Goal: Entertainment & Leisure: Browse casually

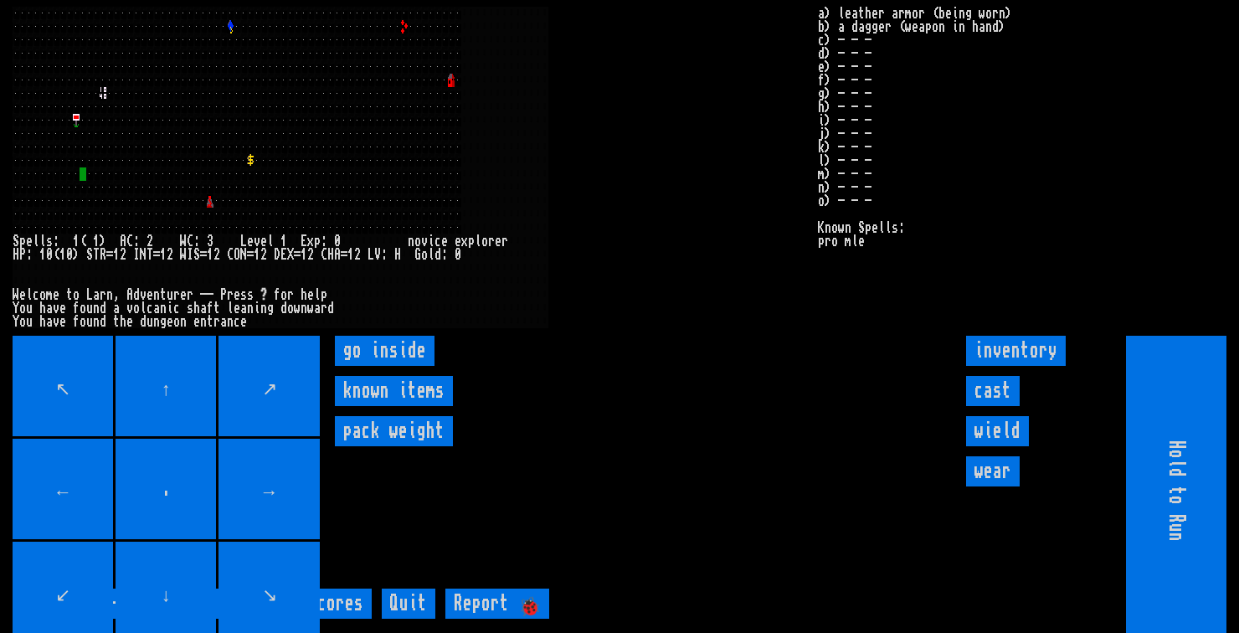
click at [413, 366] on inside "go inside" at bounding box center [385, 351] width 100 height 30
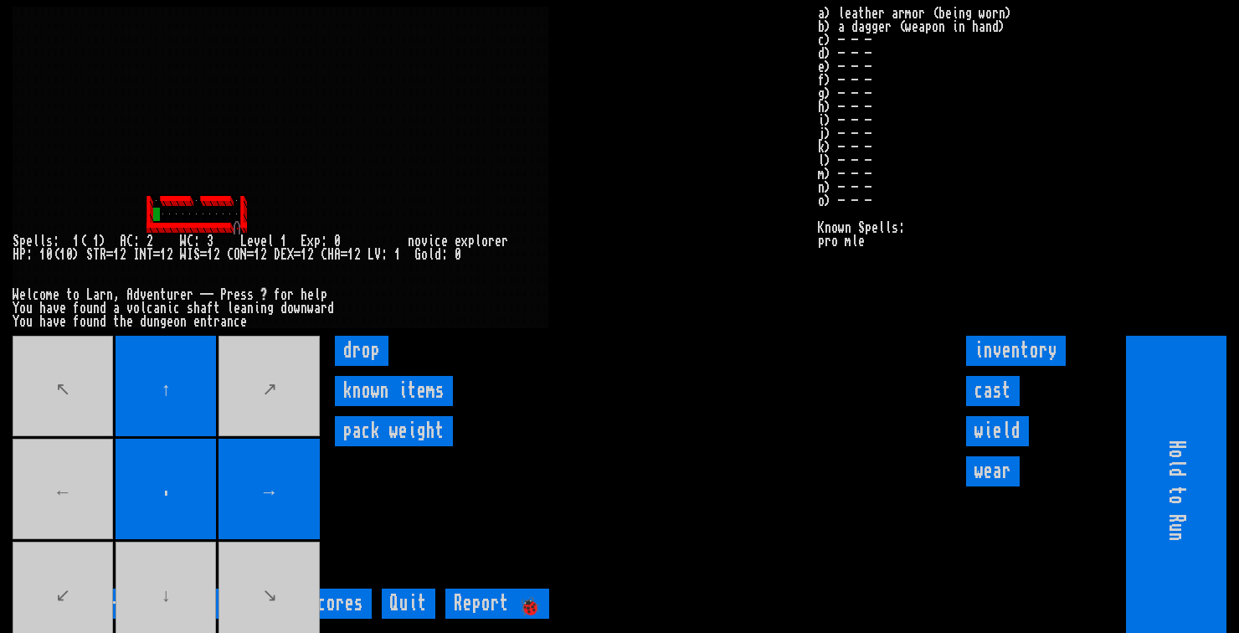
click at [65, 524] on movebuttons "↖ ↑ ↗ ← . → ↙ ↓ ↘" at bounding box center [168, 491] width 310 height 310
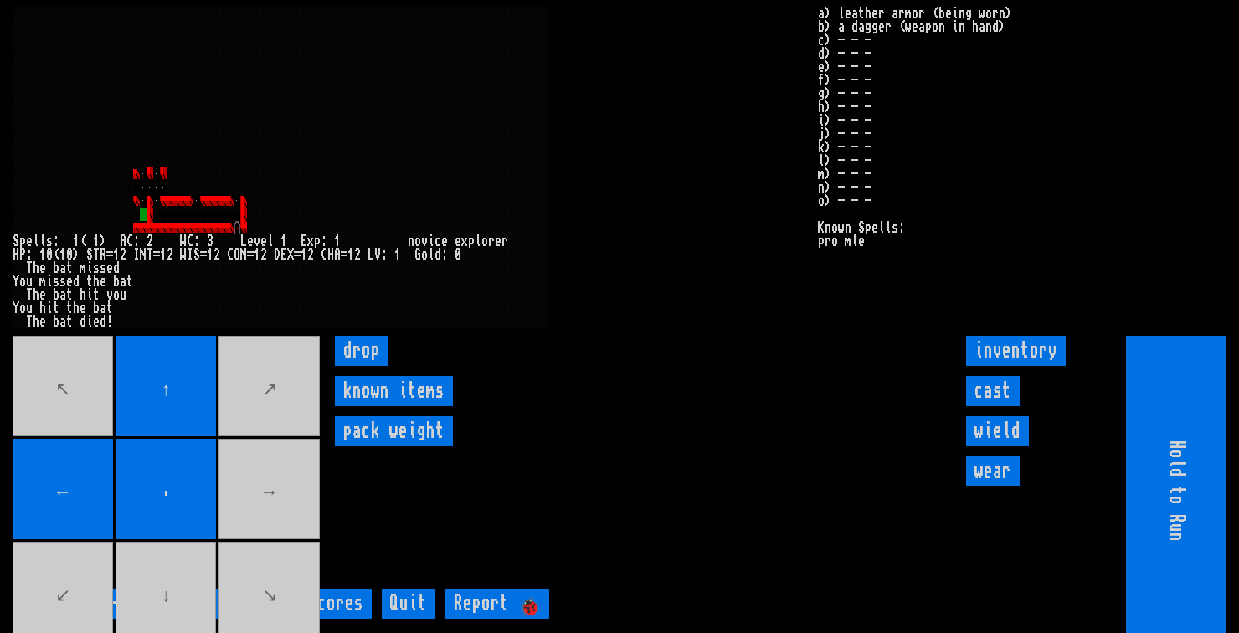
click at [158, 613] on movebuttons "↖ ↑ ↗ ← . → ↙ ↓ ↘" at bounding box center [168, 491] width 310 height 310
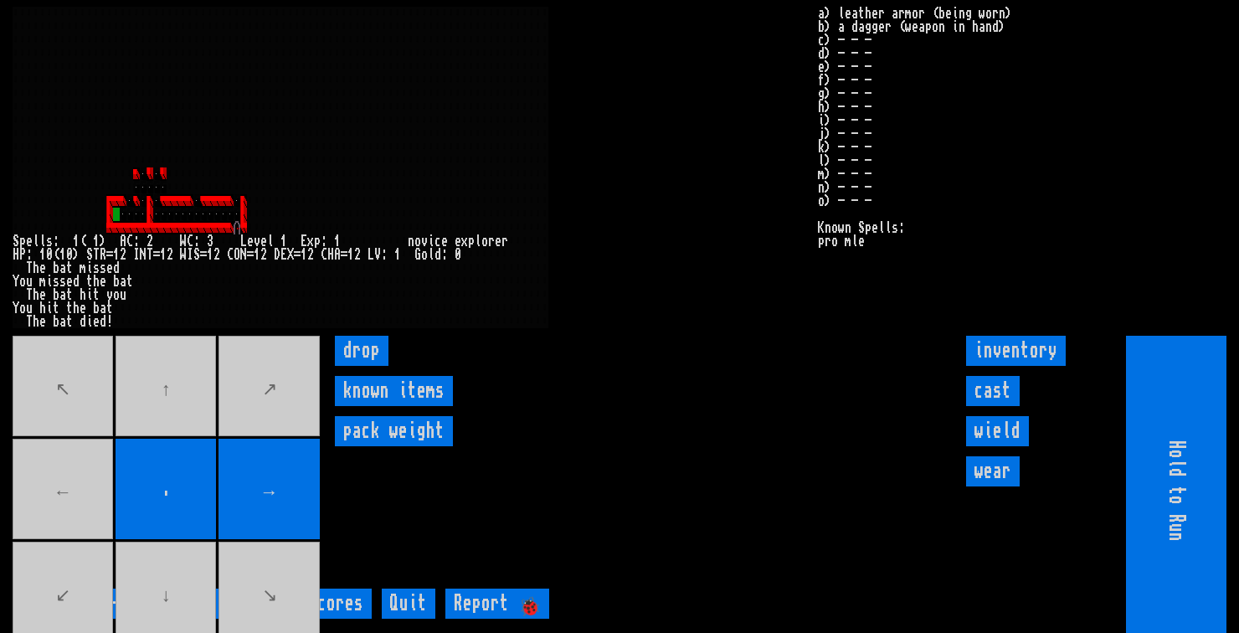
click at [54, 532] on movebuttons "↖ ↑ ↗ ← . → ↙ ↓ ↘" at bounding box center [168, 491] width 310 height 310
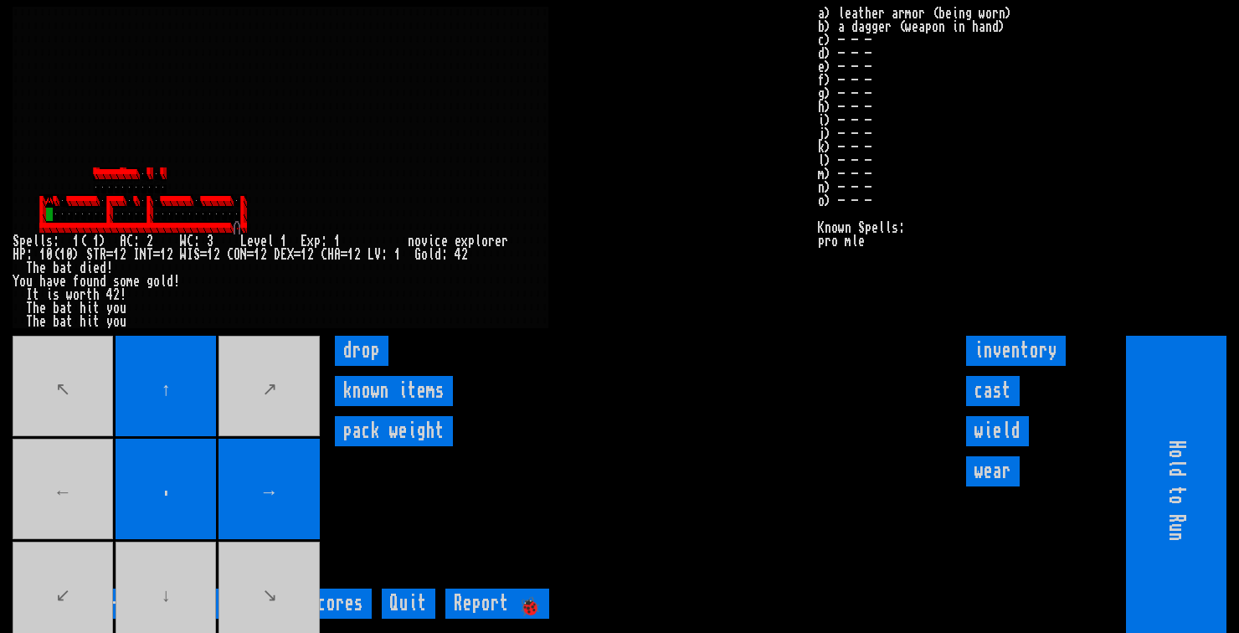
click at [49, 539] on movebuttons "↖ ↑ ↗ ← . → ↙ ↓ ↘" at bounding box center [168, 491] width 310 height 310
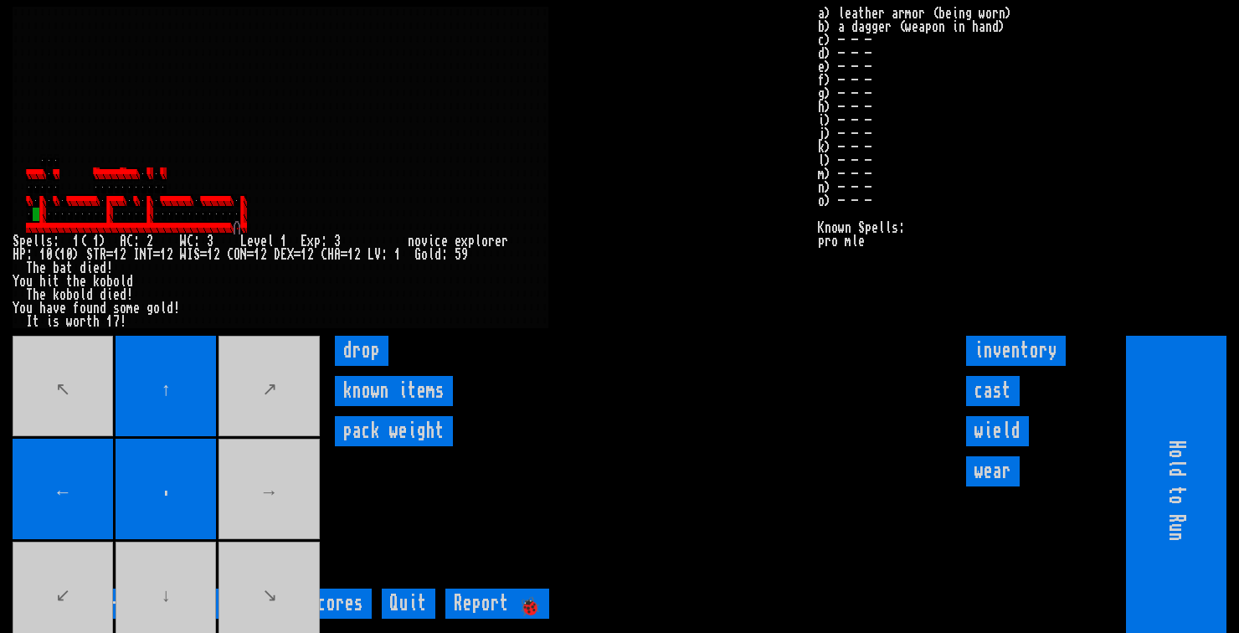
click at [155, 629] on movebuttons "↖ ↑ ↗ ← . → ↙ ↓ ↘" at bounding box center [168, 491] width 310 height 310
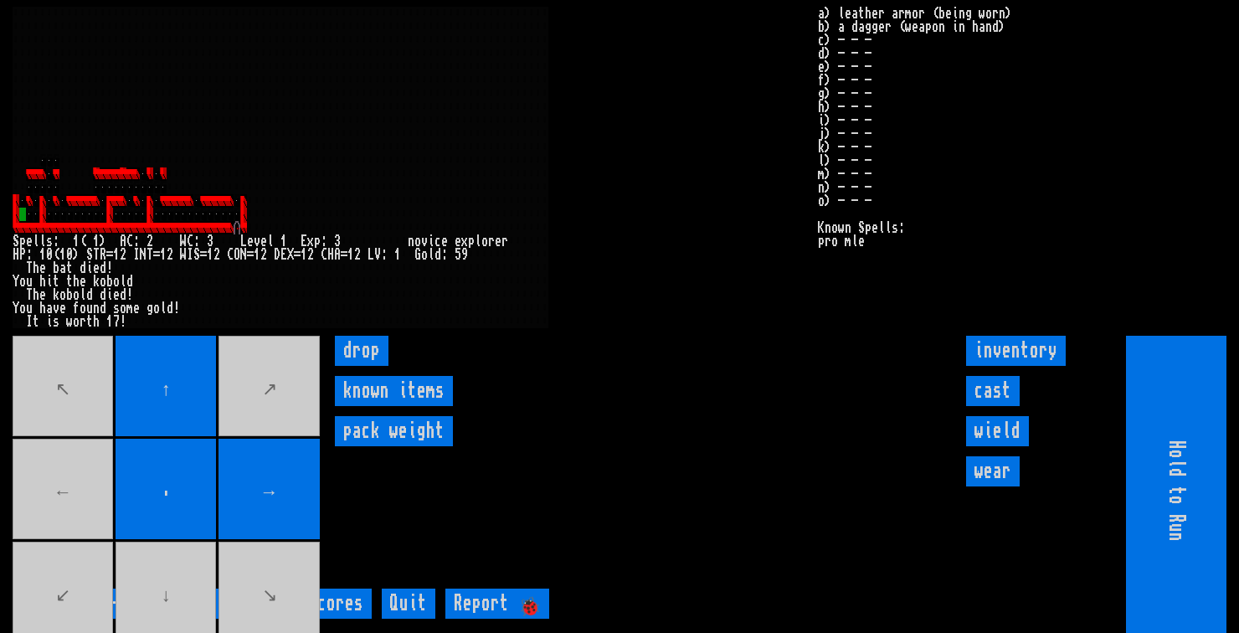
click at [61, 532] on movebuttons "↖ ↑ ↗ ← . → ↙ ↓ ↘" at bounding box center [168, 491] width 310 height 310
click at [63, 535] on movebuttons "↖ ↑ ↗ ← . → ↙ ↓ ↘" at bounding box center [168, 491] width 310 height 310
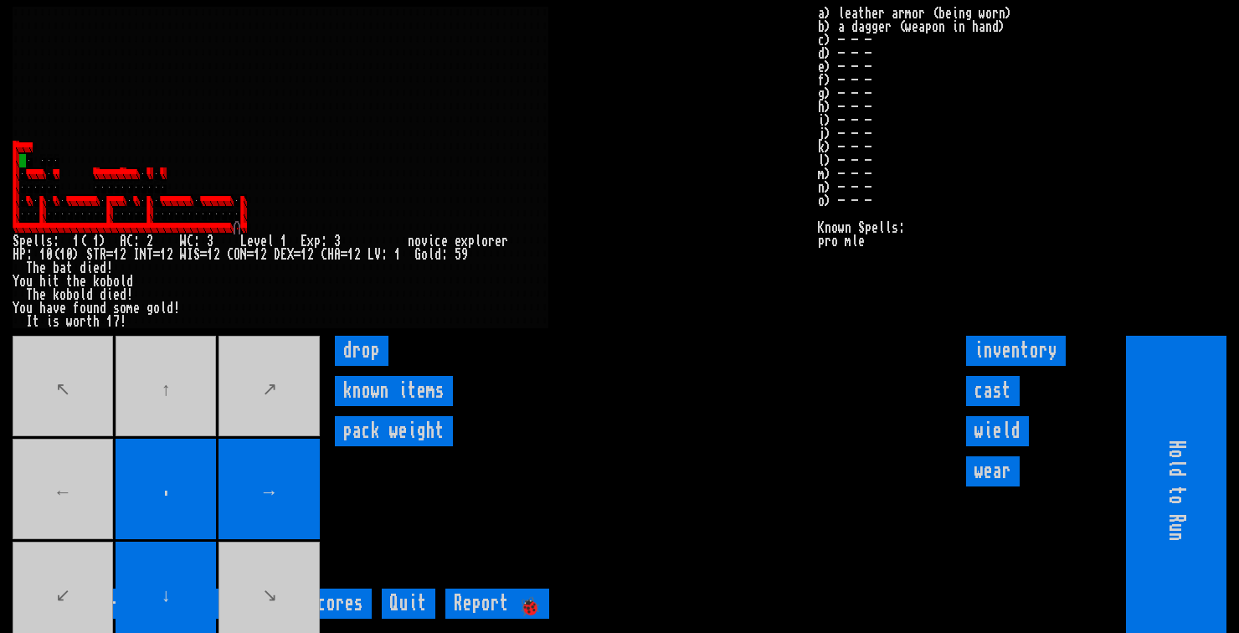
click at [175, 425] on movebuttons "↖ ↑ ↗ ← . → ↙ ↓ ↘" at bounding box center [168, 491] width 310 height 310
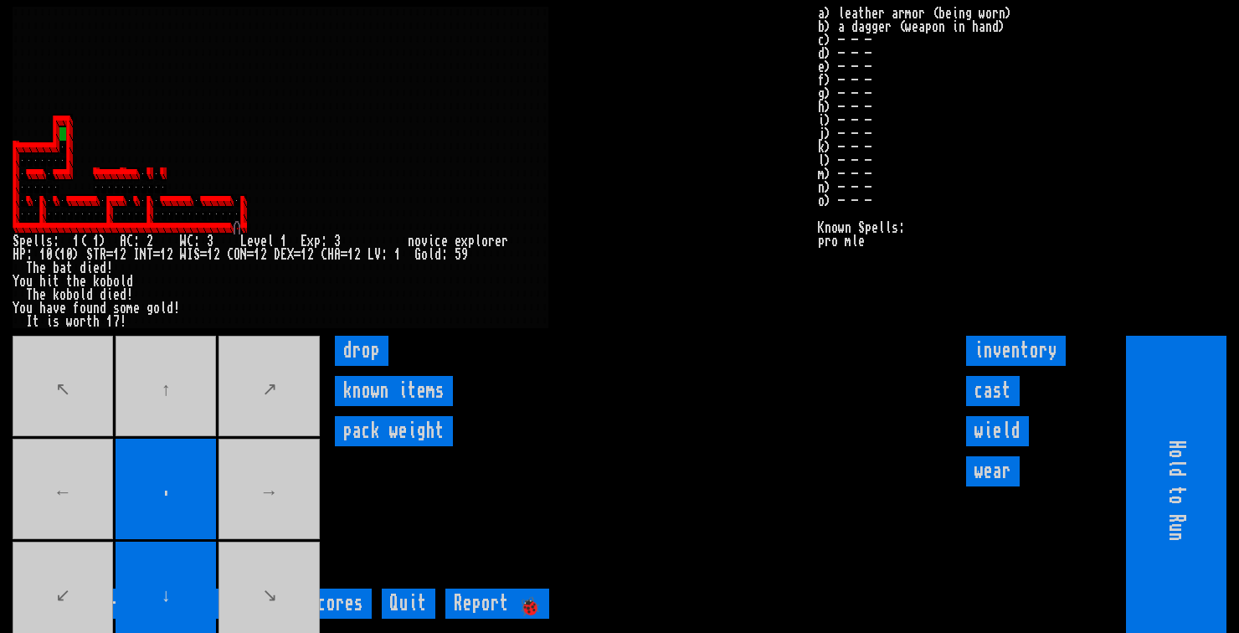
click at [172, 419] on movebuttons "↖ ↑ ↗ ← . → ↙ ↓ ↘" at bounding box center [168, 491] width 310 height 310
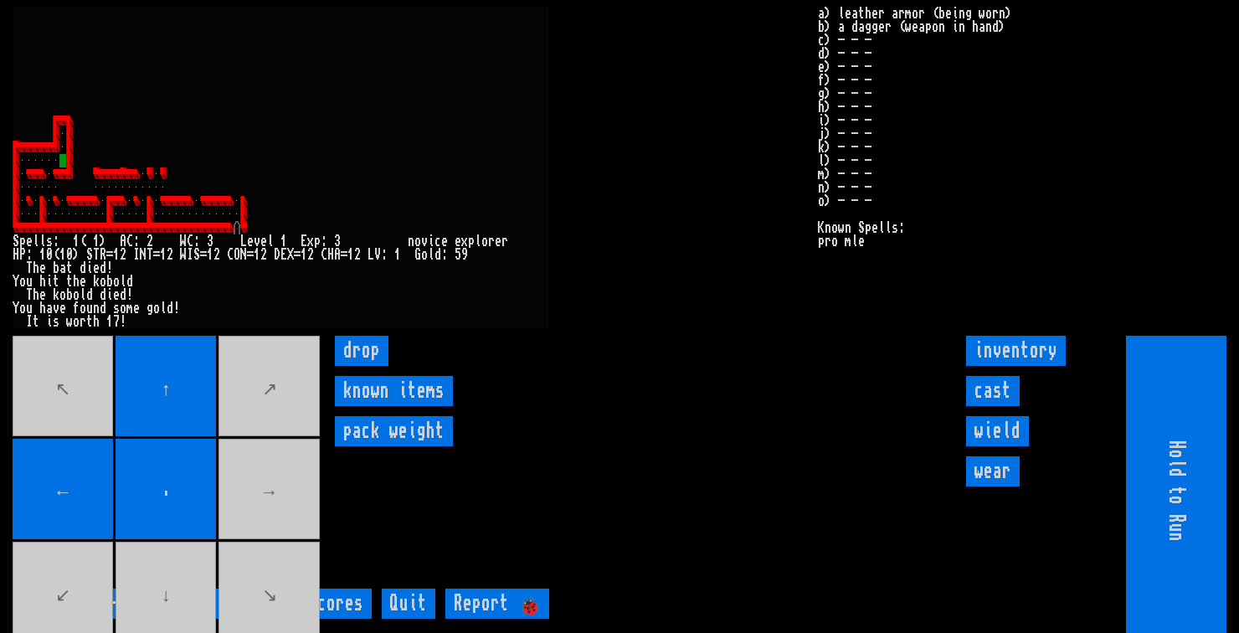
click at [164, 614] on movebuttons "↖ ↑ ↗ ← . → ↙ ↓ ↘" at bounding box center [168, 491] width 310 height 310
click at [165, 614] on movebuttons "↖ ↑ ↗ ← . → ↙ ↓ ↘" at bounding box center [168, 491] width 310 height 310
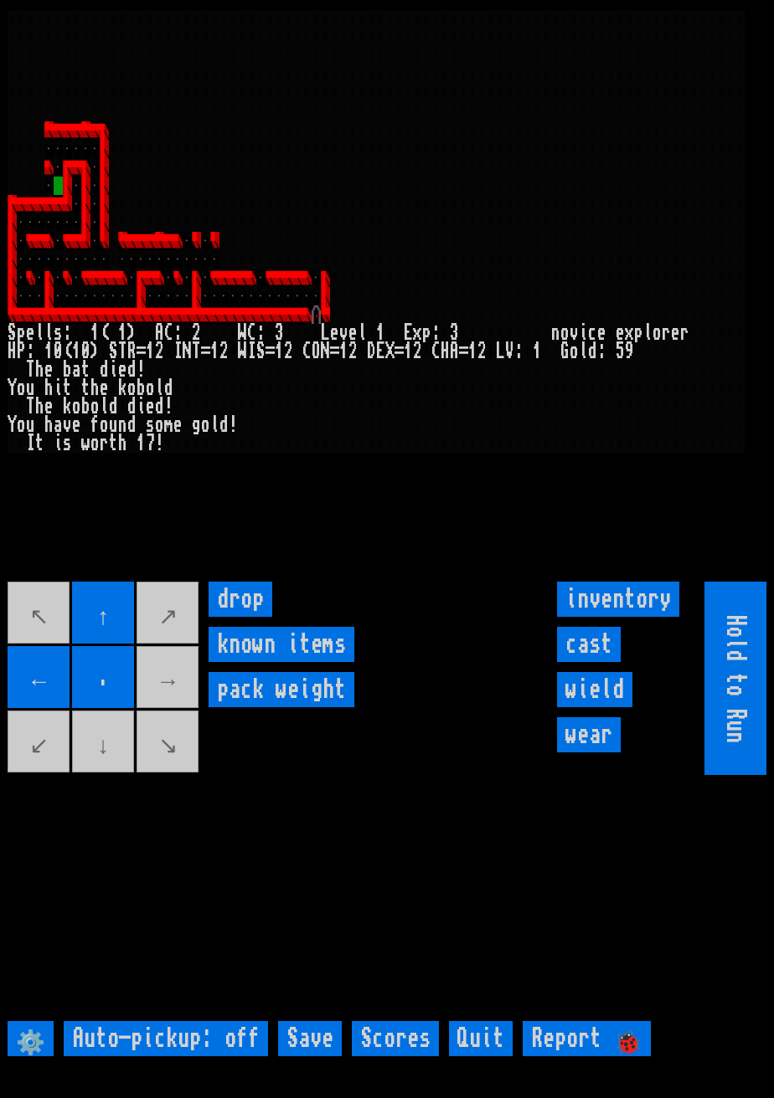
click at [105, 775] on movebuttons "↖ ↑ ↗ ← . → ↙ ↓ ↘" at bounding box center [104, 678] width 193 height 193
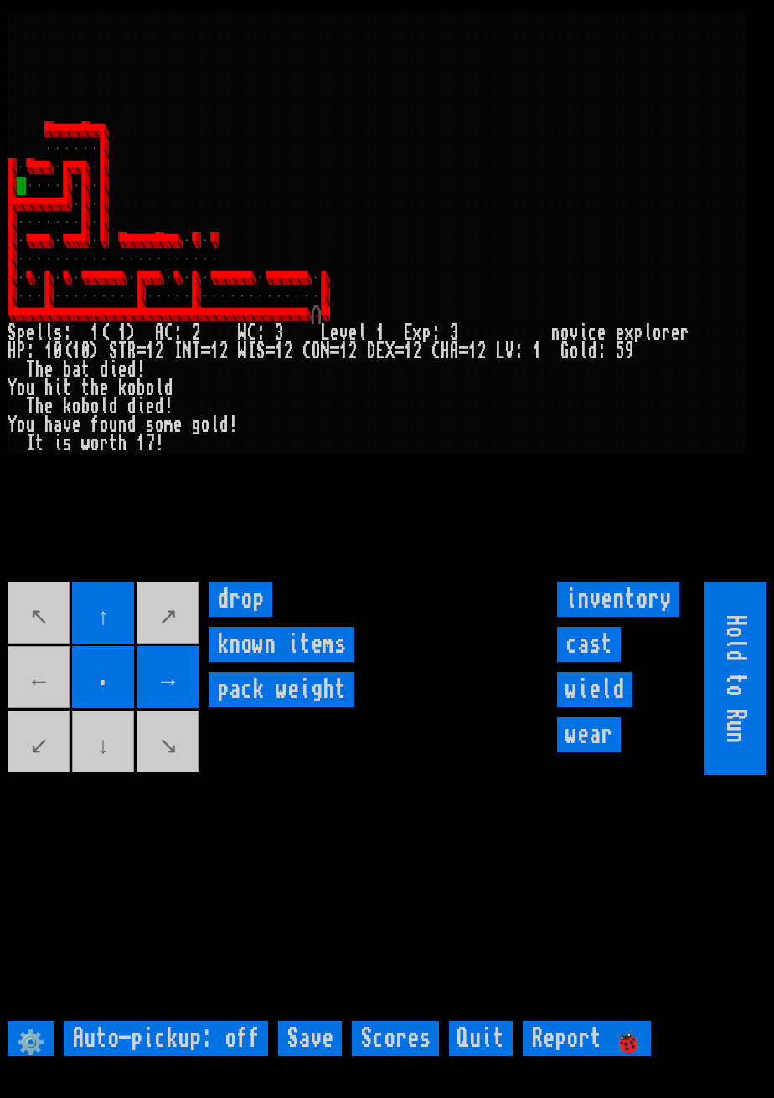
click at [36, 712] on movebuttons "↖ ↑ ↗ ← . → ↙ ↓ ↘" at bounding box center [104, 678] width 193 height 193
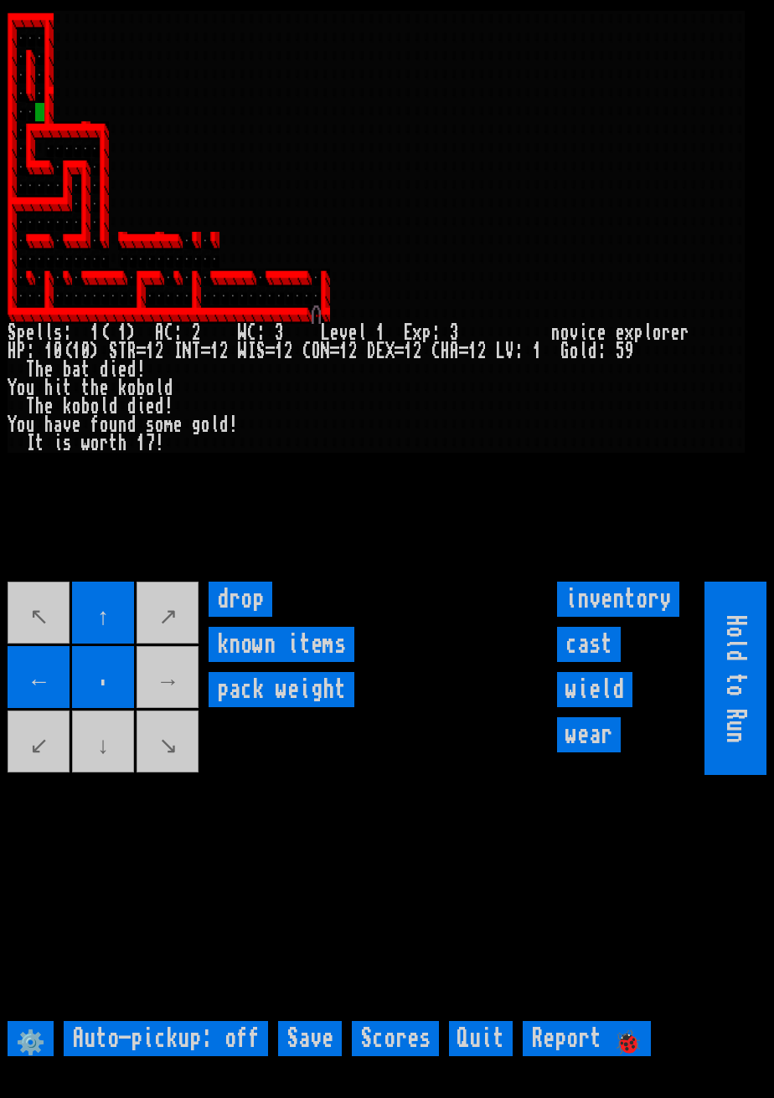
click at [116, 774] on movebuttons "↖ ↑ ↗ ← . → ↙ ↓ ↘" at bounding box center [104, 678] width 193 height 193
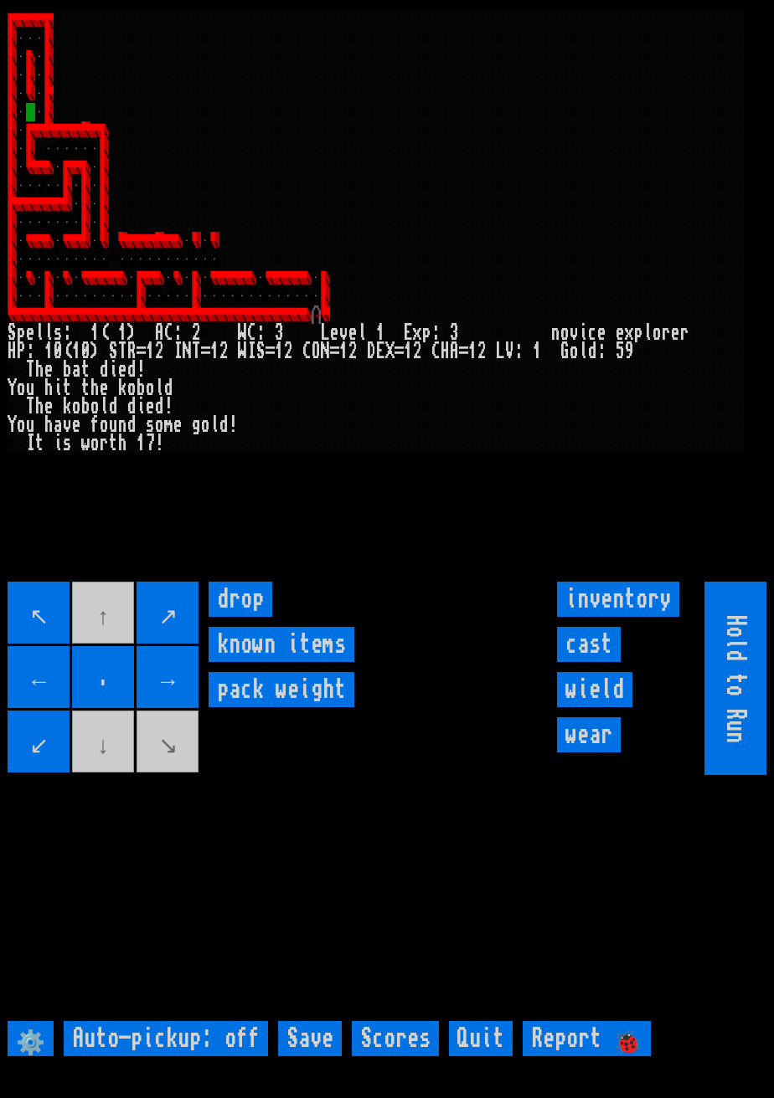
click at [106, 775] on movebuttons "↖ ↑ ↗ ← . → ↙ ↓ ↘" at bounding box center [104, 678] width 193 height 193
click at [105, 775] on movebuttons "↖ ↑ ↗ ← . → ↙ ↓ ↘" at bounding box center [104, 678] width 193 height 193
click at [100, 775] on movebuttons "↖ ↑ ↗ ← . → ↙ ↓ ↘" at bounding box center [104, 678] width 193 height 193
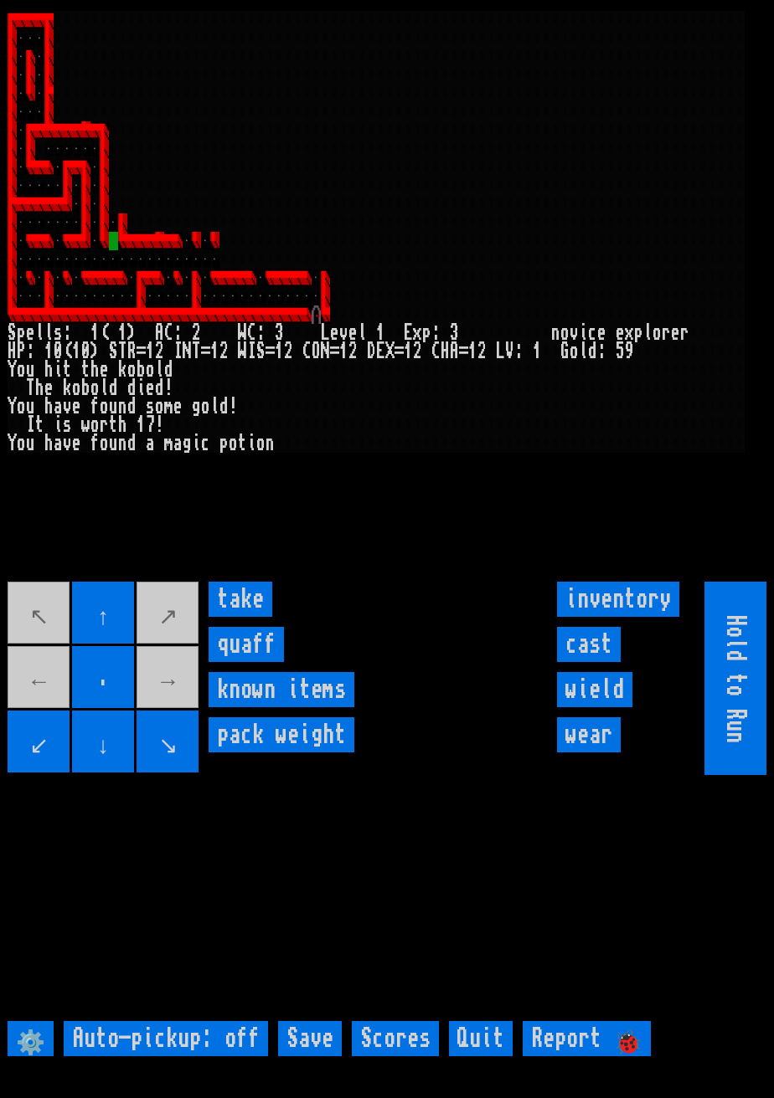
click at [259, 617] on input "take" at bounding box center [240, 599] width 64 height 35
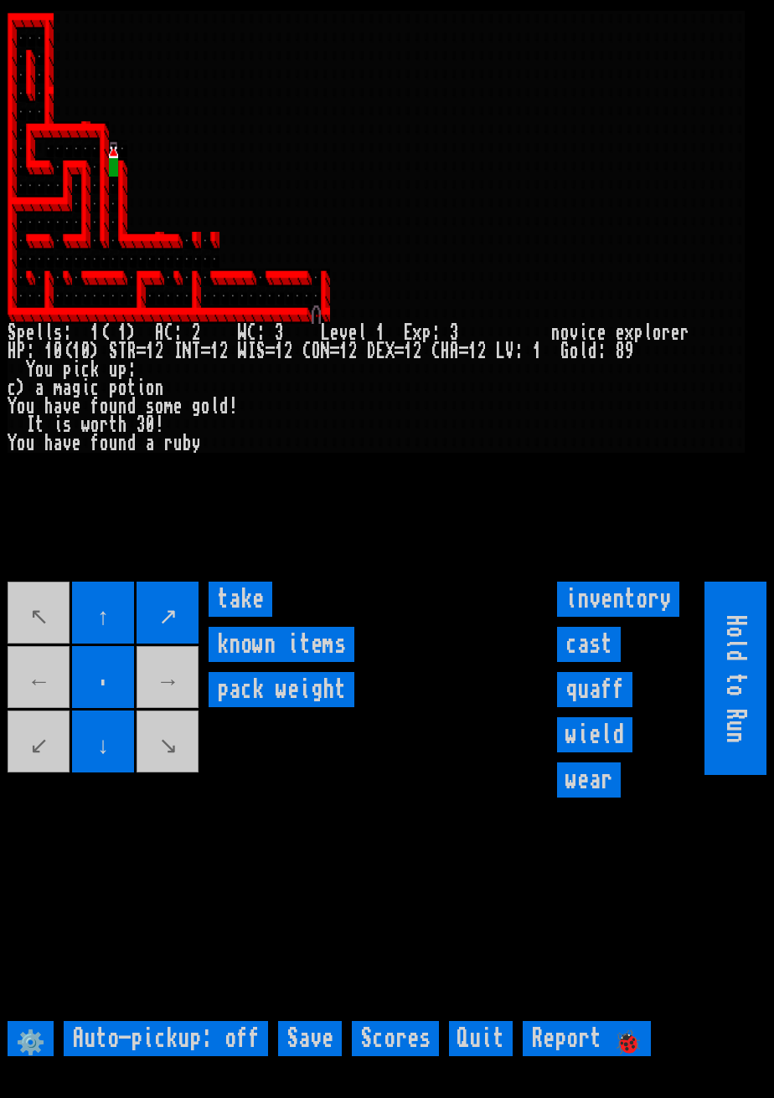
click at [250, 617] on input "take" at bounding box center [240, 599] width 64 height 35
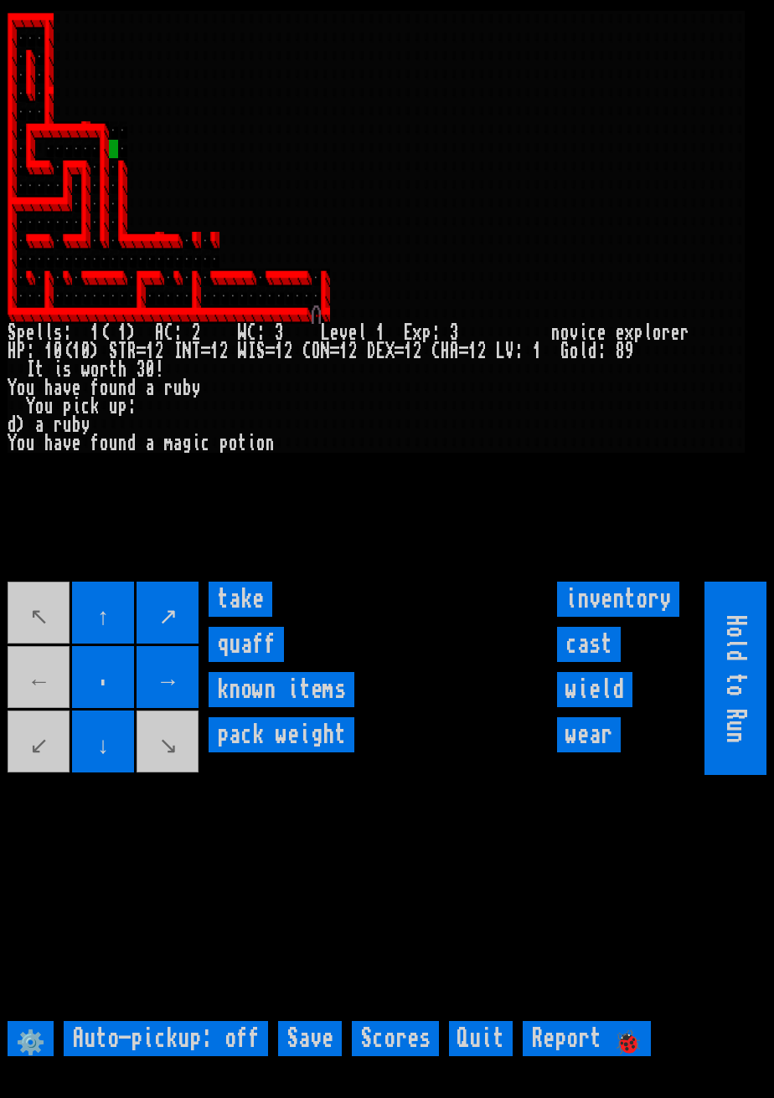
click at [250, 617] on input "take" at bounding box center [240, 599] width 64 height 35
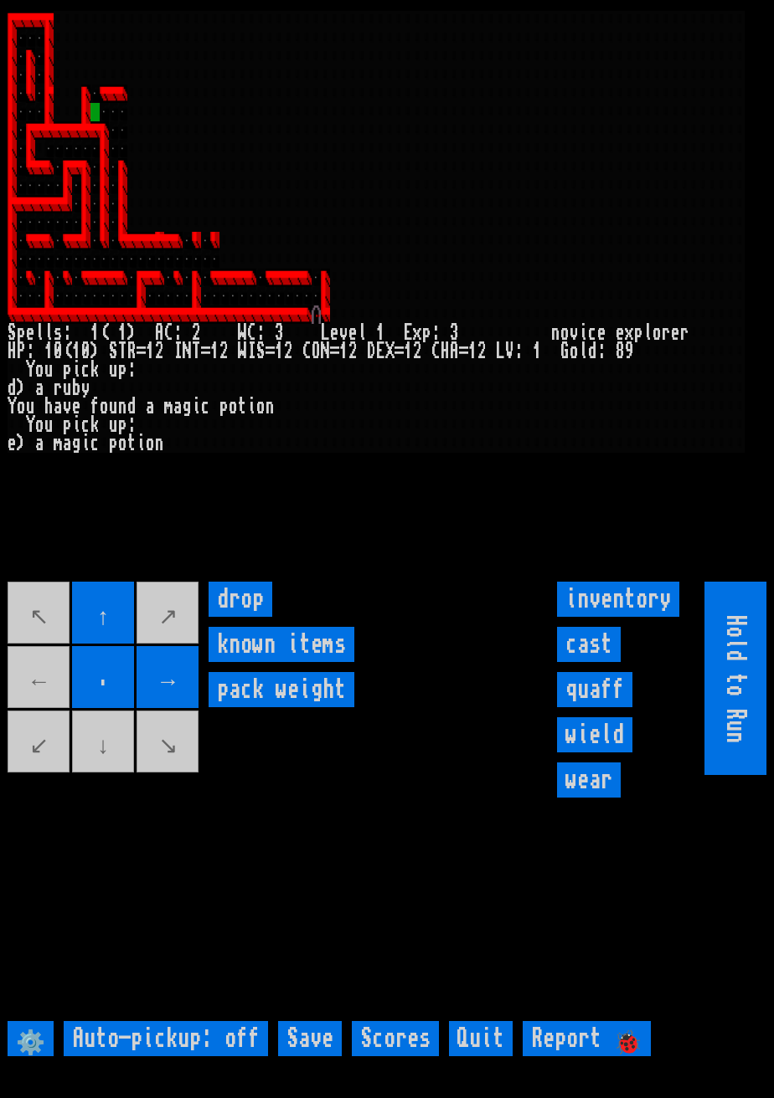
click at [47, 700] on movebuttons "↖ ↑ ↗ ← . → ↙ ↓ ↘" at bounding box center [104, 678] width 193 height 193
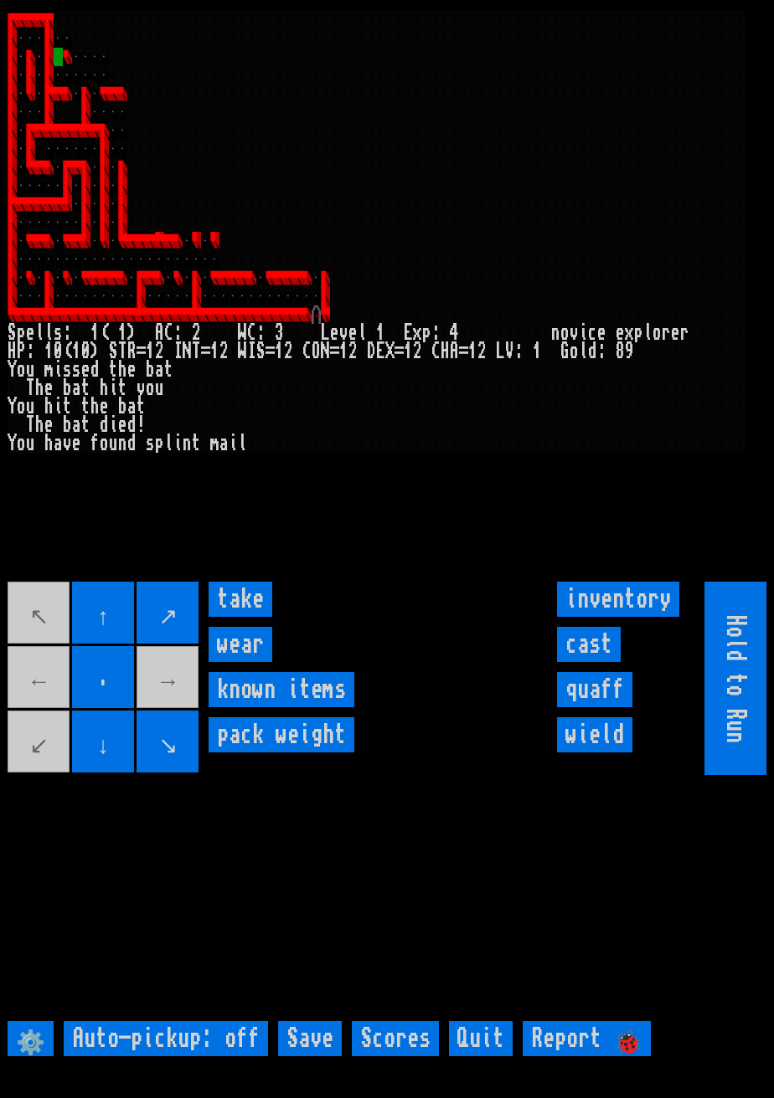
click at [250, 617] on input "take" at bounding box center [240, 599] width 64 height 35
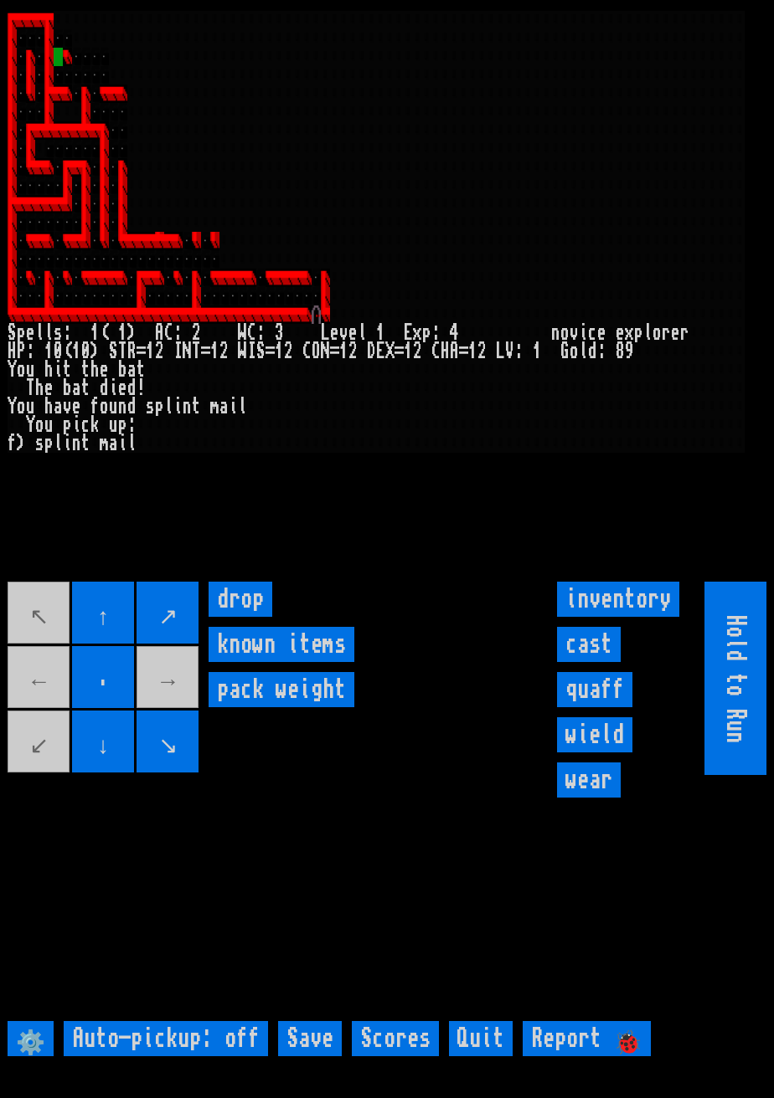
click at [595, 798] on input "wear" at bounding box center [589, 780] width 64 height 35
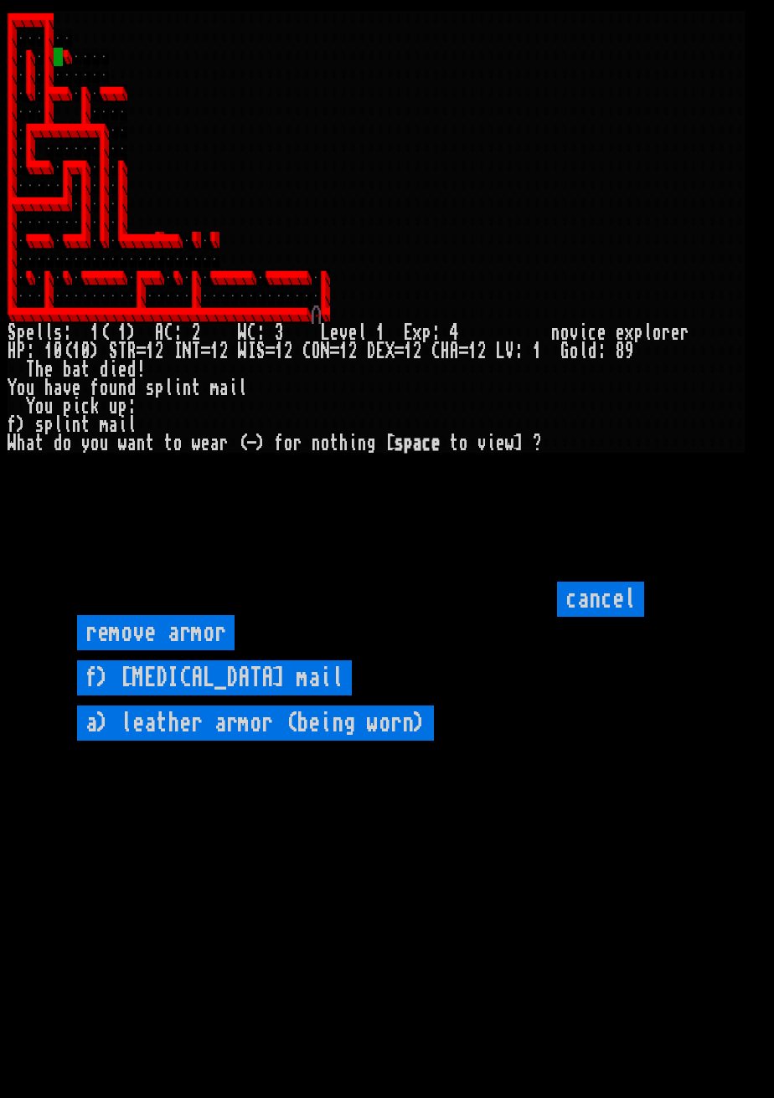
click at [203, 696] on mail "f) splint mail" at bounding box center [214, 678] width 275 height 35
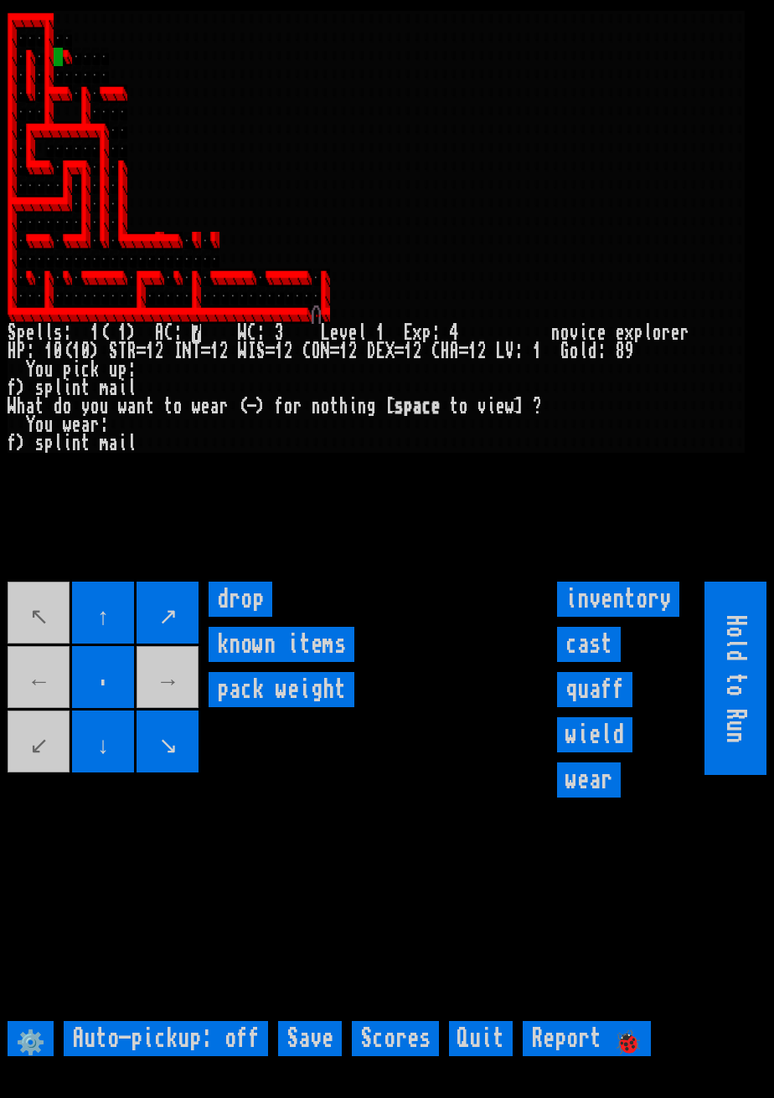
click at [636, 1002] on larngrid at bounding box center [387, 549] width 774 height 1098
click at [595, 1000] on larngrid at bounding box center [387, 549] width 774 height 1098
click at [595, 999] on larngrid at bounding box center [387, 549] width 774 height 1098
click at [597, 1003] on larngrid at bounding box center [387, 549] width 774 height 1098
click at [599, 1006] on larngrid at bounding box center [387, 549] width 774 height 1098
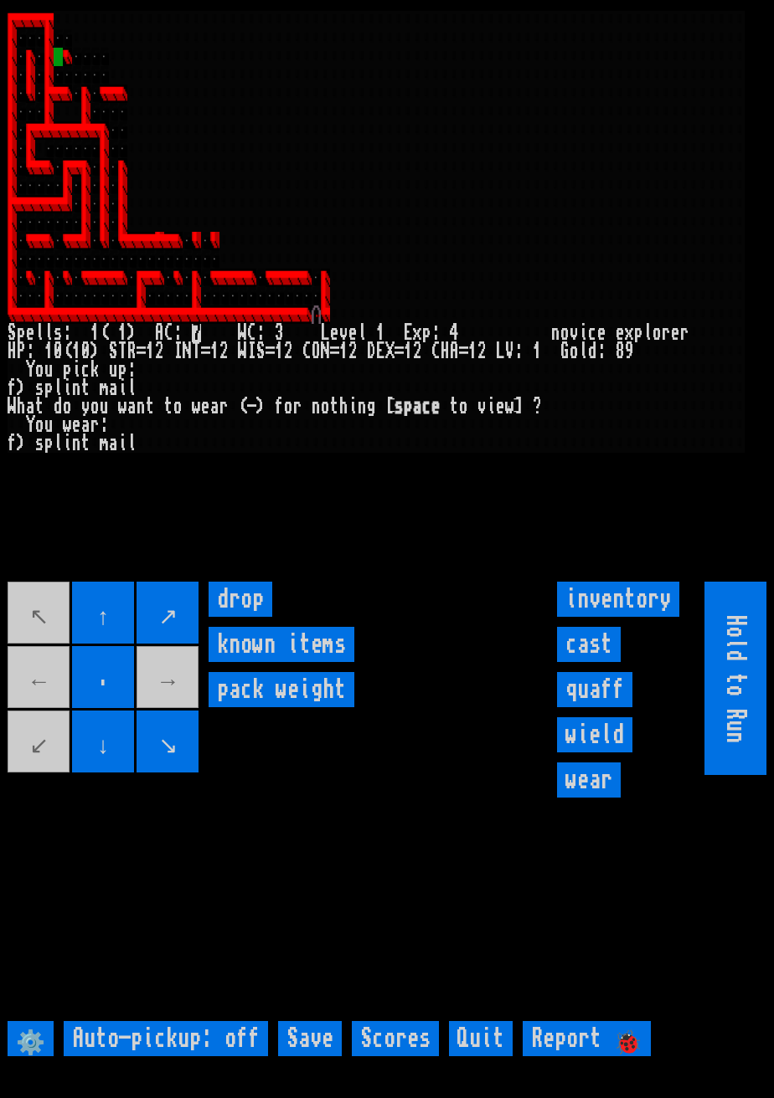
click at [600, 1001] on larngrid at bounding box center [387, 549] width 774 height 1098
click at [601, 1004] on larngrid at bounding box center [387, 549] width 774 height 1098
click at [603, 1005] on larngrid at bounding box center [387, 549] width 774 height 1098
click at [604, 1004] on larngrid at bounding box center [387, 549] width 774 height 1098
click at [604, 1001] on larngrid at bounding box center [387, 549] width 774 height 1098
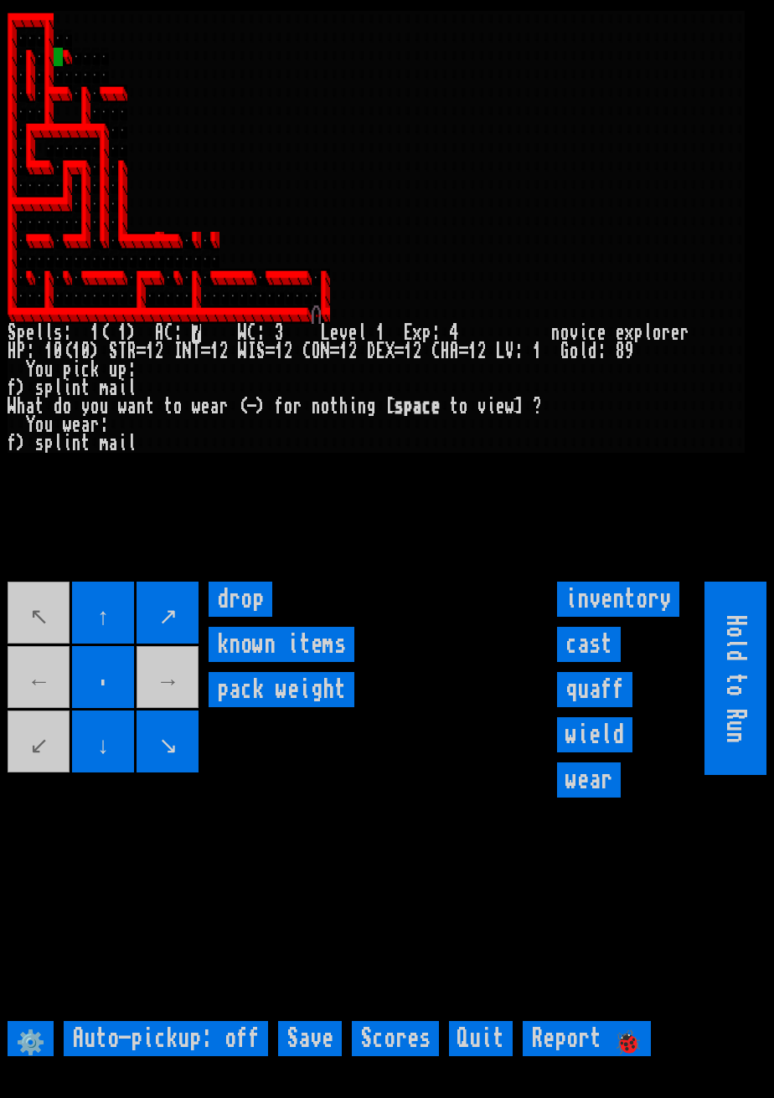
click at [605, 1006] on larngrid at bounding box center [387, 549] width 774 height 1098
click at [605, 1004] on larngrid at bounding box center [387, 549] width 774 height 1098
click at [606, 1003] on larngrid at bounding box center [387, 549] width 774 height 1098
click at [605, 1008] on larngrid at bounding box center [387, 549] width 774 height 1098
click at [90, 450] on div "t" at bounding box center [85, 444] width 9 height 18
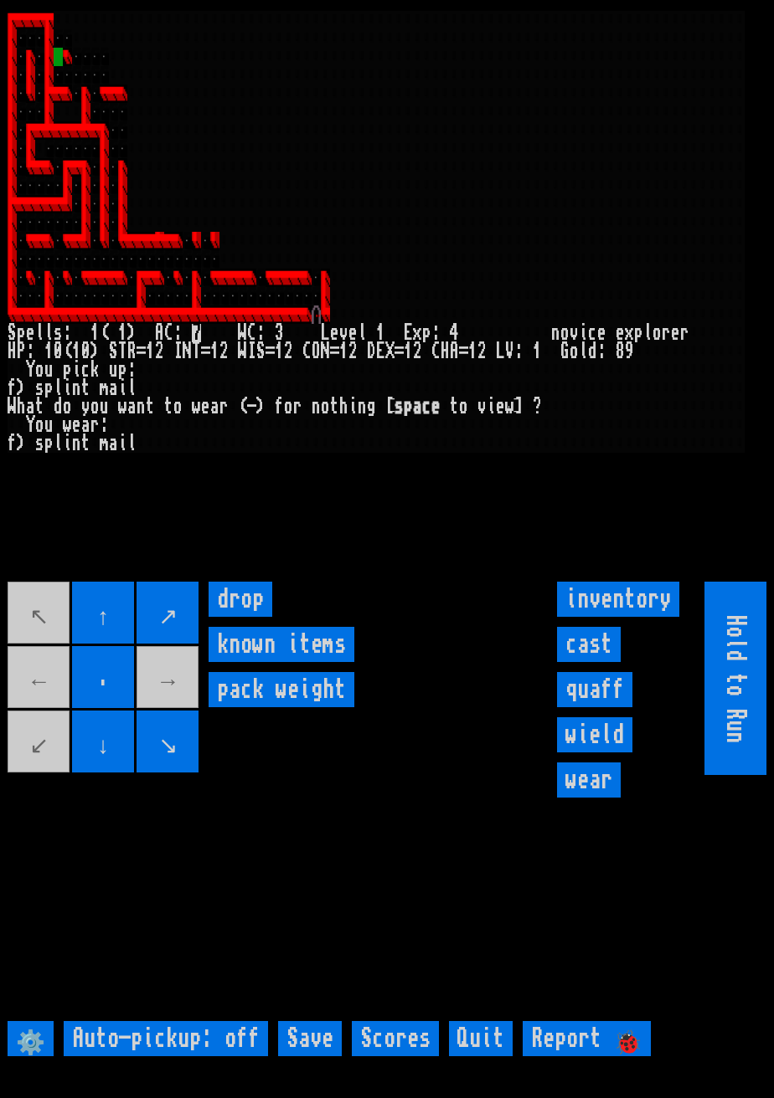
click at [19, 448] on div ")" at bounding box center [21, 444] width 9 height 18
click at [597, 798] on input "wear" at bounding box center [589, 780] width 64 height 35
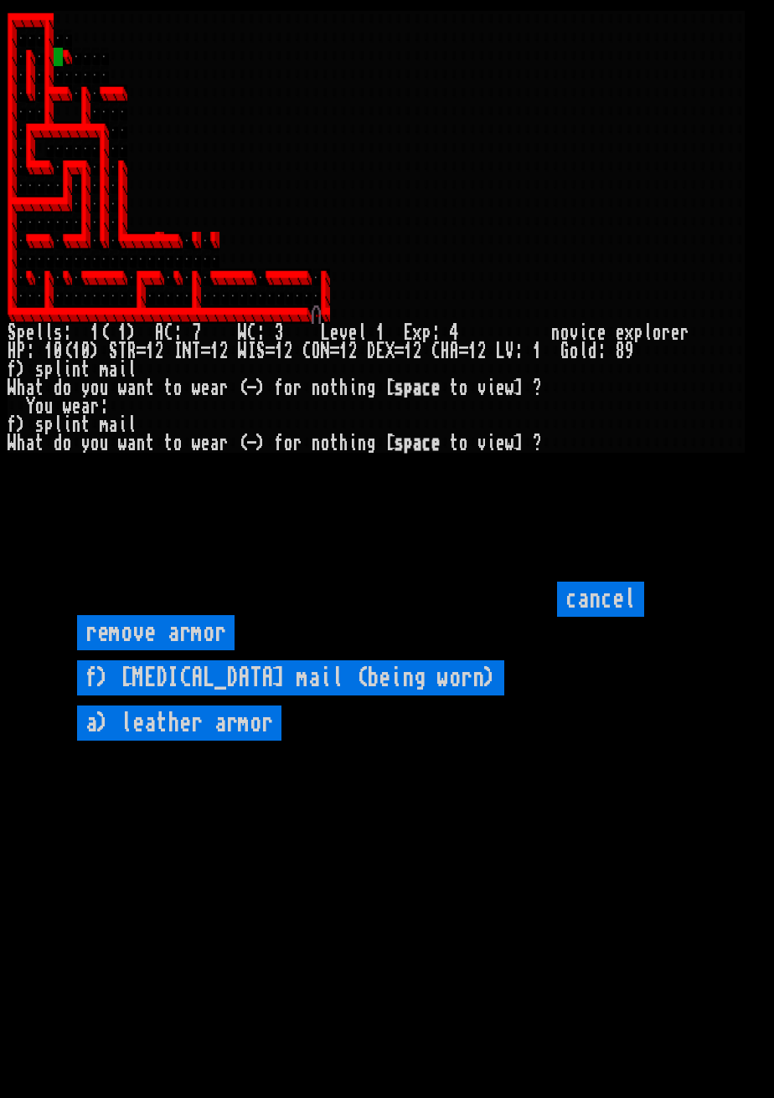
click at [356, 696] on worn\) "f) splint mail (being worn)" at bounding box center [290, 678] width 427 height 35
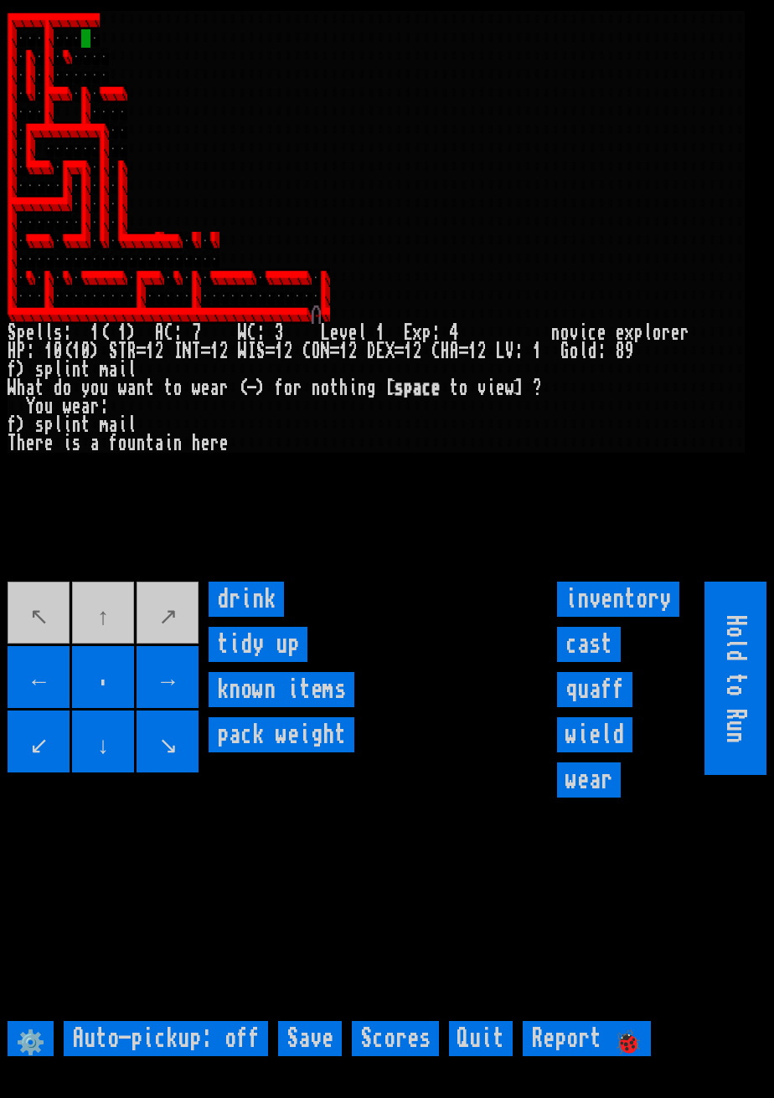
click at [260, 617] on input "drink" at bounding box center [245, 599] width 75 height 35
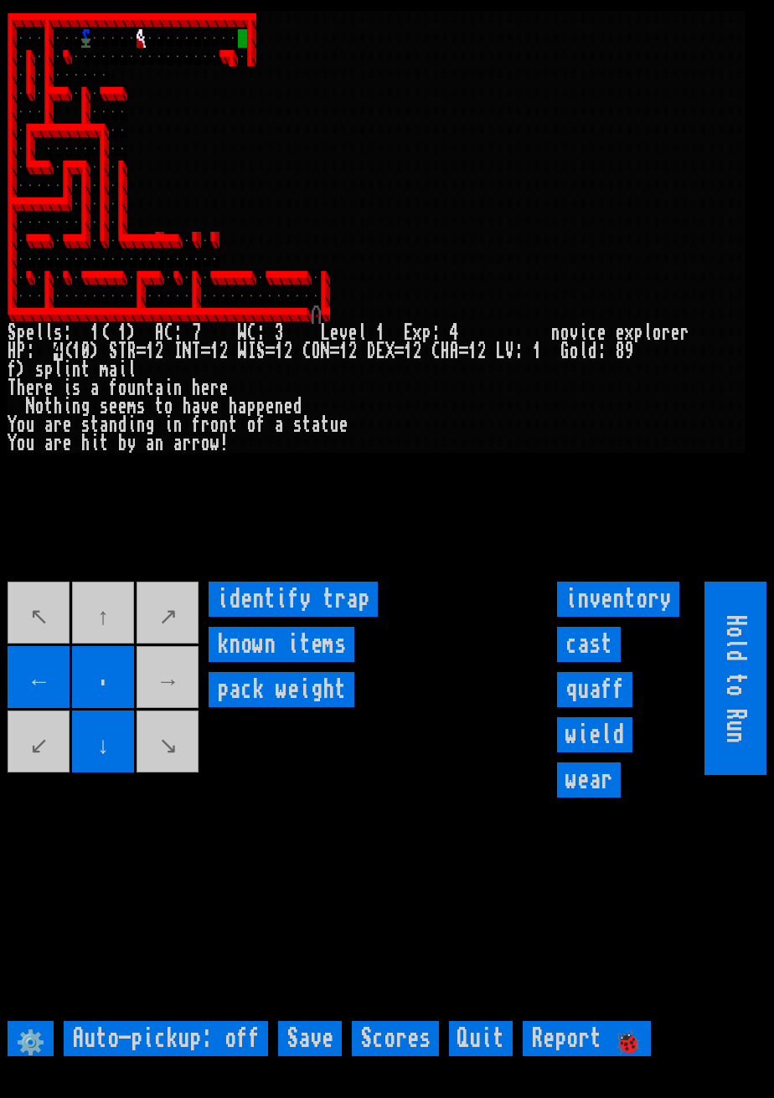
click at [191, 714] on movebuttons "↖ ↑ ↗ ← . → ↙ ↓ ↘" at bounding box center [104, 678] width 193 height 193
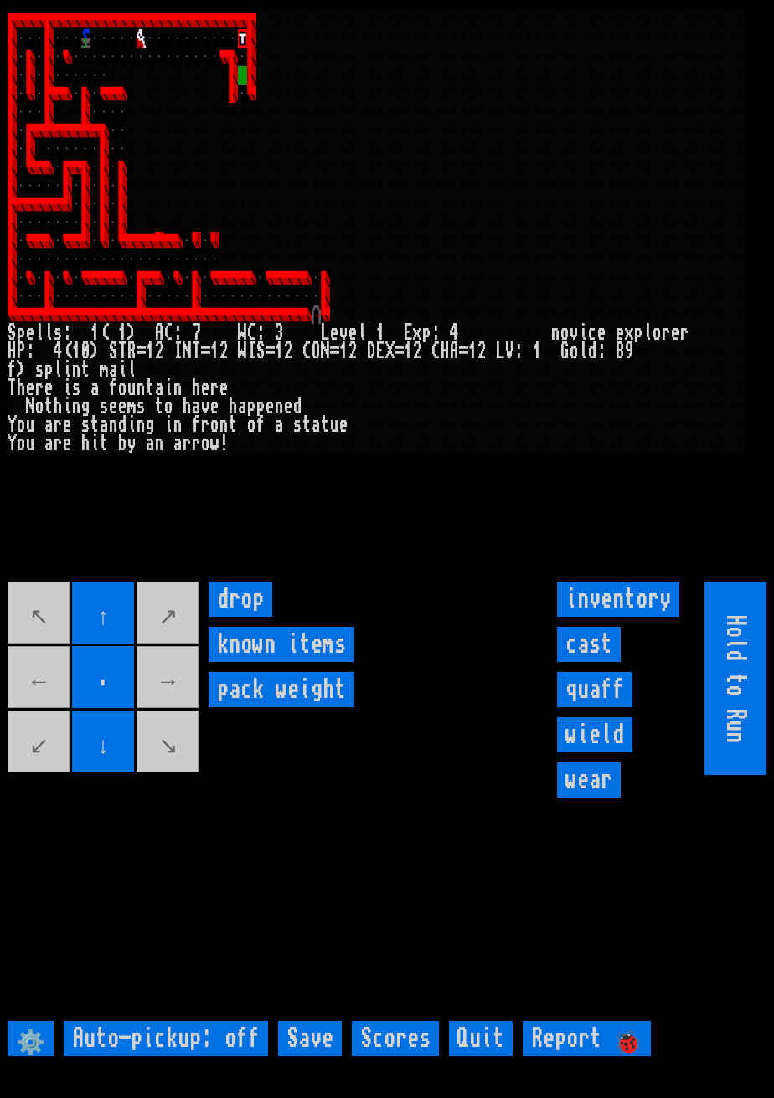
click at [131, 772] on input "↓" at bounding box center [103, 742] width 62 height 62
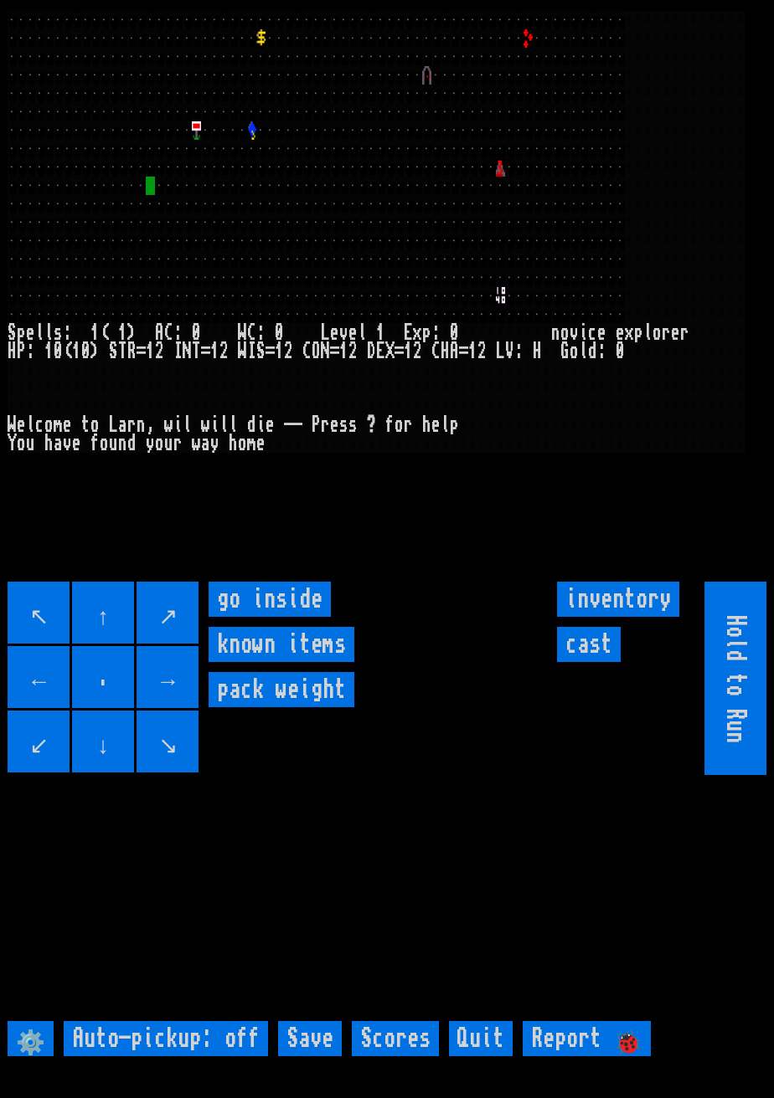
click at [286, 617] on inside "go inside" at bounding box center [269, 599] width 122 height 35
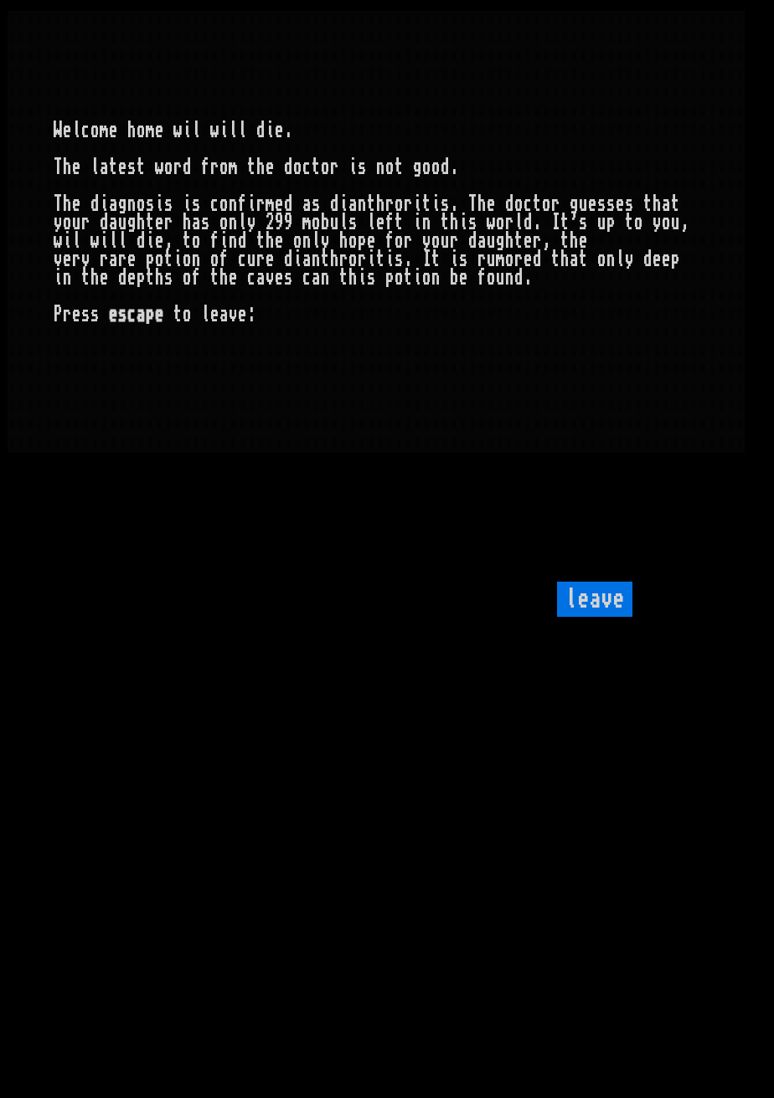
click at [597, 617] on input "leave" at bounding box center [594, 599] width 75 height 35
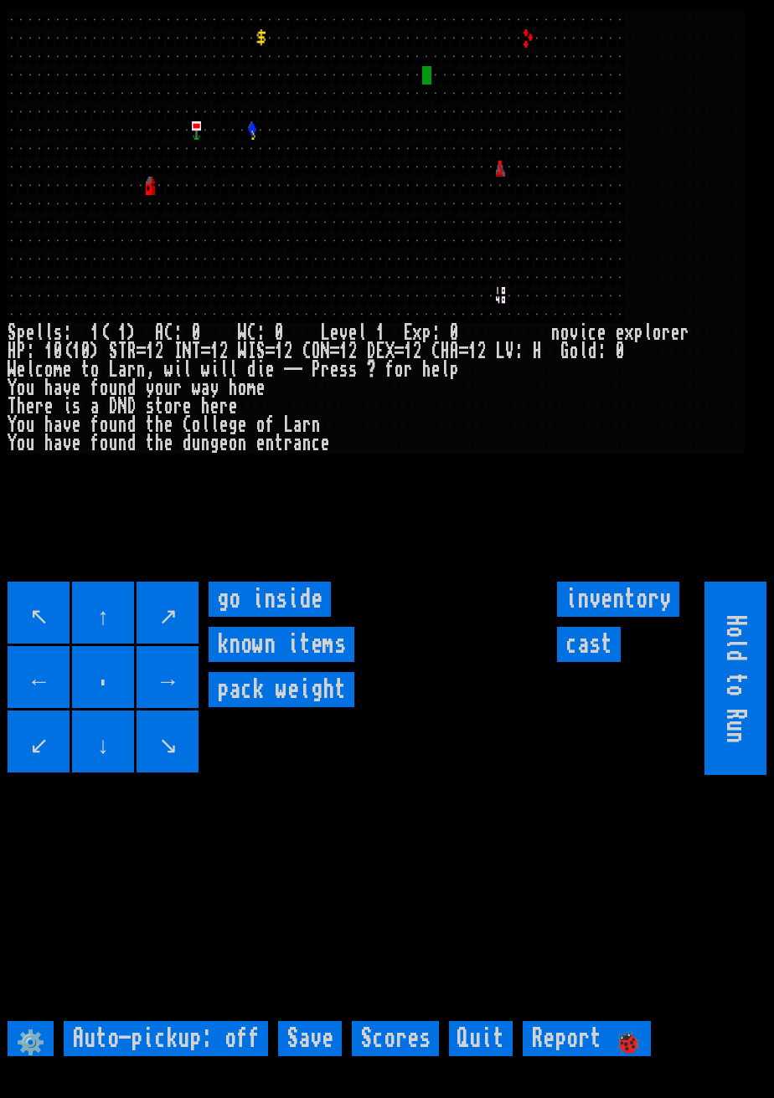
click at [286, 617] on inside "go inside" at bounding box center [269, 599] width 122 height 35
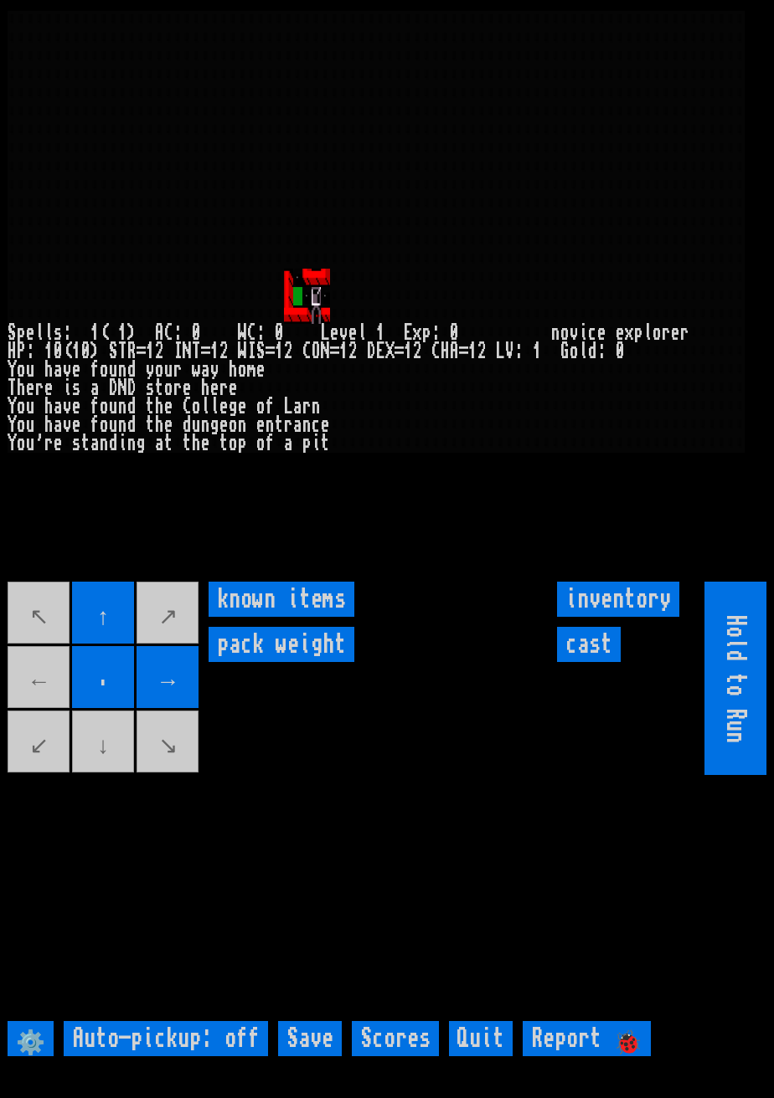
click at [29, 713] on movebuttons "↖ ↑ ↗ ← . → ↙ ↓ ↘" at bounding box center [104, 678] width 193 height 193
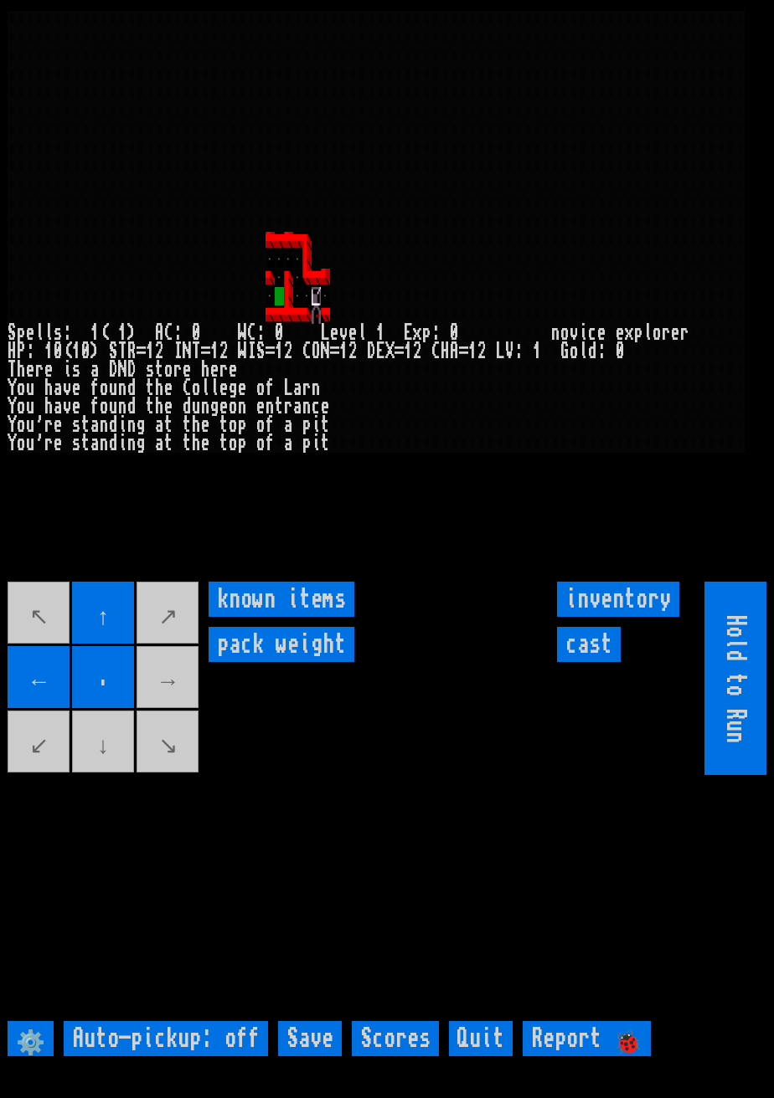
click at [117, 769] on movebuttons "↖ ↑ ↗ ← . → ↙ ↓ ↘" at bounding box center [104, 678] width 193 height 193
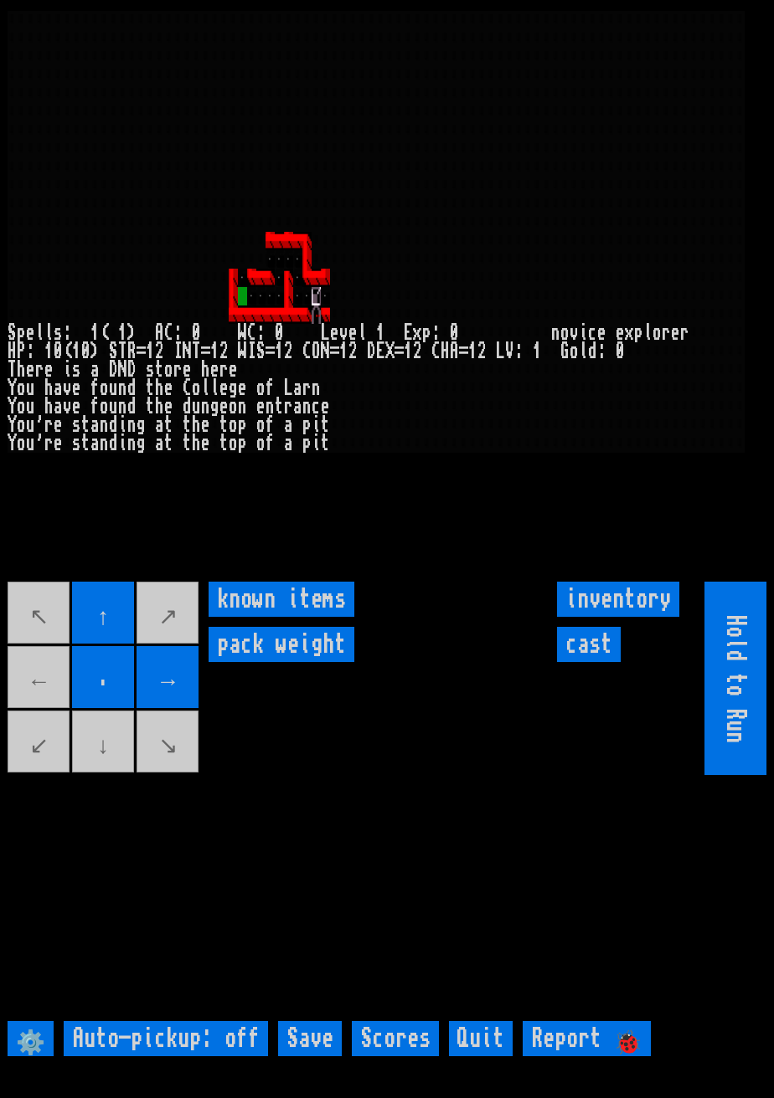
click at [44, 711] on movebuttons "↖ ↑ ↗ ← . → ↙ ↓ ↘" at bounding box center [104, 678] width 193 height 193
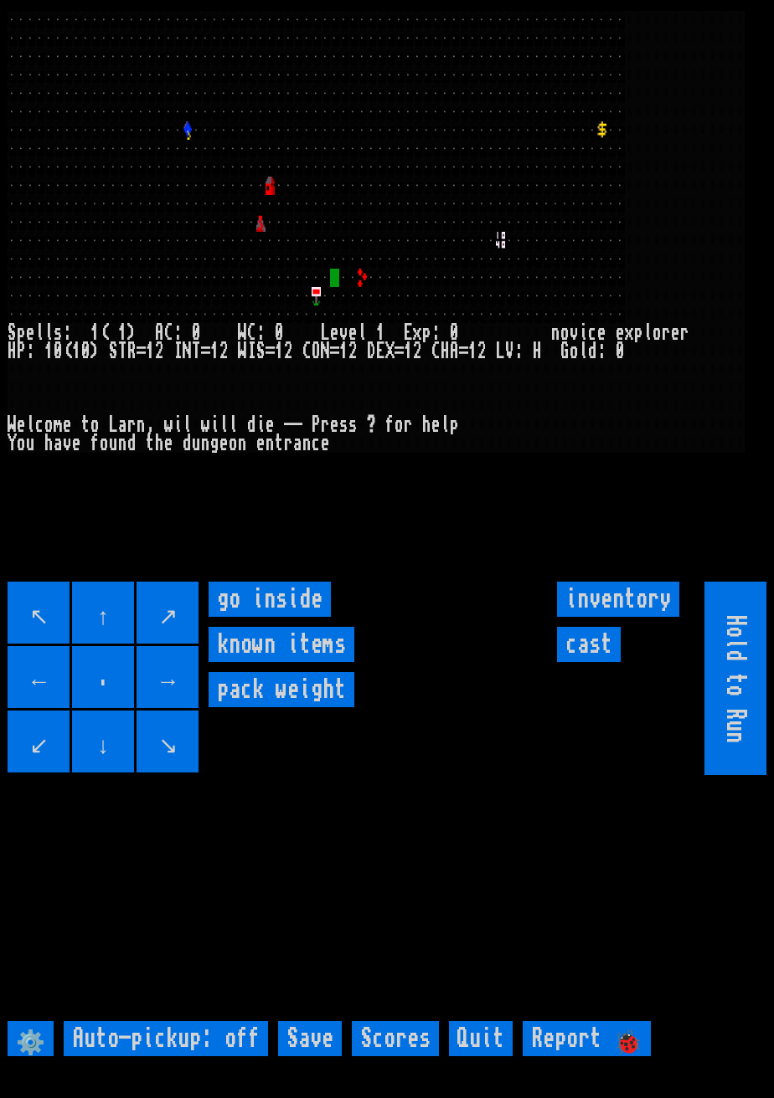
click at [280, 617] on inside "go inside" at bounding box center [269, 599] width 122 height 35
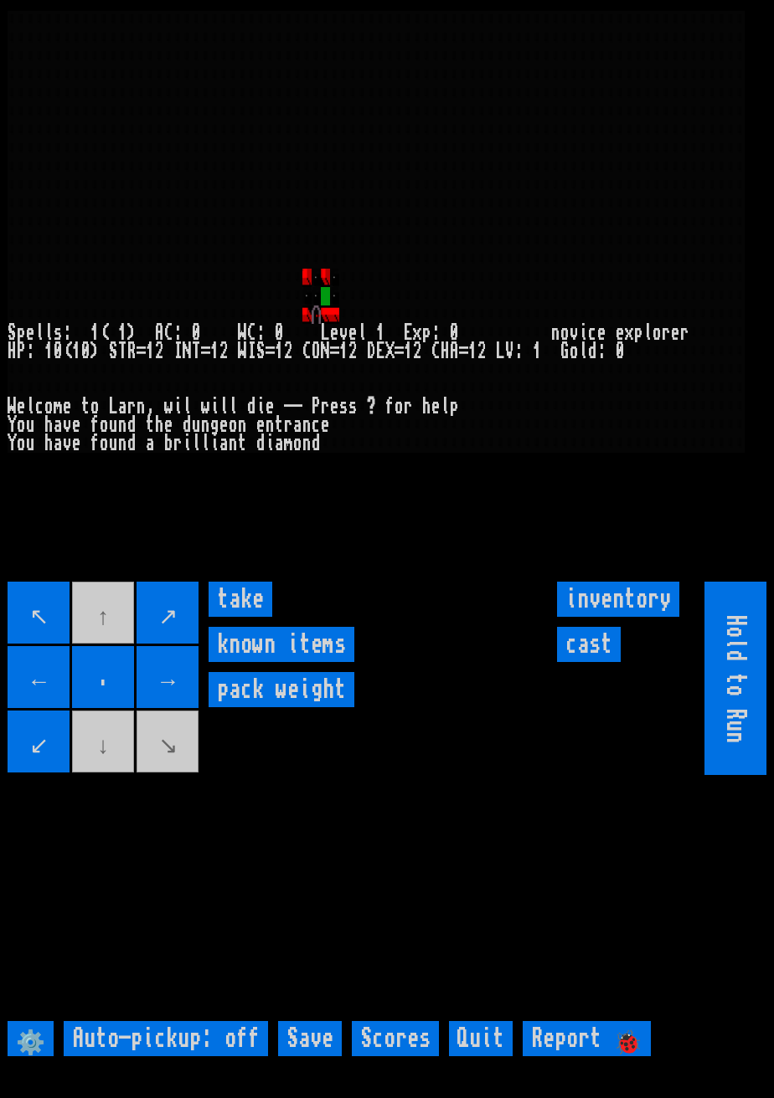
click at [250, 617] on input "take" at bounding box center [240, 599] width 64 height 35
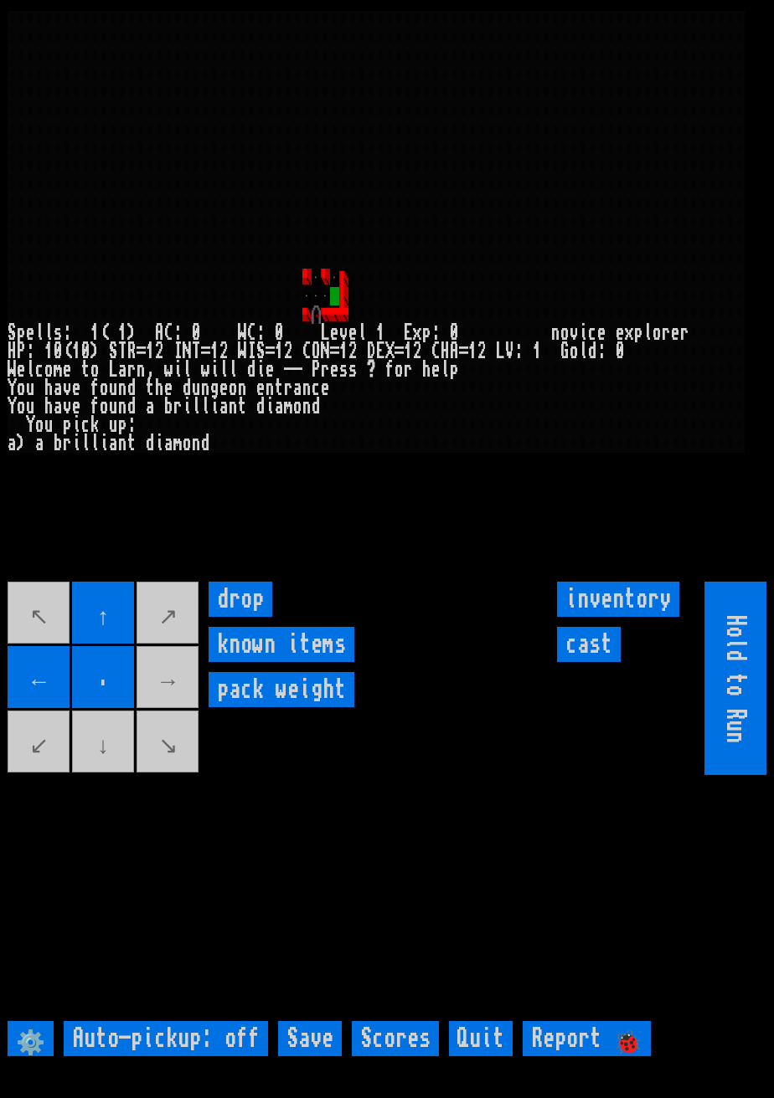
click at [175, 709] on movebuttons "↖ ↑ ↗ ← . → ↙ ↓ ↘" at bounding box center [104, 678] width 193 height 193
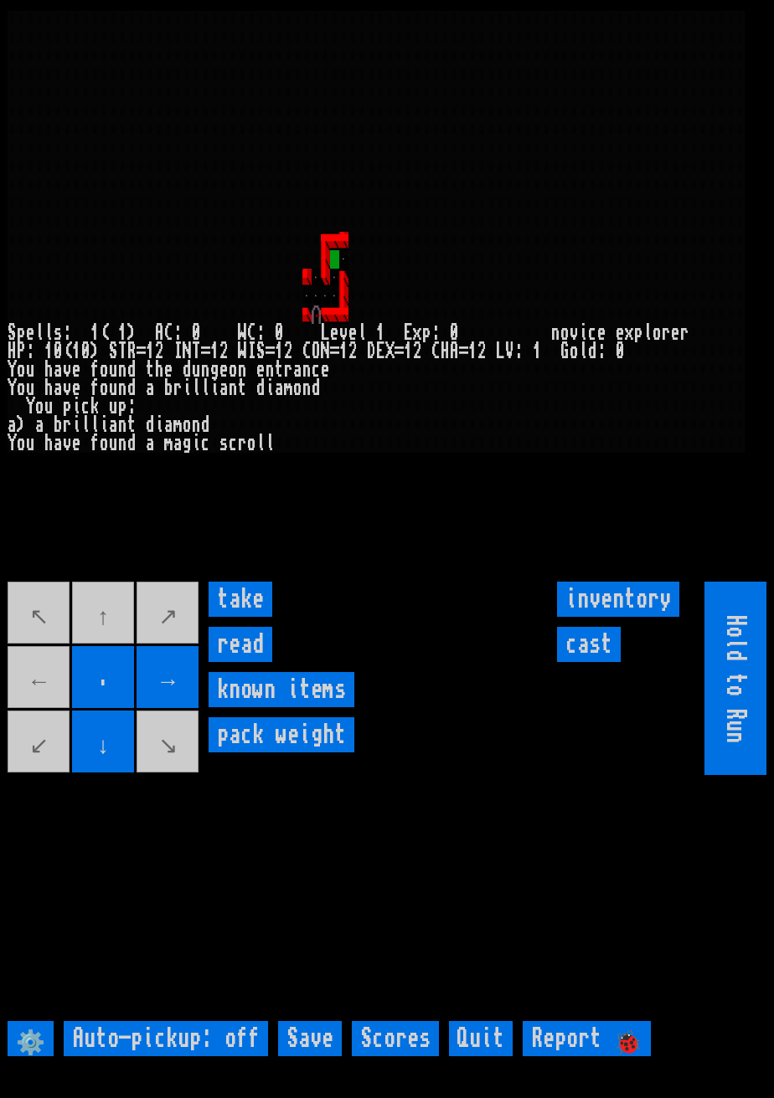
click at [255, 617] on input "take" at bounding box center [240, 599] width 64 height 35
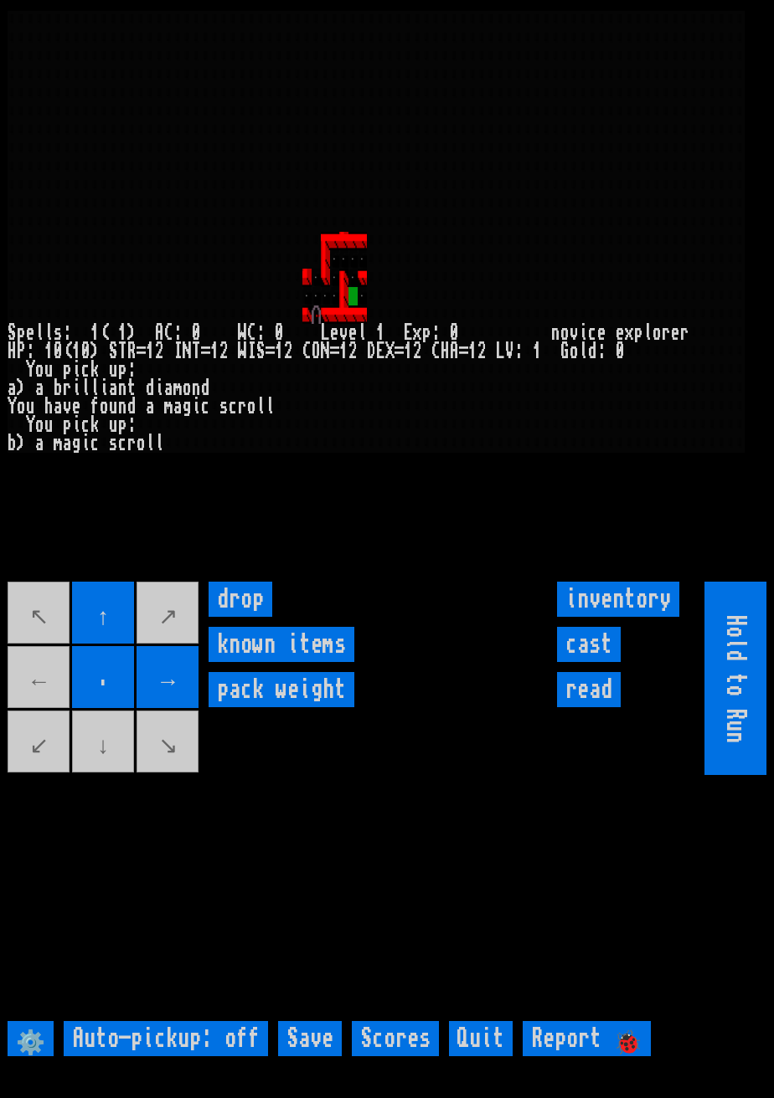
click at [123, 775] on movebuttons "↖ ↑ ↗ ← . → ↙ ↓ ↘" at bounding box center [104, 678] width 193 height 193
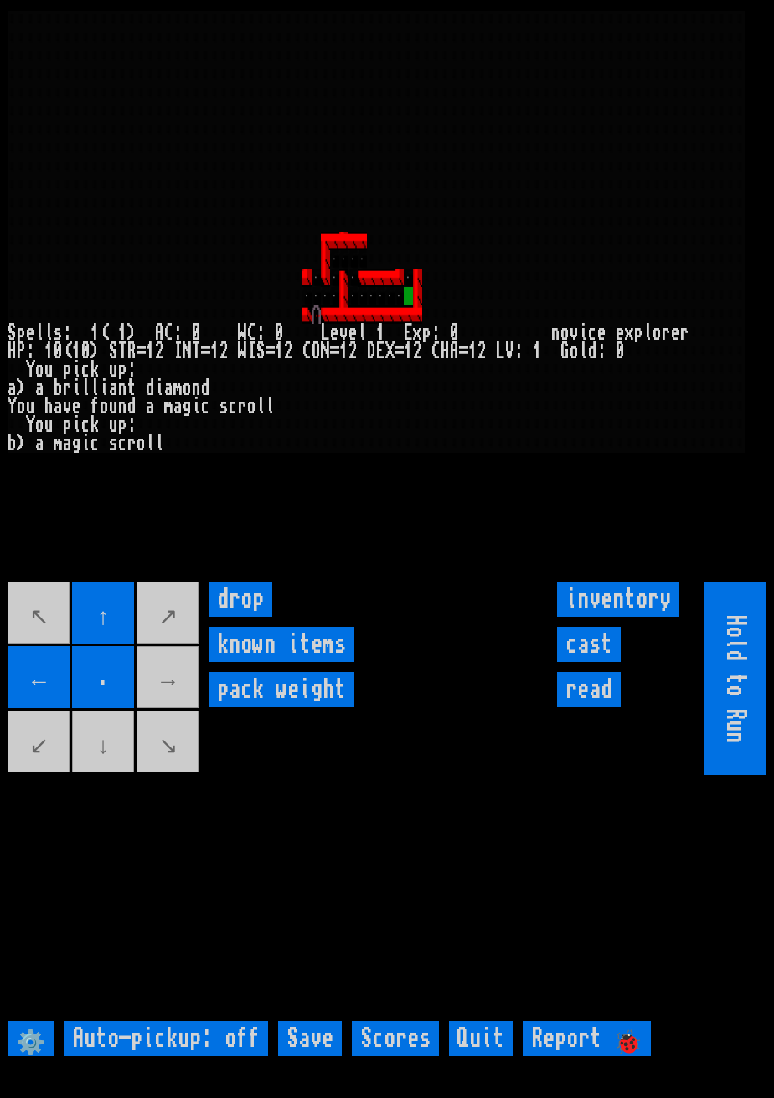
click at [177, 725] on movebuttons "↖ ↑ ↗ ← . → ↙ ↓ ↘" at bounding box center [104, 678] width 193 height 193
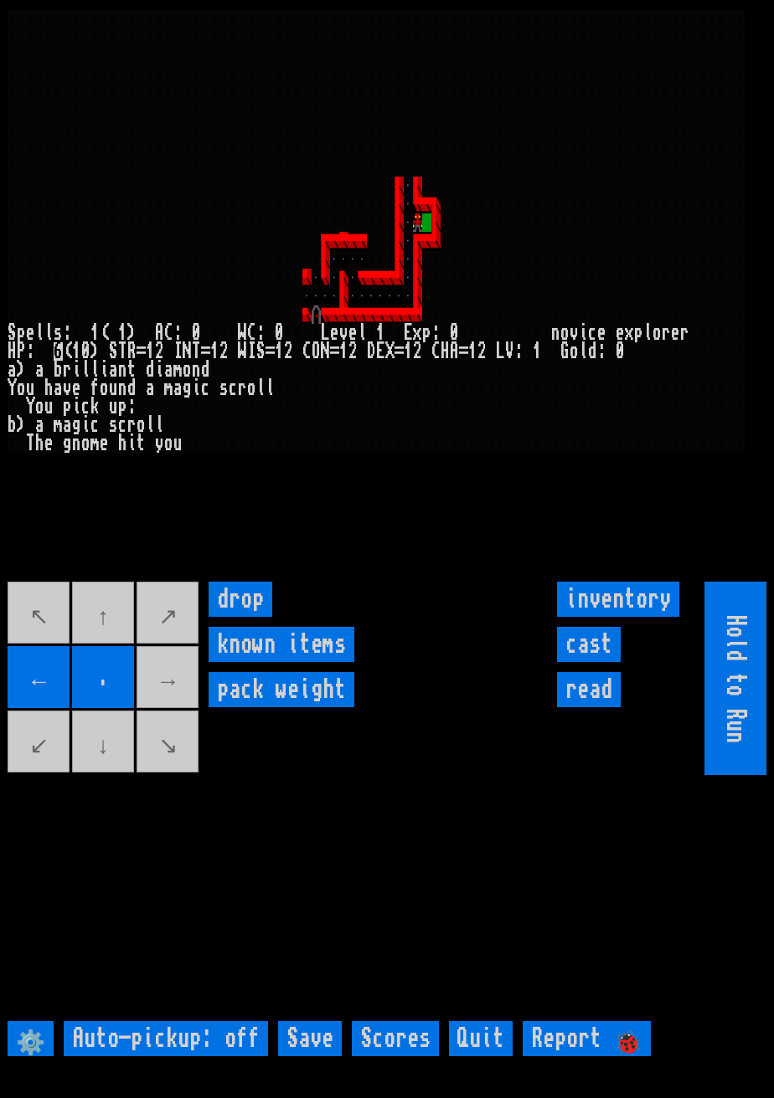
click at [75, 708] on input "." at bounding box center [103, 677] width 62 height 62
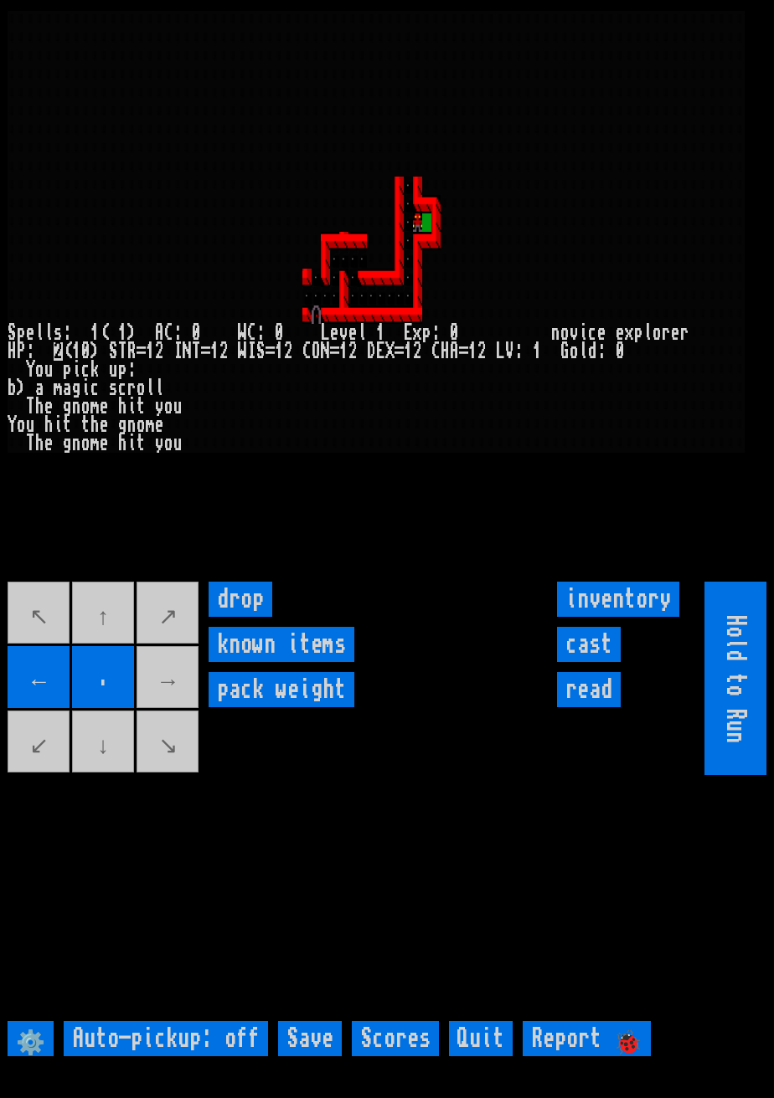
click at [595, 662] on input "cast" at bounding box center [589, 644] width 64 height 35
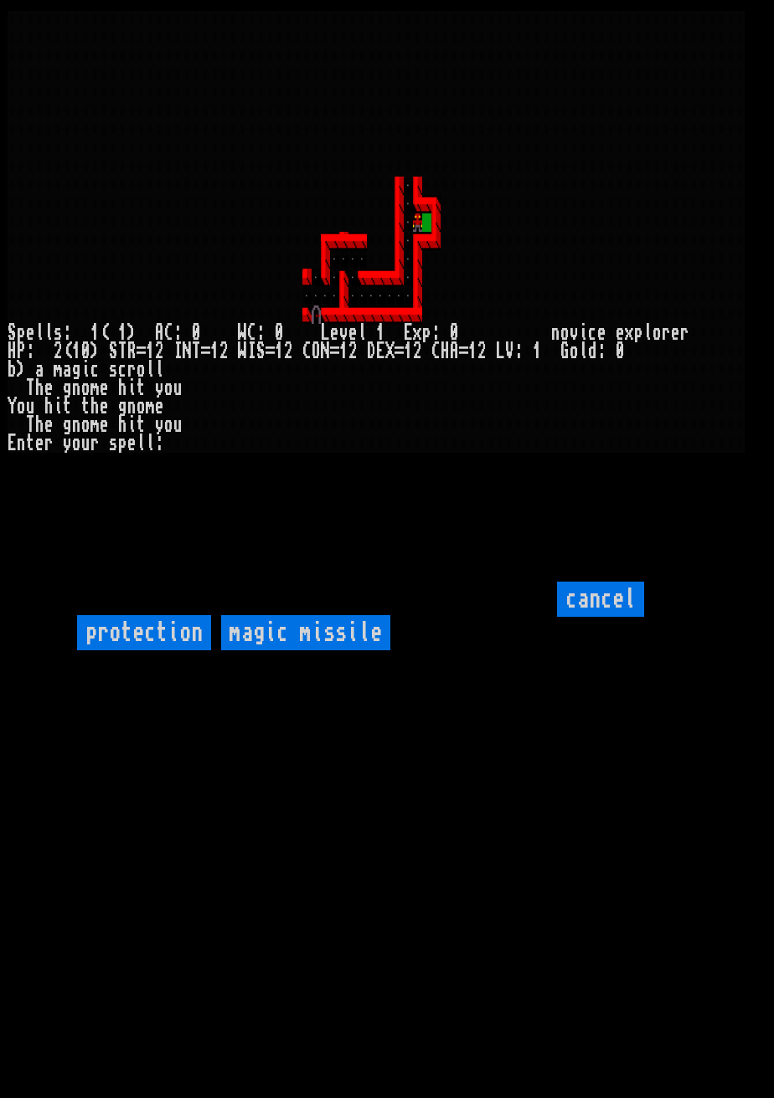
click at [272, 651] on missile "magic missile" at bounding box center [305, 632] width 169 height 35
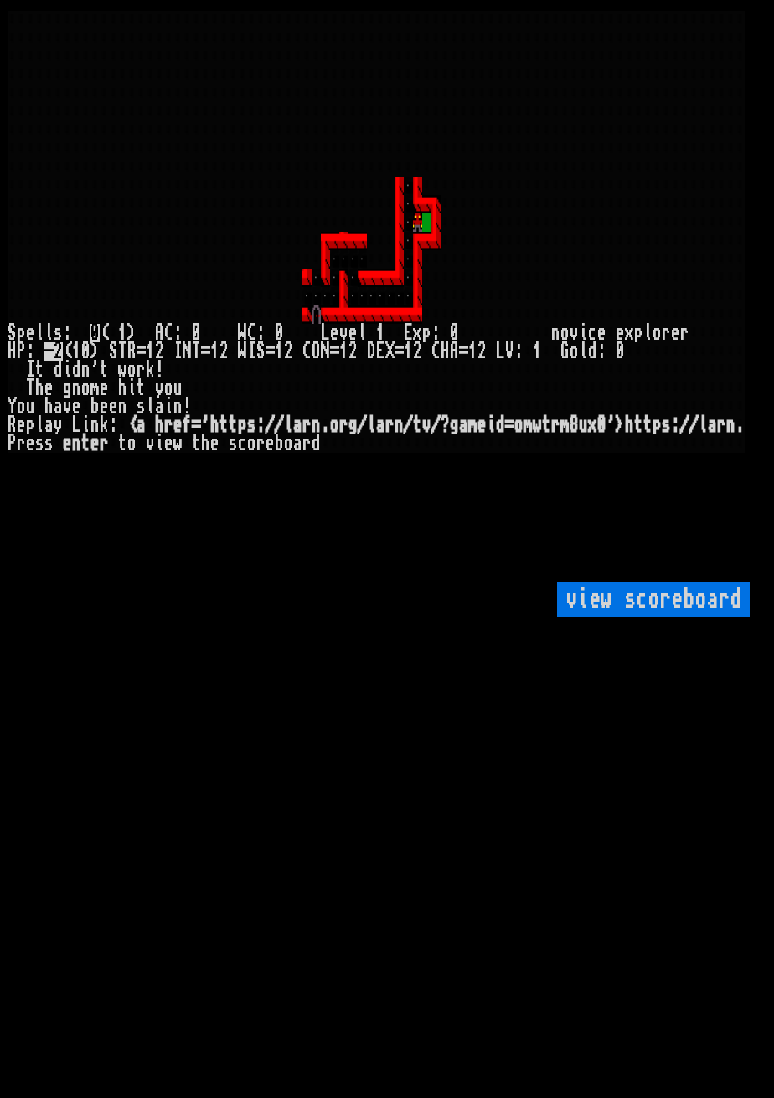
click at [409, 237] on div at bounding box center [408, 241] width 9 height 18
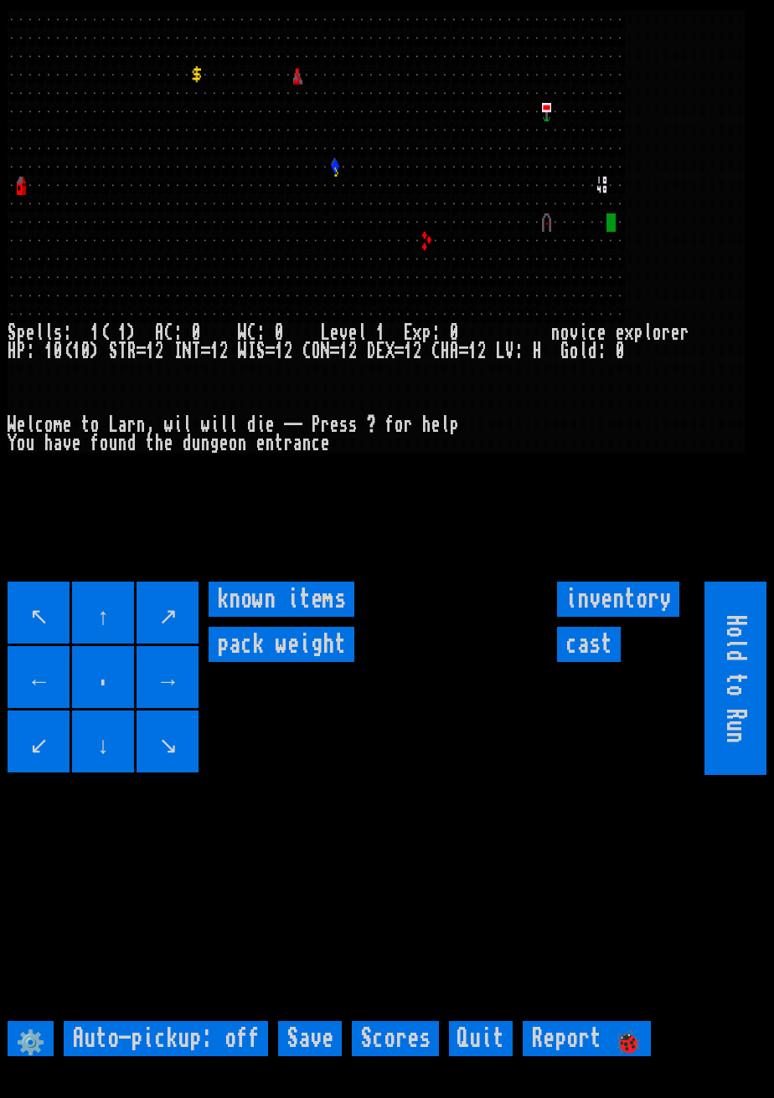
click at [41, 692] on input "←" at bounding box center [39, 677] width 62 height 62
click at [44, 644] on input "↖" at bounding box center [39, 613] width 62 height 62
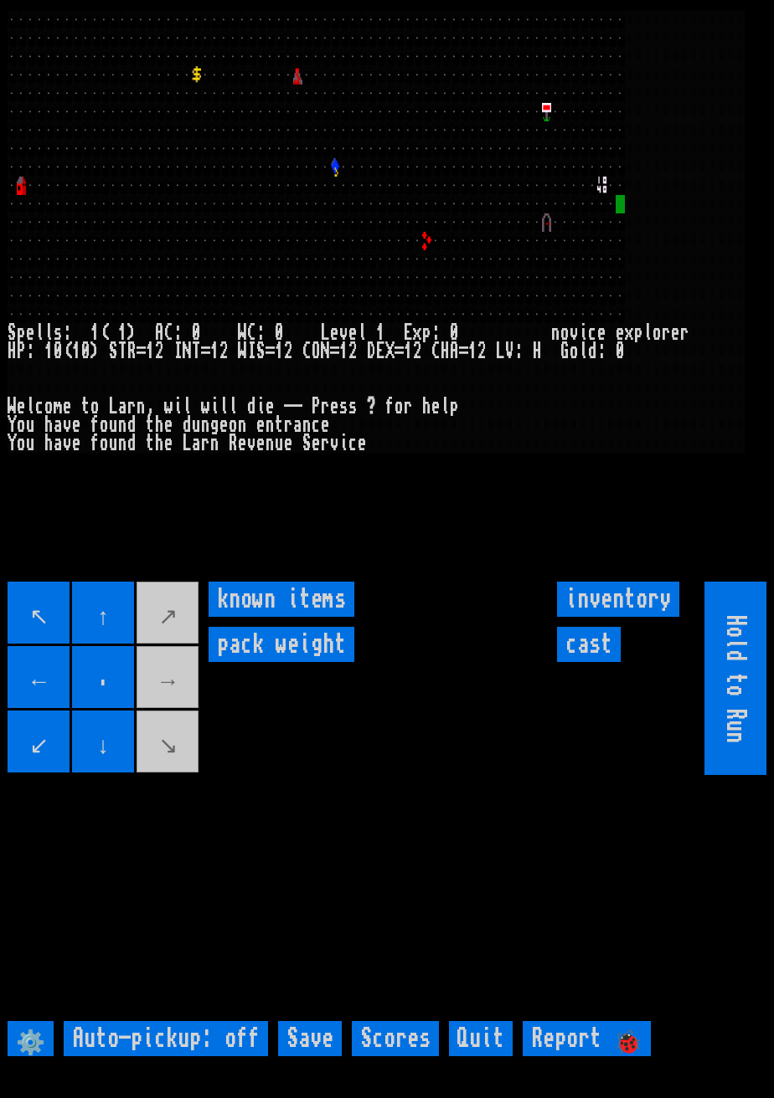
click at [174, 711] on movebuttons "↖ ↑ ↗ ← . → ↙ ↓ ↘" at bounding box center [104, 678] width 193 height 193
click at [172, 731] on movebuttons "↖ ↑ ↗ ← . → ↙ ↓ ↘" at bounding box center [104, 678] width 193 height 193
click at [173, 775] on movebuttons "↖ ↑ ↗ ← . → ↙ ↓ ↘" at bounding box center [104, 678] width 193 height 193
click at [598, 662] on input "cast" at bounding box center [589, 644] width 64 height 35
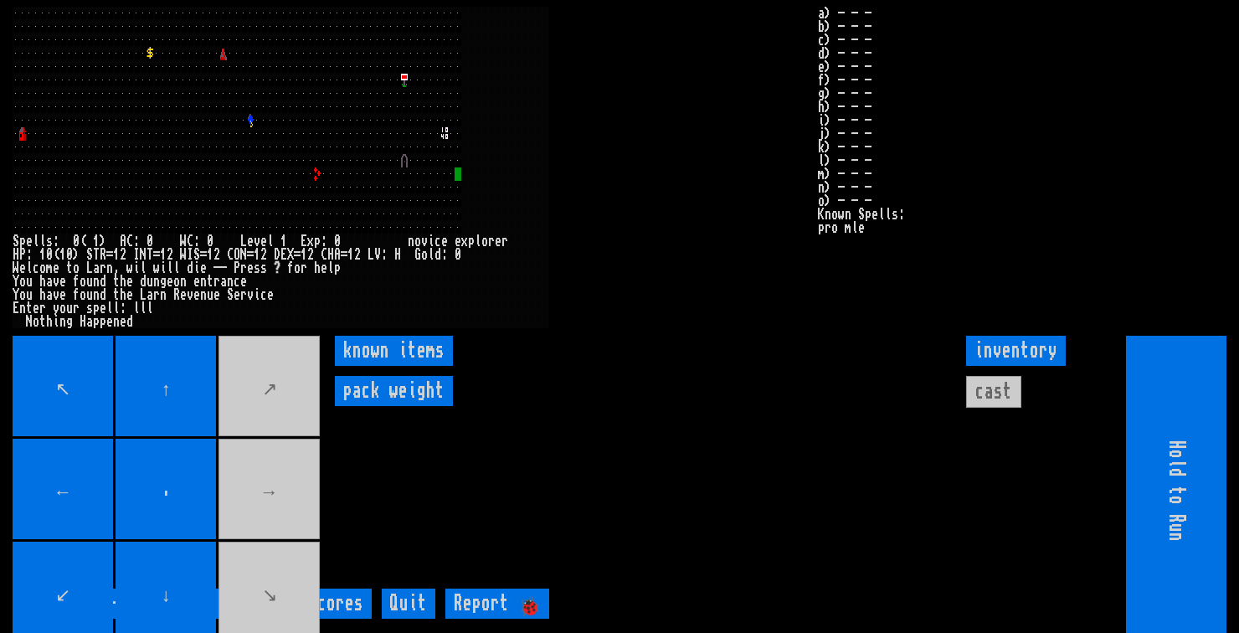
click at [279, 524] on movebuttons "↖ ↑ ↗ ← . → ↙ ↓ ↘" at bounding box center [168, 491] width 310 height 310
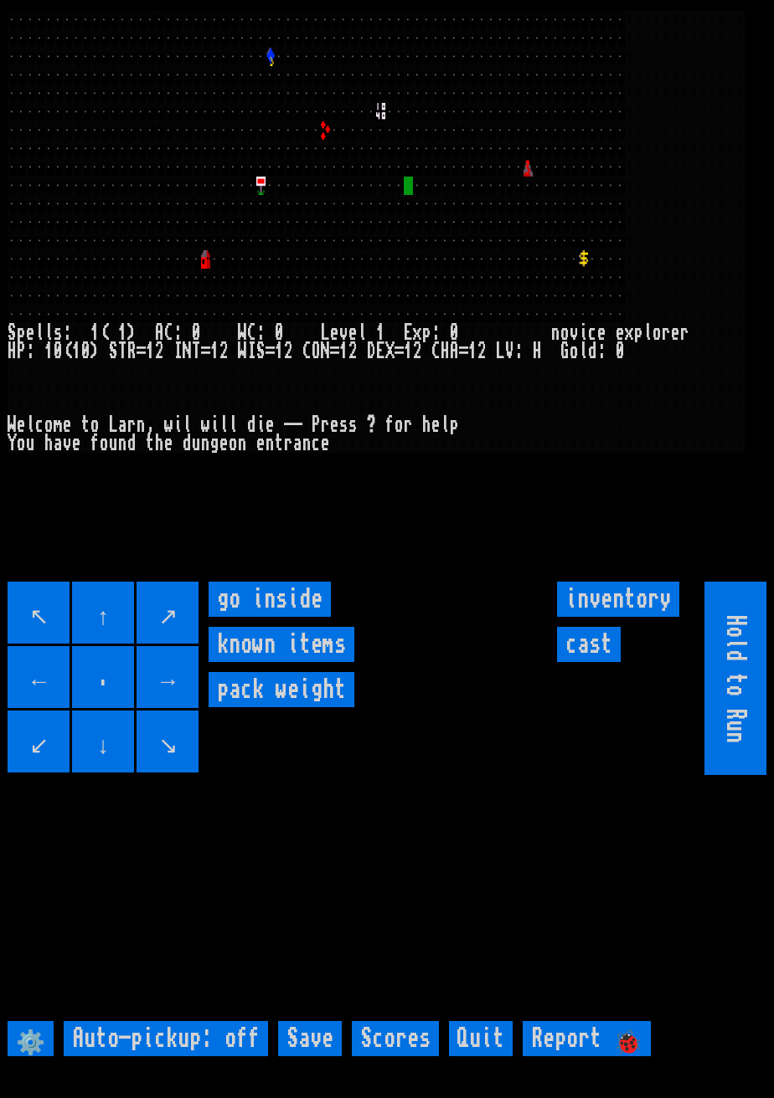
click at [286, 617] on inside "go inside" at bounding box center [269, 599] width 122 height 35
click at [267, 617] on inside "go inside" at bounding box center [269, 599] width 122 height 35
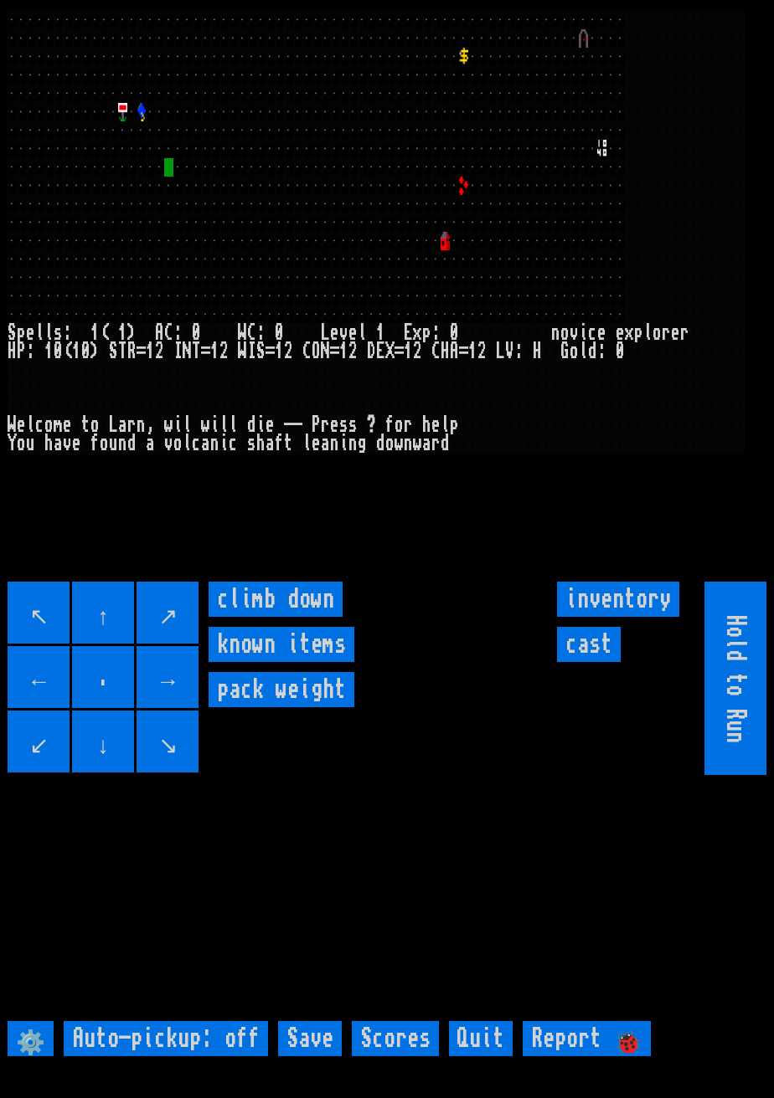
click at [280, 617] on down "climb down" at bounding box center [275, 599] width 134 height 35
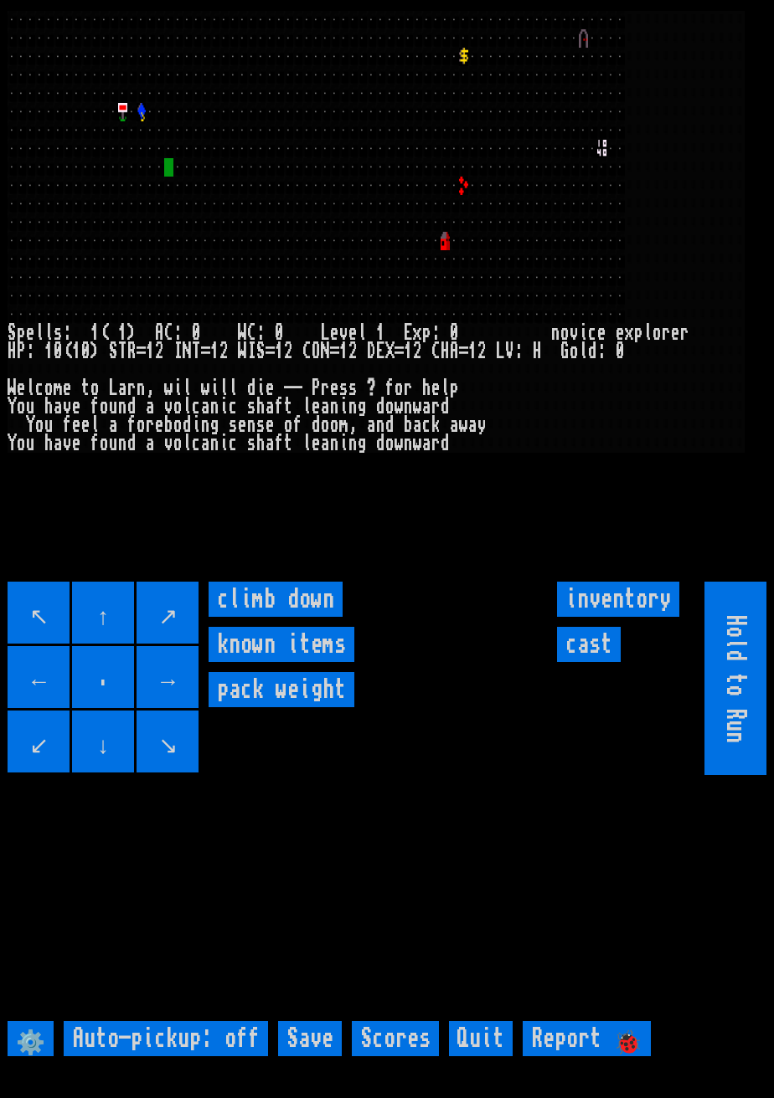
click at [310, 617] on down "climb down" at bounding box center [275, 599] width 134 height 35
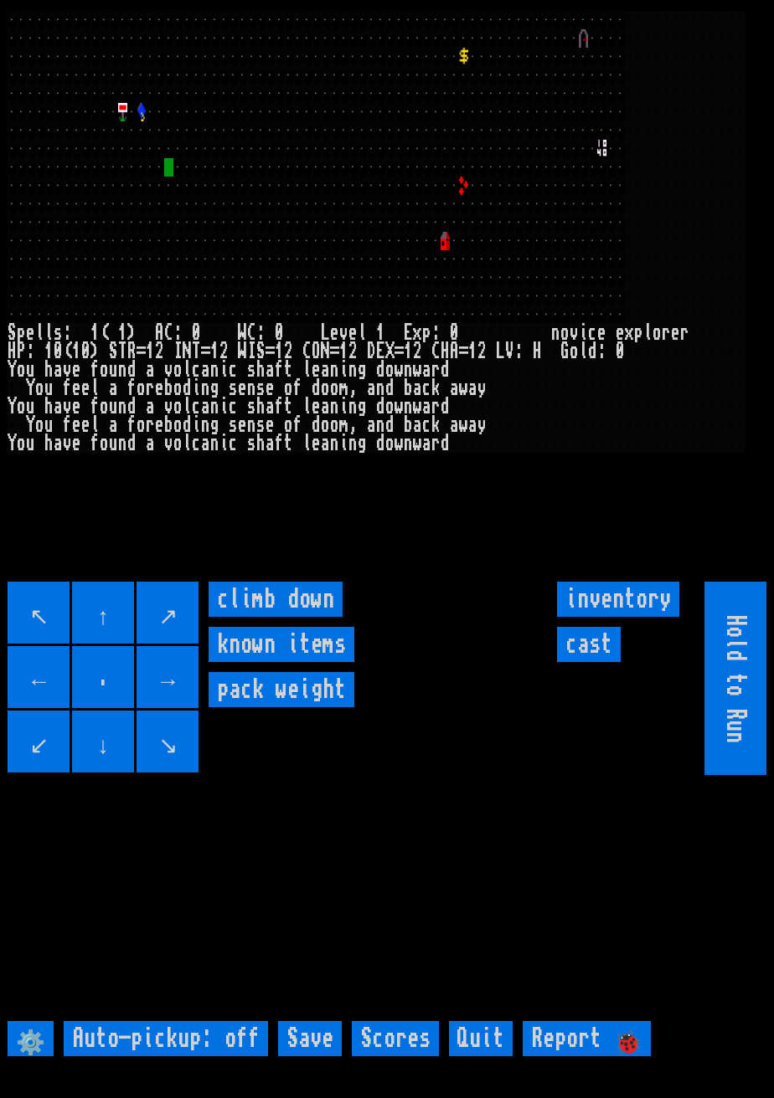
click at [309, 617] on down "climb down" at bounding box center [275, 599] width 134 height 35
click at [315, 617] on down "climb down" at bounding box center [275, 599] width 134 height 35
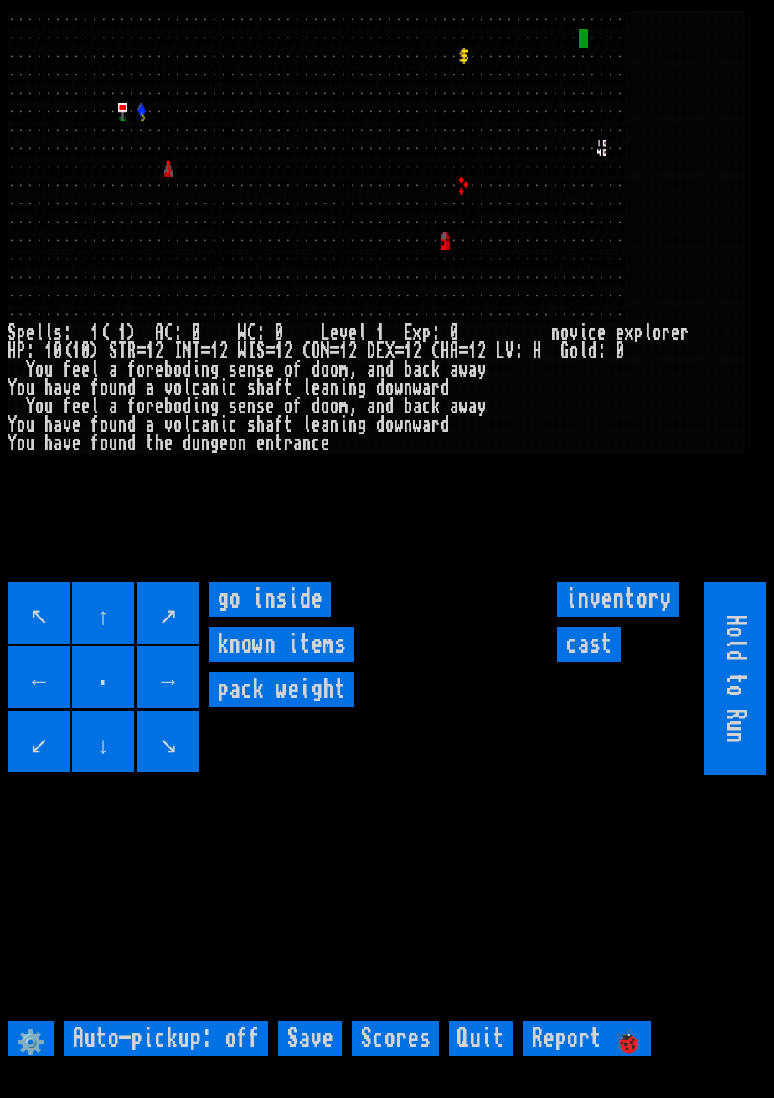
click at [281, 617] on inside "go inside" at bounding box center [269, 599] width 122 height 35
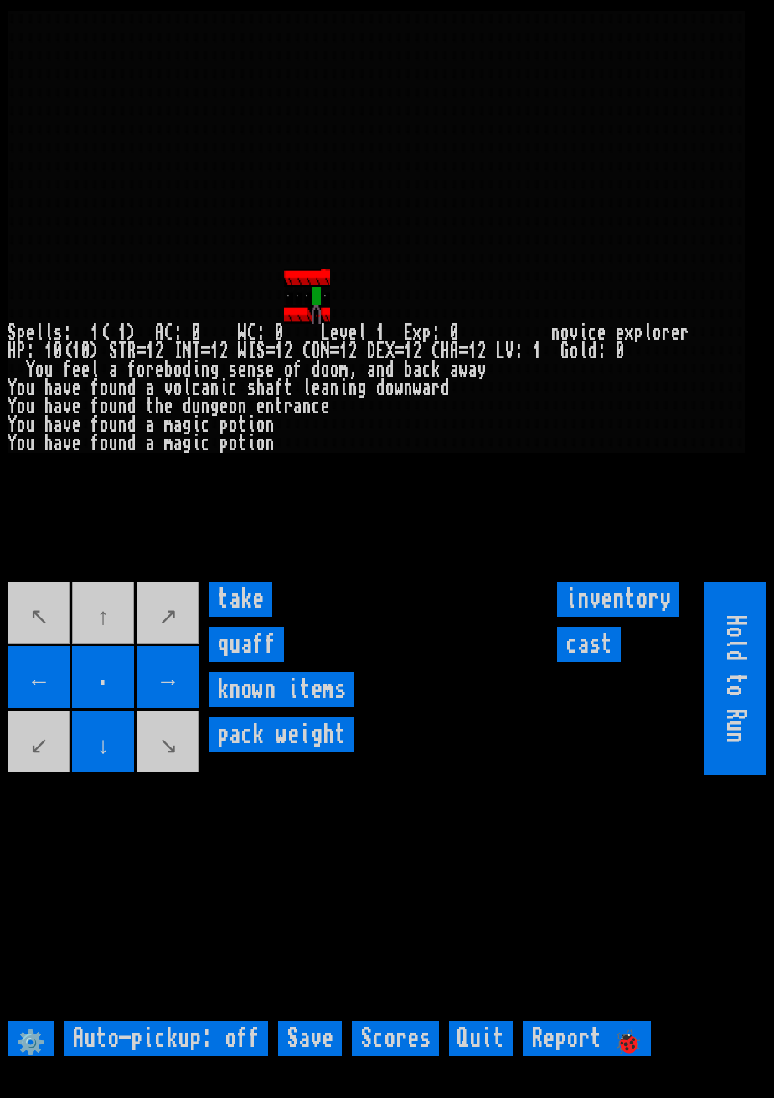
click at [253, 617] on input "take" at bounding box center [240, 599] width 64 height 35
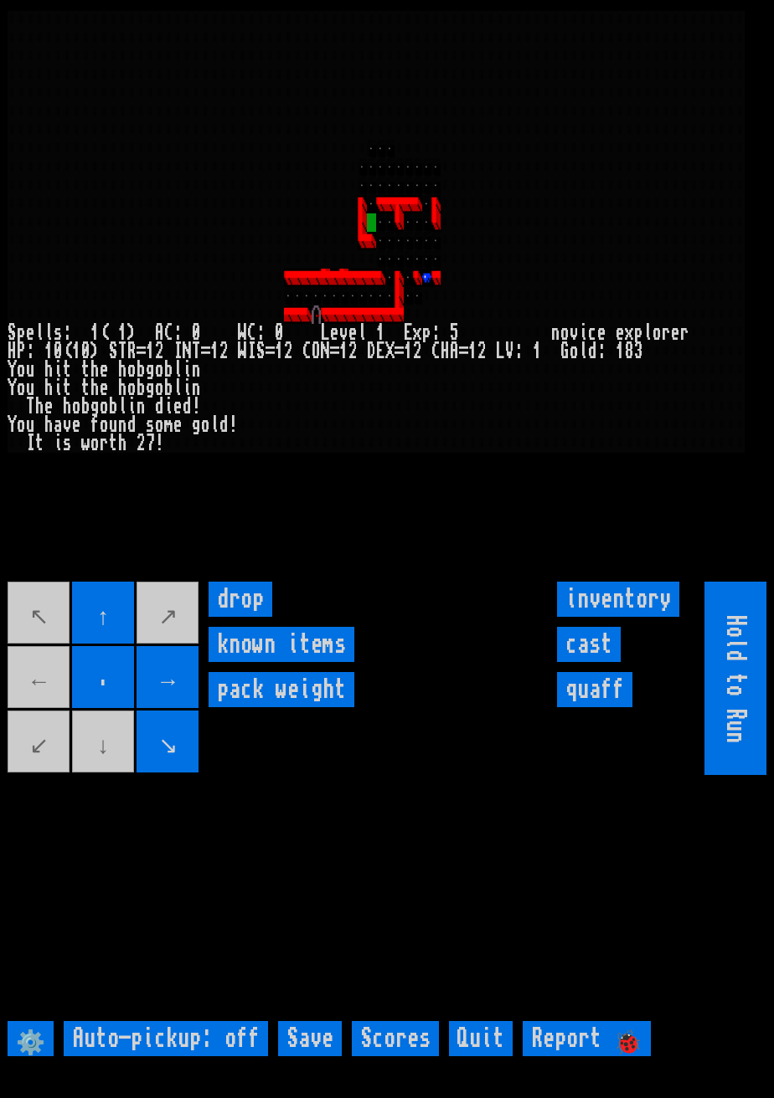
click at [607, 617] on input "inventory" at bounding box center [618, 599] width 122 height 35
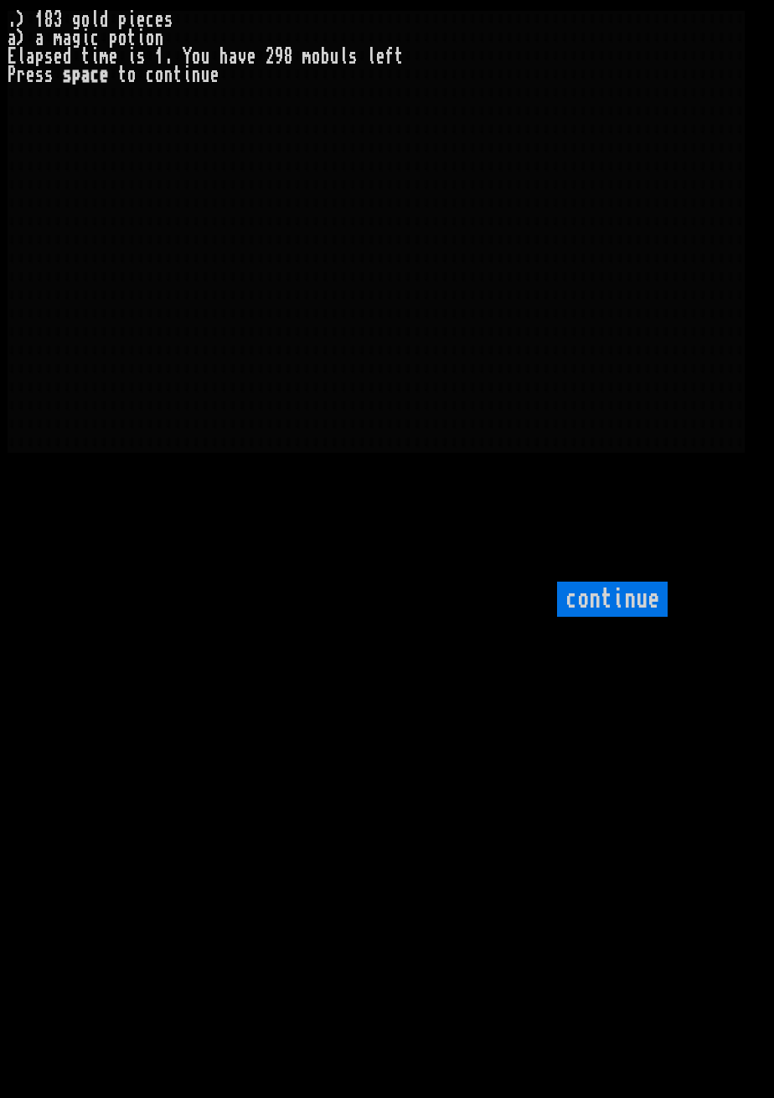
click at [614, 617] on input "continue" at bounding box center [612, 599] width 111 height 35
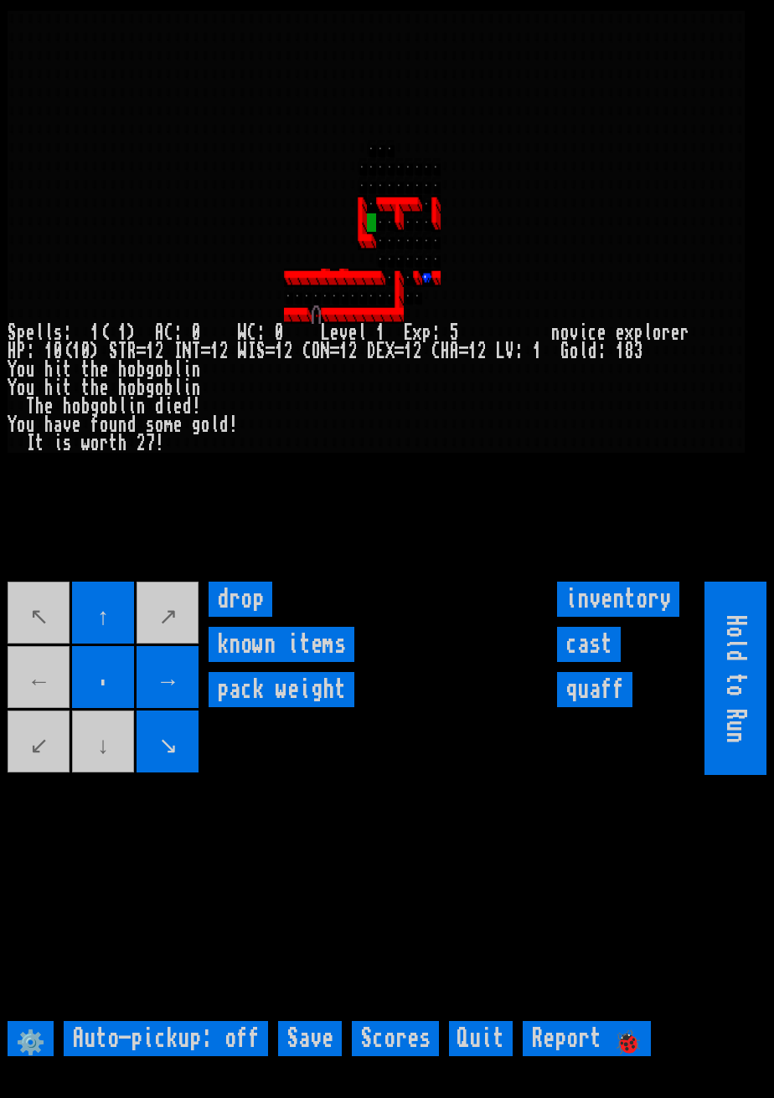
click at [34, 703] on movebuttons "↖ ↑ ↗ ← . → ↙ ↓ ↘" at bounding box center [104, 678] width 193 height 193
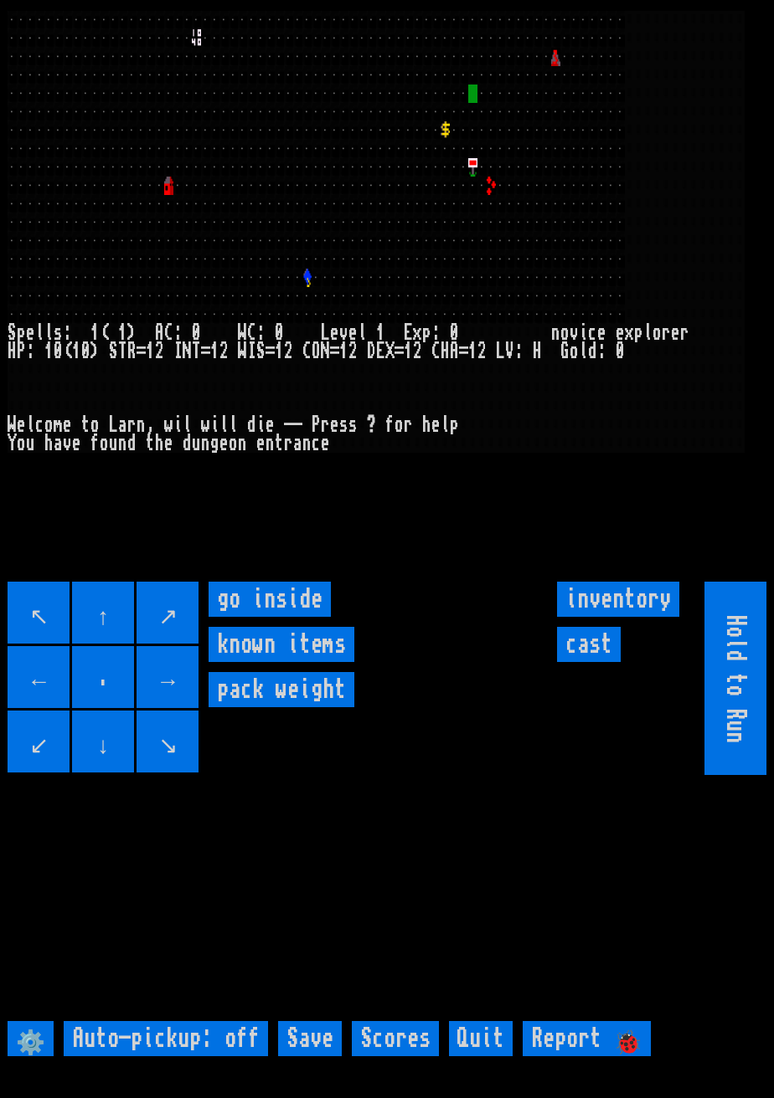
click at [286, 617] on inside "go inside" at bounding box center [269, 599] width 122 height 35
click at [263, 617] on inside "go inside" at bounding box center [269, 599] width 122 height 35
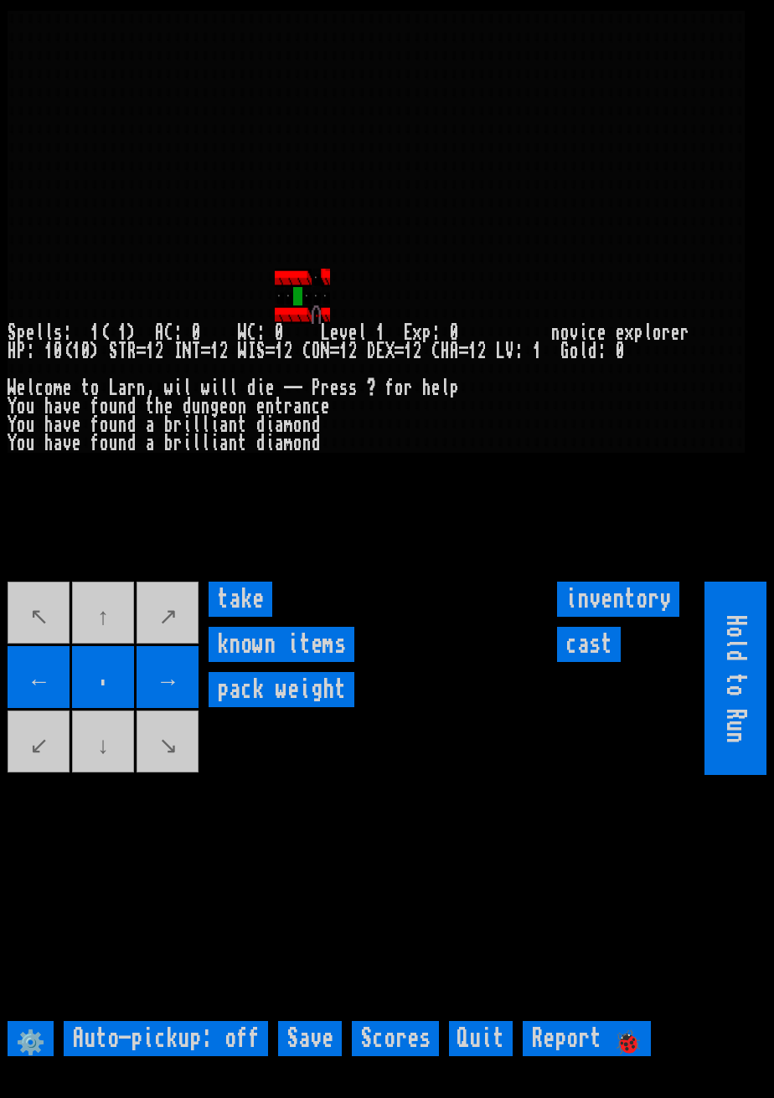
click at [252, 617] on input "take" at bounding box center [240, 599] width 64 height 35
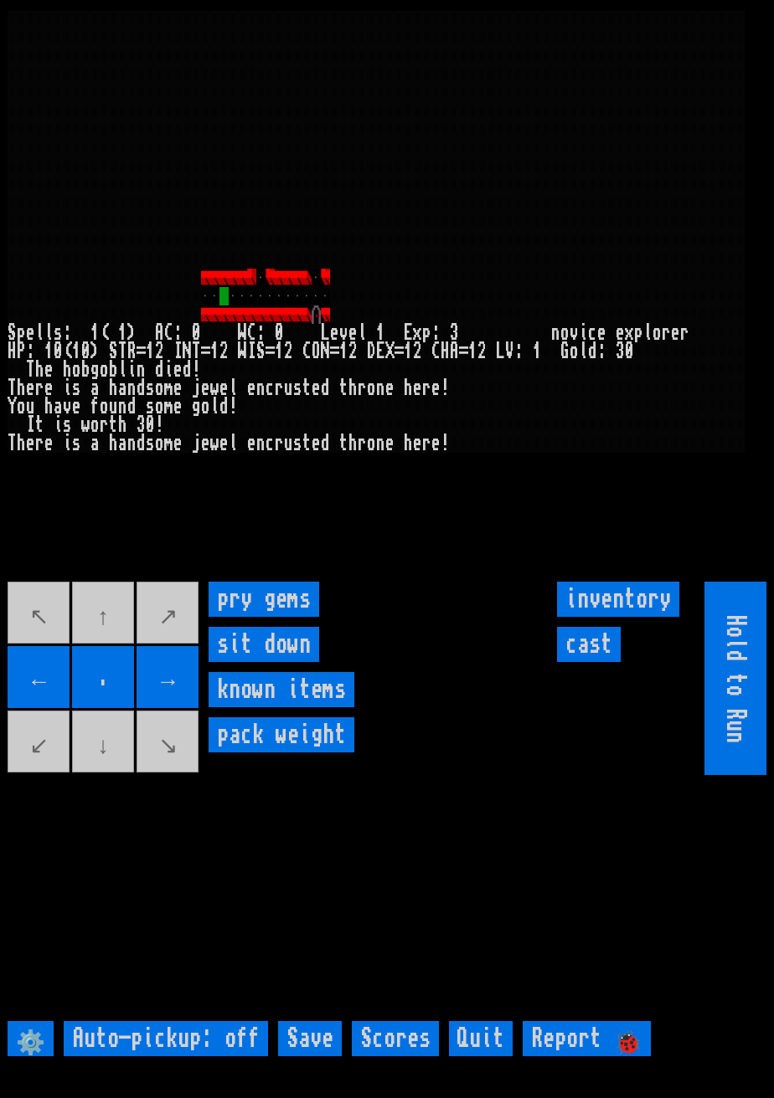
click at [265, 617] on gems "pry gems" at bounding box center [263, 599] width 111 height 35
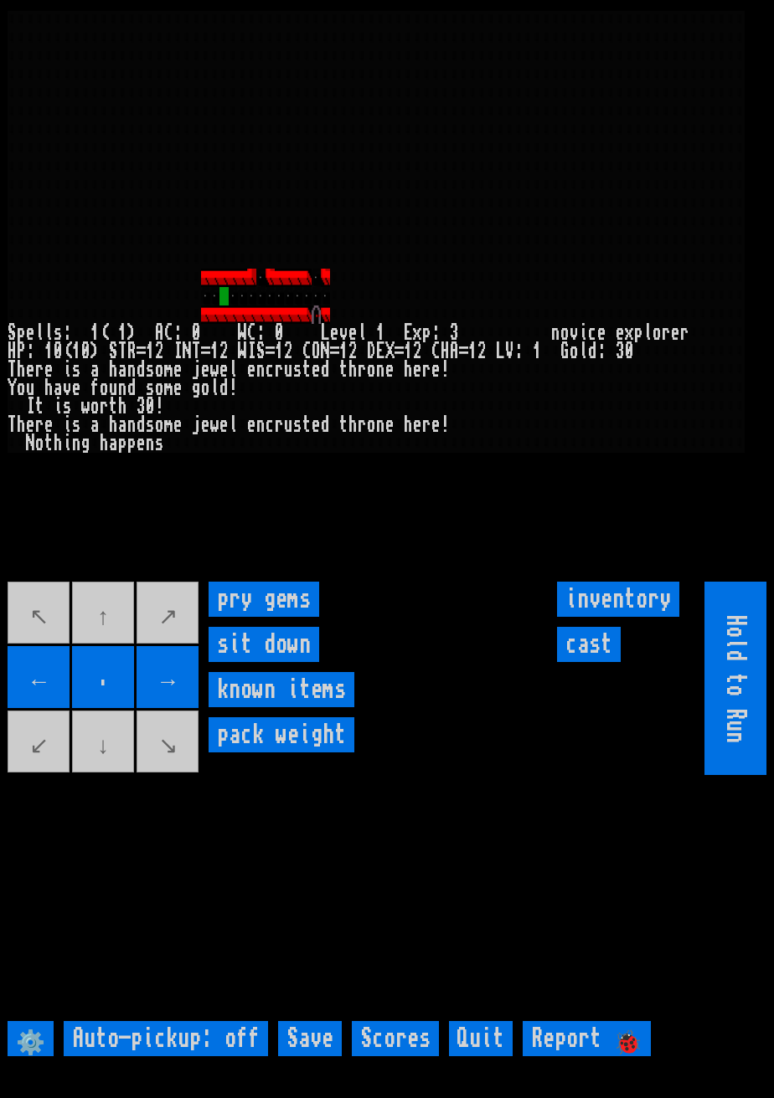
click at [260, 617] on gems "pry gems" at bounding box center [263, 599] width 111 height 35
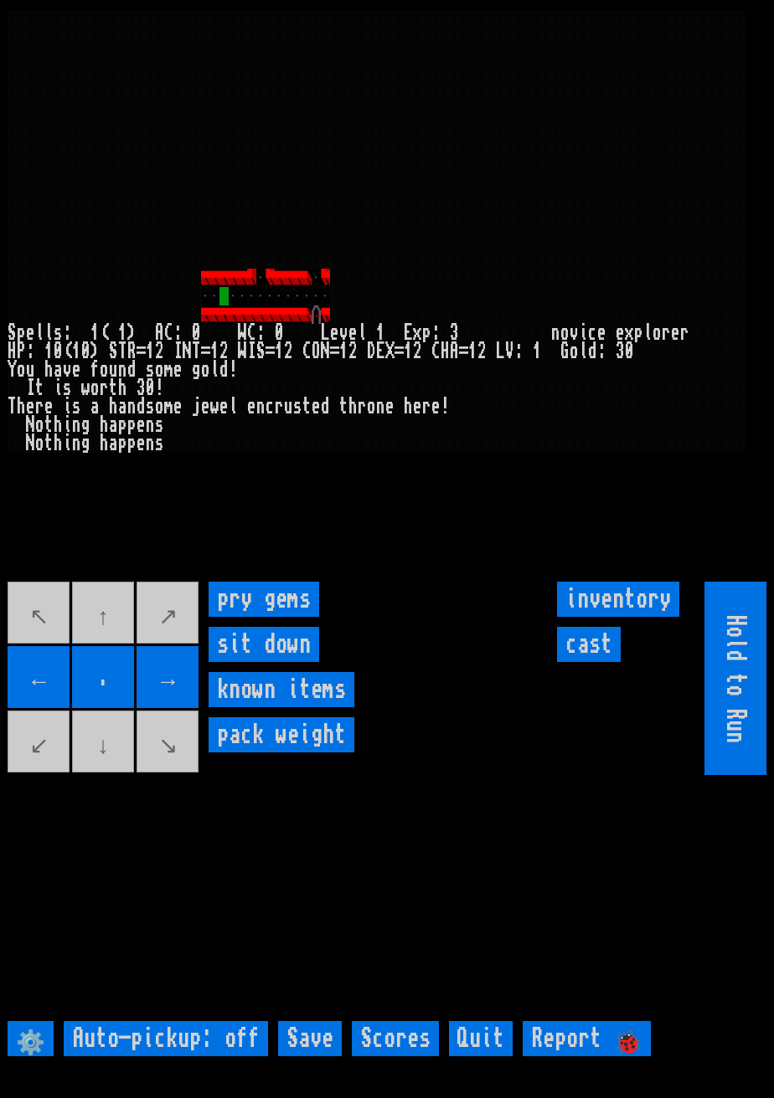
click at [260, 617] on gems "pry gems" at bounding box center [263, 599] width 111 height 35
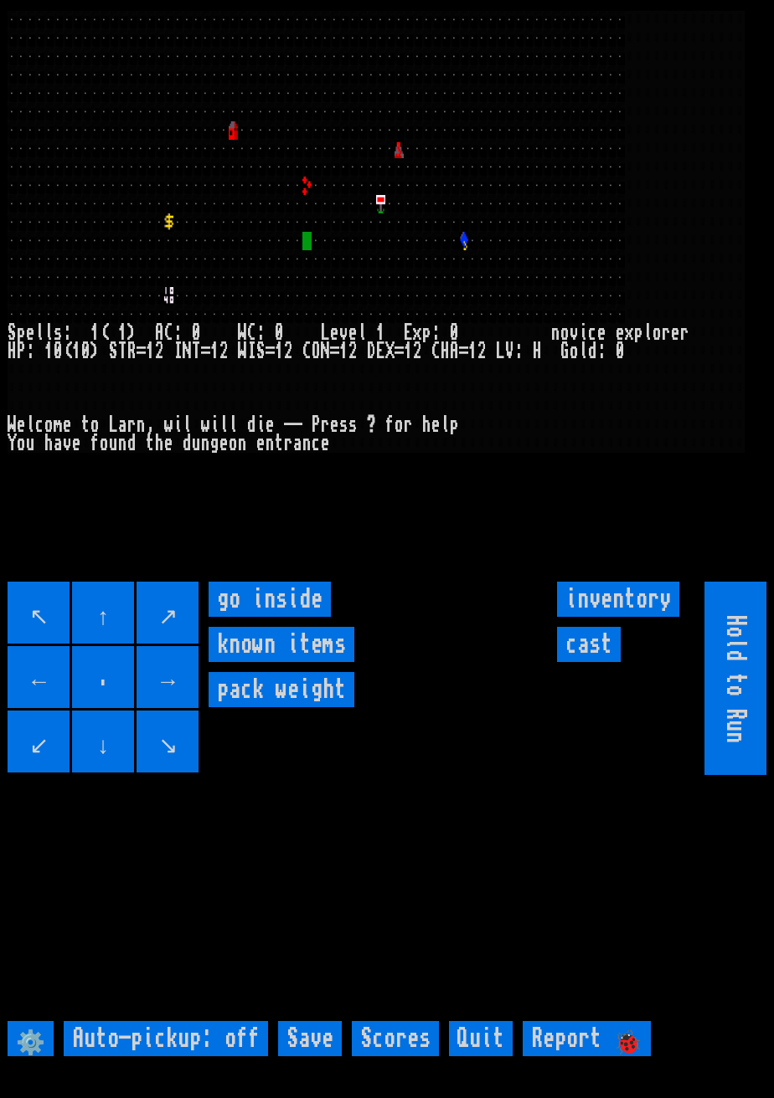
click at [275, 617] on inside "go inside" at bounding box center [269, 599] width 122 height 35
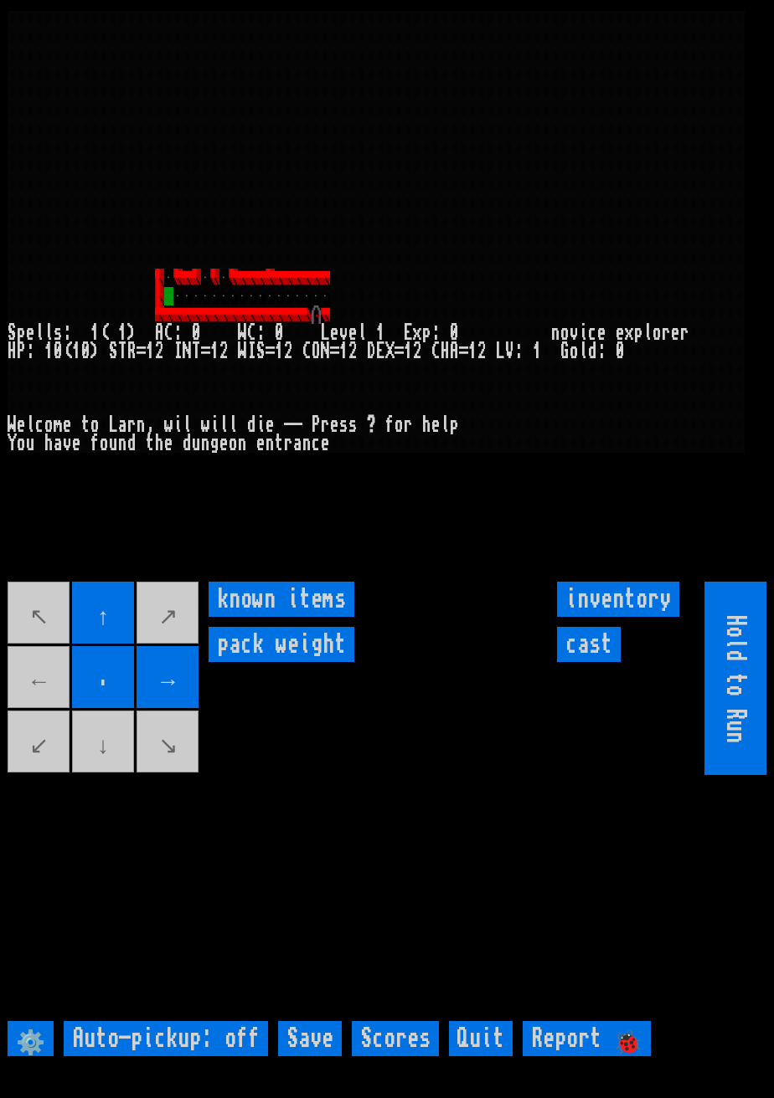
click at [30, 697] on movebuttons "↖ ↑ ↗ ← . → ↙ ↓ ↘" at bounding box center [104, 678] width 193 height 193
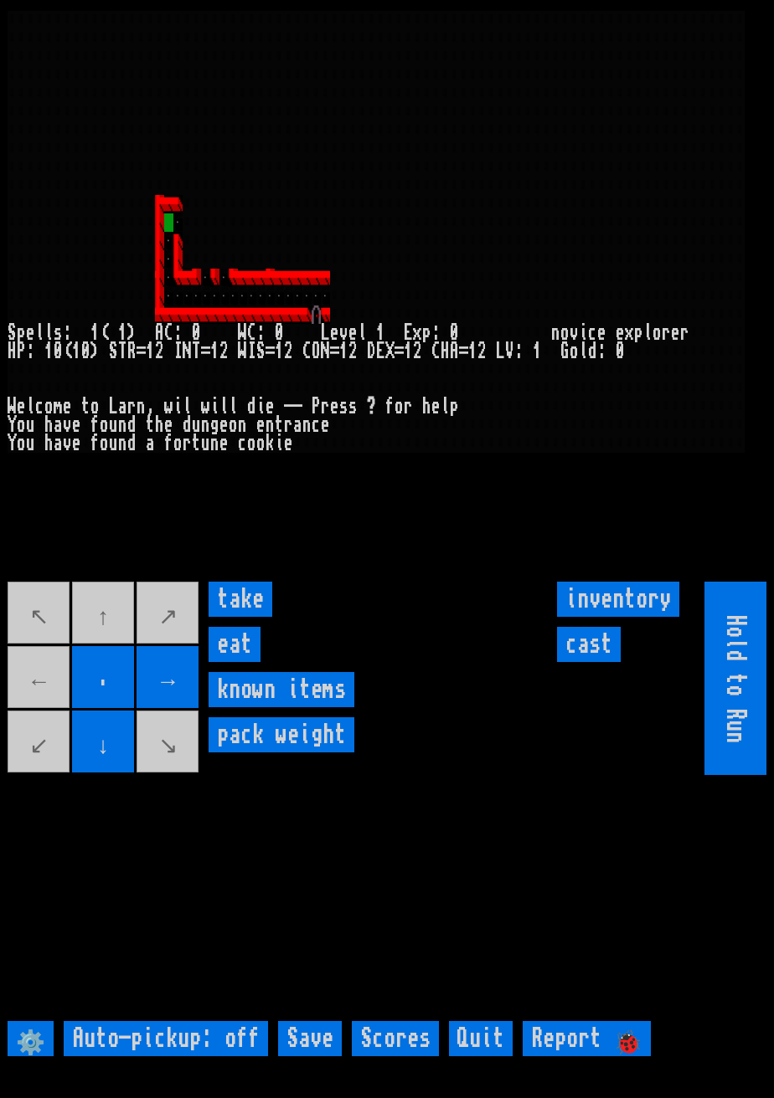
click at [248, 617] on input "take" at bounding box center [240, 599] width 64 height 35
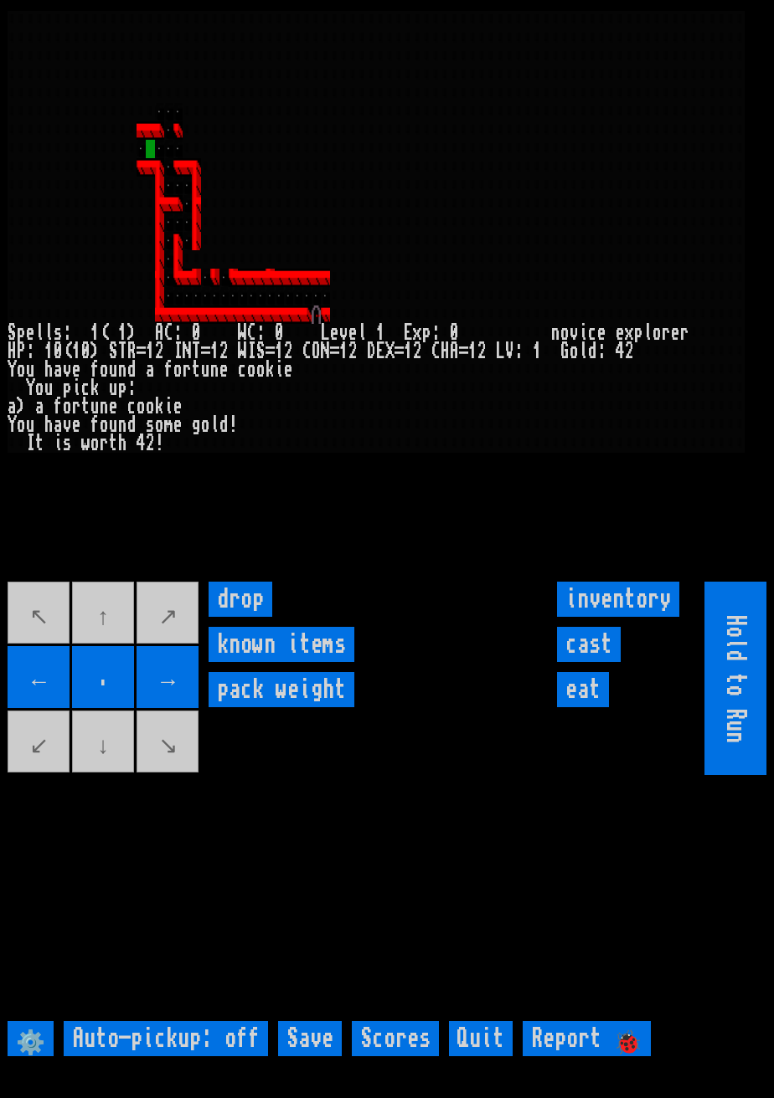
click at [48, 677] on movebuttons "↖ ↑ ↗ ← . → ↙ ↓ ↘" at bounding box center [104, 678] width 193 height 193
click at [41, 675] on movebuttons "↖ ↑ ↗ ← . → ↙ ↓ ↘" at bounding box center [104, 678] width 193 height 193
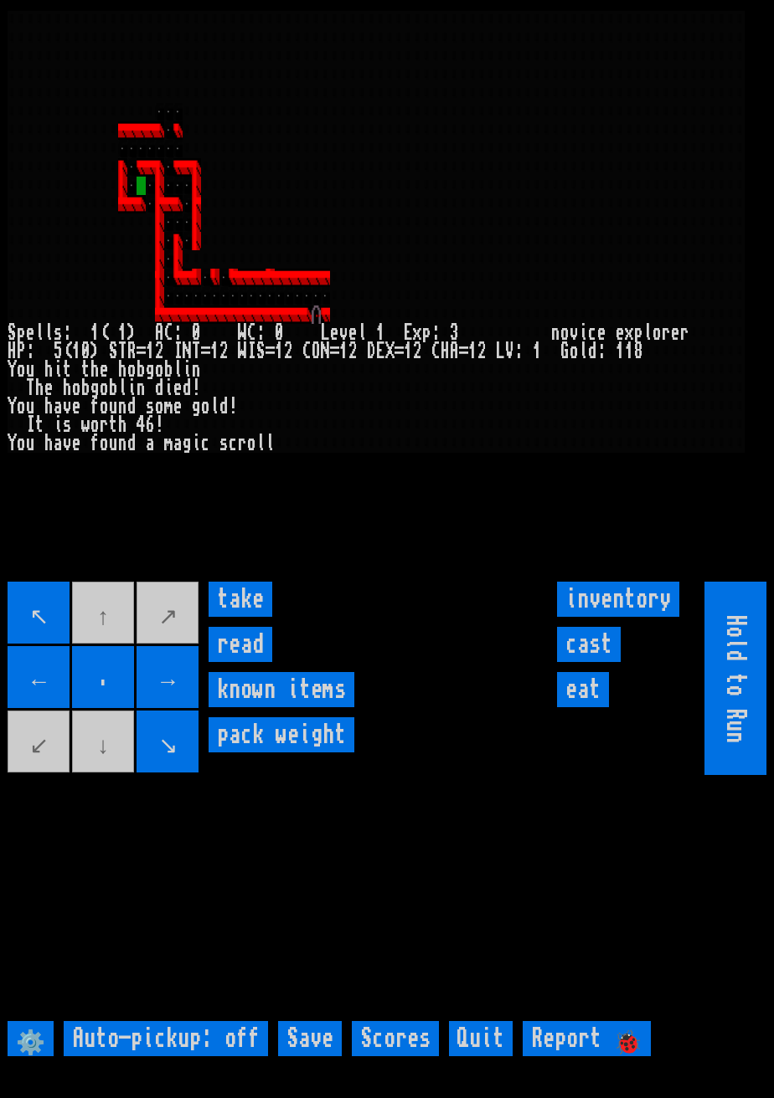
click at [246, 617] on input "take" at bounding box center [240, 599] width 64 height 35
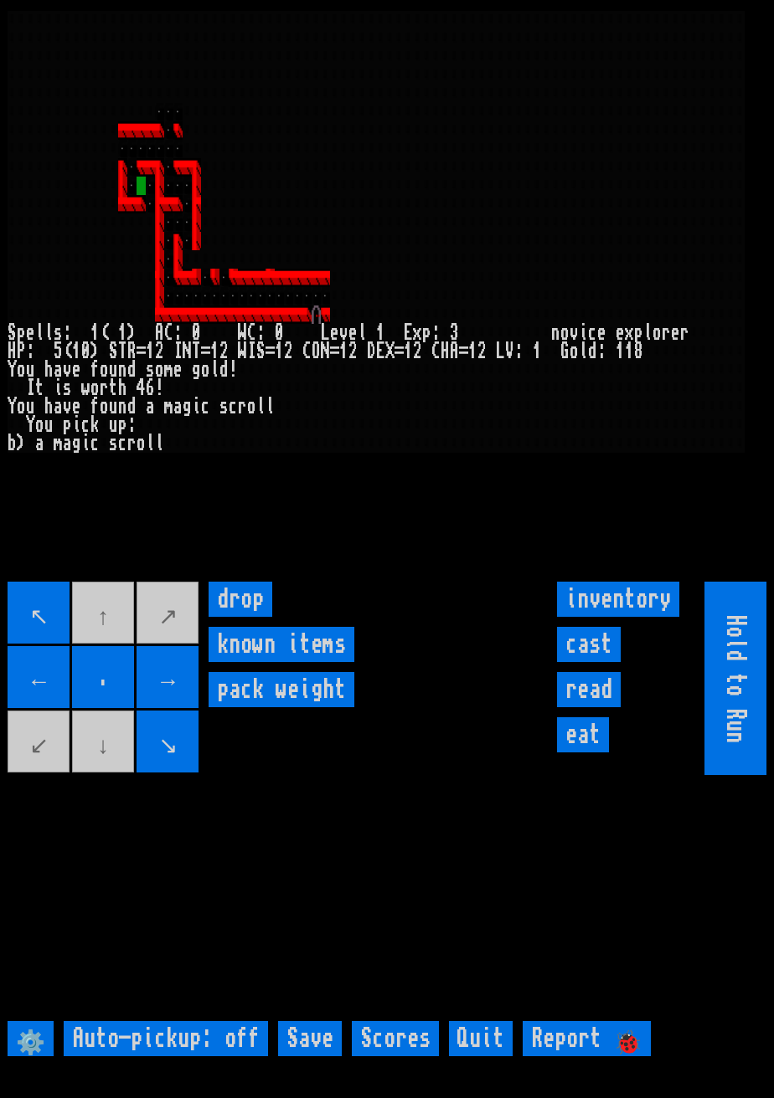
click at [101, 775] on movebuttons "↖ ↑ ↗ ← . → ↙ ↓ ↘" at bounding box center [104, 678] width 193 height 193
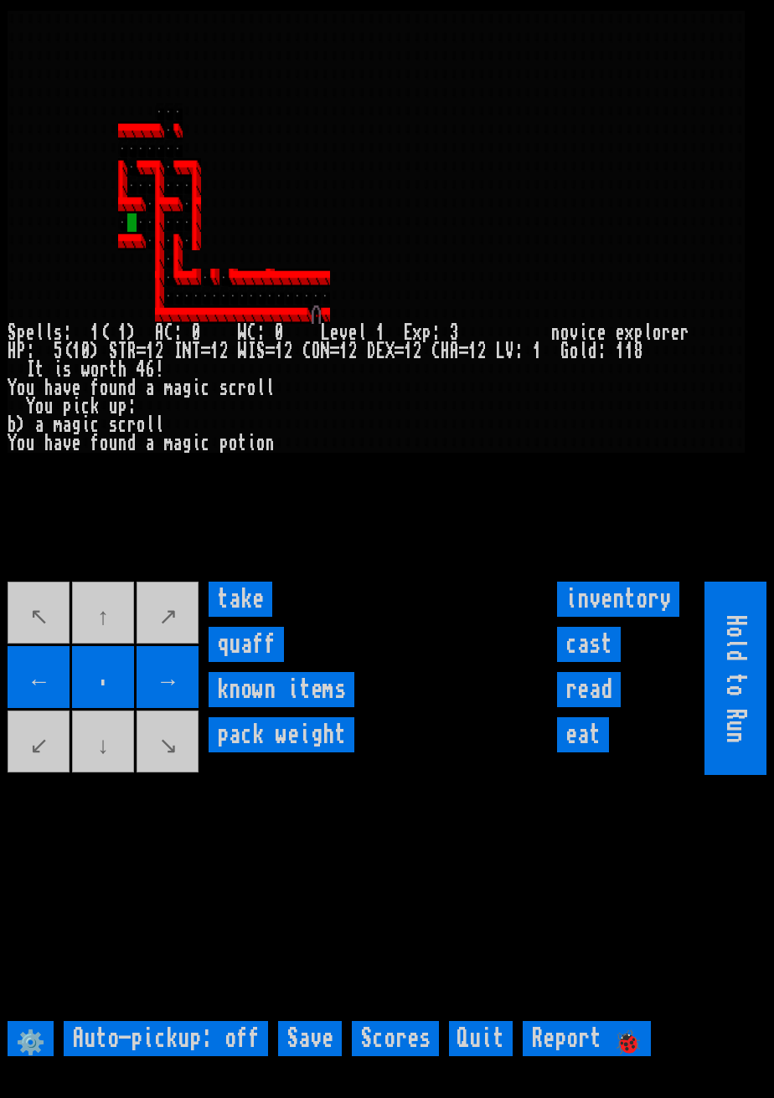
click at [249, 617] on input "take" at bounding box center [240, 599] width 64 height 35
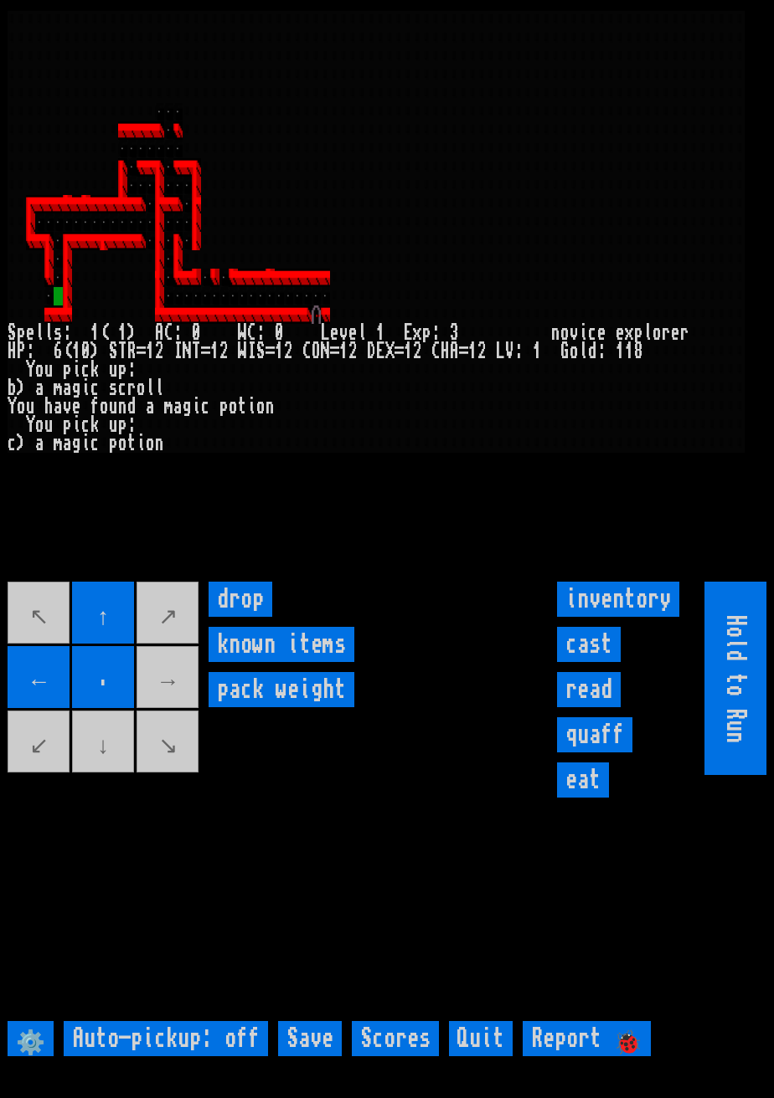
click at [107, 767] on movebuttons "↖ ↑ ↗ ← . → ↙ ↓ ↘" at bounding box center [104, 678] width 193 height 193
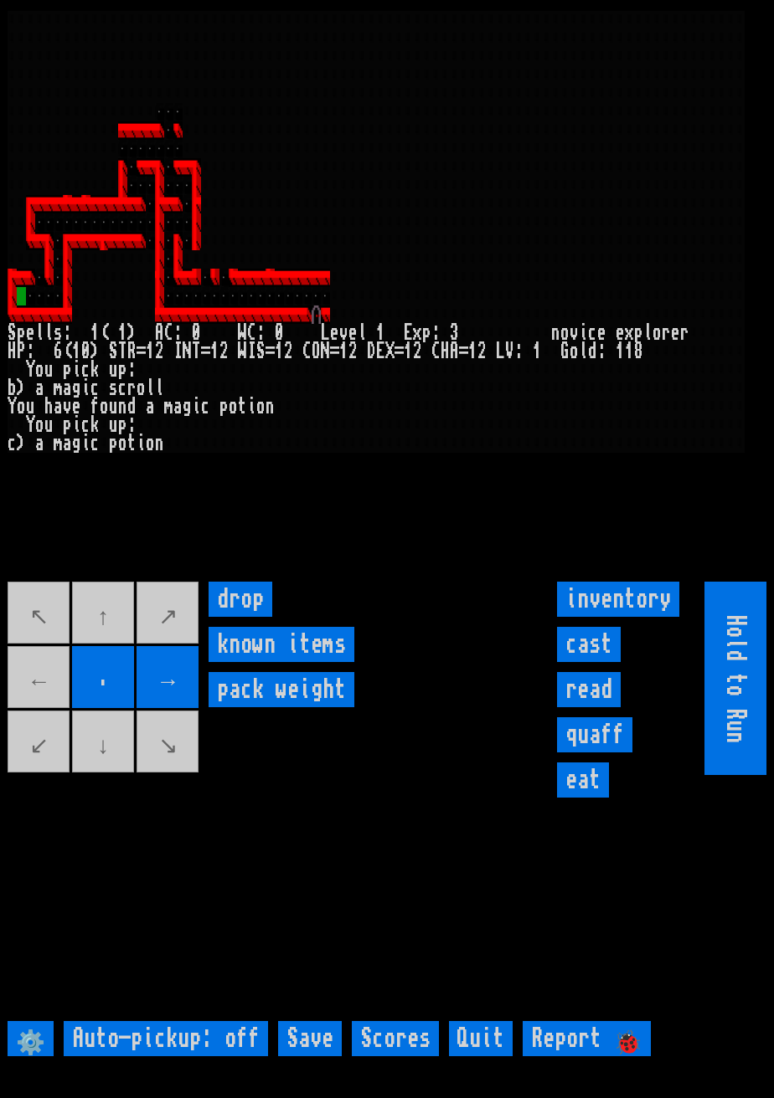
click at [47, 716] on movebuttons "↖ ↑ ↗ ← . → ↙ ↓ ↘" at bounding box center [104, 678] width 193 height 193
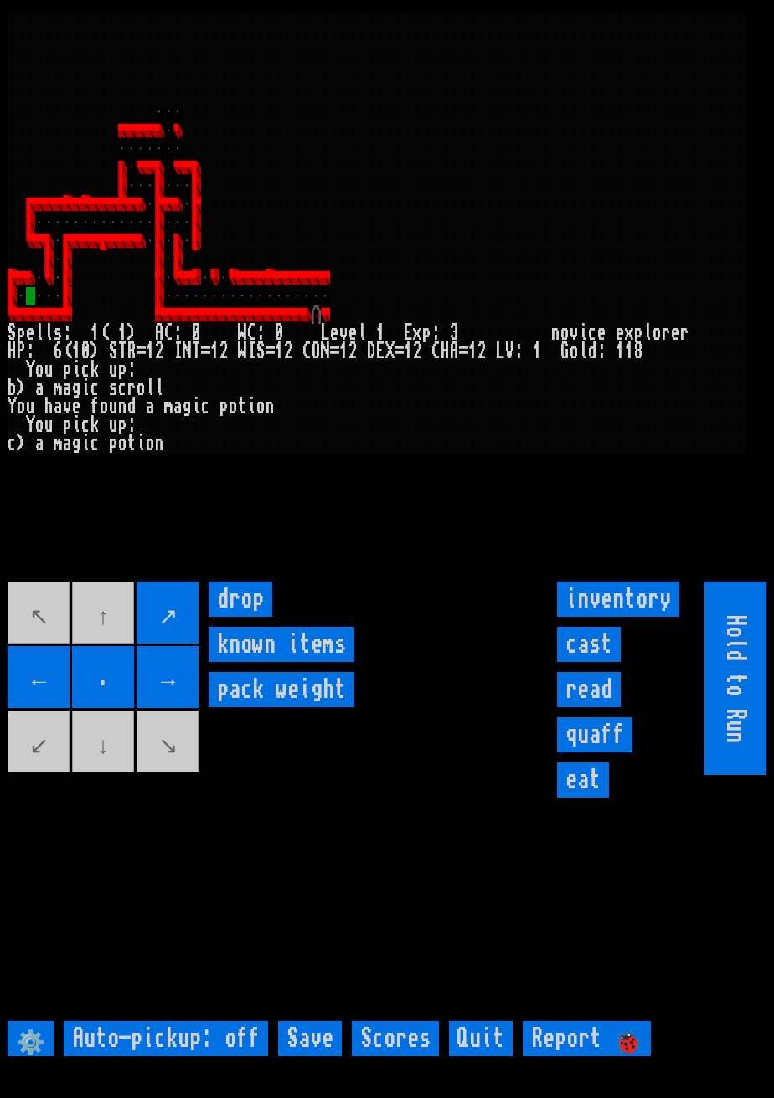
click at [99, 650] on movebuttons "↖ ↑ ↗ ← . → ↙ ↓ ↘" at bounding box center [104, 678] width 193 height 193
click at [98, 648] on movebuttons "↖ ↑ ↗ ← . → ↙ ↓ ↘" at bounding box center [104, 678] width 193 height 193
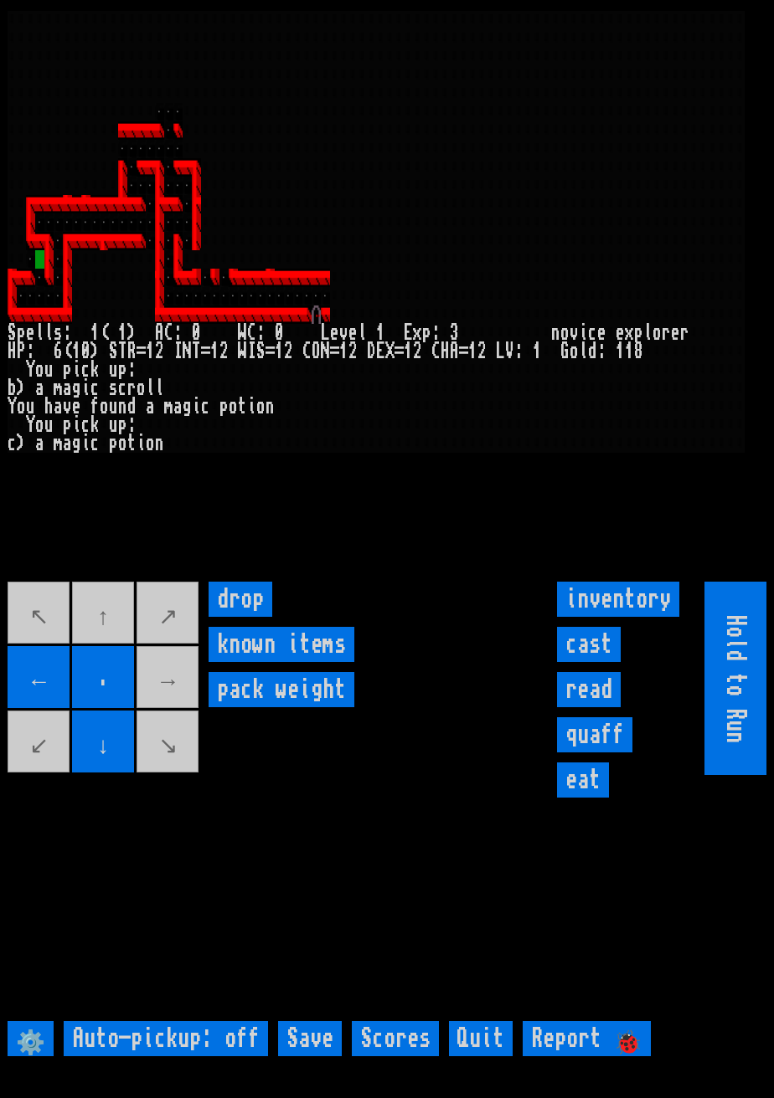
click at [96, 630] on movebuttons "↖ ↑ ↗ ← . → ↙ ↓ ↘" at bounding box center [104, 678] width 193 height 193
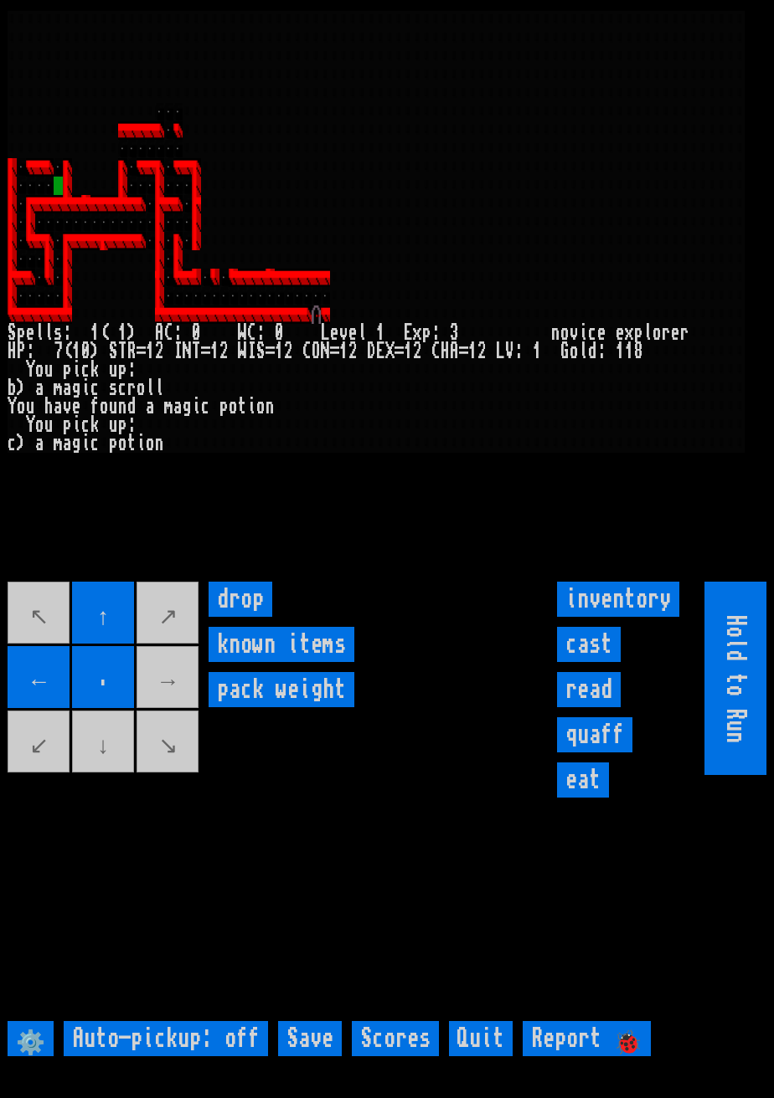
click at [181, 704] on movebuttons "↖ ↑ ↗ ← . → ↙ ↓ ↘" at bounding box center [104, 678] width 193 height 193
click at [184, 705] on movebuttons "↖ ↑ ↗ ← . → ↙ ↓ ↘" at bounding box center [104, 678] width 193 height 193
click at [180, 692] on movebuttons "↖ ↑ ↗ ← . → ↙ ↓ ↘" at bounding box center [104, 678] width 193 height 193
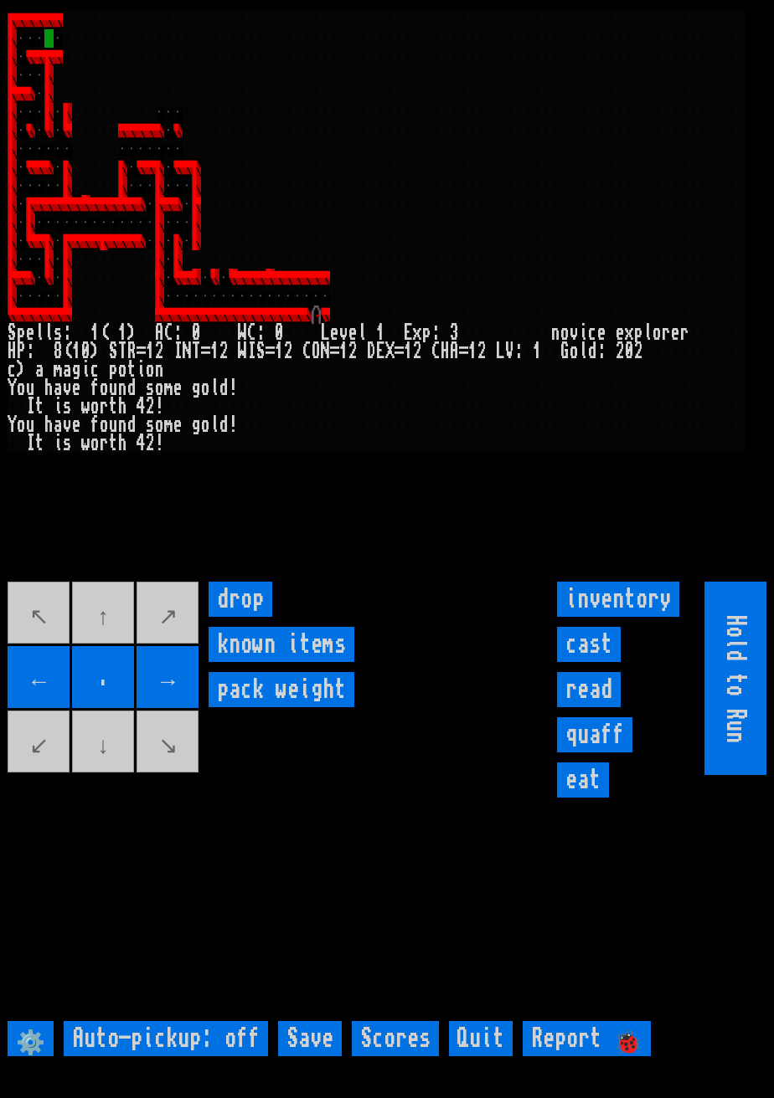
click at [621, 617] on input "inventory" at bounding box center [618, 599] width 122 height 35
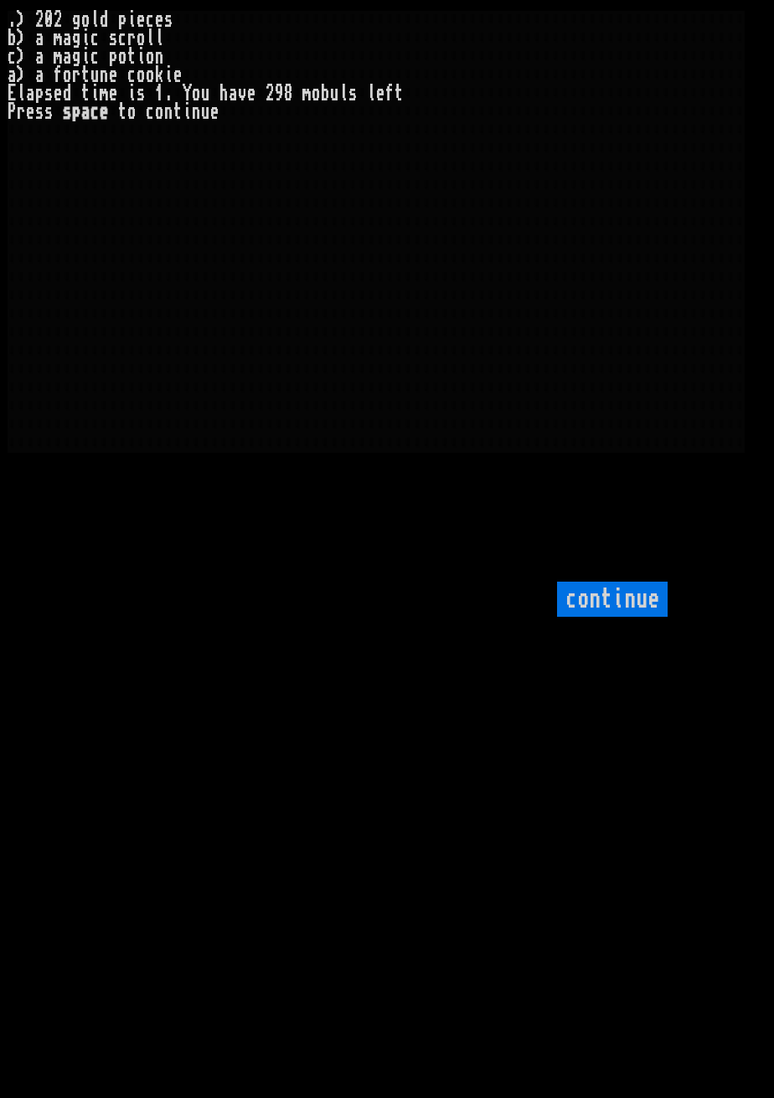
click at [630, 617] on input "continue" at bounding box center [612, 599] width 111 height 35
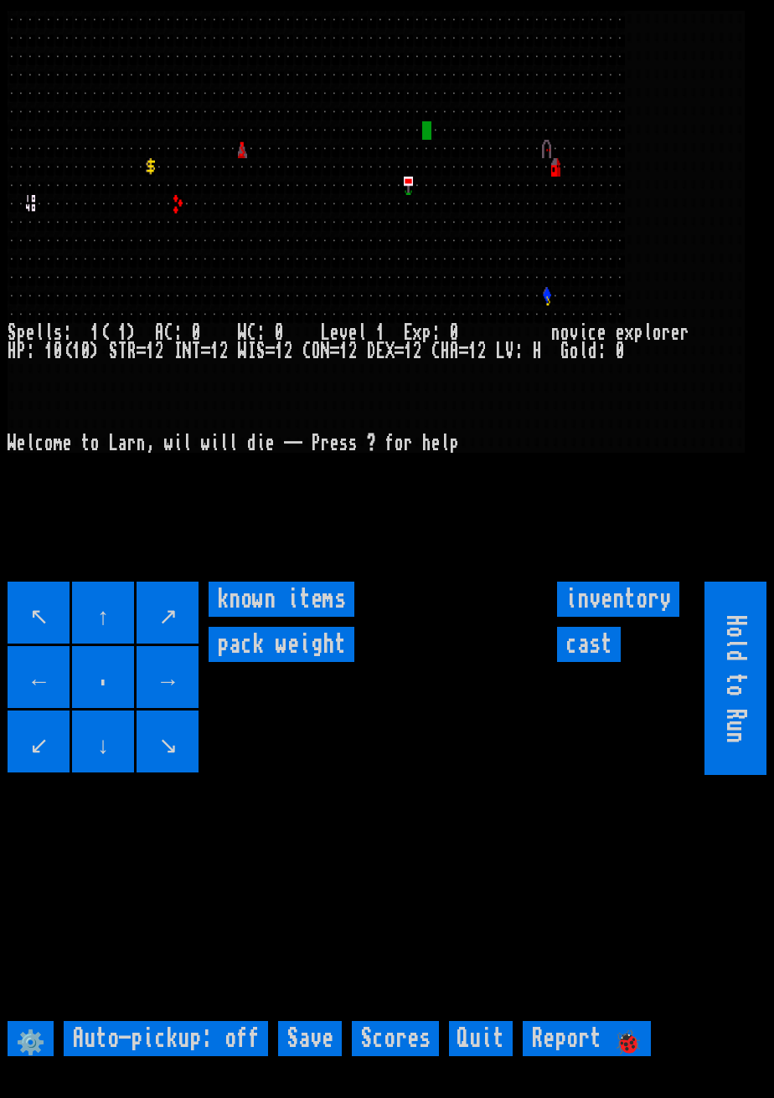
click at [140, 644] on input "↗" at bounding box center [167, 613] width 62 height 62
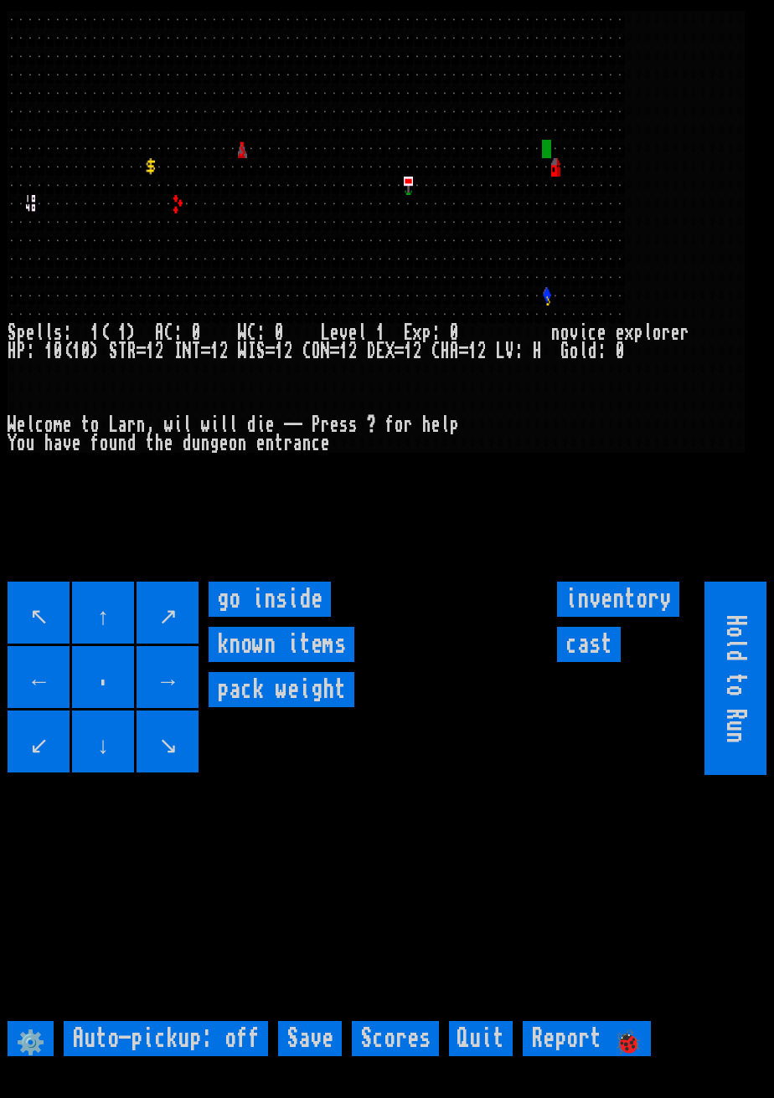
click at [272, 617] on inside "go inside" at bounding box center [269, 599] width 122 height 35
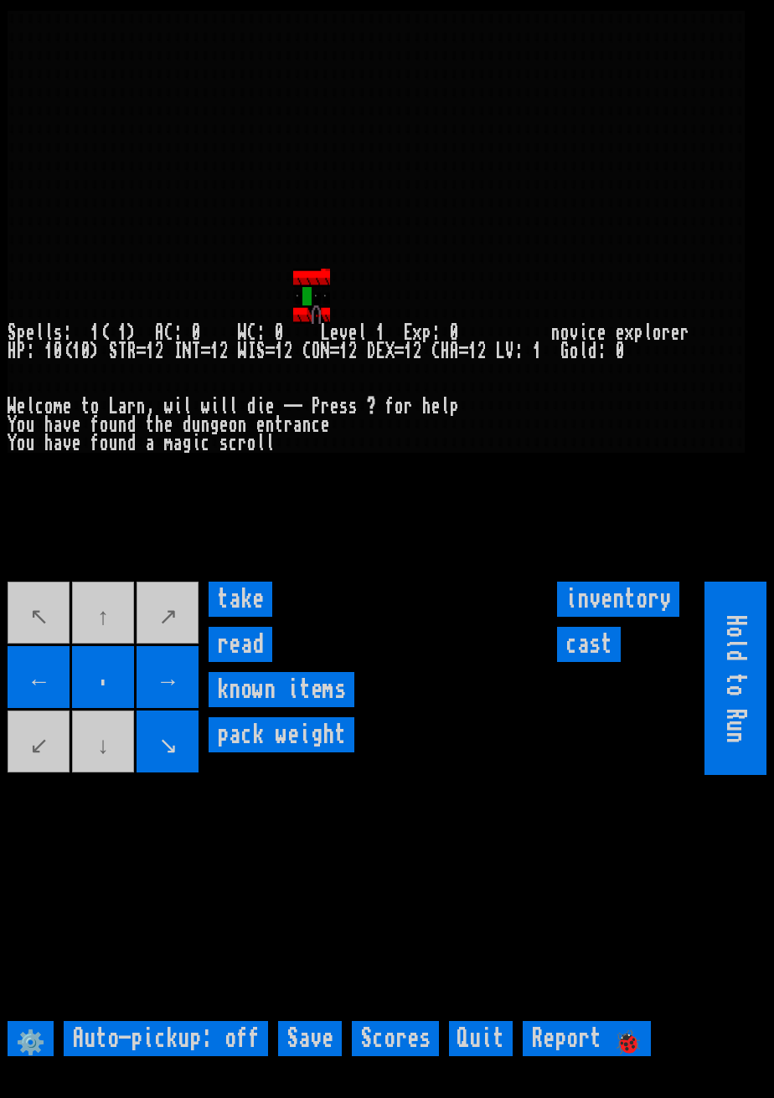
click at [247, 617] on input "take" at bounding box center [240, 599] width 64 height 35
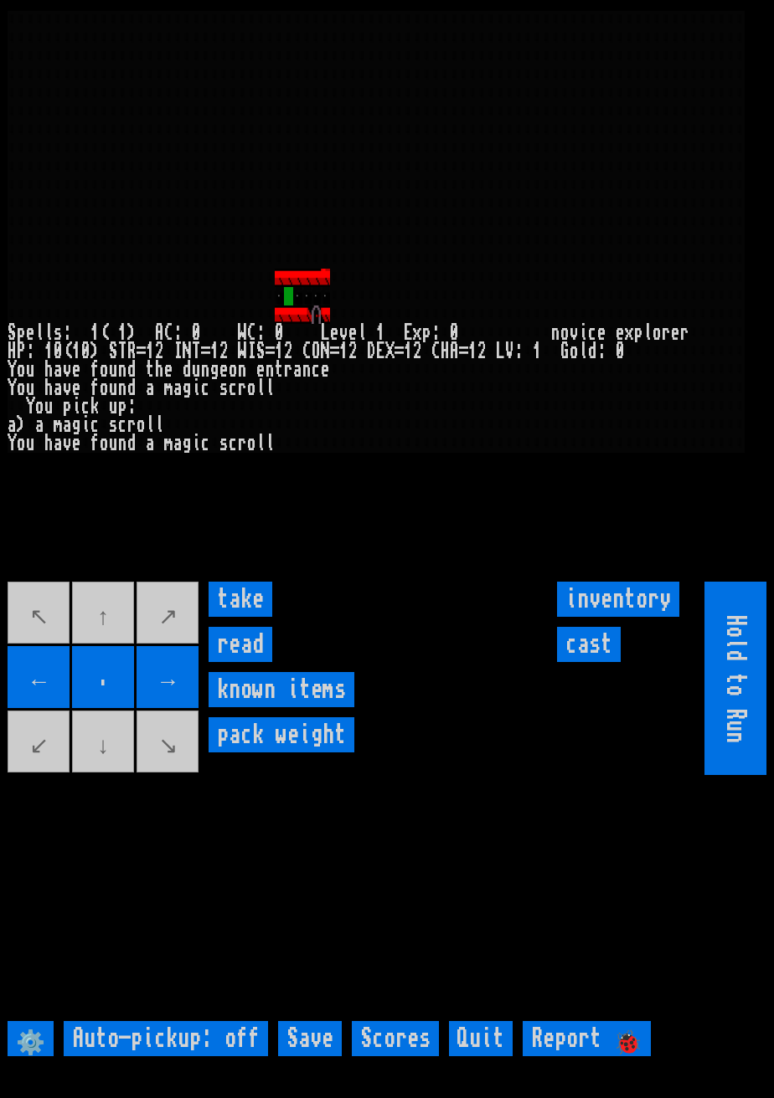
click at [246, 617] on input "take" at bounding box center [240, 599] width 64 height 35
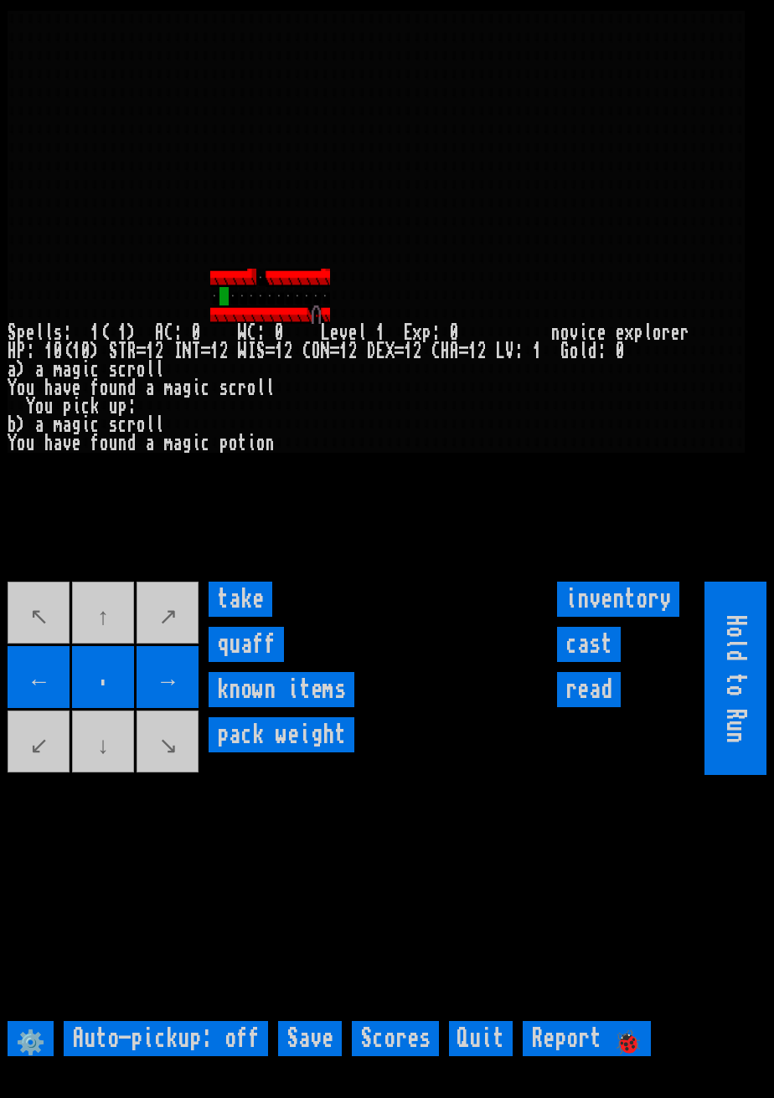
click at [244, 617] on input "take" at bounding box center [240, 599] width 64 height 35
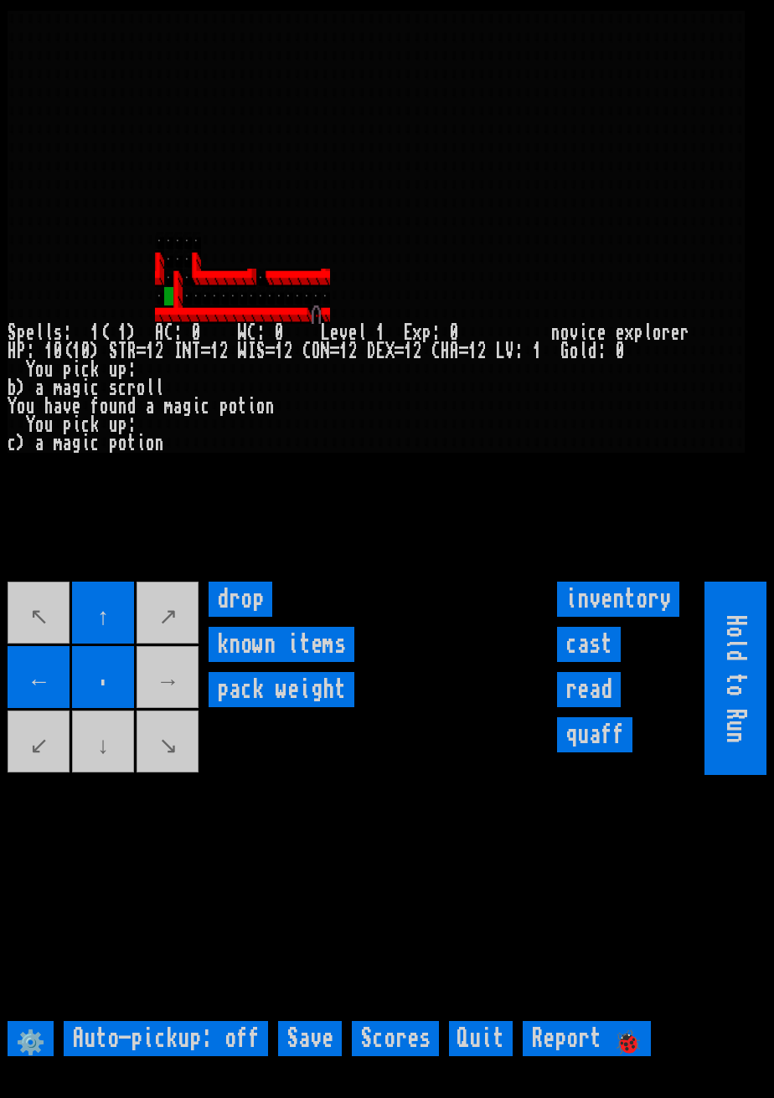
click at [111, 775] on movebuttons "↖ ↑ ↗ ← . → ↙ ↓ ↘" at bounding box center [104, 678] width 193 height 193
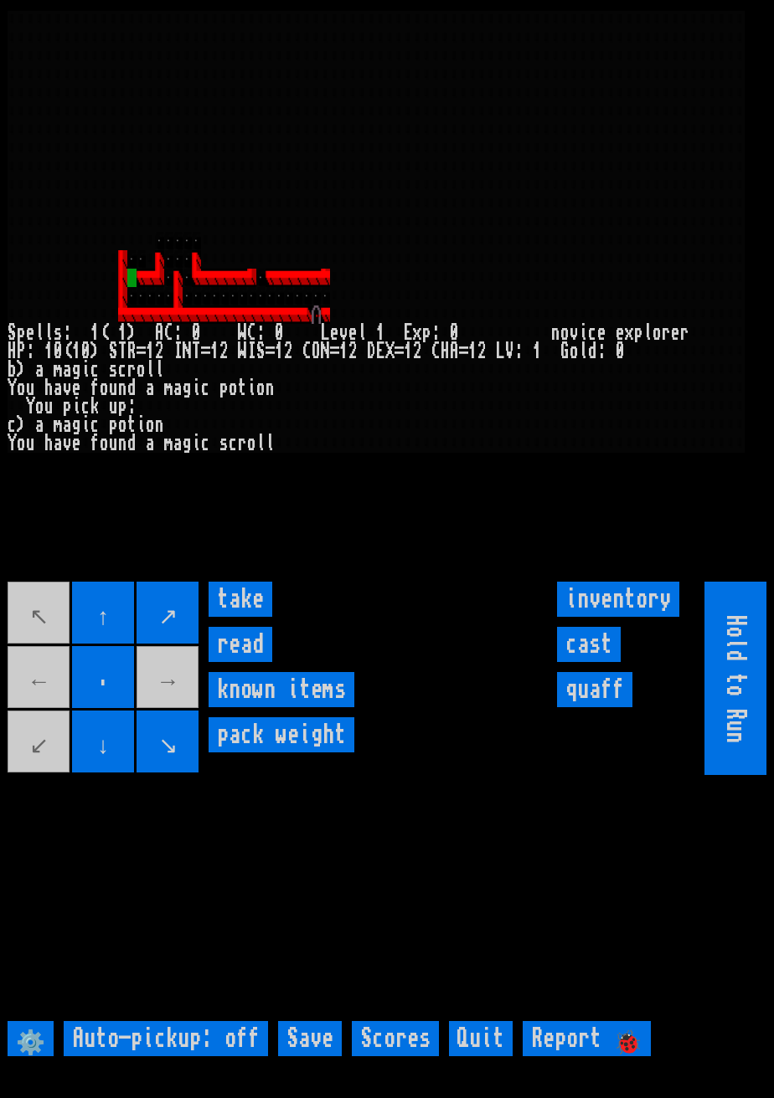
click at [240, 617] on input "take" at bounding box center [240, 599] width 64 height 35
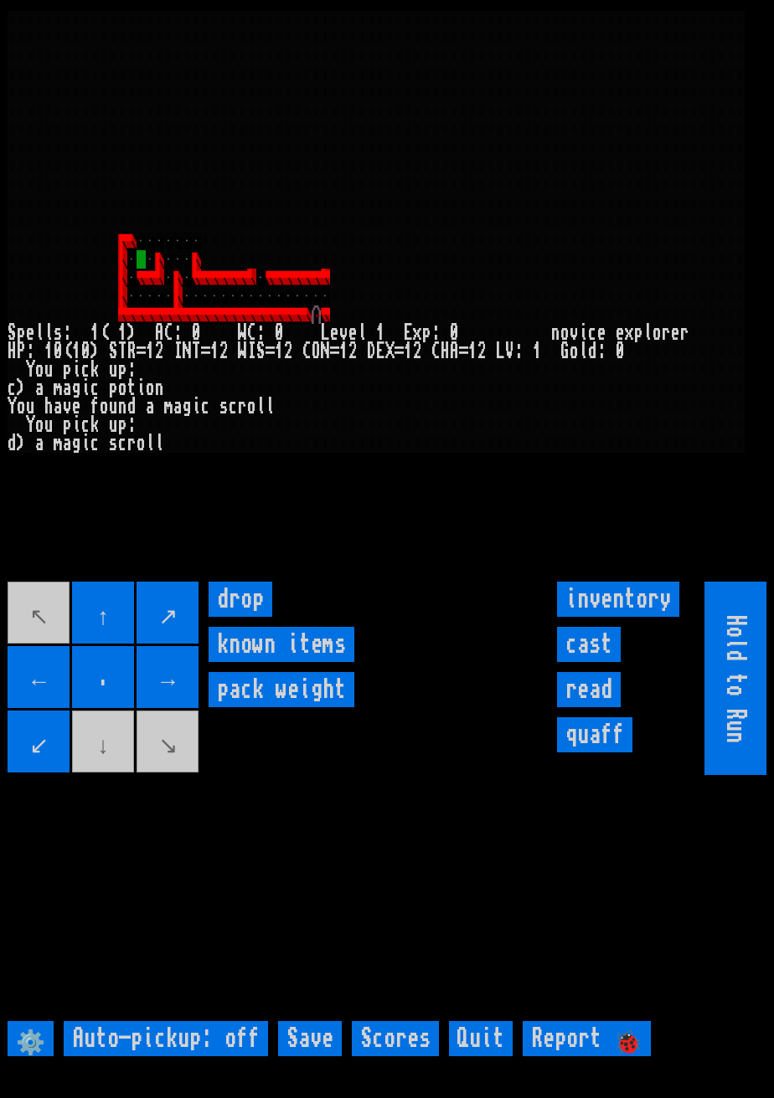
click at [604, 662] on input "cast" at bounding box center [589, 644] width 64 height 35
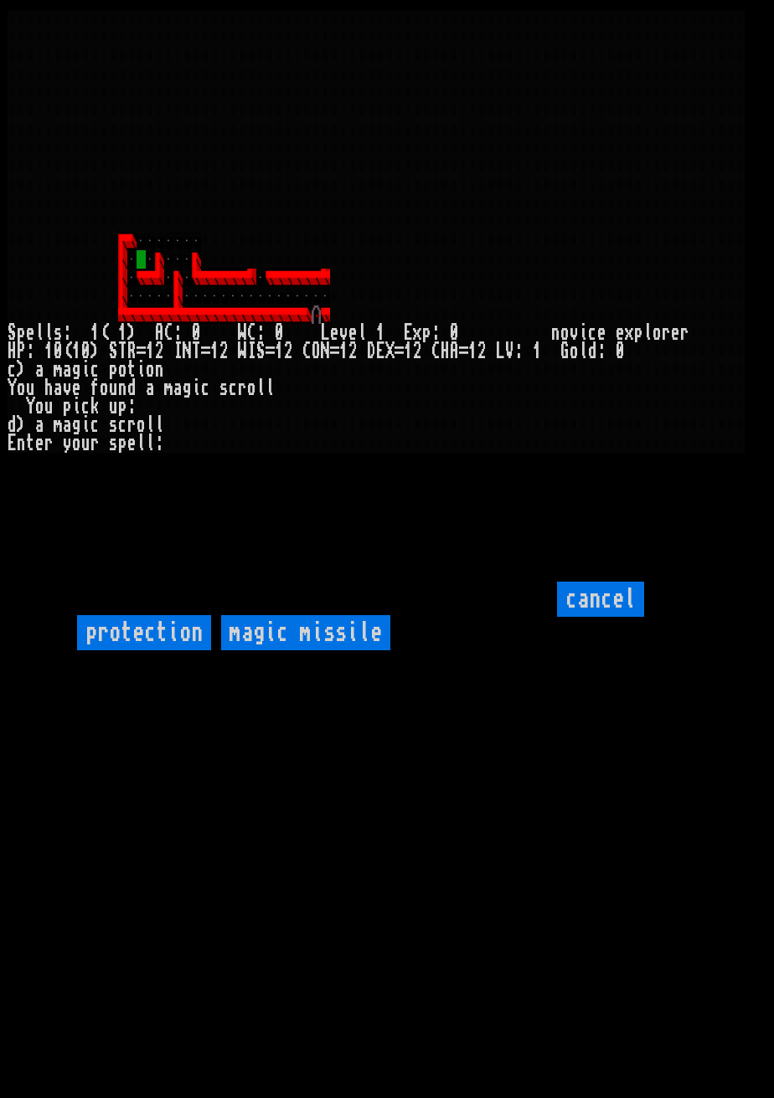
click at [181, 651] on input "protection" at bounding box center [144, 632] width 134 height 35
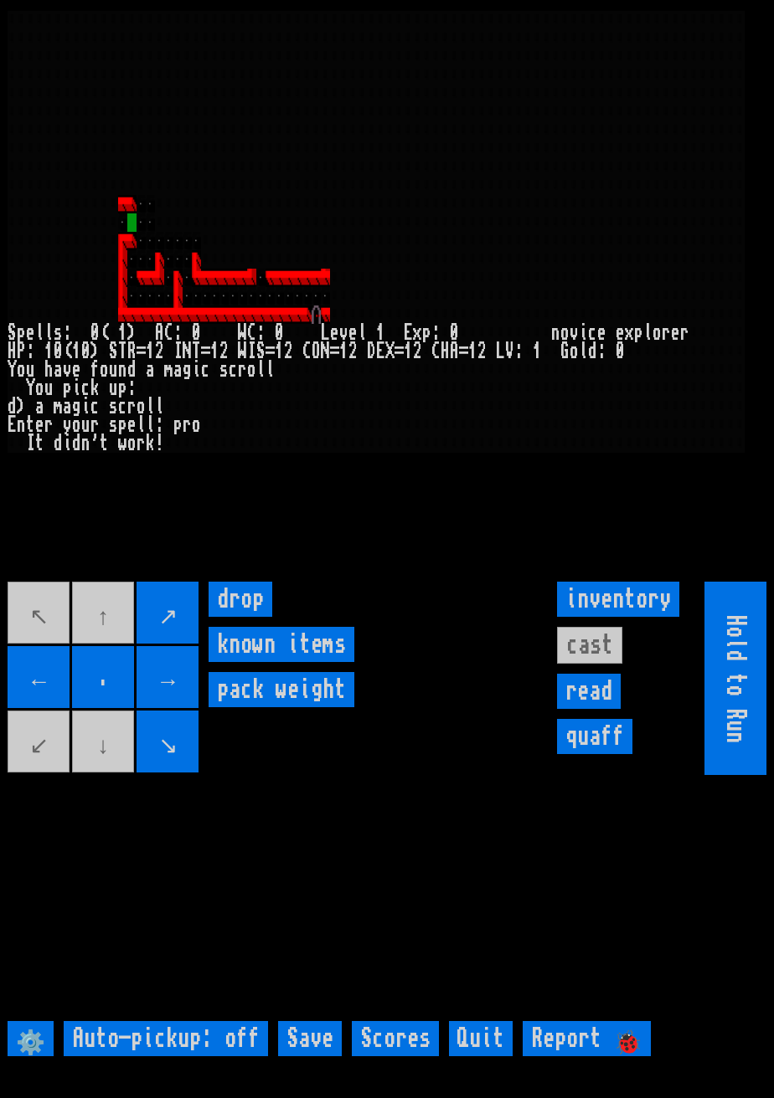
click at [53, 692] on input "←" at bounding box center [39, 677] width 62 height 62
click at [51, 692] on input "←" at bounding box center [39, 677] width 62 height 62
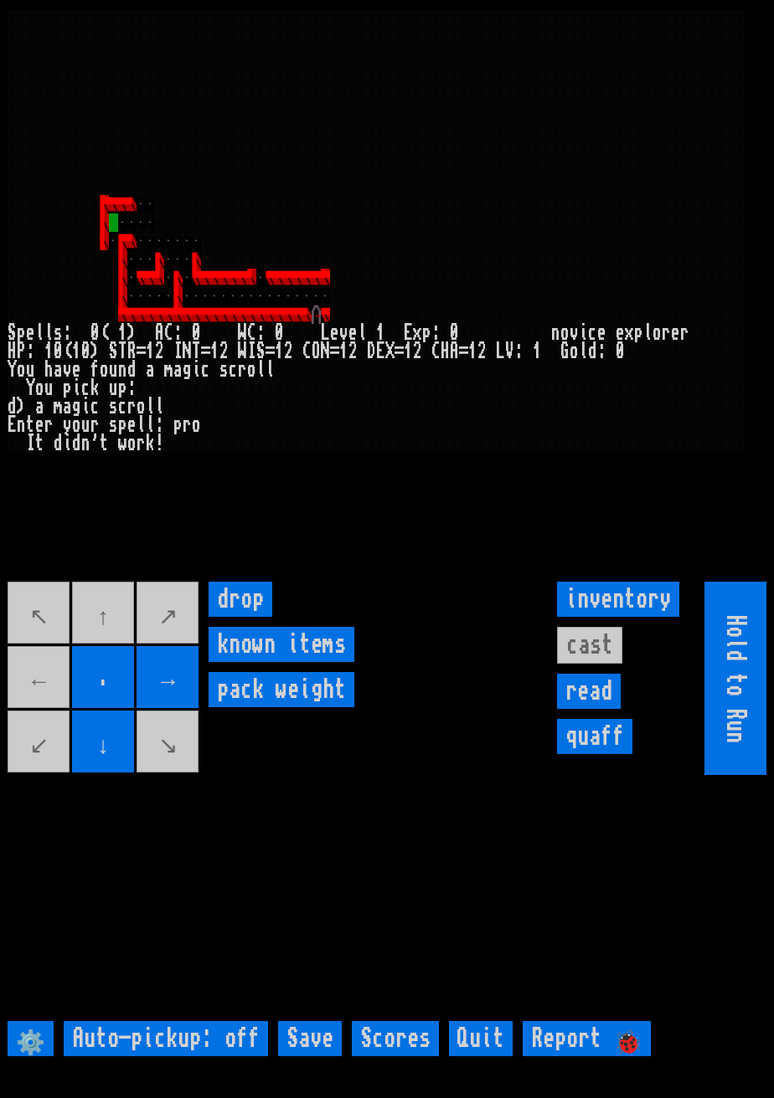
click at [44, 695] on movebuttons "↖ ↑ ↗ ← . → ↙ ↓ ↘" at bounding box center [104, 678] width 193 height 193
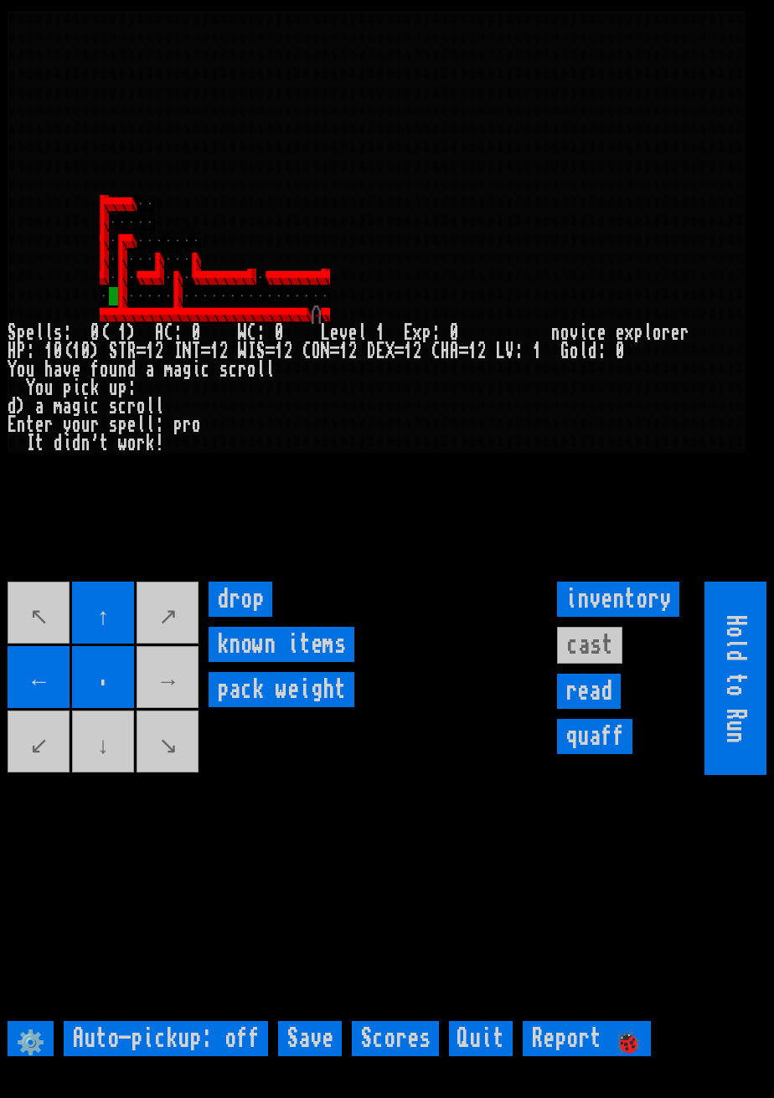
click at [120, 775] on movebuttons "↖ ↑ ↗ ← . → ↙ ↓ ↘" at bounding box center [104, 678] width 193 height 193
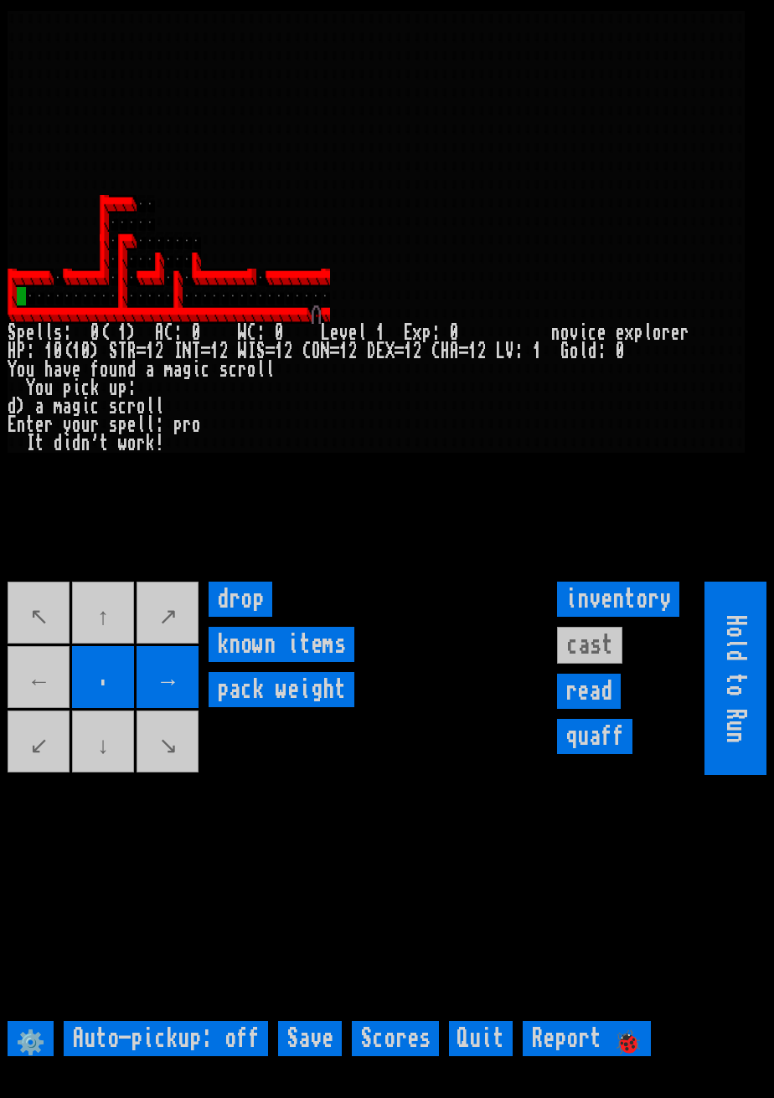
click at [44, 697] on movebuttons "↖ ↑ ↗ ← . → ↙ ↓ ↘" at bounding box center [104, 678] width 193 height 193
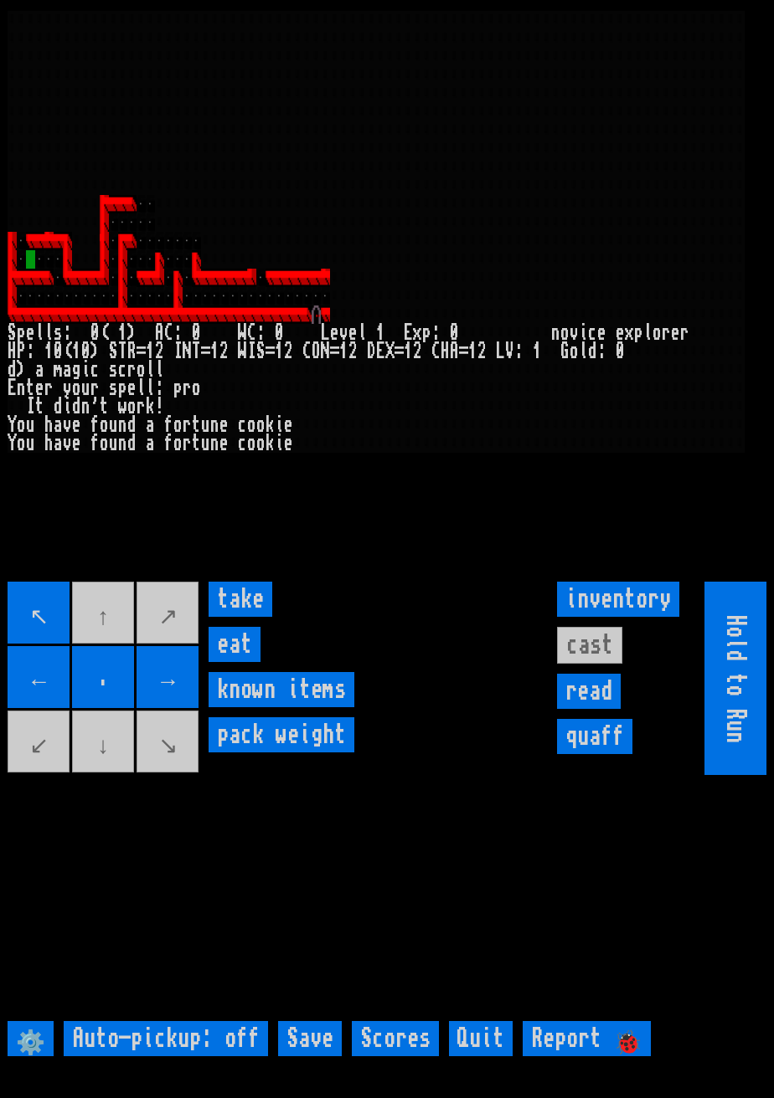
click at [255, 617] on input "take" at bounding box center [240, 599] width 64 height 35
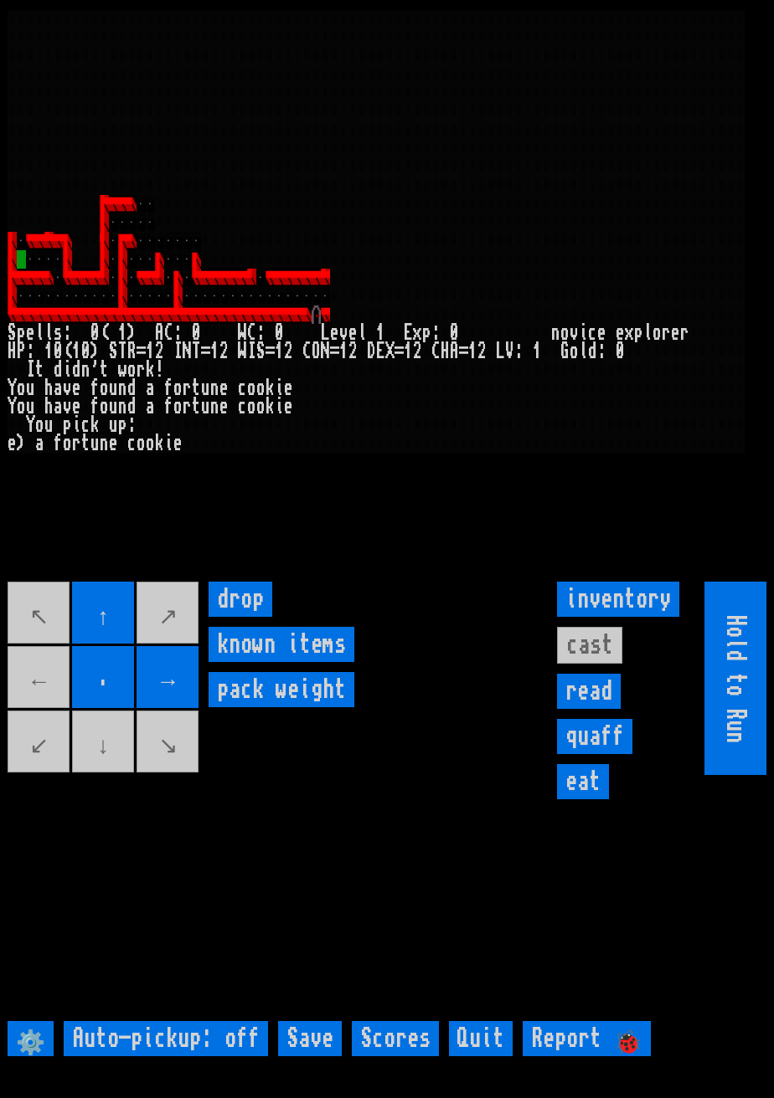
click at [47, 716] on movebuttons "↖ ↑ ↗ ← . → ↙ ↓ ↘" at bounding box center [104, 678] width 193 height 193
click at [49, 702] on movebuttons "↖ ↑ ↗ ← . → ↙ ↓ ↘" at bounding box center [104, 678] width 193 height 193
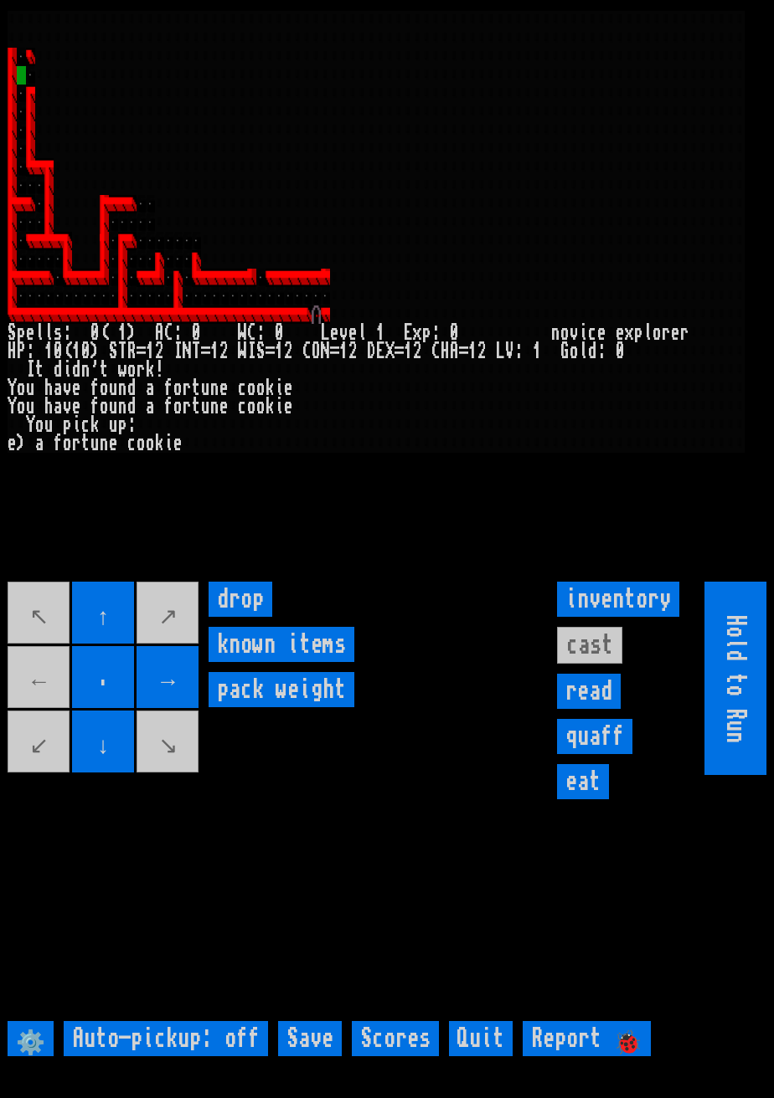
click at [100, 616] on larngrid at bounding box center [387, 549] width 774 height 1098
click at [100, 615] on larngrid at bounding box center [387, 549] width 774 height 1098
click at [100, 625] on input "↑" at bounding box center [103, 613] width 62 height 62
click at [114, 652] on movebuttons "↖ ↑ ↗ ← . → ↙ ↓ ↘" at bounding box center [104, 678] width 193 height 193
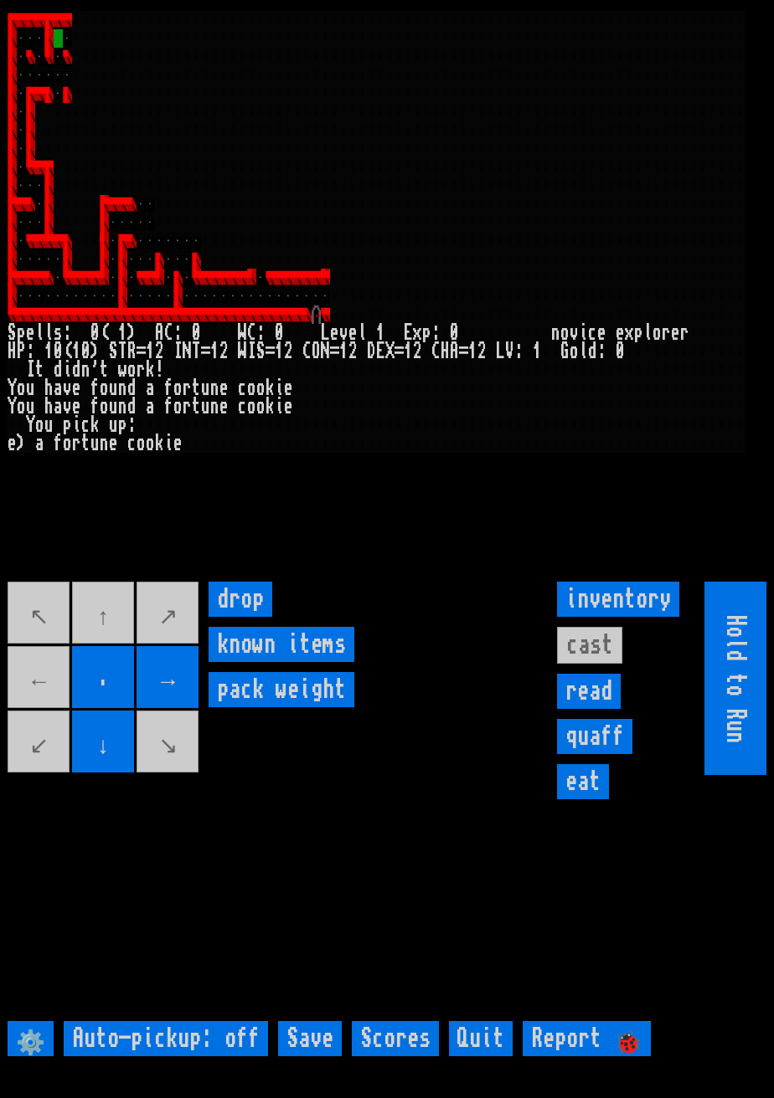
click at [99, 633] on movebuttons "↖ ↑ ↗ ← . → ↙ ↓ ↘" at bounding box center [104, 678] width 193 height 193
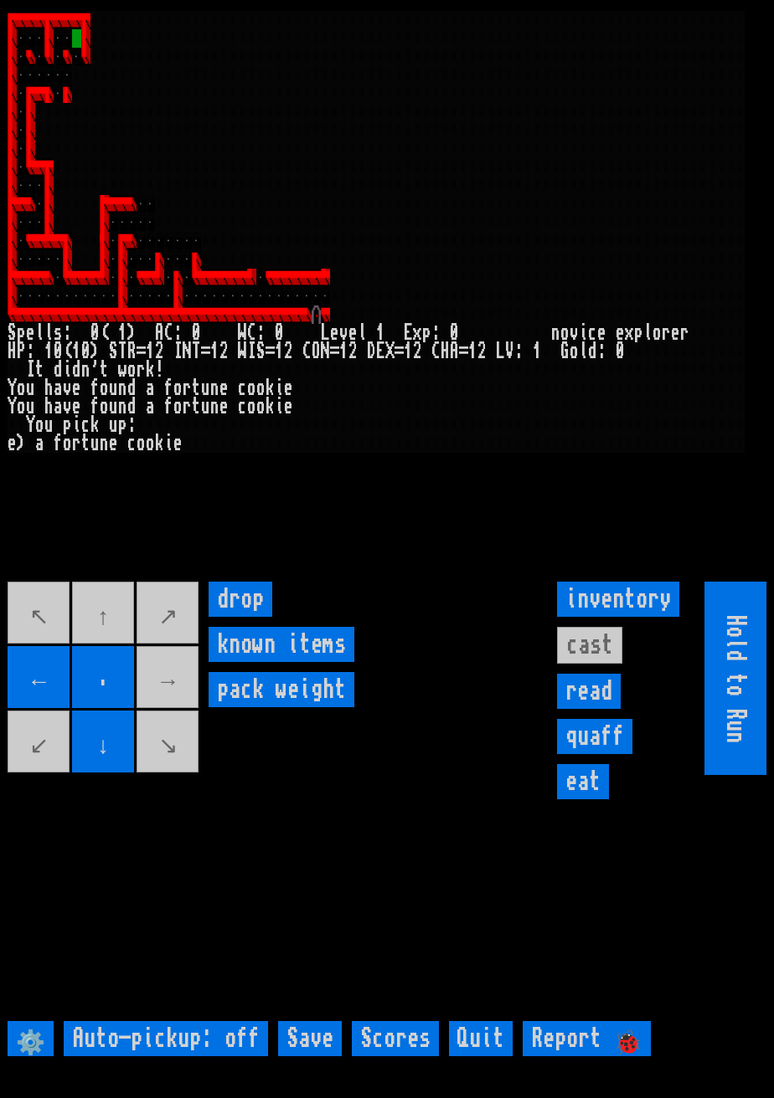
click at [190, 713] on movebuttons "↖ ↑ ↗ ← . → ↙ ↓ ↘" at bounding box center [104, 678] width 193 height 193
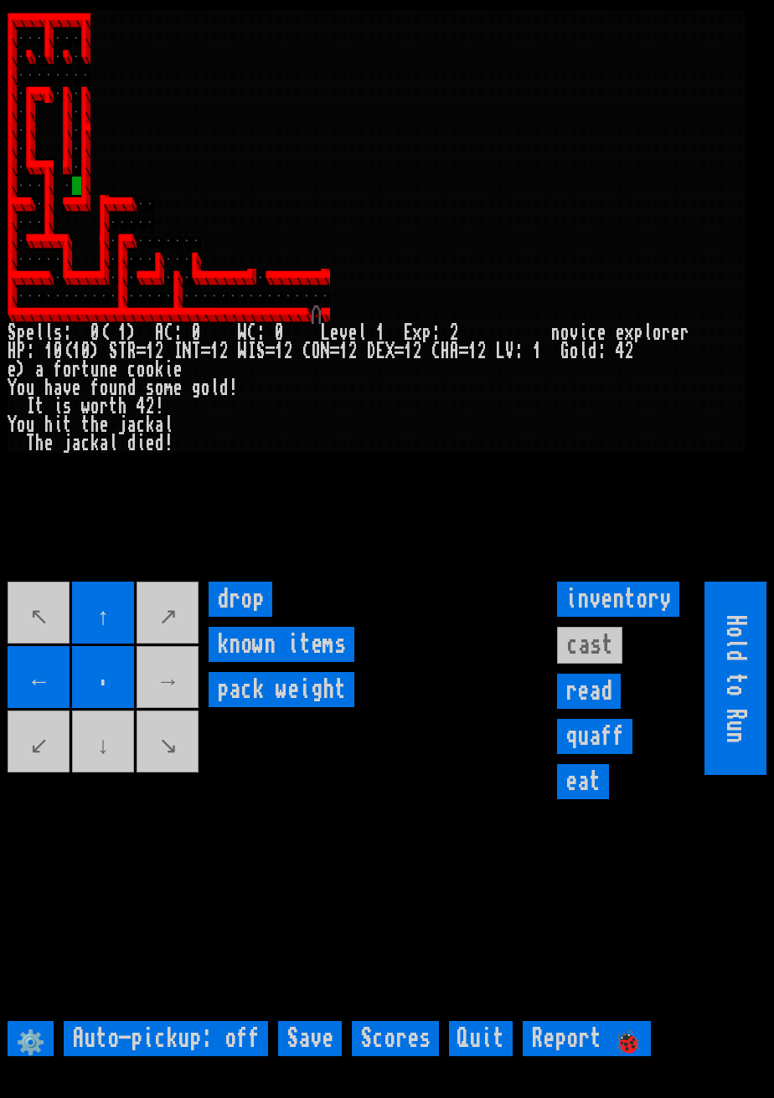
click at [110, 775] on movebuttons "↖ ↑ ↗ ← . → ↙ ↓ ↘" at bounding box center [104, 678] width 193 height 193
click at [124, 775] on movebuttons "↖ ↑ ↗ ← . → ↙ ↓ ↘" at bounding box center [104, 678] width 193 height 193
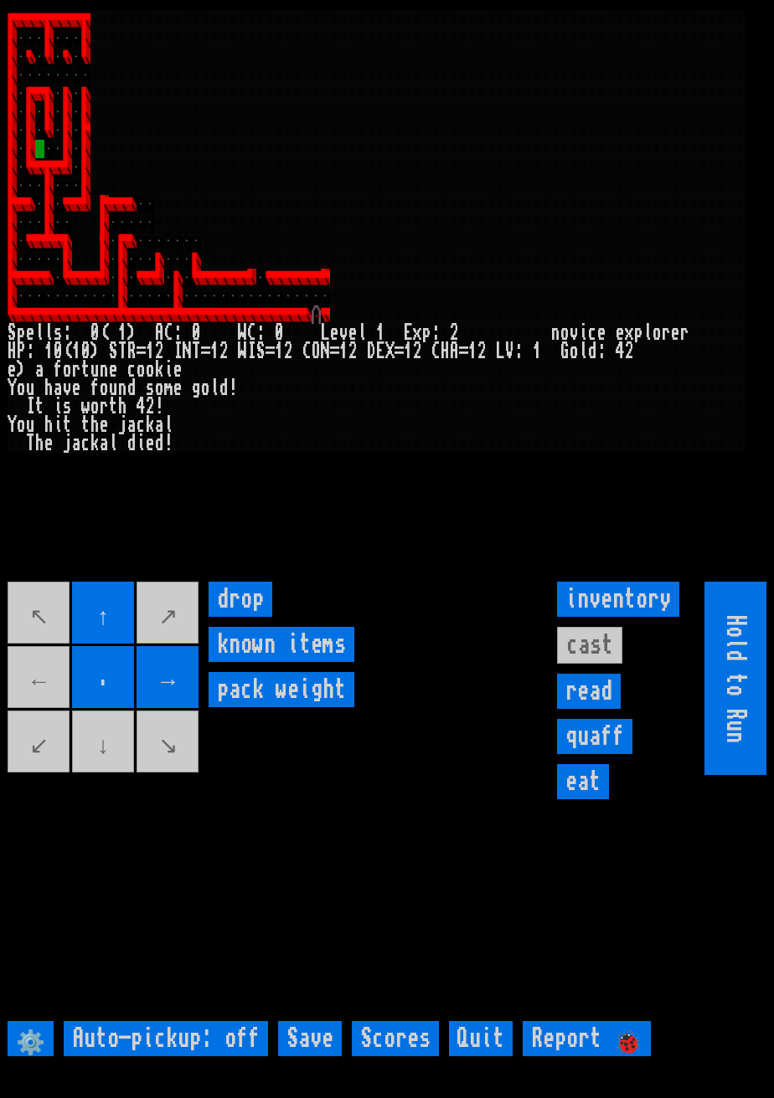
click at [122, 774] on movebuttons "↖ ↑ ↗ ← . → ↙ ↓ ↘" at bounding box center [104, 678] width 193 height 193
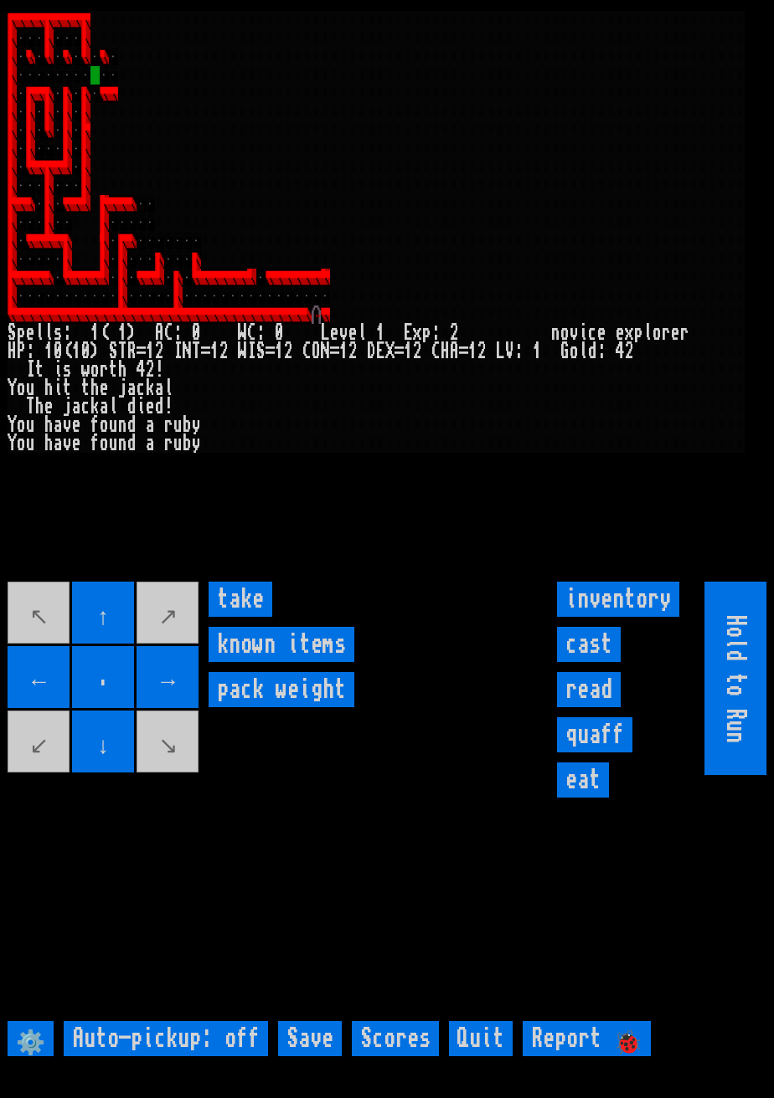
click at [248, 617] on input "take" at bounding box center [240, 599] width 64 height 35
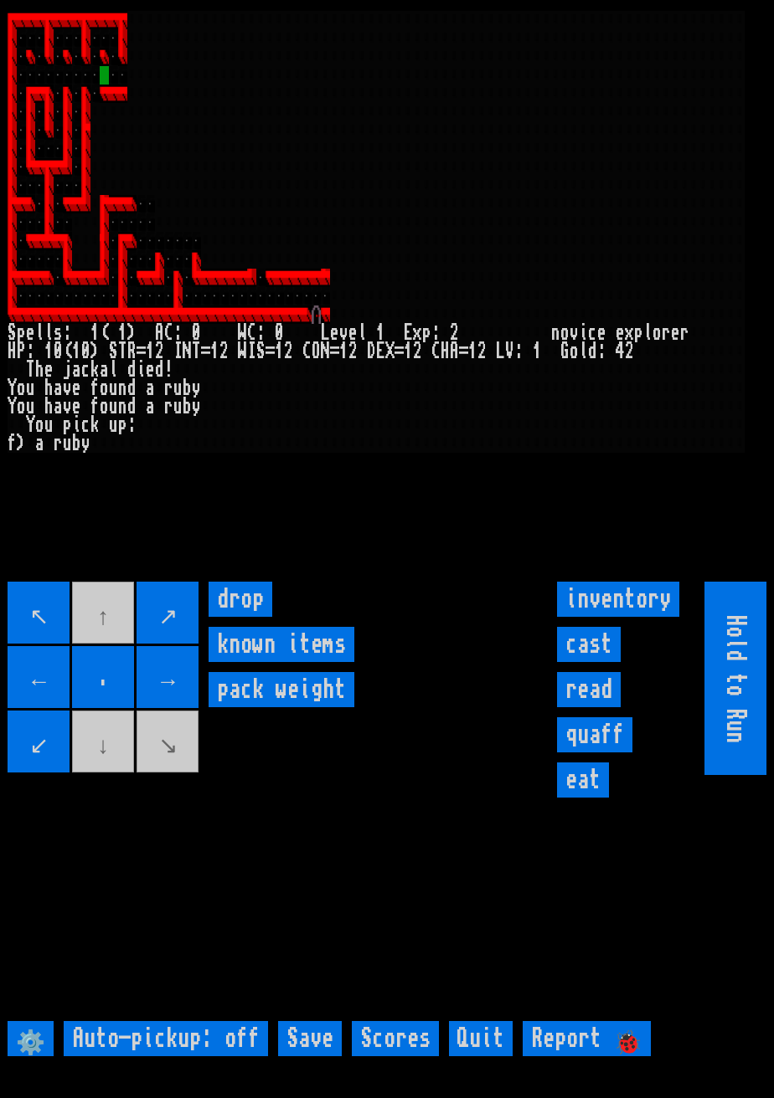
click at [124, 766] on movebuttons "↖ ↑ ↗ ← . → ↙ ↓ ↘" at bounding box center [104, 678] width 193 height 193
click at [132, 761] on movebuttons "↖ ↑ ↗ ← . → ↙ ↓ ↘" at bounding box center [104, 678] width 193 height 193
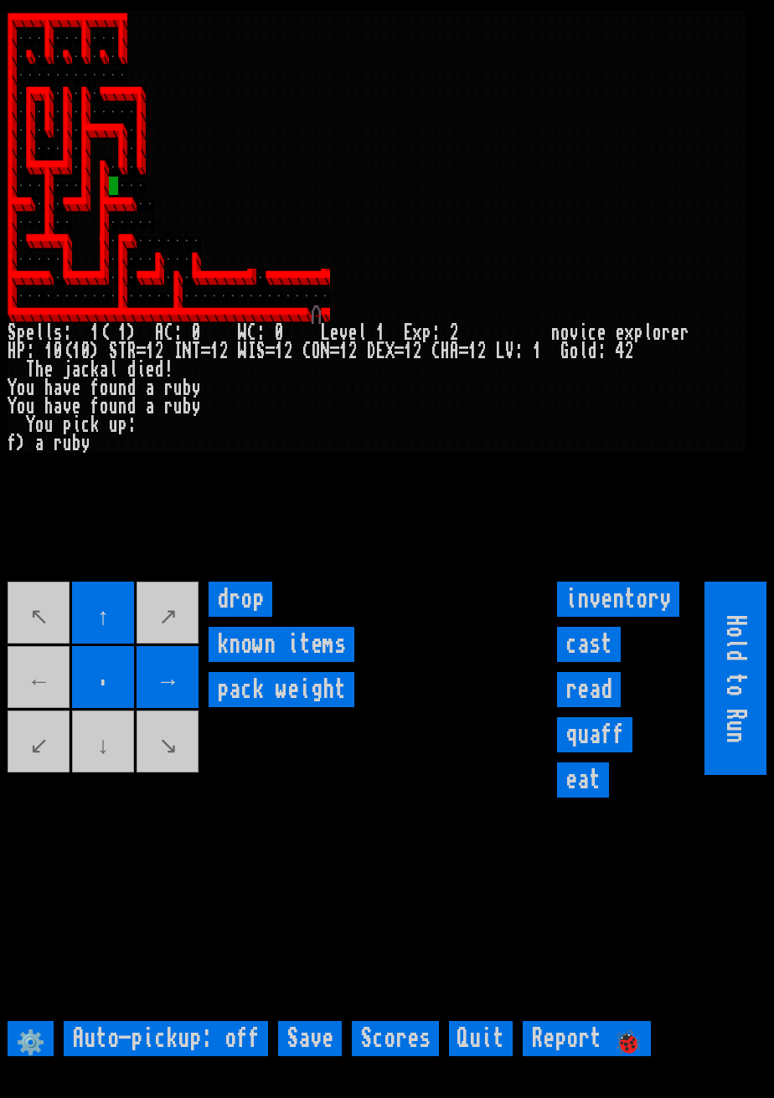
click at [42, 716] on movebuttons "↖ ↑ ↗ ← . → ↙ ↓ ↘" at bounding box center [104, 678] width 193 height 193
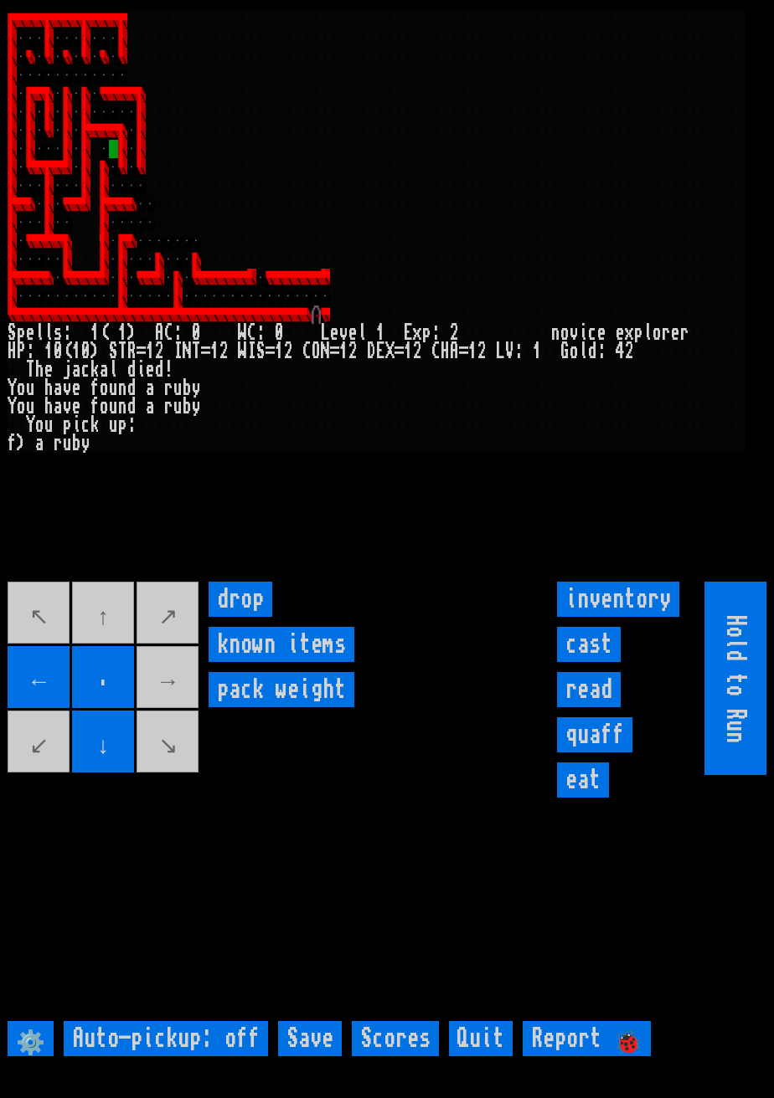
click at [112, 651] on movebuttons "↖ ↑ ↗ ← . → ↙ ↓ ↘" at bounding box center [104, 678] width 193 height 193
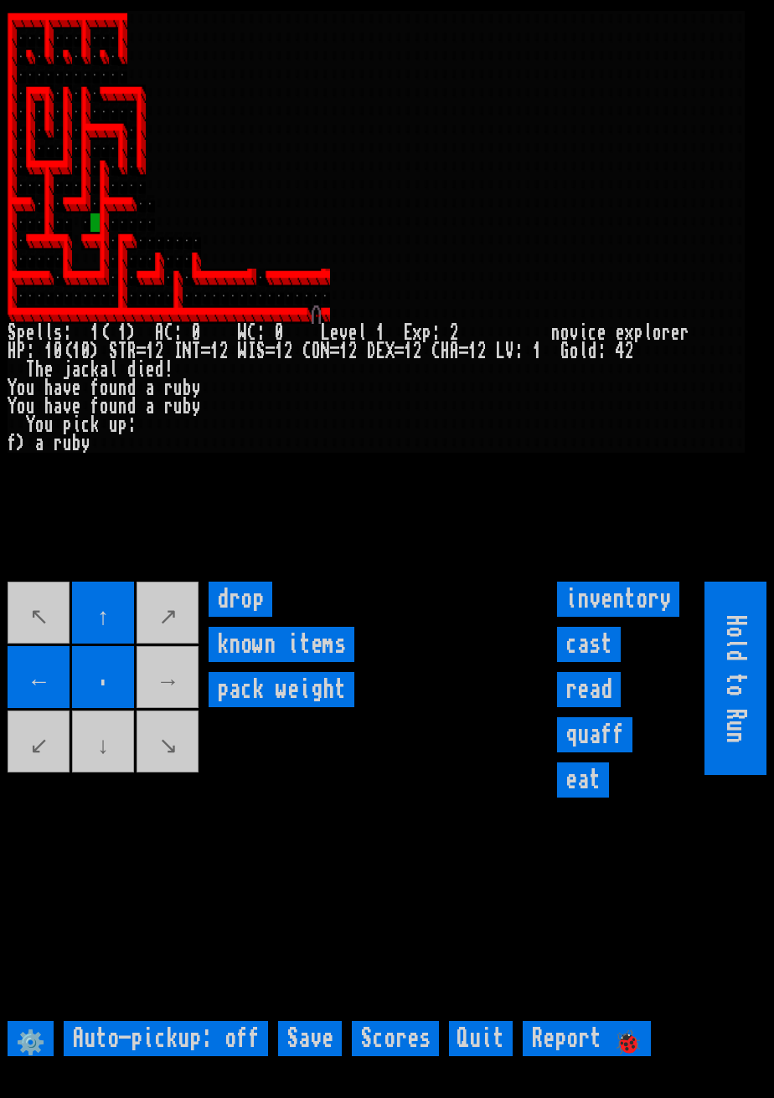
click at [113, 775] on movebuttons "↖ ↑ ↗ ← . → ↙ ↓ ↘" at bounding box center [104, 678] width 193 height 193
click at [114, 775] on movebuttons "↖ ↑ ↗ ← . → ↙ ↓ ↘" at bounding box center [104, 678] width 193 height 193
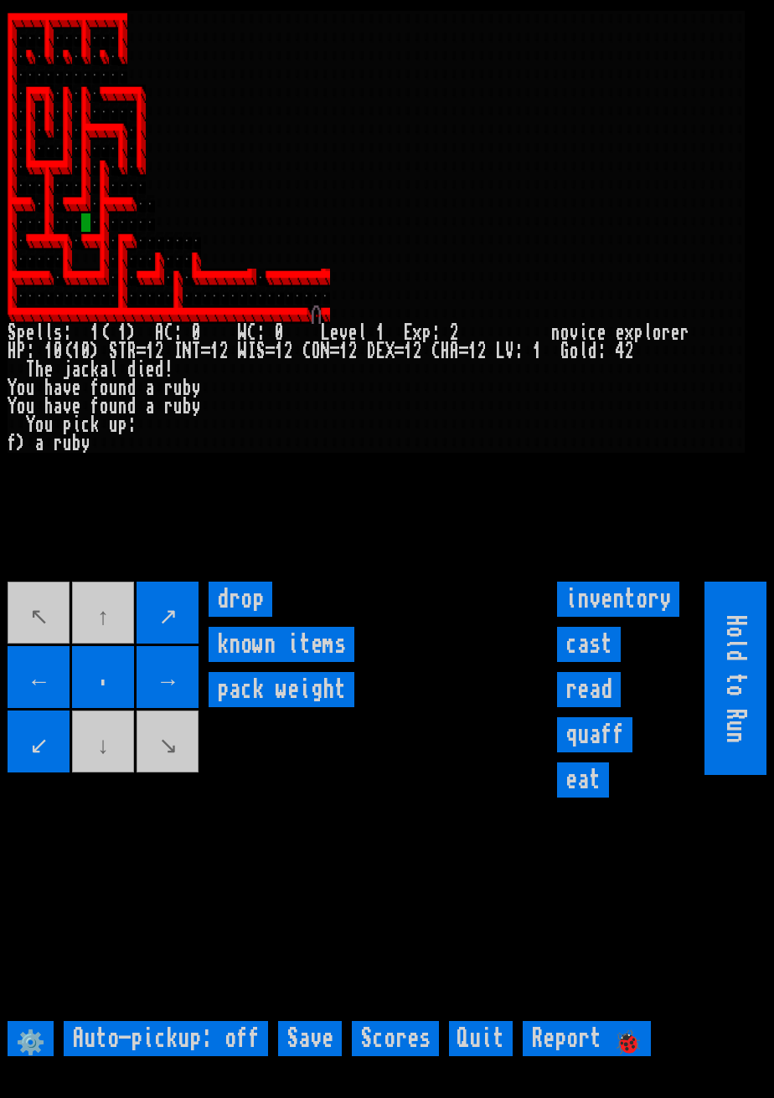
click at [109, 775] on movebuttons "↖ ↑ ↗ ← . → ↙ ↓ ↘" at bounding box center [104, 678] width 193 height 193
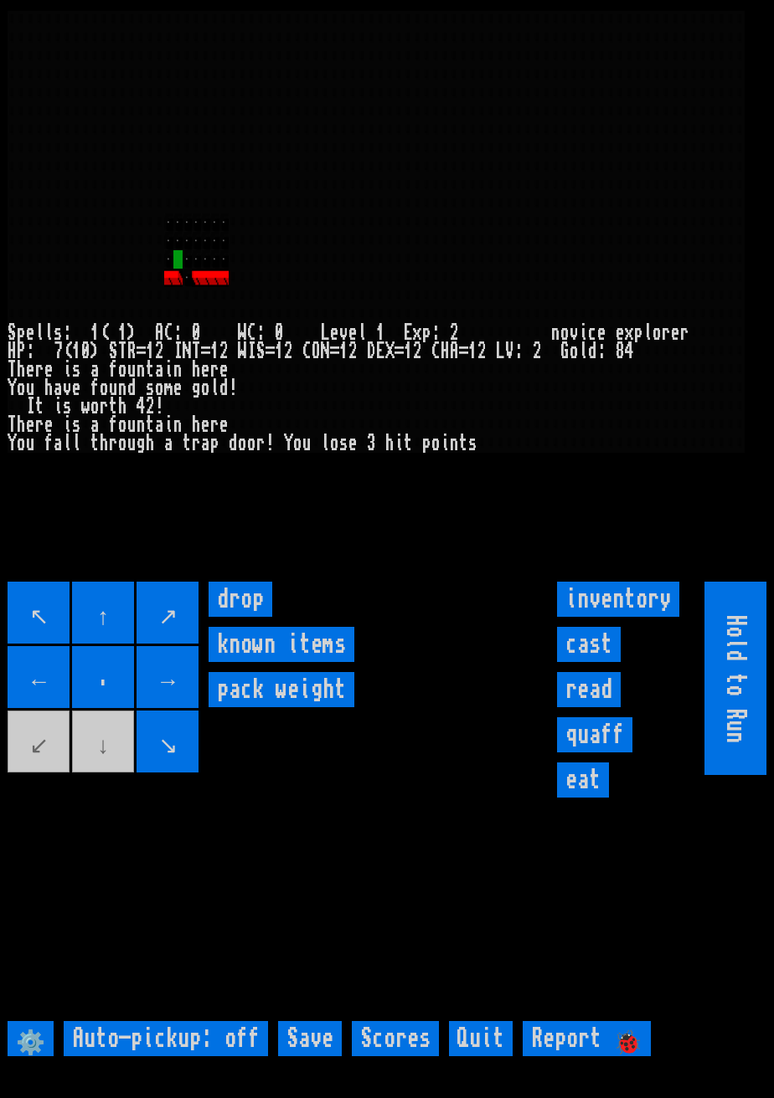
click at [118, 775] on movebuttons "↖ ↑ ↗ ← . → ↙ ↓ ↘" at bounding box center [104, 678] width 193 height 193
click at [119, 775] on movebuttons "↖ ↑ ↗ ← . → ↙ ↓ ↘" at bounding box center [104, 678] width 193 height 193
click at [94, 708] on input "." at bounding box center [103, 677] width 62 height 62
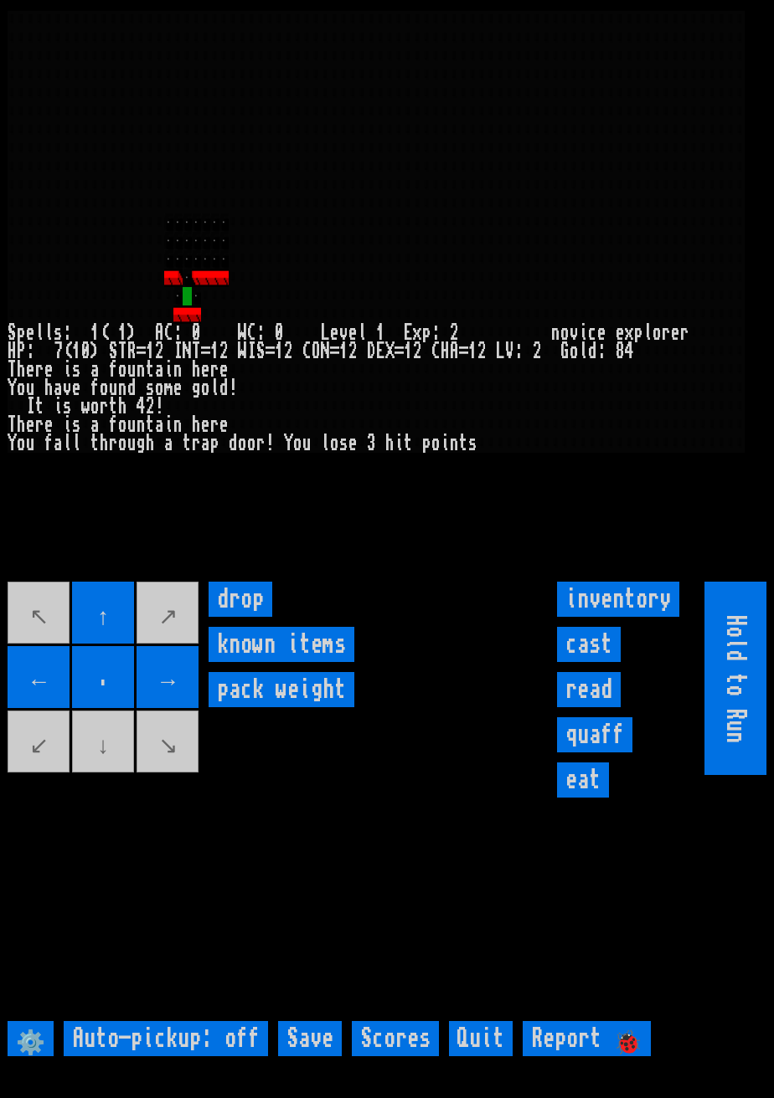
click at [99, 768] on movebuttons "↖ ↑ ↗ ← . → ↙ ↓ ↘" at bounding box center [104, 678] width 193 height 193
click at [212, 662] on items "known items" at bounding box center [281, 644] width 146 height 35
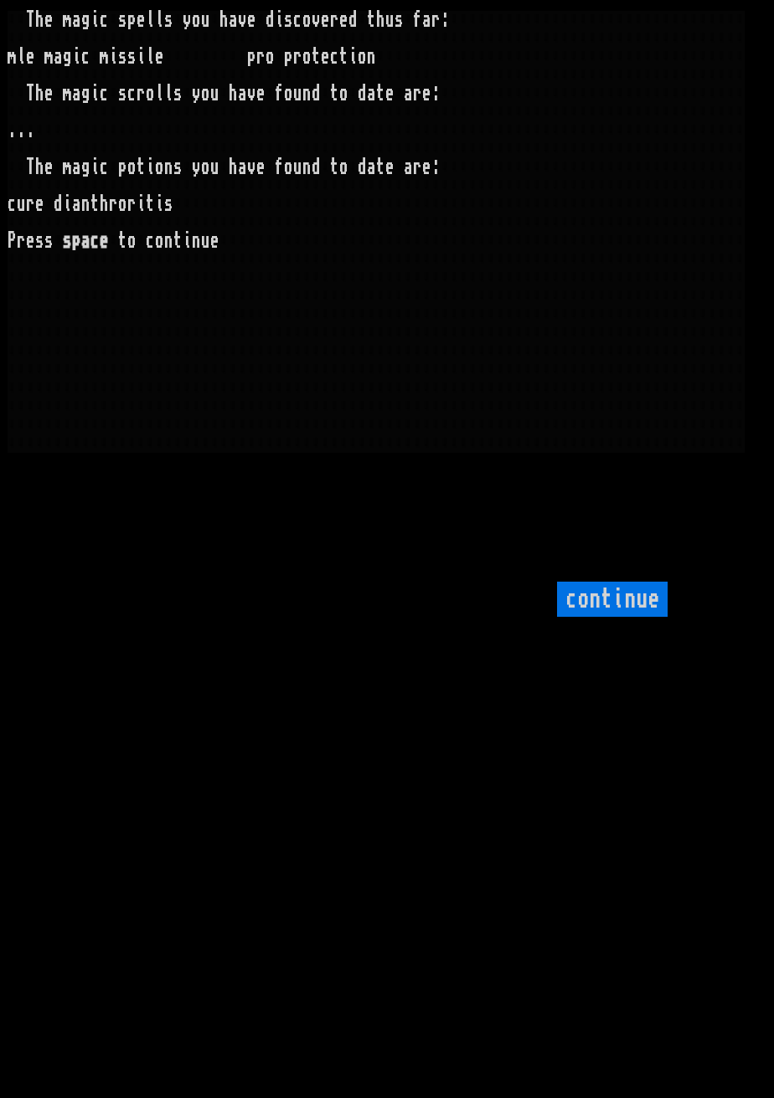
click at [202, 683] on larngrid "T h e m a g i c s p e l l s y o u h a v e d i s c o v e r e d t h u s f a r : m…" at bounding box center [387, 549] width 774 height 1098
click at [608, 617] on input "continue" at bounding box center [612, 599] width 111 height 35
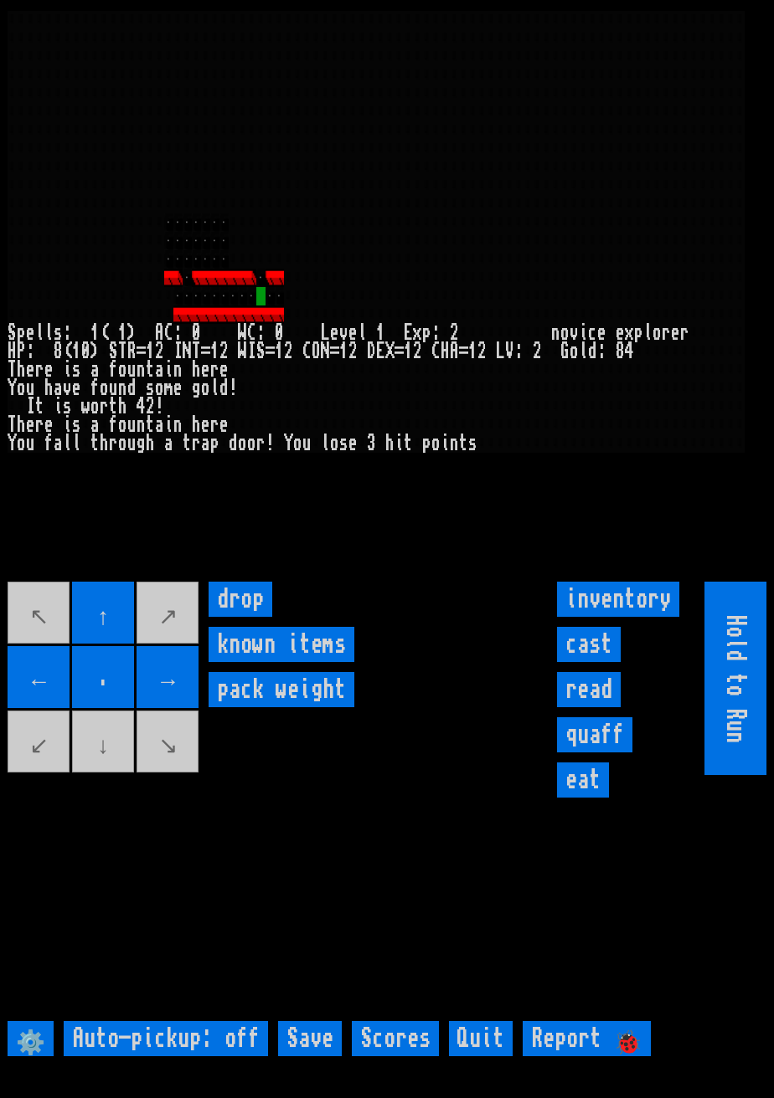
click at [24, 680] on movebuttons "↖ ↑ ↗ ← . → ↙ ↓ ↘" at bounding box center [104, 678] width 193 height 193
click at [23, 692] on input "←" at bounding box center [39, 677] width 62 height 62
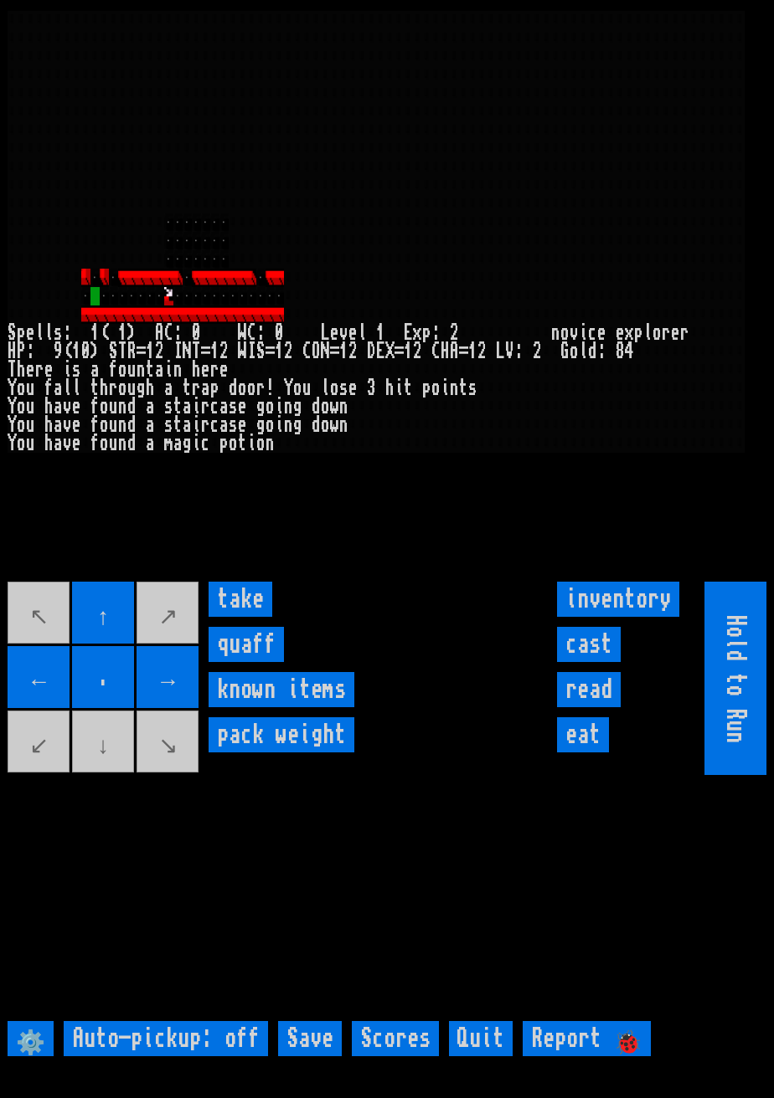
click at [247, 617] on input "take" at bounding box center [240, 599] width 64 height 35
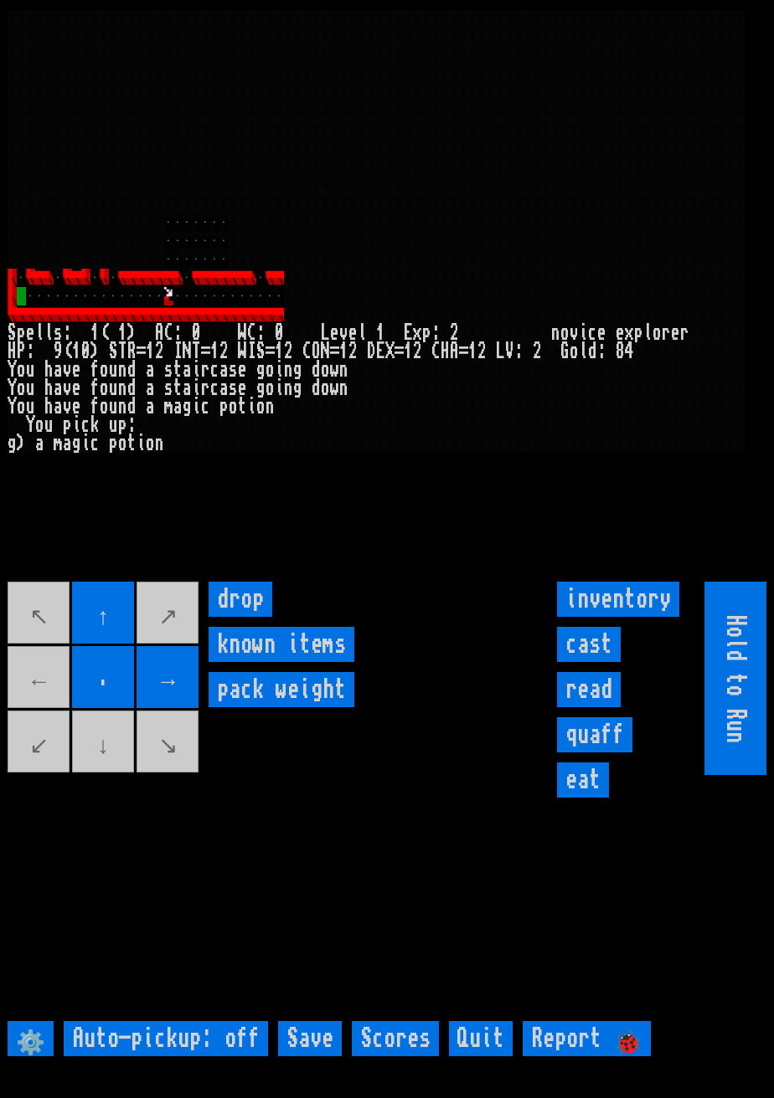
click at [18, 706] on movebuttons "↖ ↑ ↗ ← . → ↙ ↓ ↘" at bounding box center [104, 678] width 193 height 193
click at [21, 709] on movebuttons "↖ ↑ ↗ ← . → ↙ ↓ ↘" at bounding box center [104, 678] width 193 height 193
click at [121, 775] on movebuttons "↖ ↑ ↗ ← . → ↙ ↓ ↘" at bounding box center [104, 678] width 193 height 193
click at [214, 662] on items "known items" at bounding box center [281, 644] width 146 height 35
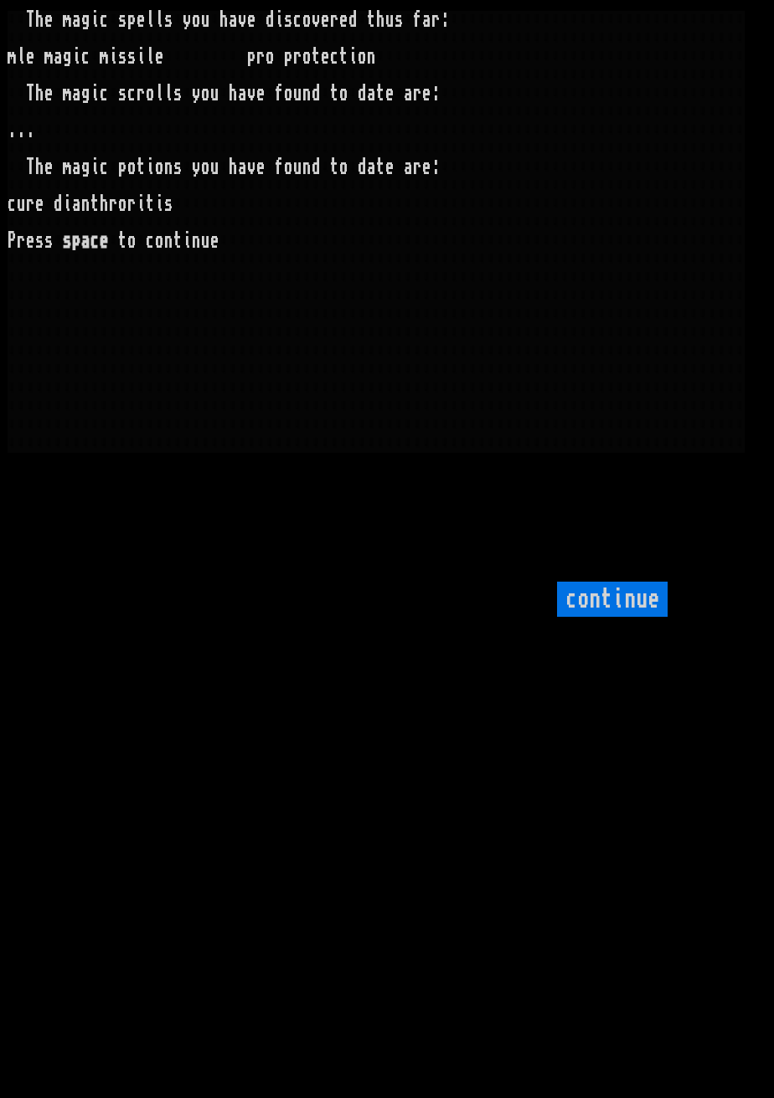
click at [214, 688] on larngrid "T h e m a g i c s p e l l s y o u h a v e d i s c o v e r e d t h u s f a r : m…" at bounding box center [387, 549] width 774 height 1098
click at [599, 617] on input "continue" at bounding box center [612, 599] width 111 height 35
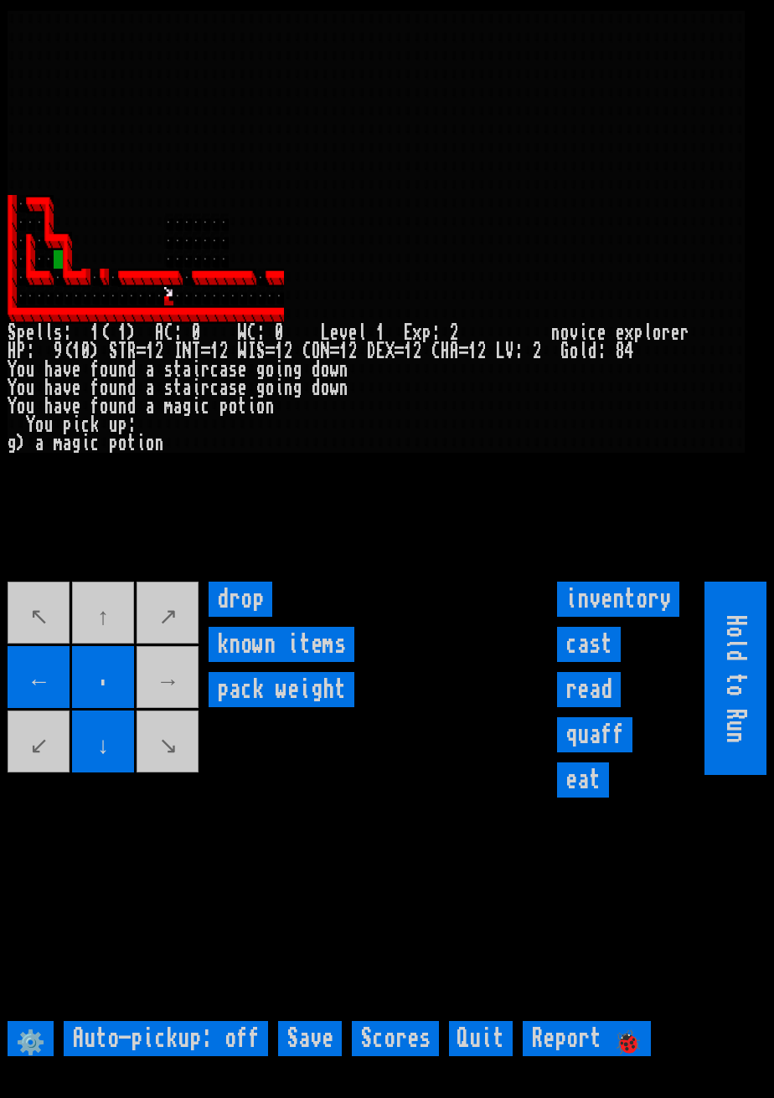
click at [185, 698] on movebuttons "↖ ↑ ↗ ← . → ↙ ↓ ↘" at bounding box center [104, 678] width 193 height 193
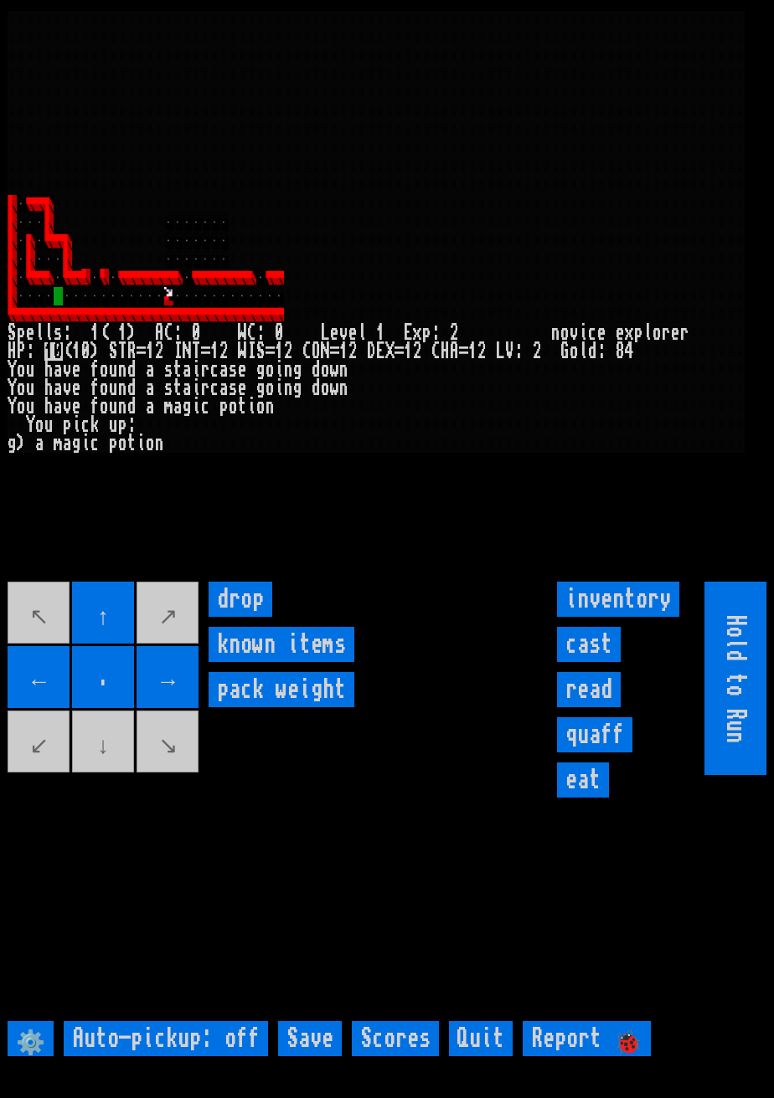
click at [214, 662] on items "known items" at bounding box center [281, 644] width 146 height 35
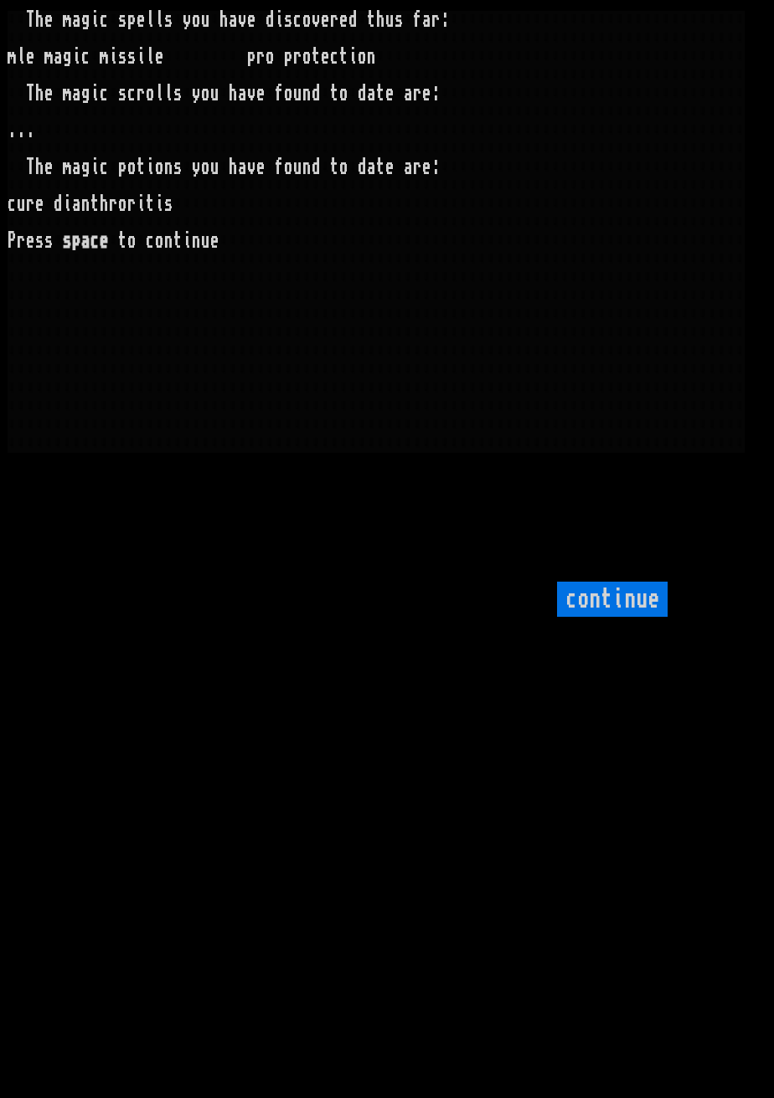
click at [168, 709] on larngrid "T h e m a g i c s p e l l s y o u h a v e d i s c o v e r e d t h u s f a r : m…" at bounding box center [387, 549] width 774 height 1098
click at [599, 617] on input "continue" at bounding box center [612, 599] width 111 height 35
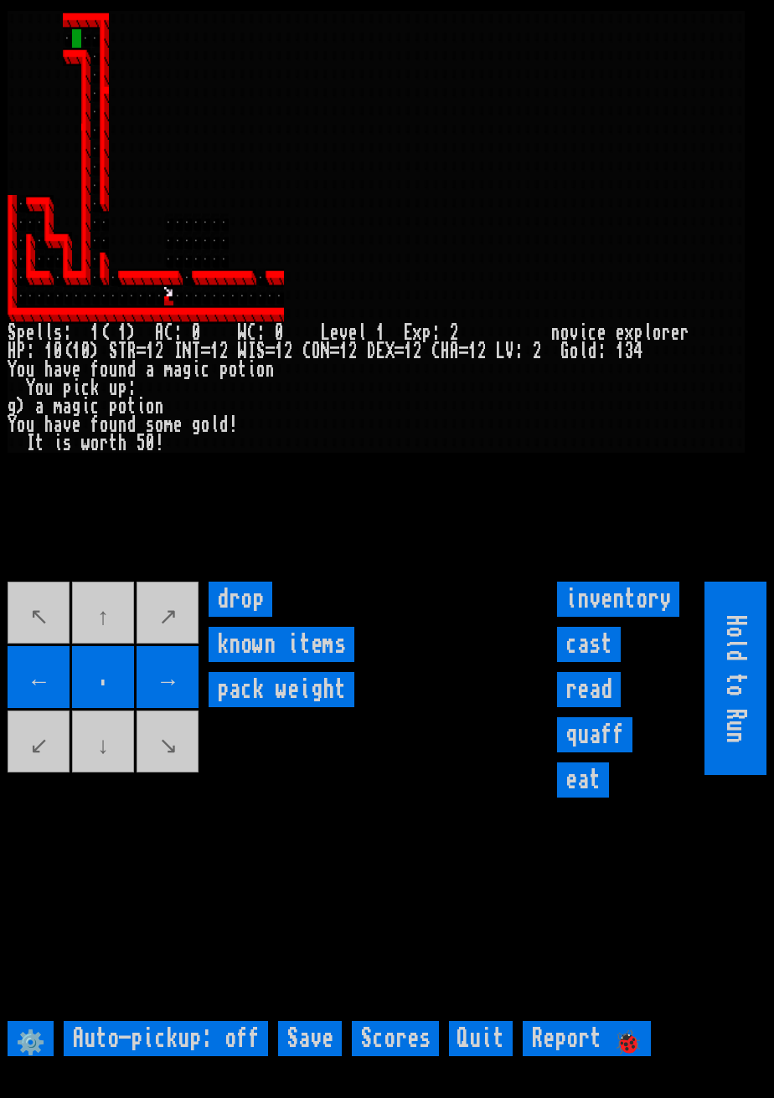
click at [43, 692] on input "←" at bounding box center [39, 677] width 62 height 62
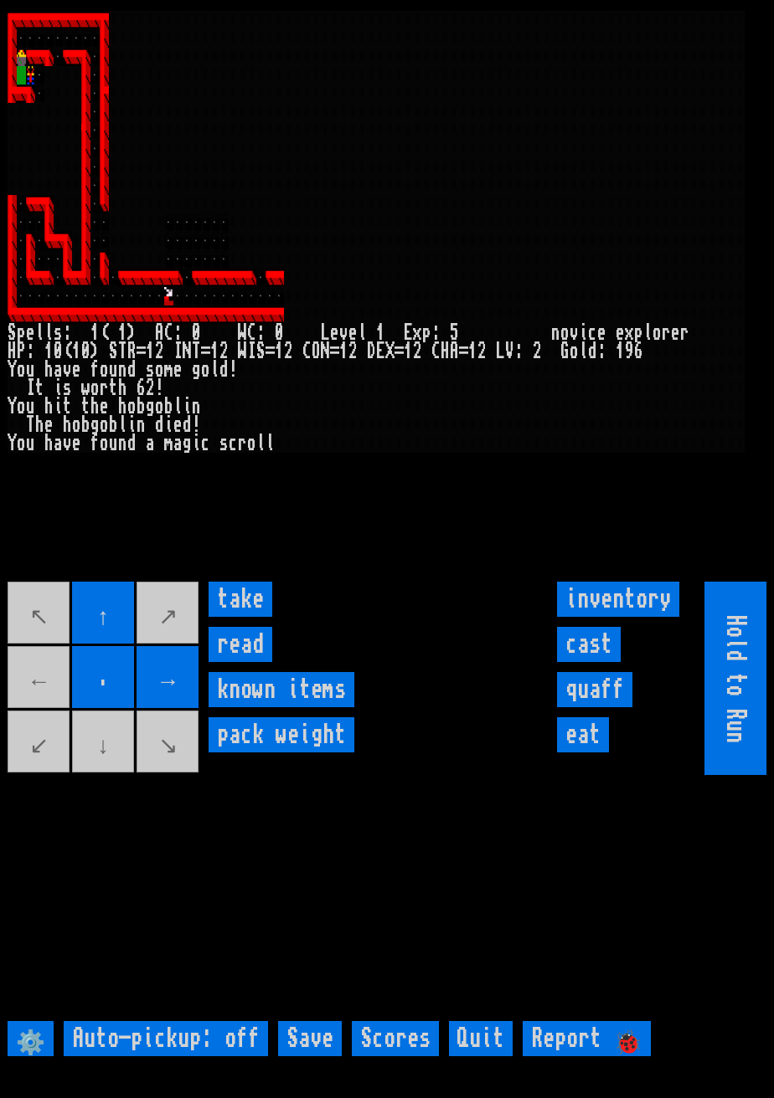
click at [247, 617] on input "take" at bounding box center [240, 599] width 64 height 35
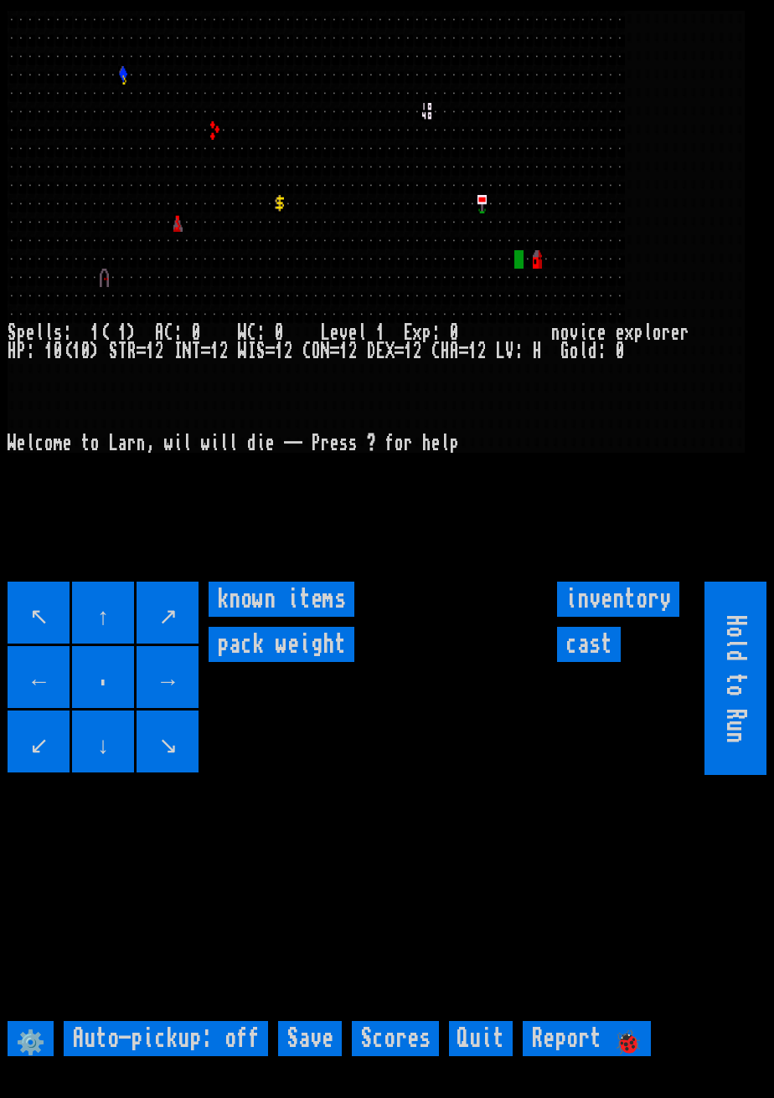
click at [194, 708] on input "→" at bounding box center [167, 677] width 62 height 62
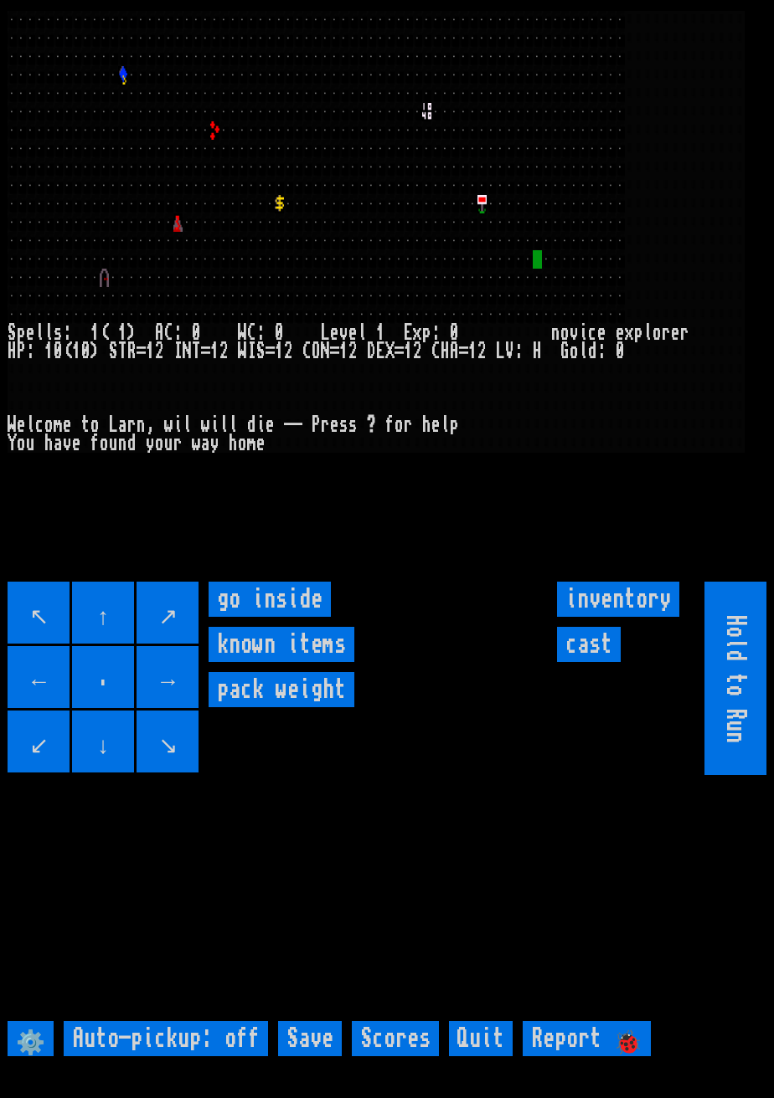
click at [279, 617] on inside "go inside" at bounding box center [269, 599] width 122 height 35
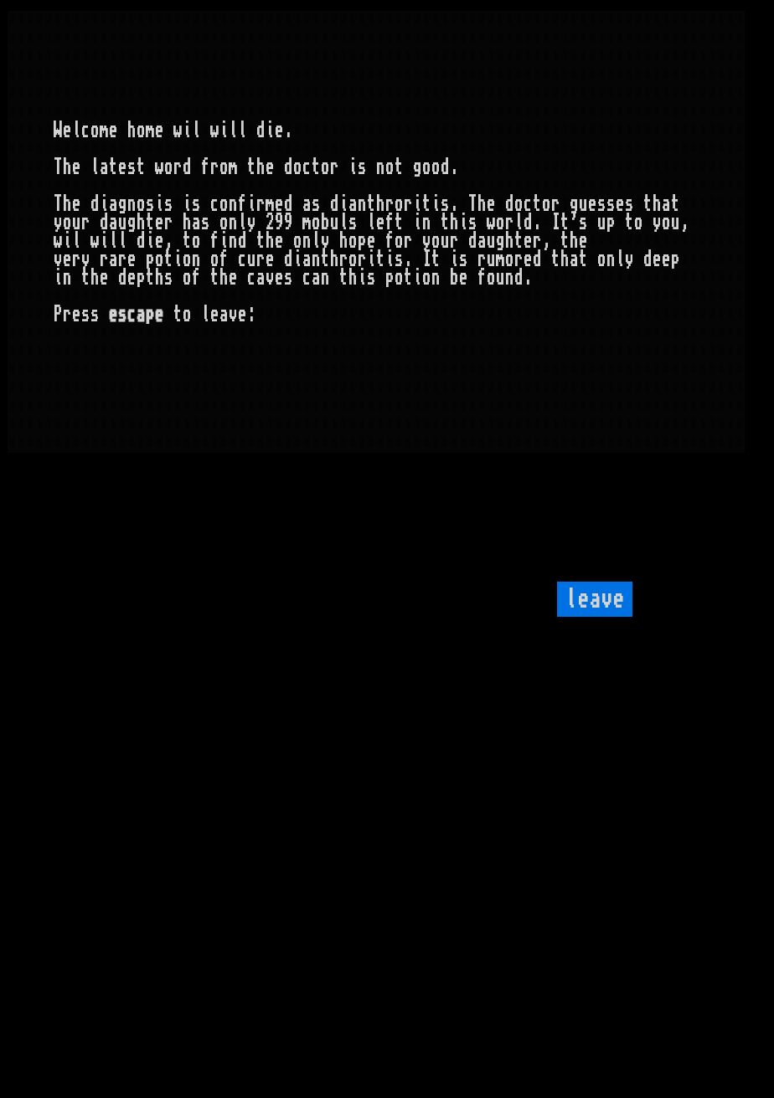
click at [603, 617] on input "leave" at bounding box center [594, 599] width 75 height 35
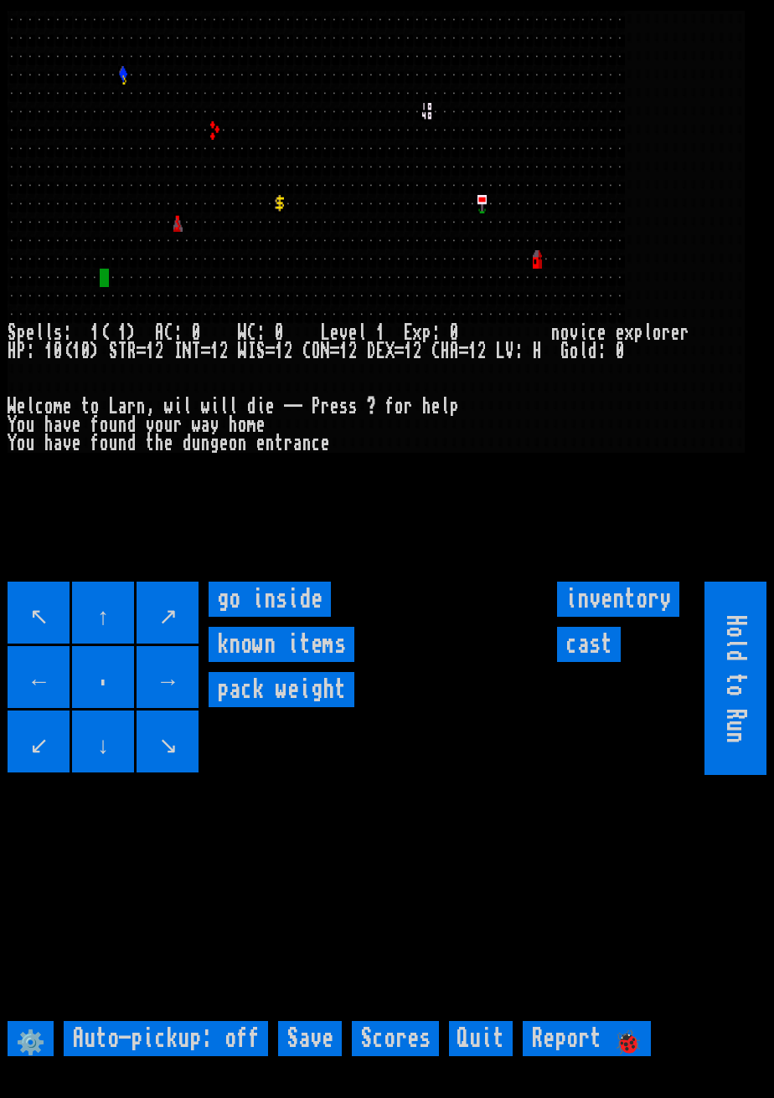
click at [304, 617] on inside "go inside" at bounding box center [269, 599] width 122 height 35
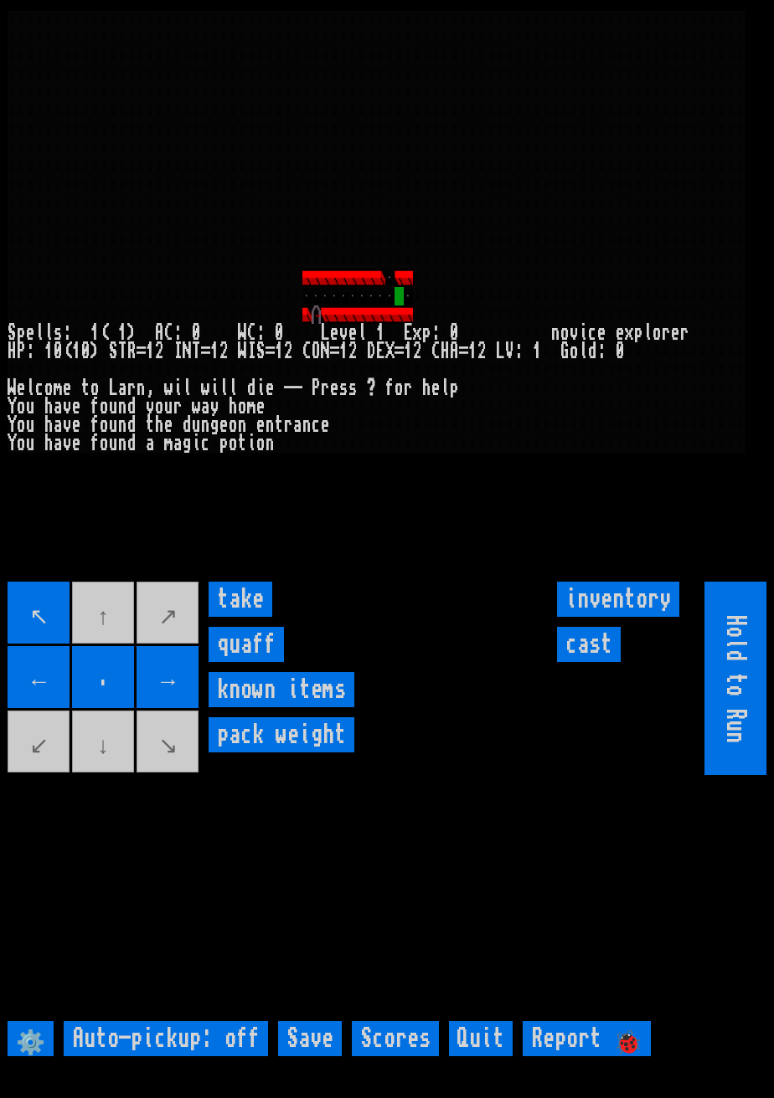
click at [264, 617] on input "take" at bounding box center [240, 599] width 64 height 35
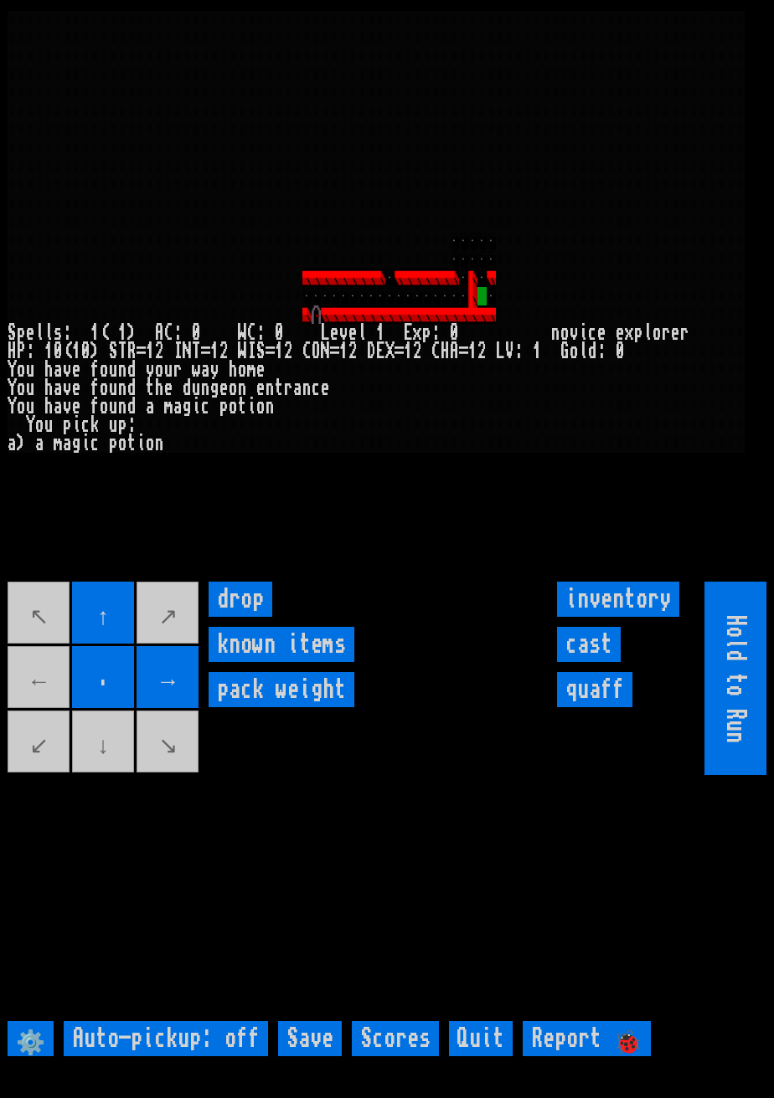
click at [115, 775] on movebuttons "↖ ↑ ↗ ← . → ↙ ↓ ↘" at bounding box center [104, 678] width 193 height 193
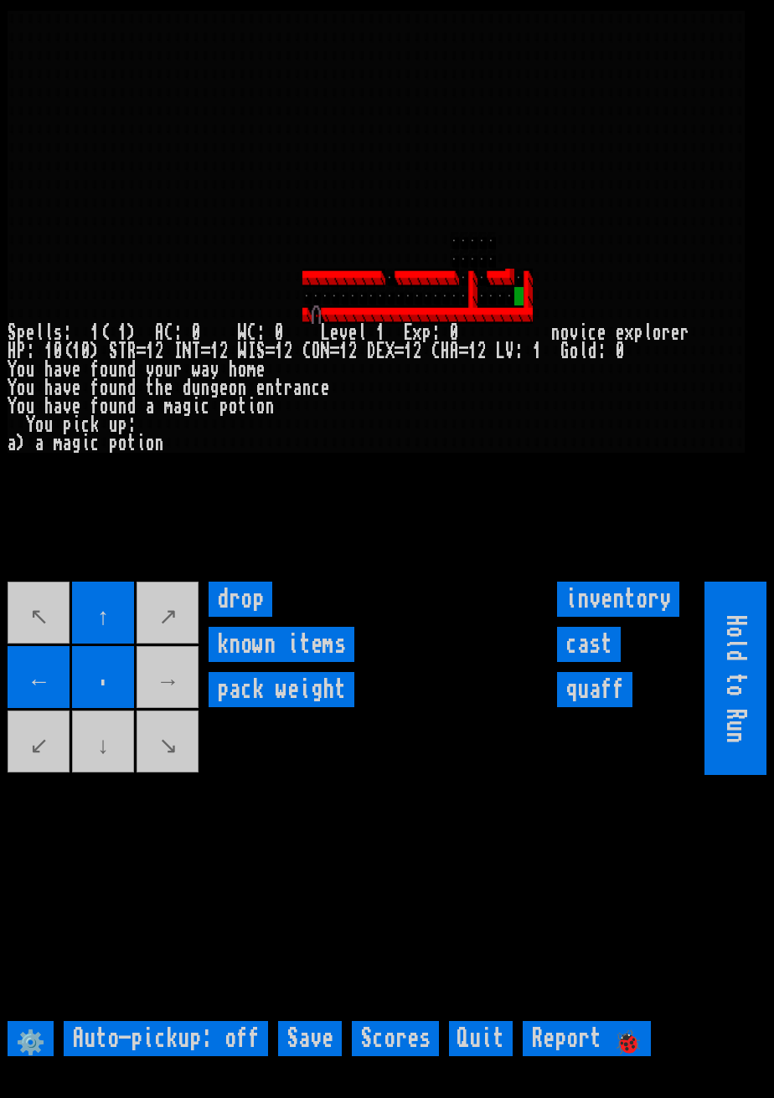
click at [183, 714] on movebuttons "↖ ↑ ↗ ← . → ↙ ↓ ↘" at bounding box center [104, 678] width 193 height 193
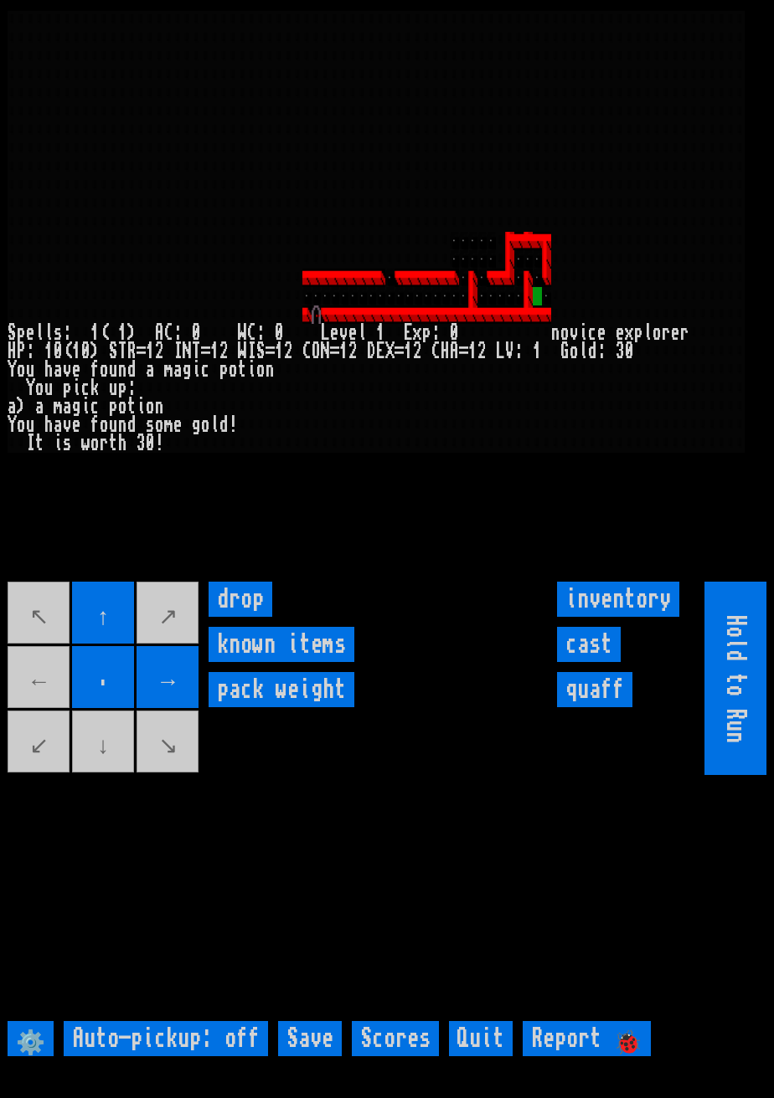
click at [116, 774] on movebuttons "↖ ↑ ↗ ← . → ↙ ↓ ↘" at bounding box center [104, 678] width 193 height 193
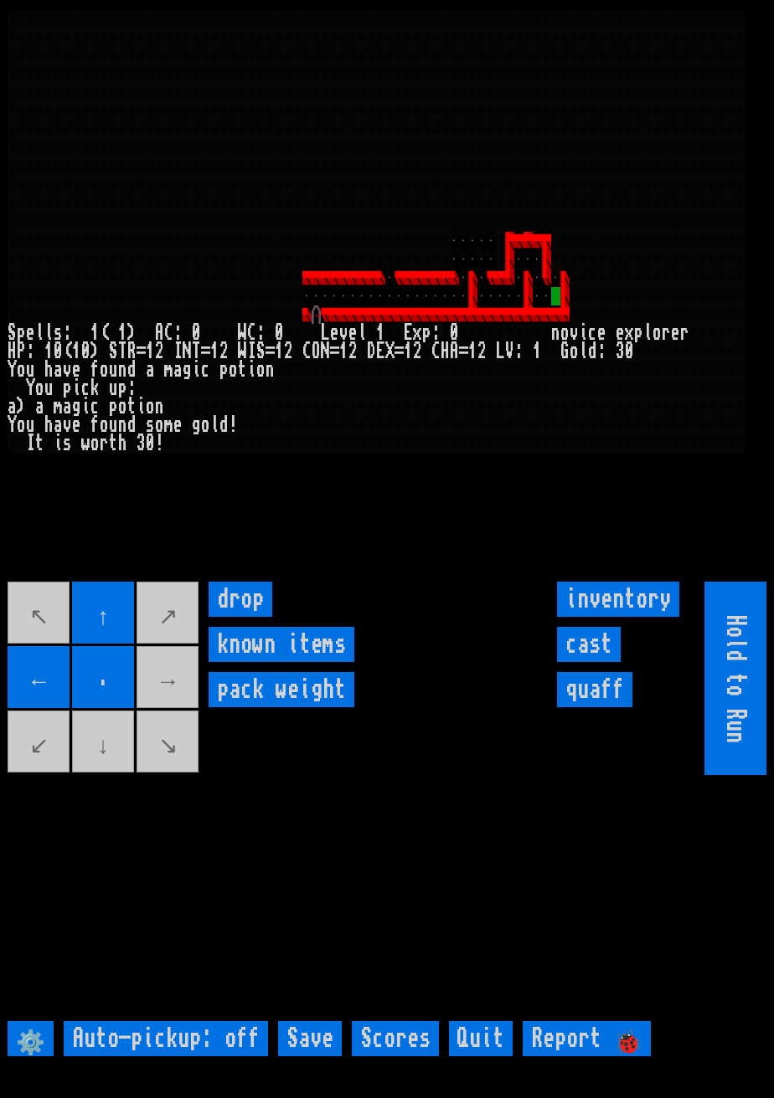
click at [182, 713] on movebuttons "↖ ↑ ↗ ← . → ↙ ↓ ↘" at bounding box center [104, 678] width 193 height 193
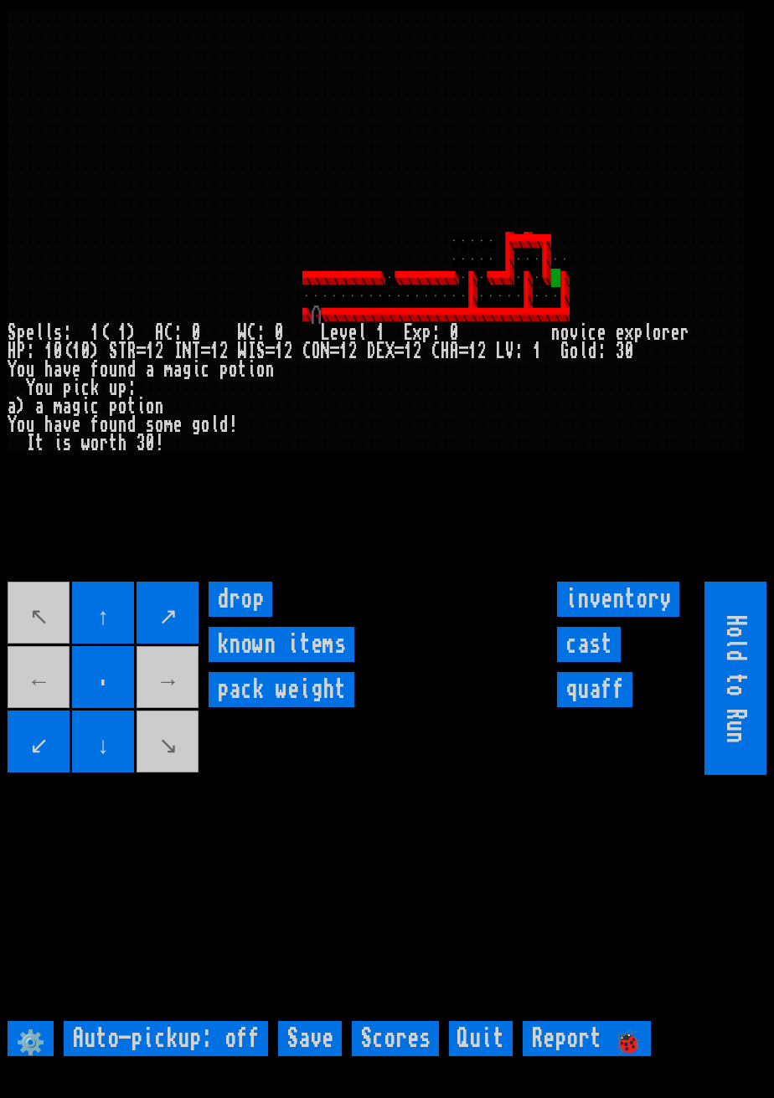
click at [130, 638] on input "↑" at bounding box center [103, 613] width 62 height 62
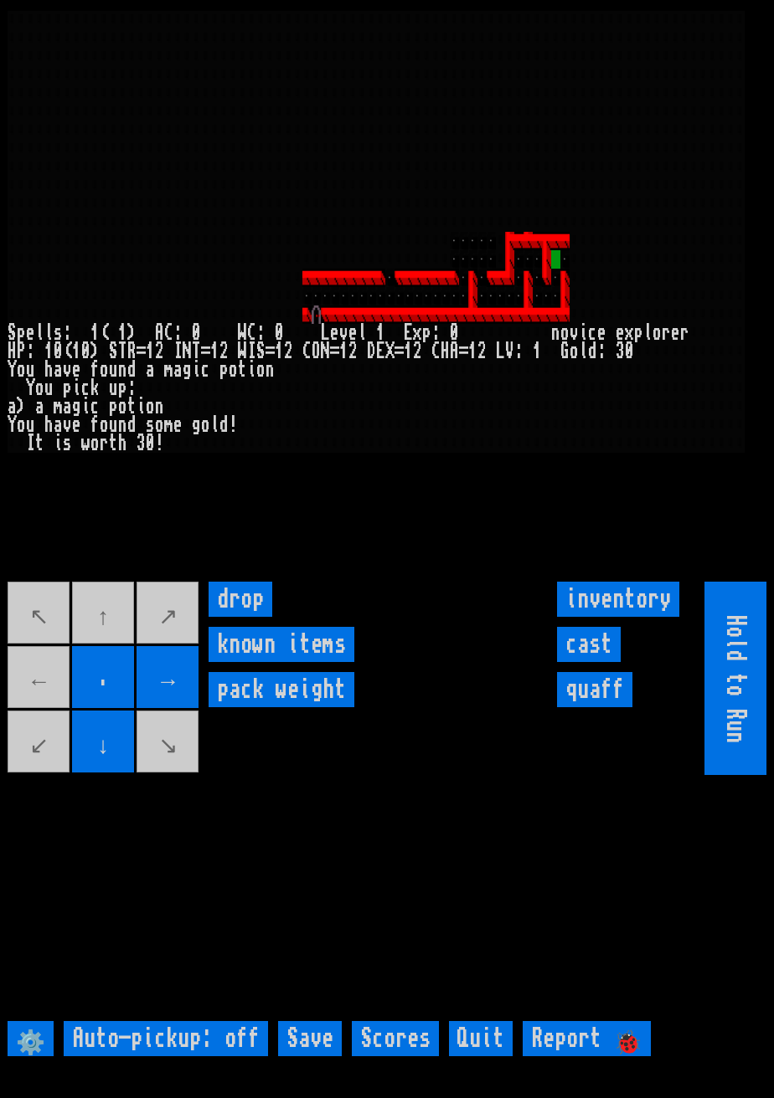
click at [123, 640] on movebuttons "↖ ↑ ↗ ← . → ↙ ↓ ↘" at bounding box center [104, 678] width 193 height 193
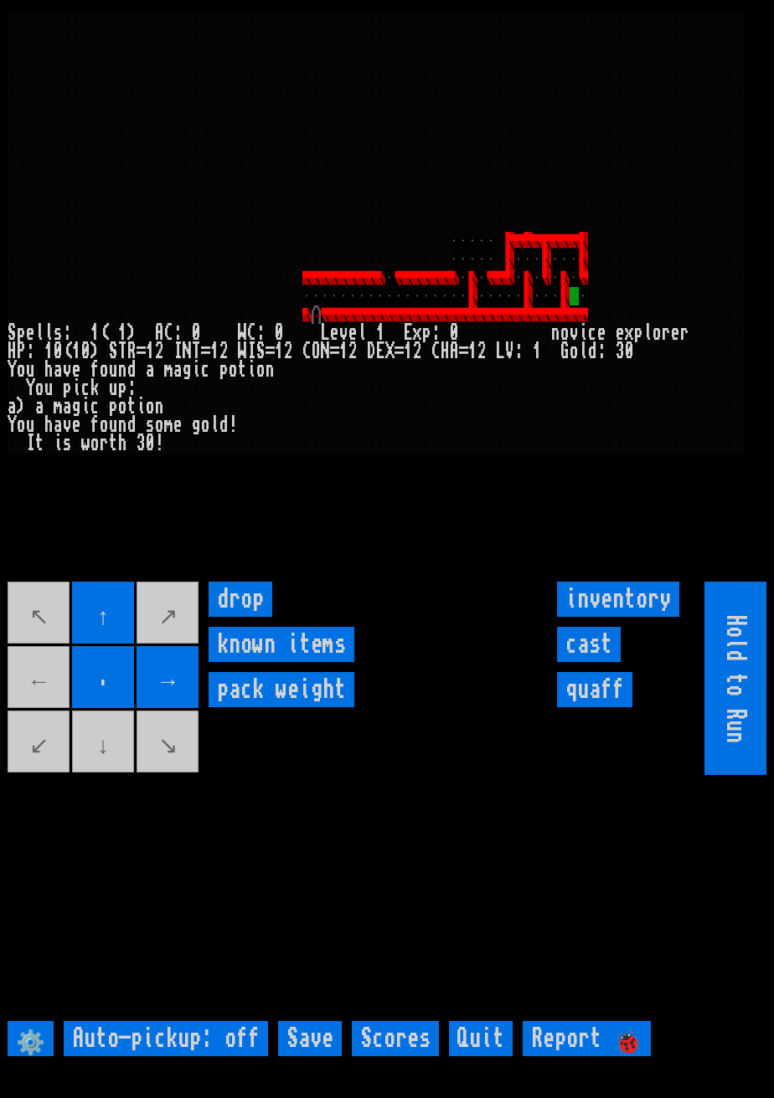
click at [118, 775] on movebuttons "↖ ↑ ↗ ← . → ↙ ↓ ↘" at bounding box center [104, 678] width 193 height 193
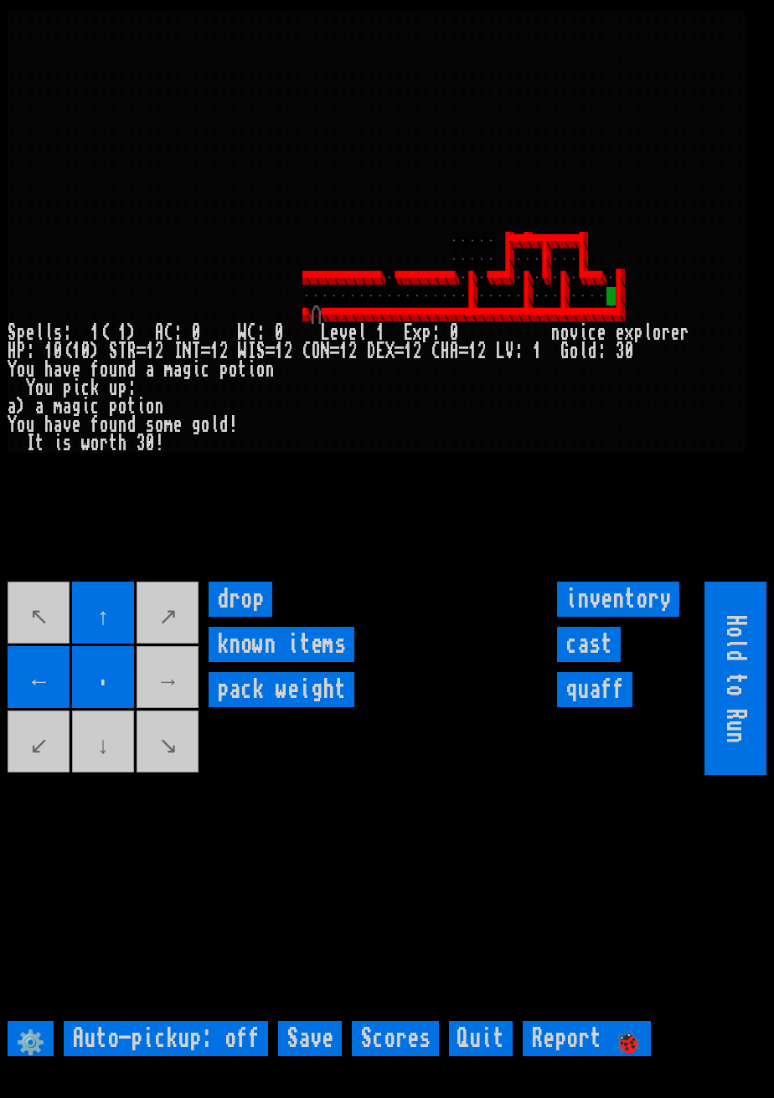
click at [183, 722] on movebuttons "↖ ↑ ↗ ← . → ↙ ↓ ↘" at bounding box center [104, 678] width 193 height 193
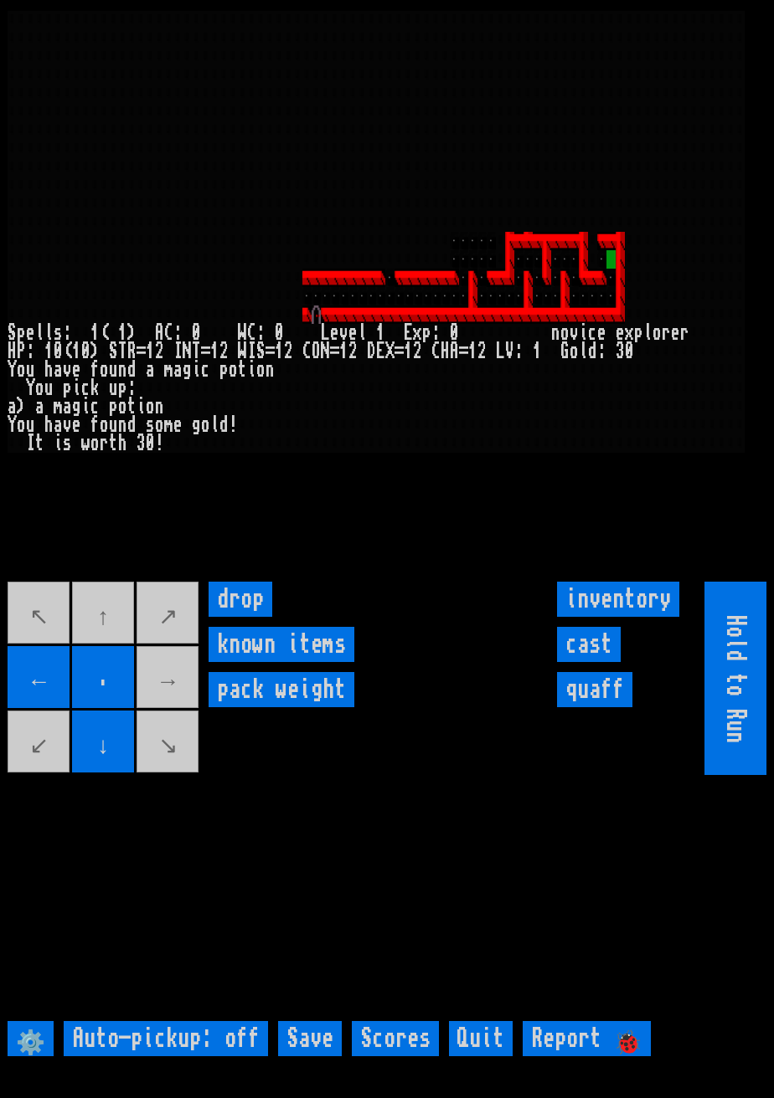
click at [115, 649] on movebuttons "↖ ↑ ↗ ← . → ↙ ↓ ↘" at bounding box center [104, 678] width 193 height 193
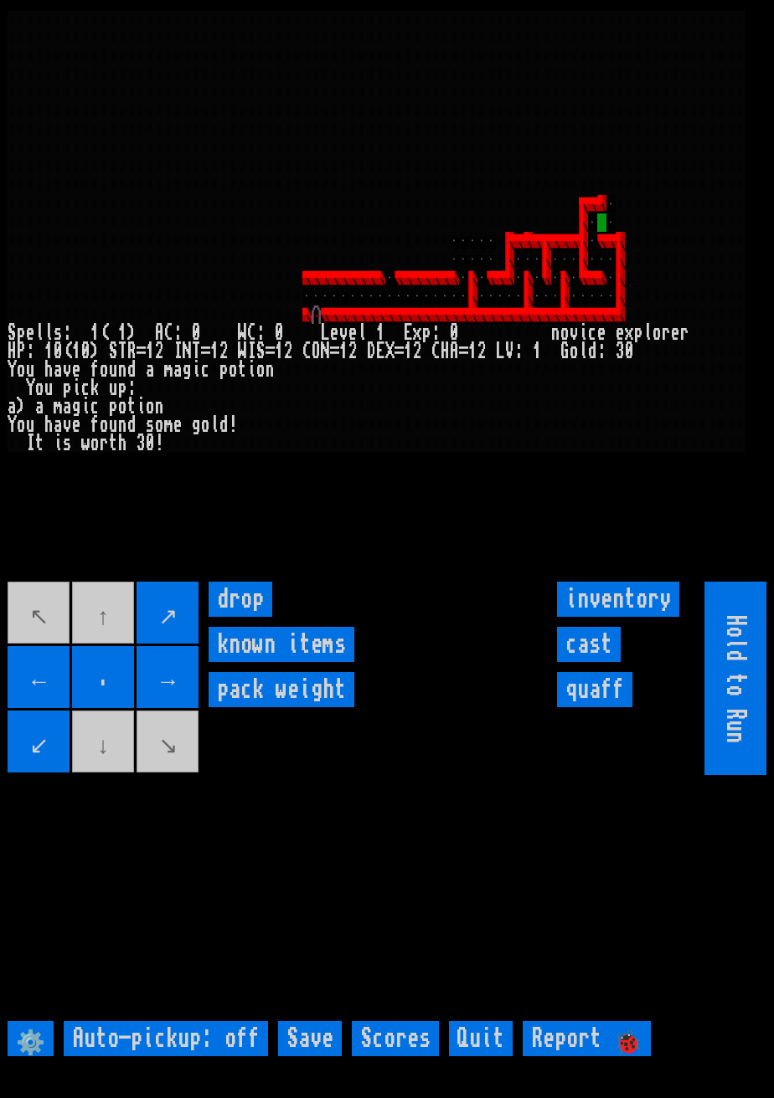
click at [194, 700] on input "→" at bounding box center [167, 677] width 62 height 62
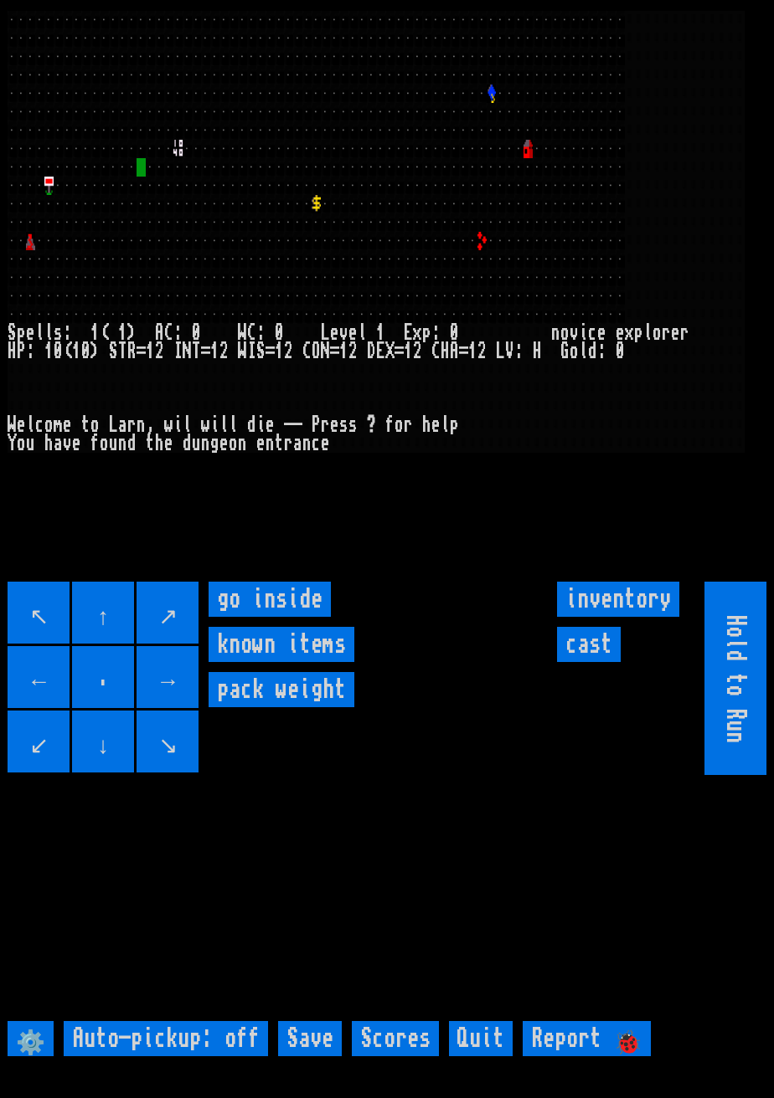
click at [304, 617] on inside "go inside" at bounding box center [269, 599] width 122 height 35
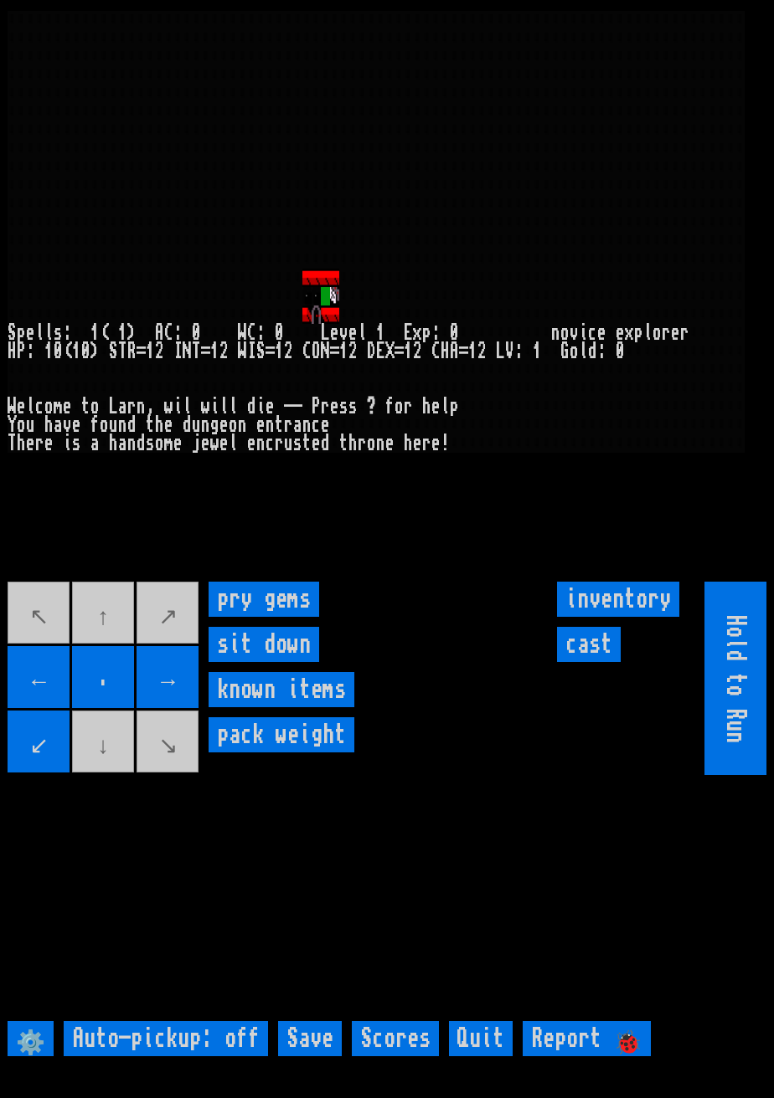
click at [265, 617] on gems "pry gems" at bounding box center [263, 599] width 111 height 35
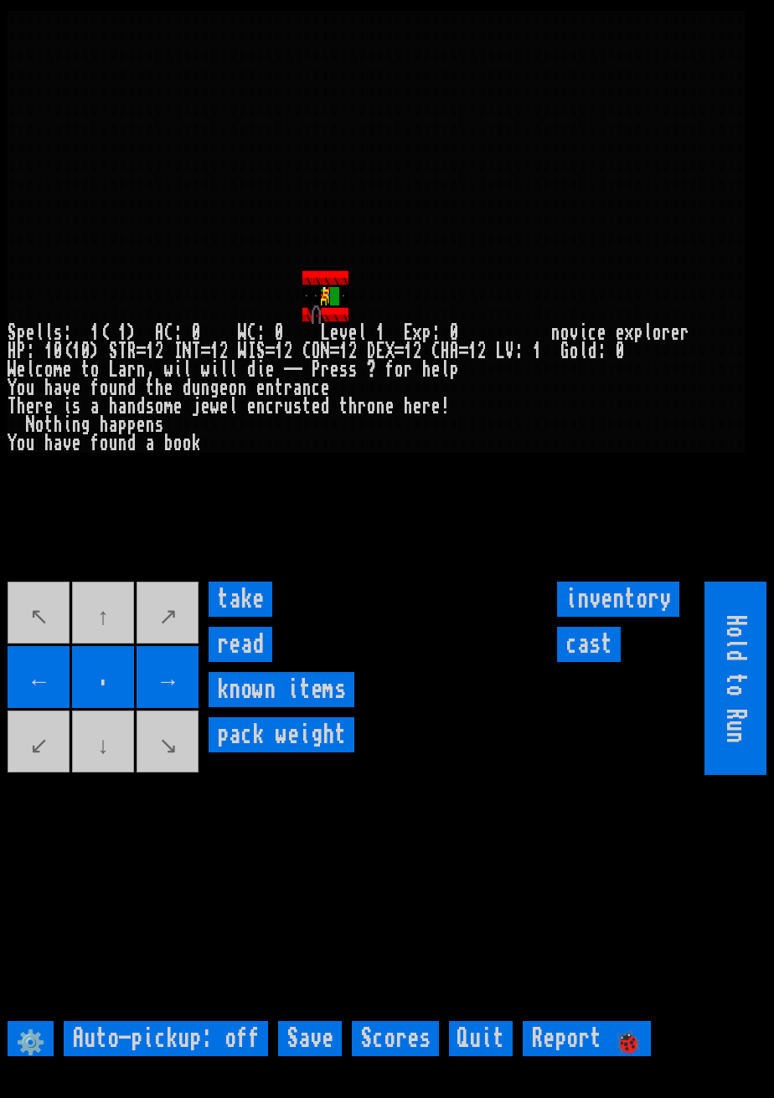
click at [260, 617] on input "take" at bounding box center [240, 599] width 64 height 35
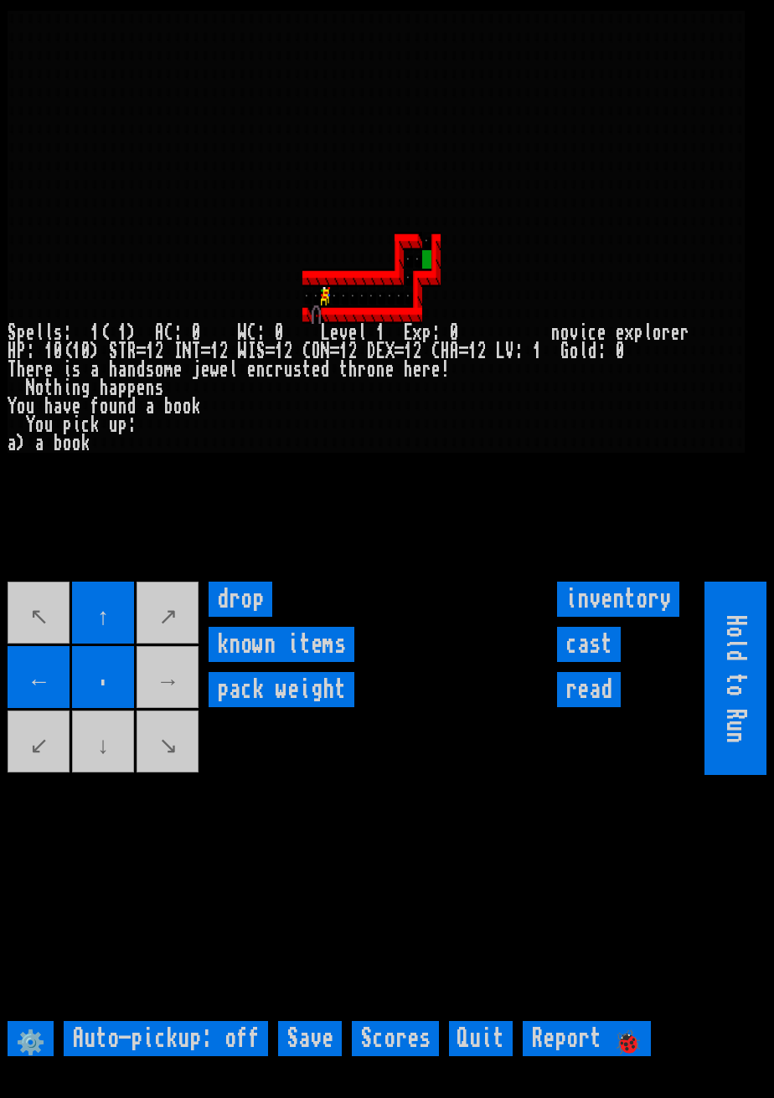
click at [181, 718] on movebuttons "↖ ↑ ↗ ← . → ↙ ↓ ↘" at bounding box center [104, 678] width 193 height 193
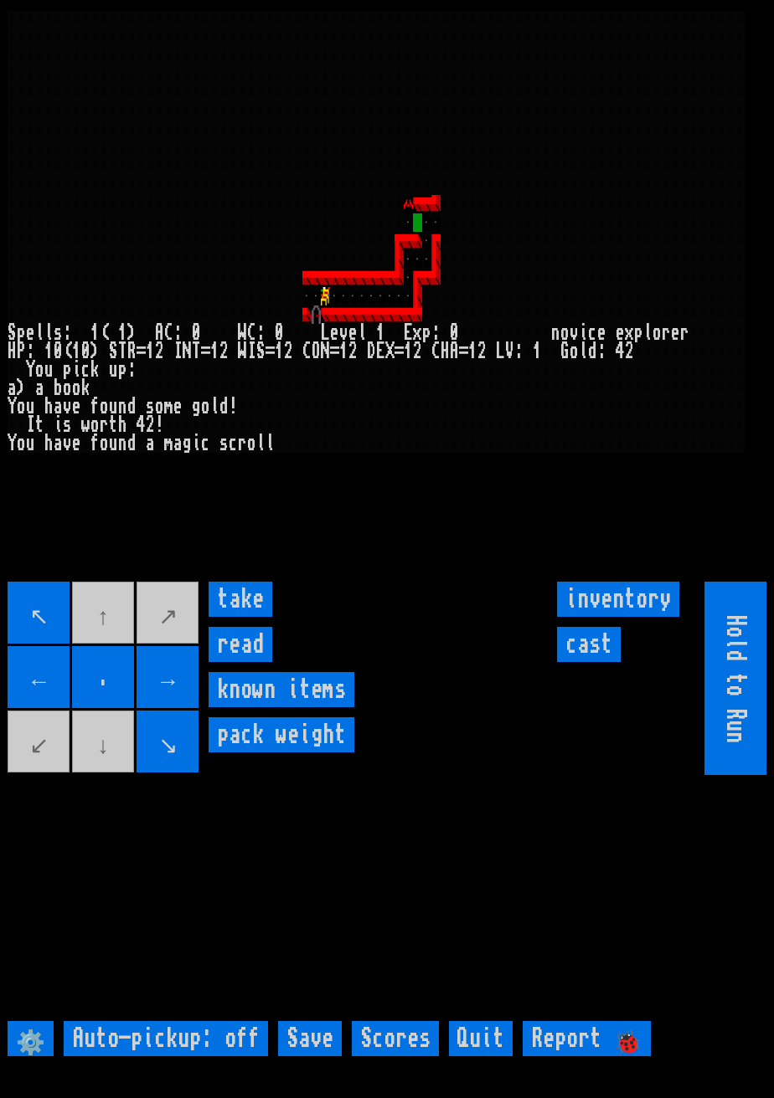
click at [251, 617] on input "take" at bounding box center [240, 599] width 64 height 35
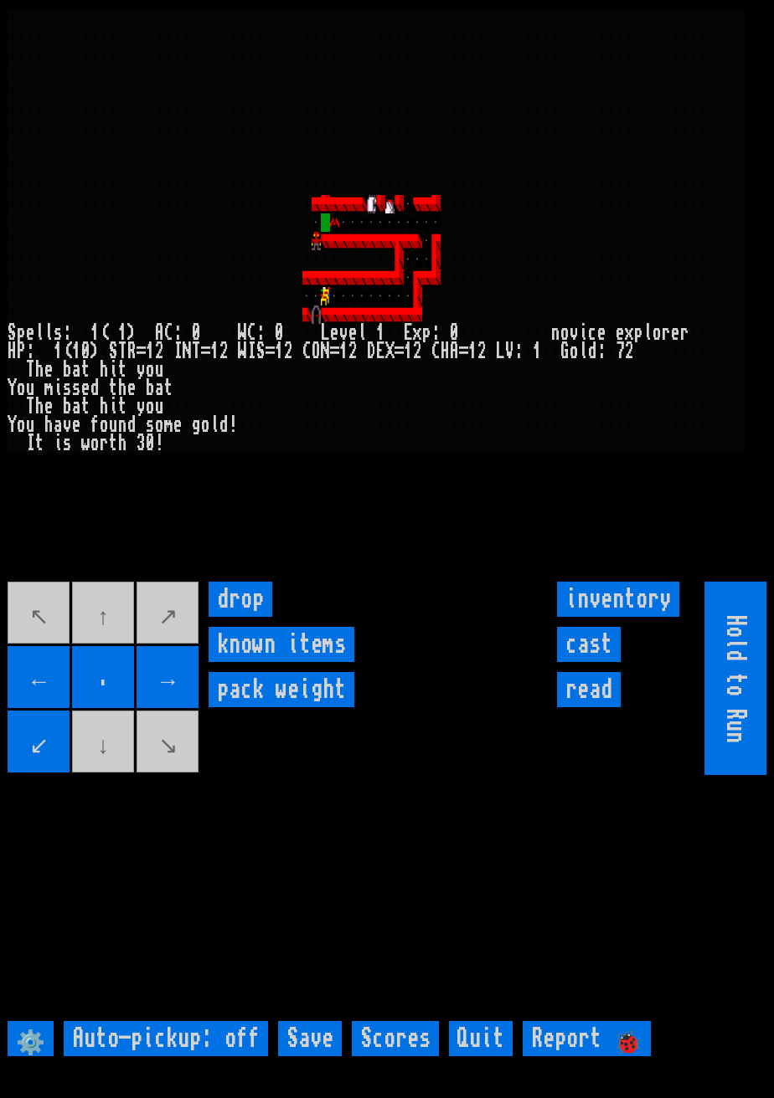
click at [43, 647] on movebuttons "↖ ↑ ↗ ← . → ↙ ↓ ↘" at bounding box center [104, 678] width 193 height 193
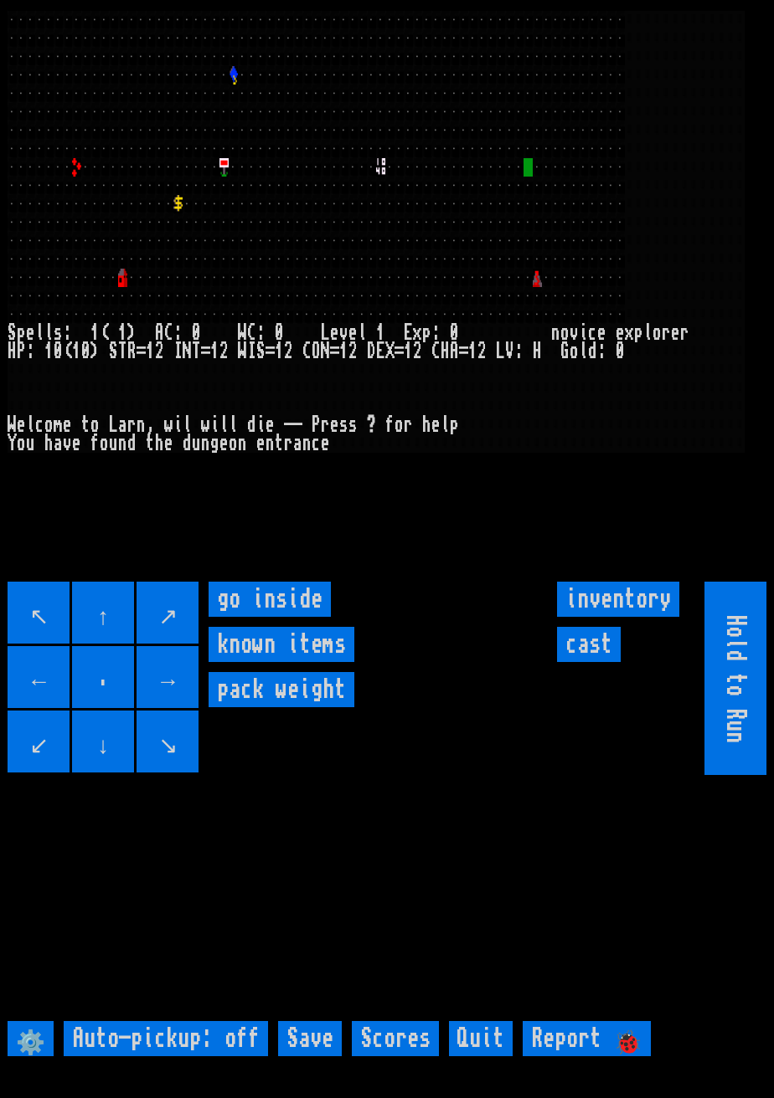
click at [599, 617] on input "inventory" at bounding box center [618, 599] width 122 height 35
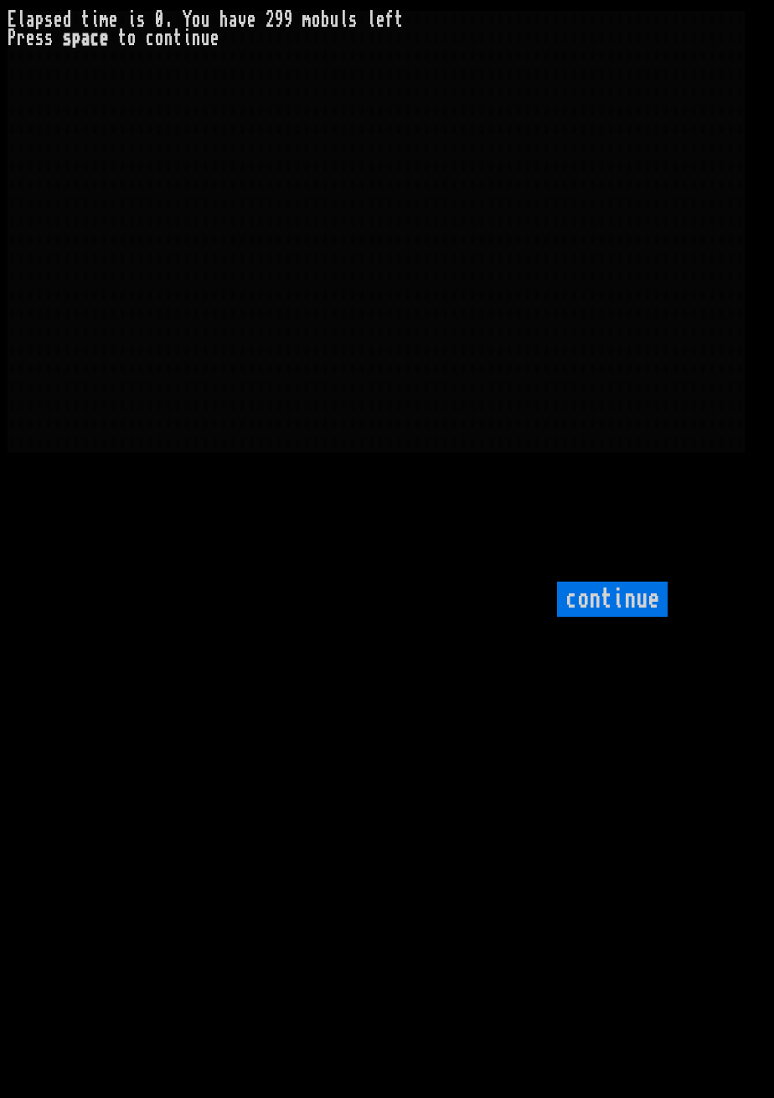
click at [635, 617] on input "continue" at bounding box center [612, 599] width 111 height 35
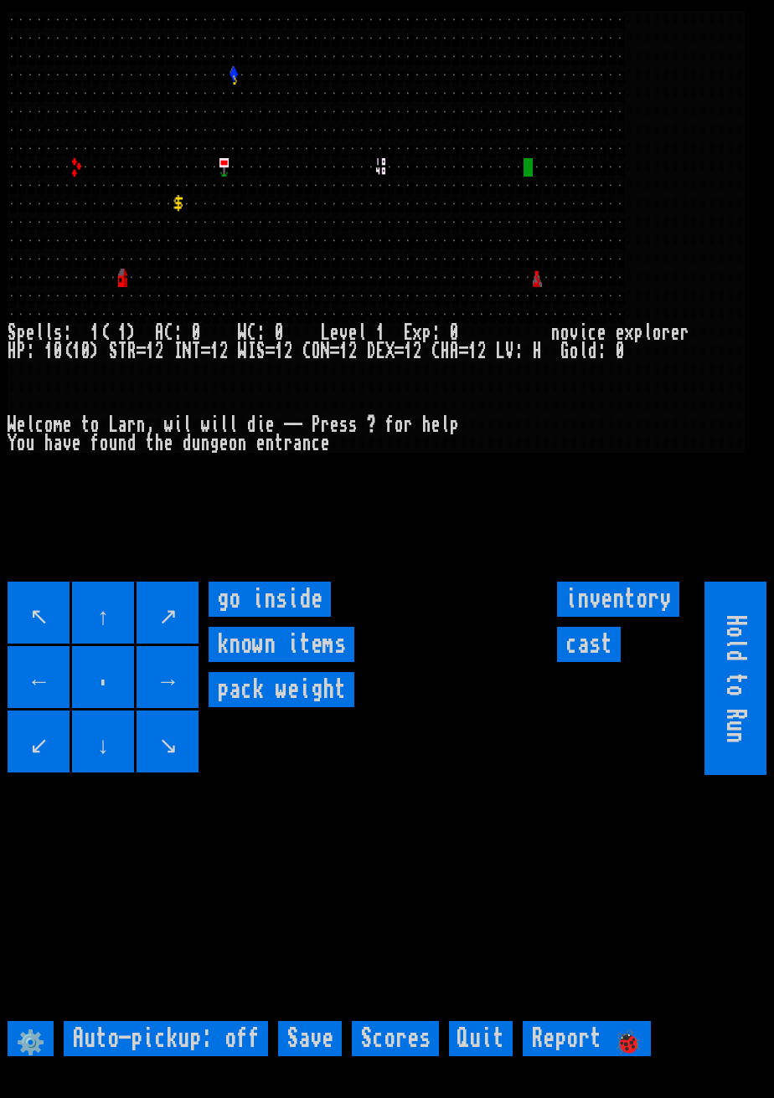
click at [601, 662] on input "cast" at bounding box center [589, 644] width 64 height 35
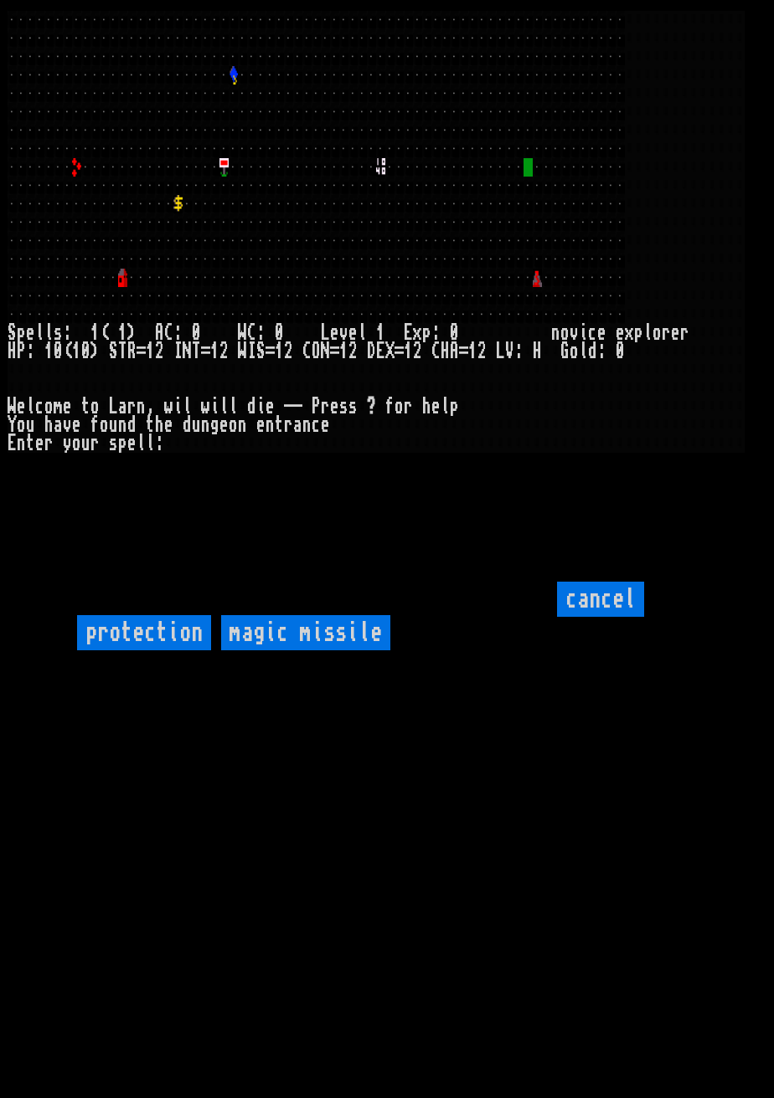
click at [599, 617] on input "cancel" at bounding box center [600, 599] width 87 height 35
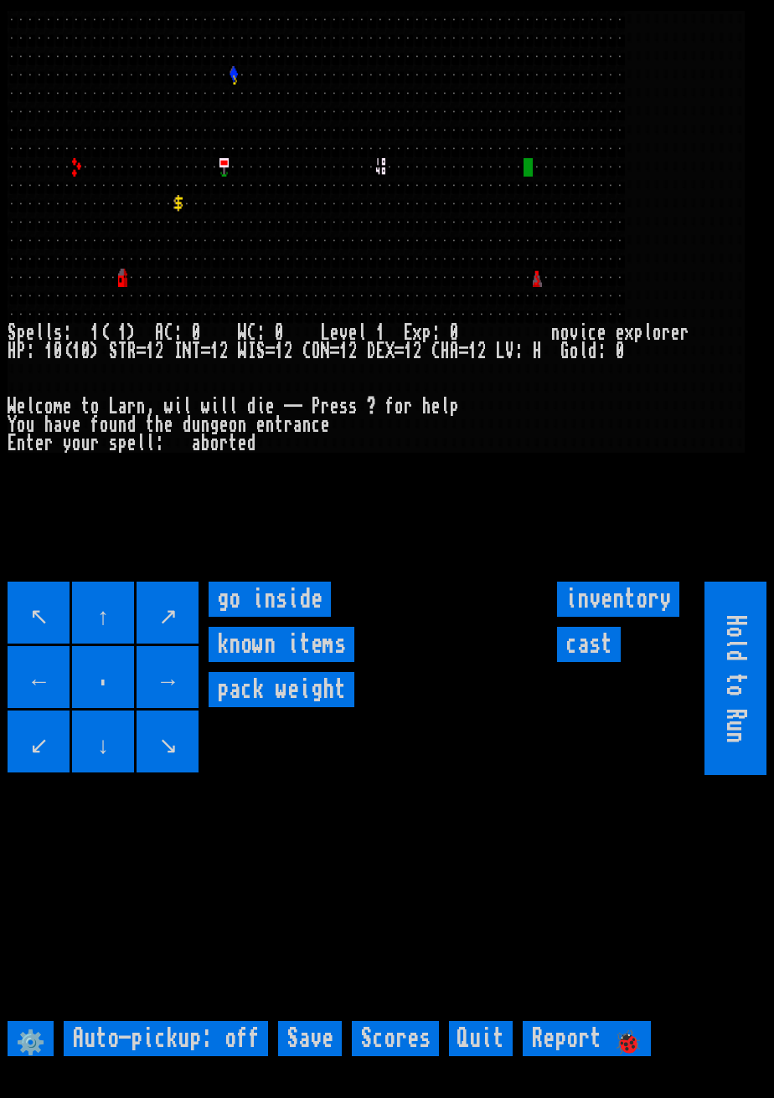
click at [289, 617] on inside "go inside" at bounding box center [269, 599] width 122 height 35
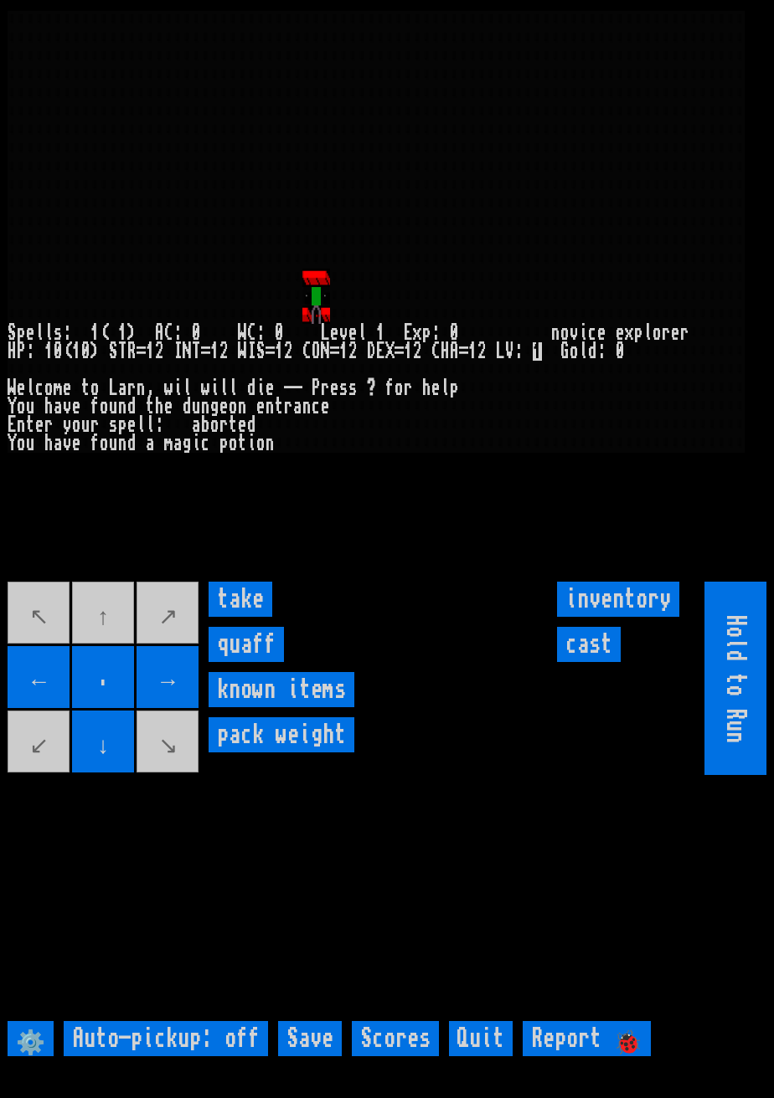
click at [582, 662] on input "cast" at bounding box center [589, 644] width 64 height 35
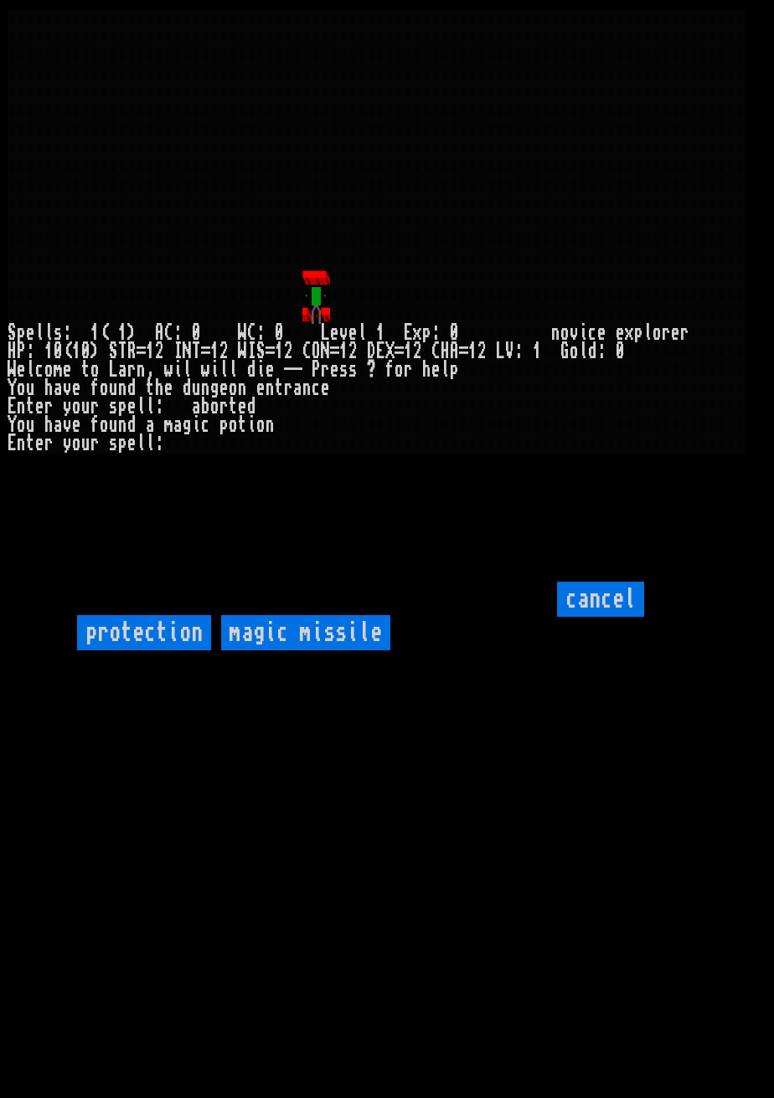
click at [173, 651] on input "protection" at bounding box center [144, 632] width 134 height 35
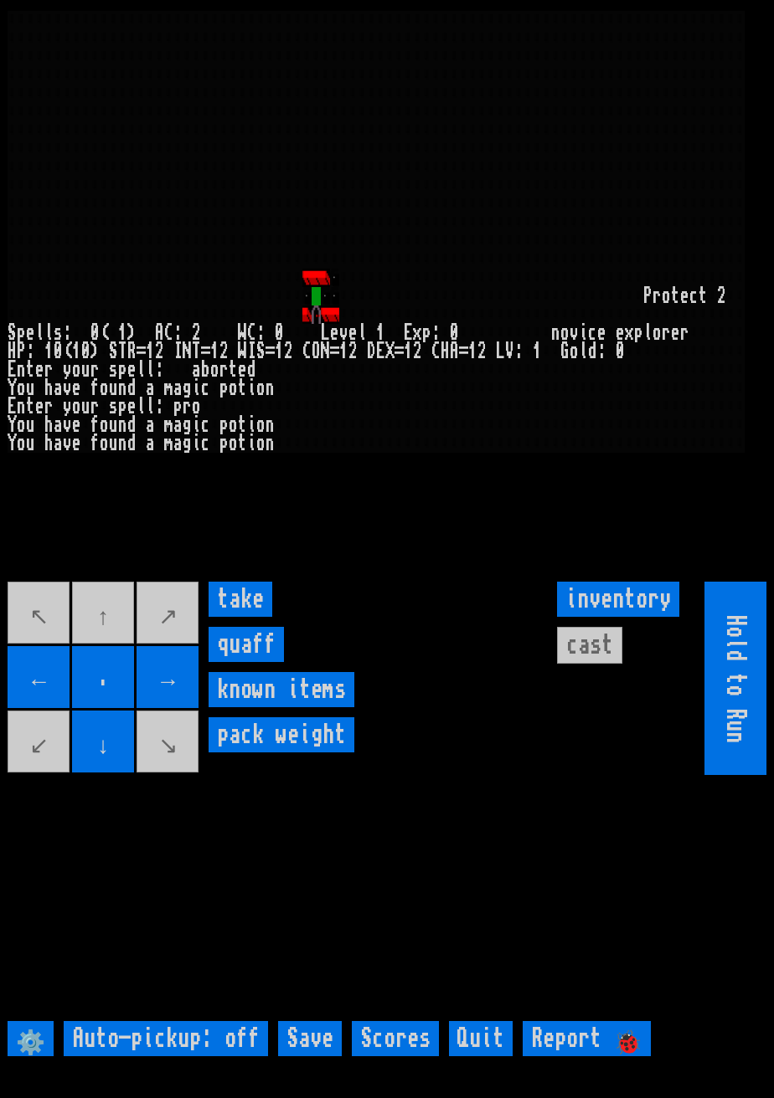
click at [256, 617] on input "take" at bounding box center [240, 599] width 64 height 35
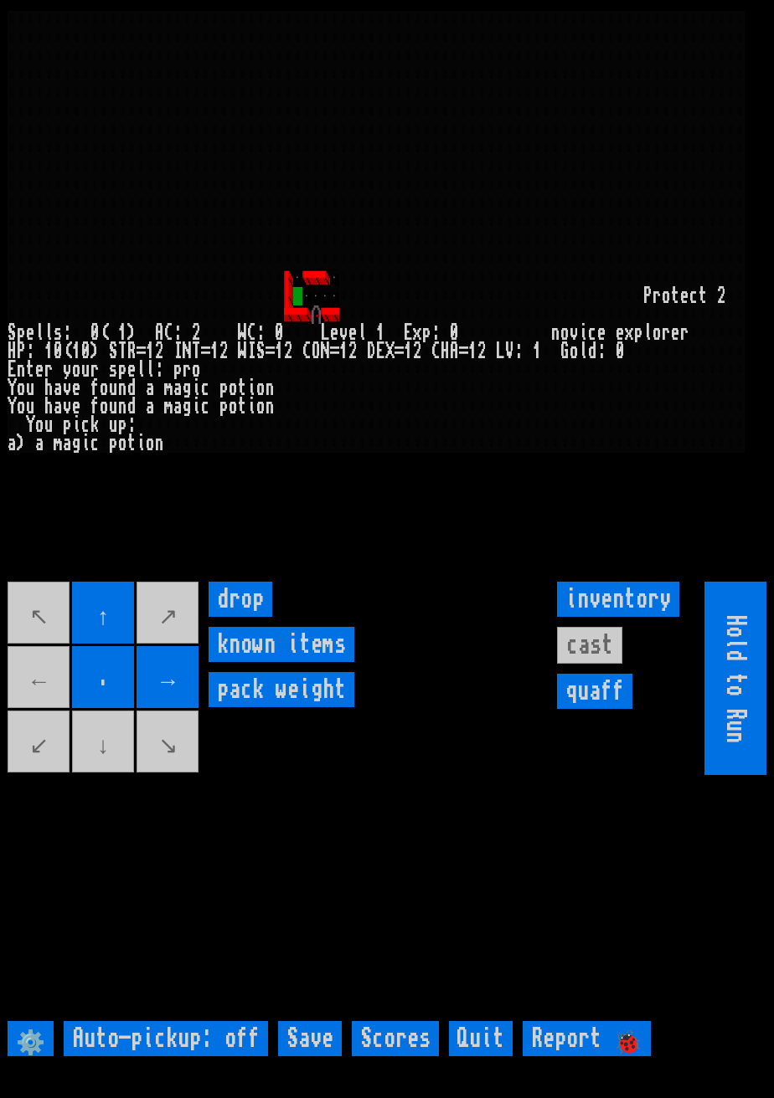
click at [33, 712] on movebuttons "↖ ↑ ↗ ← . → ↙ ↓ ↘" at bounding box center [104, 678] width 193 height 193
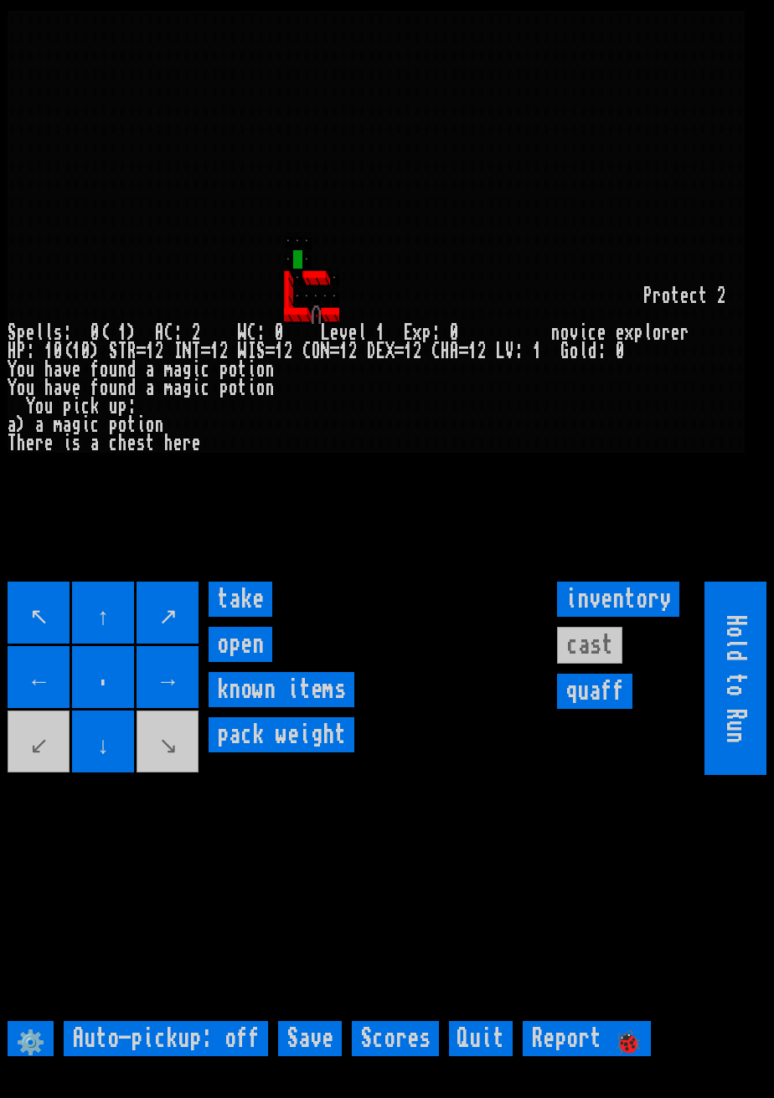
click at [246, 662] on input "open" at bounding box center [240, 644] width 64 height 35
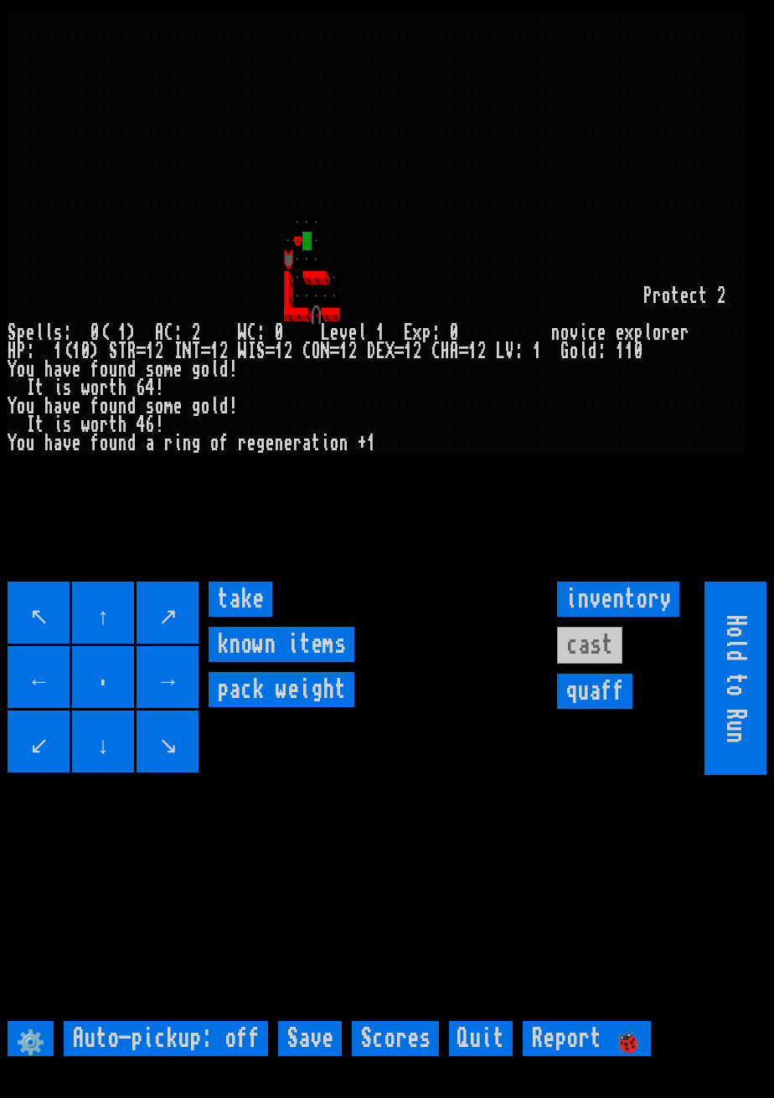
click at [252, 617] on input "take" at bounding box center [240, 599] width 64 height 35
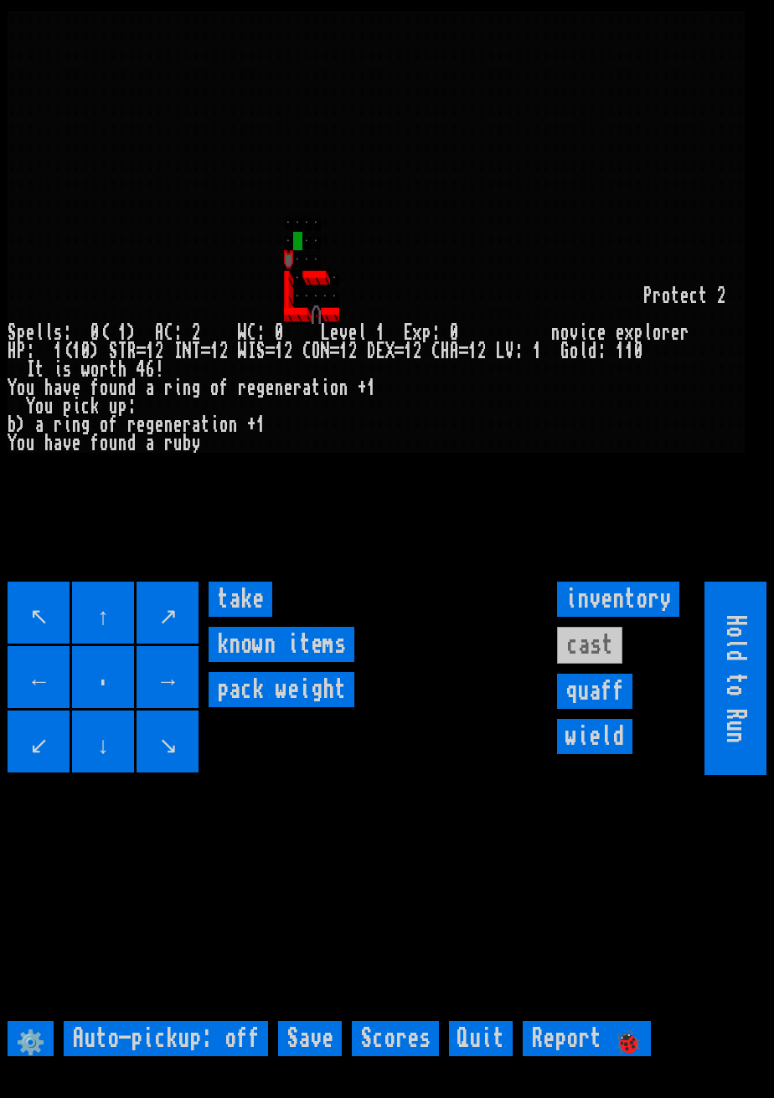
click at [250, 617] on input "take" at bounding box center [240, 599] width 64 height 35
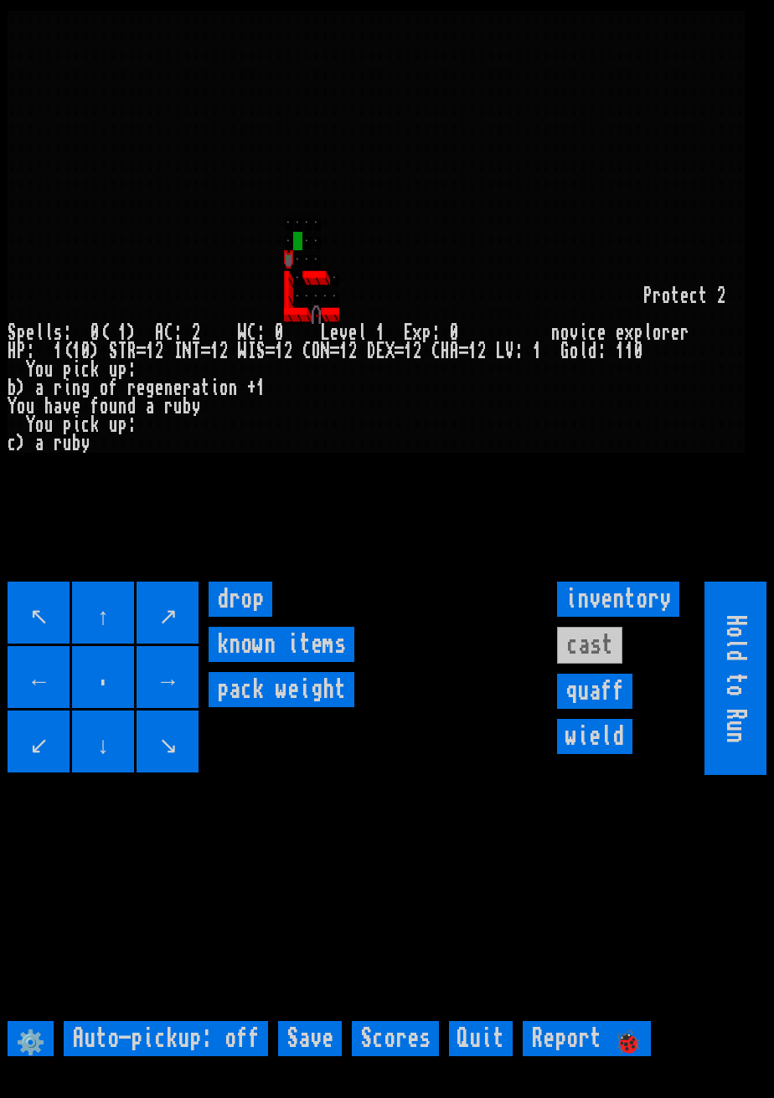
click at [612, 754] on input "wield" at bounding box center [594, 736] width 75 height 35
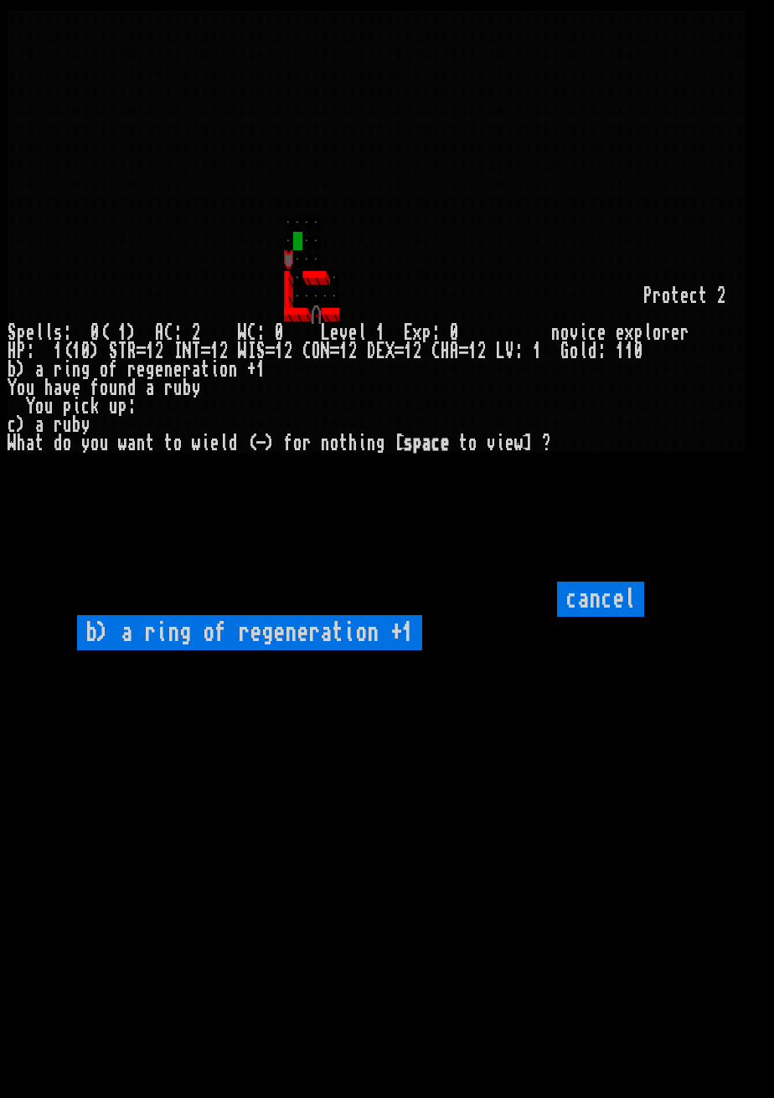
click at [367, 651] on \+1 "b) a ring of regeneration +1" at bounding box center [249, 632] width 345 height 35
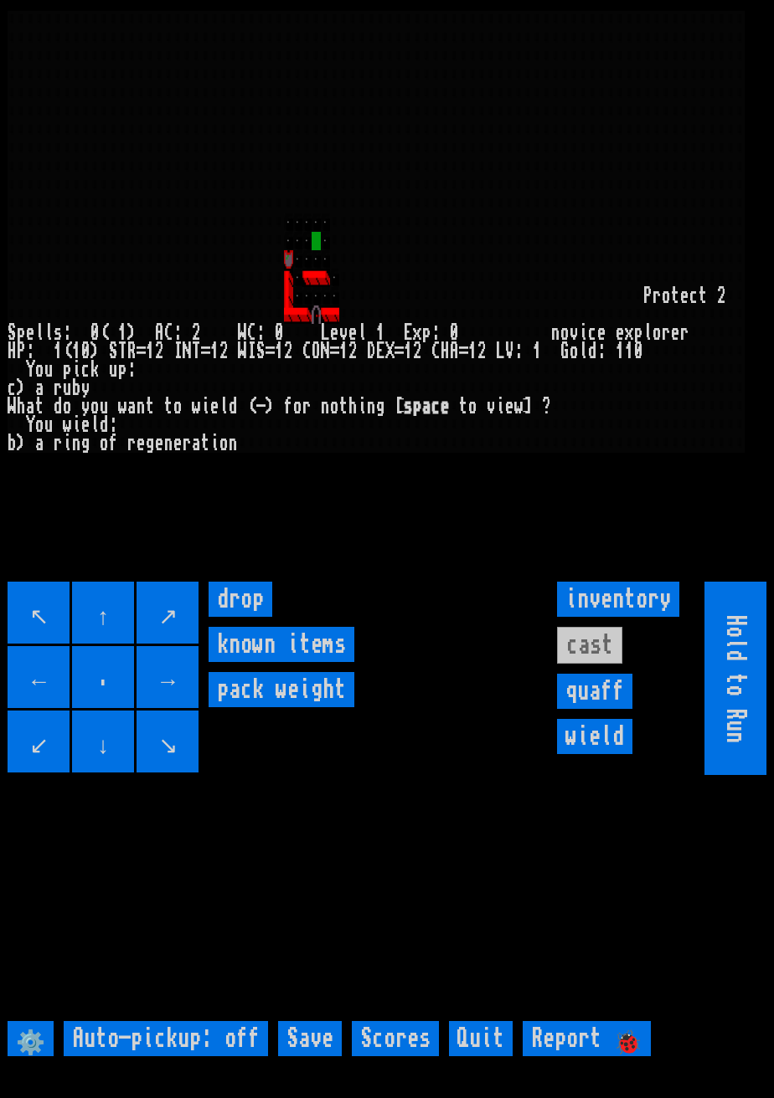
click at [614, 754] on input "wield" at bounding box center [594, 736] width 75 height 35
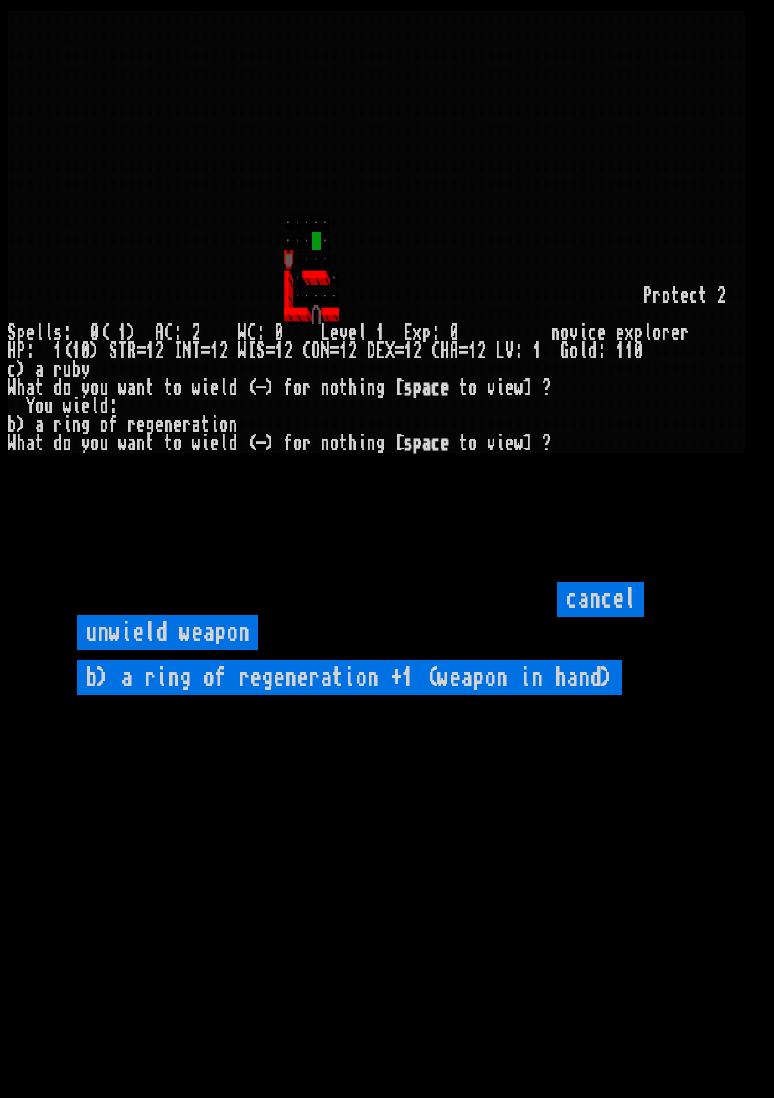
click at [550, 696] on hand\) "b) a ring of regeneration +1 (weapon in hand)" at bounding box center [349, 678] width 544 height 35
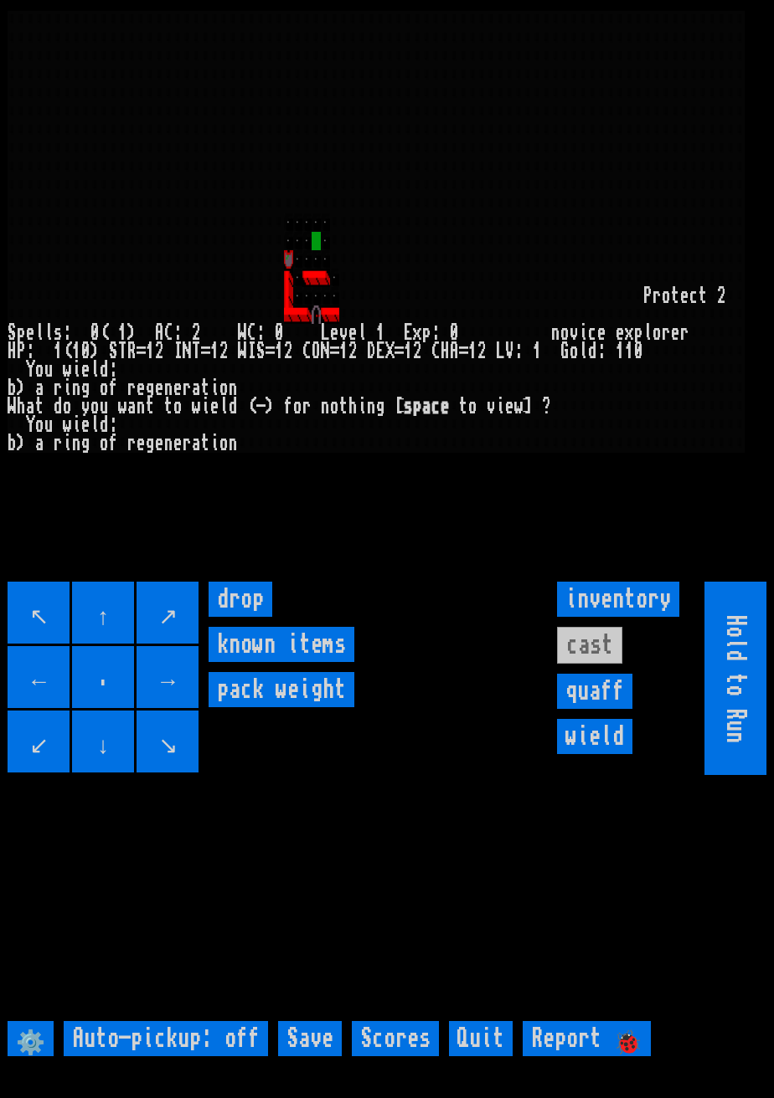
click at [635, 617] on input "inventory" at bounding box center [618, 599] width 122 height 35
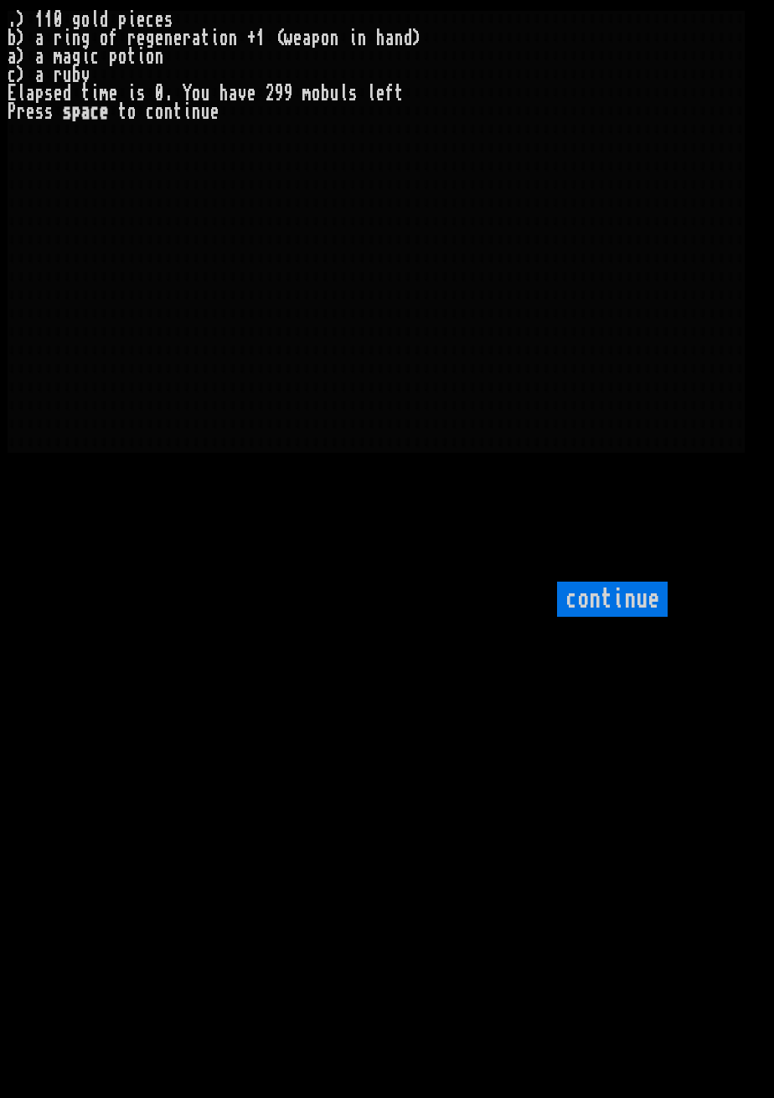
click at [199, 43] on div "a" at bounding box center [196, 38] width 9 height 18
click at [637, 617] on input "continue" at bounding box center [612, 599] width 111 height 35
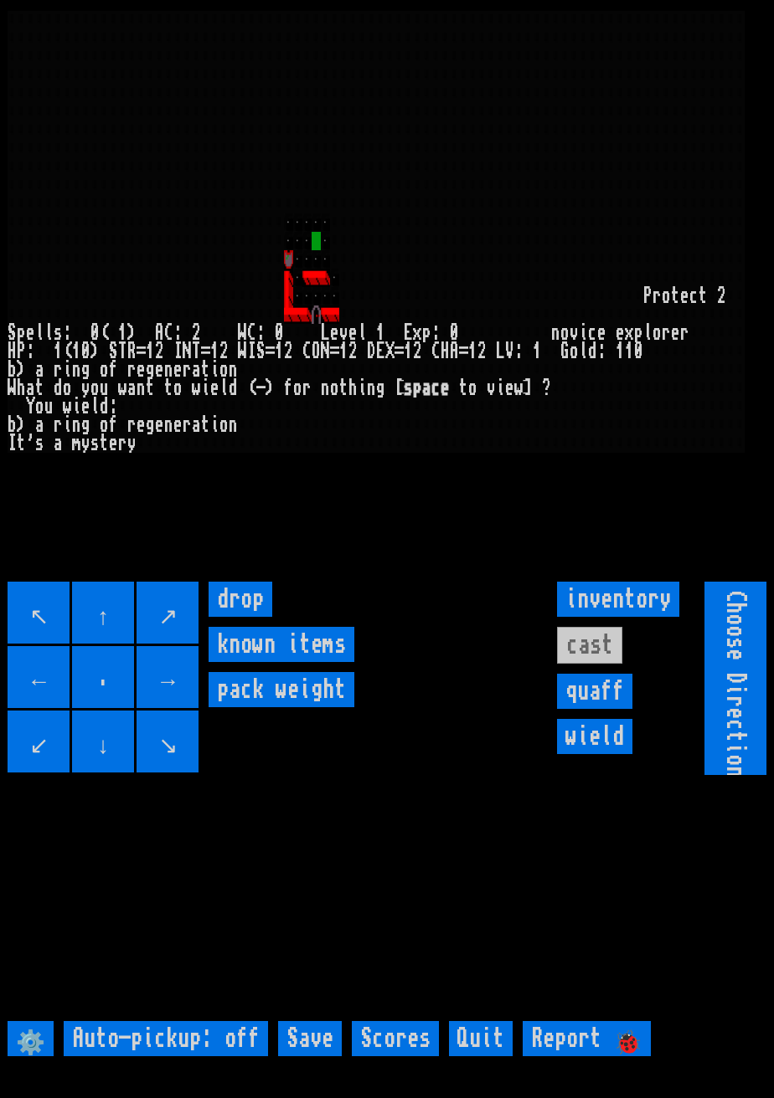
click at [746, 775] on input "Choose Direction" at bounding box center [735, 678] width 62 height 193
click at [743, 775] on input "Choose Direction" at bounding box center [735, 678] width 62 height 193
click at [733, 775] on input "Choose Direction" at bounding box center [735, 678] width 62 height 193
type input "Hold to Run"
click at [636, 617] on input "inventory" at bounding box center [618, 599] width 122 height 35
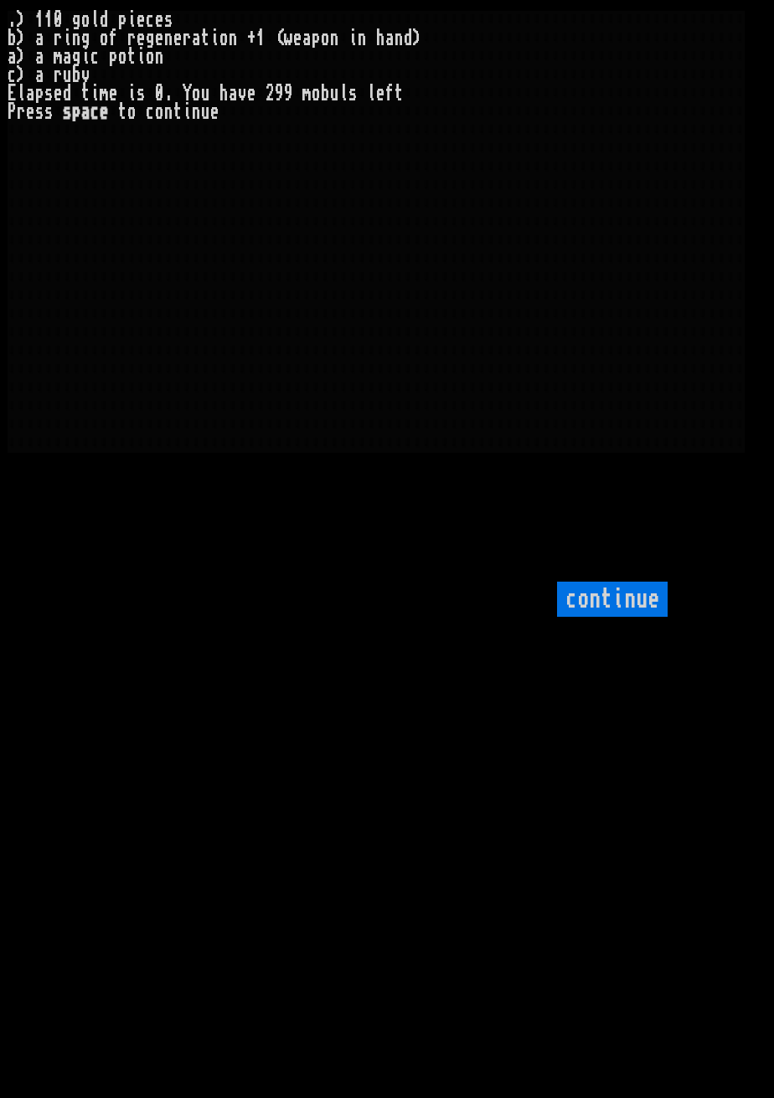
click at [622, 617] on input "continue" at bounding box center [612, 599] width 111 height 35
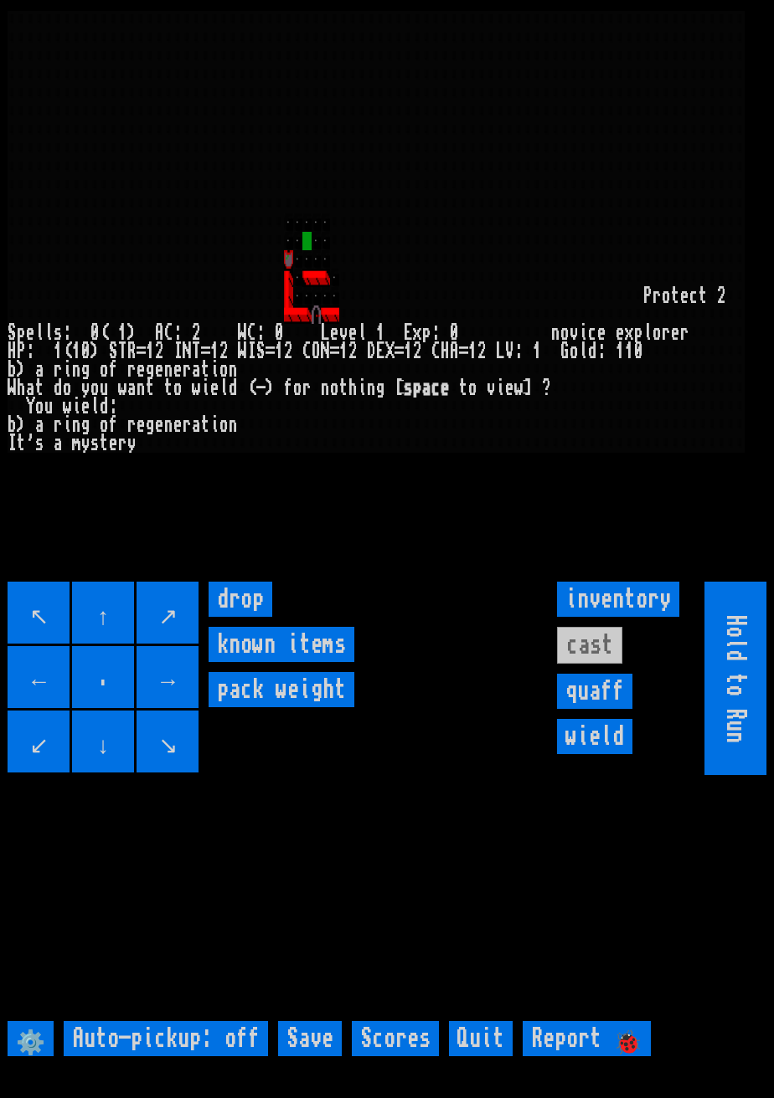
click at [610, 709] on input "quaff" at bounding box center [594, 691] width 75 height 35
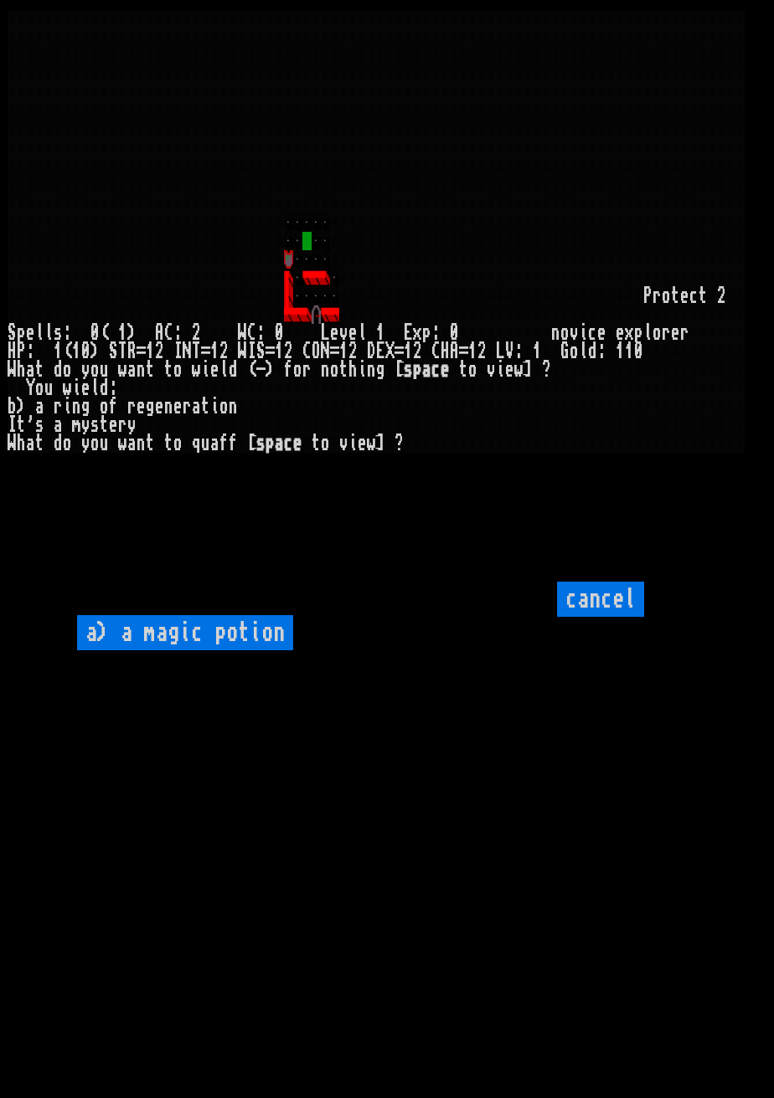
click at [621, 617] on input "cancel" at bounding box center [600, 599] width 87 height 35
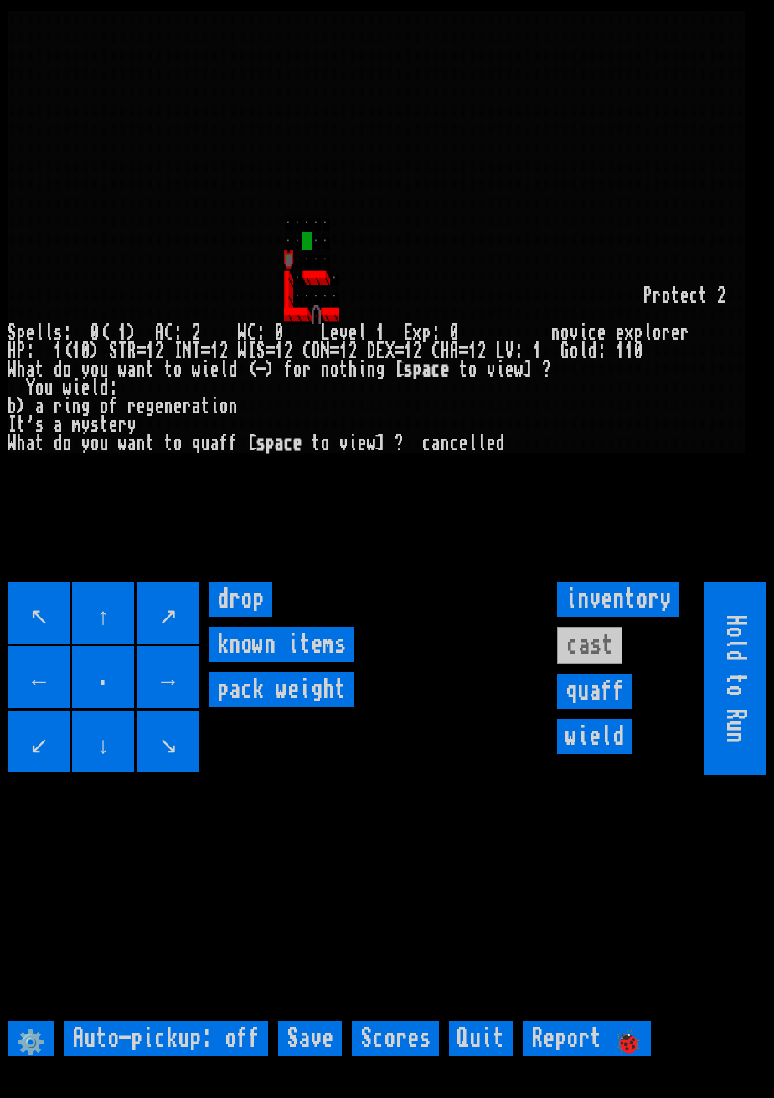
click at [646, 617] on input "inventory" at bounding box center [618, 599] width 122 height 35
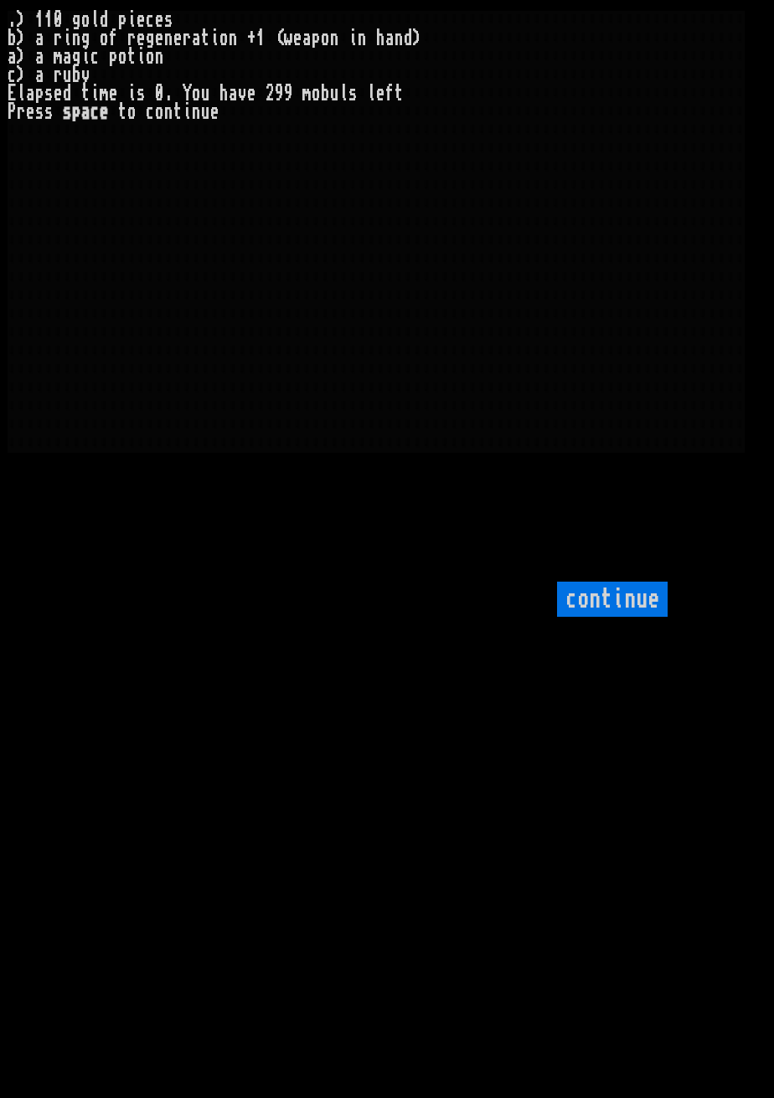
click at [647, 617] on input "continue" at bounding box center [612, 599] width 111 height 35
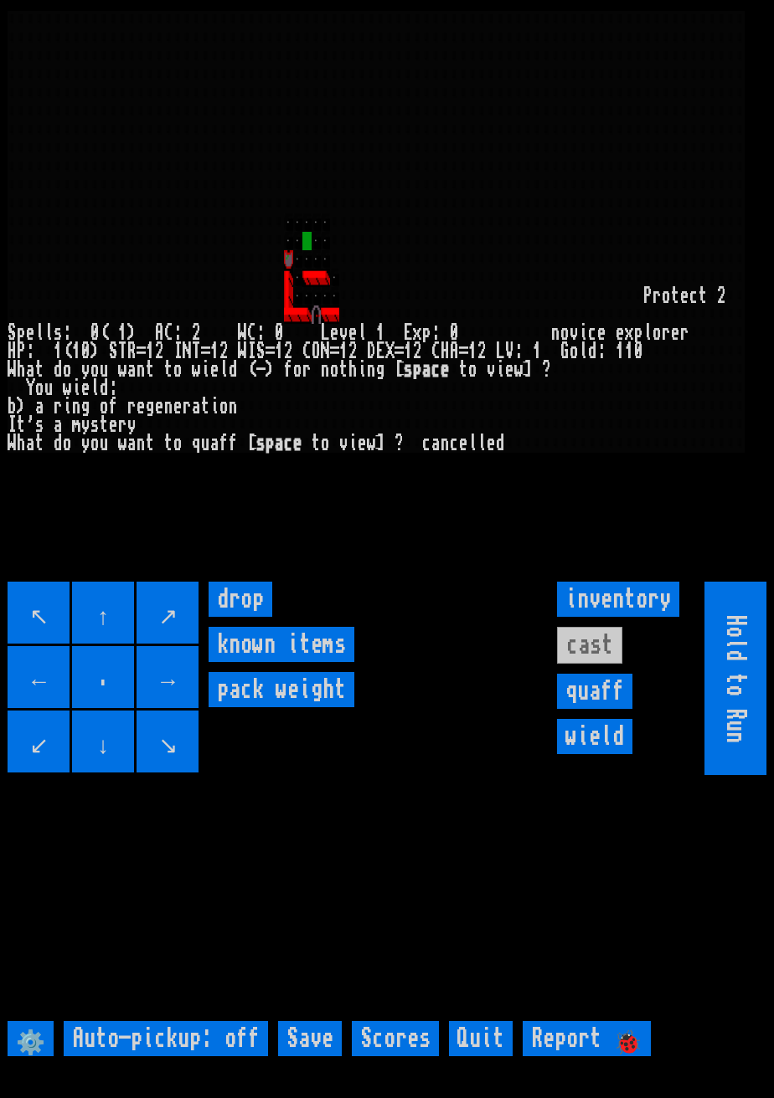
click at [319, 707] on weight "pack weight" at bounding box center [281, 689] width 146 height 35
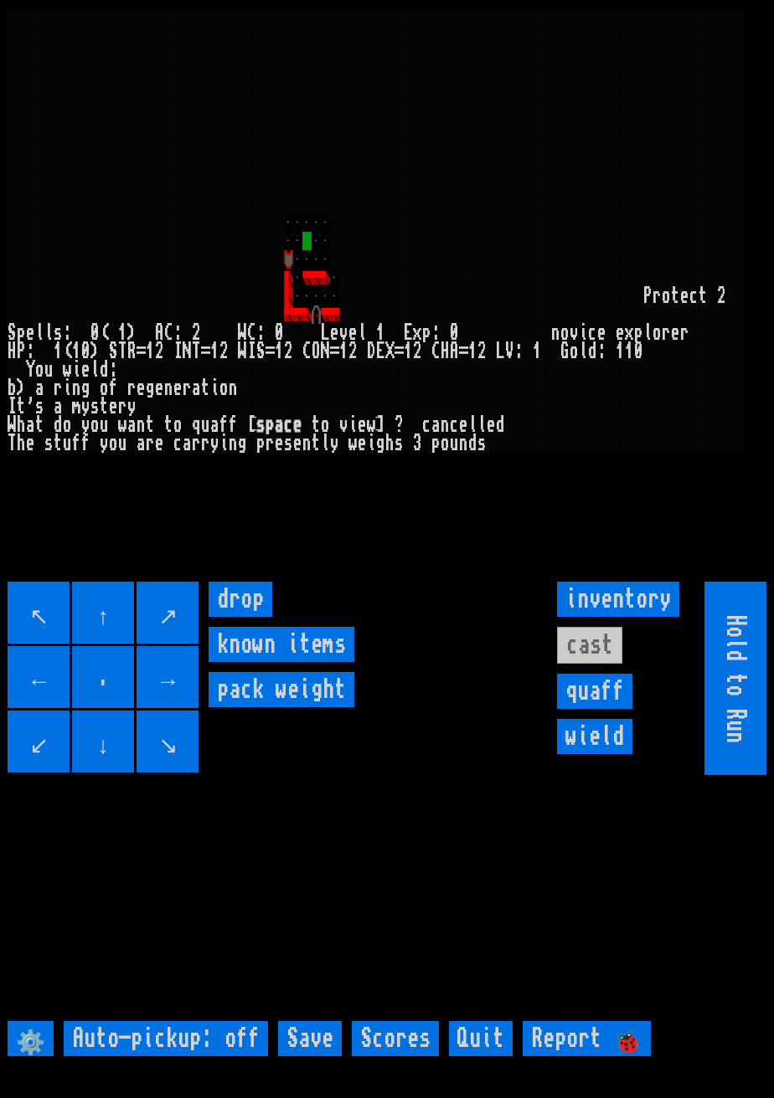
click at [265, 662] on items "known items" at bounding box center [281, 644] width 146 height 35
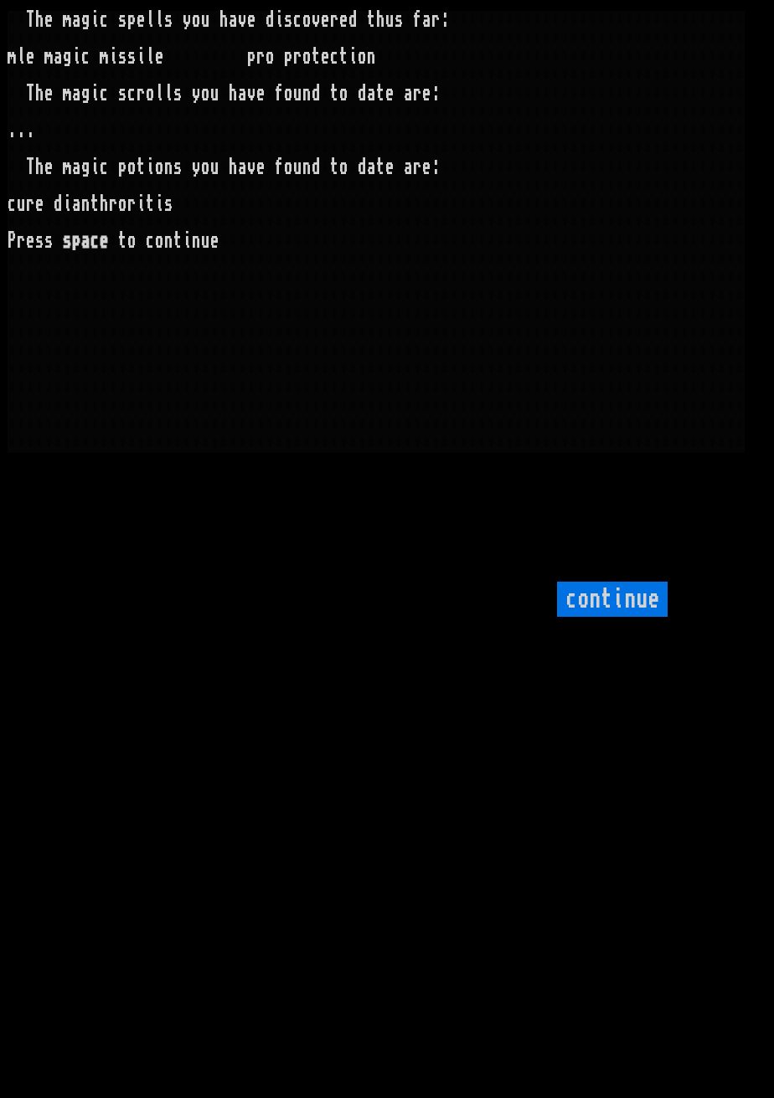
click at [614, 617] on input "continue" at bounding box center [612, 599] width 111 height 35
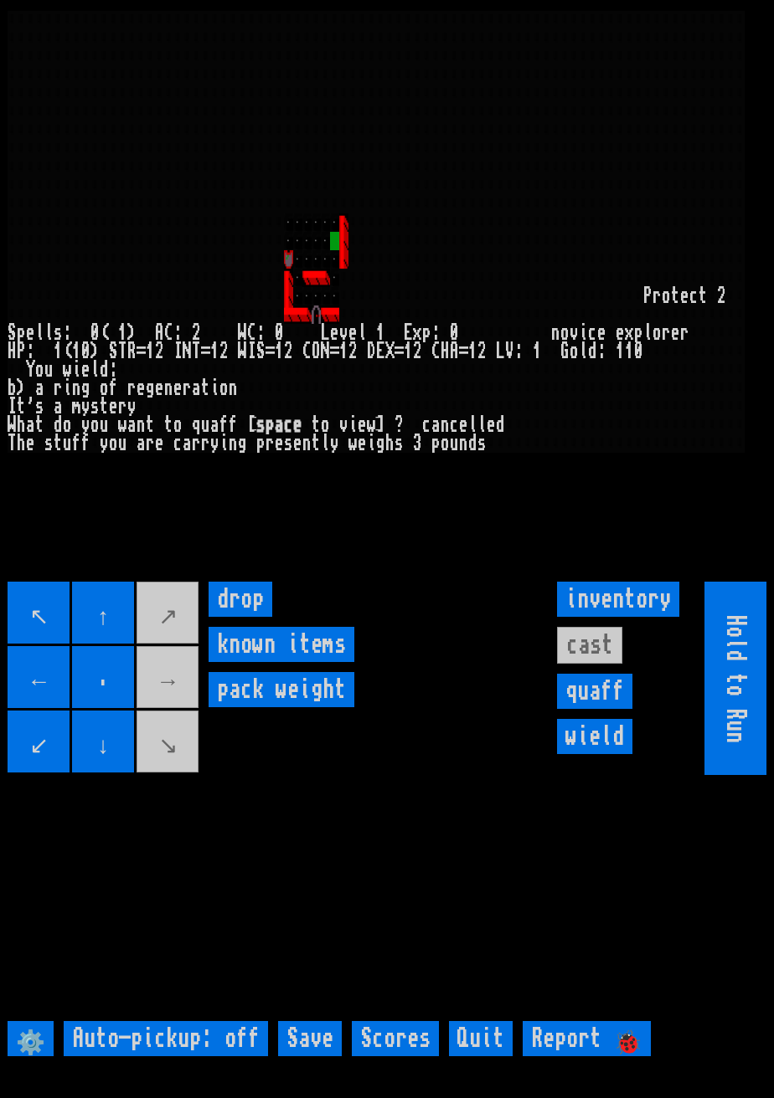
click at [178, 700] on movebuttons "↖ ↑ ↗ ← . → ↙ ↓ ↘" at bounding box center [104, 678] width 193 height 193
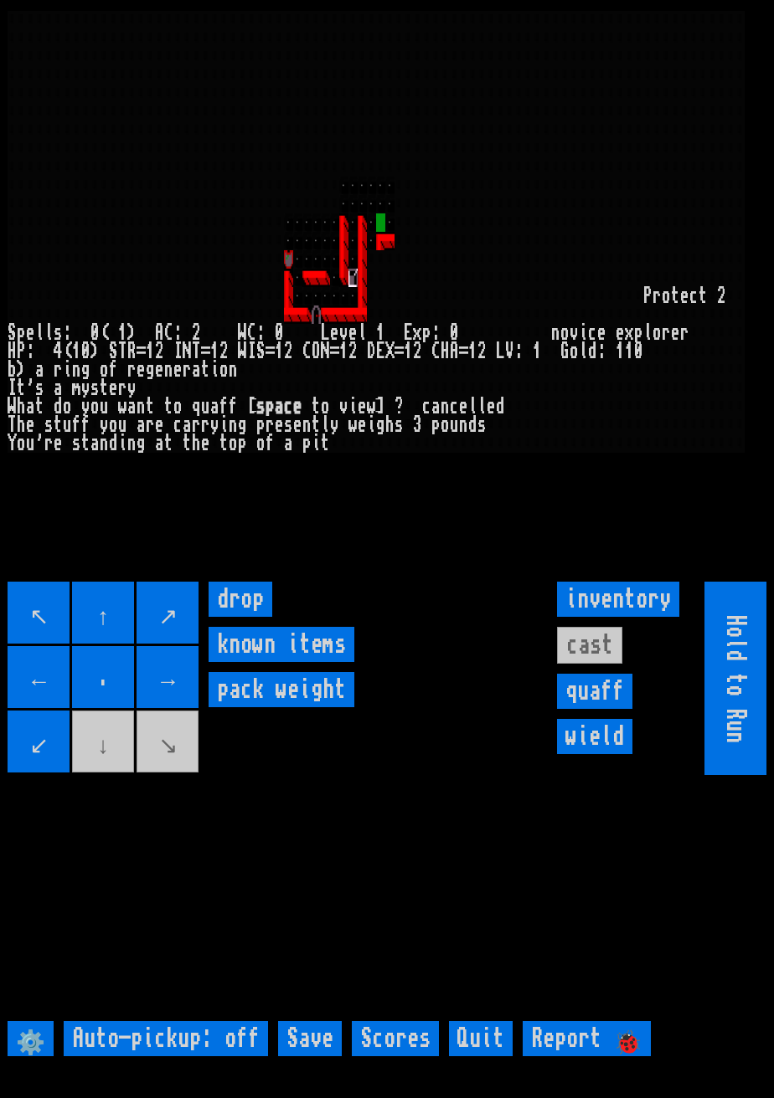
click at [114, 775] on movebuttons "↖ ↑ ↗ ← . → ↙ ↓ ↘" at bounding box center [104, 678] width 193 height 193
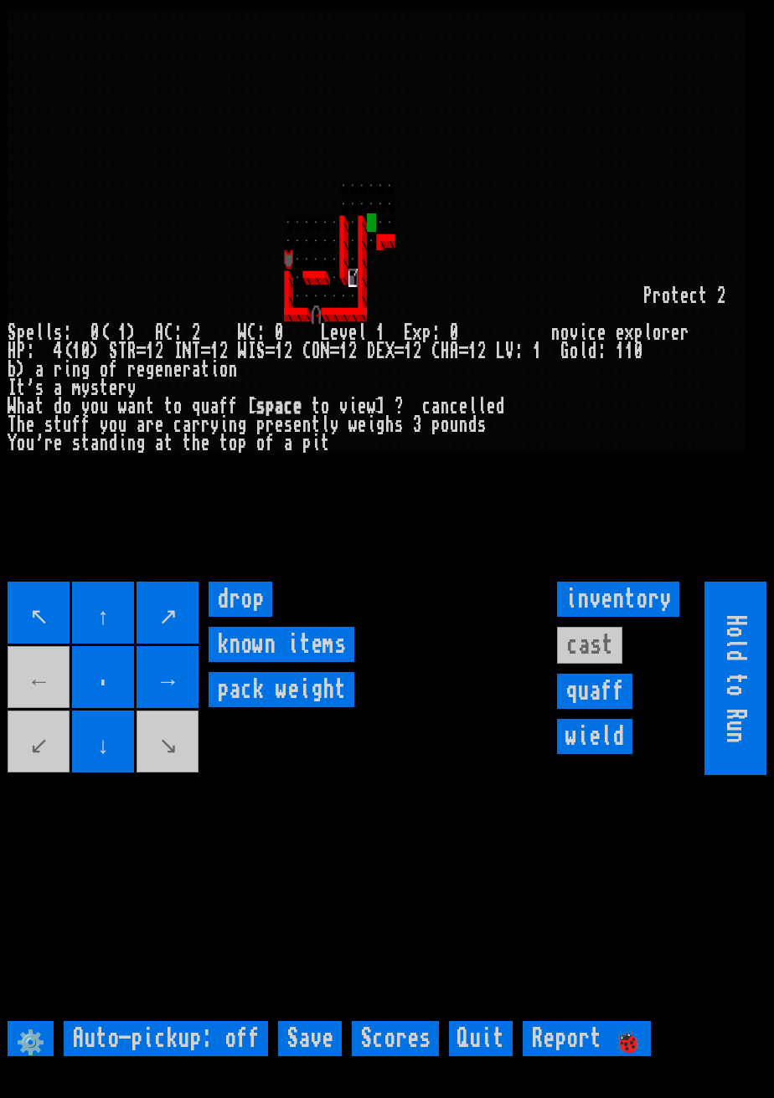
click at [615, 617] on input "inventory" at bounding box center [618, 599] width 122 height 35
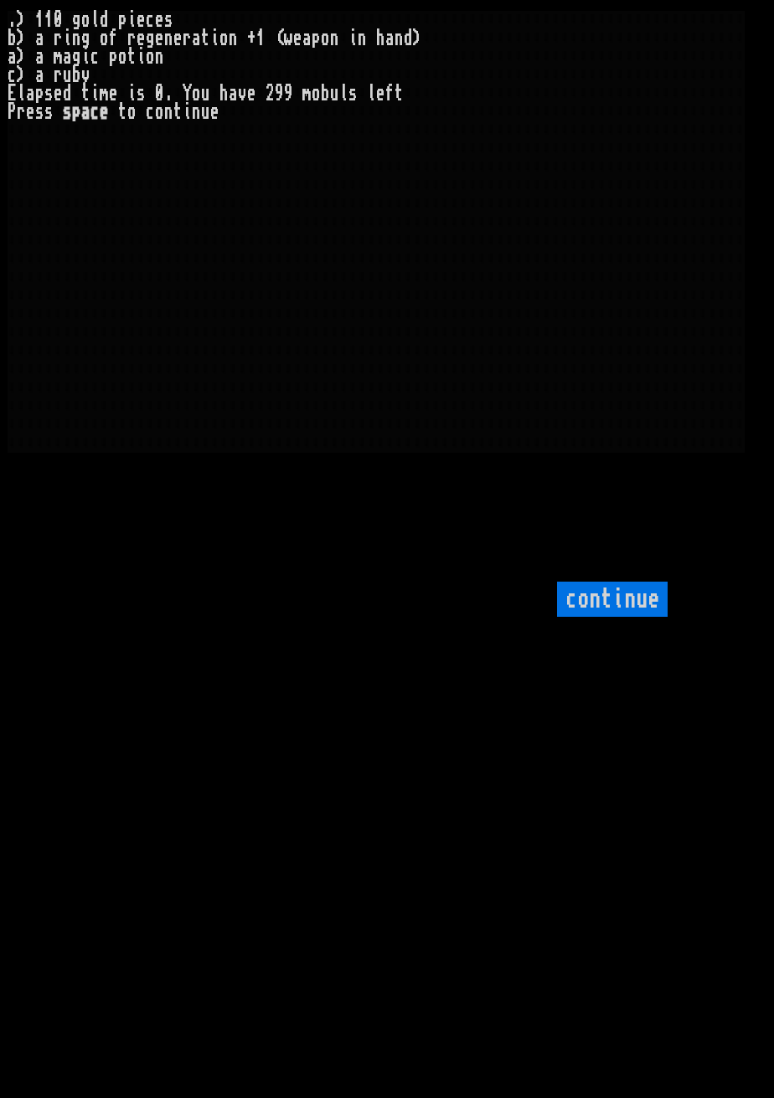
click at [650, 617] on input "continue" at bounding box center [612, 599] width 111 height 35
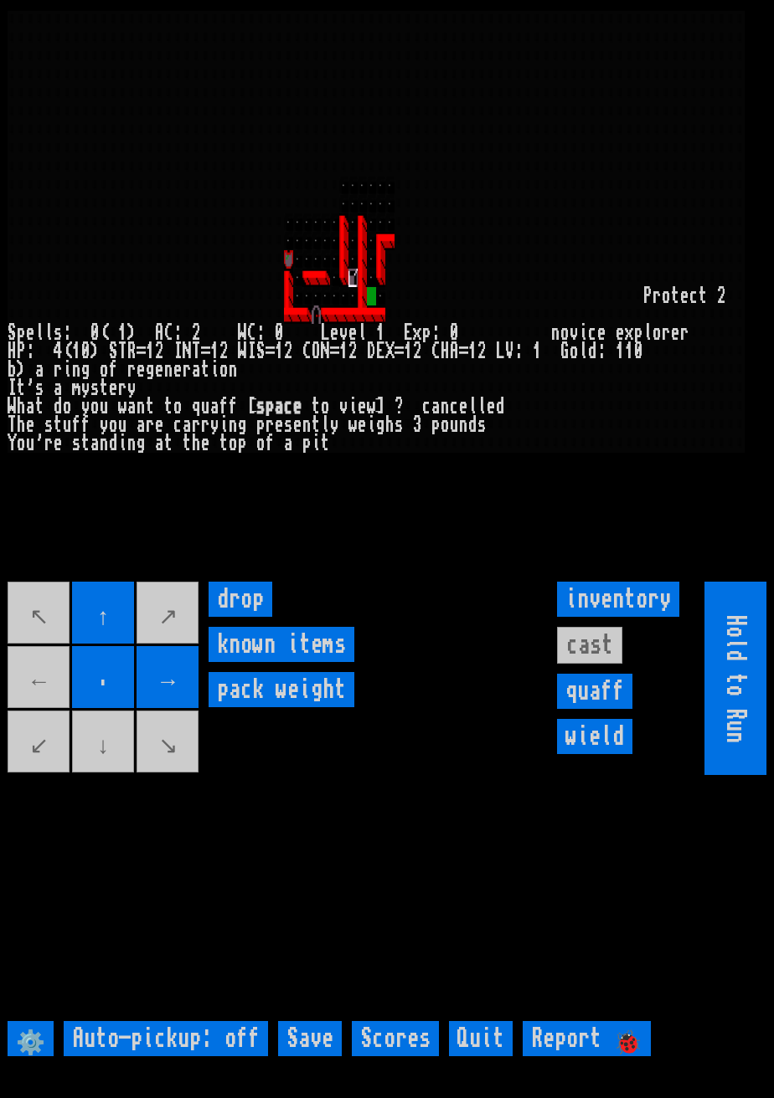
click at [93, 775] on movebuttons "↖ ↑ ↗ ← . → ↙ ↓ ↘" at bounding box center [104, 678] width 193 height 193
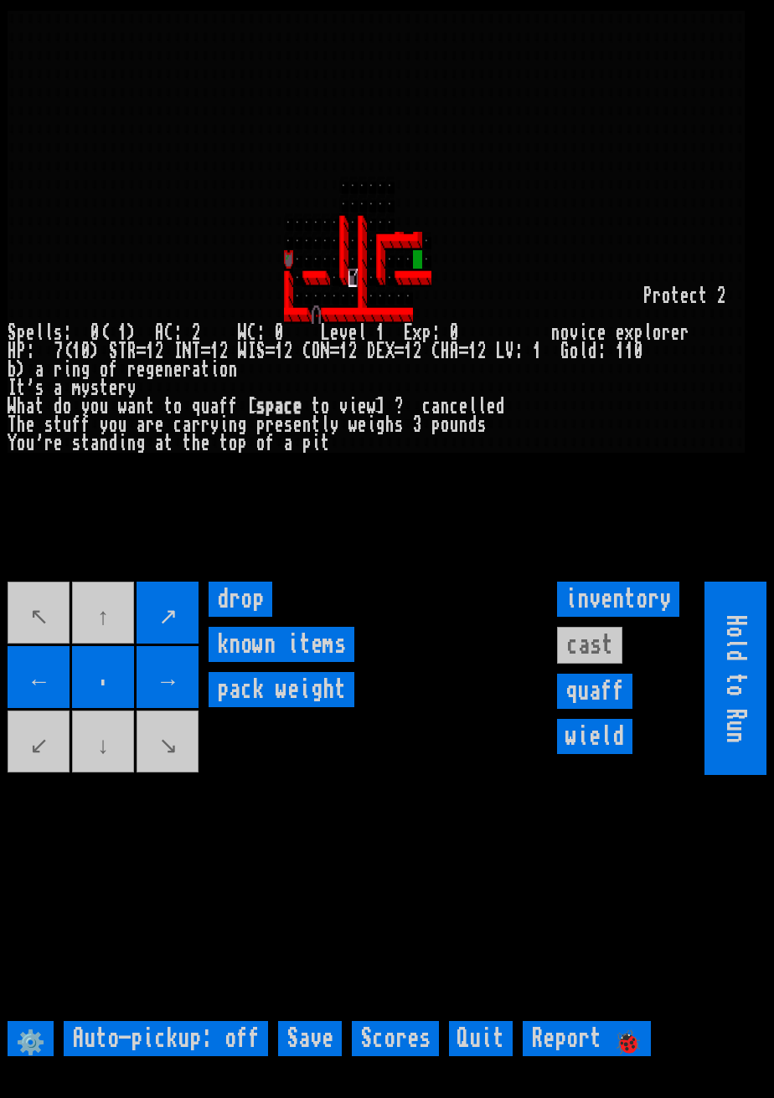
click at [197, 708] on movebuttons "↖ ↑ ↗ ← . → ↙ ↓ ↘" at bounding box center [104, 678] width 193 height 193
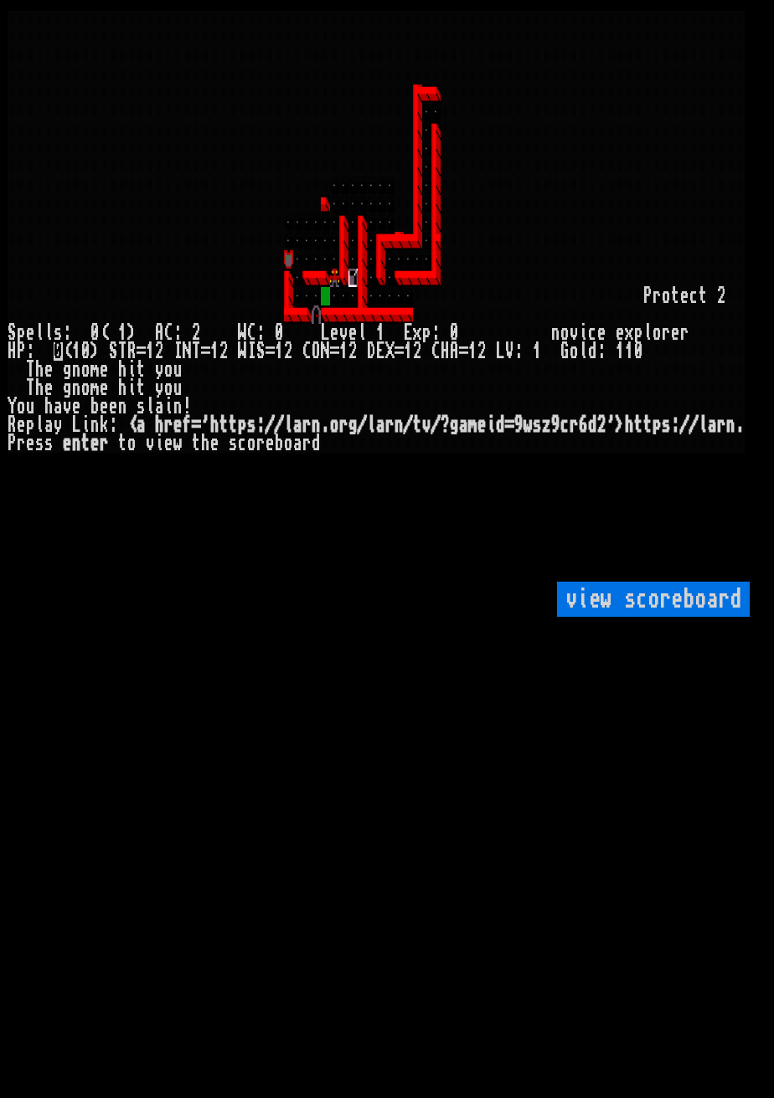
click at [38, 793] on larngrid at bounding box center [387, 549] width 774 height 1098
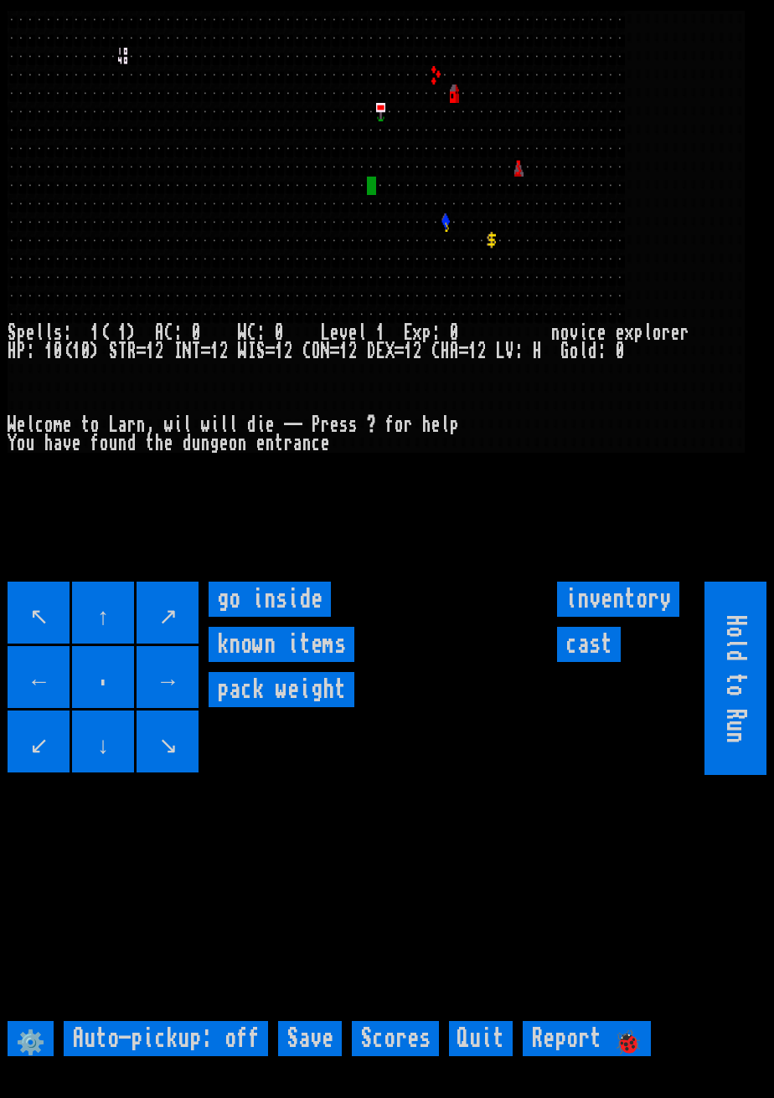
click at [270, 617] on inside "go inside" at bounding box center [269, 599] width 122 height 35
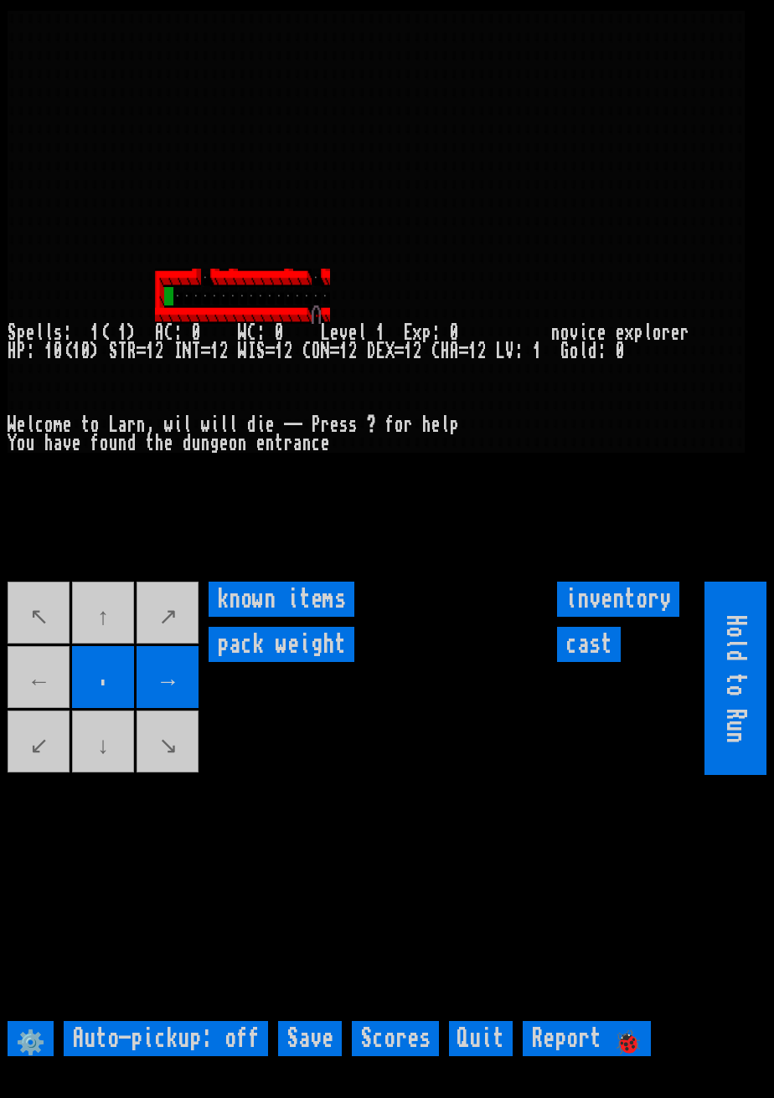
click at [28, 734] on movebuttons "↖ ↑ ↗ ← . → ↙ ↓ ↘" at bounding box center [104, 678] width 193 height 193
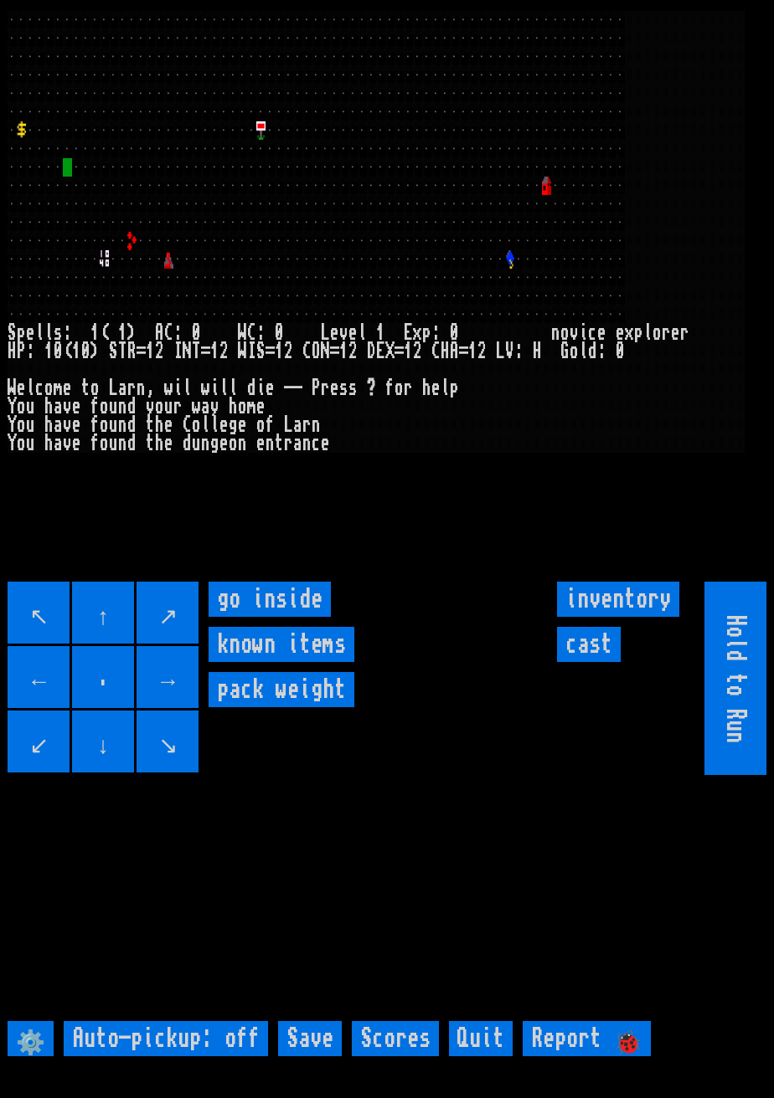
click at [302, 617] on inside "go inside" at bounding box center [269, 599] width 122 height 35
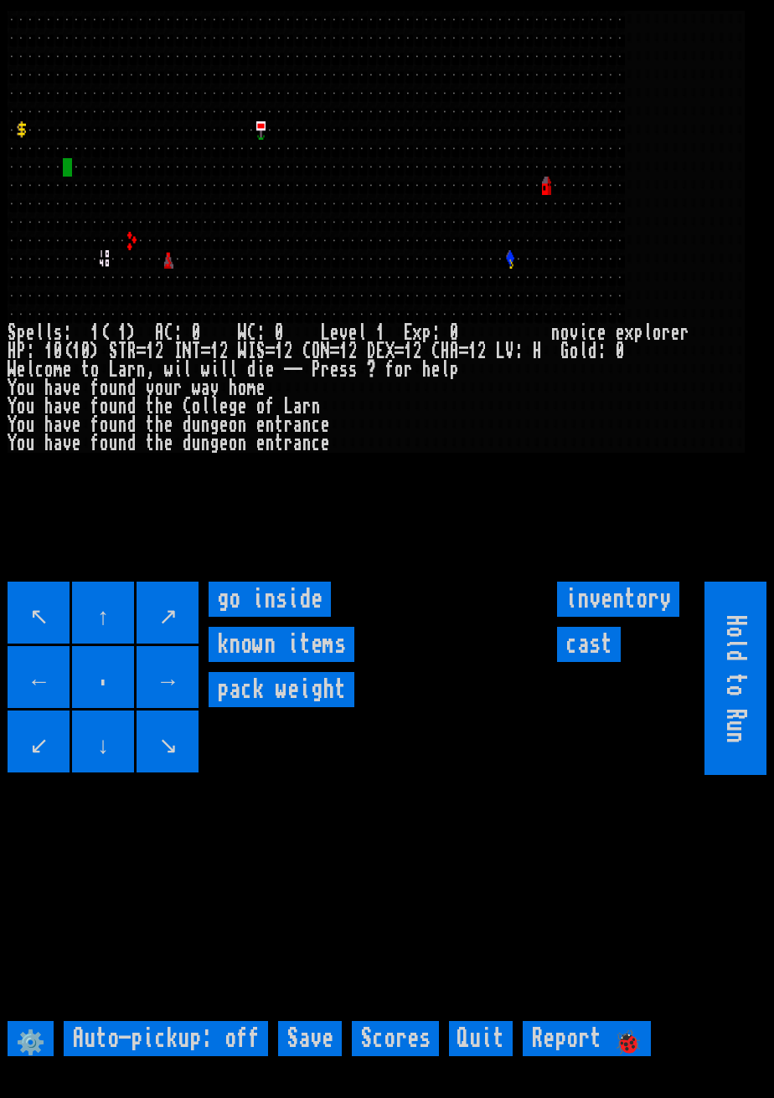
click at [260, 617] on inside "go inside" at bounding box center [269, 599] width 122 height 35
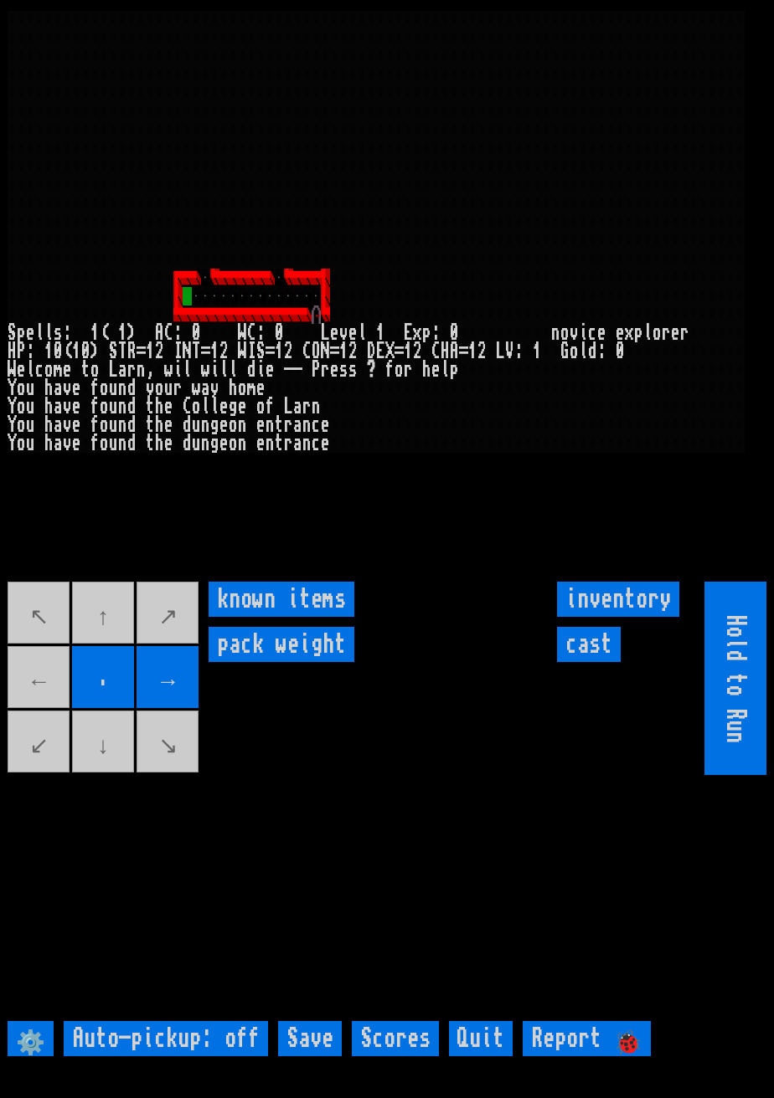
click at [26, 721] on movebuttons "↖ ↑ ↗ ← . → ↙ ↓ ↘" at bounding box center [104, 678] width 193 height 193
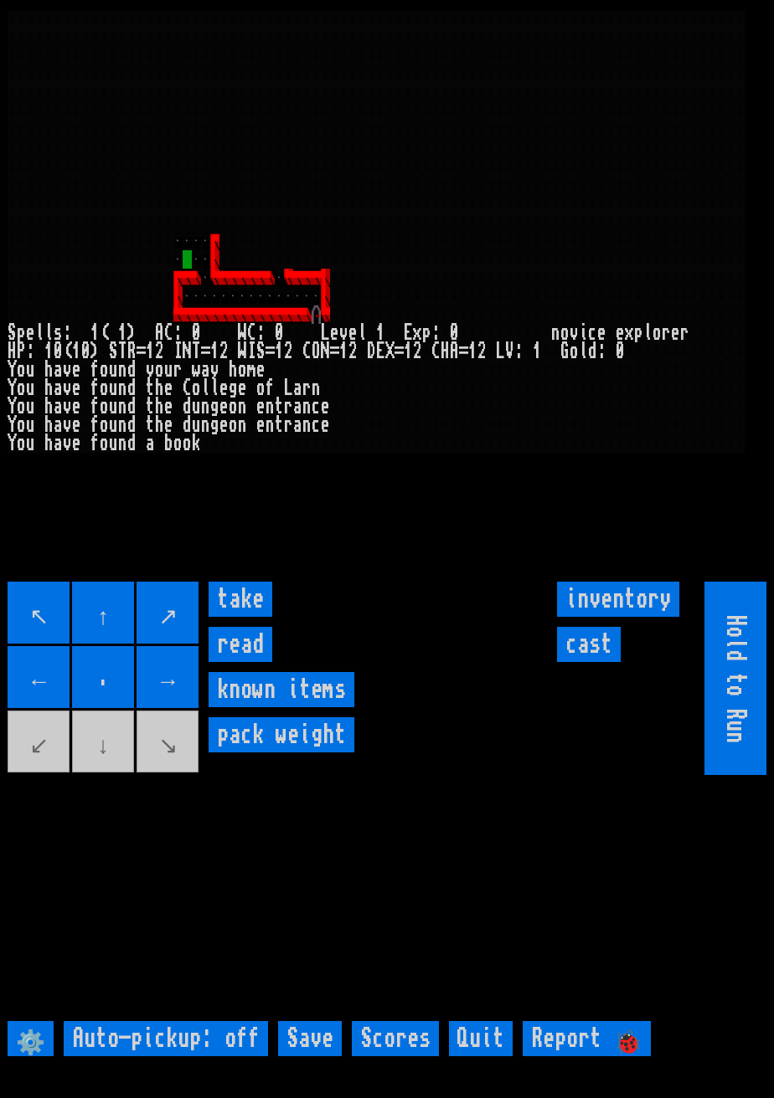
click at [250, 617] on input "take" at bounding box center [240, 599] width 64 height 35
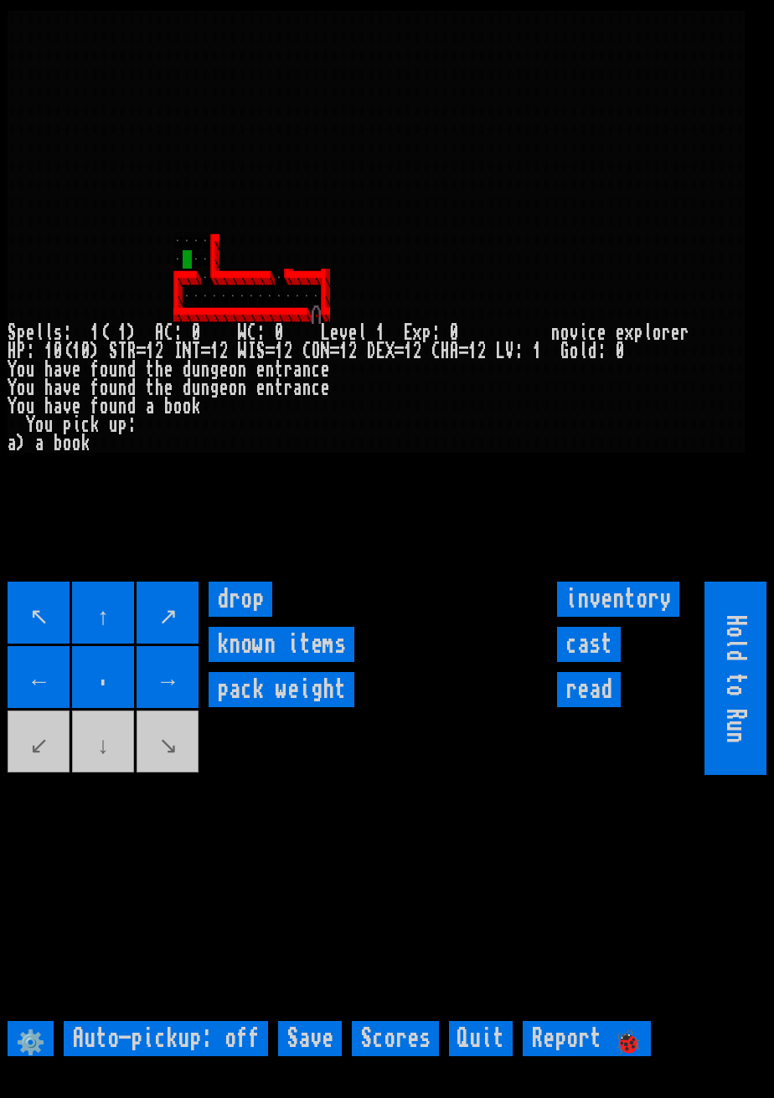
click at [603, 617] on input "inventory" at bounding box center [618, 599] width 122 height 35
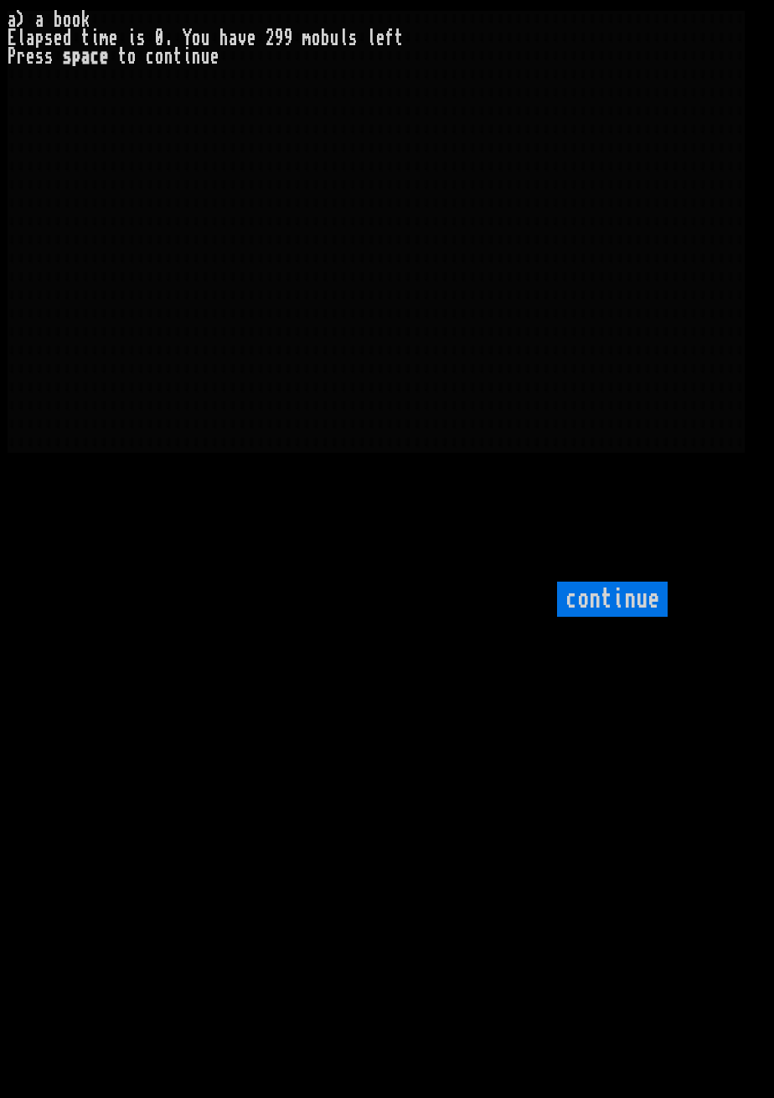
click at [627, 617] on input "continue" at bounding box center [612, 599] width 111 height 35
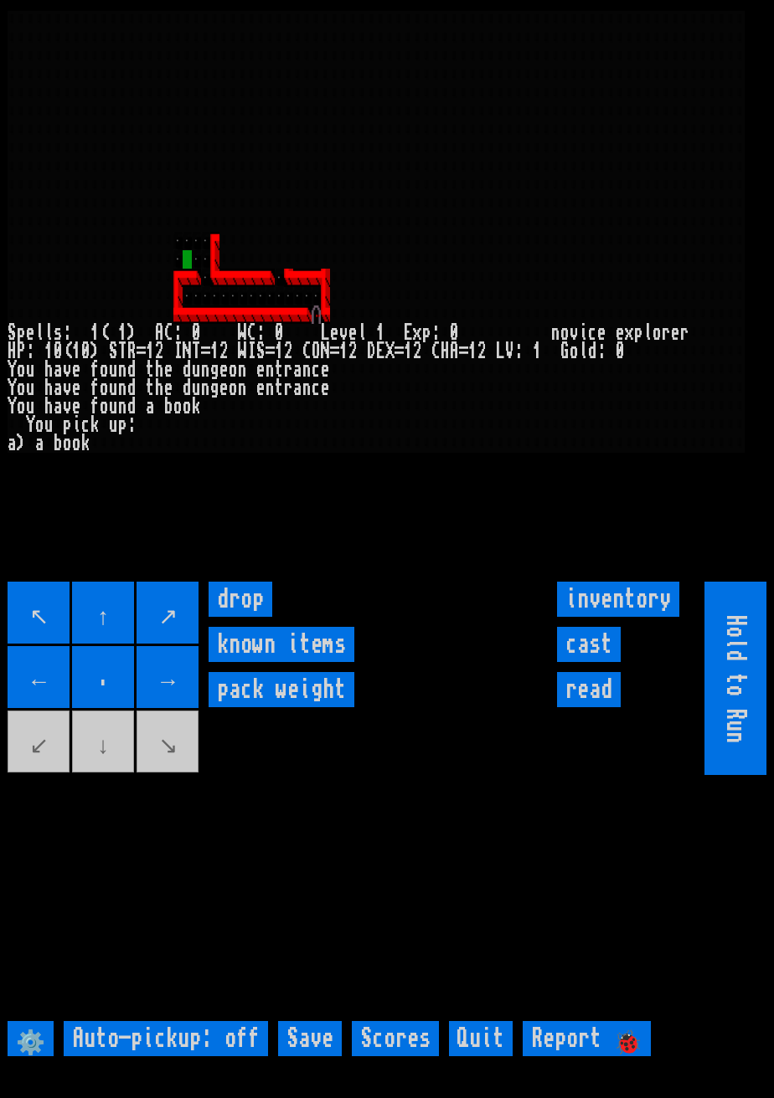
click at [597, 707] on input "read" at bounding box center [589, 689] width 64 height 35
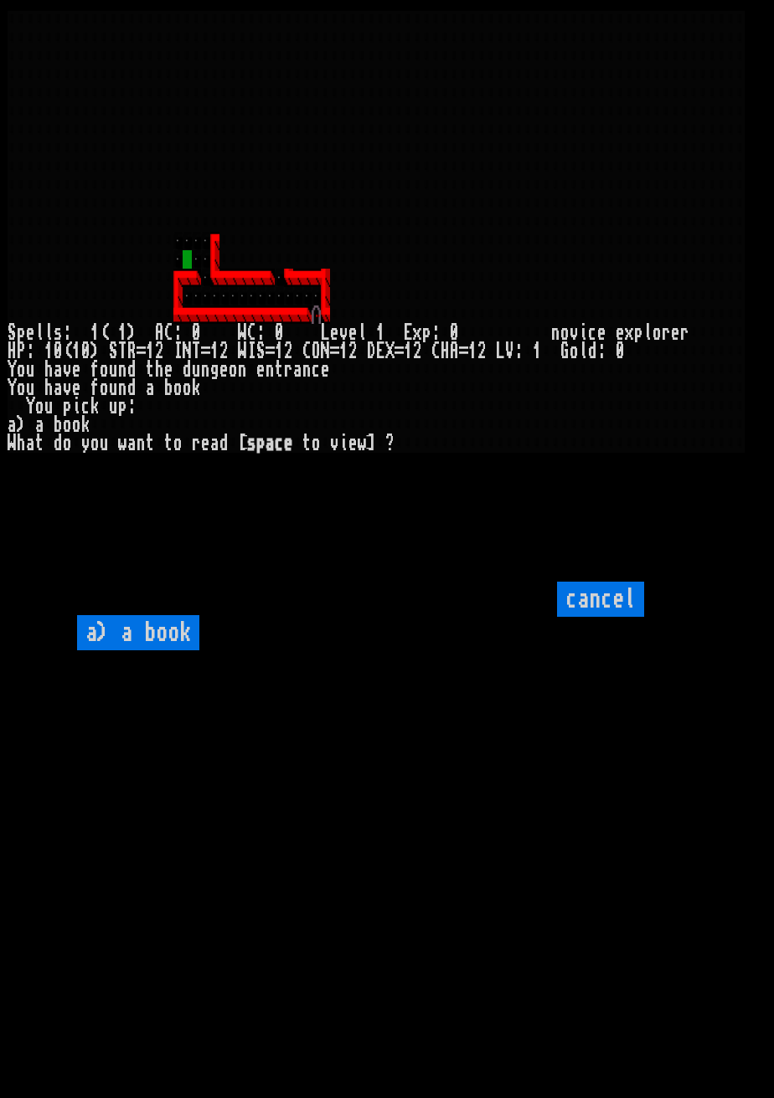
click at [145, 651] on book "a) a book" at bounding box center [138, 632] width 122 height 35
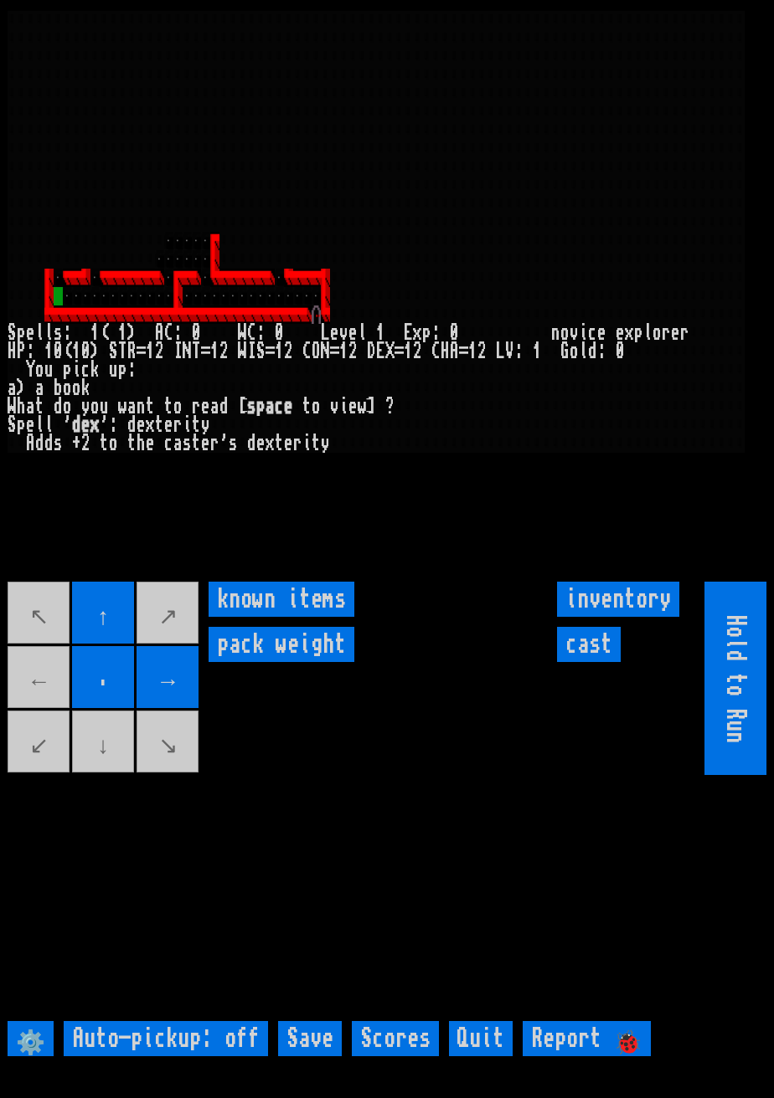
click at [22, 699] on movebuttons "↖ ↑ ↗ ← . → ↙ ↓ ↘" at bounding box center [104, 678] width 193 height 193
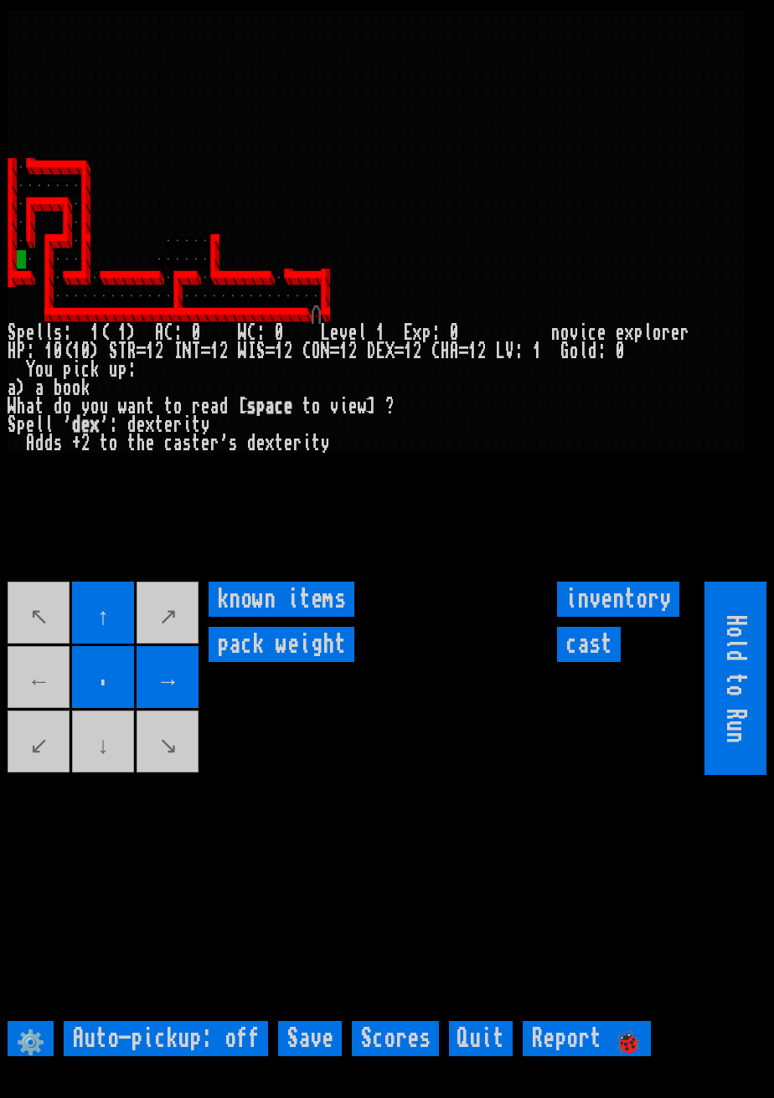
click at [107, 775] on movebuttons "↖ ↑ ↗ ← . → ↙ ↓ ↘" at bounding box center [104, 678] width 193 height 193
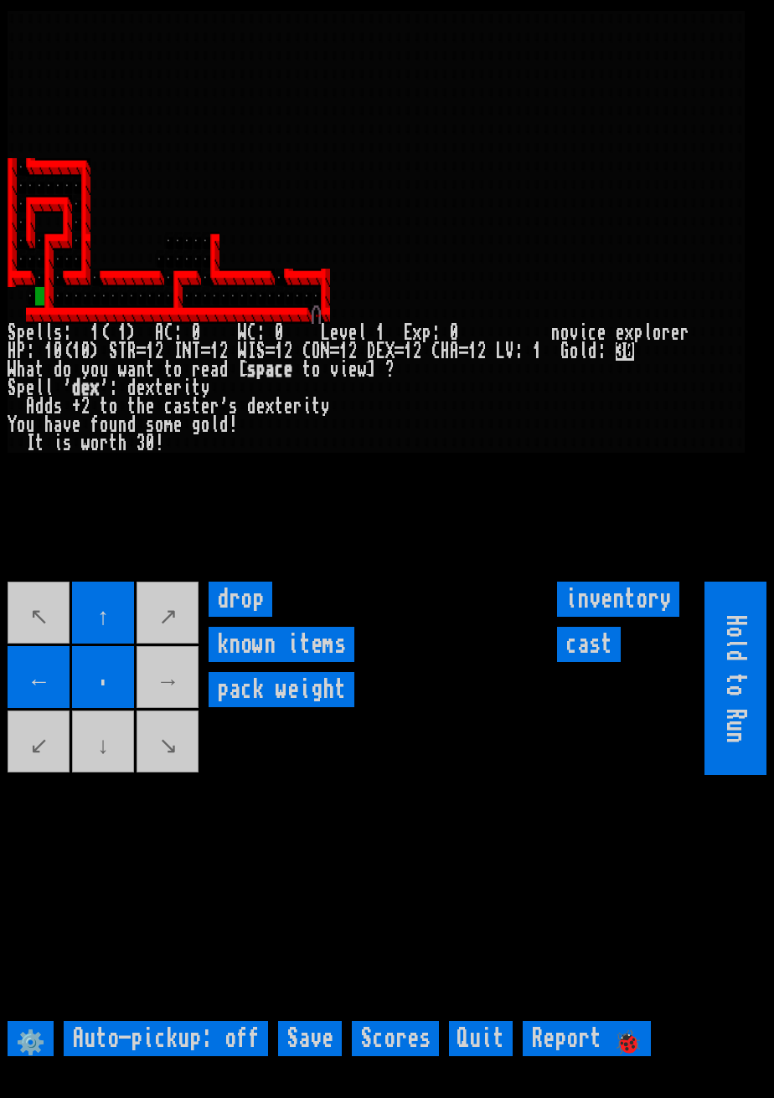
click at [101, 775] on movebuttons "↖ ↑ ↗ ← . → ↙ ↓ ↘" at bounding box center [104, 678] width 193 height 193
click at [162, 635] on movebuttons "↖ ↑ ↗ ← . → ↙ ↓ ↘" at bounding box center [104, 678] width 193 height 193
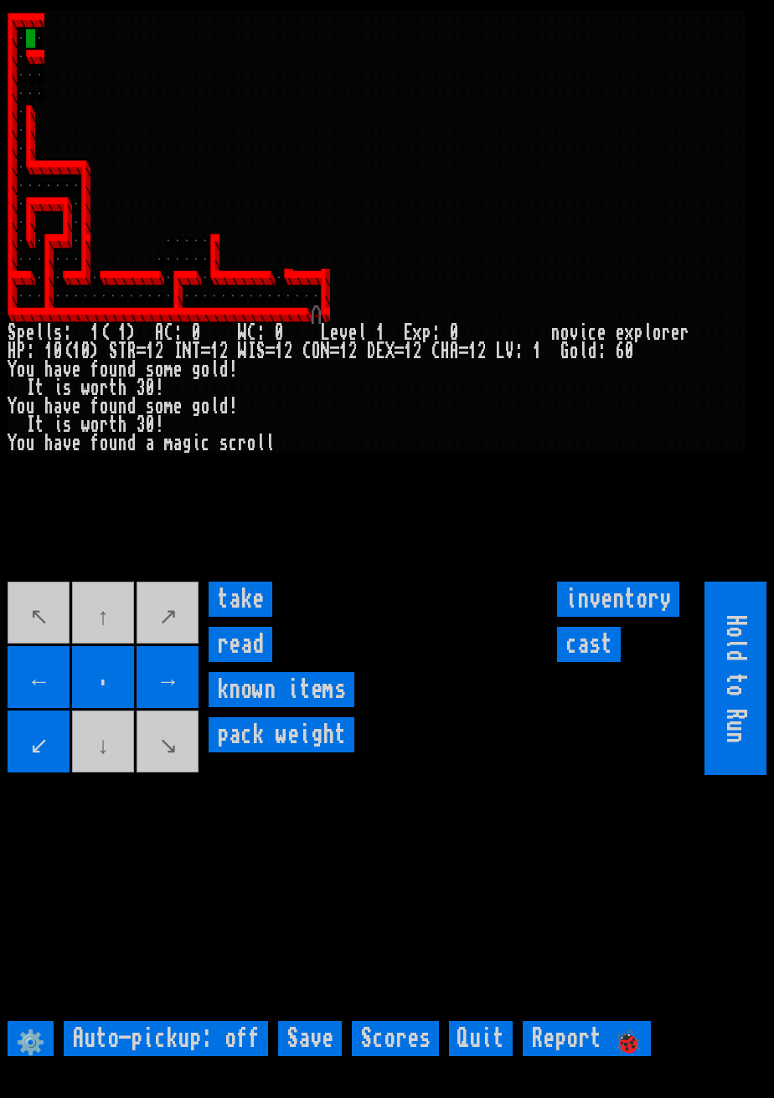
click at [250, 617] on input "take" at bounding box center [240, 599] width 64 height 35
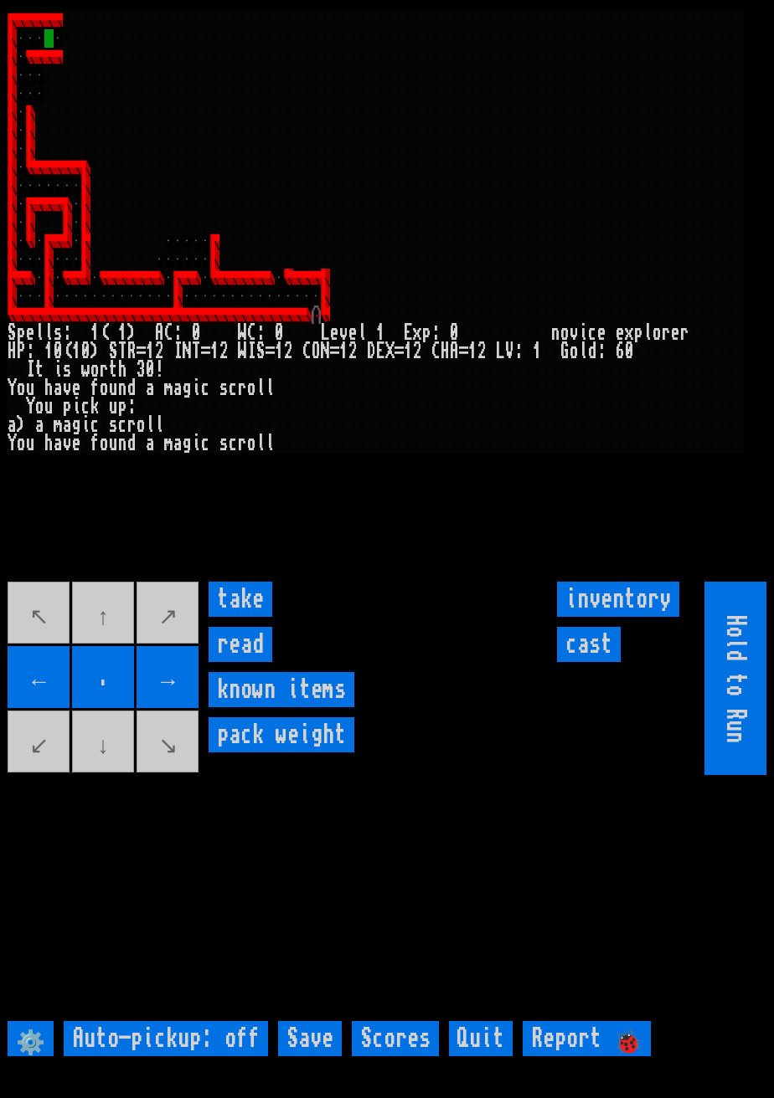
click at [258, 617] on input "take" at bounding box center [240, 599] width 64 height 35
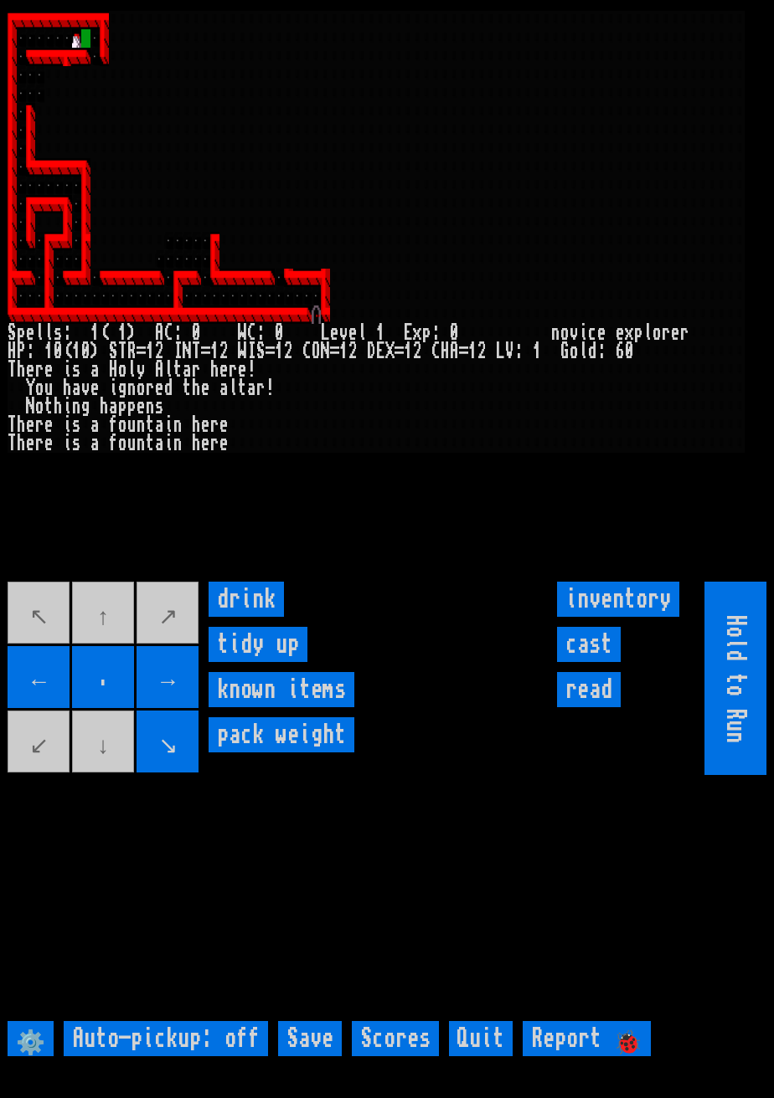
click at [248, 617] on input "drink" at bounding box center [245, 599] width 75 height 35
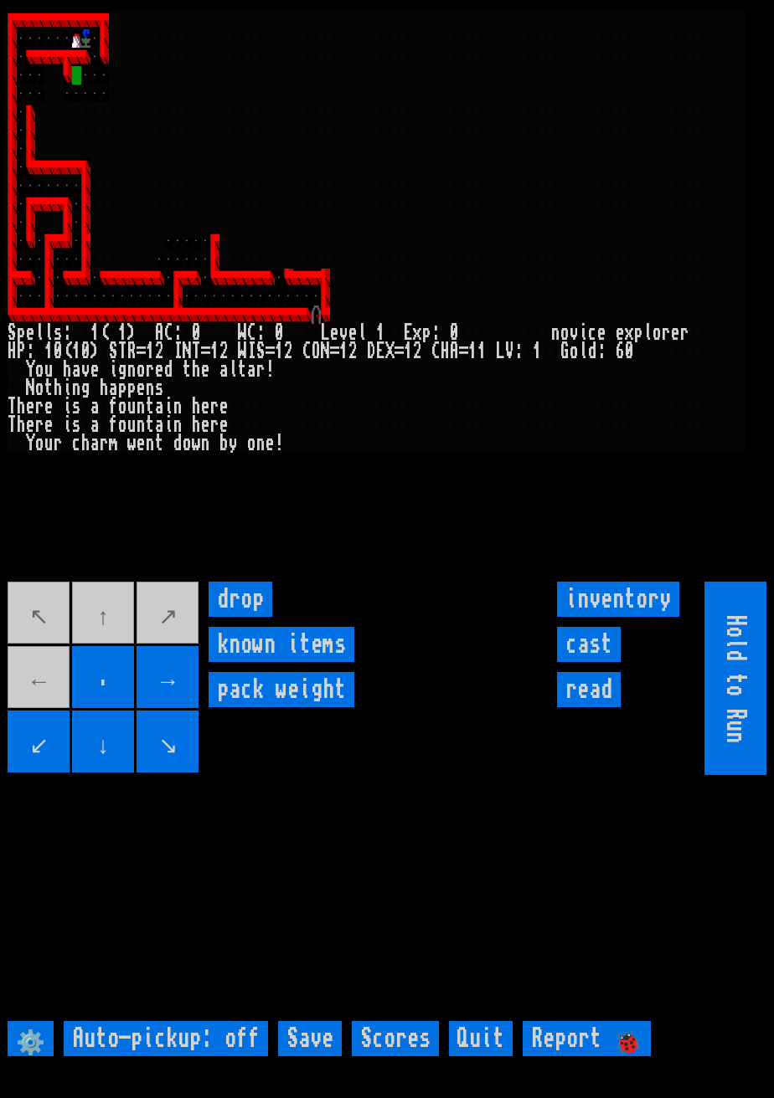
click at [11, 710] on movebuttons "↖ ↑ ↗ ← . → ↙ ↓ ↘" at bounding box center [104, 678] width 193 height 193
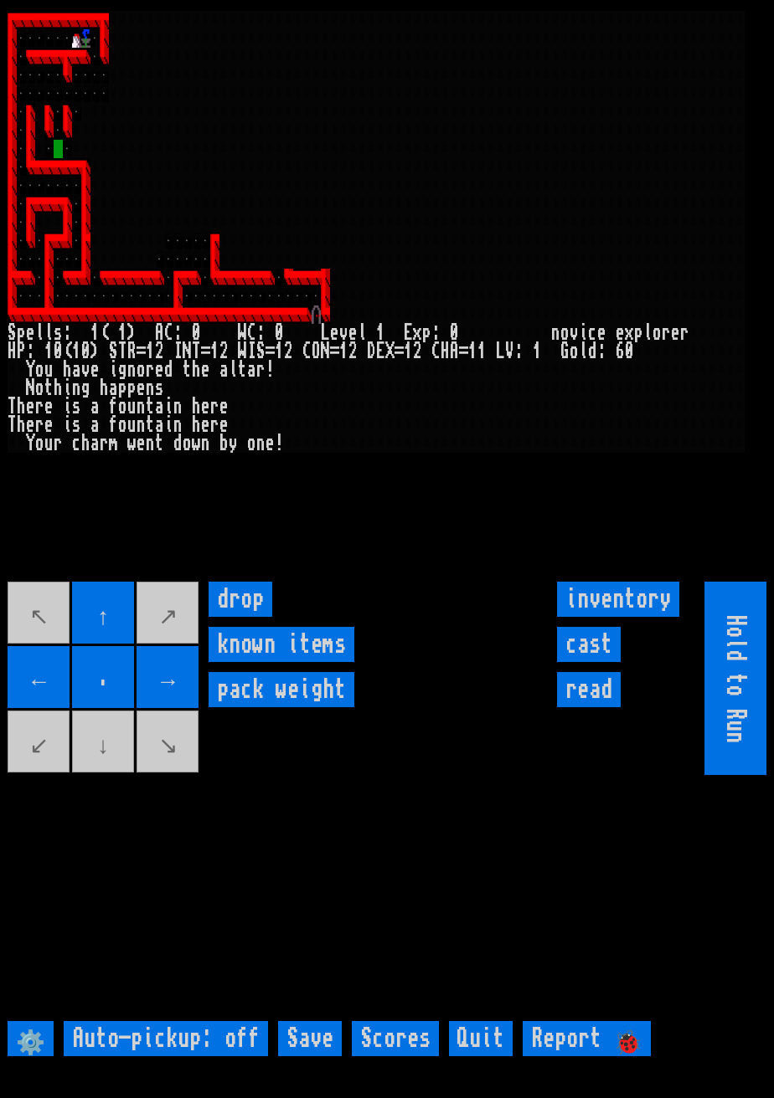
click at [107, 773] on movebuttons "↖ ↑ ↗ ← . → ↙ ↓ ↘" at bounding box center [104, 678] width 193 height 193
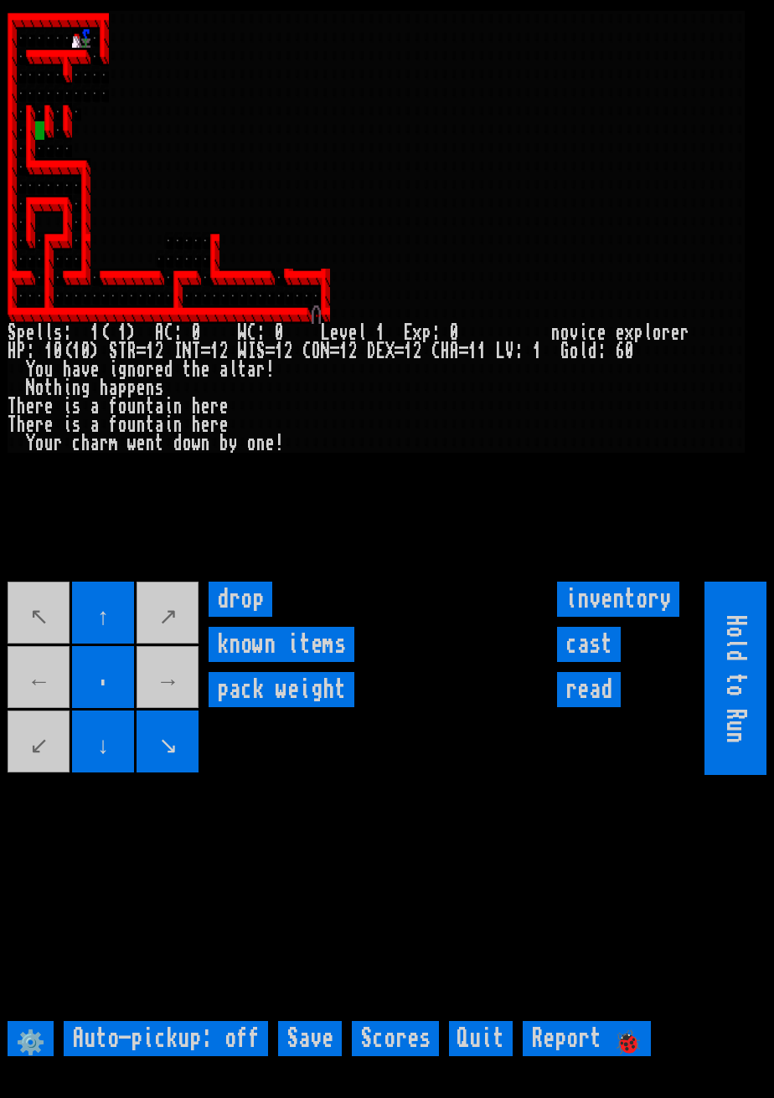
click at [103, 628] on input "↑" at bounding box center [103, 613] width 62 height 62
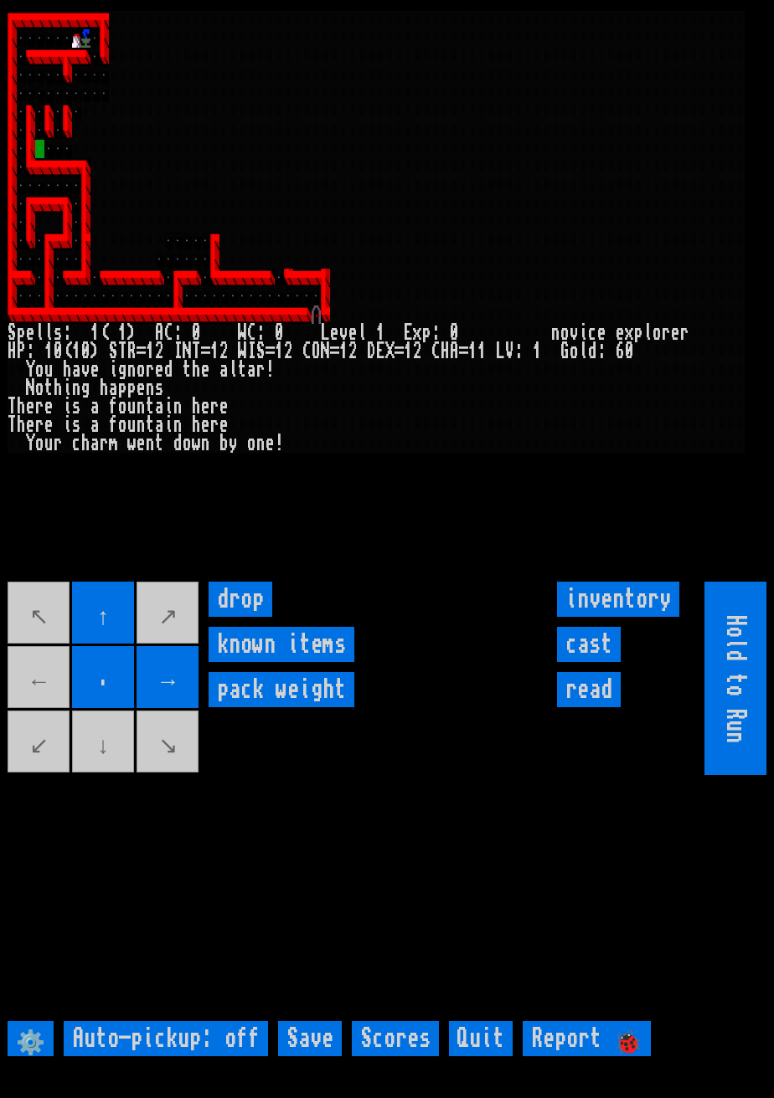
click at [117, 708] on input "." at bounding box center [103, 677] width 62 height 62
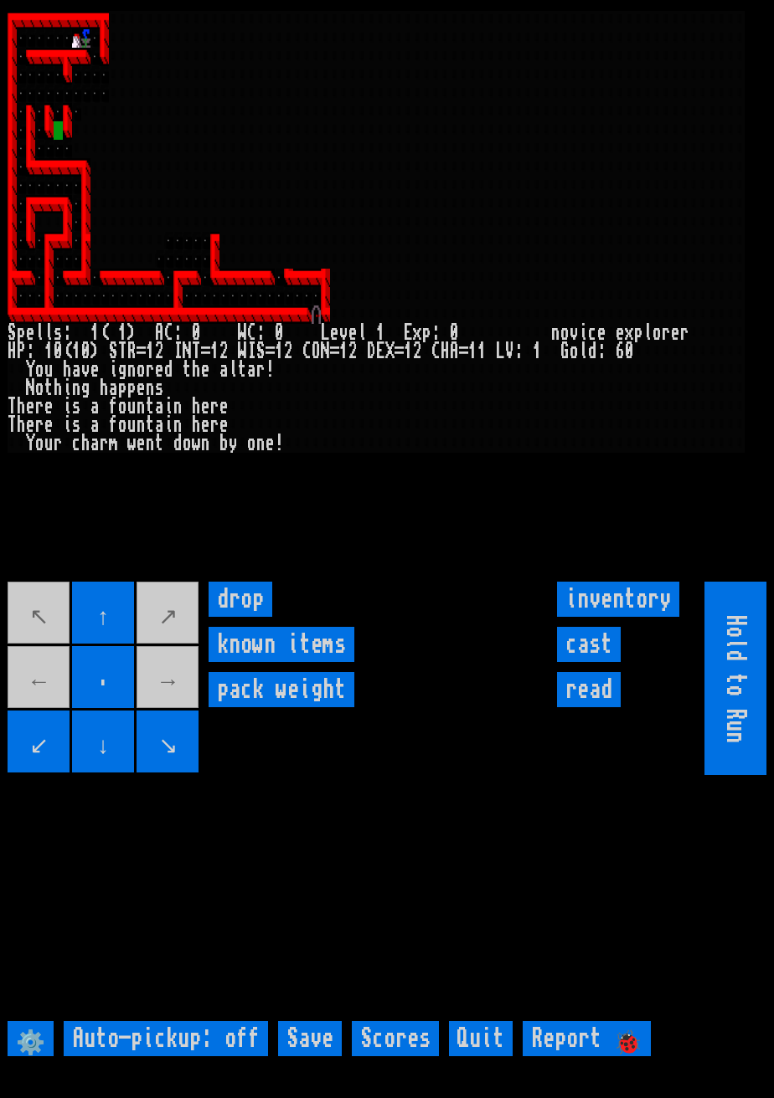
click at [189, 687] on movebuttons "↖ ↑ ↗ ← . → ↙ ↓ ↘" at bounding box center [104, 678] width 193 height 193
click at [190, 687] on movebuttons "↖ ↑ ↗ ← . → ↙ ↓ ↘" at bounding box center [104, 678] width 193 height 193
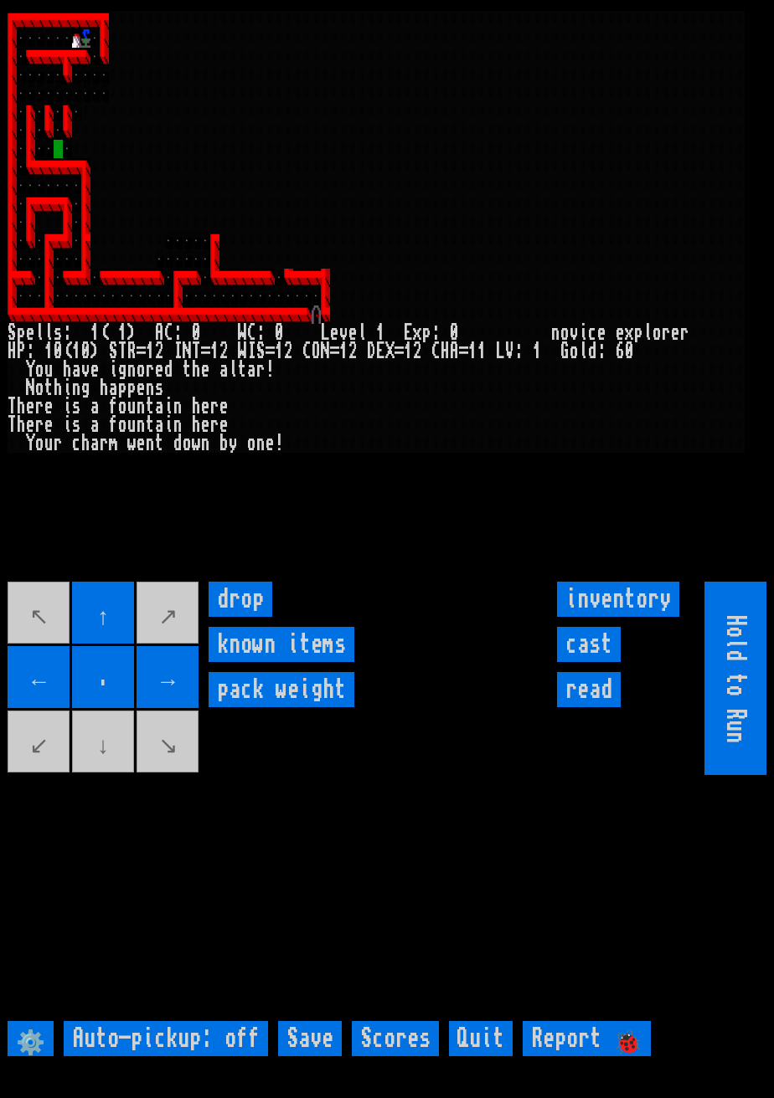
click at [209, 662] on items "known items" at bounding box center [281, 644] width 146 height 35
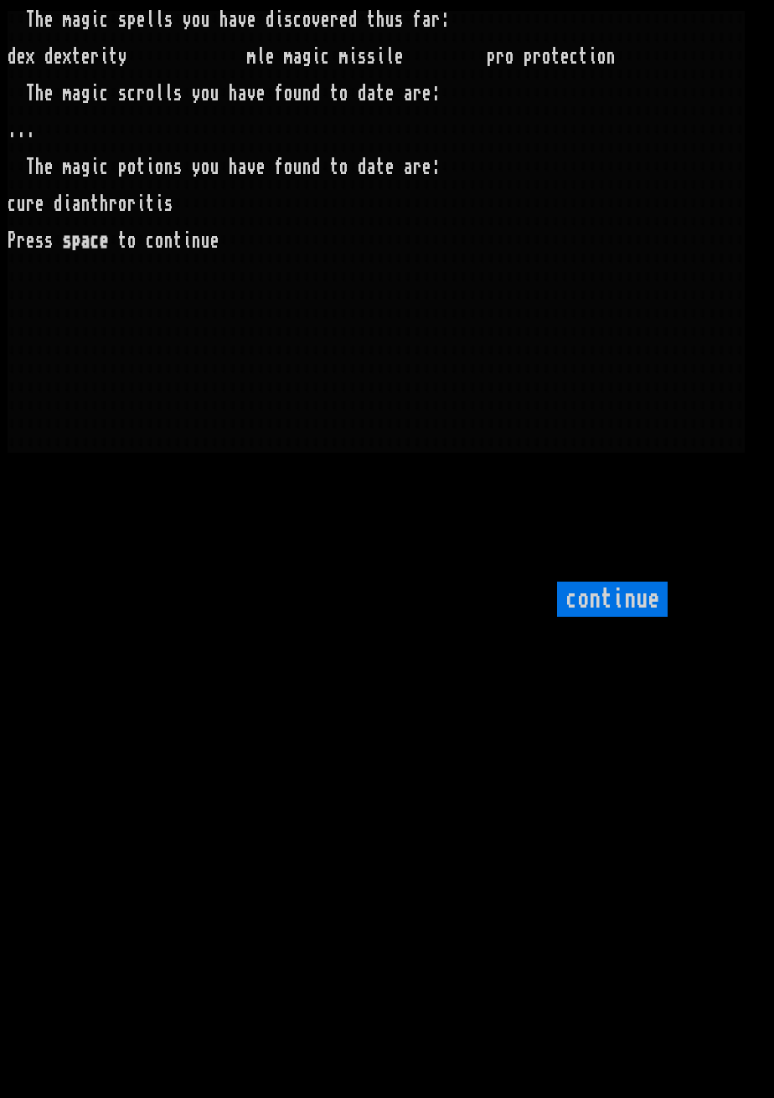
click at [197, 682] on larngrid "T h e m a g i c s p e l l s y o u h a v e d i s c o v e r e d t h u s f a r : d…" at bounding box center [387, 549] width 774 height 1098
click at [595, 617] on input "continue" at bounding box center [612, 599] width 111 height 35
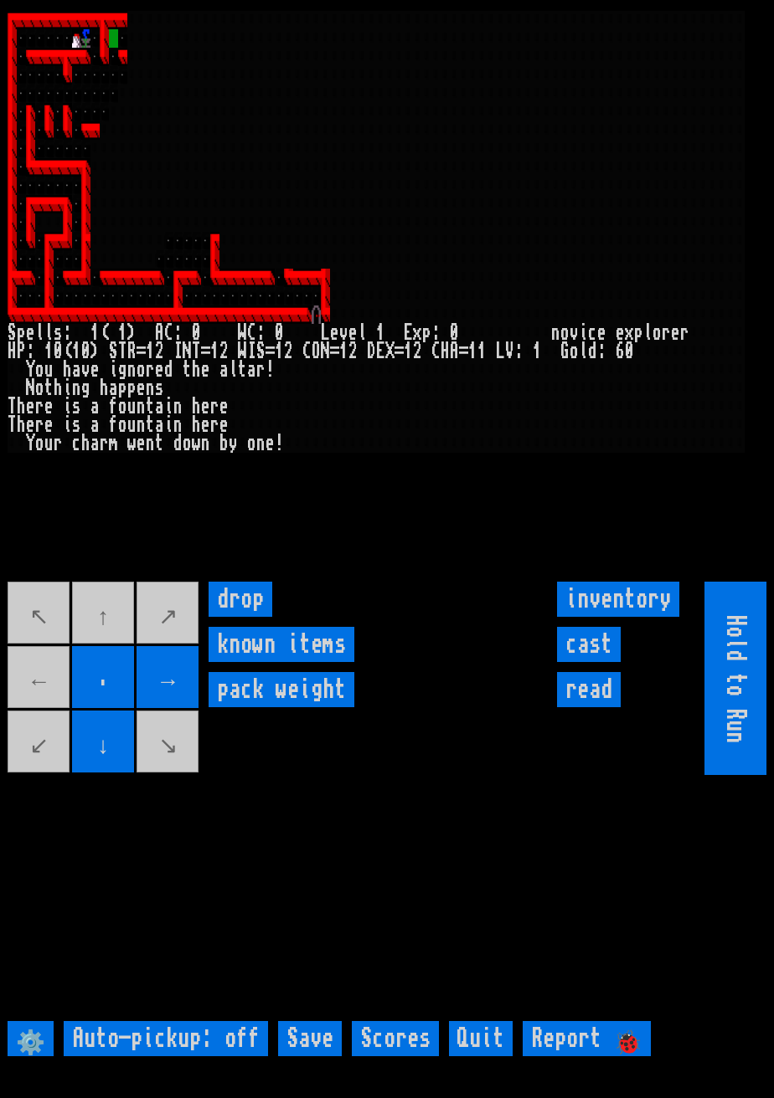
click at [114, 654] on movebuttons "↖ ↑ ↗ ← . → ↙ ↓ ↘" at bounding box center [104, 678] width 193 height 193
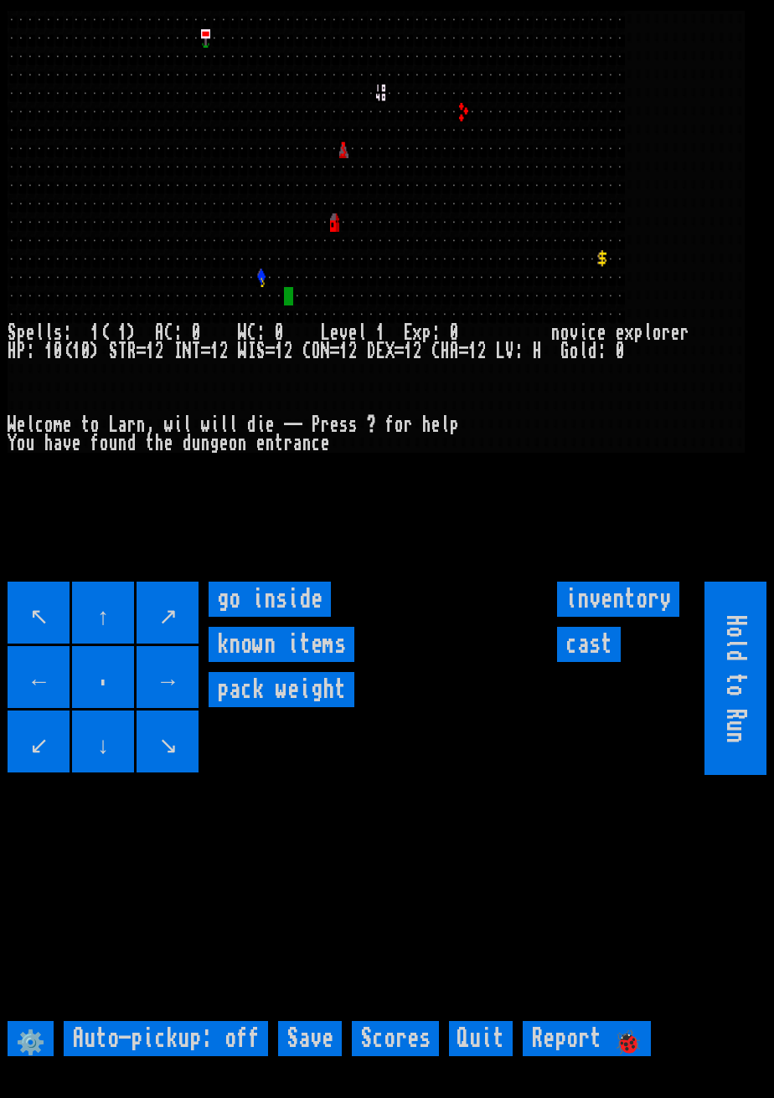
click at [280, 617] on inside "go inside" at bounding box center [269, 599] width 122 height 35
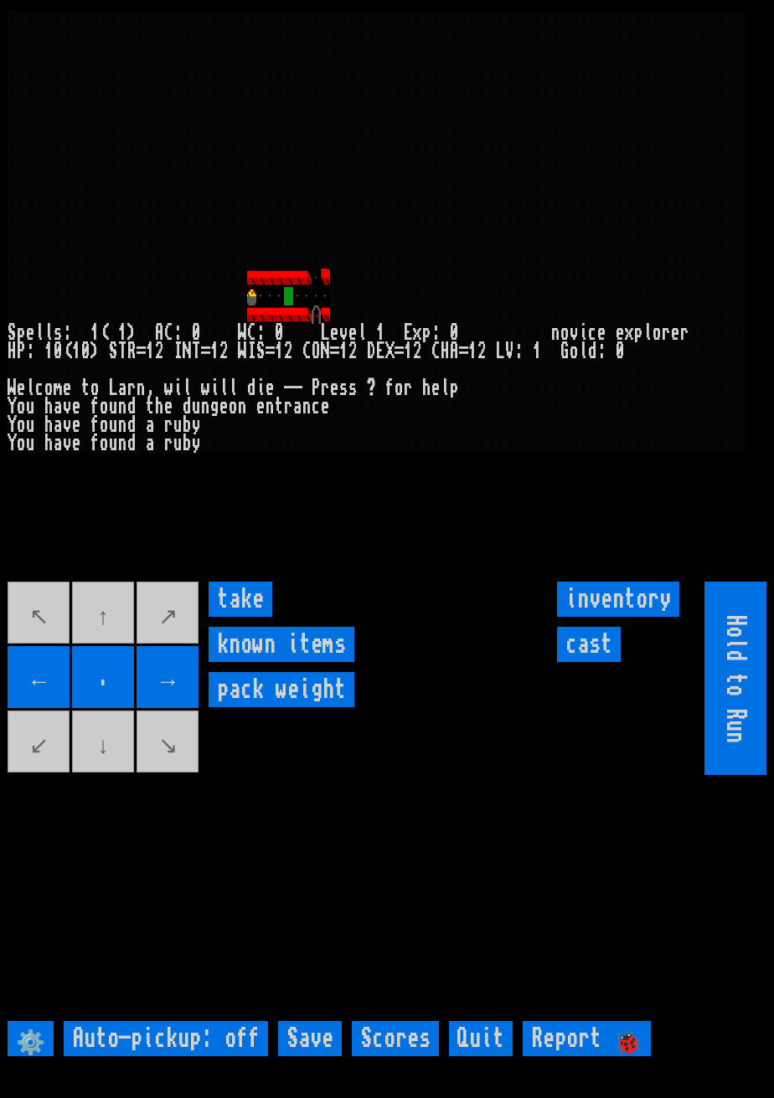
click at [260, 617] on input "take" at bounding box center [240, 599] width 64 height 35
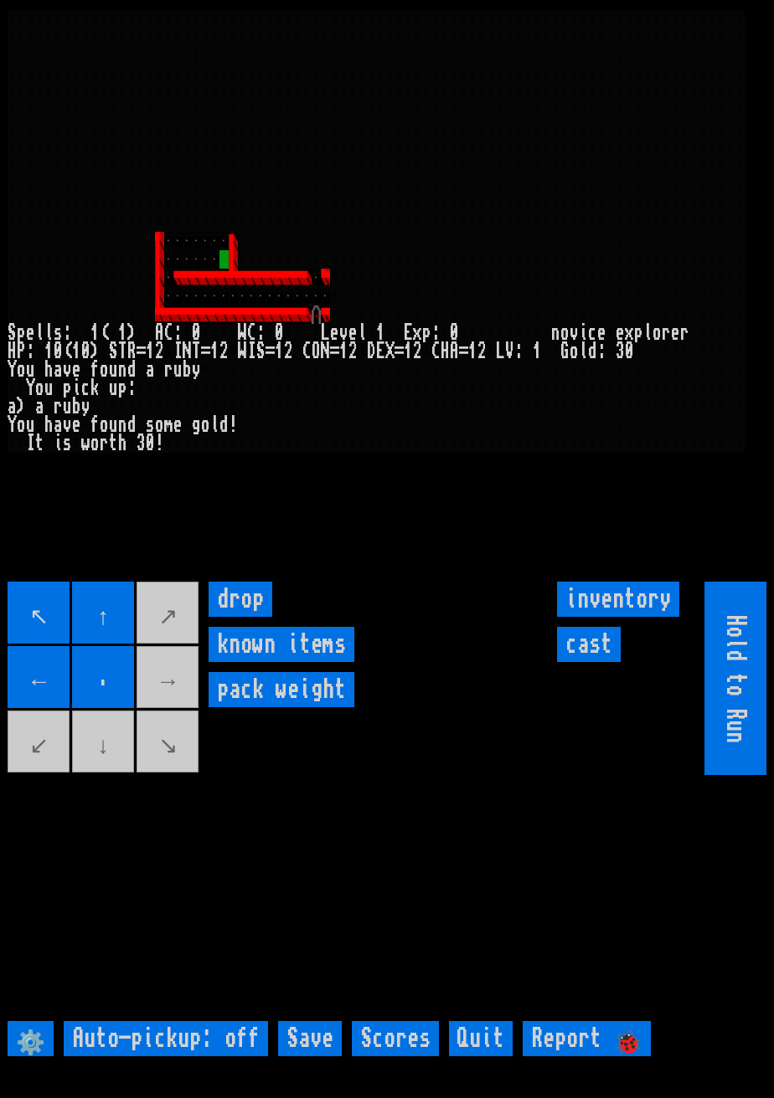
click at [193, 712] on movebuttons "↖ ↑ ↗ ← . → ↙ ↓ ↘" at bounding box center [104, 678] width 193 height 193
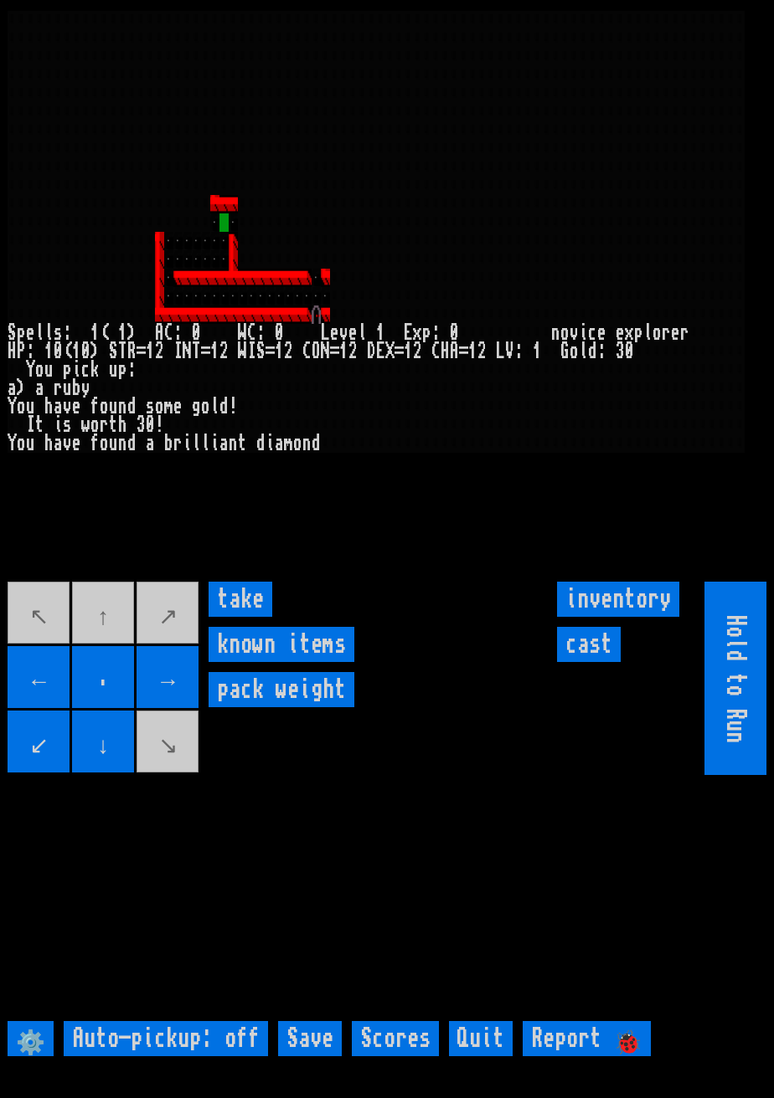
click at [243, 617] on input "take" at bounding box center [240, 599] width 64 height 35
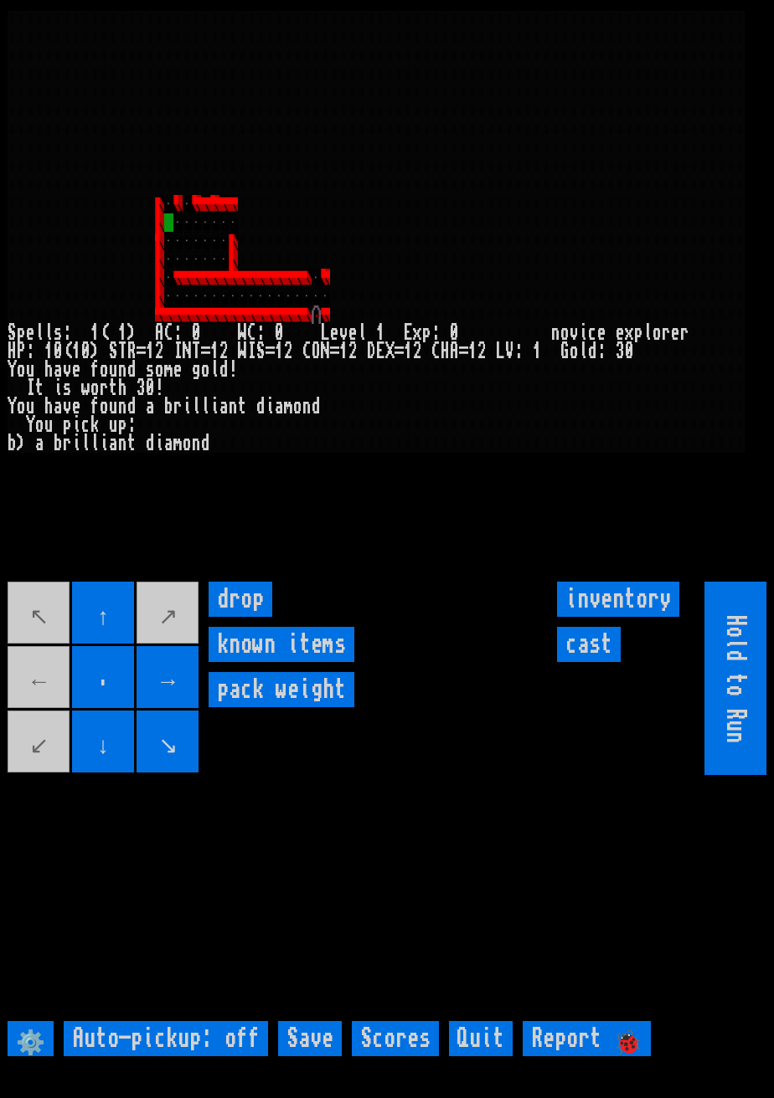
click at [41, 726] on movebuttons "↖ ↑ ↗ ← . → ↙ ↓ ↘" at bounding box center [104, 678] width 193 height 193
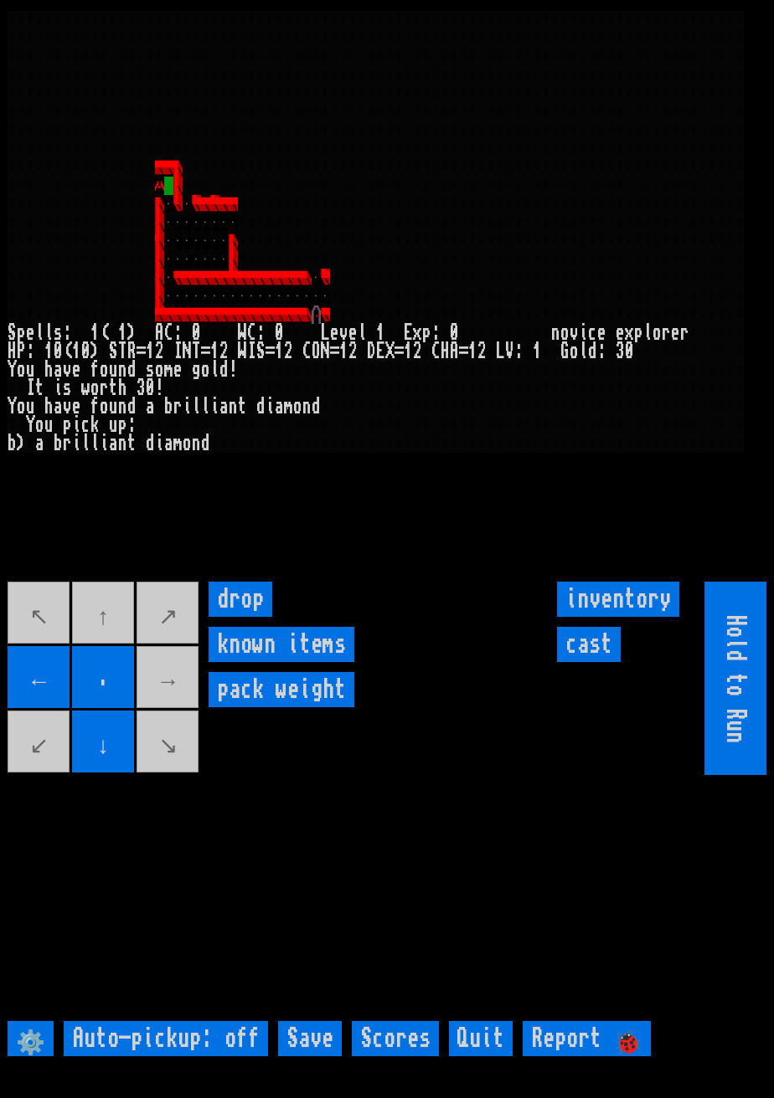
click at [112, 655] on movebuttons "↖ ↑ ↗ ← . → ↙ ↓ ↘" at bounding box center [104, 678] width 193 height 193
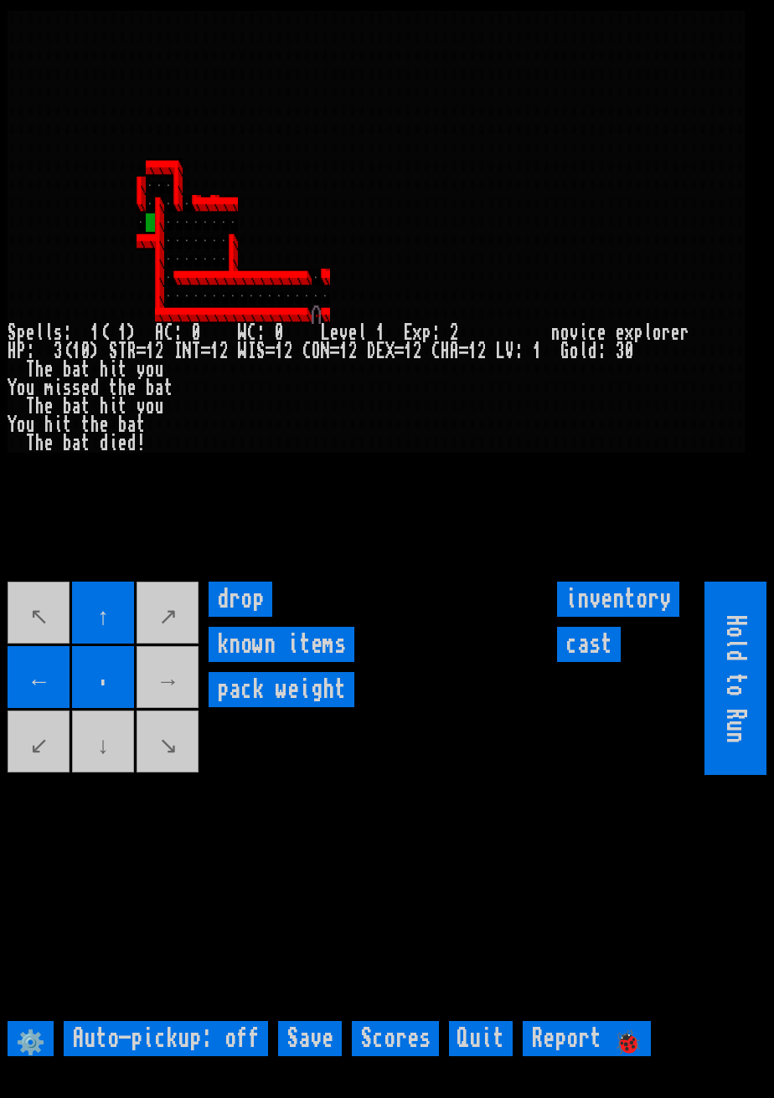
click at [111, 775] on movebuttons "↖ ↑ ↗ ← . → ↙ ↓ ↘" at bounding box center [104, 678] width 193 height 193
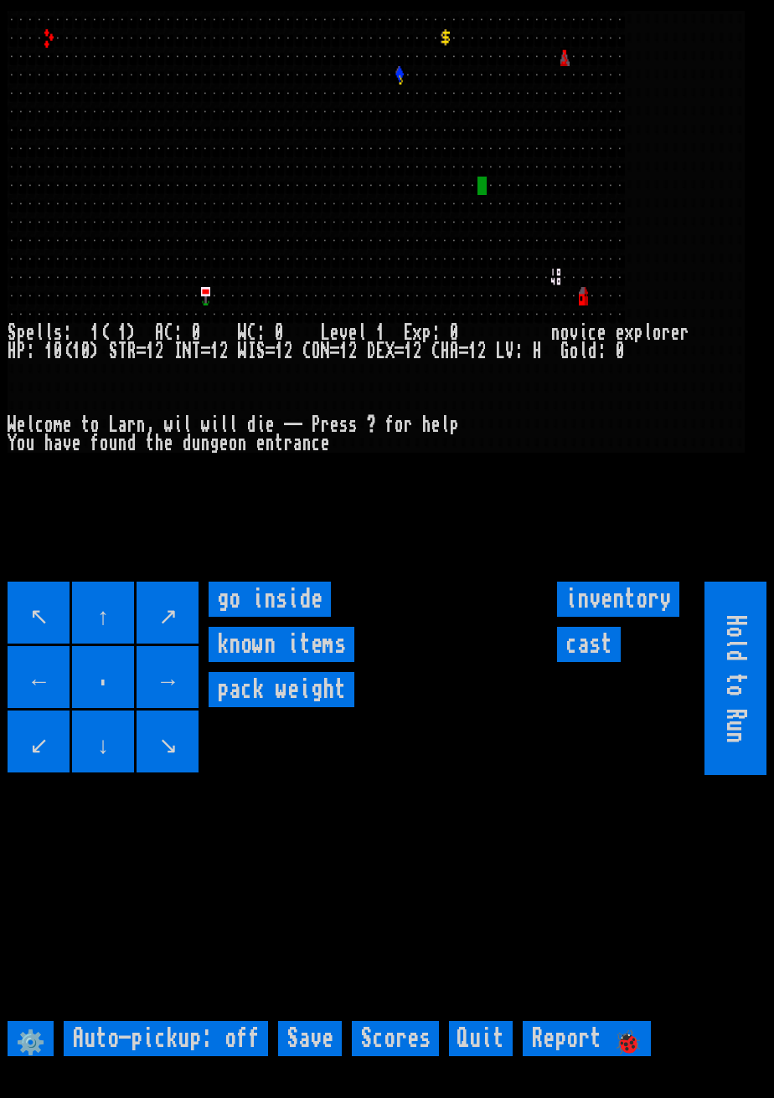
click at [293, 617] on inside "go inside" at bounding box center [269, 599] width 122 height 35
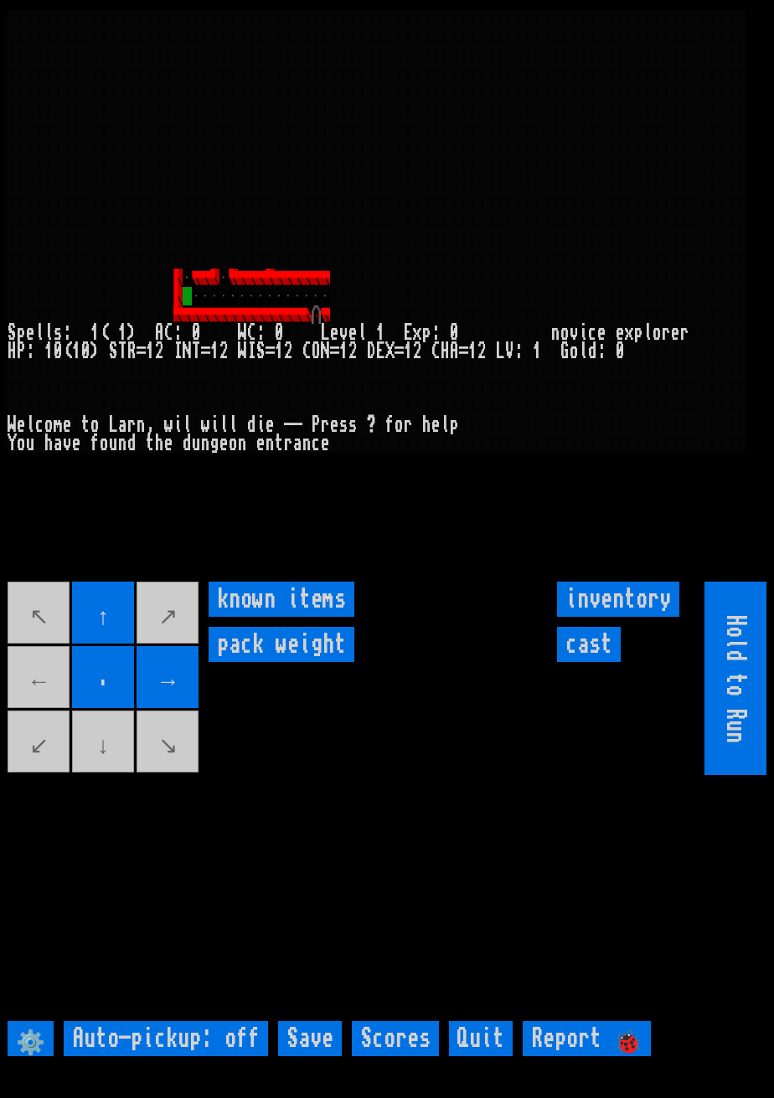
click at [37, 717] on movebuttons "↖ ↑ ↗ ← . → ↙ ↓ ↘" at bounding box center [104, 678] width 193 height 193
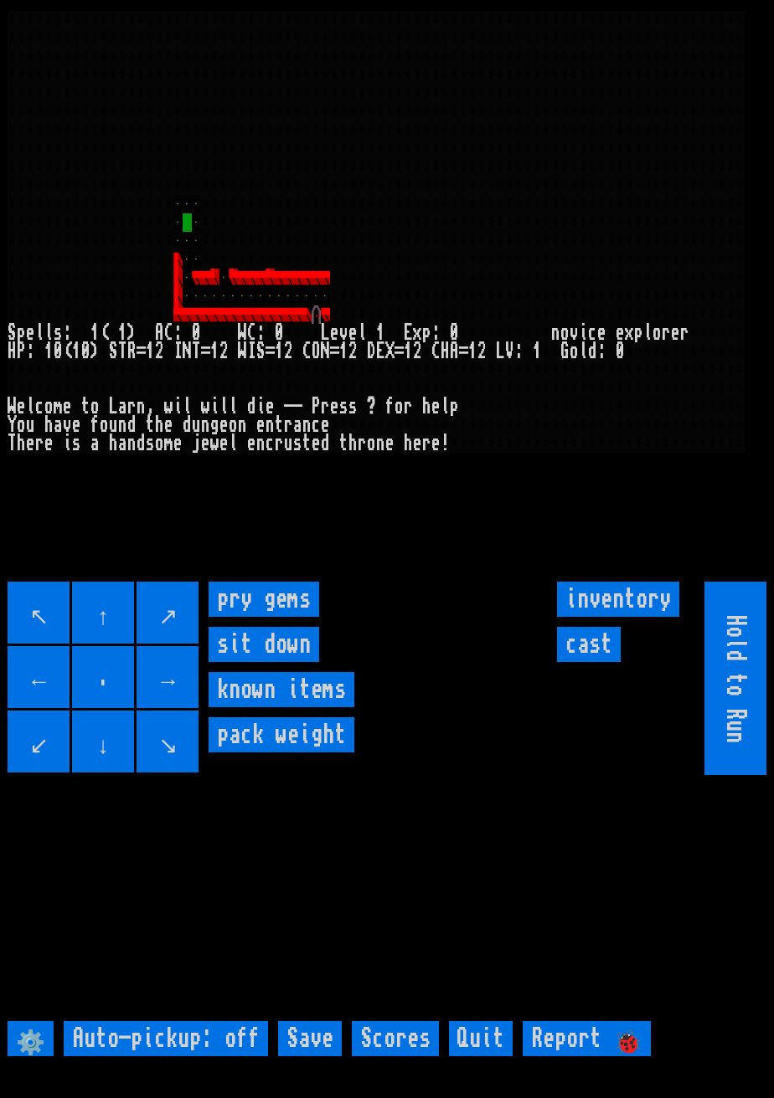
click at [280, 617] on gems "pry gems" at bounding box center [263, 599] width 111 height 35
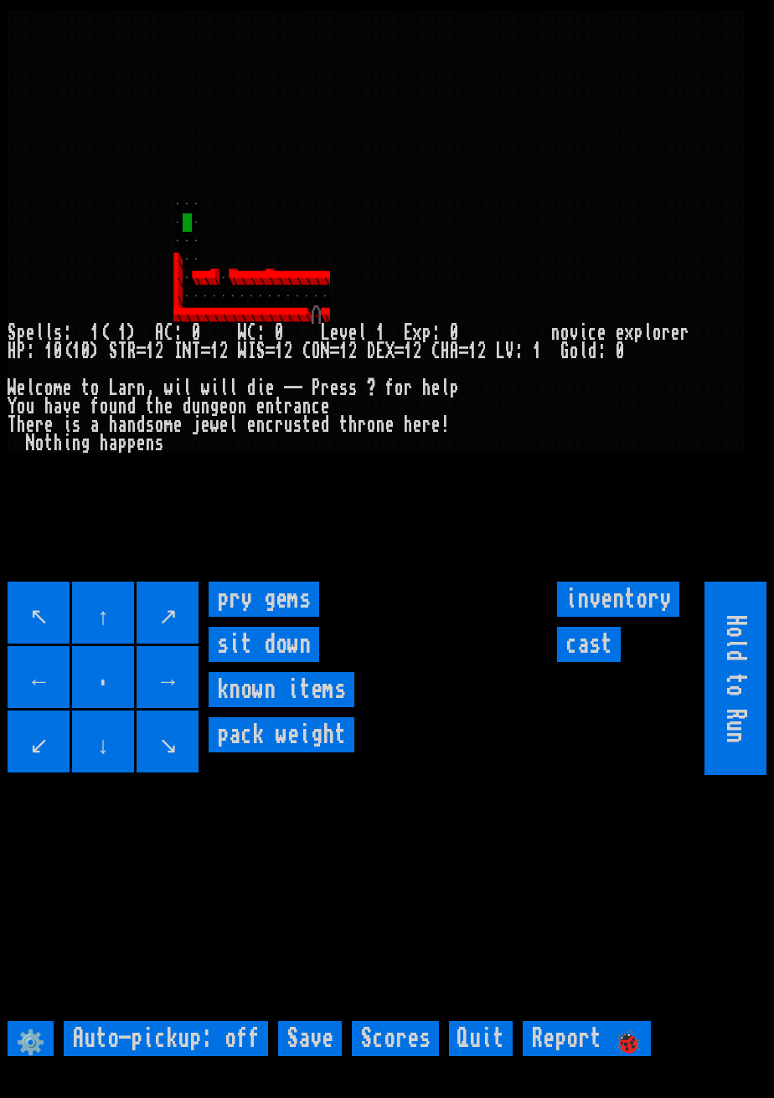
click at [271, 617] on gems "pry gems" at bounding box center [263, 599] width 111 height 35
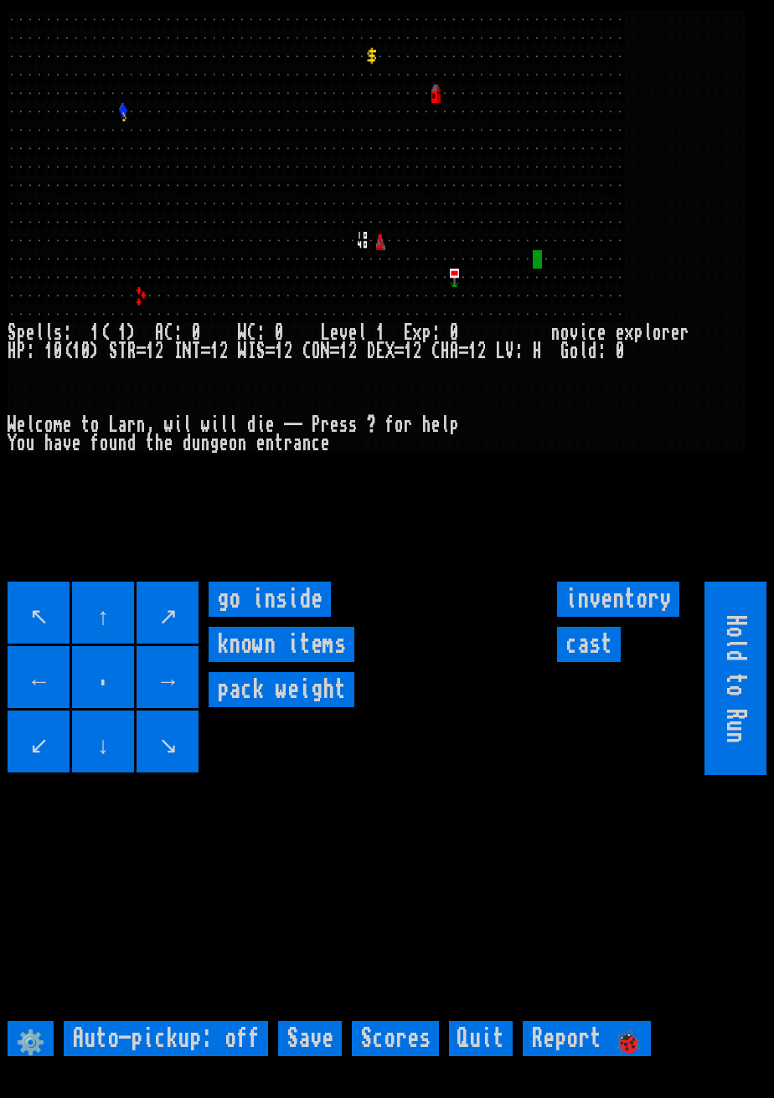
click at [284, 617] on inside "go inside" at bounding box center [269, 599] width 122 height 35
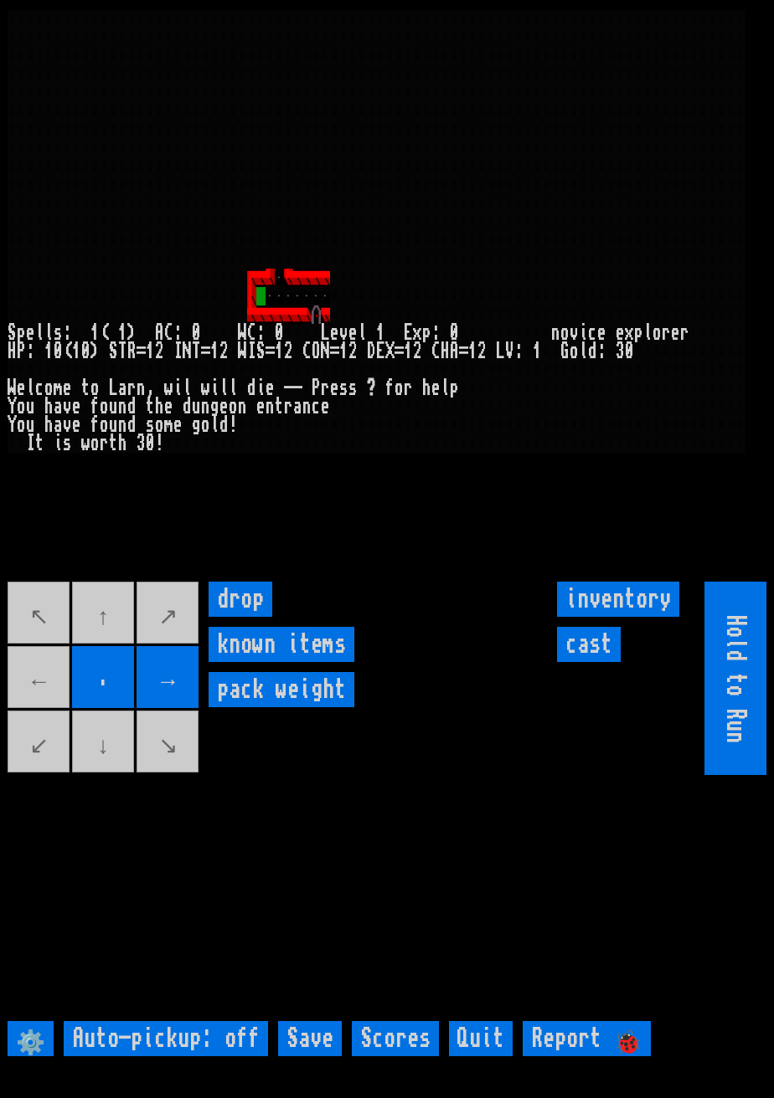
click at [38, 700] on movebuttons "↖ ↑ ↗ ← . → ↙ ↓ ↘" at bounding box center [104, 678] width 193 height 193
click at [39, 699] on movebuttons "↖ ↑ ↗ ← . → ↙ ↓ ↘" at bounding box center [104, 678] width 193 height 193
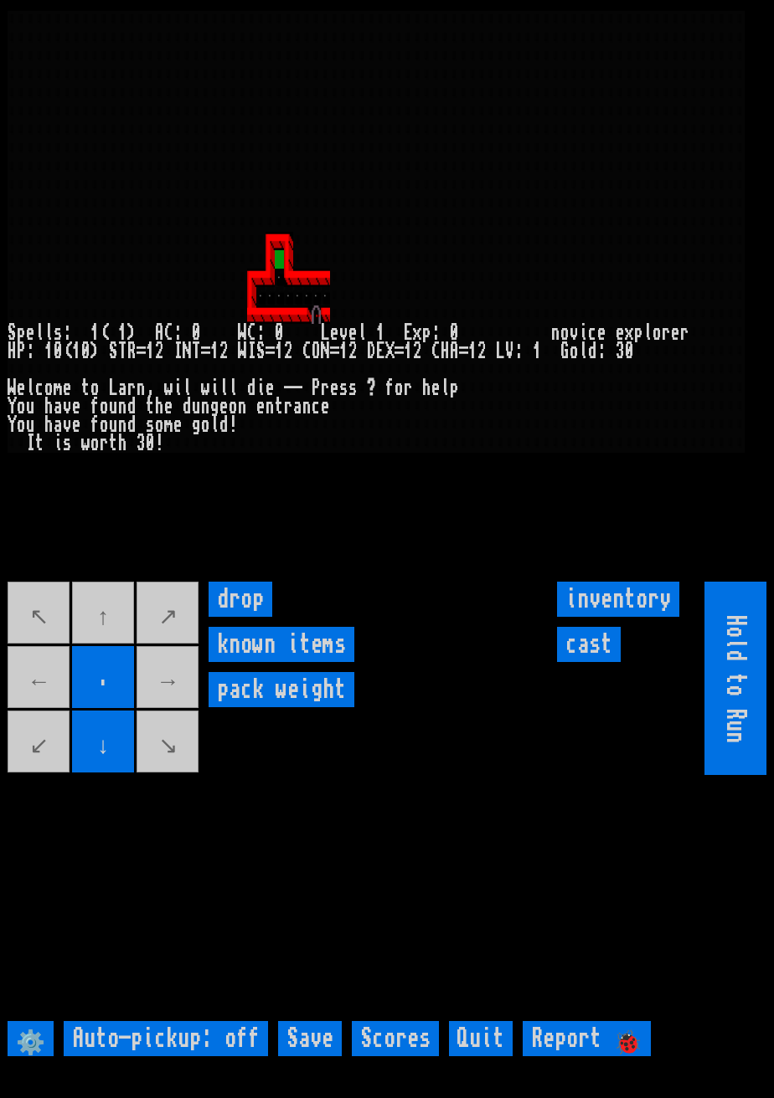
click at [90, 629] on movebuttons "↖ ↑ ↗ ← . → ↙ ↓ ↘" at bounding box center [104, 678] width 193 height 193
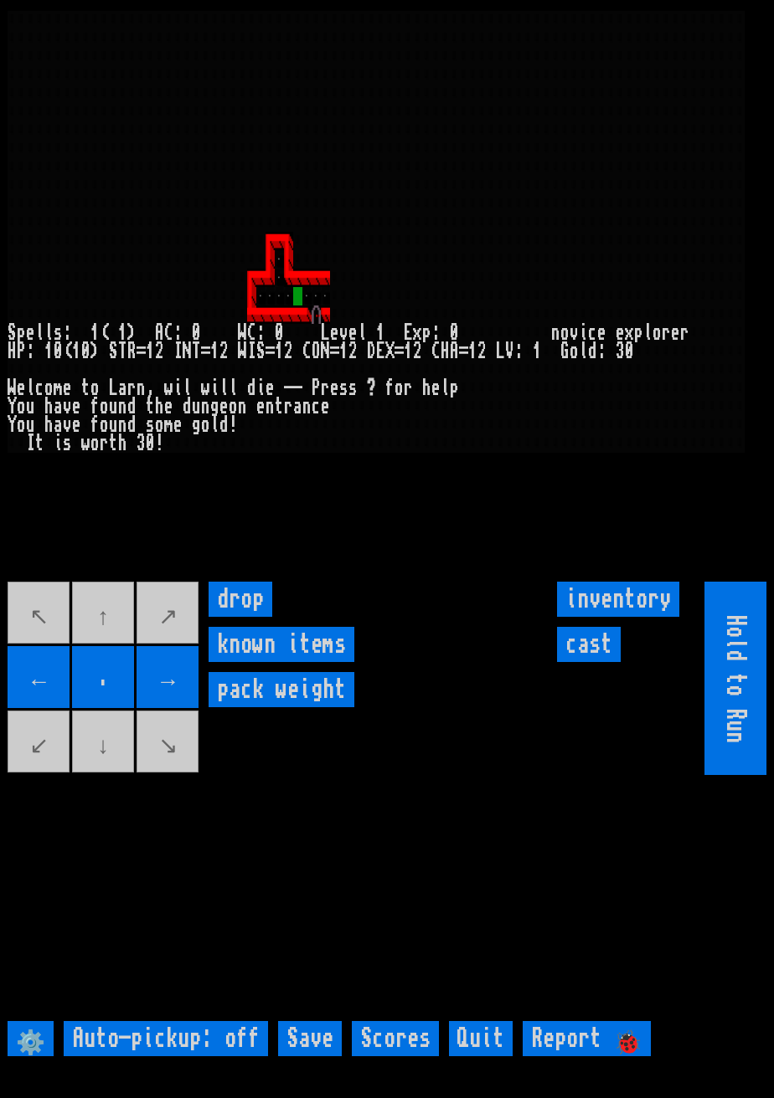
click at [177, 692] on input "→" at bounding box center [167, 677] width 62 height 62
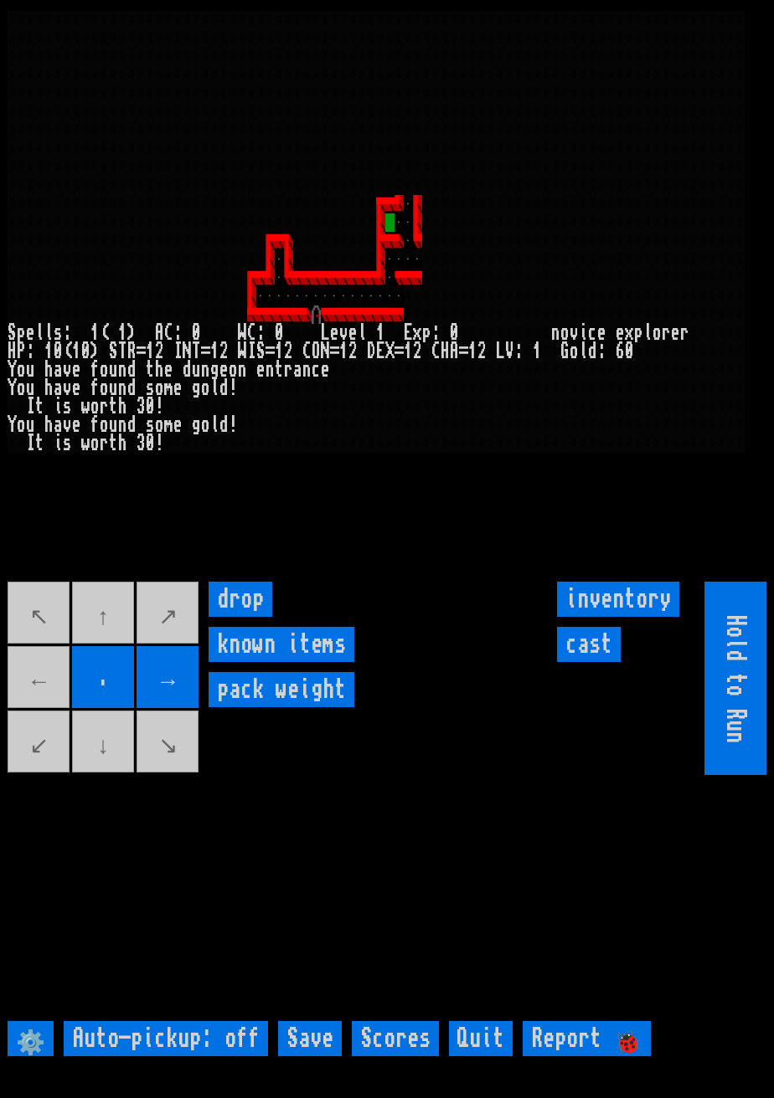
click at [63, 712] on movebuttons "↖ ↑ ↗ ← . → ↙ ↓ ↘" at bounding box center [104, 678] width 193 height 193
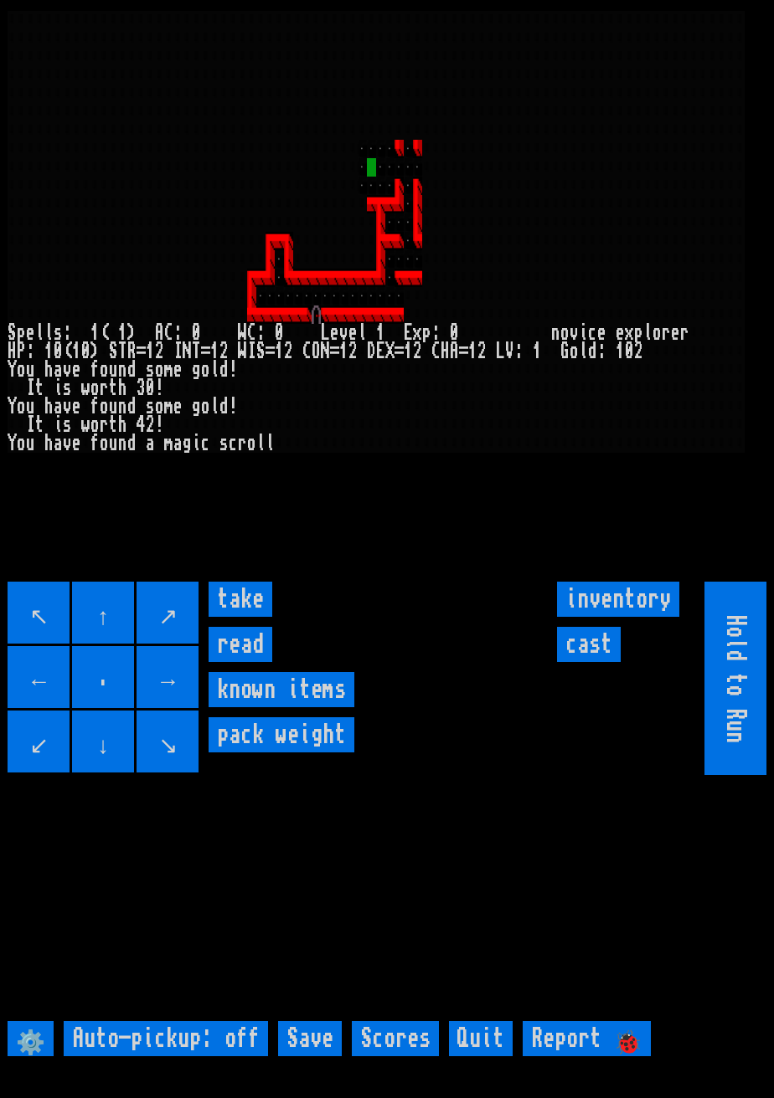
click at [243, 617] on input "take" at bounding box center [240, 599] width 64 height 35
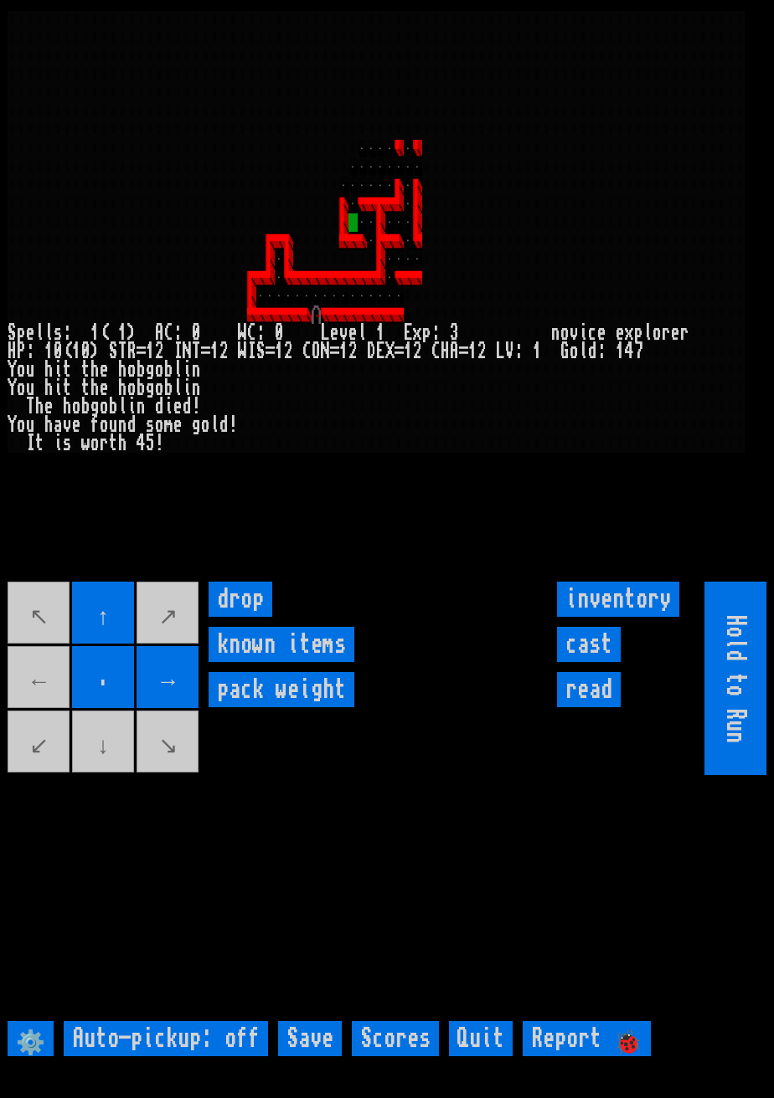
click at [195, 697] on input "→" at bounding box center [167, 677] width 62 height 62
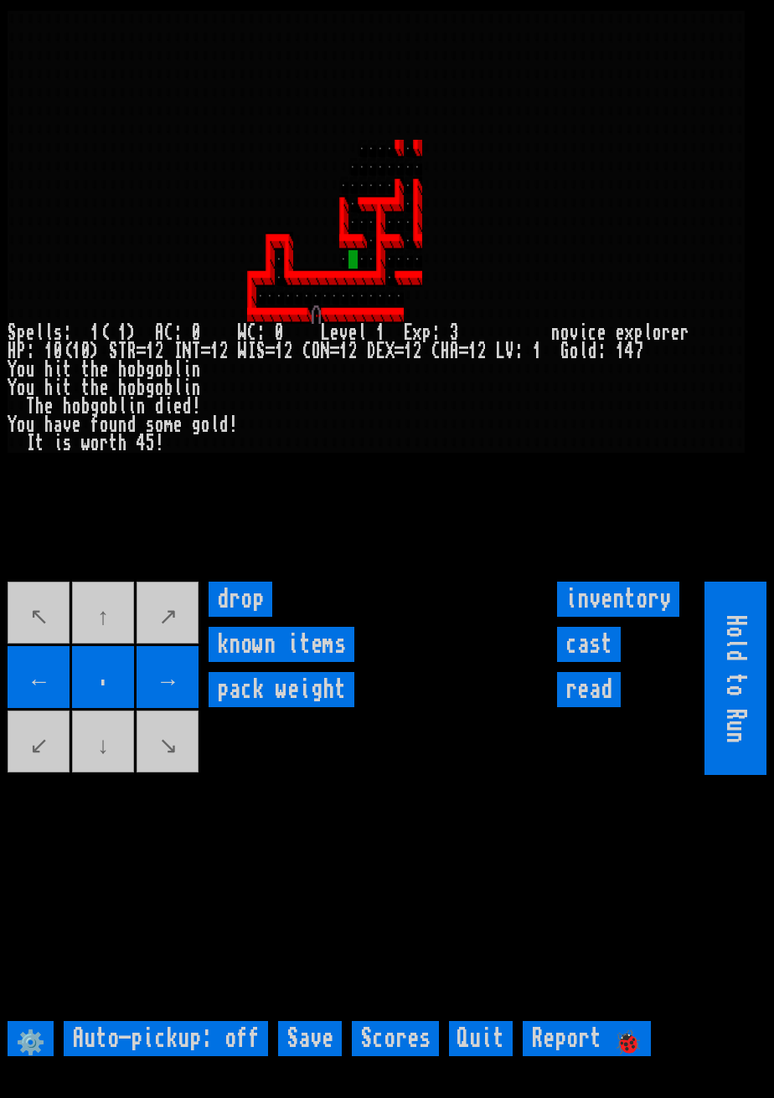
click at [39, 692] on input "←" at bounding box center [39, 677] width 62 height 62
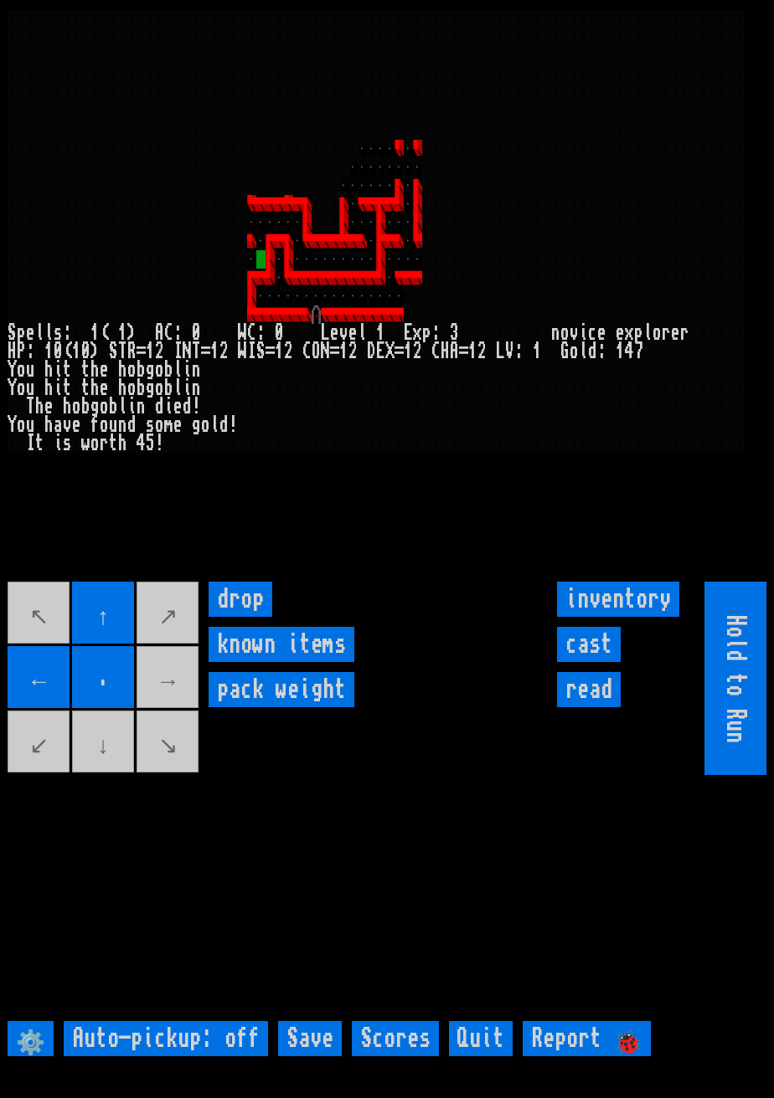
click at [121, 775] on movebuttons "↖ ↑ ↗ ← . → ↙ ↓ ↘" at bounding box center [104, 678] width 193 height 193
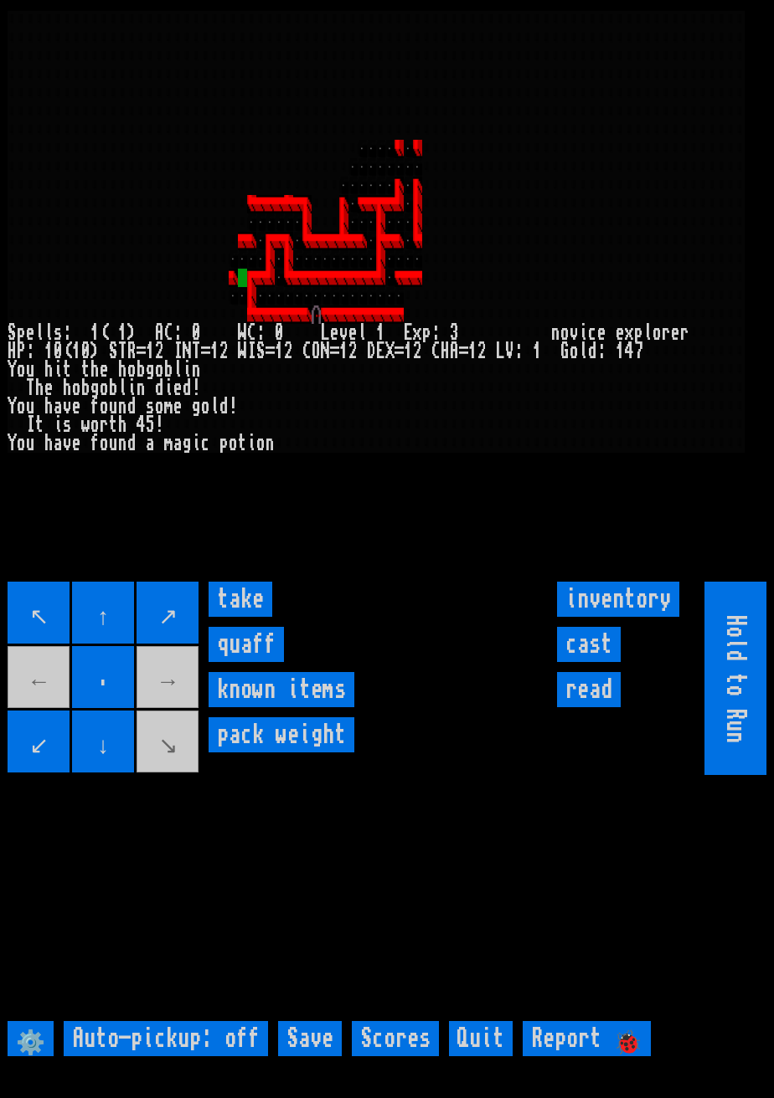
click at [246, 617] on input "take" at bounding box center [240, 599] width 64 height 35
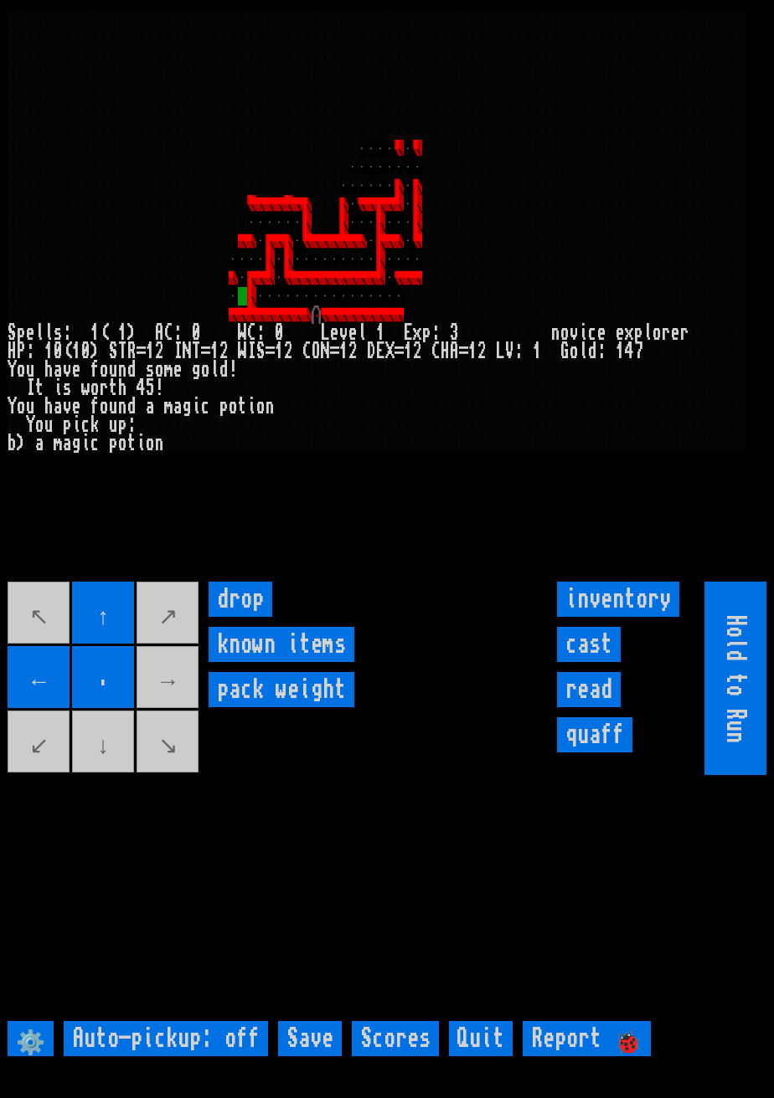
click at [112, 775] on movebuttons "↖ ↑ ↗ ← . → ↙ ↓ ↘" at bounding box center [104, 678] width 193 height 193
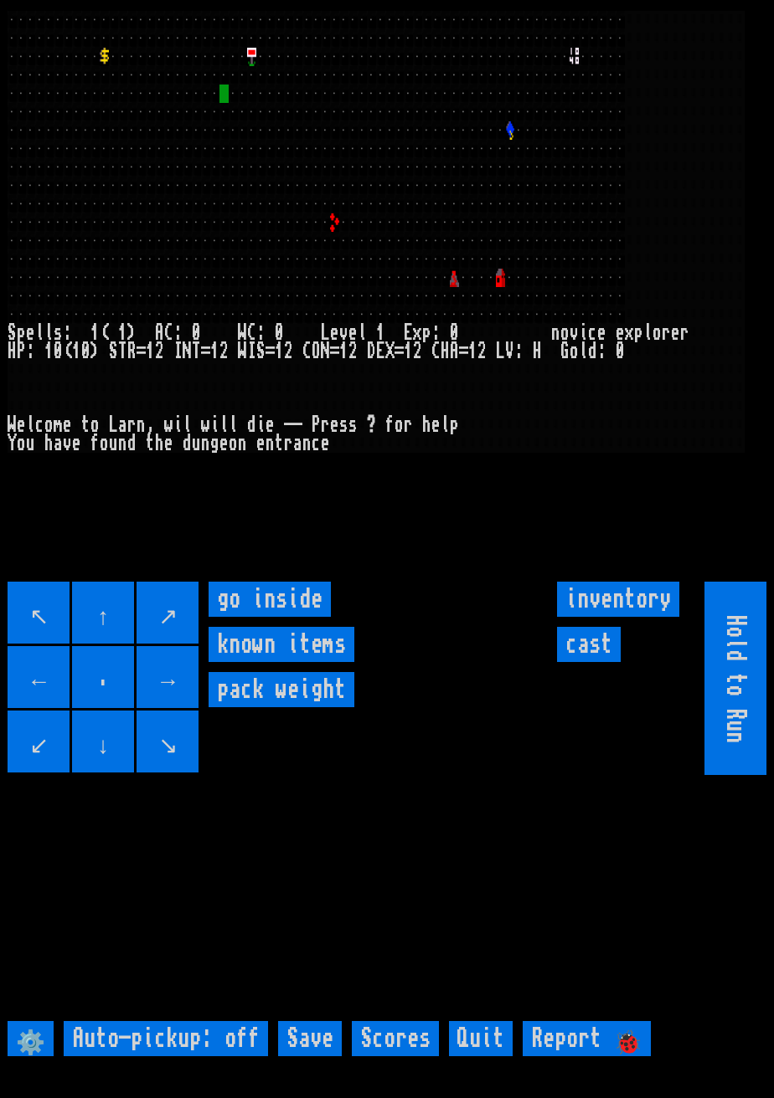
click inside "go inside"
click at [275, 617] on inside "go inside" at bounding box center [269, 599] width 122 height 35
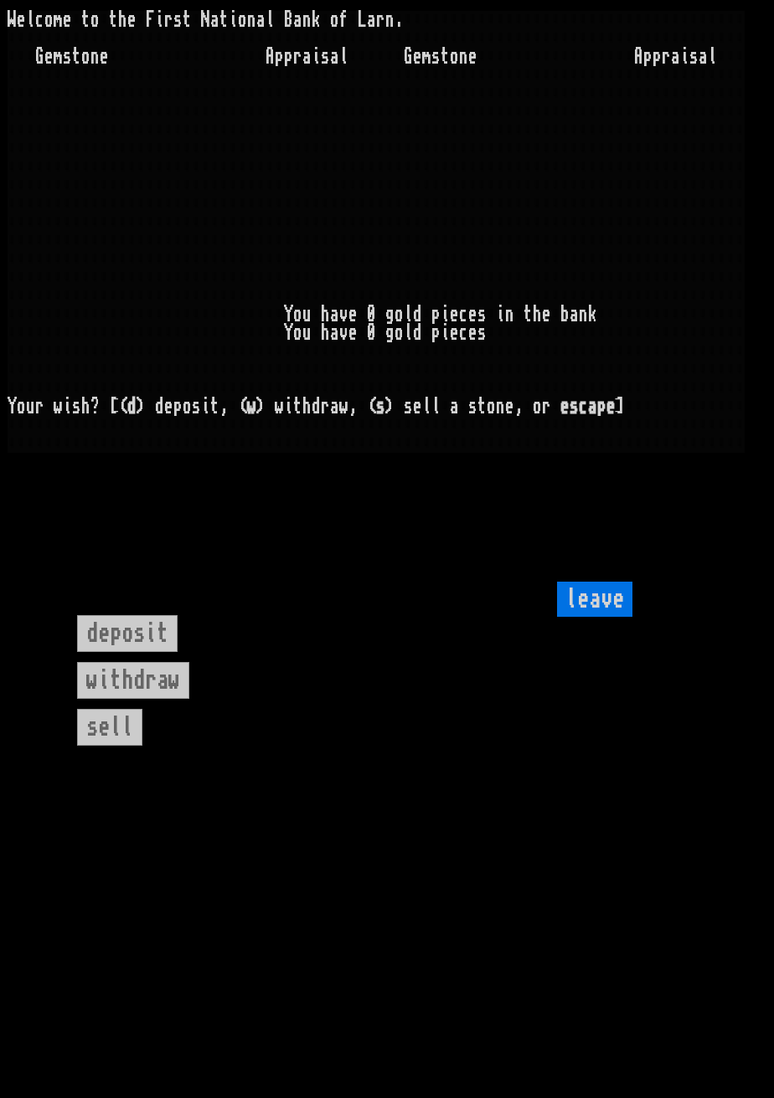
click at [173, 730] on keyboard "deposit withdraw sell" at bounding box center [386, 711] width 619 height 193
click at [177, 723] on keyboard "deposit withdraw sell" at bounding box center [386, 711] width 619 height 193
click at [613, 617] on input "leave" at bounding box center [594, 599] width 75 height 35
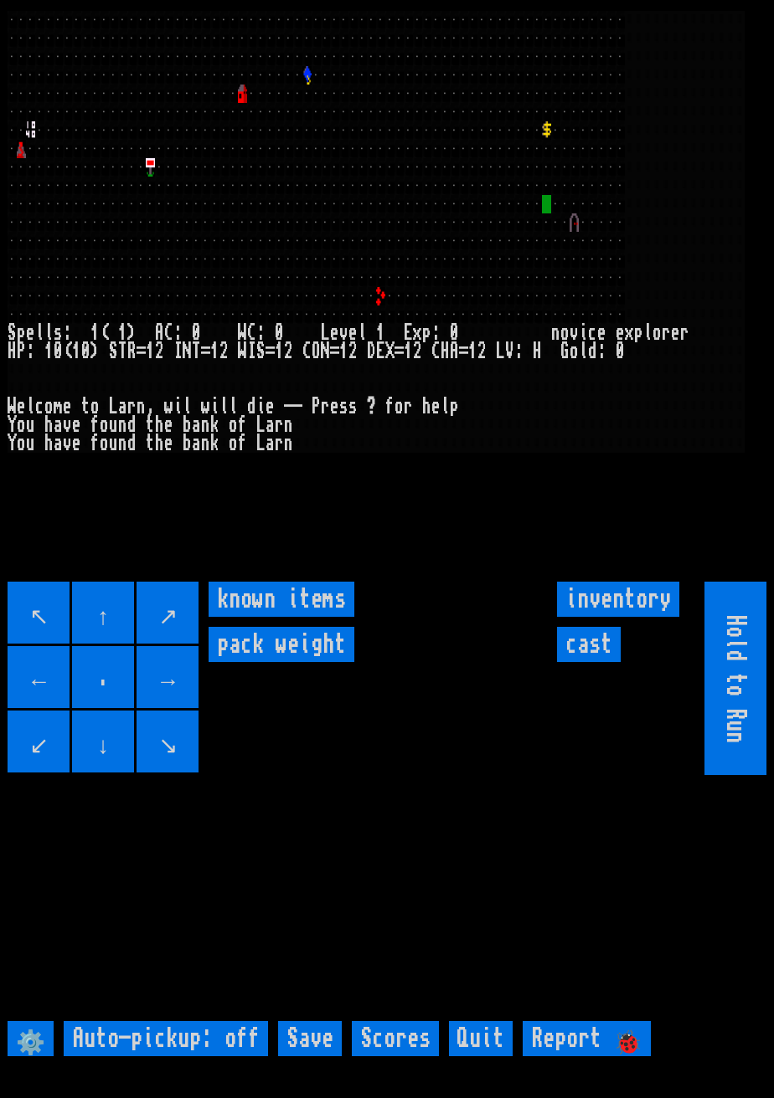
click at [210, 776] on larngrid at bounding box center [387, 549] width 774 height 1098
click at [213, 778] on larngrid at bounding box center [387, 549] width 774 height 1098
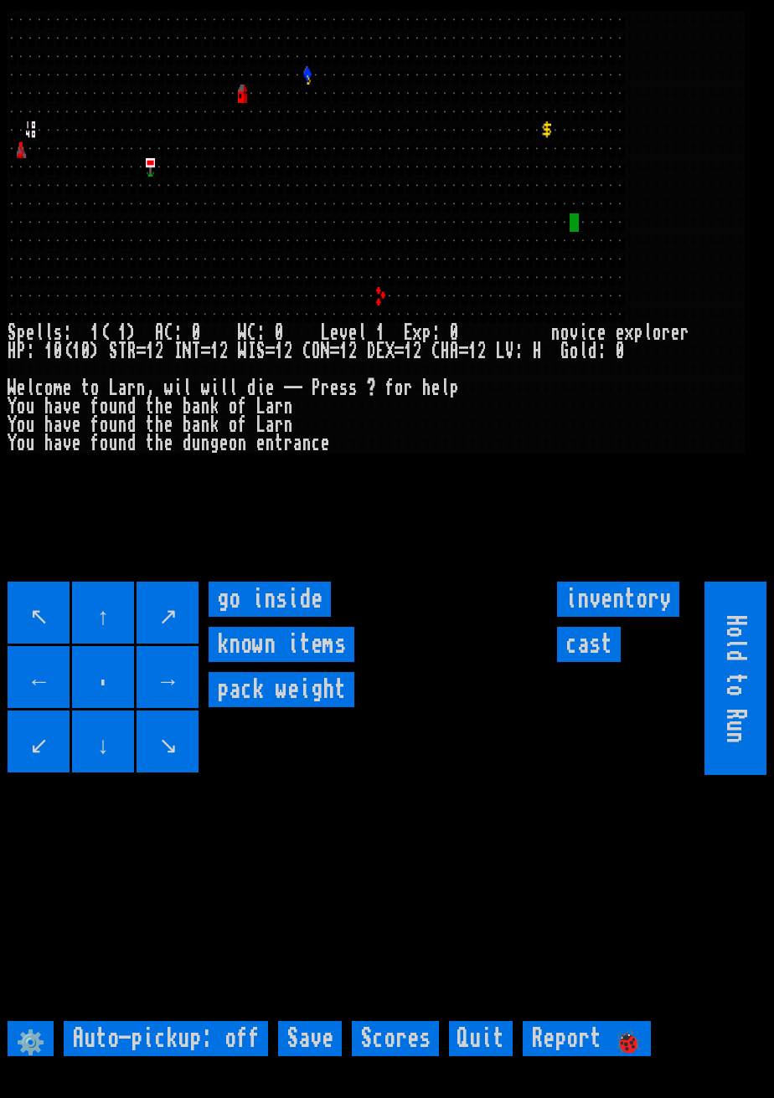
click at [292, 617] on inside "go inside" at bounding box center [269, 599] width 122 height 35
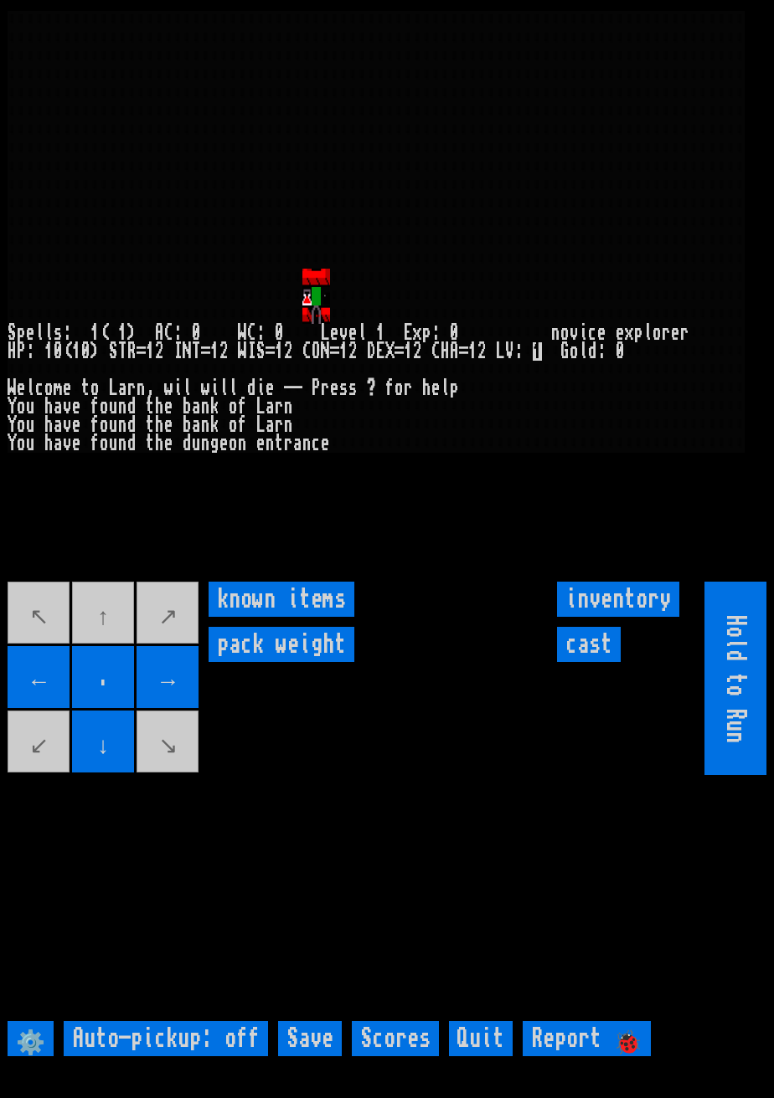
click at [53, 692] on input "←" at bounding box center [39, 677] width 62 height 62
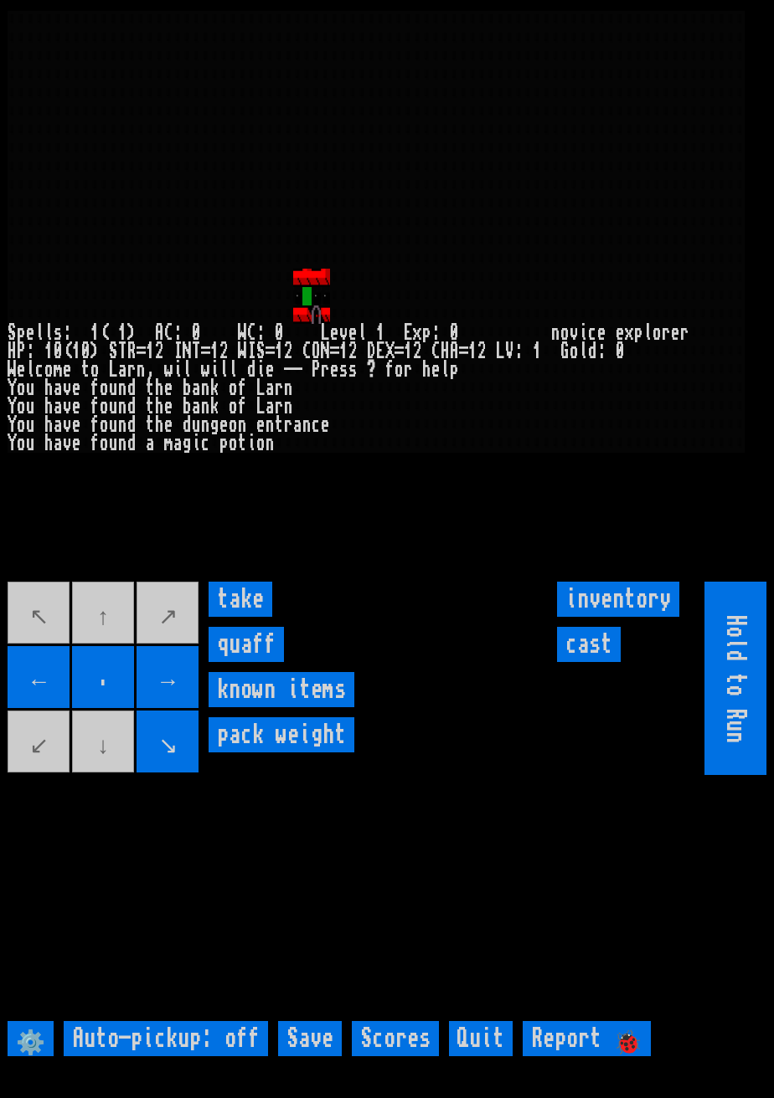
click at [257, 617] on input "take" at bounding box center [240, 599] width 64 height 35
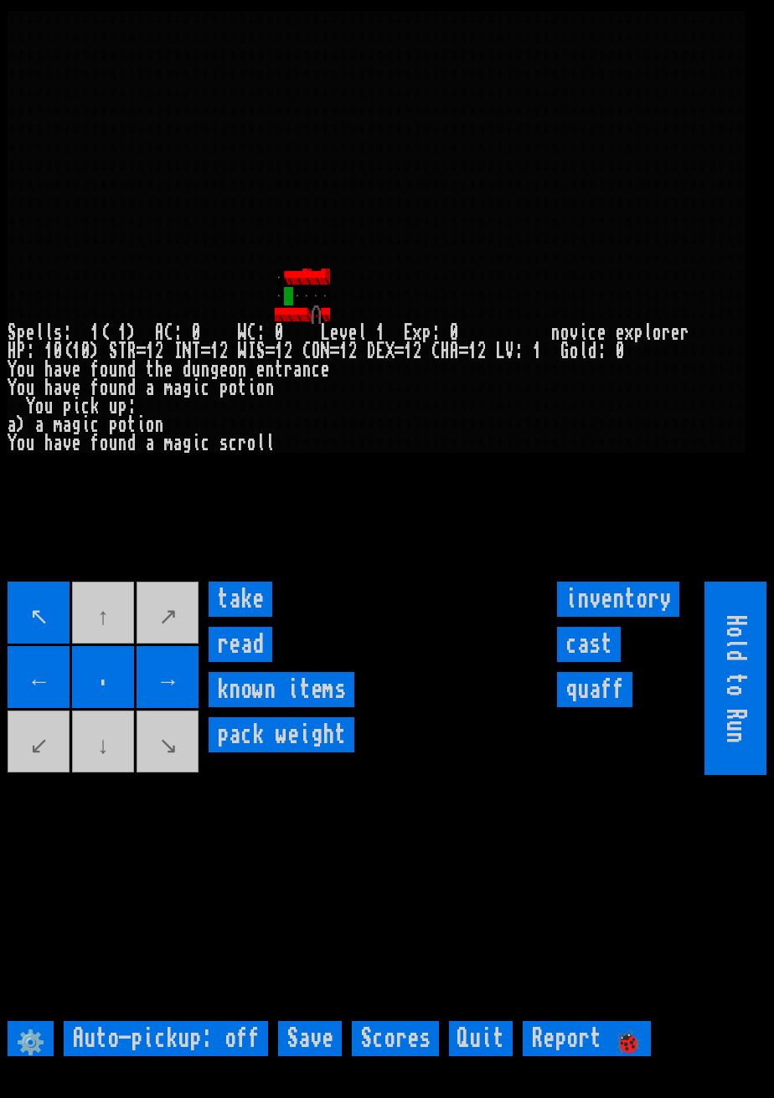
click at [244, 617] on input "take" at bounding box center [240, 599] width 64 height 35
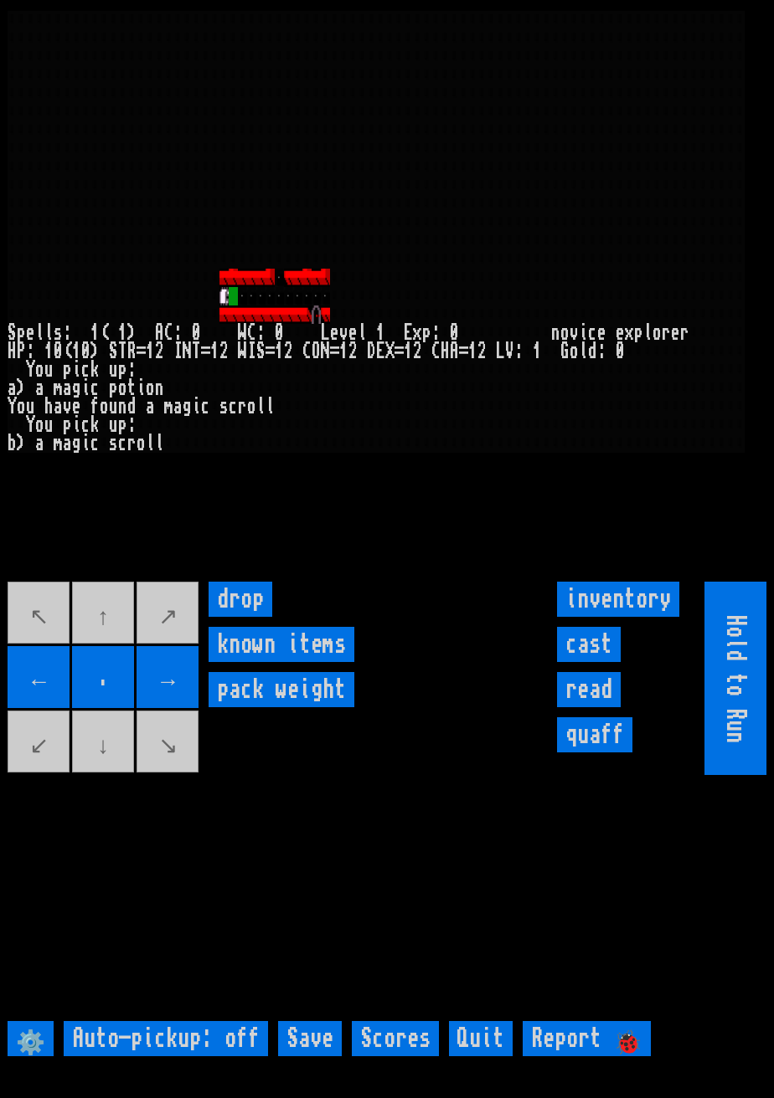
click at [594, 662] on input "cast" at bounding box center [589, 644] width 64 height 35
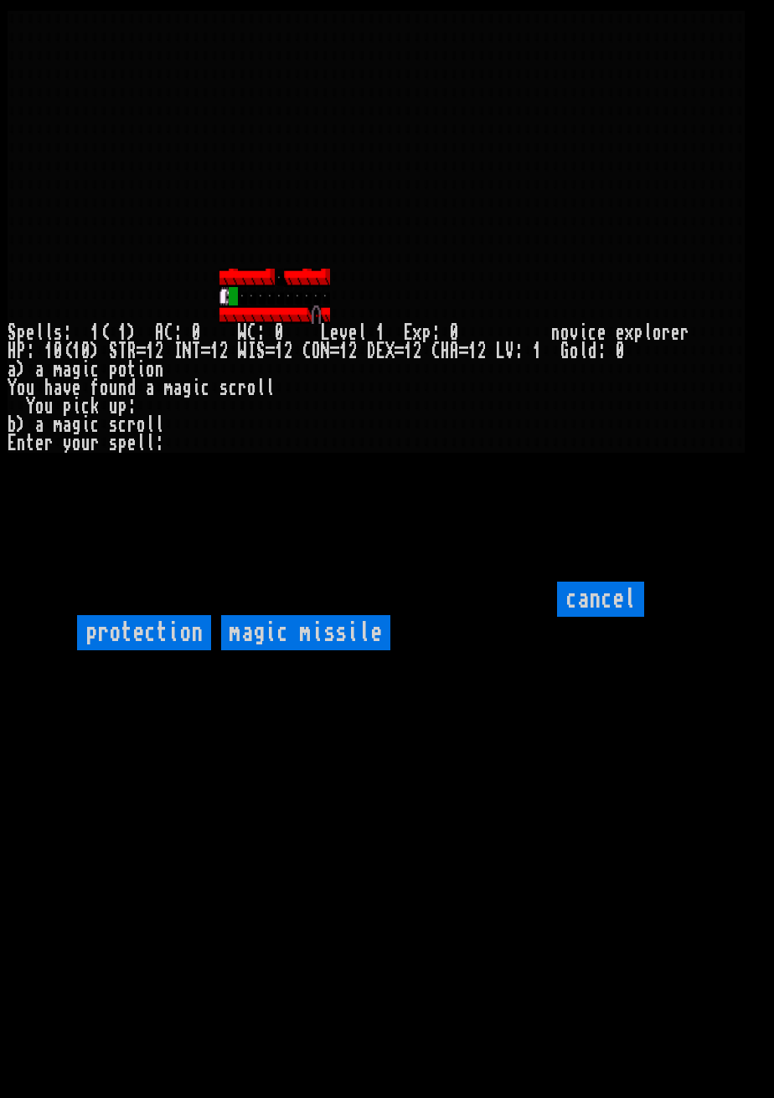
click at [180, 651] on input "protection" at bounding box center [144, 632] width 134 height 35
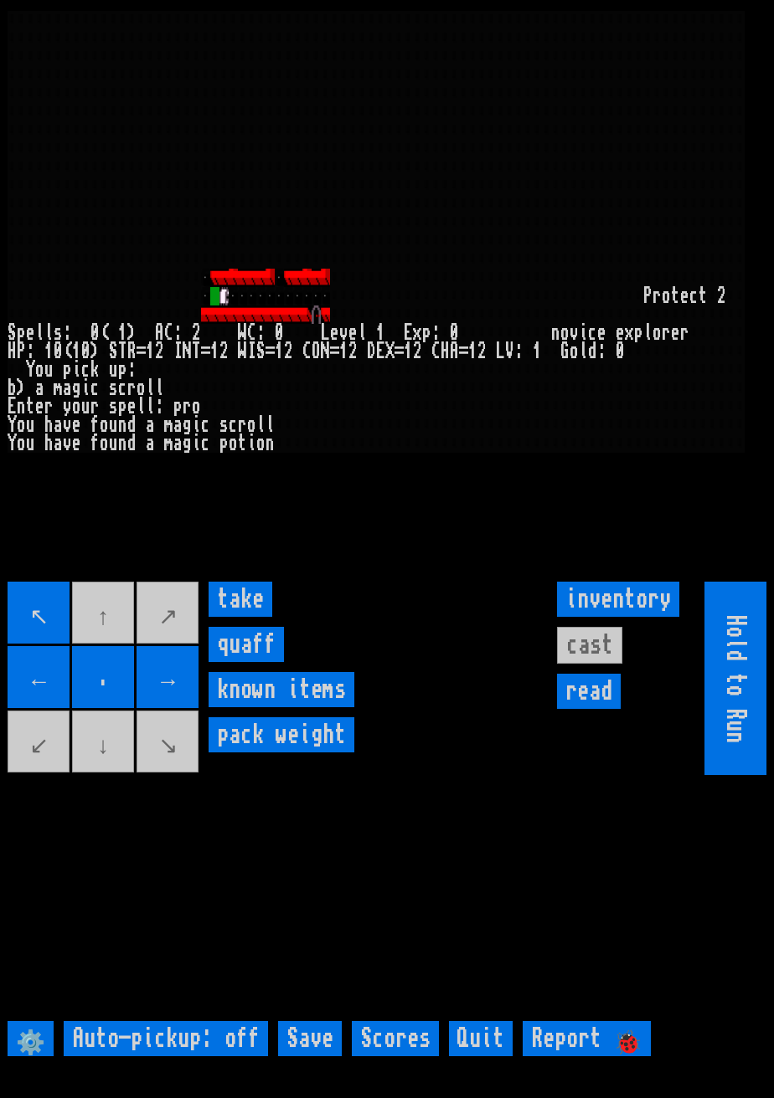
click at [254, 617] on input "take" at bounding box center [240, 599] width 64 height 35
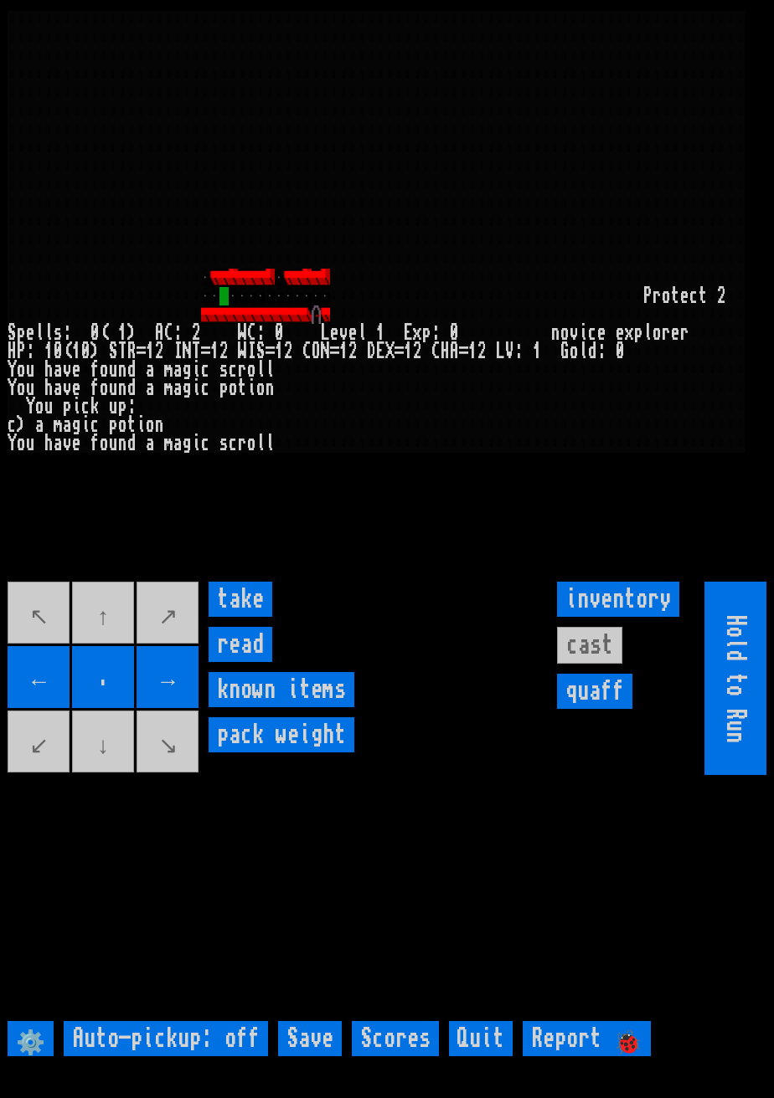
click at [252, 617] on input "take" at bounding box center [240, 599] width 64 height 35
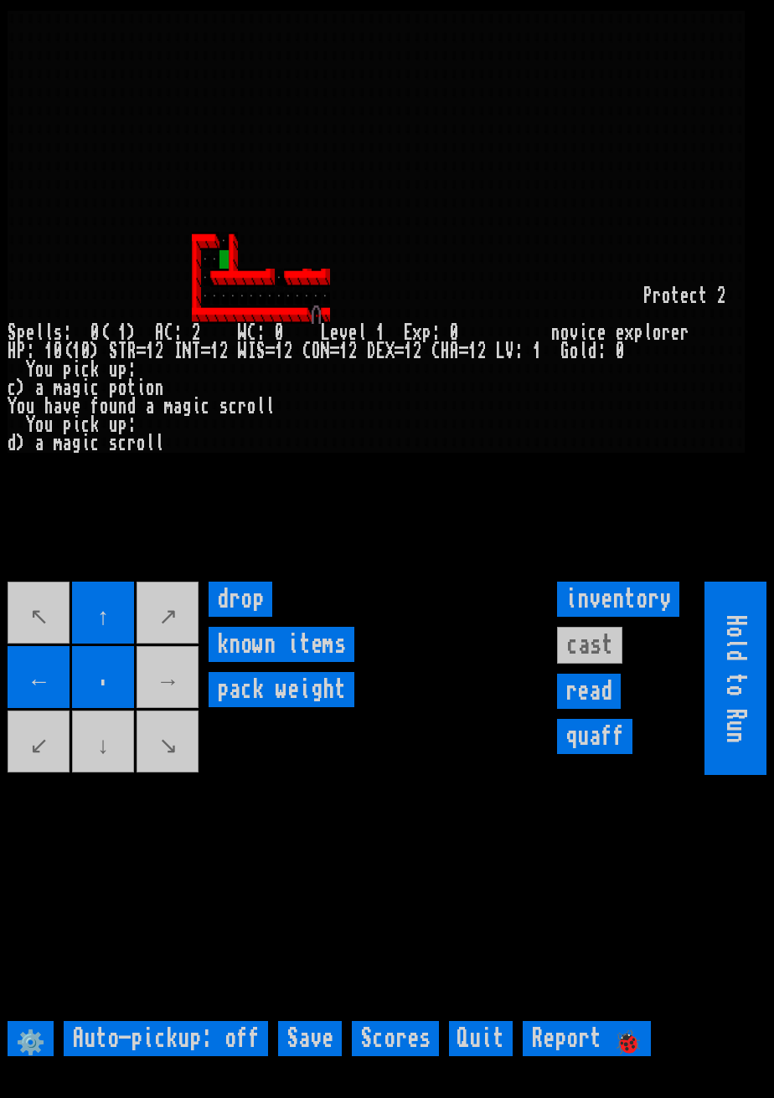
click at [174, 714] on movebuttons "↖ ↑ ↗ ← . → ↙ ↓ ↘" at bounding box center [104, 678] width 193 height 193
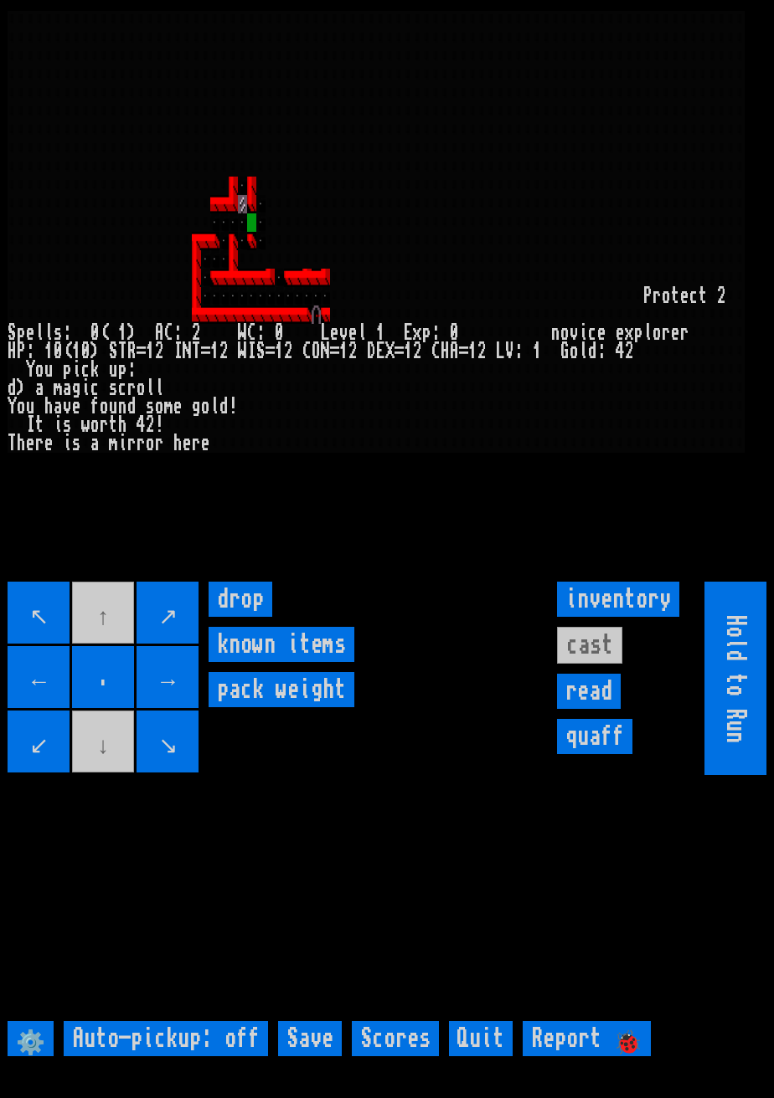
click at [98, 633] on movebuttons "↖ ↑ ↗ ← . → ↙ ↓ ↘" at bounding box center [104, 678] width 193 height 193
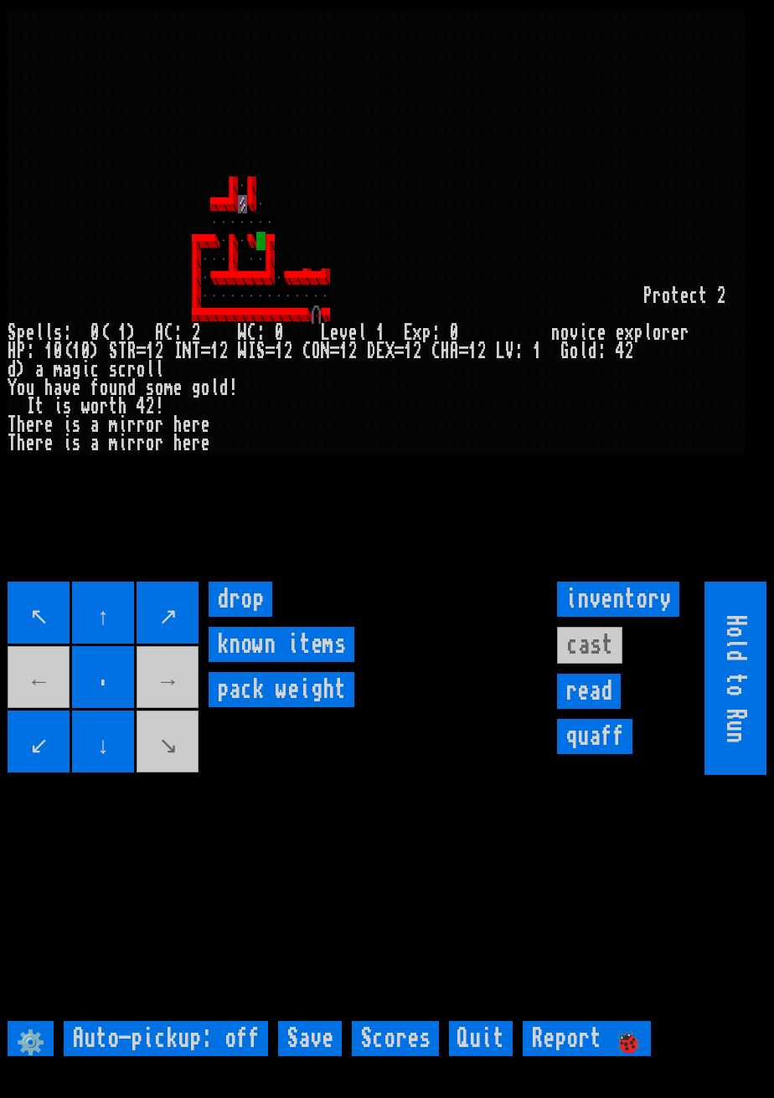
click at [188, 775] on movebuttons "↖ ↑ ↗ ← . → ↙ ↓ ↘" at bounding box center [104, 678] width 193 height 193
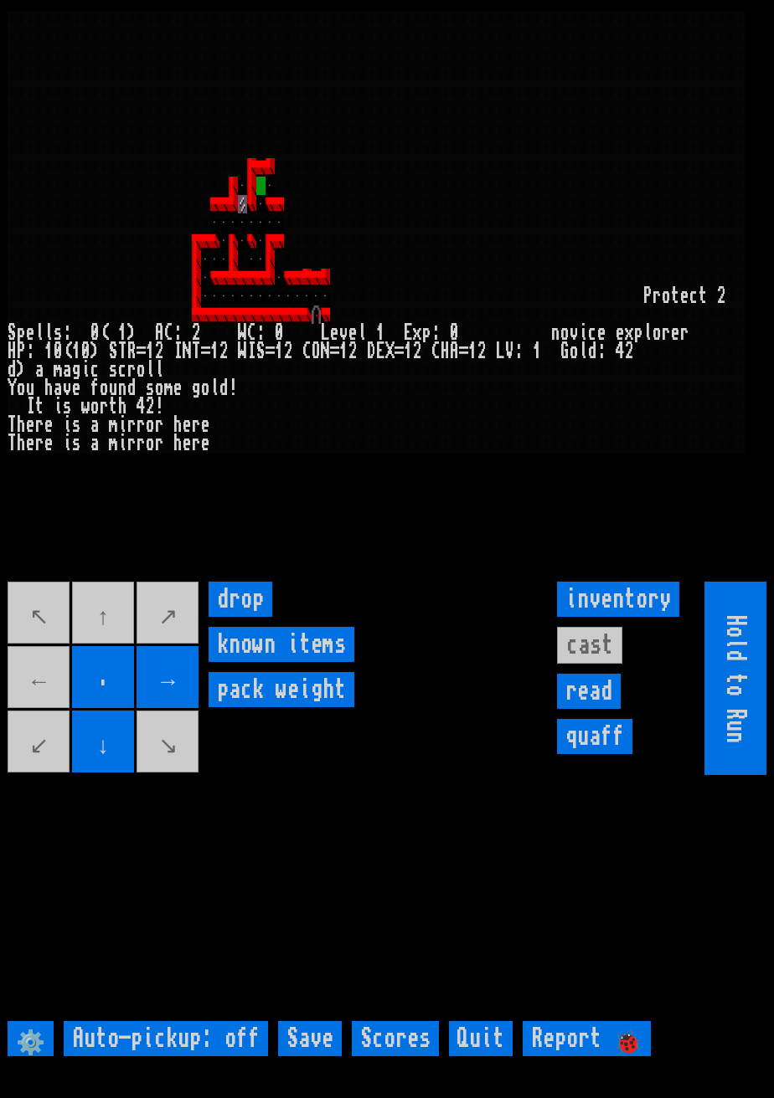
click at [116, 639] on movebuttons "↖ ↑ ↗ ← . → ↙ ↓ ↘" at bounding box center [104, 678] width 193 height 193
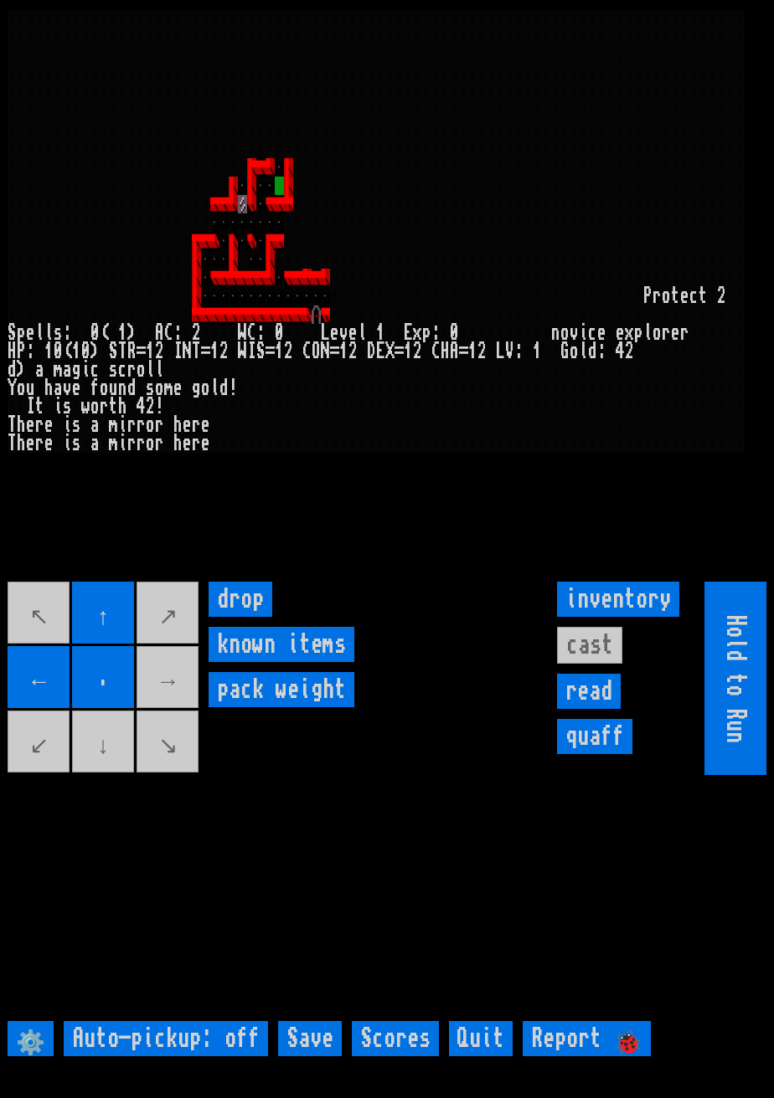
click at [188, 714] on movebuttons "↖ ↑ ↗ ← . → ↙ ↓ ↘" at bounding box center [104, 678] width 193 height 193
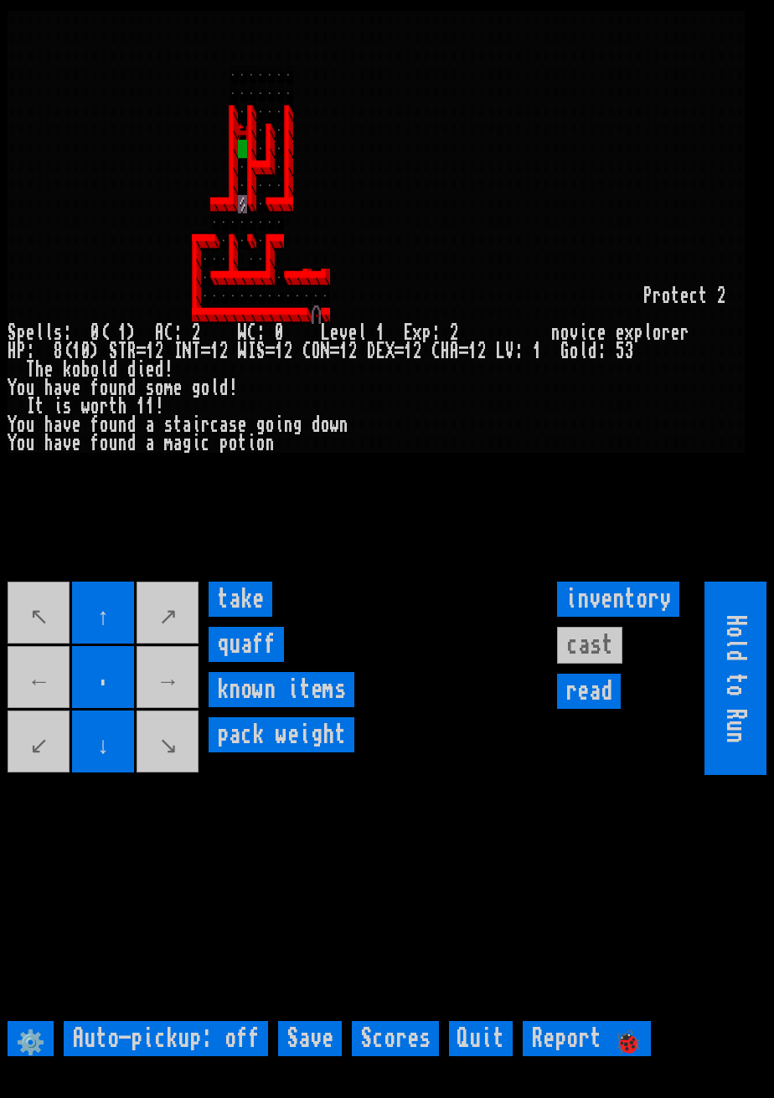
click at [245, 617] on input "take" at bounding box center [240, 599] width 64 height 35
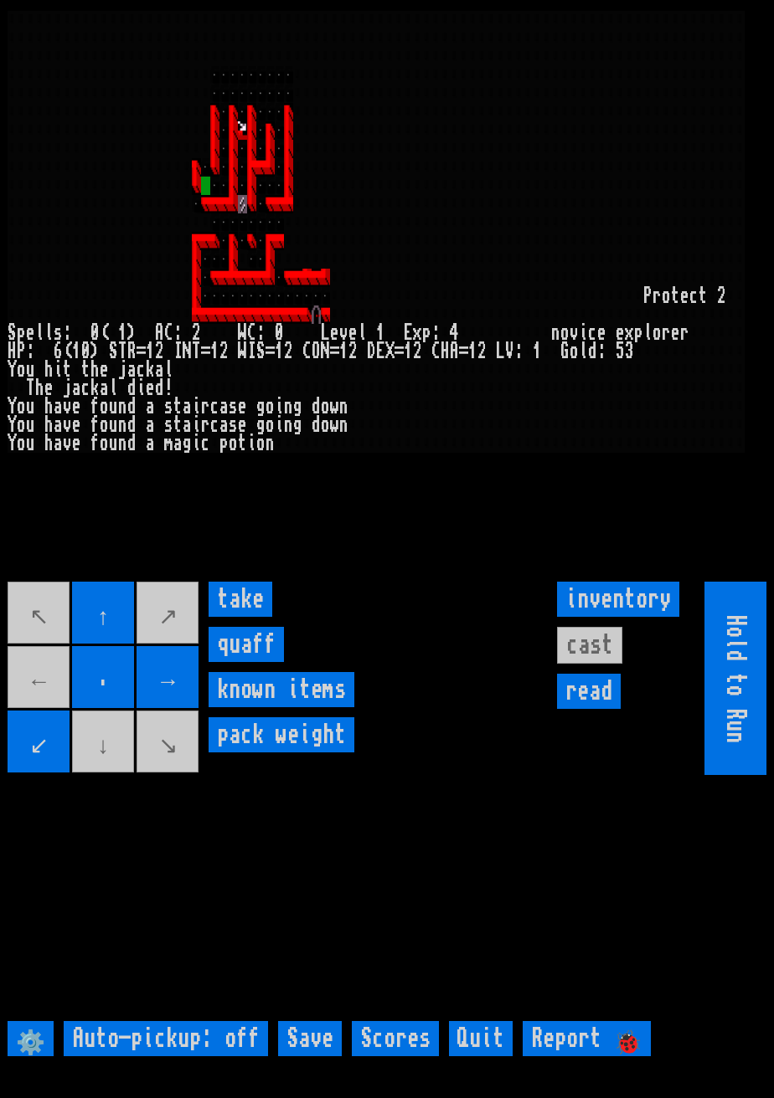
click at [231, 617] on input "take" at bounding box center [240, 599] width 64 height 35
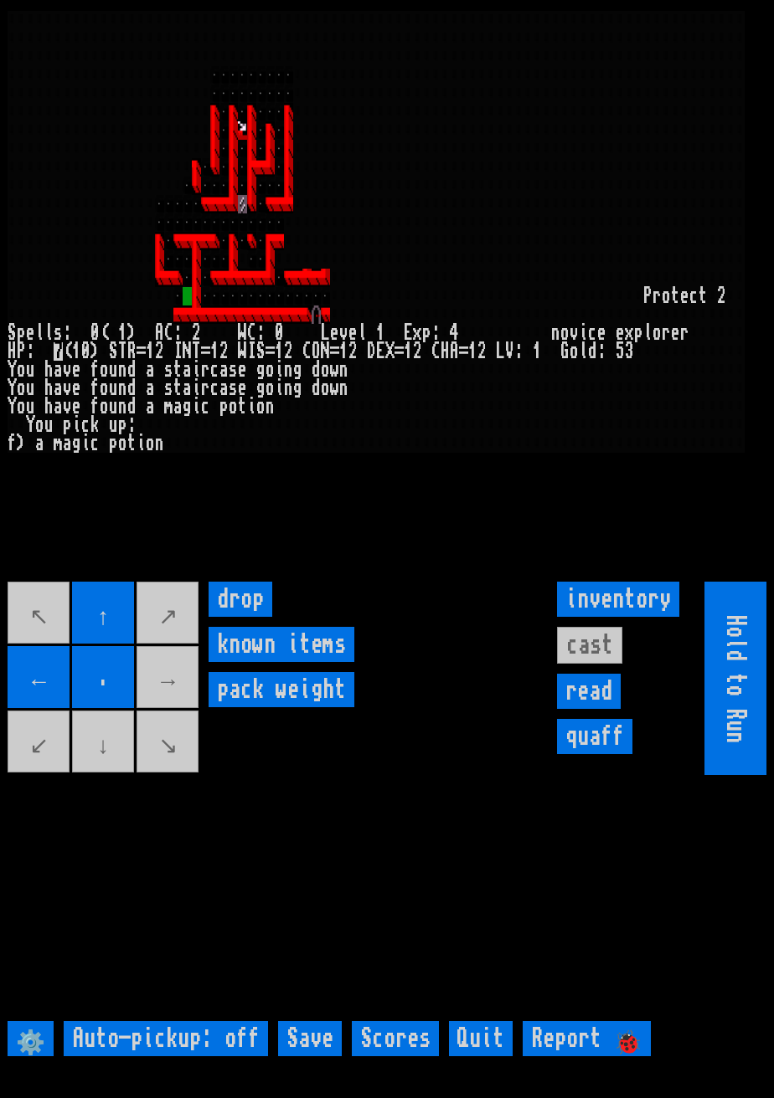
click at [110, 775] on movebuttons "↖ ↑ ↗ ← . → ↙ ↓ ↘" at bounding box center [104, 678] width 193 height 193
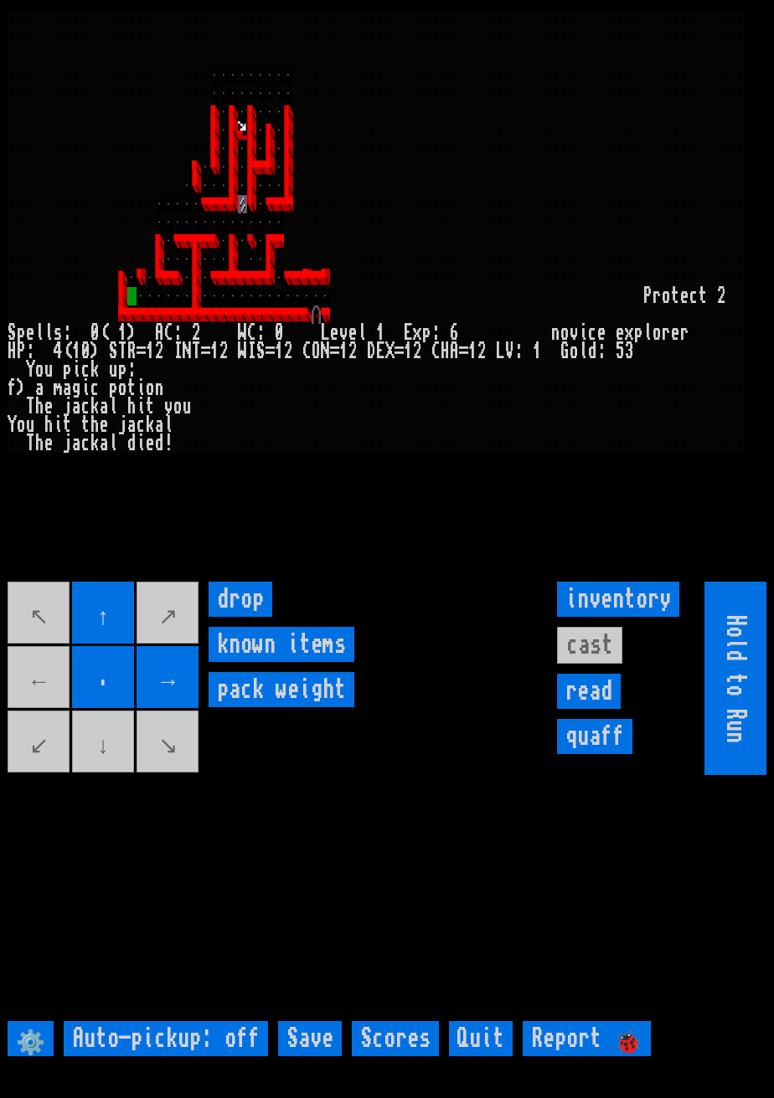
click at [50, 714] on movebuttons "↖ ↑ ↗ ← . → ↙ ↓ ↘" at bounding box center [104, 678] width 193 height 193
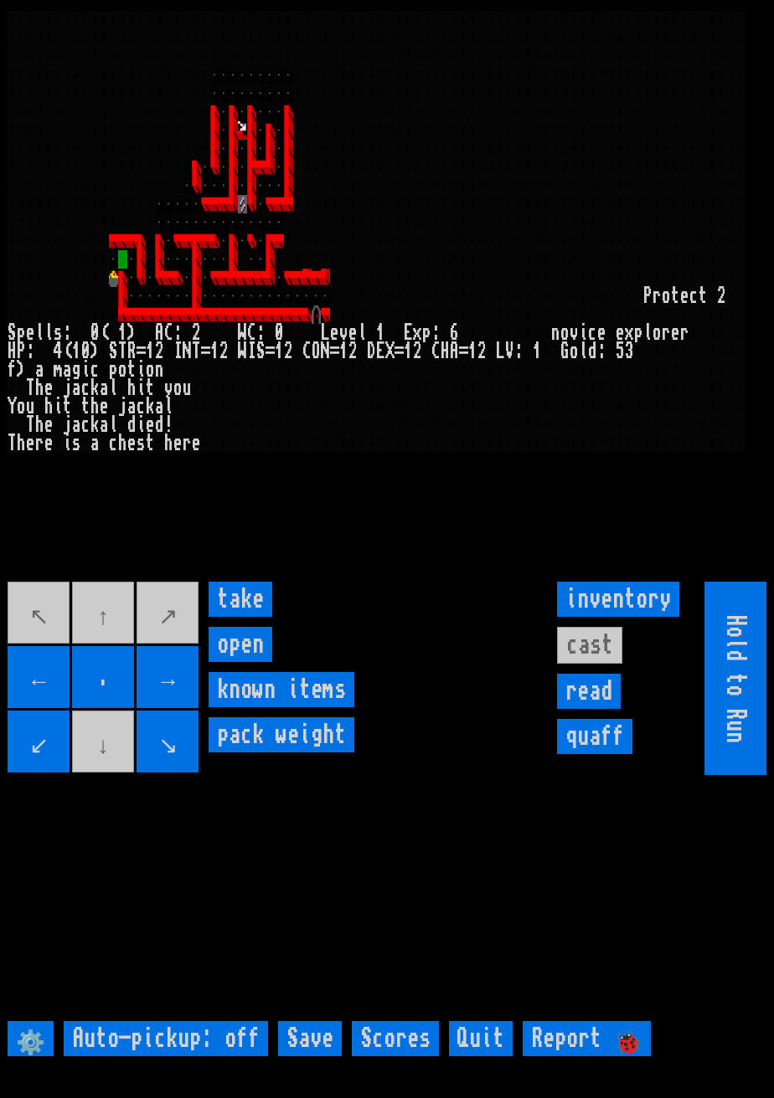
click at [253, 662] on input "open" at bounding box center [240, 644] width 64 height 35
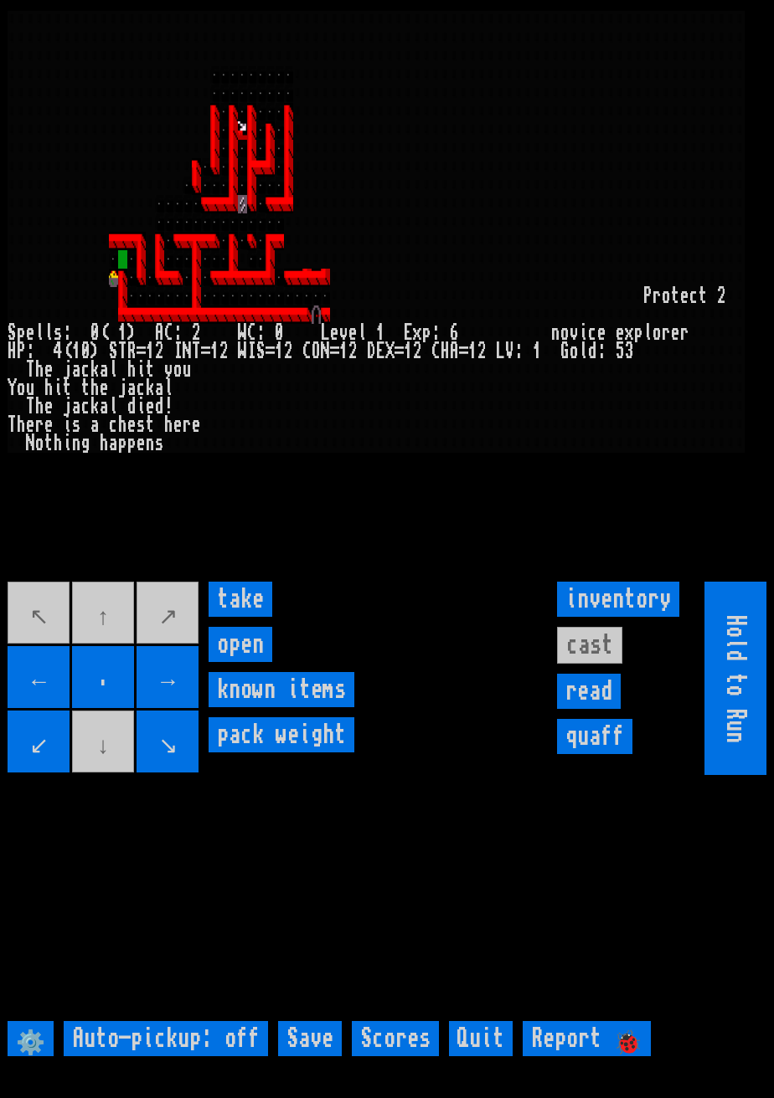
click at [256, 662] on input "open" at bounding box center [240, 644] width 64 height 35
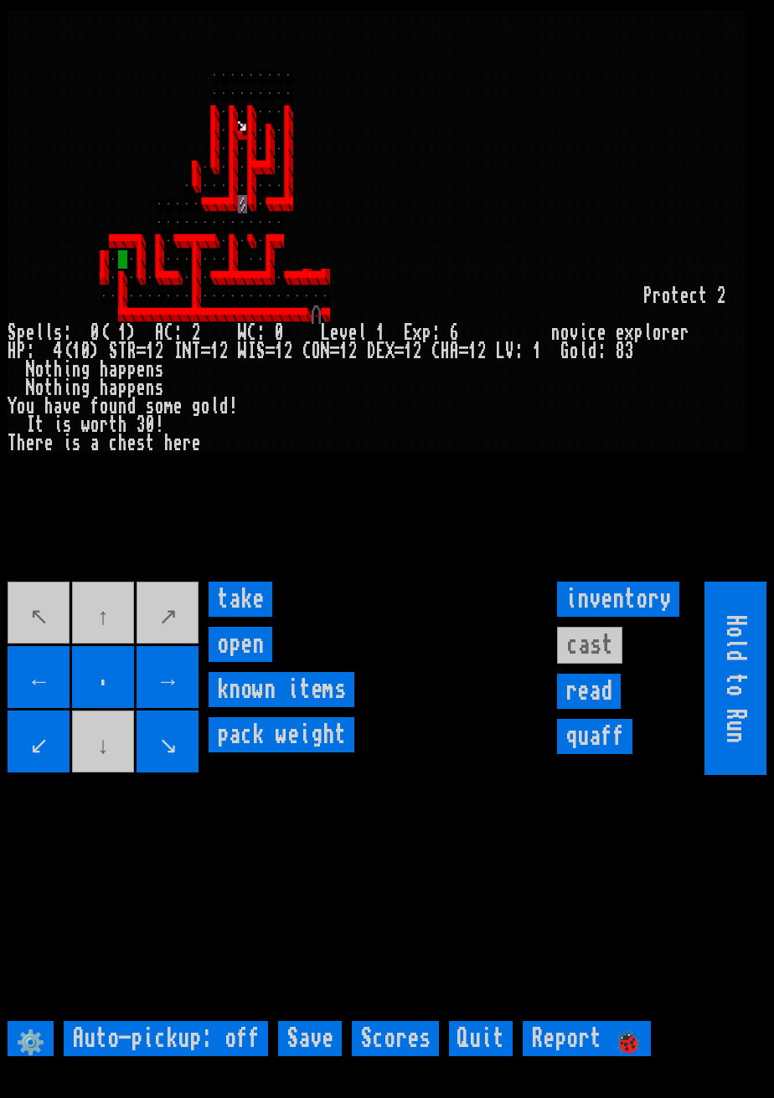
click at [256, 662] on input "open" at bounding box center [240, 644] width 64 height 35
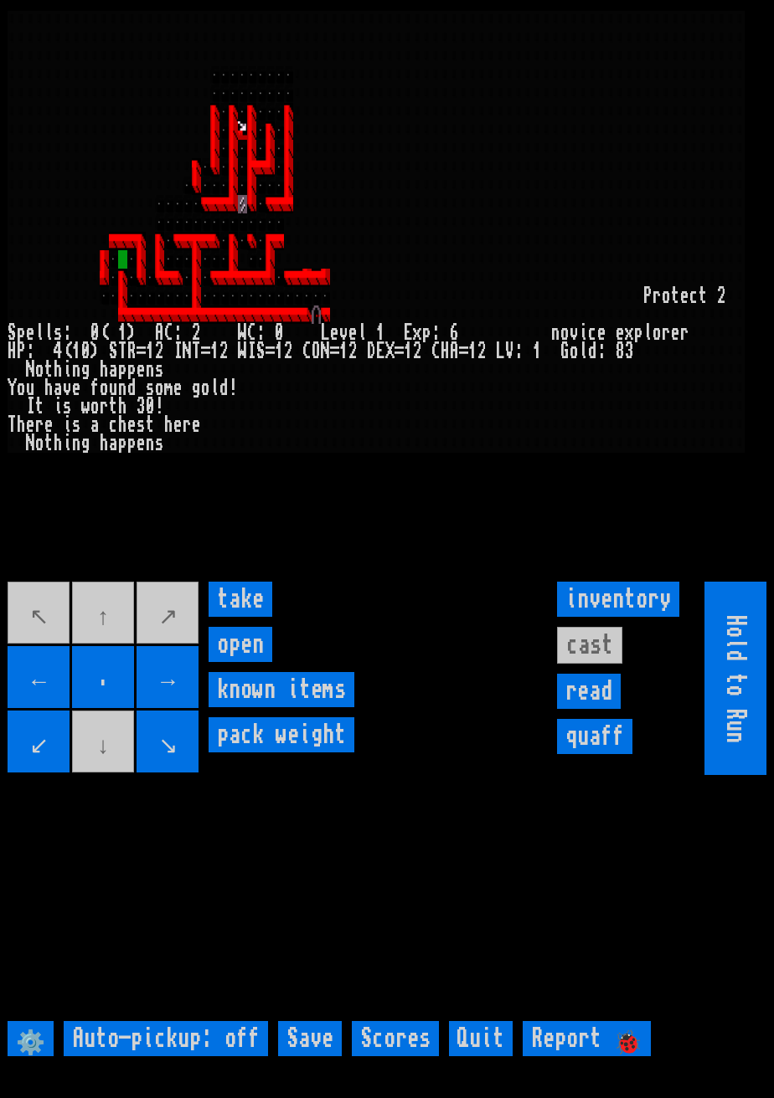
click at [249, 662] on input "open" at bounding box center [240, 644] width 64 height 35
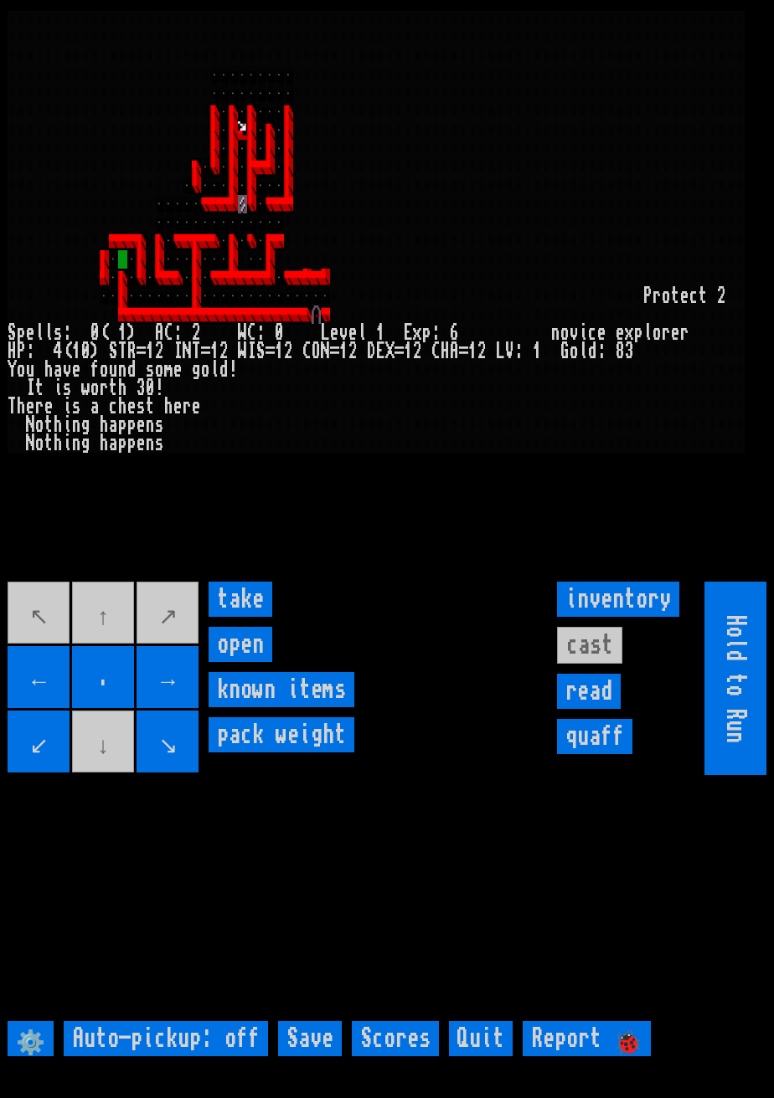
click at [249, 662] on input "open" at bounding box center [240, 644] width 64 height 35
click at [250, 686] on larngrid at bounding box center [387, 549] width 774 height 1098
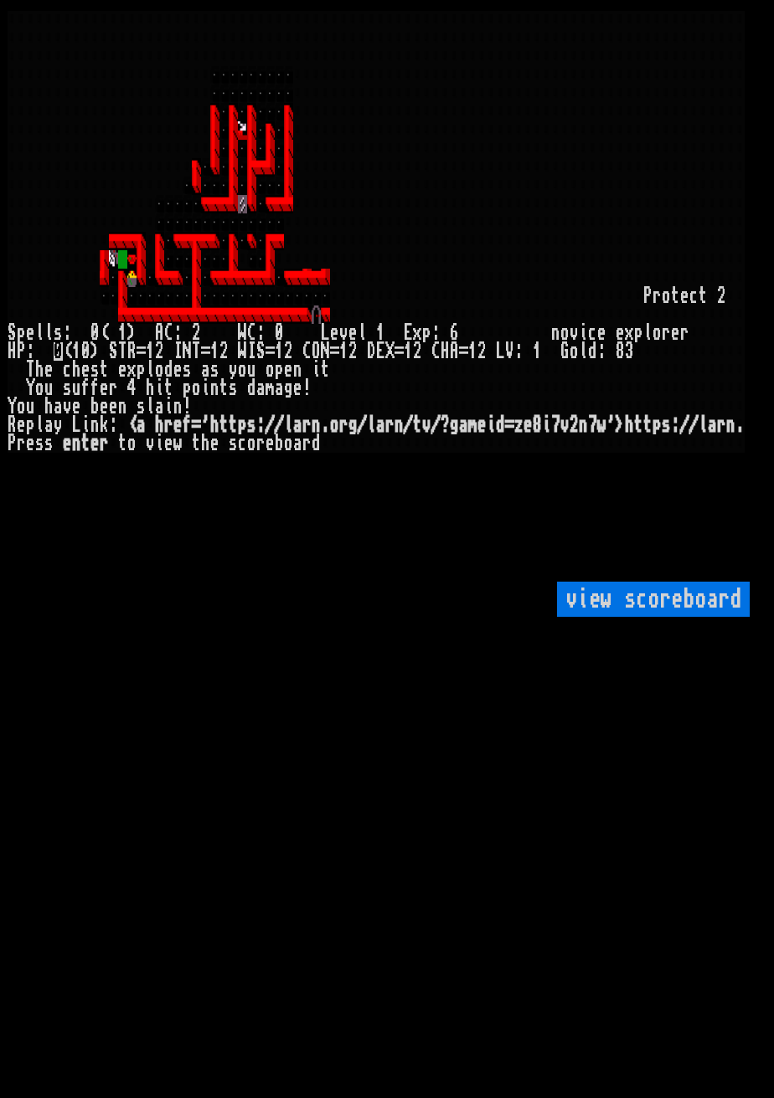
click at [248, 686] on larngrid at bounding box center [387, 549] width 774 height 1098
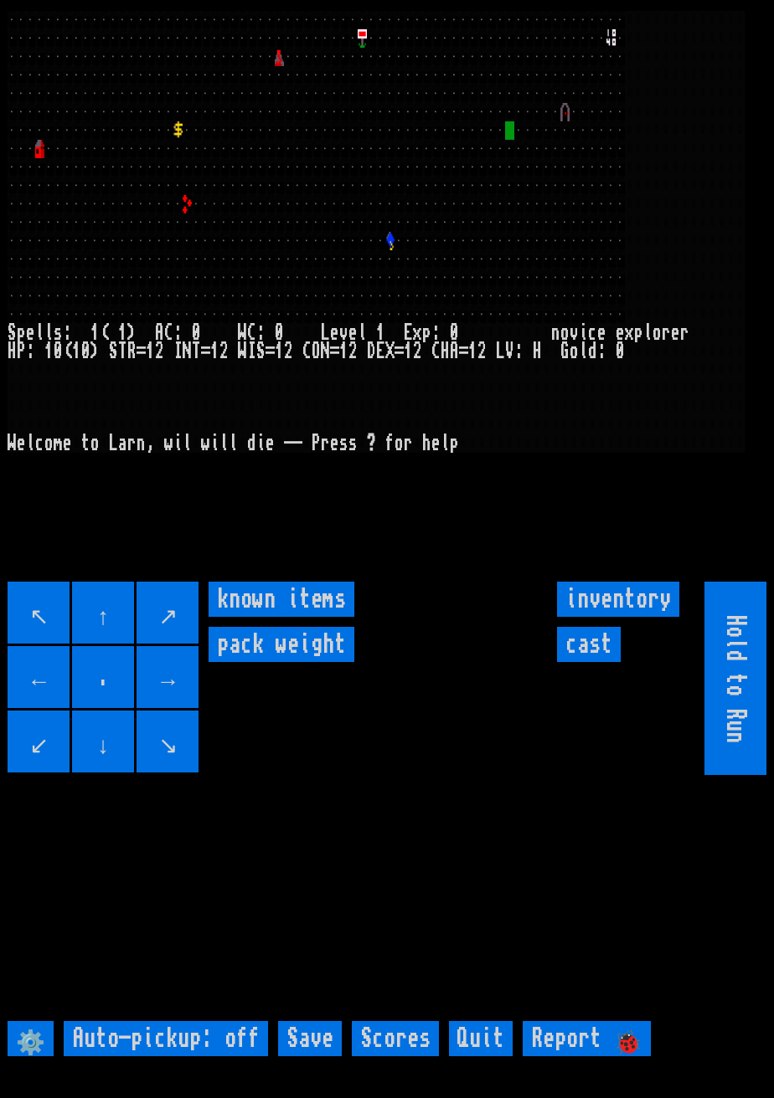
click at [195, 641] on input "↗" at bounding box center [167, 613] width 62 height 62
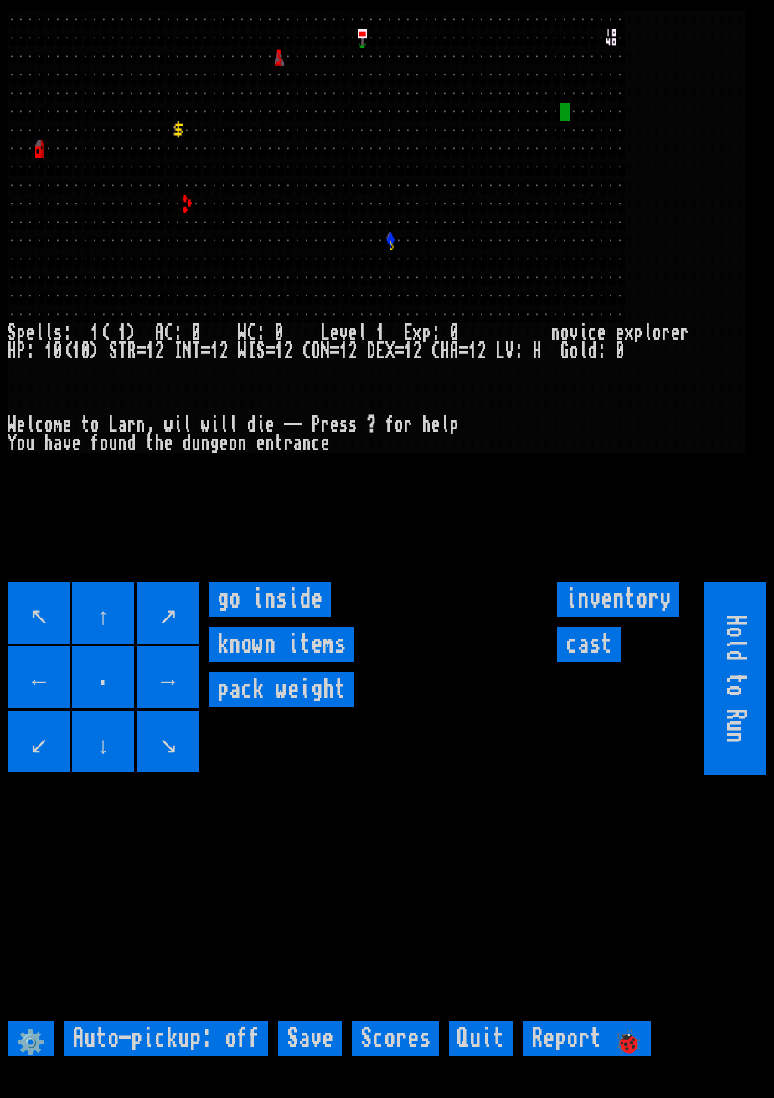
click at [290, 617] on inside "go inside" at bounding box center [269, 599] width 122 height 35
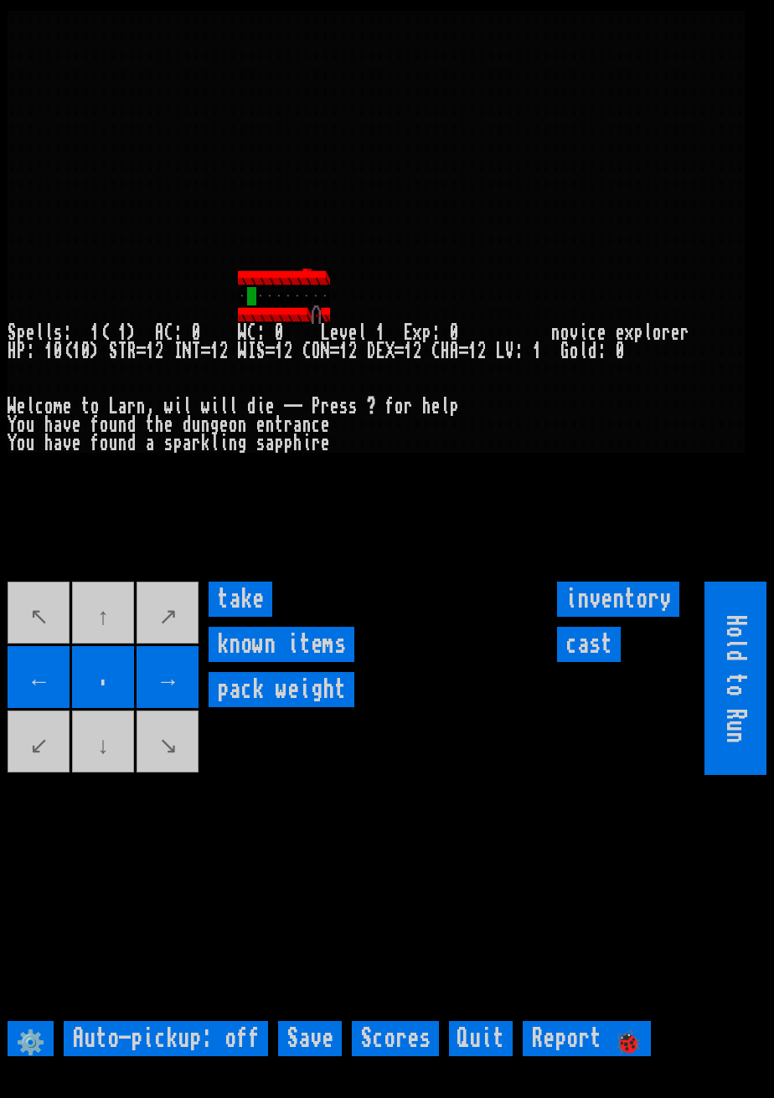
click at [249, 617] on input "take" at bounding box center [240, 599] width 64 height 35
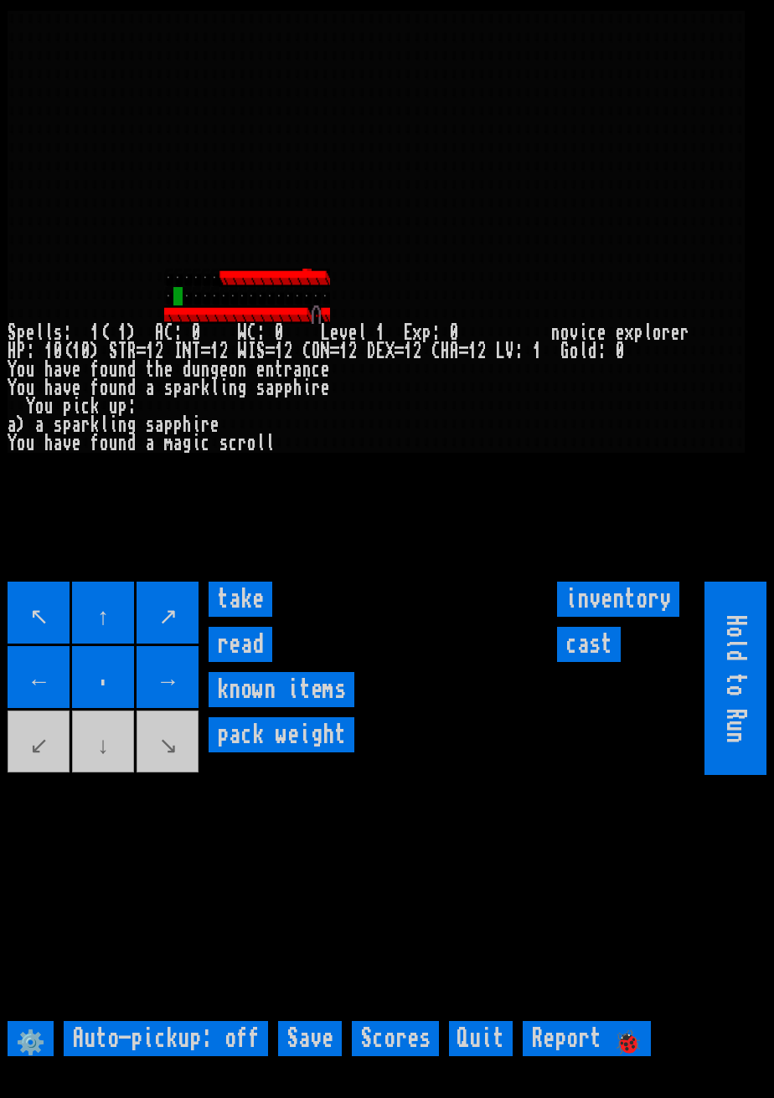
click at [244, 617] on input "take" at bounding box center [240, 599] width 64 height 35
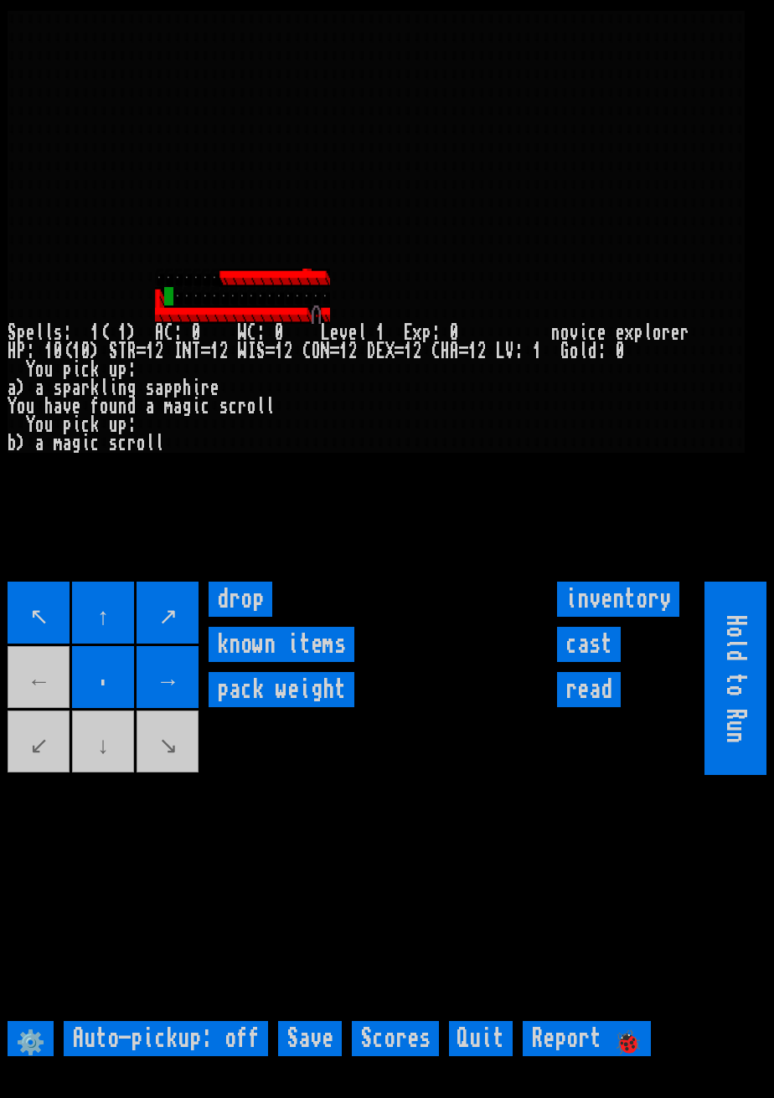
click at [32, 718] on movebuttons "↖ ↑ ↗ ← . → ↙ ↓ ↘" at bounding box center [104, 678] width 193 height 193
click at [38, 718] on movebuttons "↖ ↑ ↗ ← . → ↙ ↓ ↘" at bounding box center [104, 678] width 193 height 193
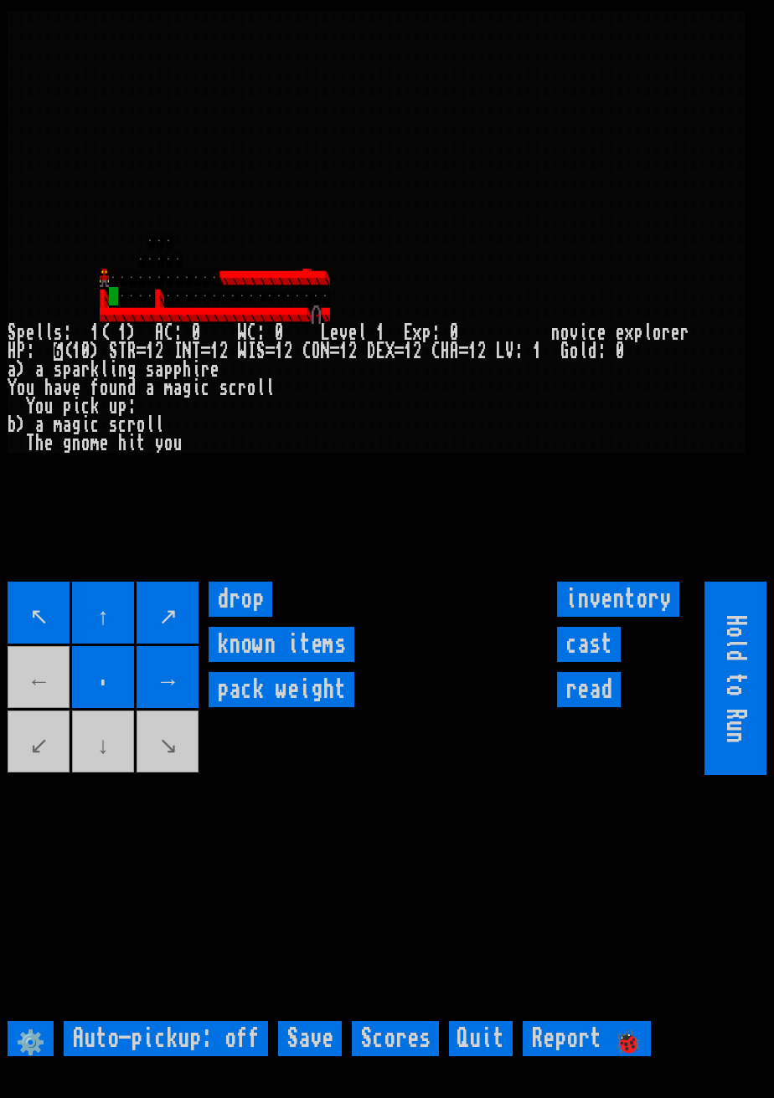
click at [44, 712] on movebuttons "↖ ↑ ↗ ← . → ↙ ↓ ↘" at bounding box center [104, 678] width 193 height 193
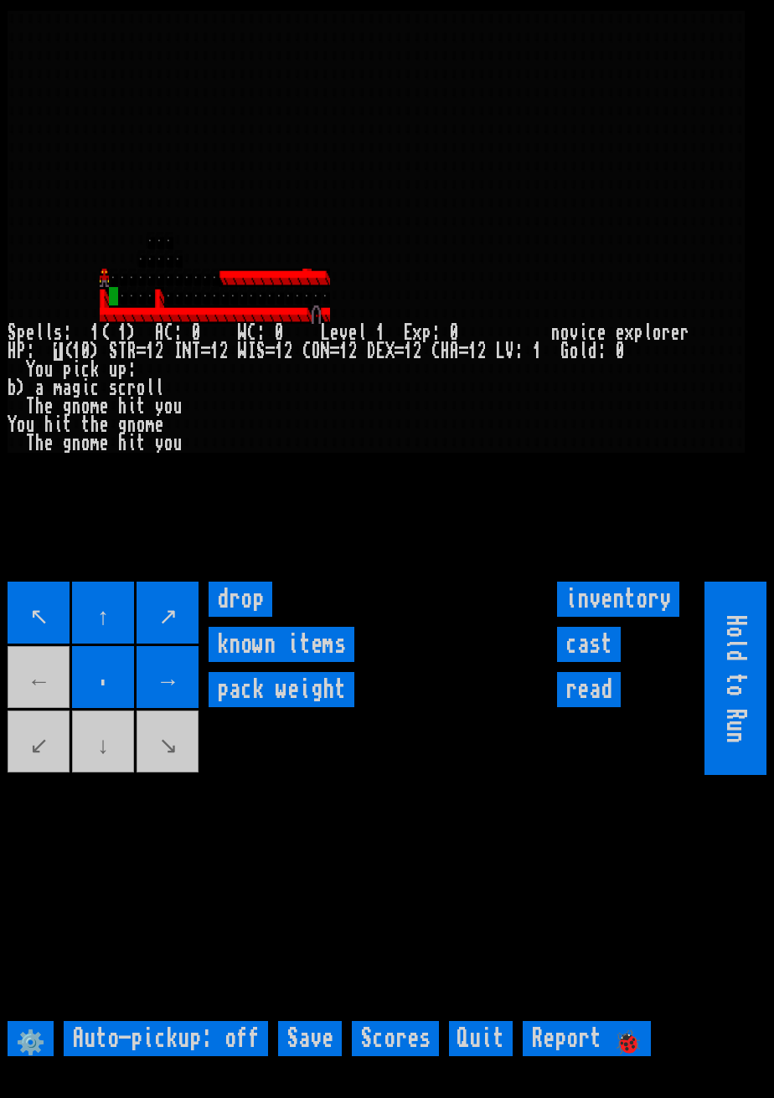
click at [210, 662] on items "known items" at bounding box center [281, 644] width 146 height 35
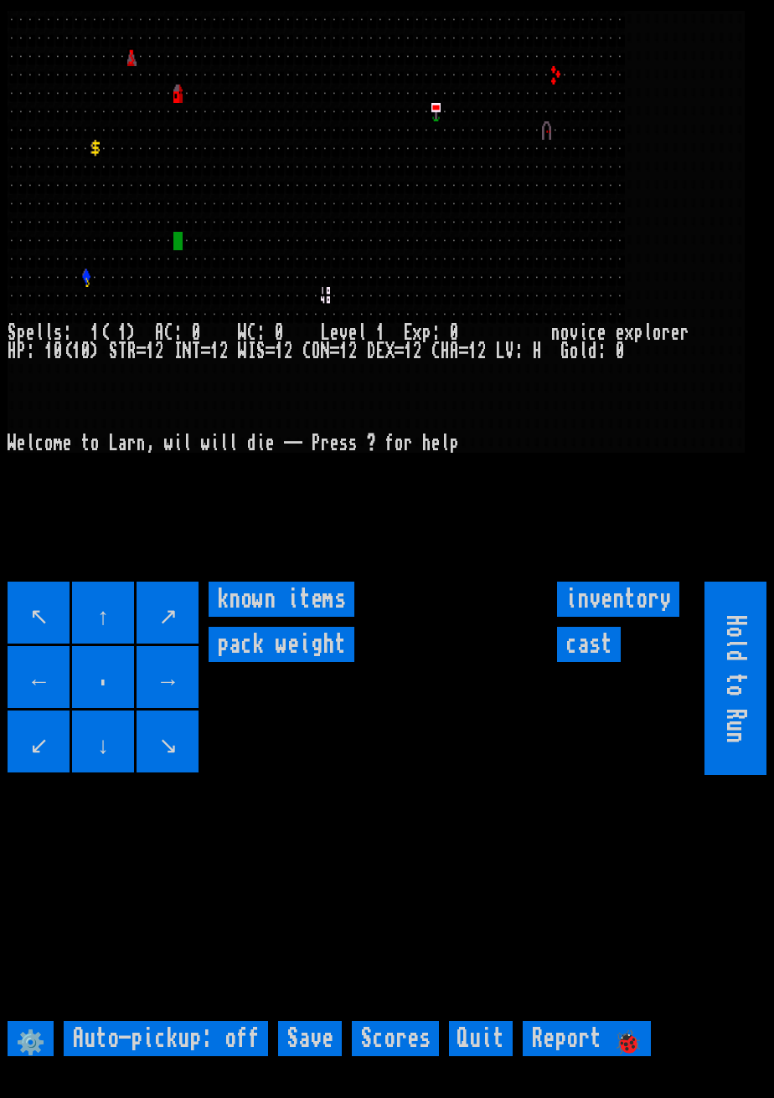
click at [188, 628] on input "↗" at bounding box center [167, 613] width 62 height 62
click at [193, 692] on input "→" at bounding box center [167, 677] width 62 height 62
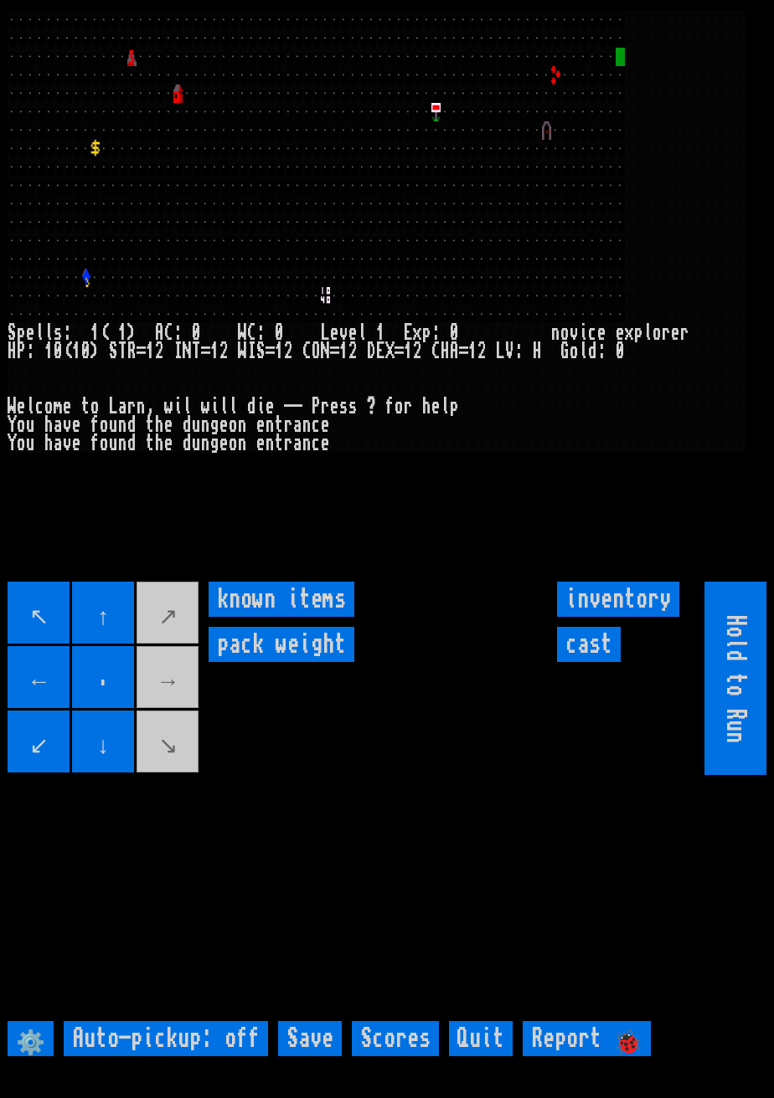
click at [172, 715] on movebuttons "↖ ↑ ↗ ← . → ↙ ↓ ↘" at bounding box center [104, 678] width 193 height 193
click at [182, 677] on movebuttons "↖ ↑ ↗ ← . → ↙ ↓ ↘" at bounding box center [104, 678] width 193 height 193
click at [167, 774] on movebuttons "↖ ↑ ↗ ← . → ↙ ↓ ↘" at bounding box center [104, 678] width 193 height 193
click at [273, 617] on items "known items" at bounding box center [281, 599] width 146 height 35
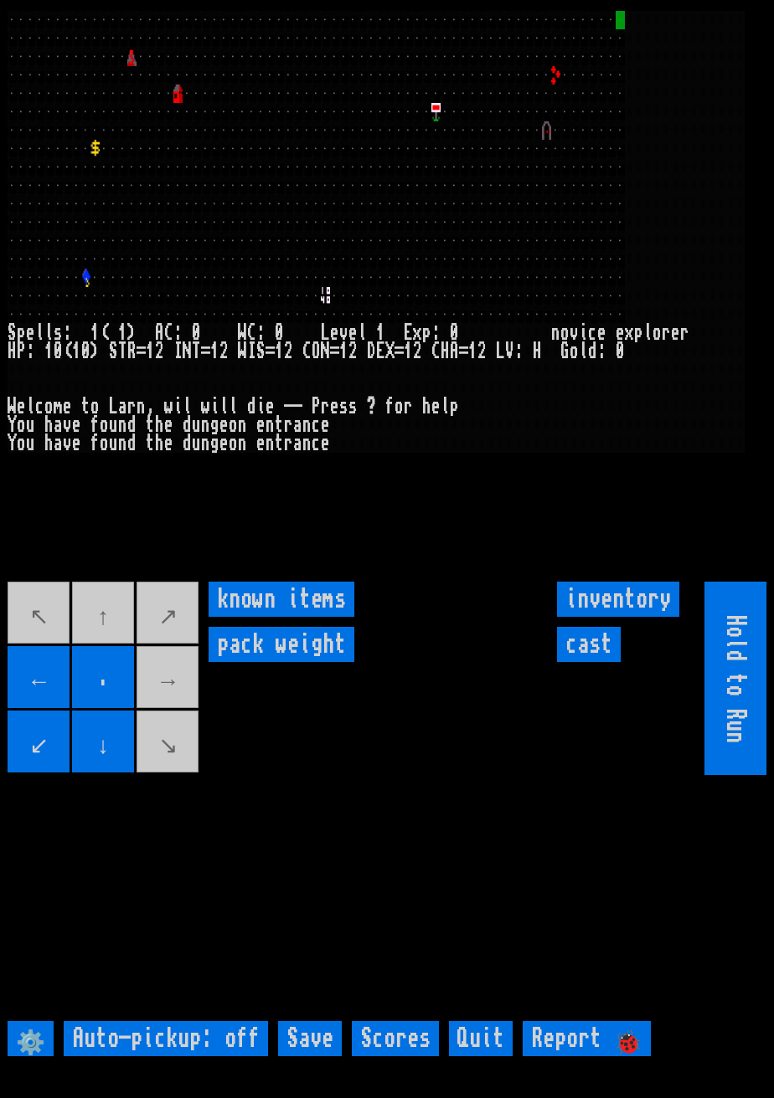
click at [608, 617] on input "inventory" at bounding box center [618, 599] width 122 height 35
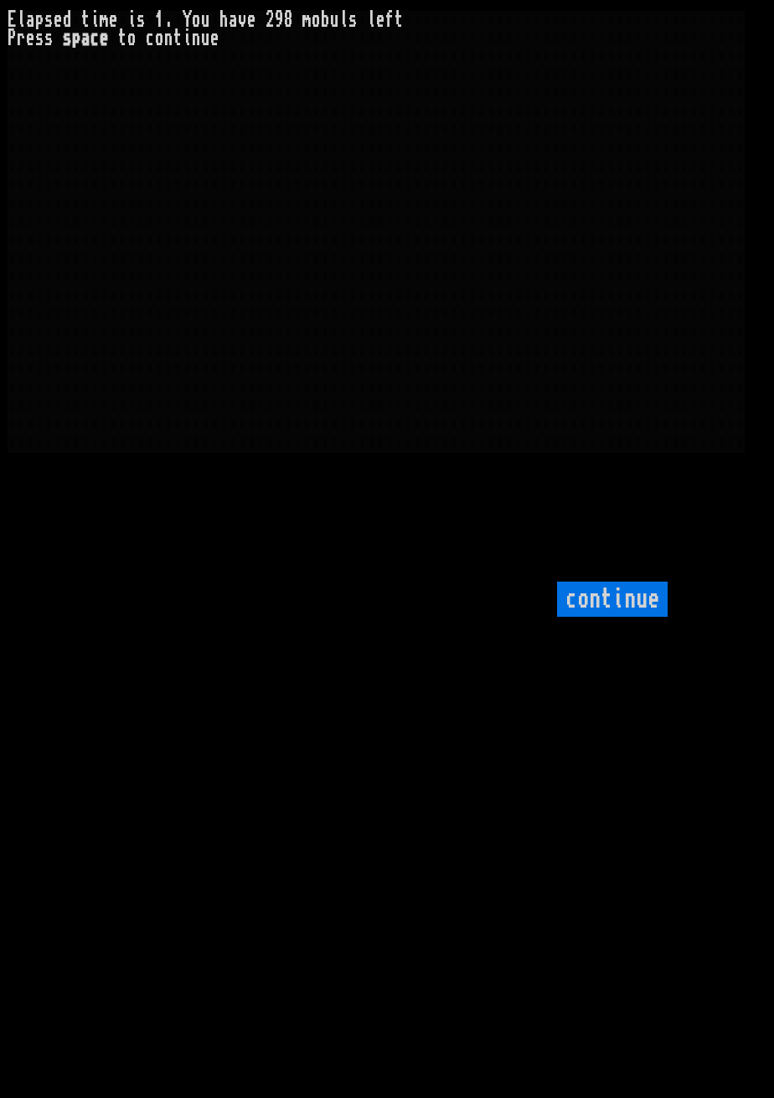
click at [608, 617] on input "continue" at bounding box center [612, 599] width 111 height 35
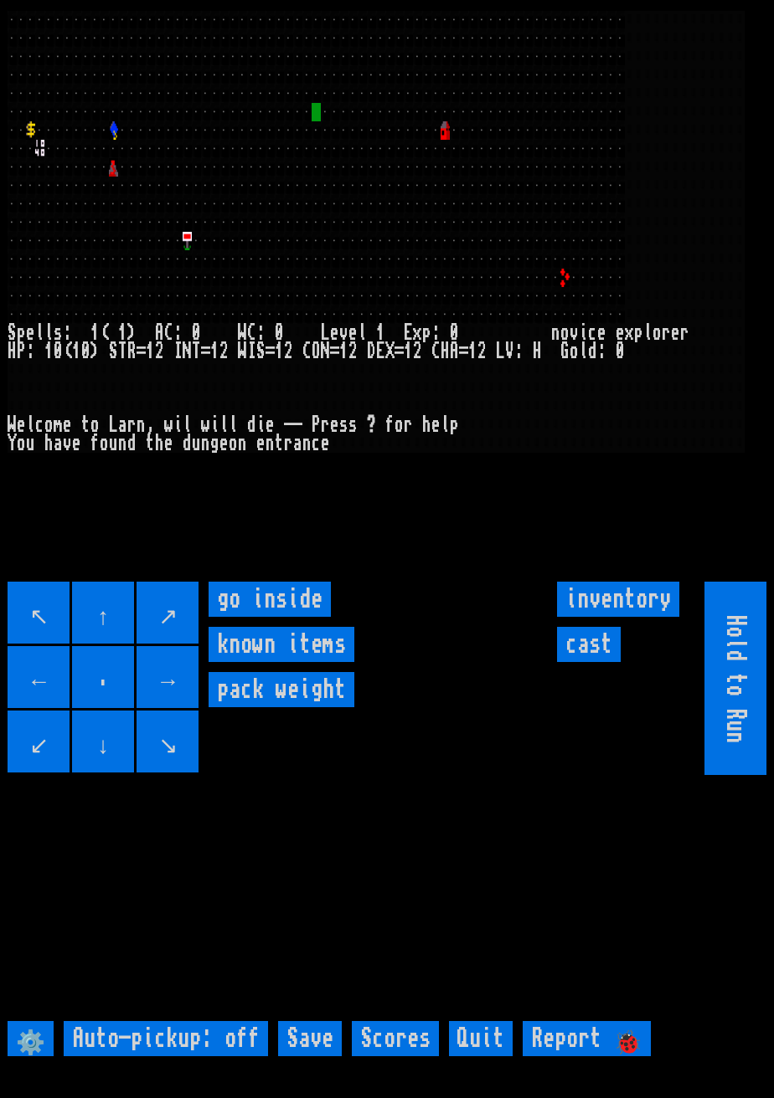
click at [311, 617] on inside "go inside" at bounding box center [269, 599] width 122 height 35
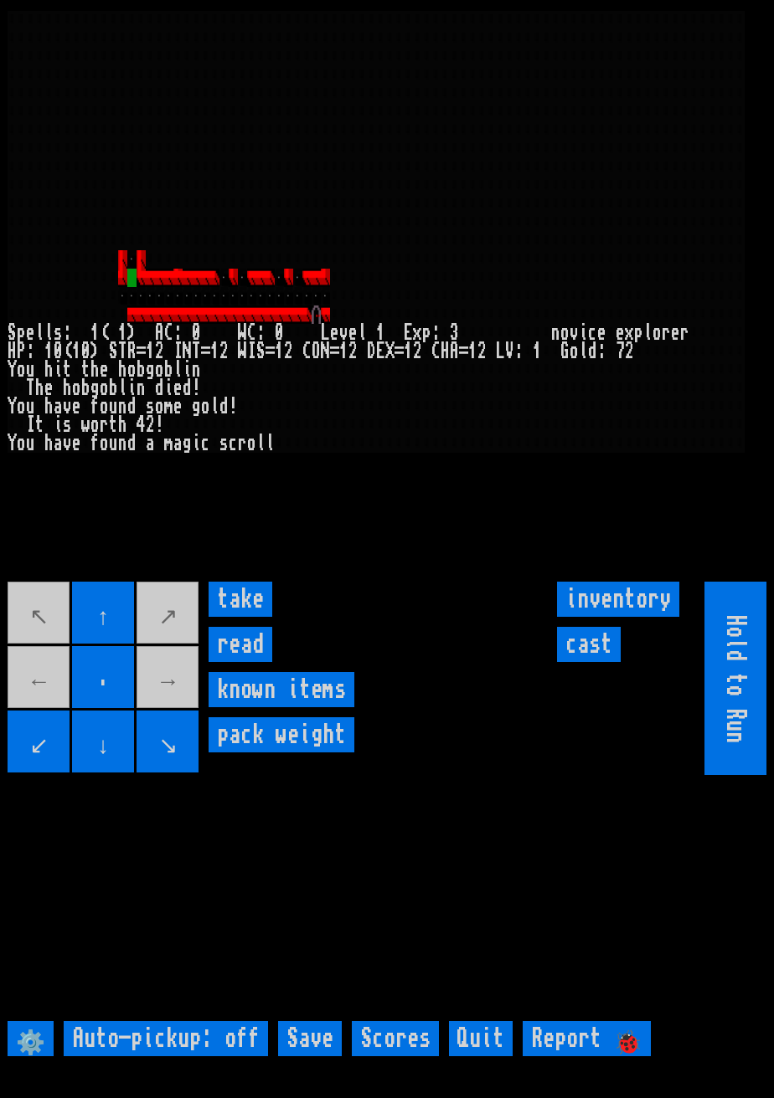
click at [254, 617] on input "take" at bounding box center [240, 599] width 64 height 35
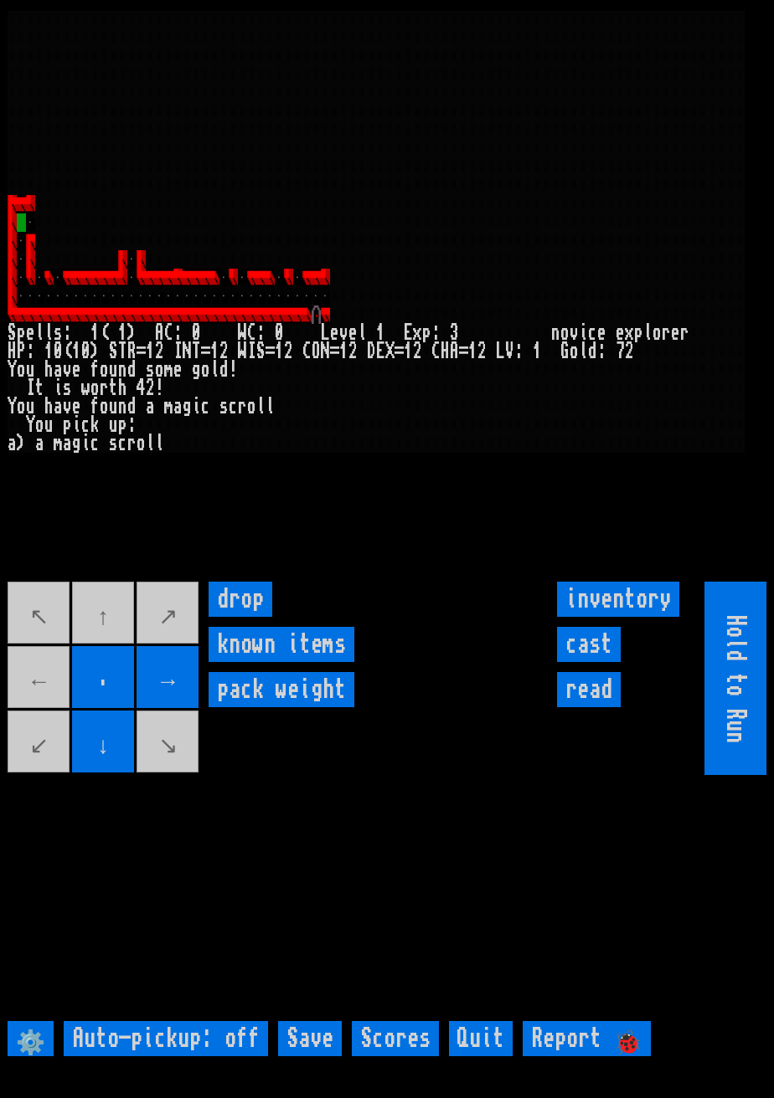
click at [113, 658] on movebuttons "↖ ↑ ↗ ← . → ↙ ↓ ↘" at bounding box center [104, 678] width 193 height 193
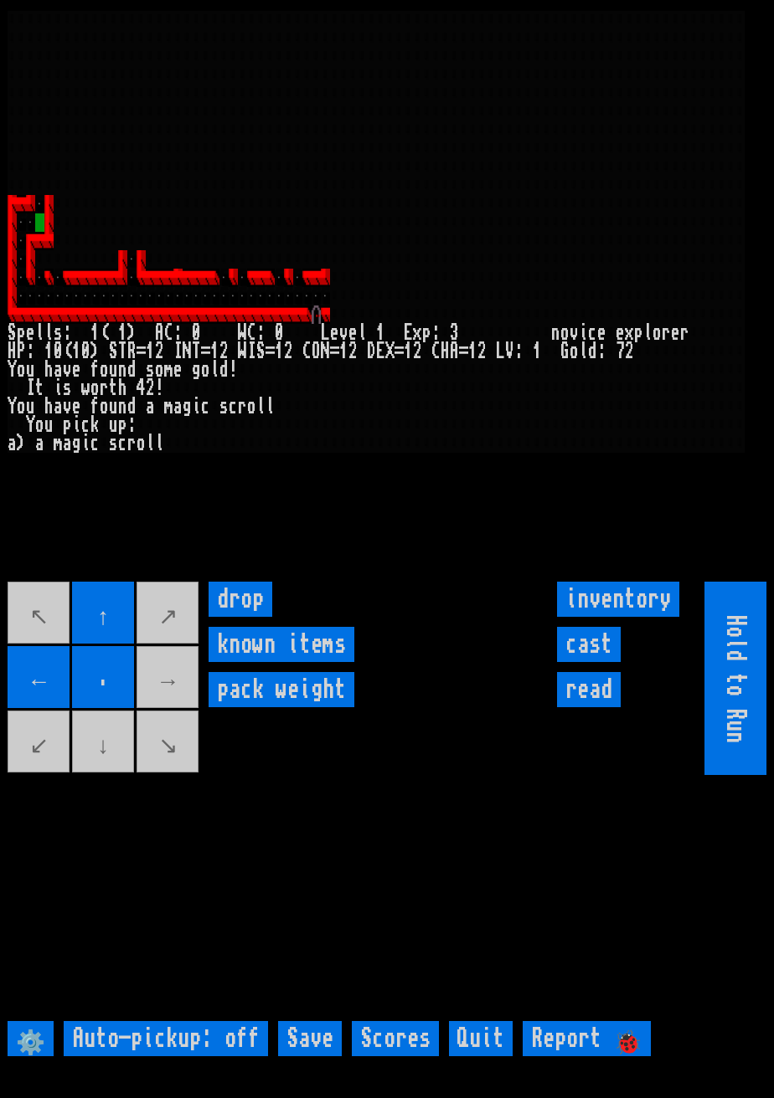
click at [194, 709] on movebuttons "↖ ↑ ↗ ← . → ↙ ↓ ↘" at bounding box center [104, 678] width 193 height 193
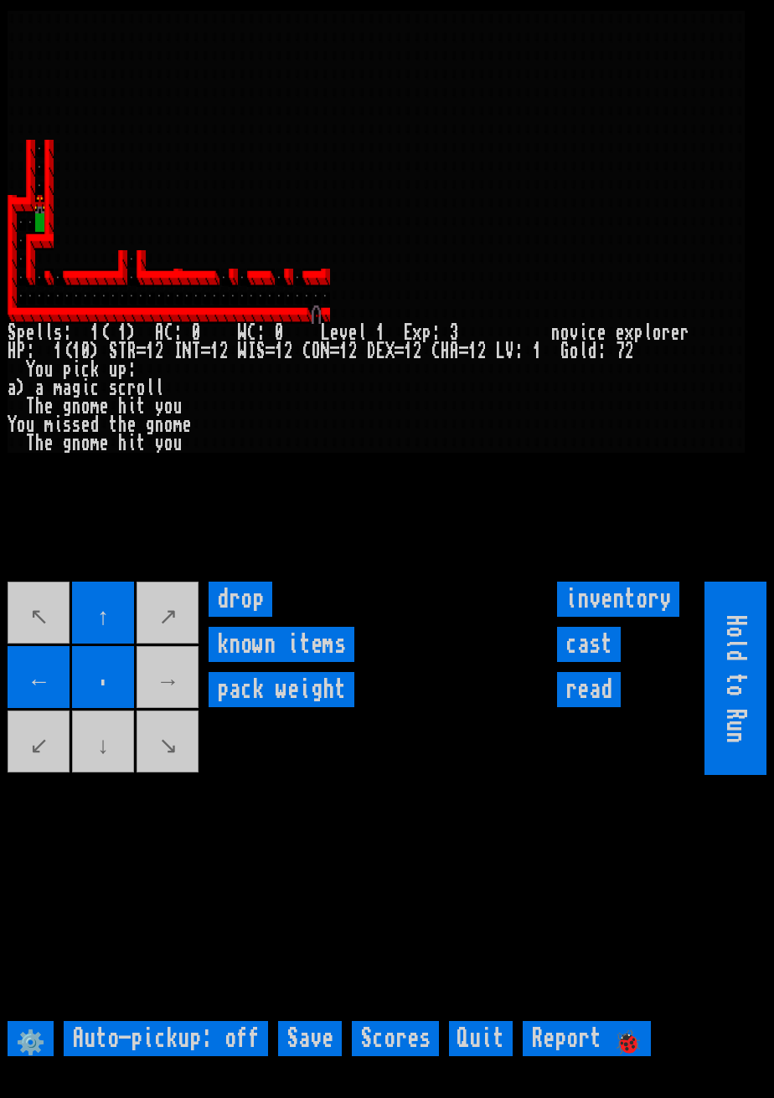
click at [600, 662] on input "cast" at bounding box center [589, 644] width 64 height 35
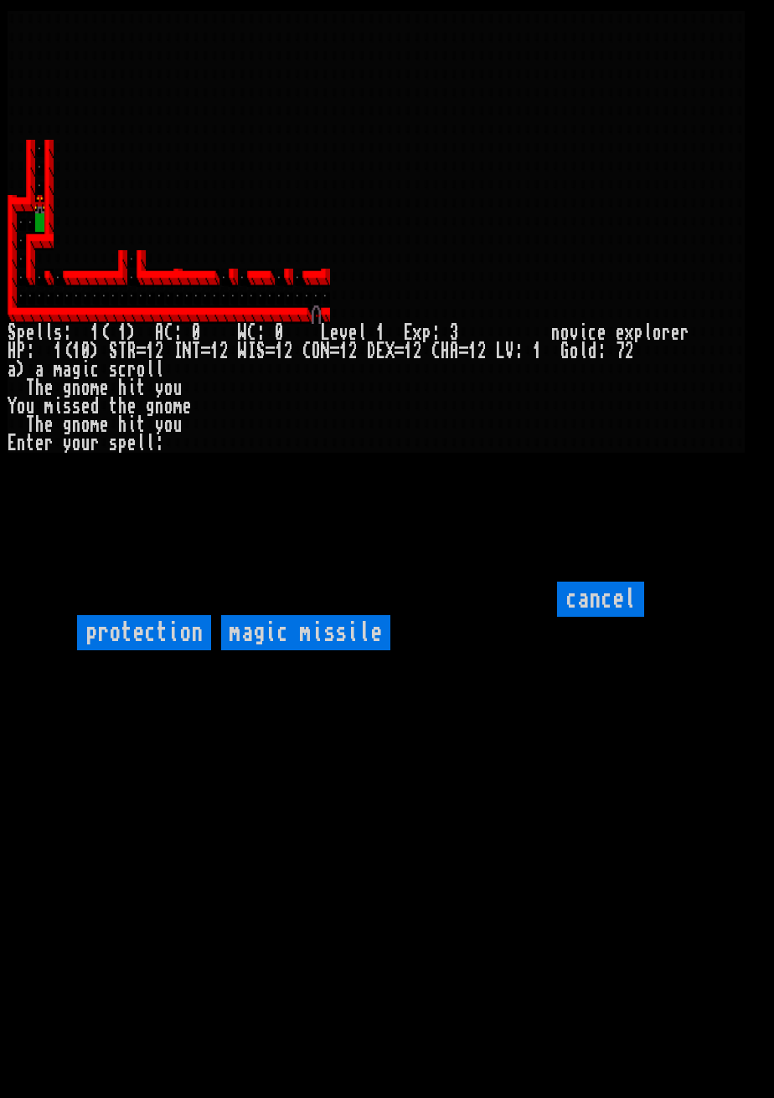
click at [154, 651] on input "protection" at bounding box center [144, 632] width 134 height 35
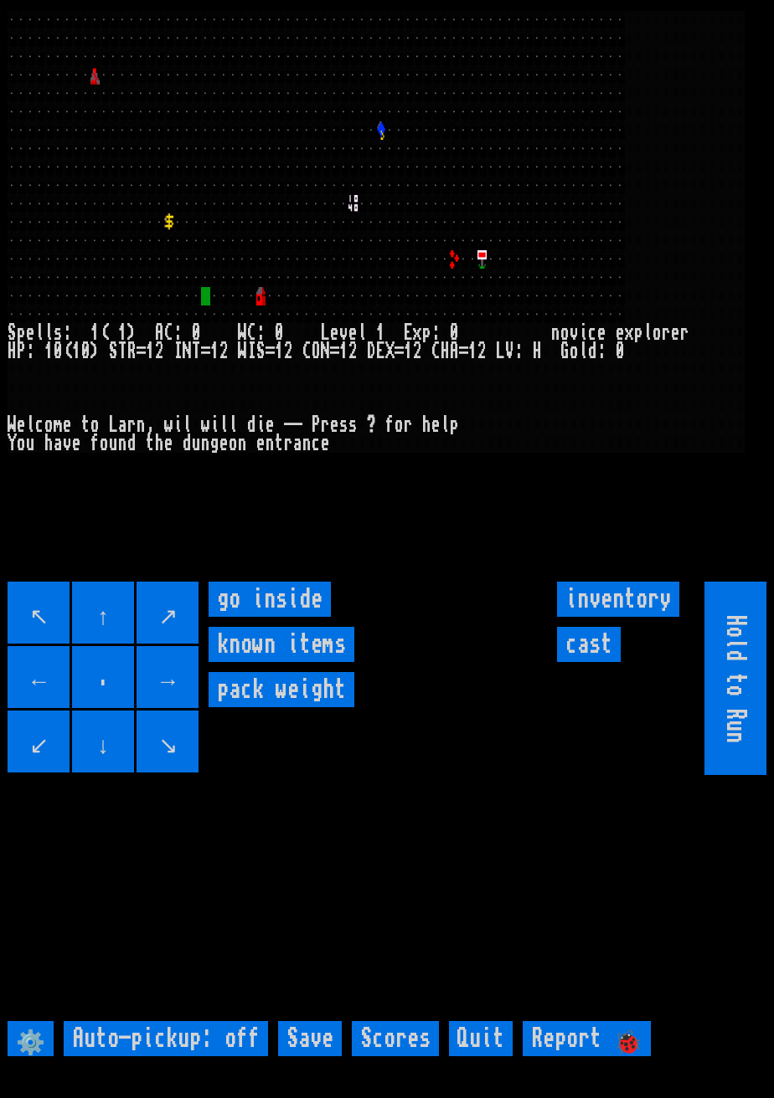
click at [280, 617] on inside "go inside" at bounding box center [269, 599] width 122 height 35
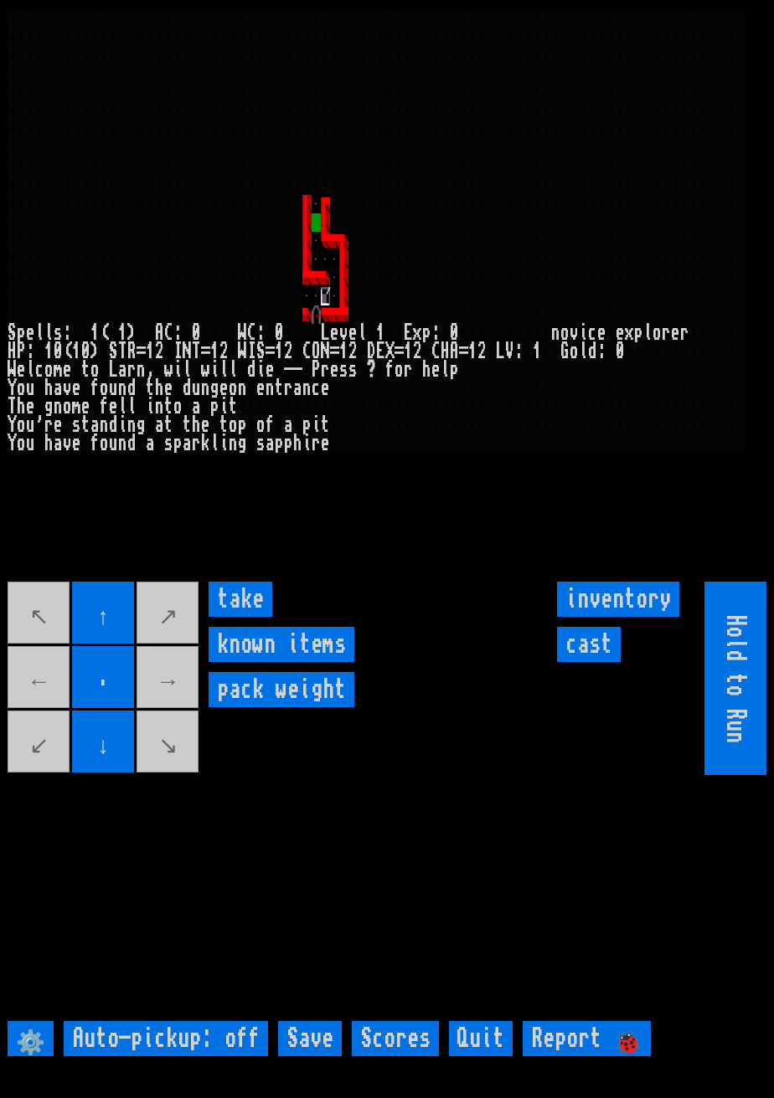
click at [242, 617] on input "take" at bounding box center [240, 599] width 64 height 35
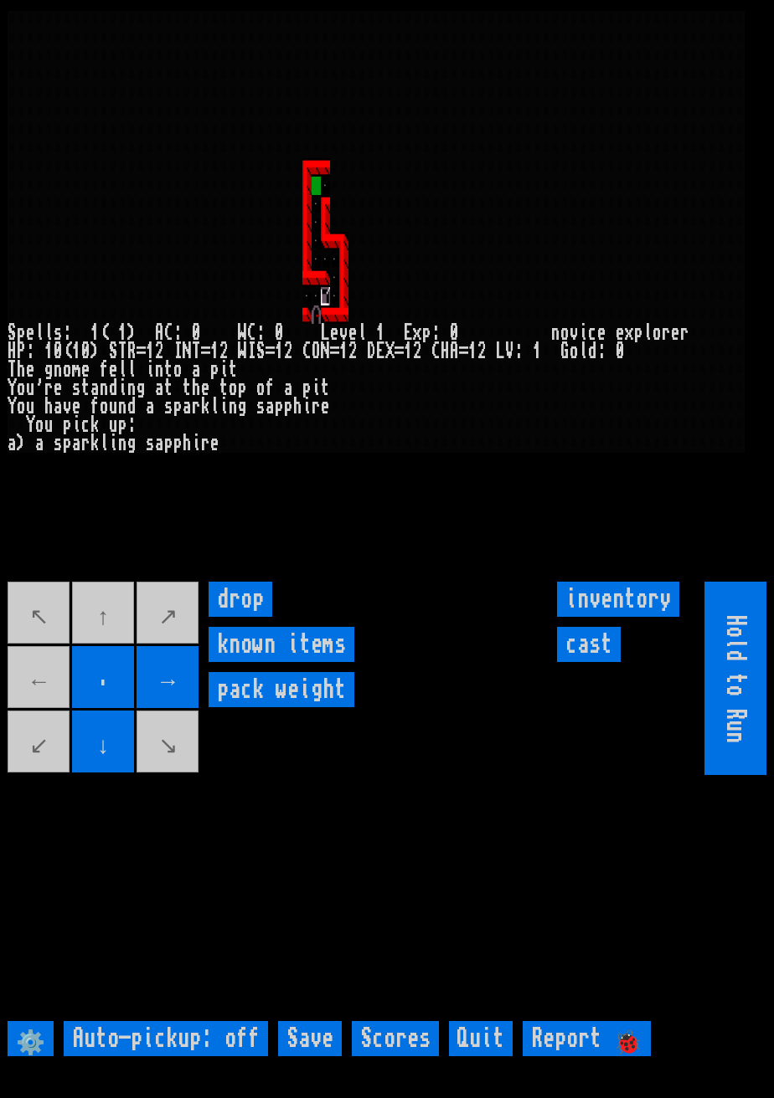
click at [117, 644] on movebuttons "↖ ↑ ↗ ← . → ↙ ↓ ↘" at bounding box center [104, 678] width 193 height 193
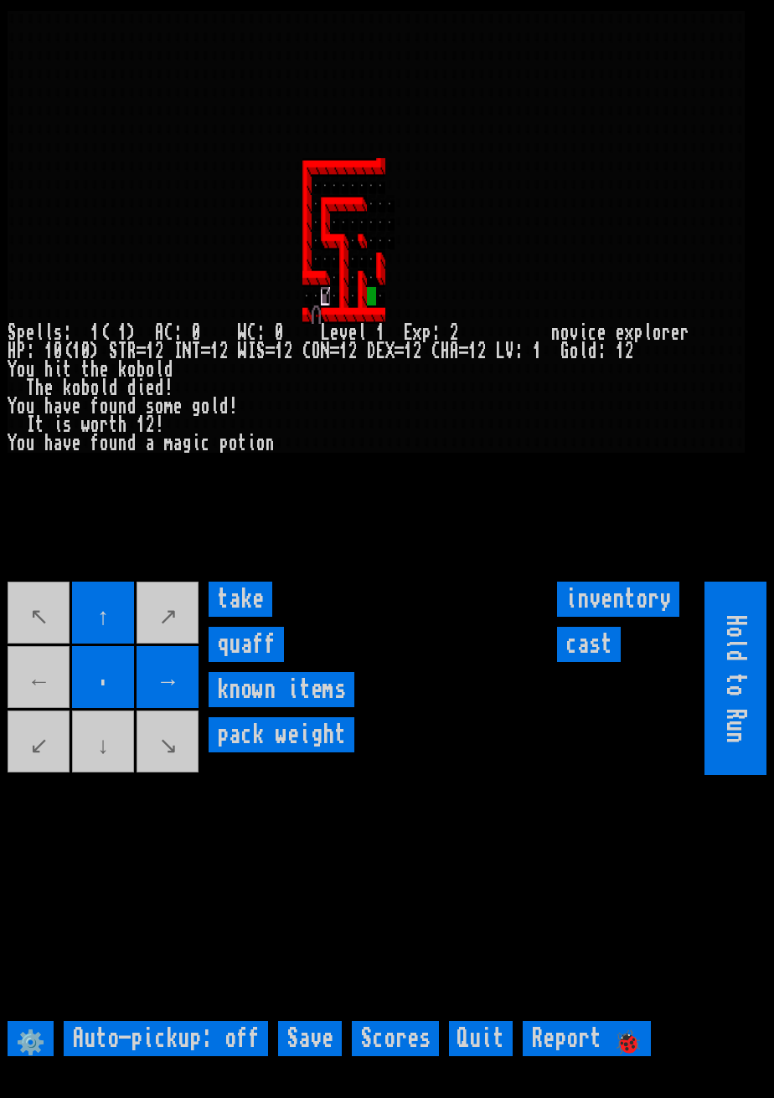
click at [132, 775] on movebuttons "↖ ↑ ↗ ← . → ↙ ↓ ↘" at bounding box center [104, 678] width 193 height 193
click at [257, 617] on input "take" at bounding box center [240, 599] width 64 height 35
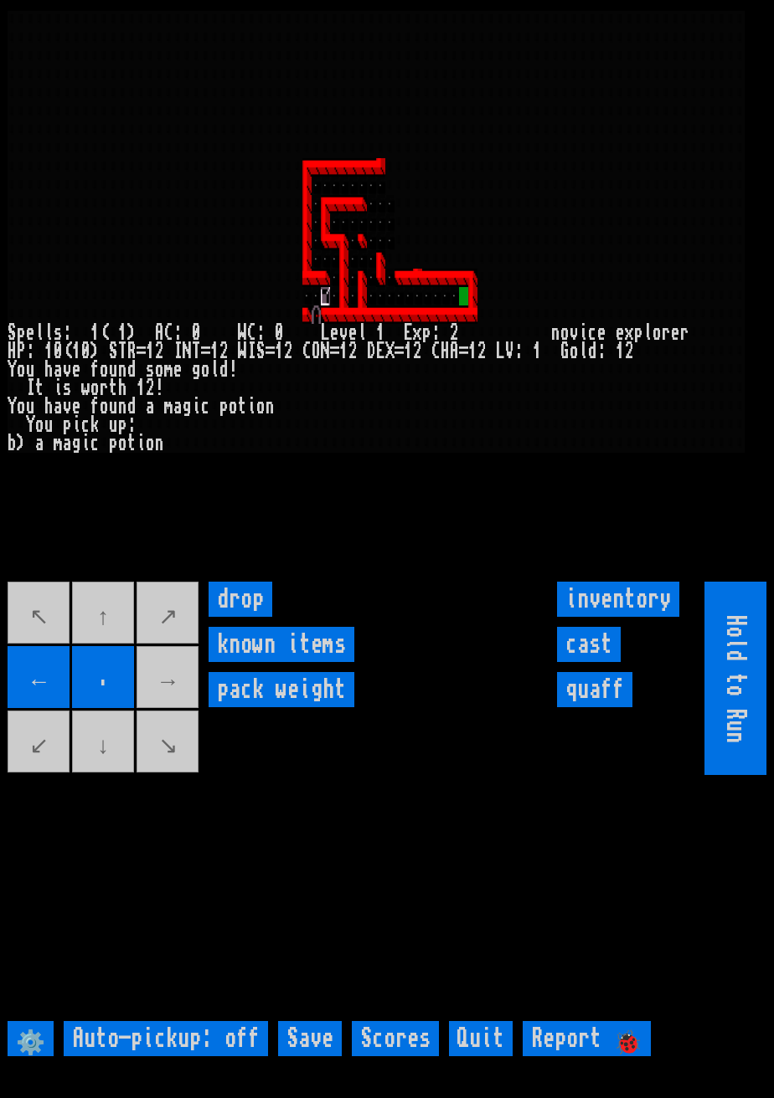
click at [173, 713] on movebuttons "↖ ↑ ↗ ← . → ↙ ↓ ↘" at bounding box center [104, 678] width 193 height 193
click at [588, 662] on input "cast" at bounding box center [589, 644] width 64 height 35
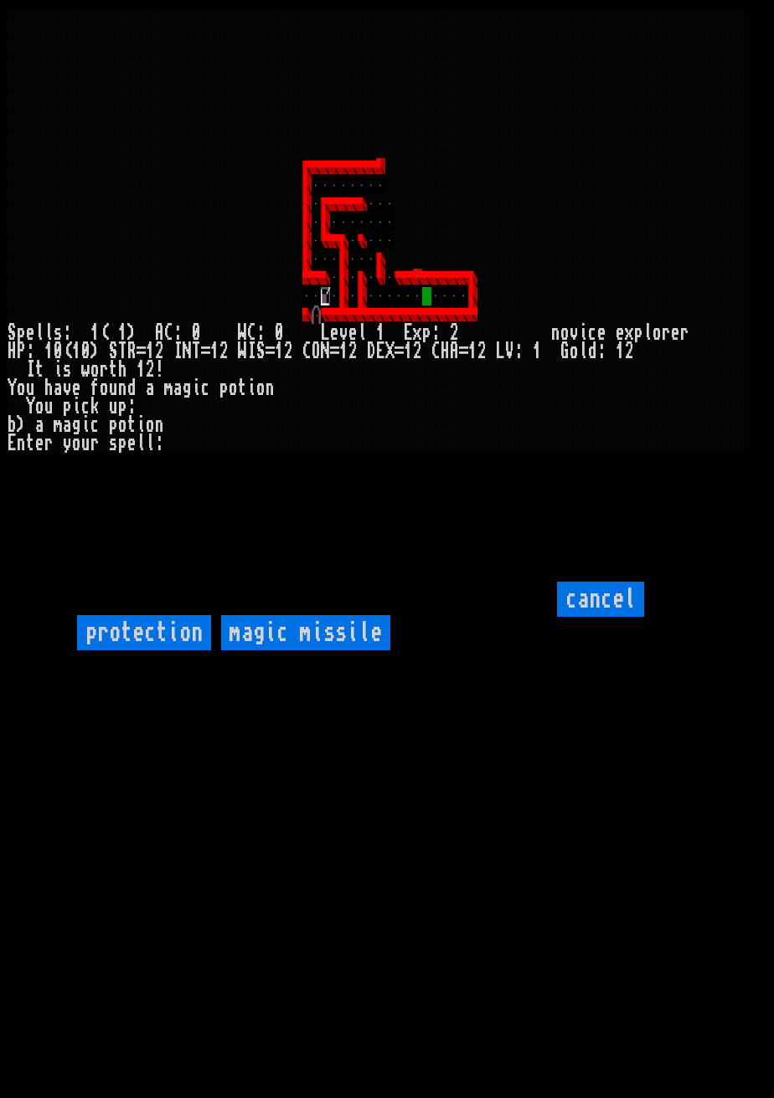
click at [169, 651] on input "protection" at bounding box center [144, 632] width 134 height 35
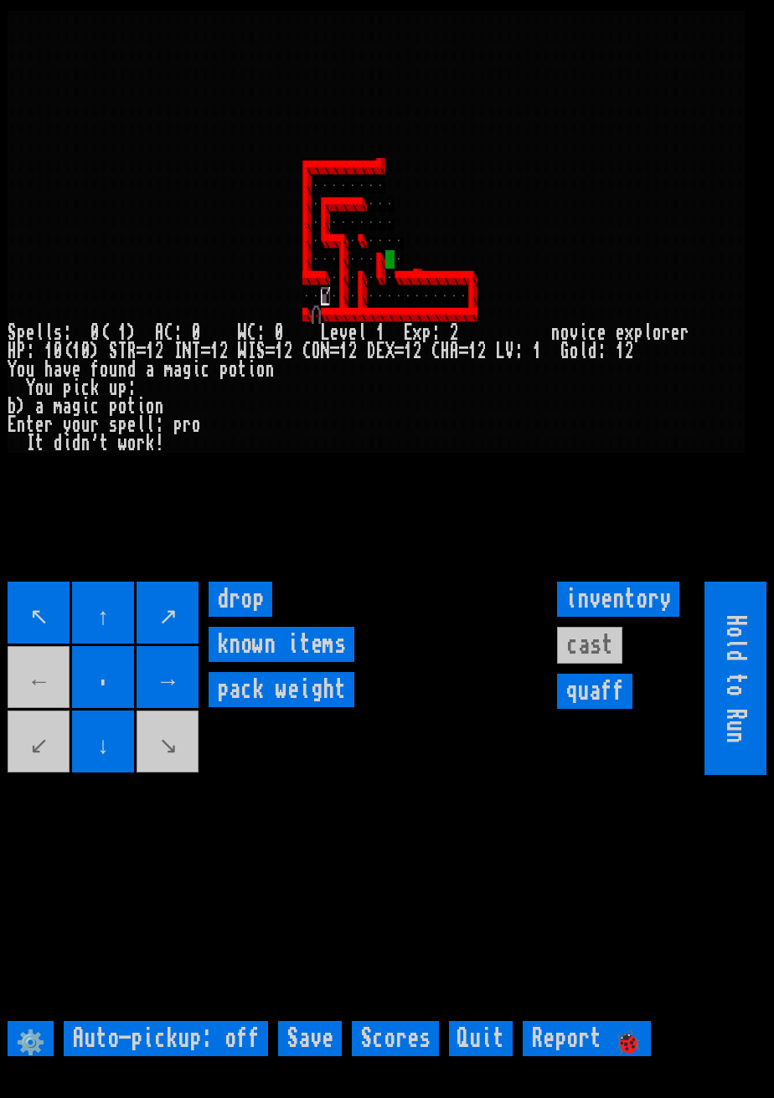
click at [195, 708] on input "→" at bounding box center [167, 677] width 62 height 62
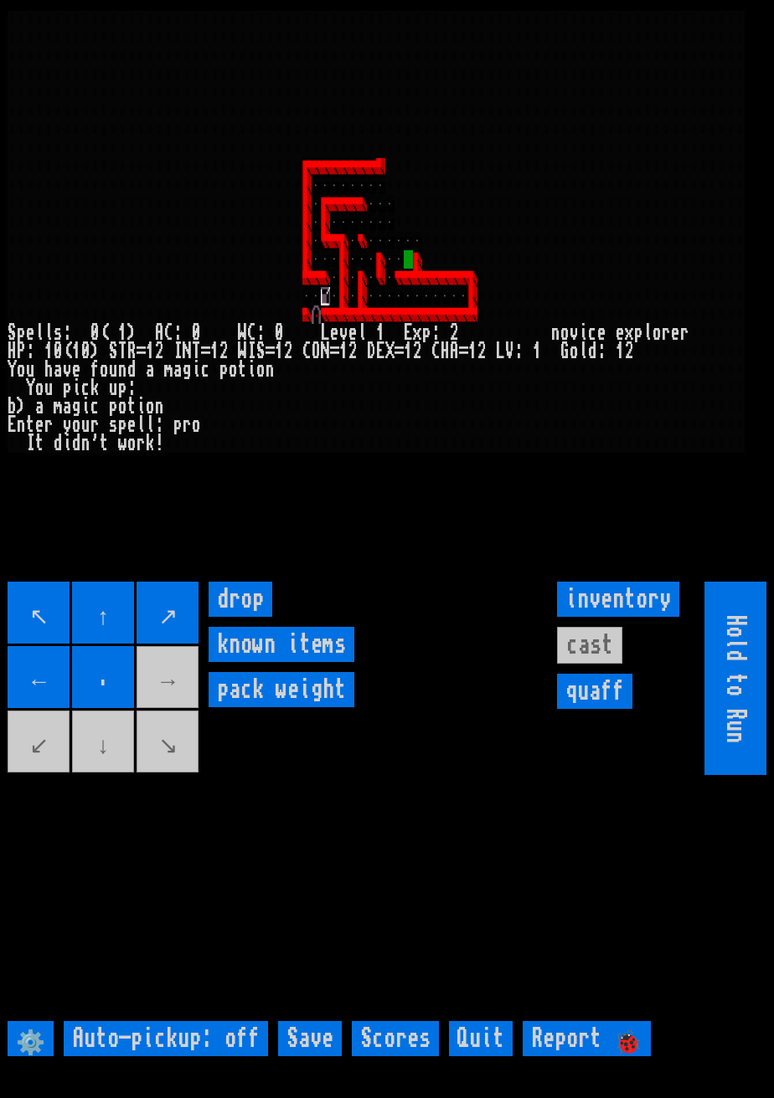
click at [190, 718] on movebuttons "↖ ↑ ↗ ← . → ↙ ↓ ↘" at bounding box center [104, 678] width 193 height 193
click at [188, 644] on input "↗" at bounding box center [167, 613] width 62 height 62
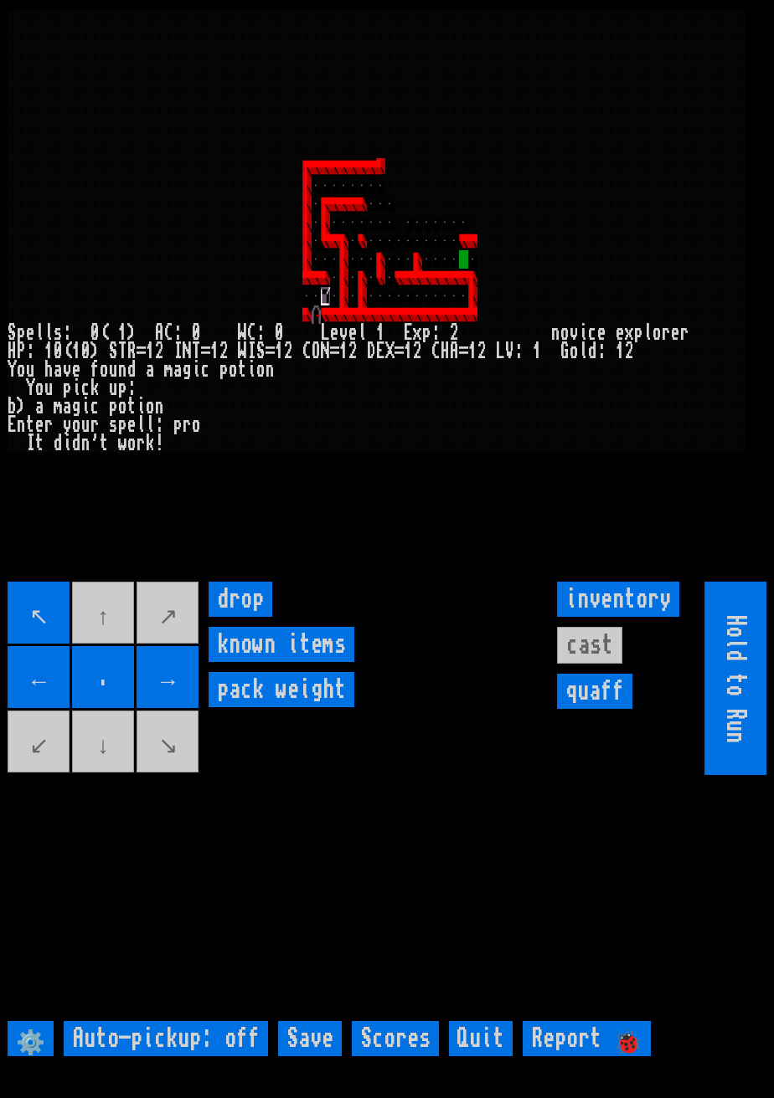
click at [196, 708] on input "→" at bounding box center [167, 677] width 62 height 62
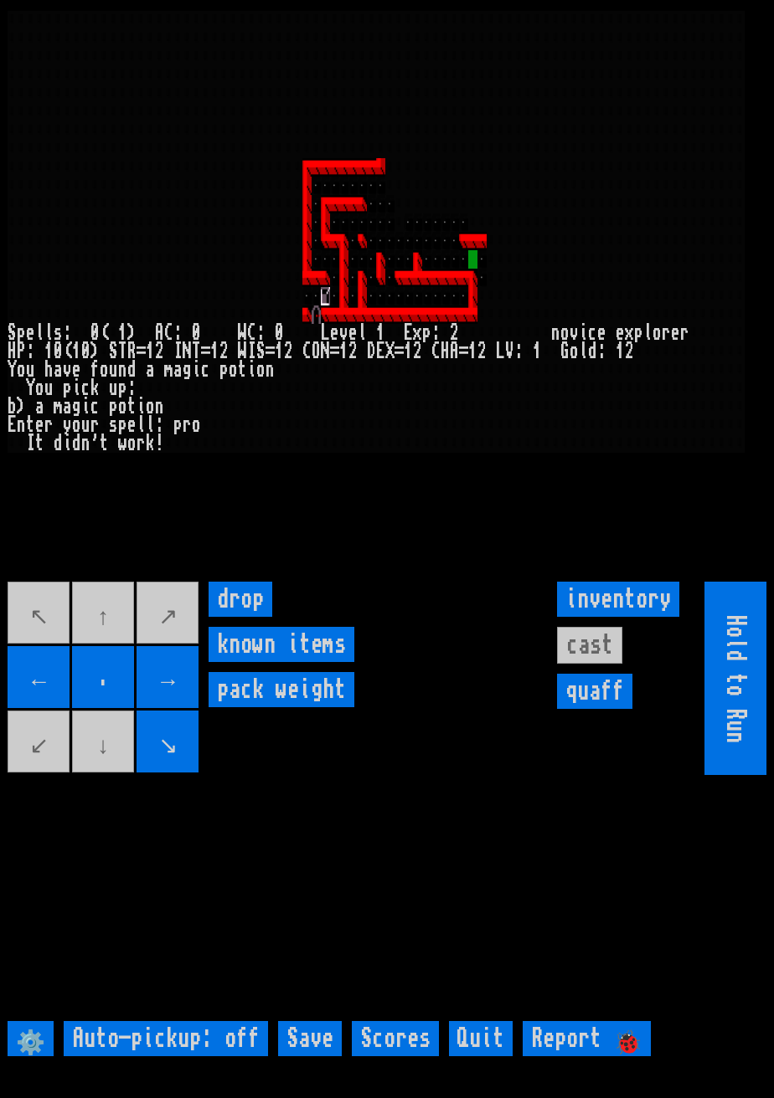
click at [195, 773] on input "↘" at bounding box center [167, 742] width 62 height 62
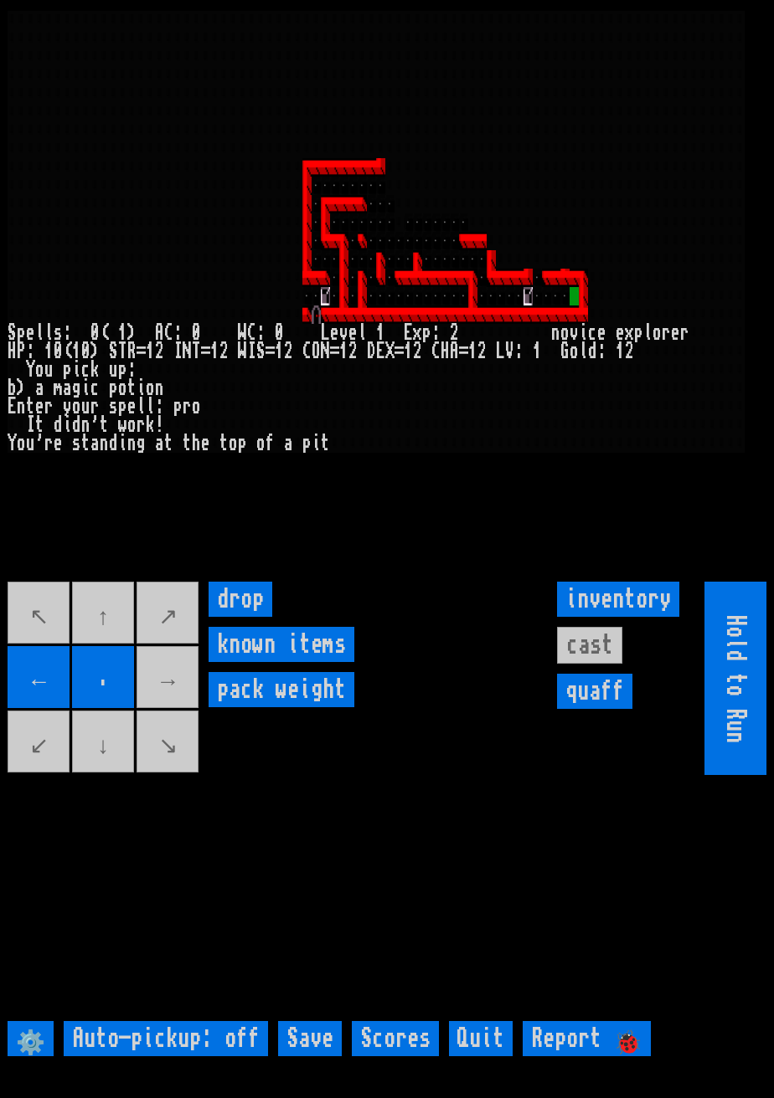
click at [183, 698] on movebuttons "↖ ↑ ↗ ← . → ↙ ↓ ↘" at bounding box center [104, 678] width 193 height 193
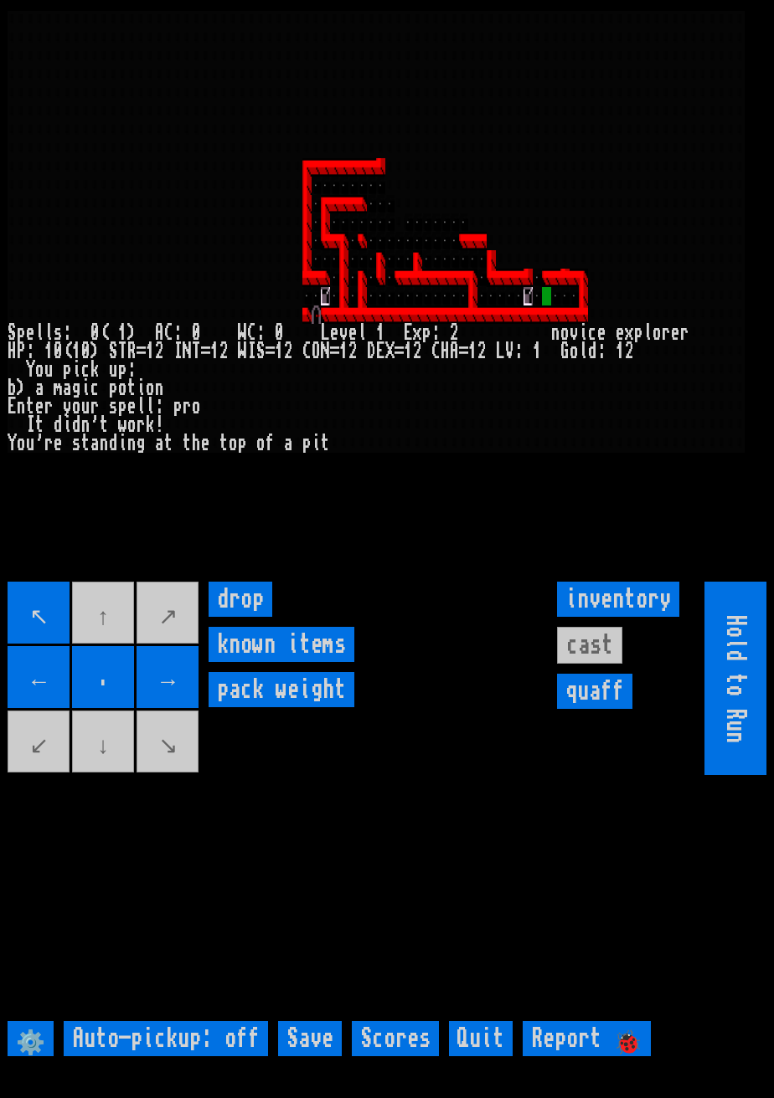
click at [81, 649] on movebuttons "↖ ↑ ↗ ← . → ↙ ↓ ↘" at bounding box center [104, 678] width 193 height 193
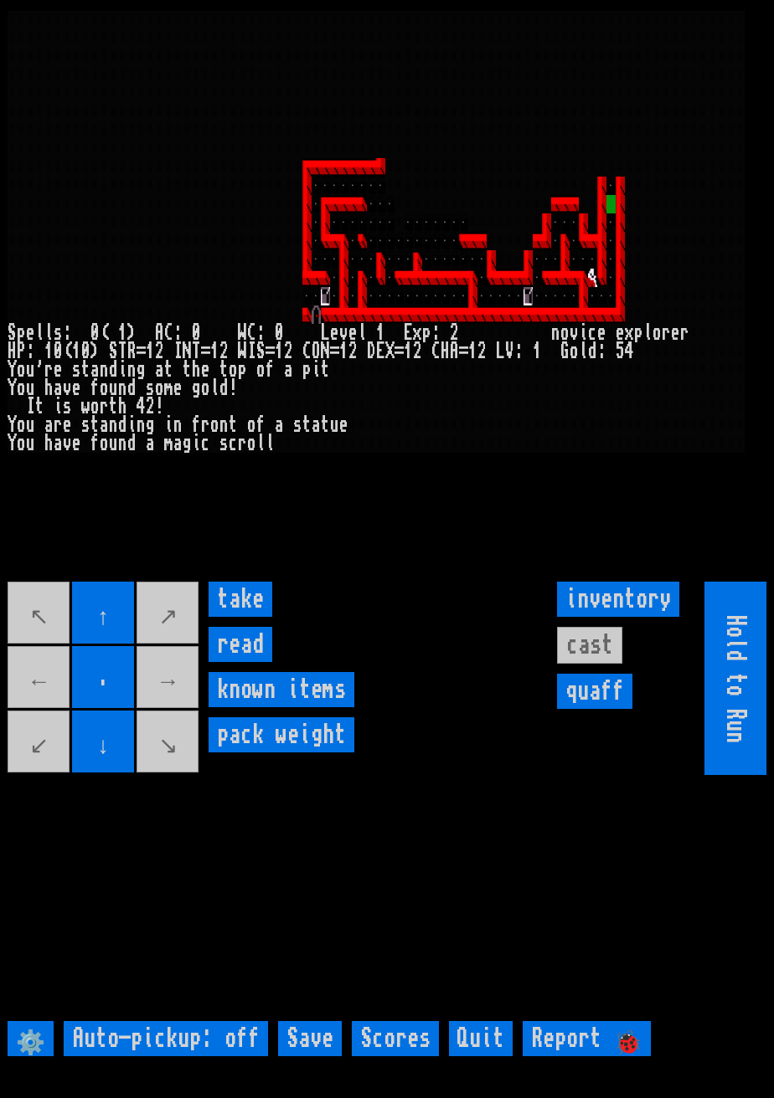
click at [240, 617] on input "take" at bounding box center [240, 599] width 64 height 35
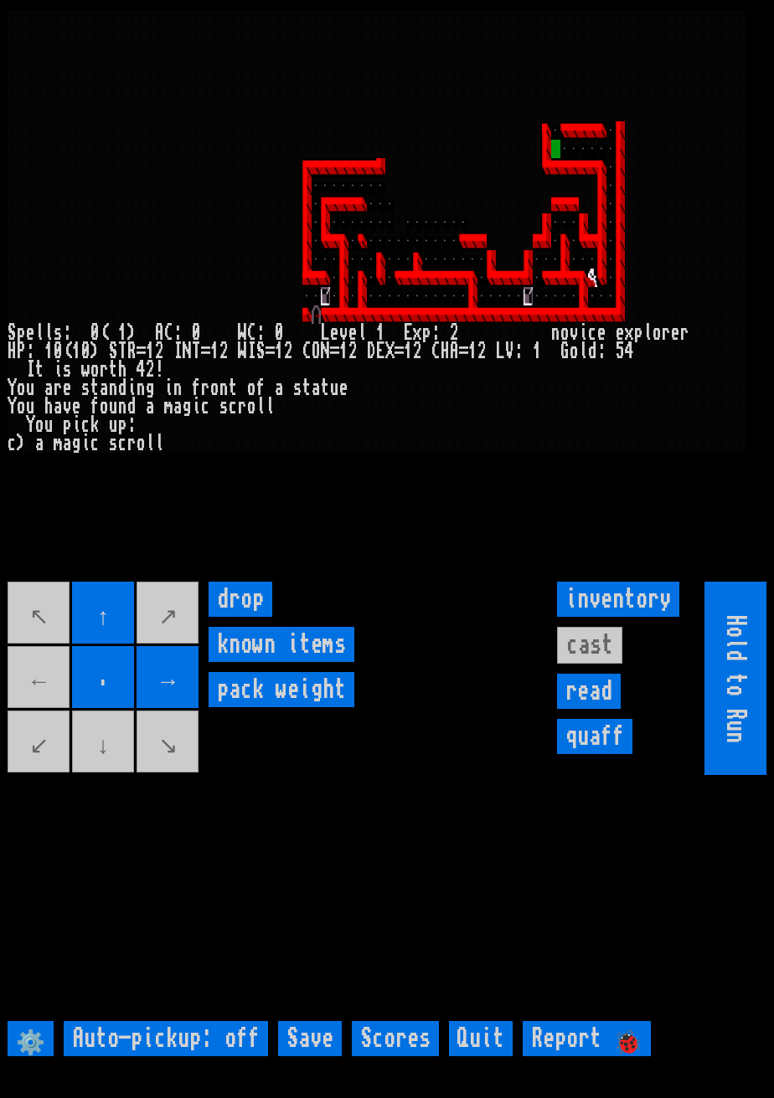
click at [39, 709] on movebuttons "↖ ↑ ↗ ← . → ↙ ↓ ↘" at bounding box center [104, 678] width 193 height 193
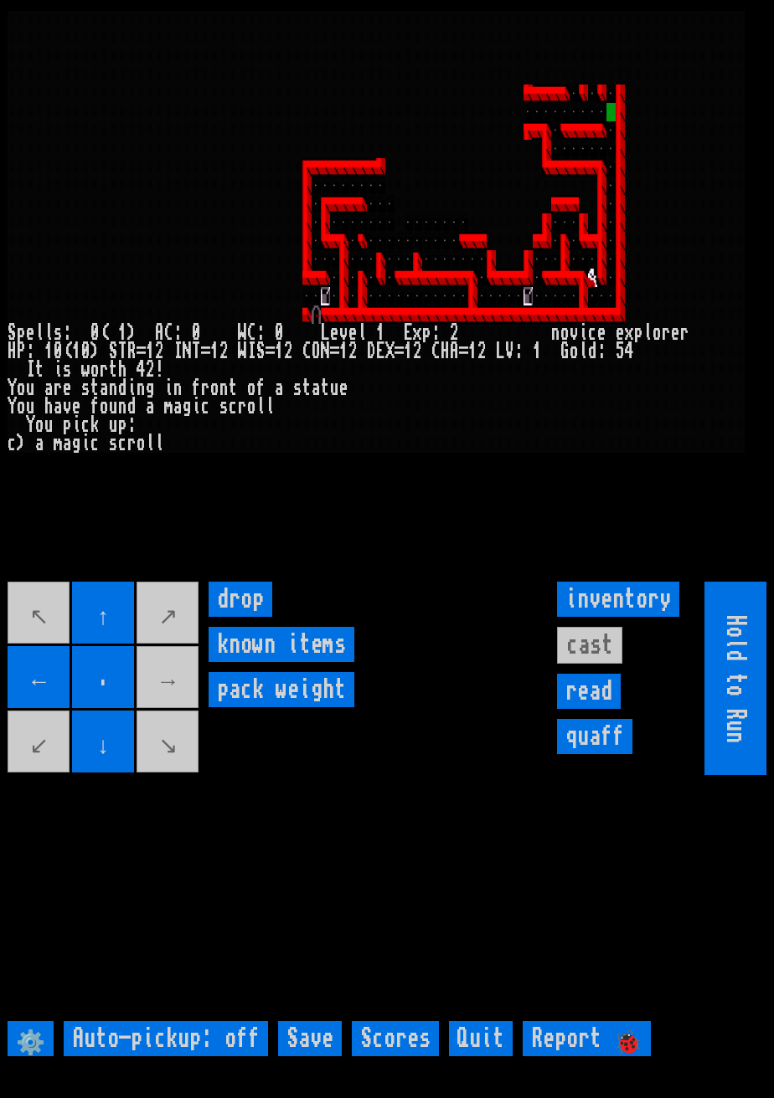
click at [186, 717] on movebuttons "↖ ↑ ↗ ← . → ↙ ↓ ↘" at bounding box center [104, 678] width 193 height 193
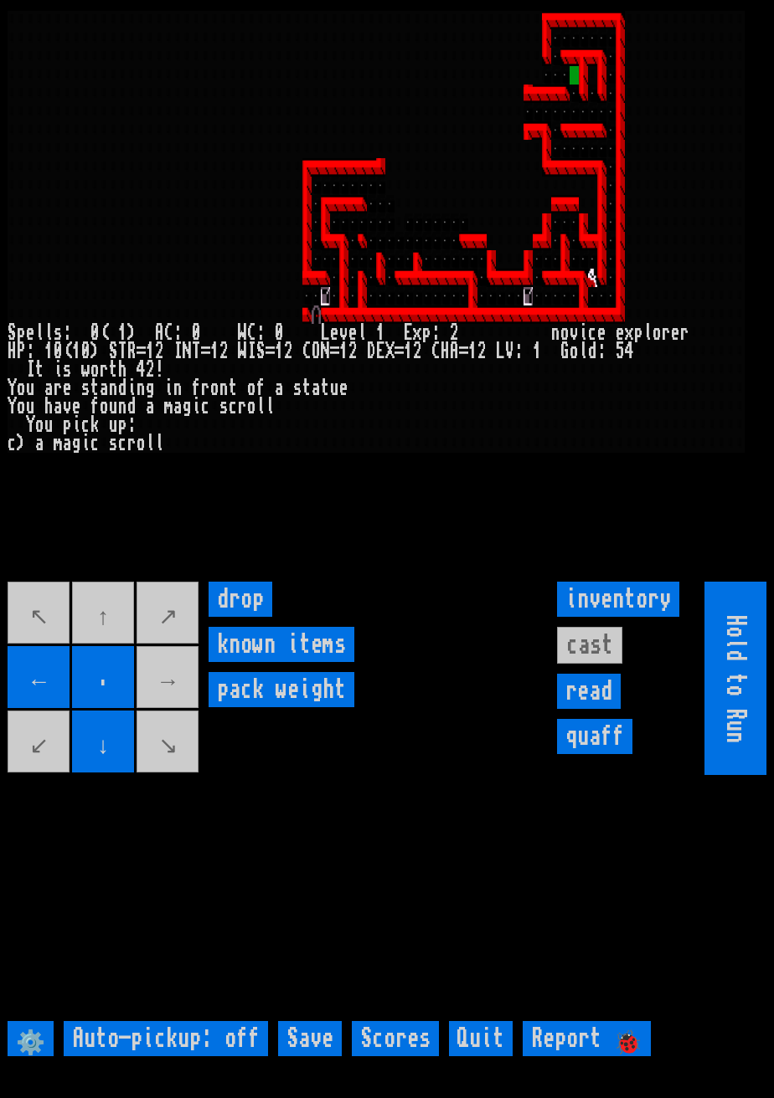
click at [189, 697] on movebuttons "↖ ↑ ↗ ← . → ↙ ↓ ↘" at bounding box center [104, 678] width 193 height 193
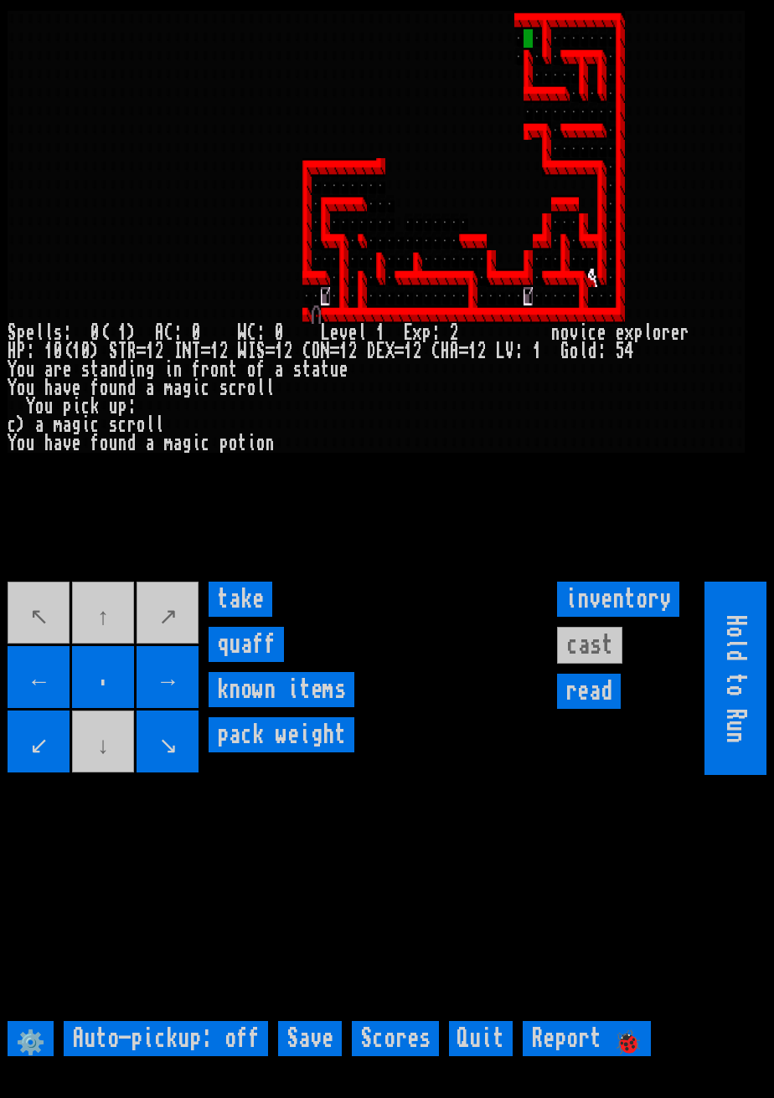
click at [249, 617] on input "take" at bounding box center [240, 599] width 64 height 35
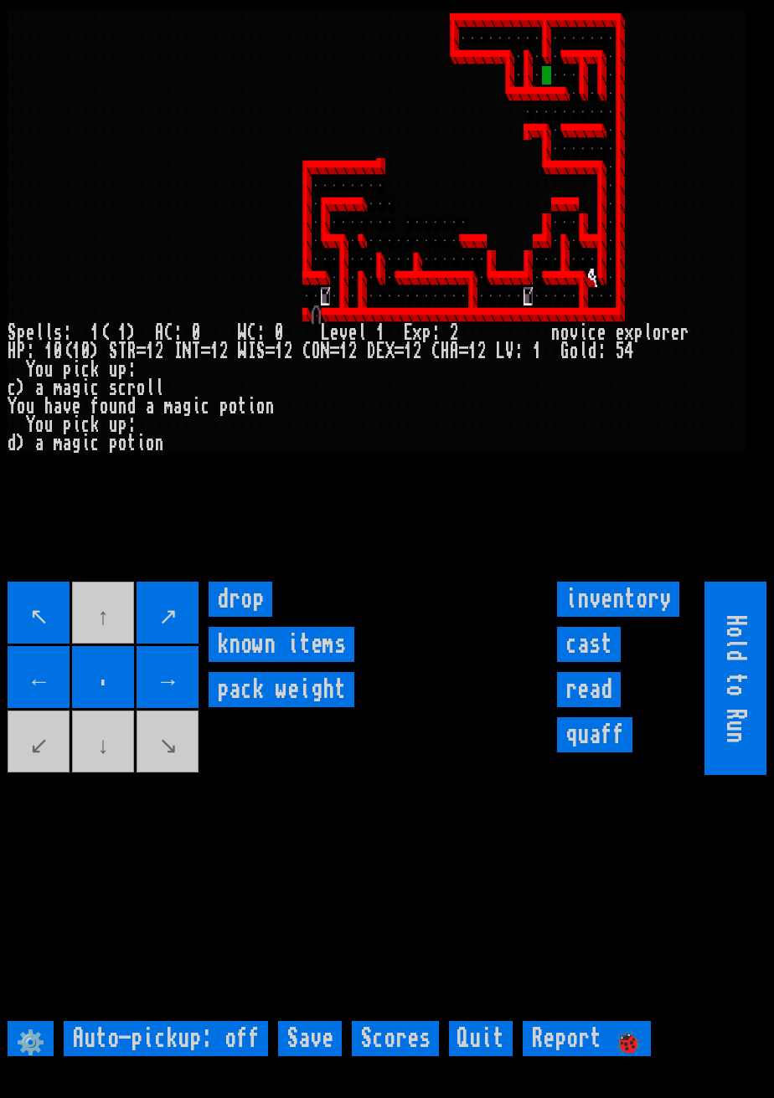
click at [174, 775] on movebuttons "↖ ↑ ↗ ← . → ↙ ↓ ↘" at bounding box center [104, 678] width 193 height 193
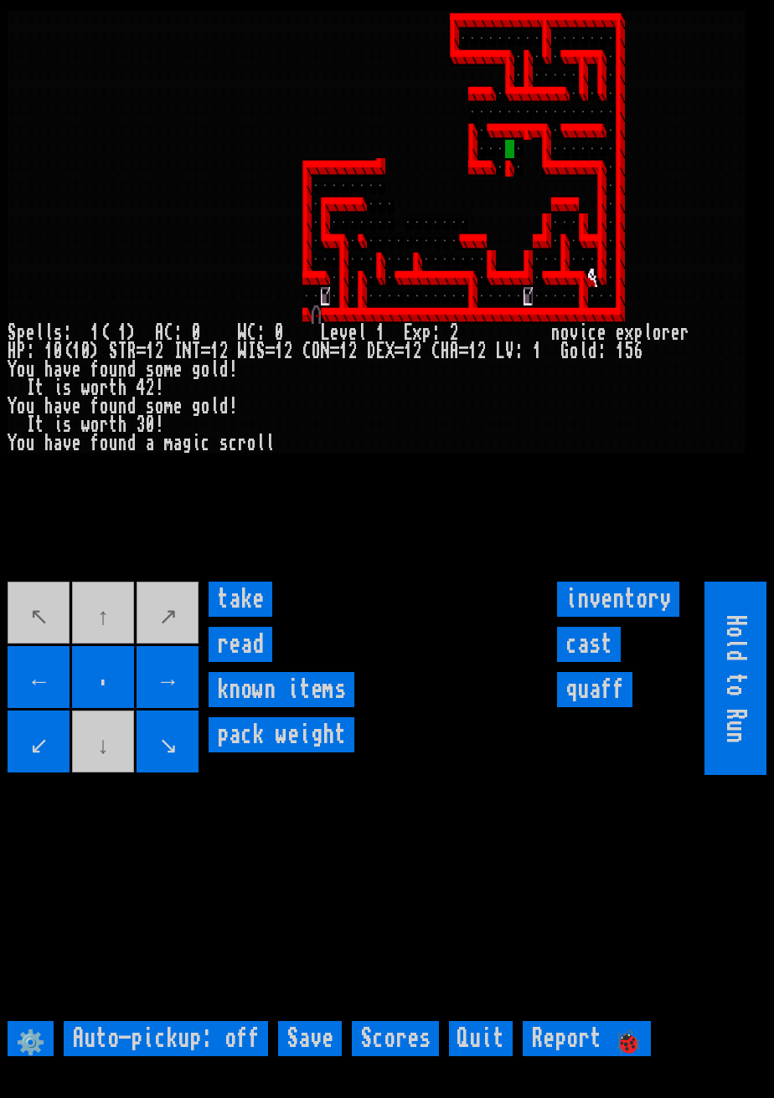
click at [255, 617] on input "take" at bounding box center [240, 599] width 64 height 35
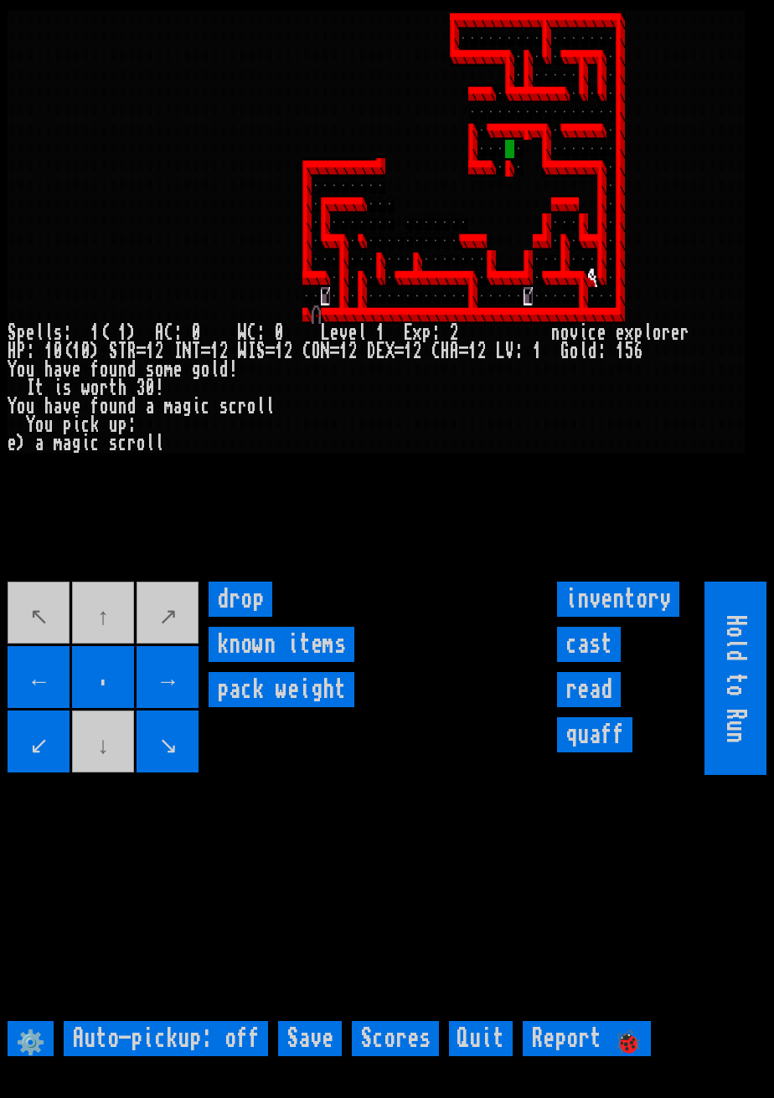
click at [120, 775] on movebuttons "↖ ↑ ↗ ← . → ↙ ↓ ↘" at bounding box center [104, 678] width 193 height 193
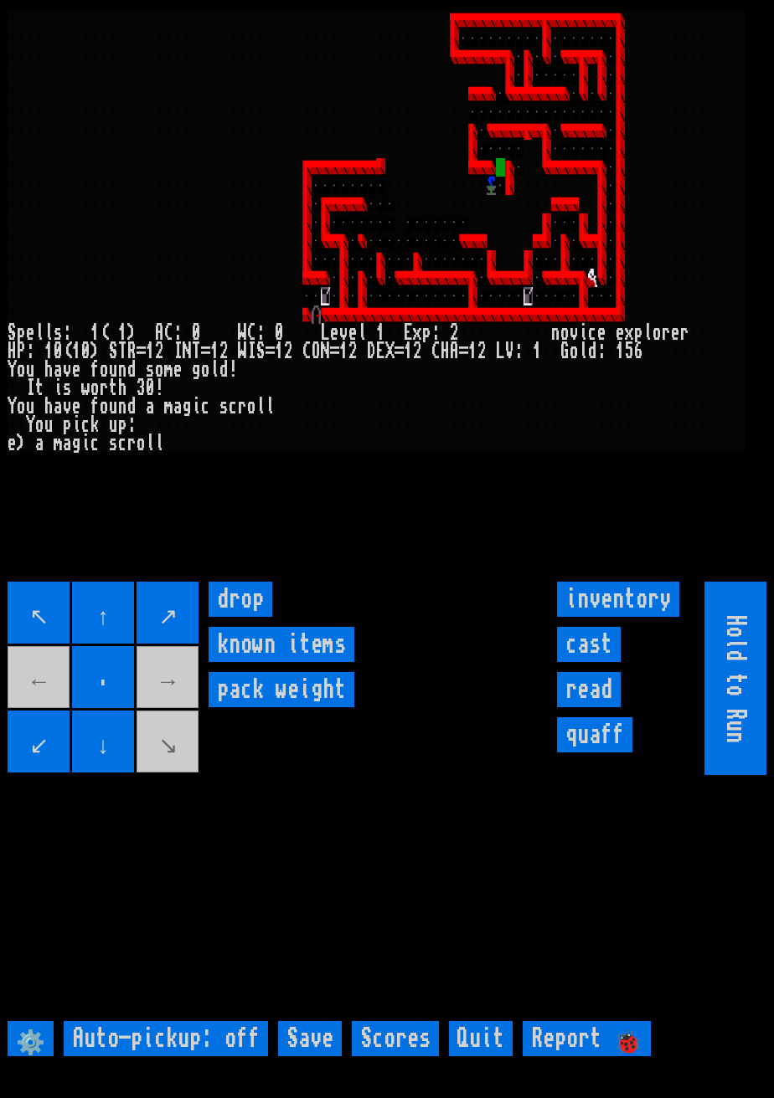
click at [131, 774] on movebuttons "↖ ↑ ↗ ← . → ↙ ↓ ↘" at bounding box center [104, 678] width 193 height 193
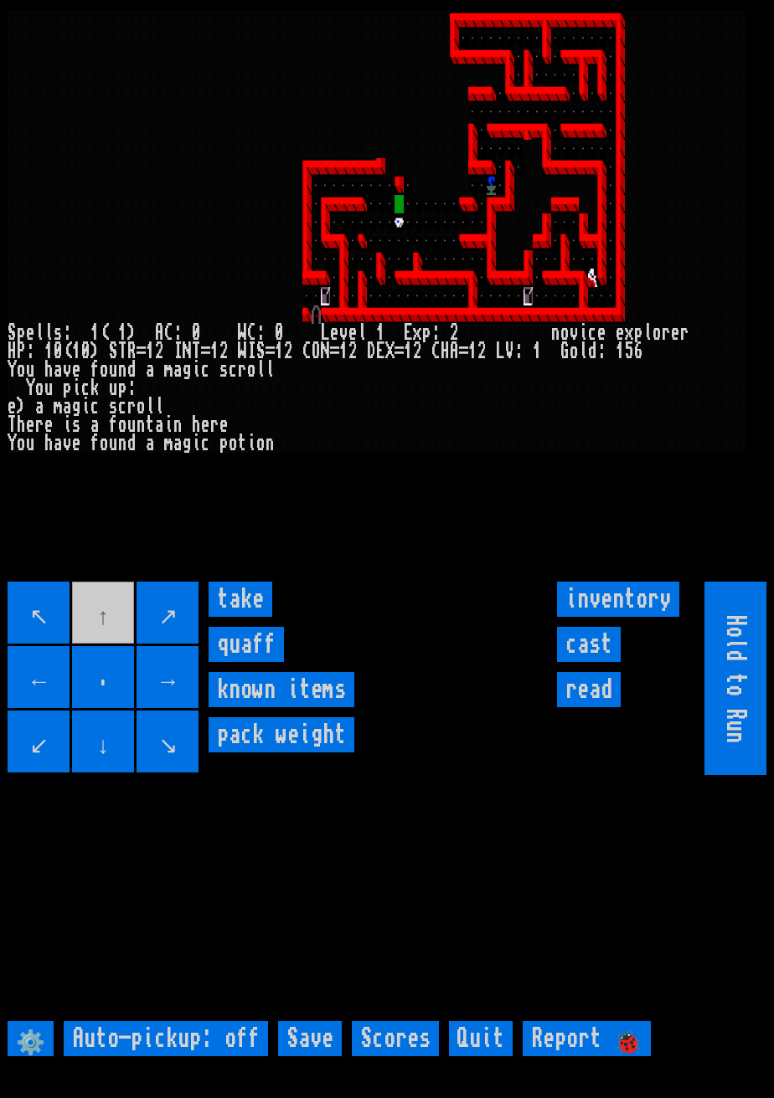
click at [250, 617] on input "take" at bounding box center [240, 599] width 64 height 35
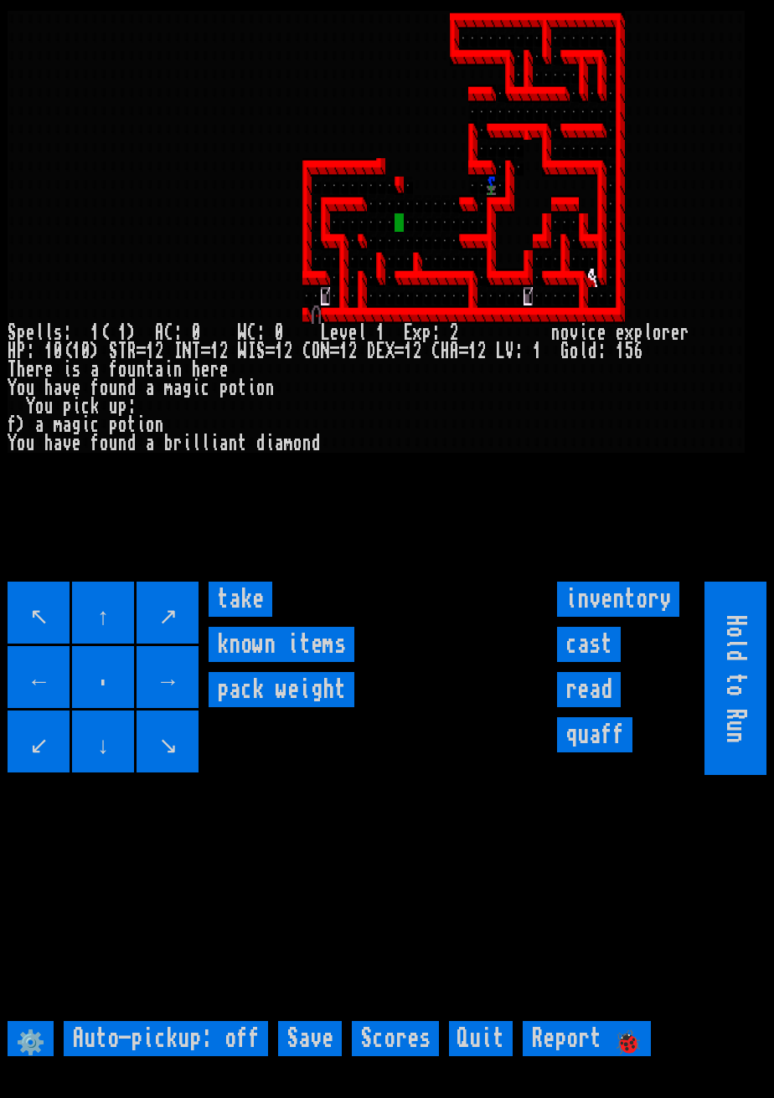
click at [254, 617] on input "take" at bounding box center [240, 599] width 64 height 35
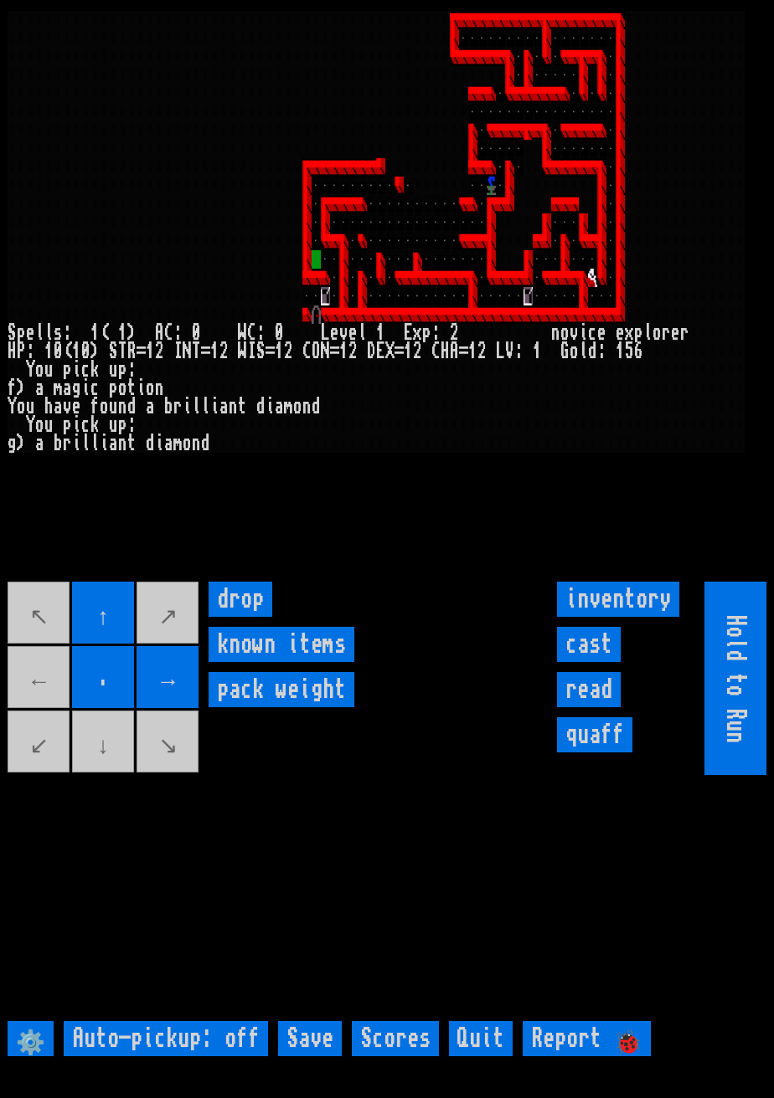
click at [181, 775] on movebuttons "↖ ↑ ↗ ← . → ↙ ↓ ↘" at bounding box center [104, 678] width 193 height 193
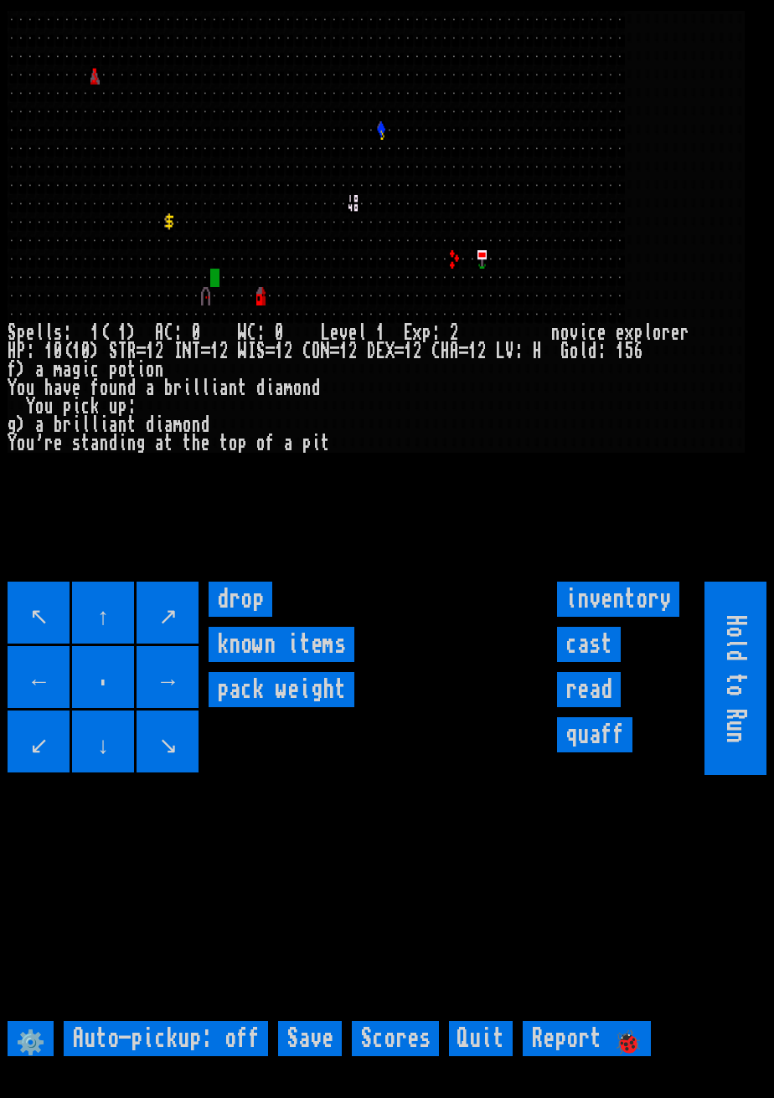
click at [124, 626] on input "↑" at bounding box center [103, 613] width 62 height 62
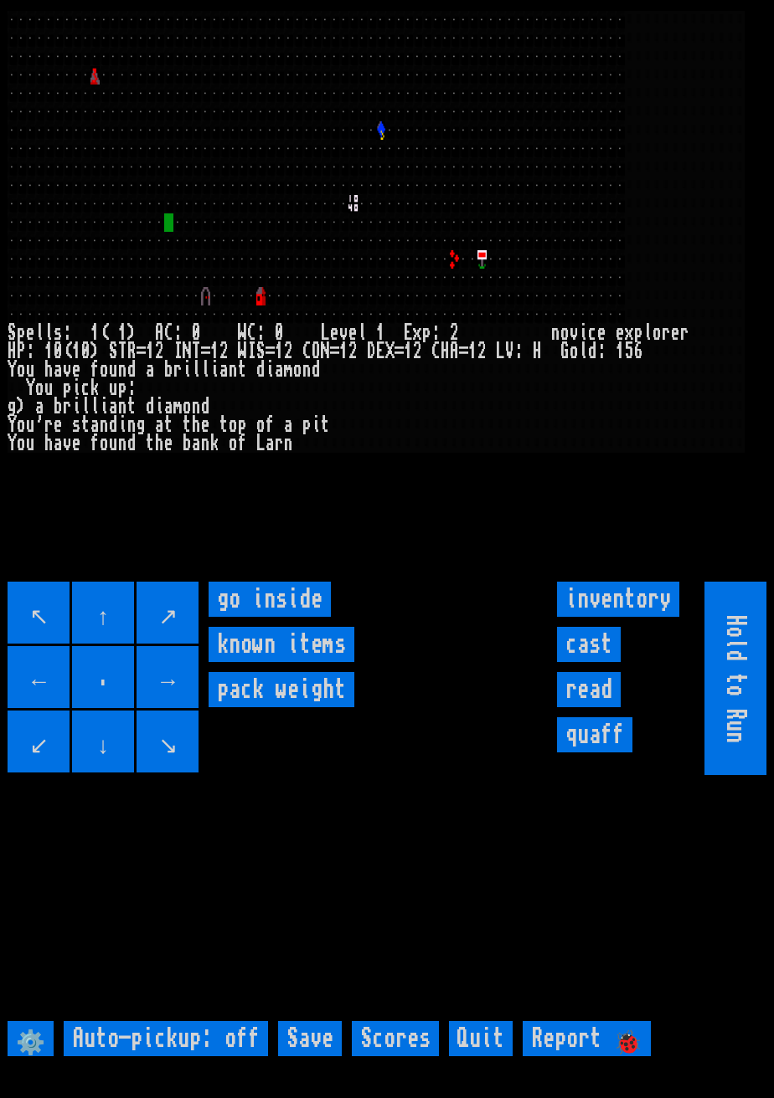
click at [289, 617] on inside "go inside" at bounding box center [269, 599] width 122 height 35
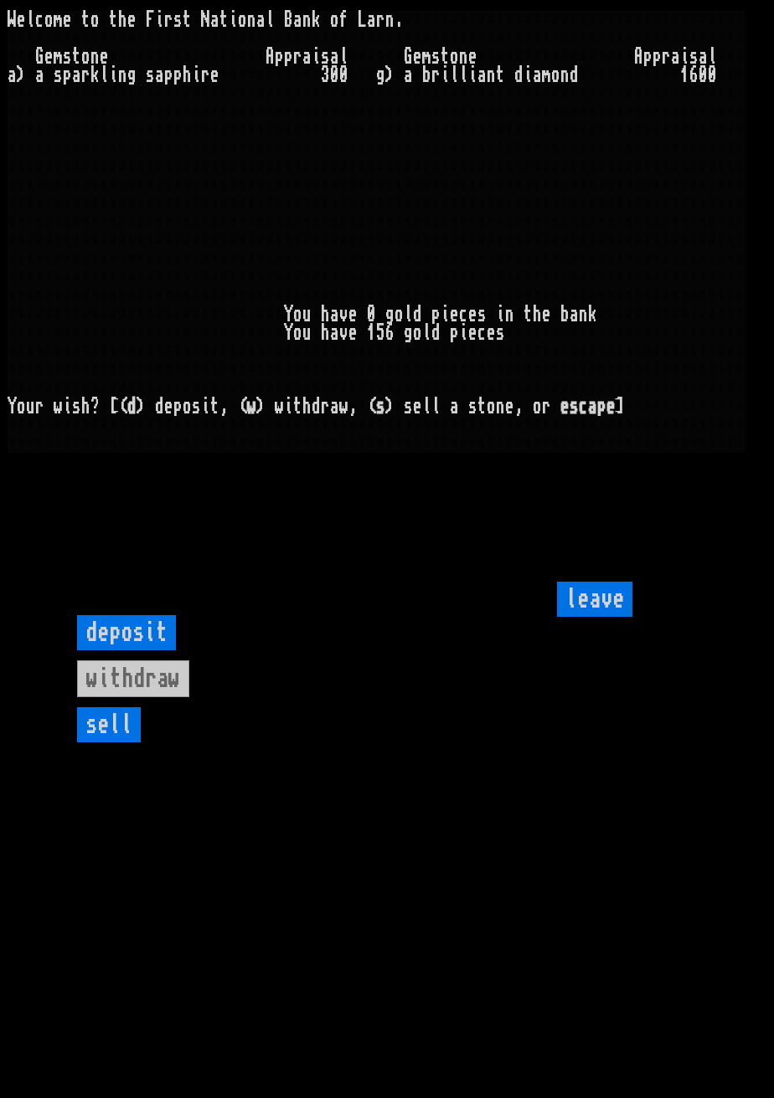
click at [120, 743] on input "sell" at bounding box center [109, 724] width 64 height 35
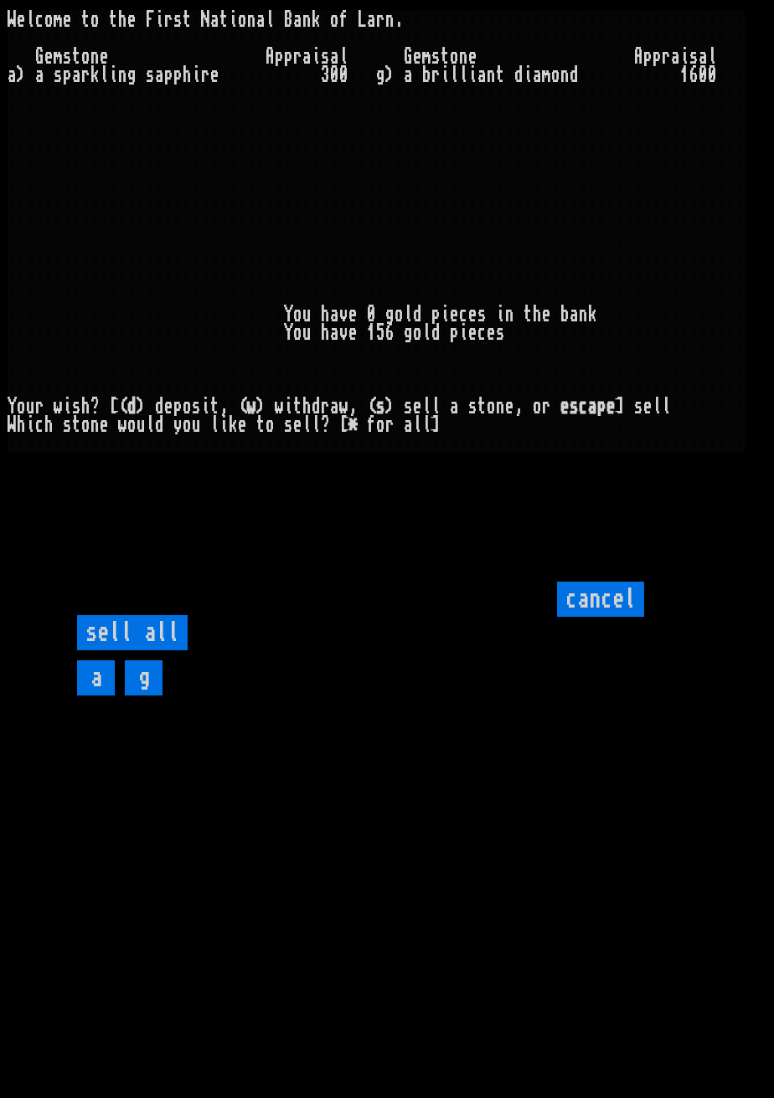
click at [101, 696] on input "a" at bounding box center [96, 678] width 38 height 35
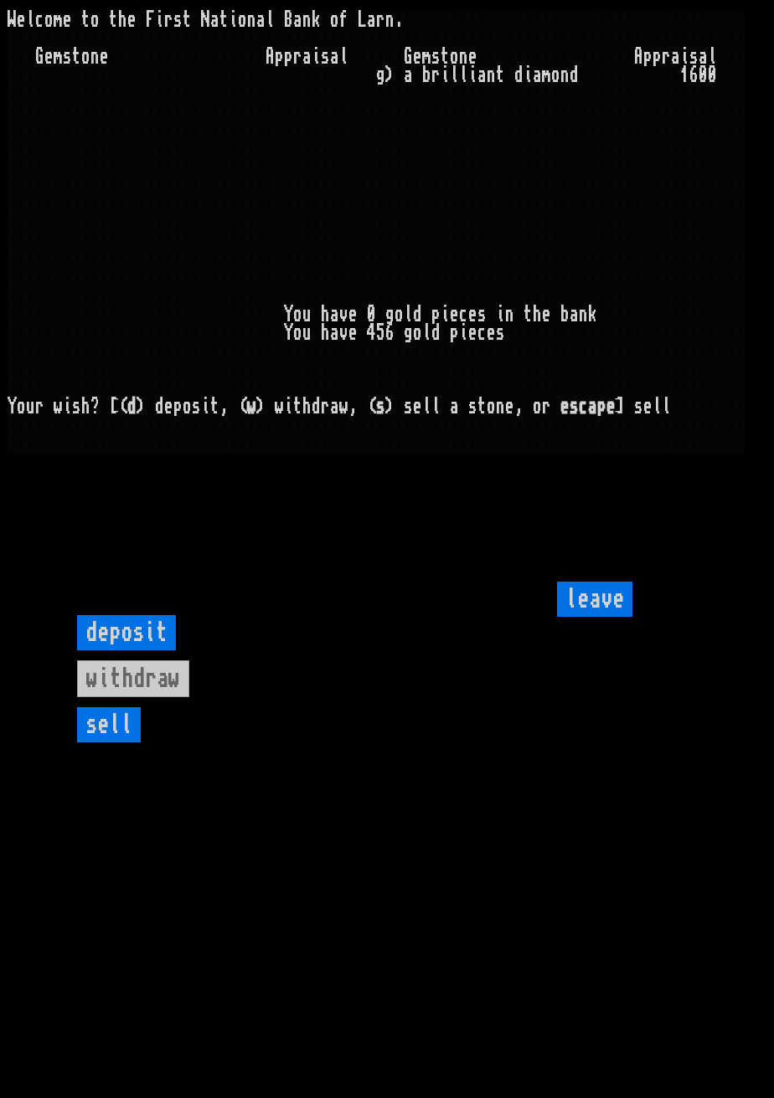
click at [167, 723] on keyboard "deposit withdraw sell" at bounding box center [386, 711] width 619 height 193
click at [128, 743] on input "sell" at bounding box center [109, 724] width 64 height 35
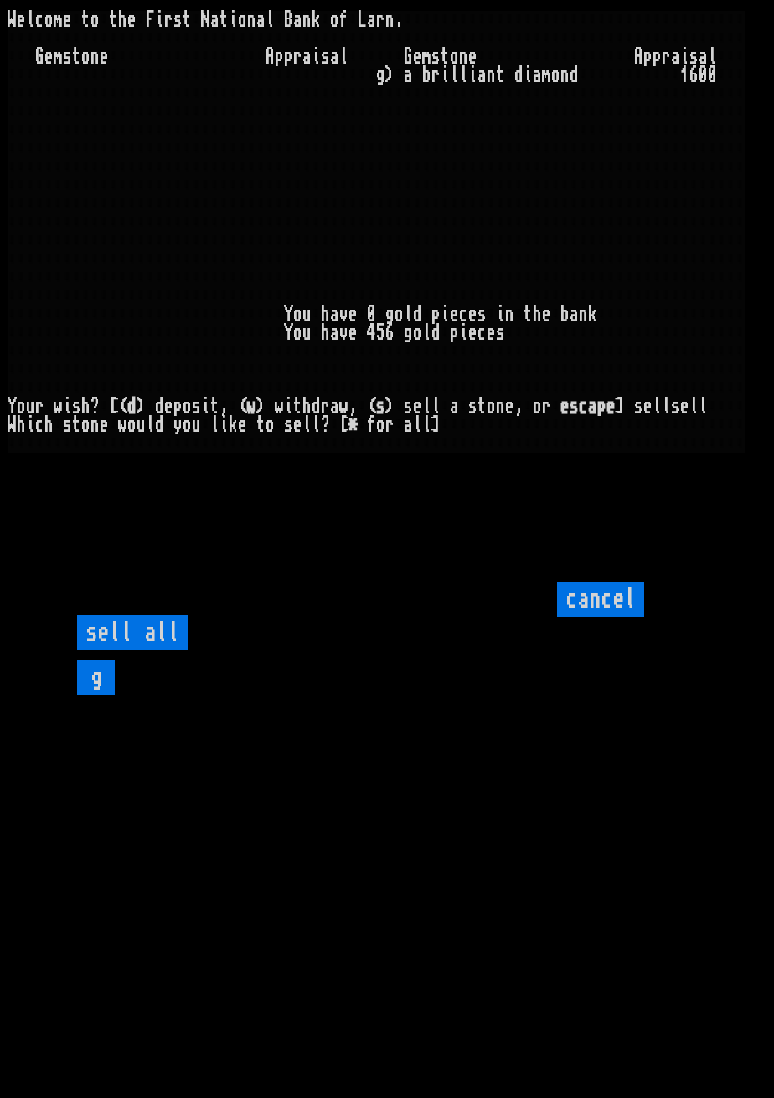
click at [113, 696] on input "g" at bounding box center [96, 678] width 38 height 35
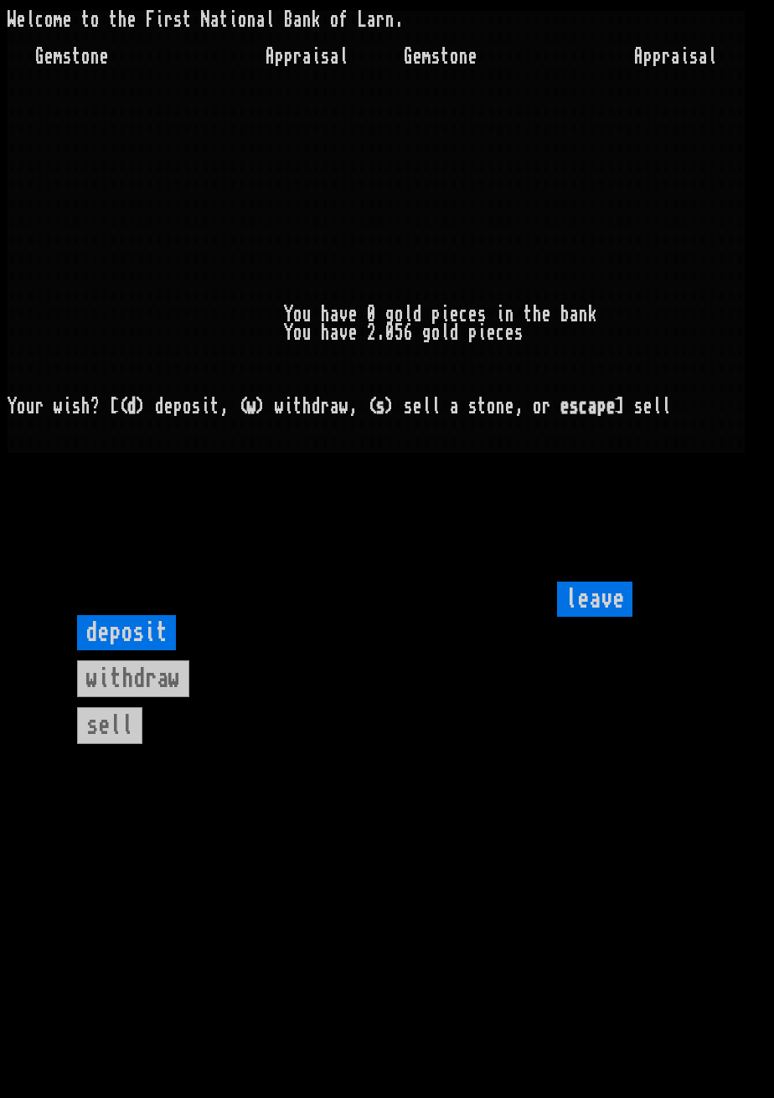
click at [600, 617] on input "leave" at bounding box center [594, 599] width 75 height 35
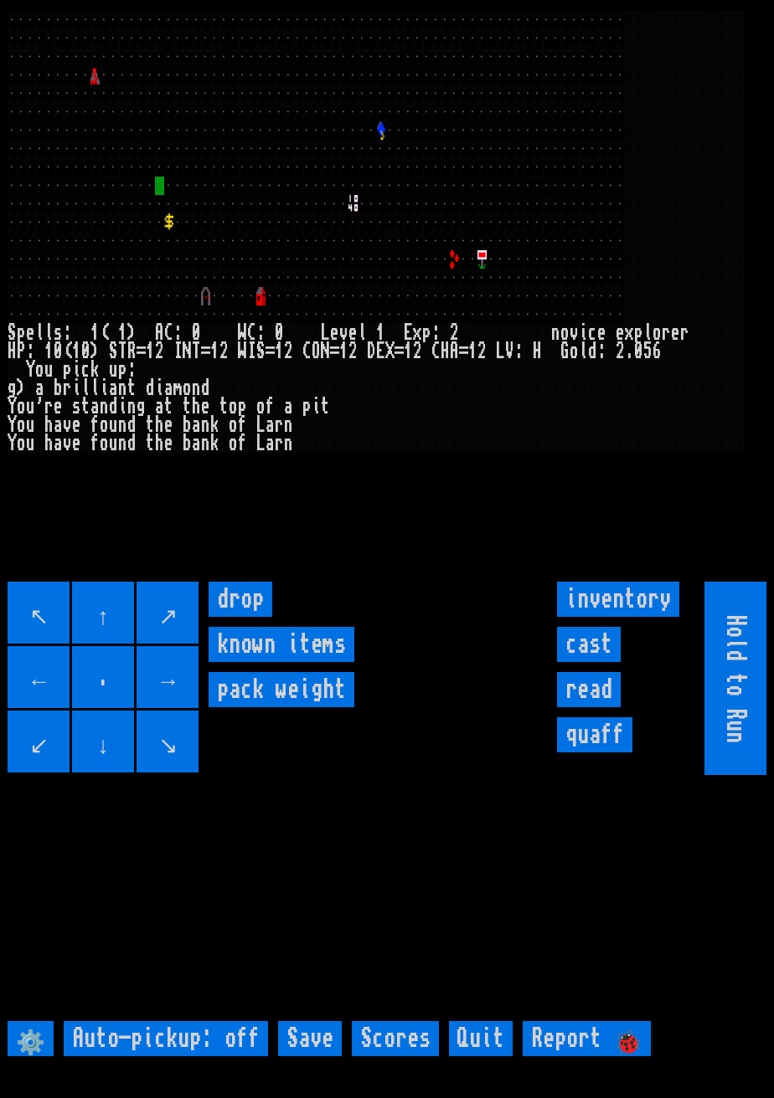
click at [44, 627] on input "↖" at bounding box center [39, 613] width 62 height 62
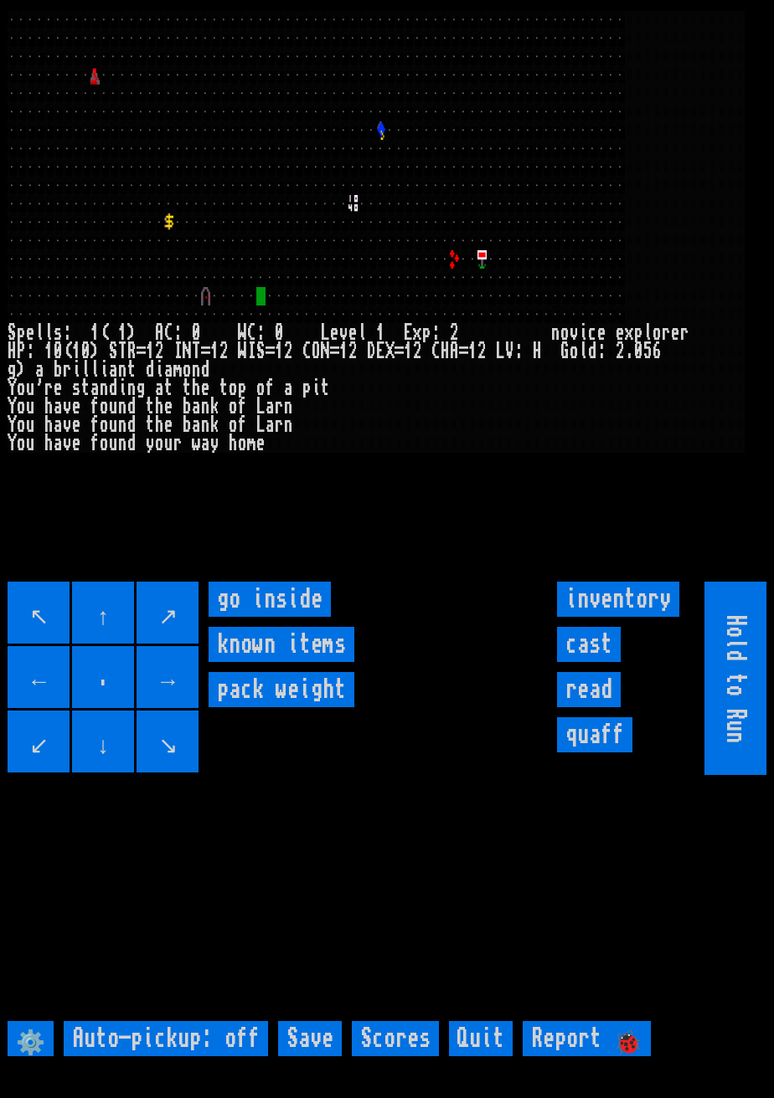
click at [277, 617] on inside "go inside" at bounding box center [269, 599] width 122 height 35
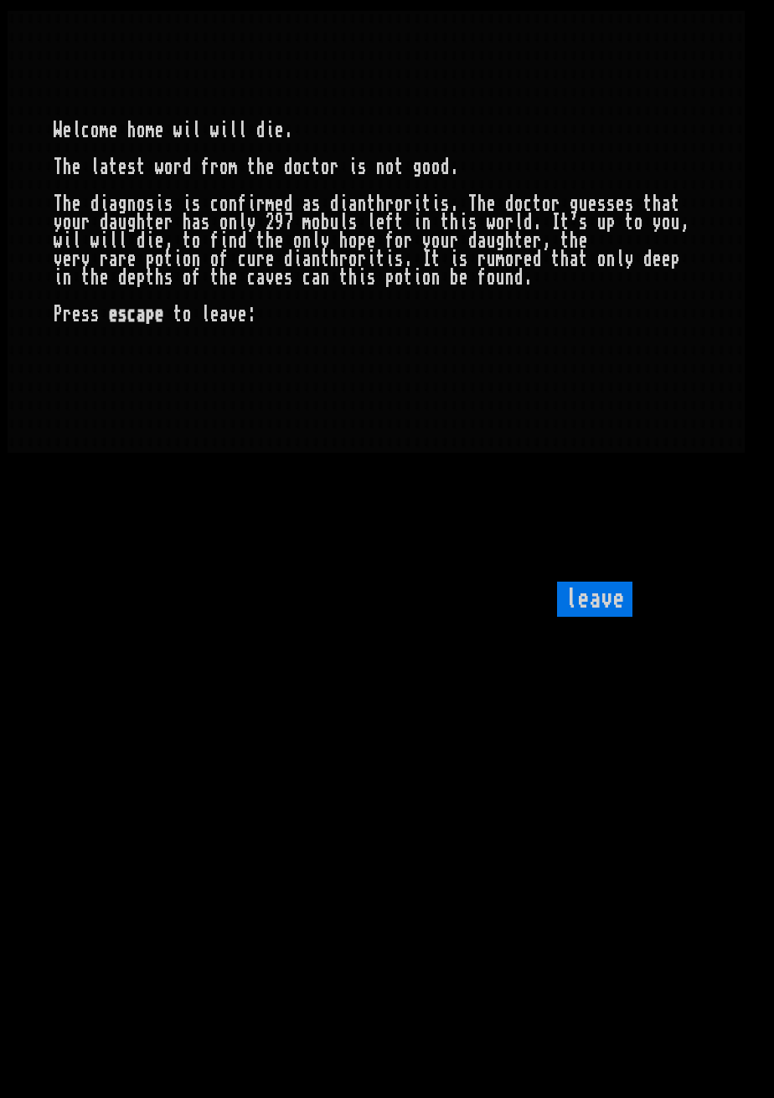
click at [611, 617] on input "leave" at bounding box center [594, 599] width 75 height 35
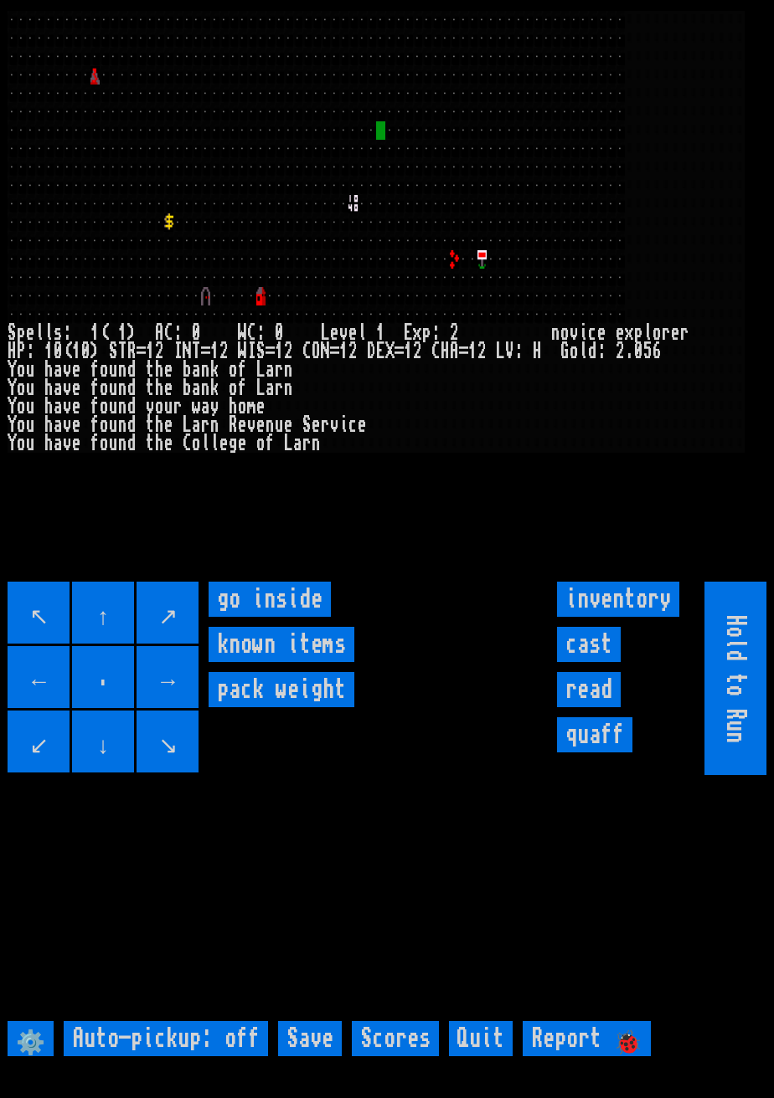
click at [292, 617] on inside "go inside" at bounding box center [269, 599] width 122 height 35
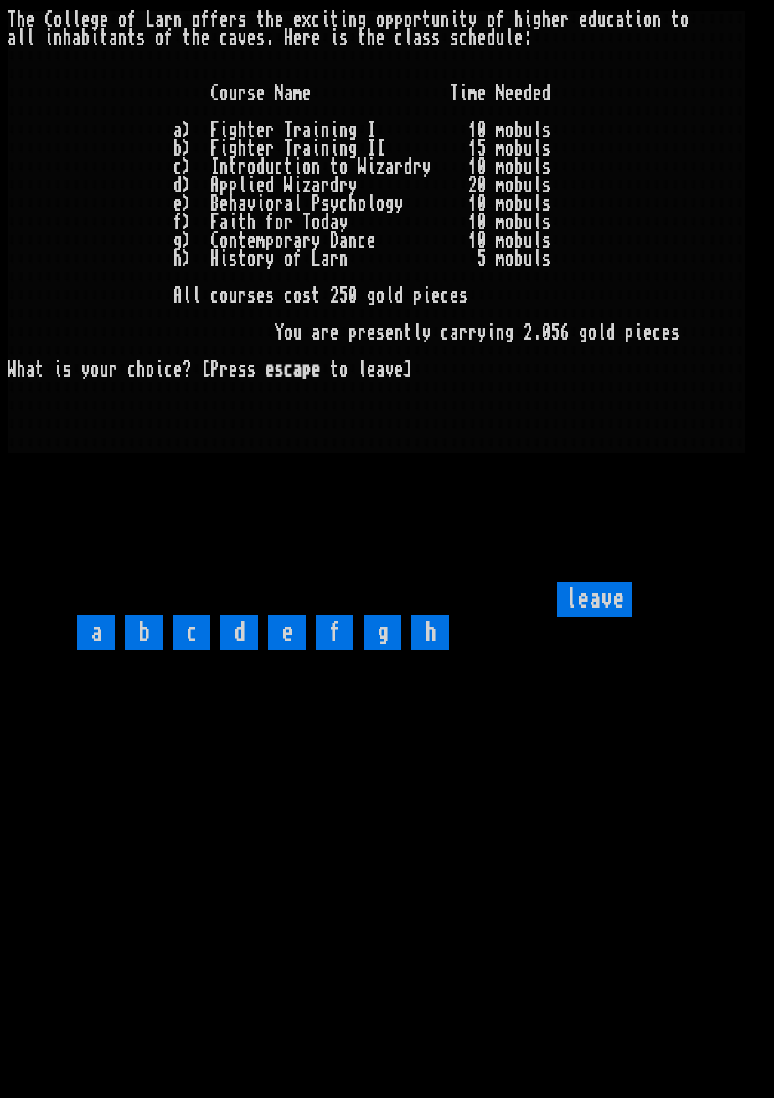
click at [600, 617] on input "leave" at bounding box center [594, 599] width 75 height 35
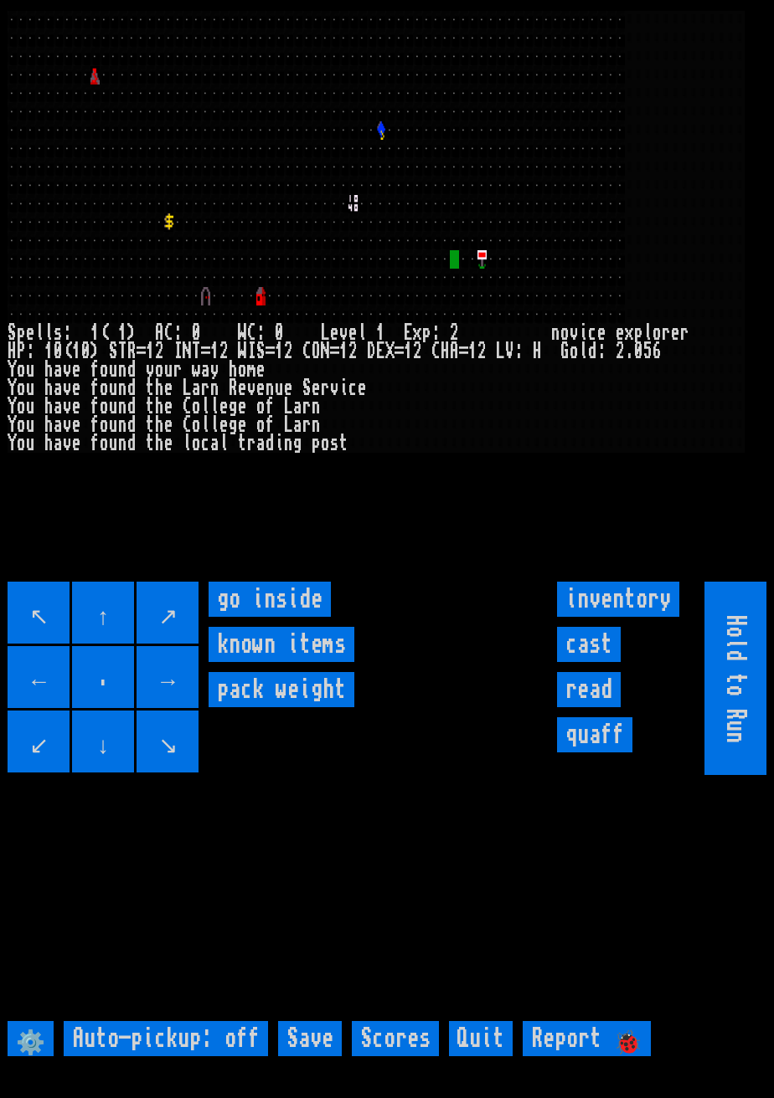
click at [283, 617] on inside "go inside" at bounding box center [269, 599] width 122 height 35
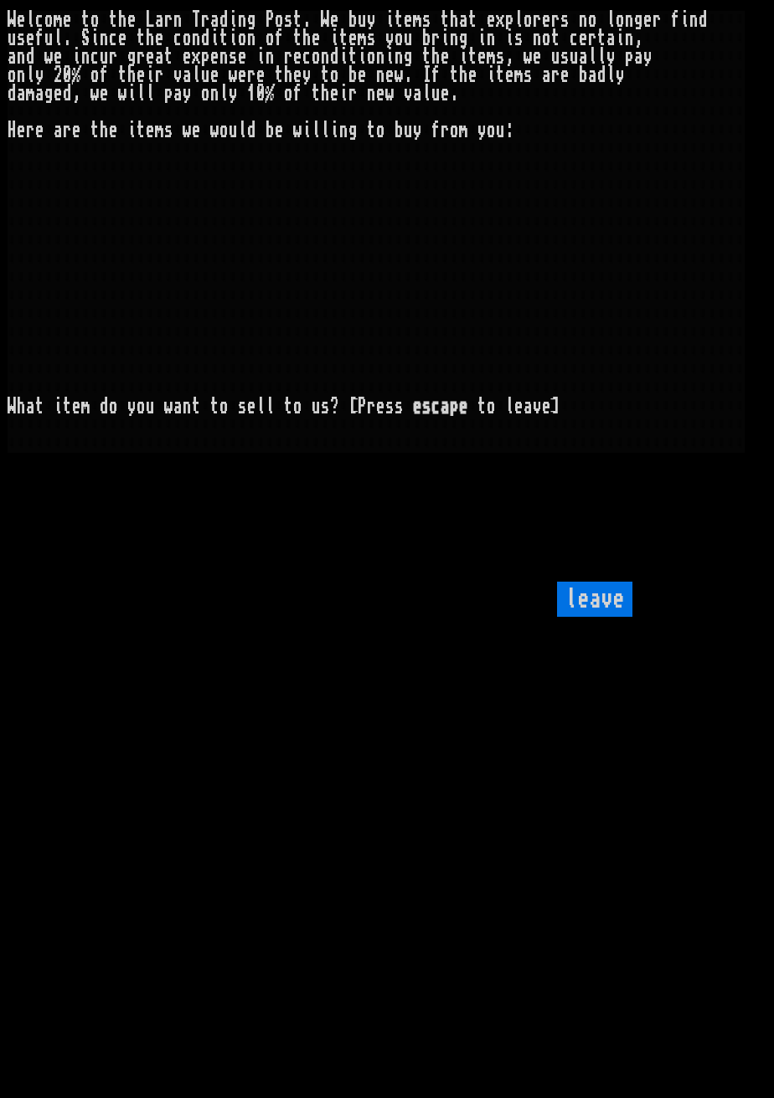
click at [599, 617] on input "leave" at bounding box center [594, 599] width 75 height 35
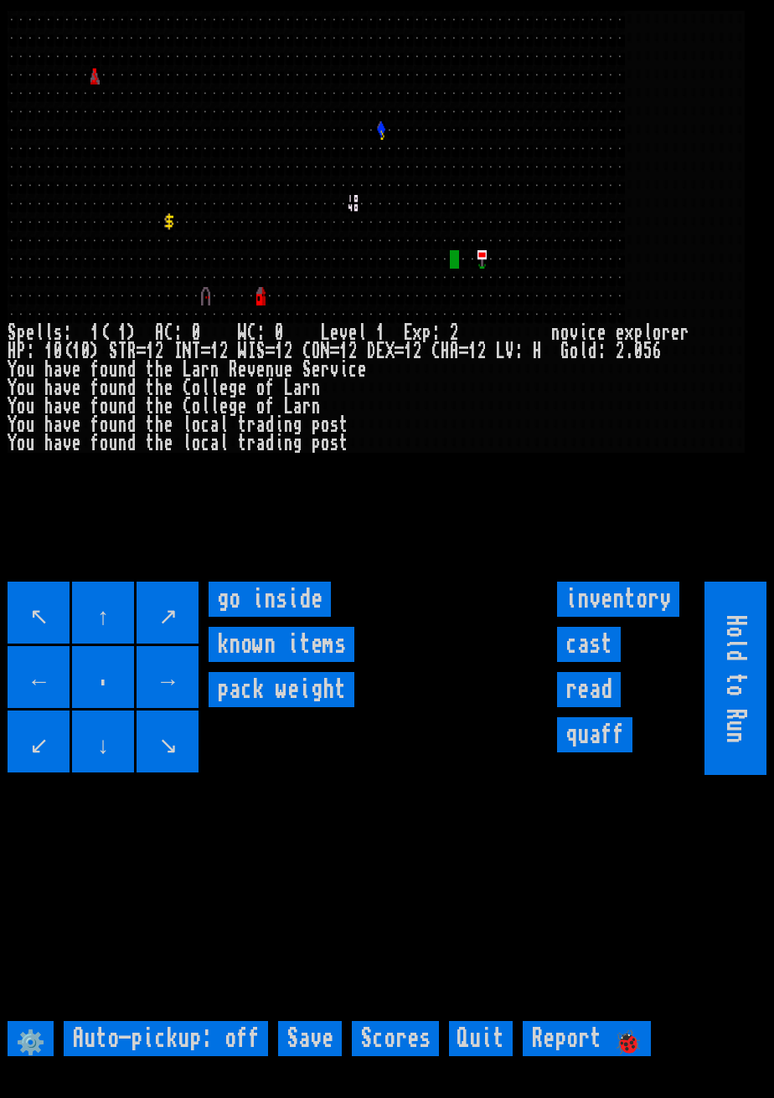
click at [311, 617] on inside "go inside" at bounding box center [269, 599] width 122 height 35
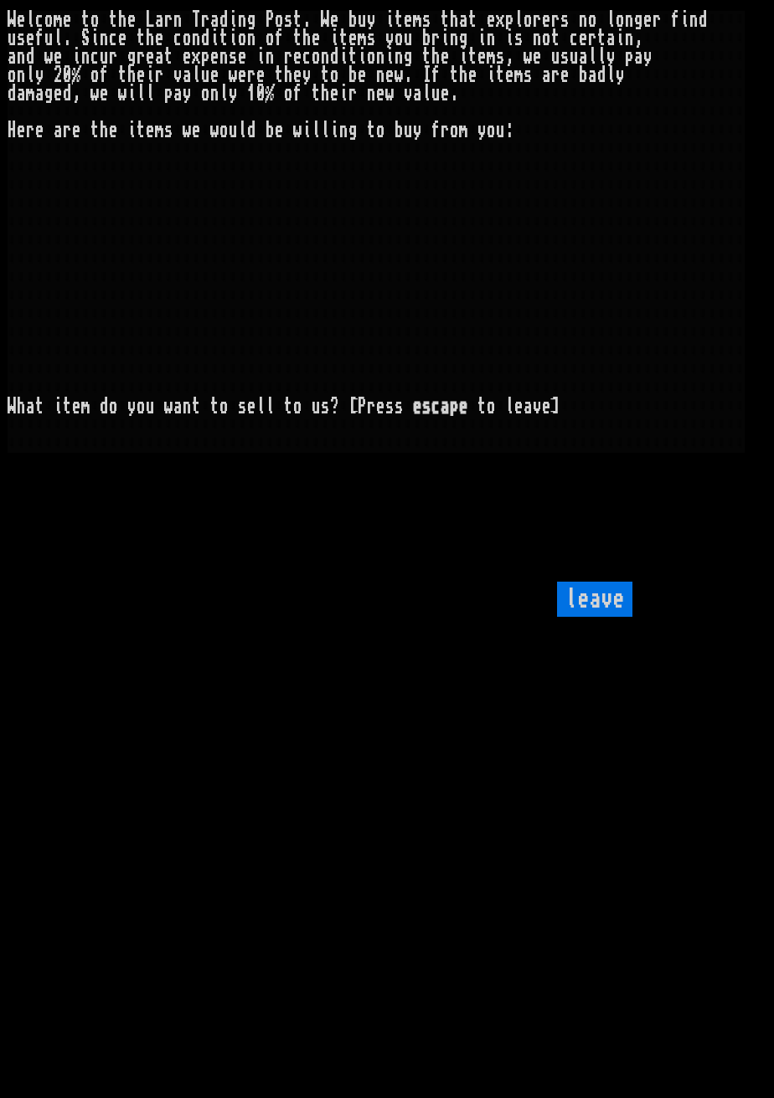
click at [613, 617] on input "leave" at bounding box center [594, 599] width 75 height 35
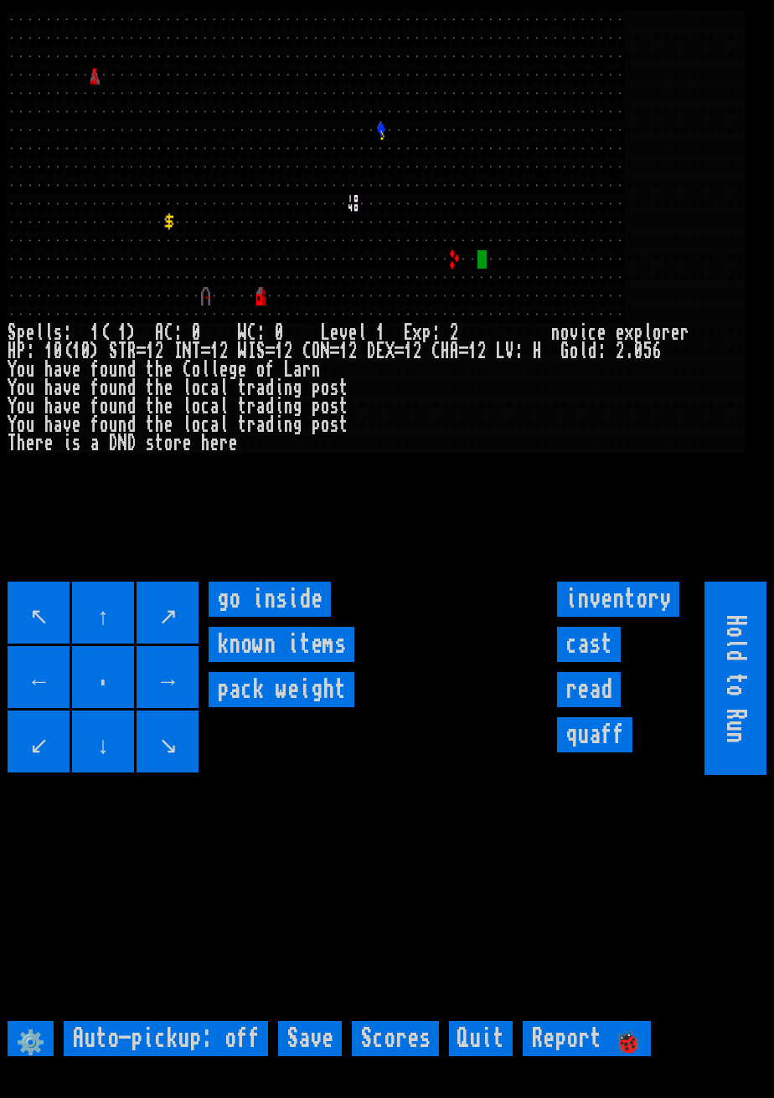
click at [314, 617] on inside "go inside" at bounding box center [269, 599] width 122 height 35
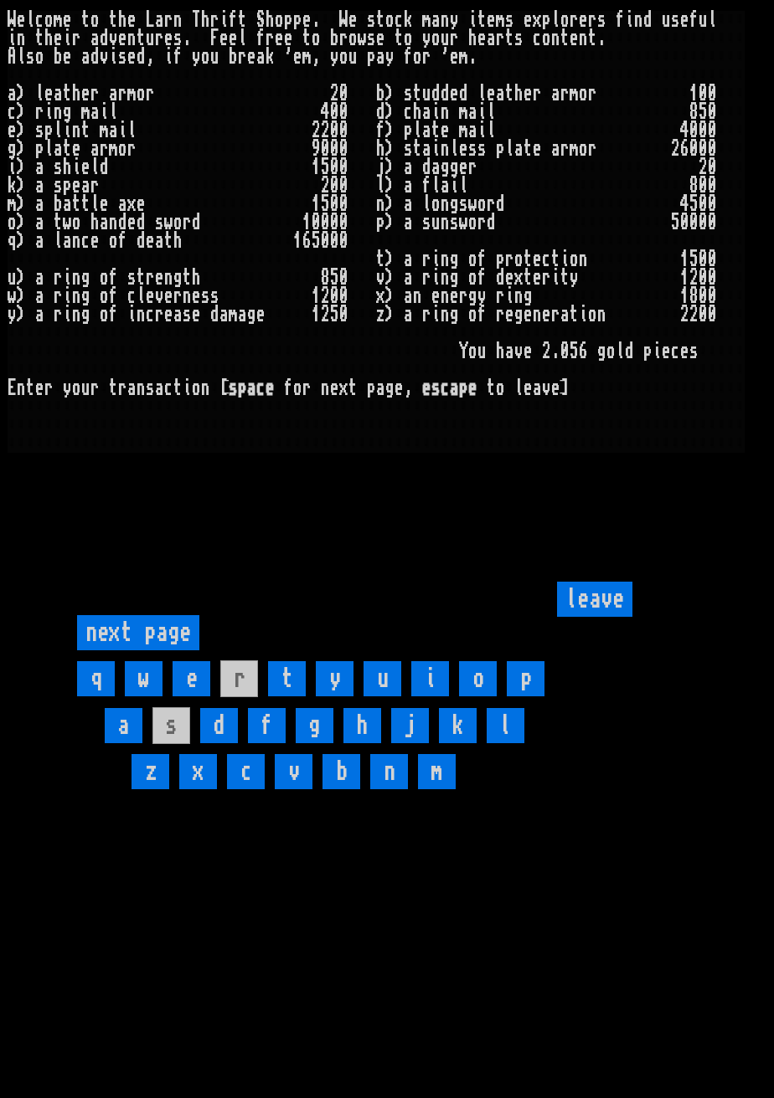
click at [250, 790] on input "c" at bounding box center [246, 771] width 38 height 35
click at [513, 743] on input "l" at bounding box center [505, 725] width 38 height 35
click at [606, 617] on input "leave" at bounding box center [594, 599] width 75 height 35
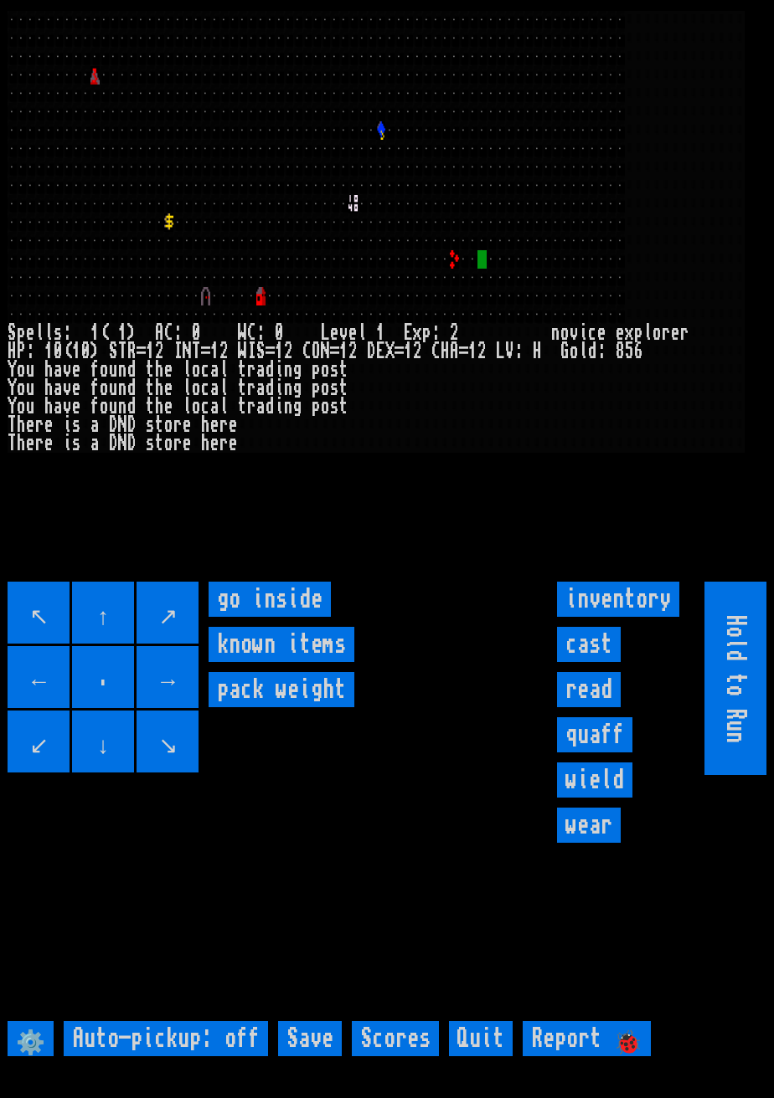
click at [619, 617] on input "inventory" at bounding box center [618, 599] width 122 height 35
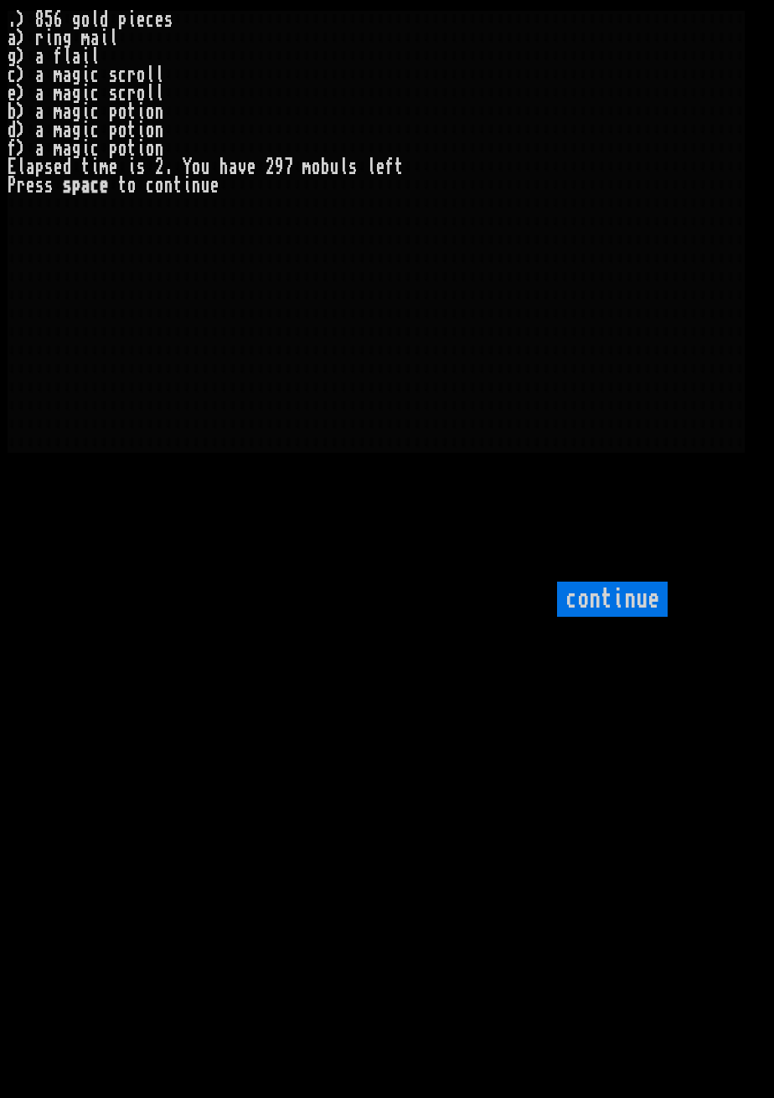
click at [641, 617] on input "continue" at bounding box center [612, 599] width 111 height 35
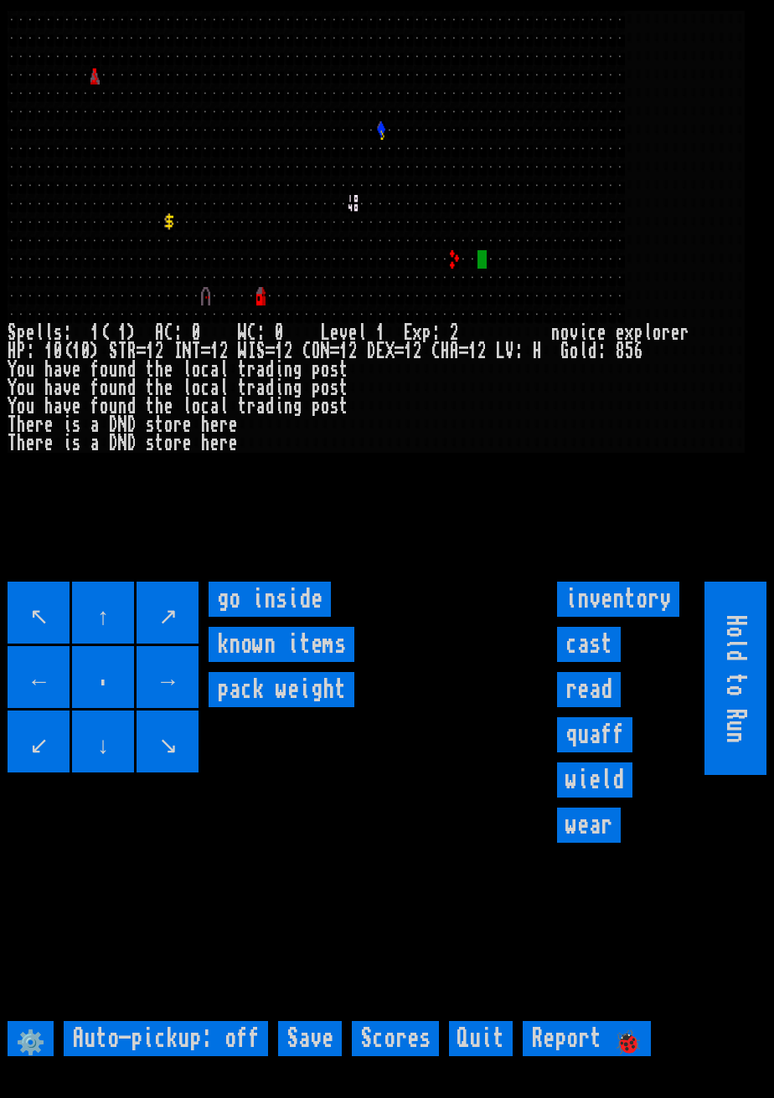
click at [599, 843] on input "wear" at bounding box center [589, 825] width 64 height 35
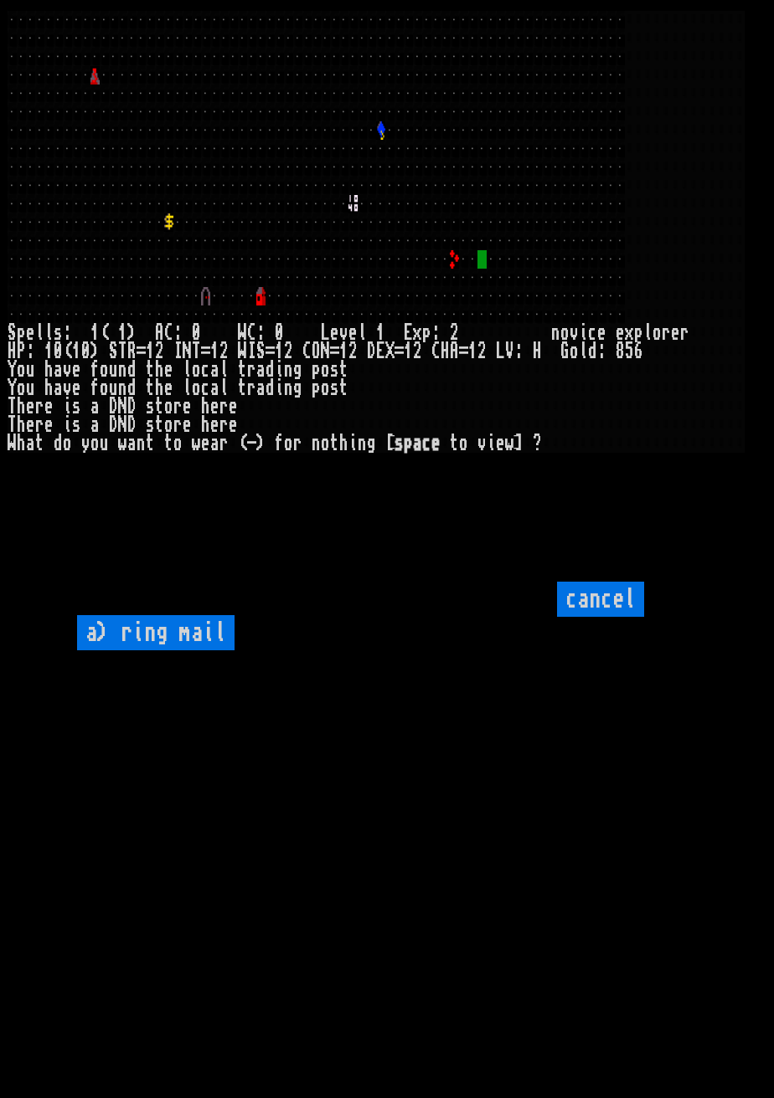
click at [209, 651] on mail "a) ring mail" at bounding box center [155, 632] width 157 height 35
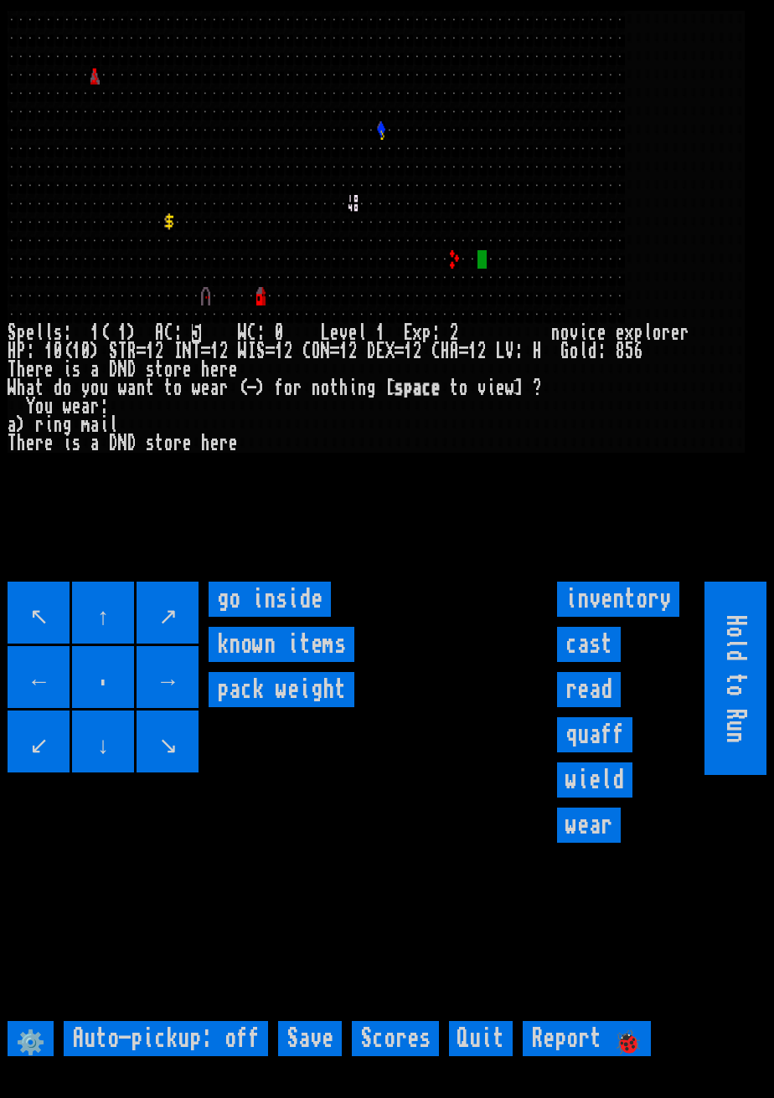
click at [601, 798] on input "wield" at bounding box center [594, 780] width 75 height 35
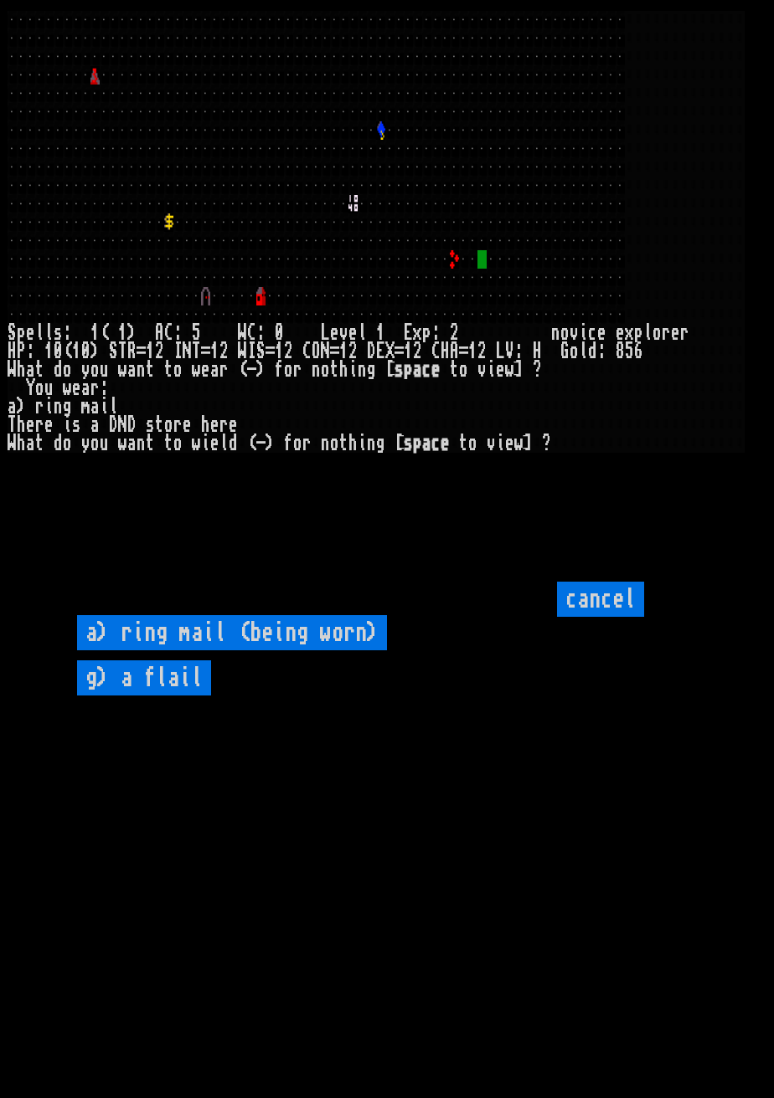
click at [193, 696] on flail "g) a flail" at bounding box center [144, 678] width 134 height 35
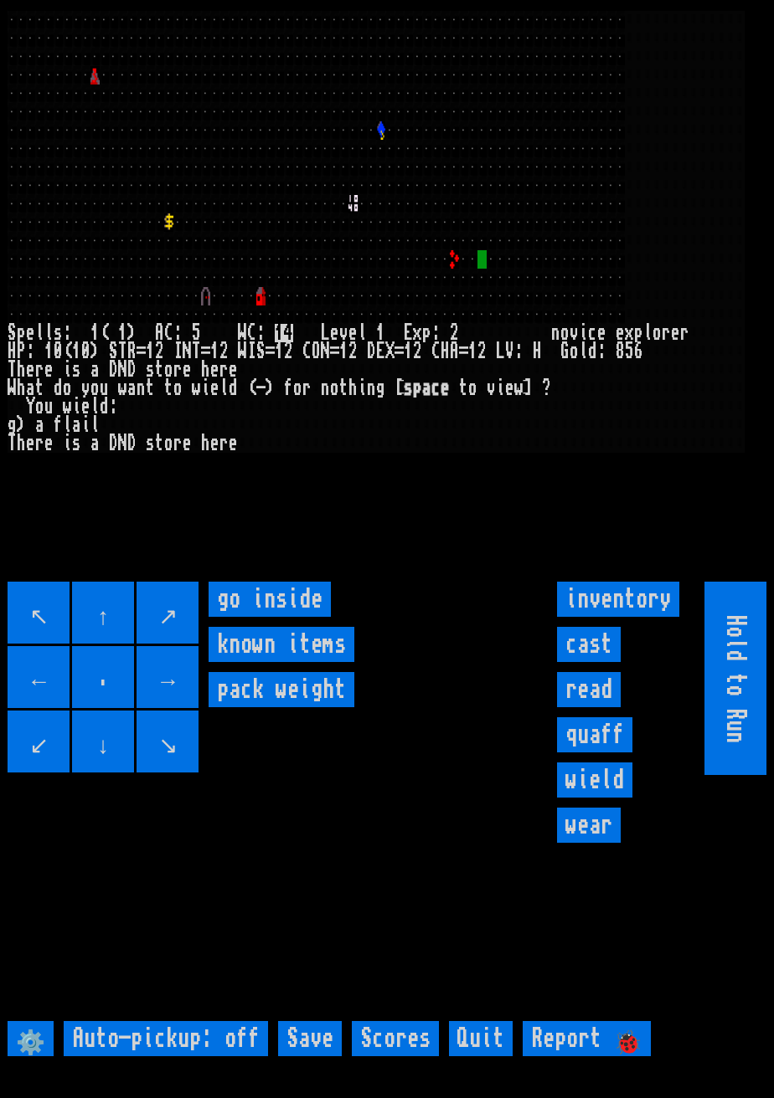
click at [619, 617] on input "inventory" at bounding box center [618, 599] width 122 height 35
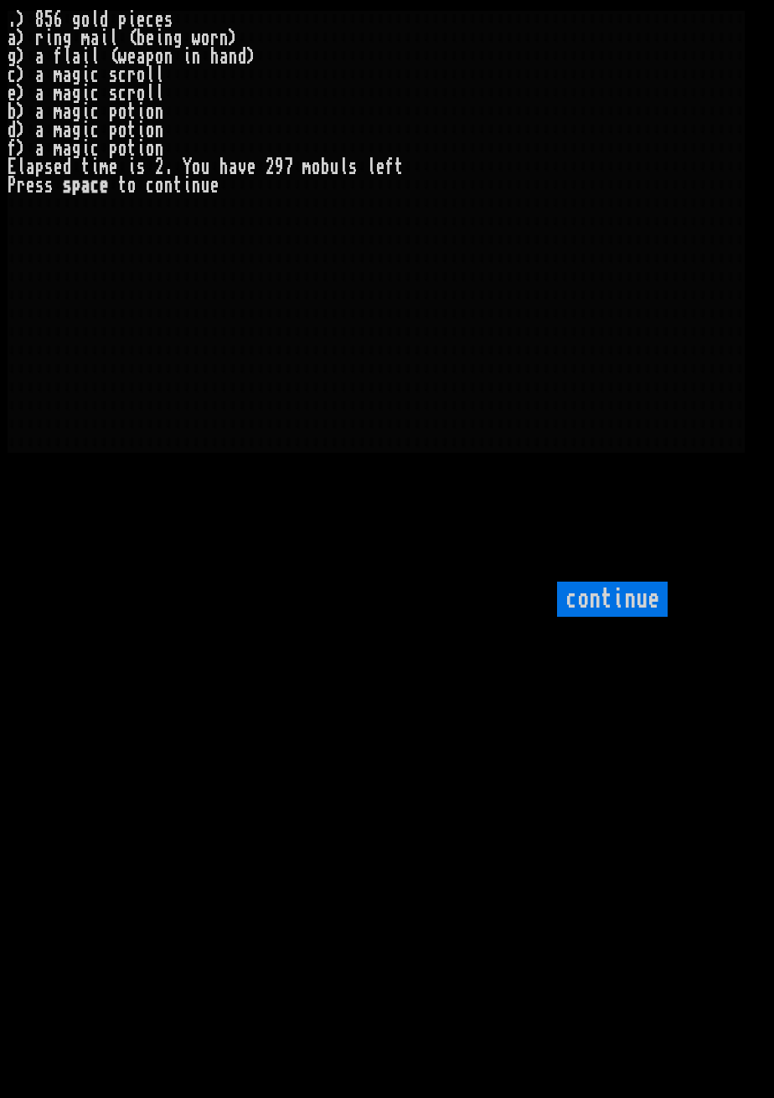
click at [634, 617] on input "continue" at bounding box center [612, 599] width 111 height 35
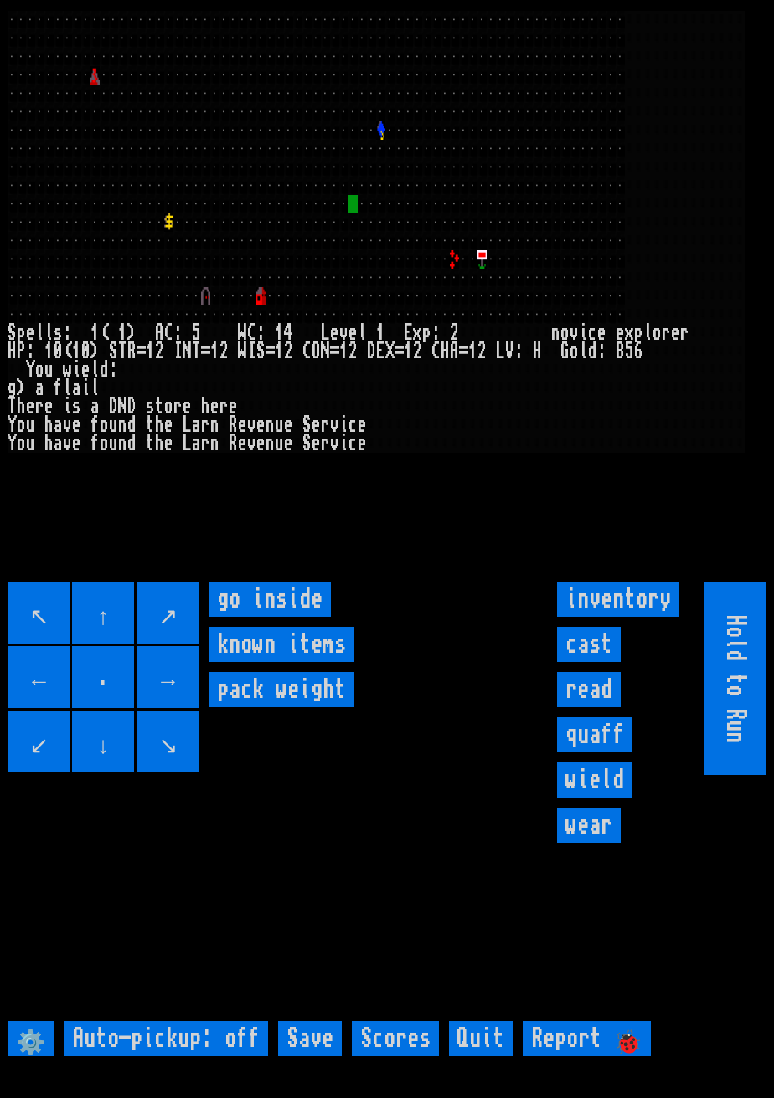
click at [306, 617] on inside "go inside" at bounding box center [269, 599] width 122 height 35
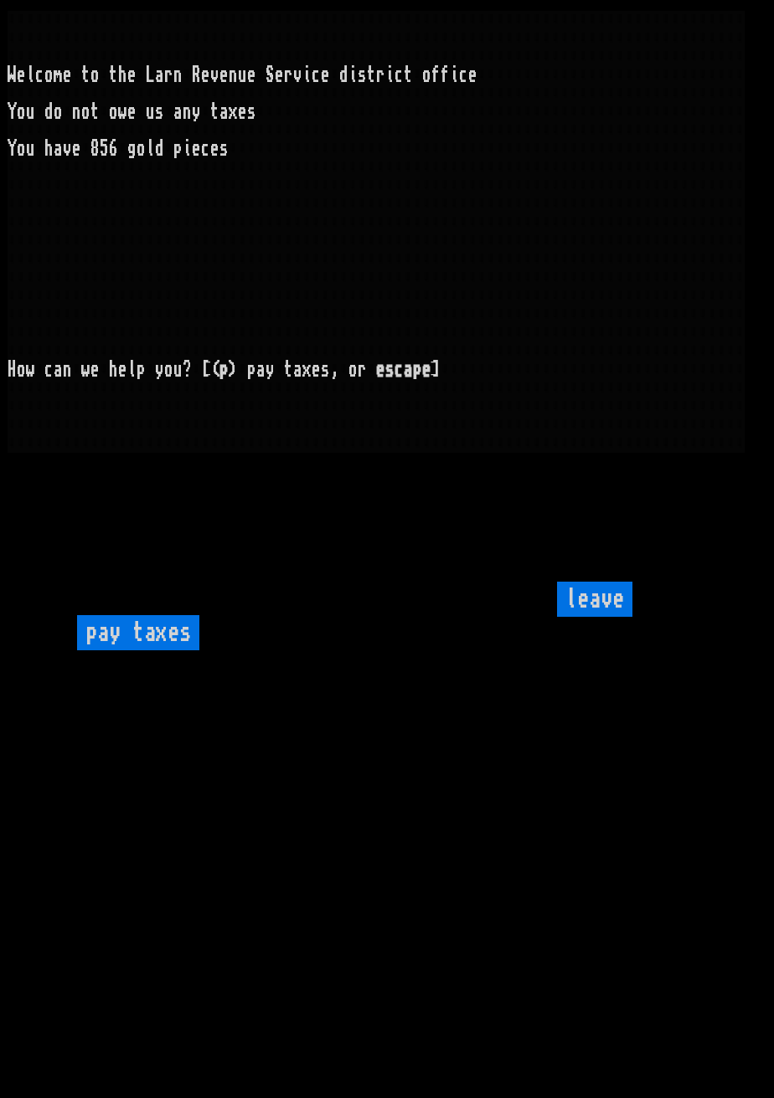
click at [602, 617] on input "leave" at bounding box center [594, 599] width 75 height 35
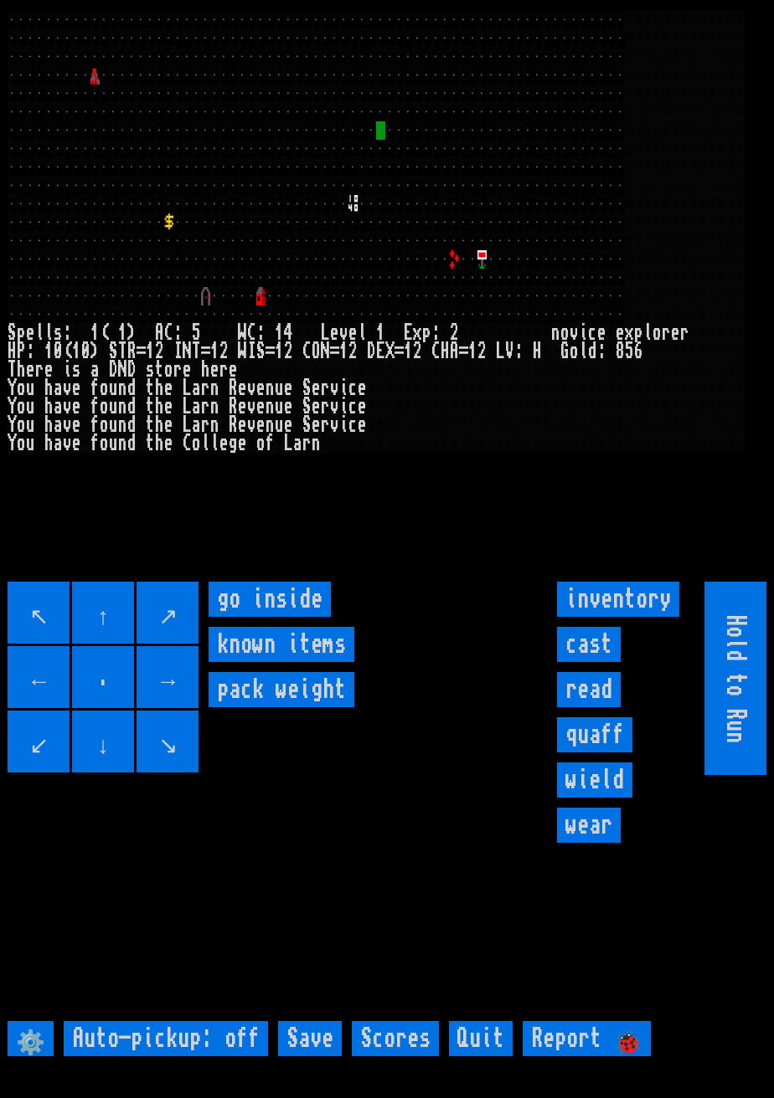
click at [290, 617] on inside "go inside" at bounding box center [269, 599] width 122 height 35
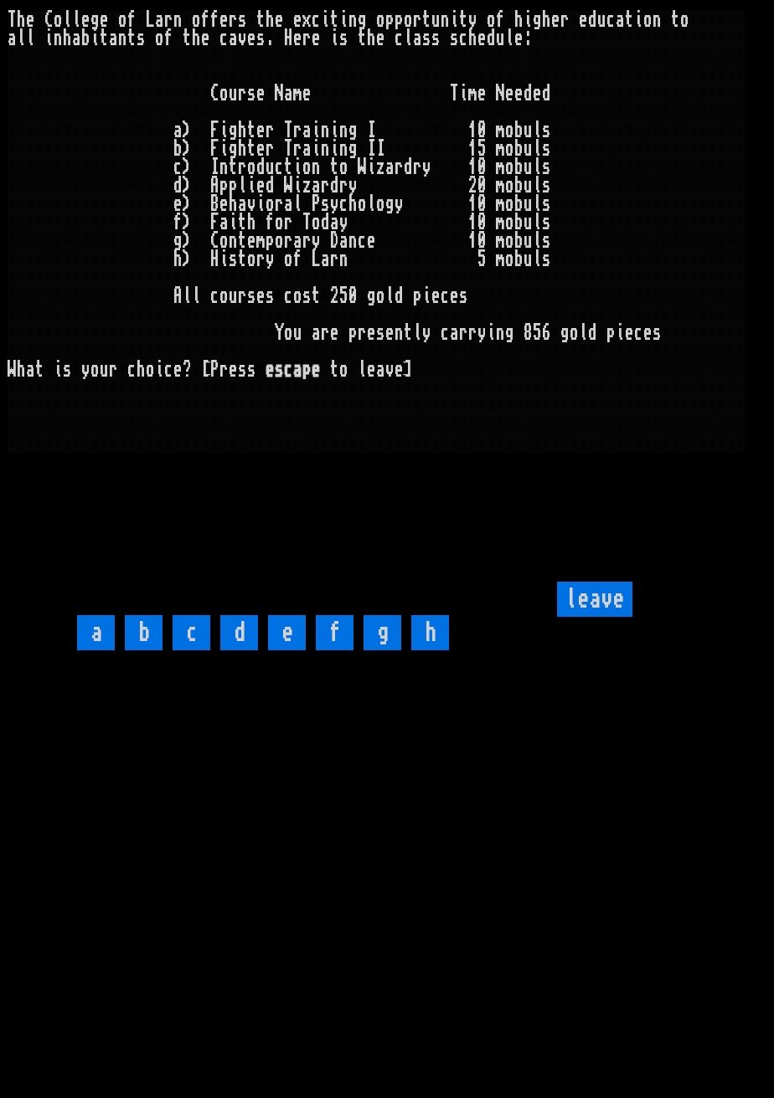
click at [105, 651] on input "a" at bounding box center [96, 632] width 38 height 35
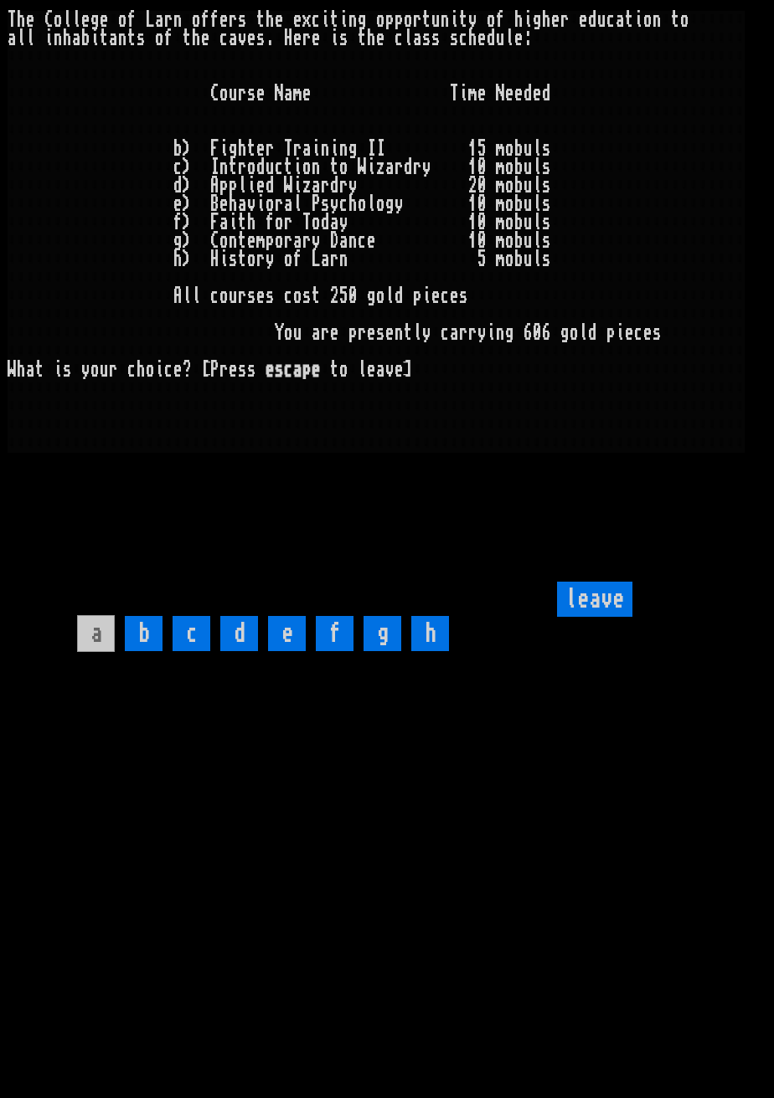
click at [152, 651] on input "b" at bounding box center [144, 633] width 38 height 35
click at [342, 651] on input "f" at bounding box center [335, 633] width 38 height 35
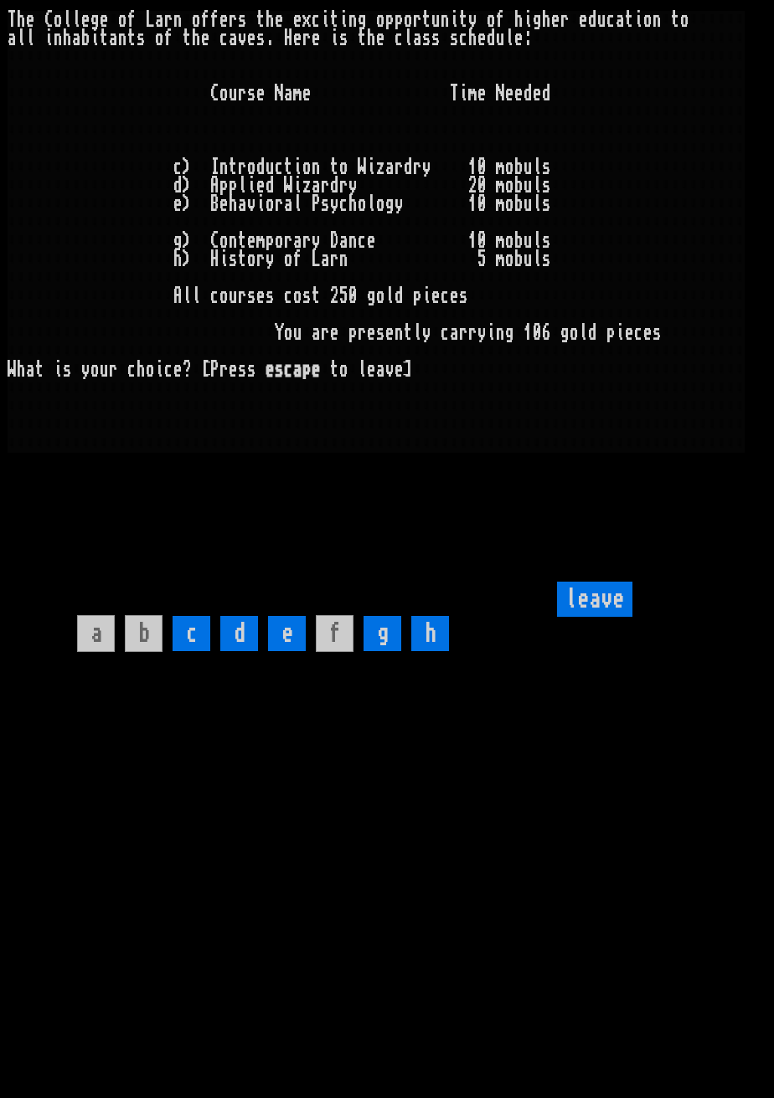
click at [606, 617] on input "leave" at bounding box center [594, 599] width 75 height 35
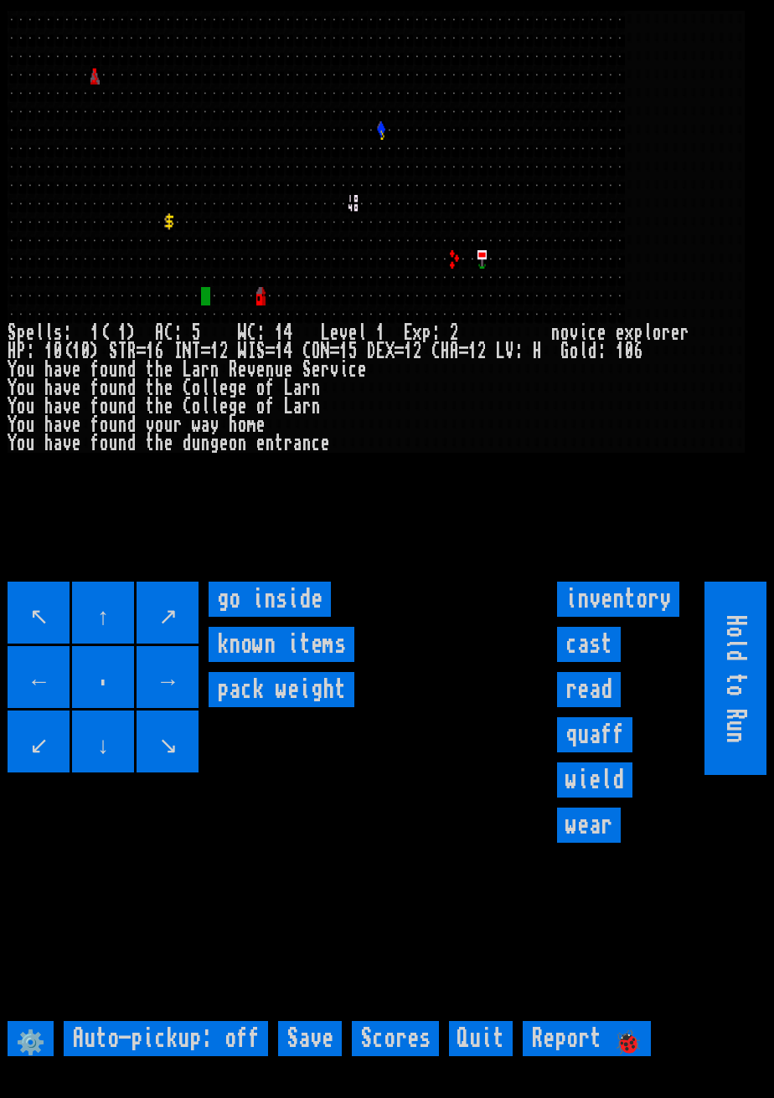
click at [310, 617] on inside "go inside" at bounding box center [269, 599] width 122 height 35
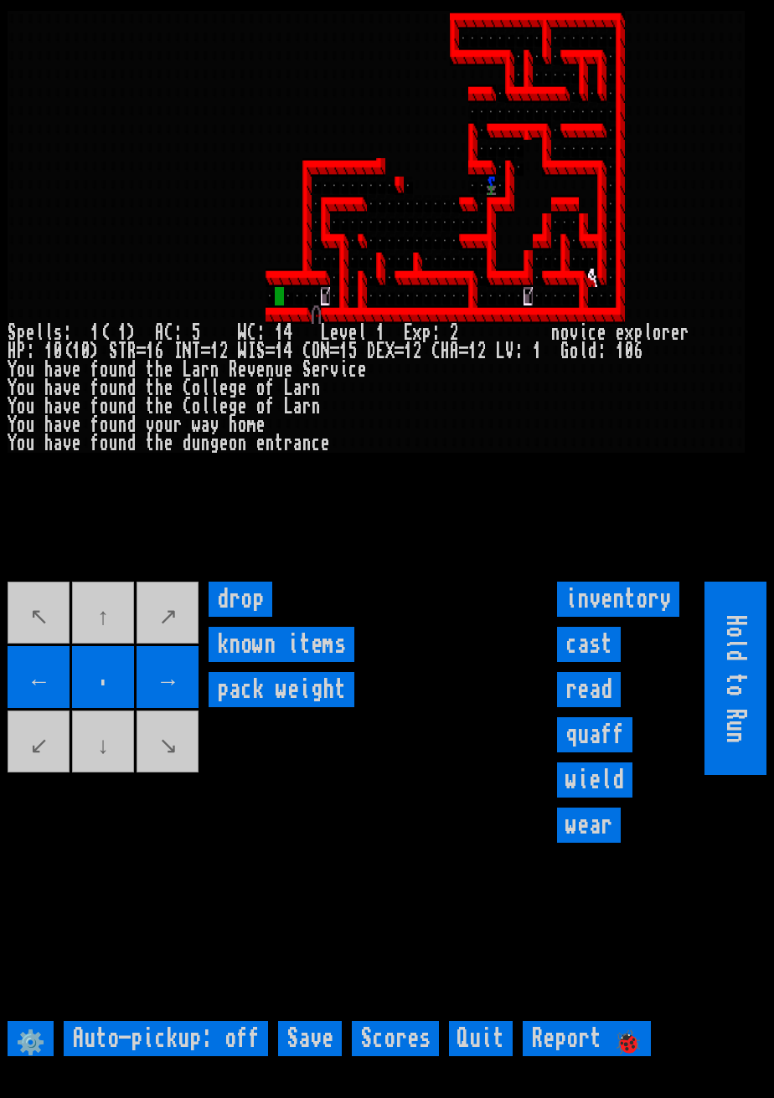
click at [593, 662] on input "cast" at bounding box center [589, 644] width 64 height 35
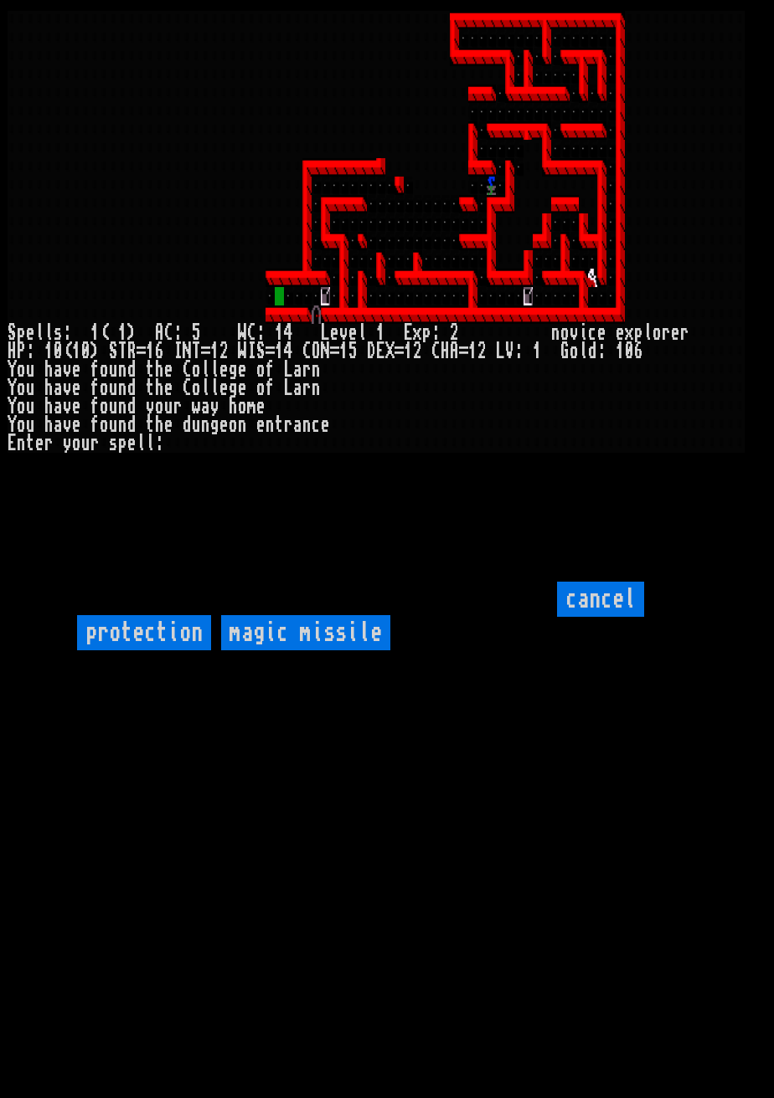
click at [178, 651] on input "protection" at bounding box center [144, 632] width 134 height 35
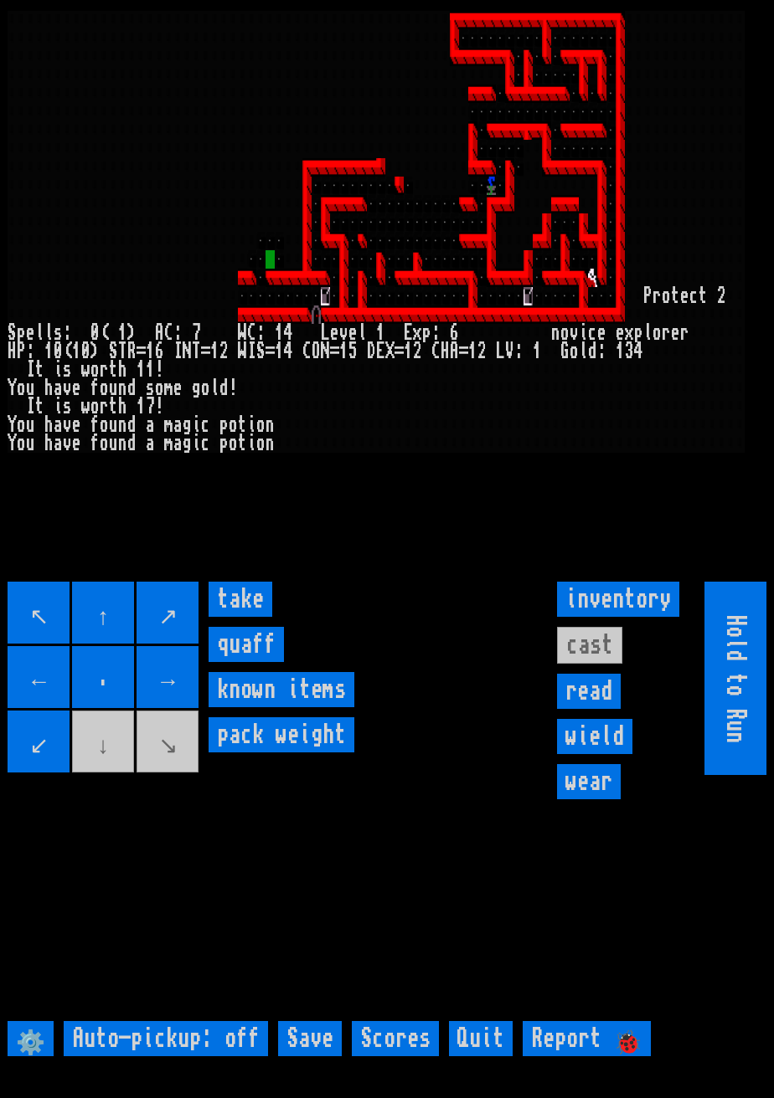
click at [252, 617] on input "take" at bounding box center [240, 599] width 64 height 35
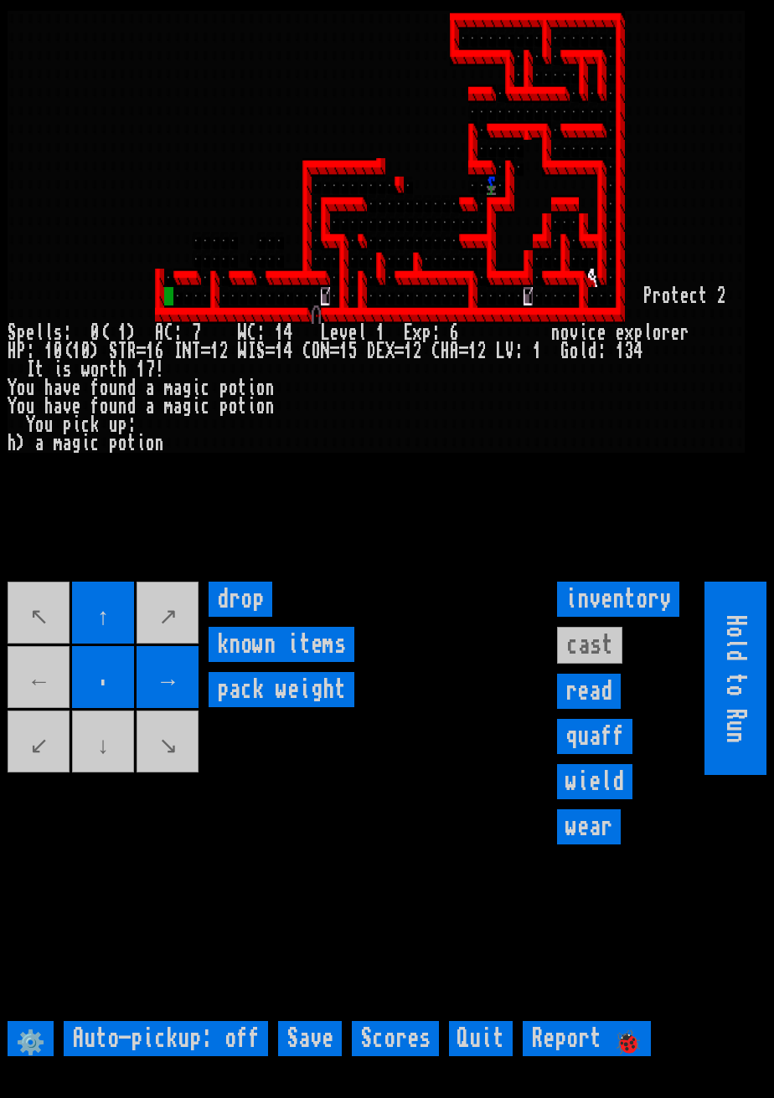
click at [28, 706] on movebuttons "↖ ↑ ↗ ← . → ↙ ↓ ↘" at bounding box center [104, 678] width 193 height 193
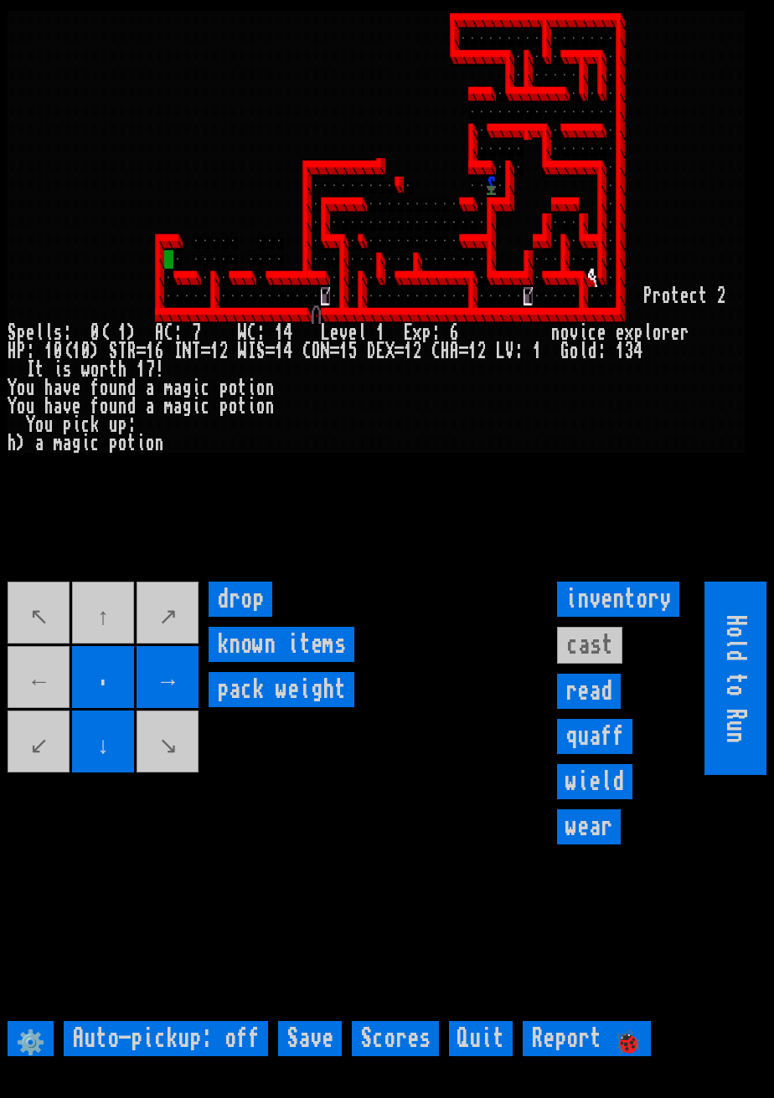
click at [107, 649] on movebuttons "↖ ↑ ↗ ← . → ↙ ↓ ↘" at bounding box center [104, 678] width 193 height 193
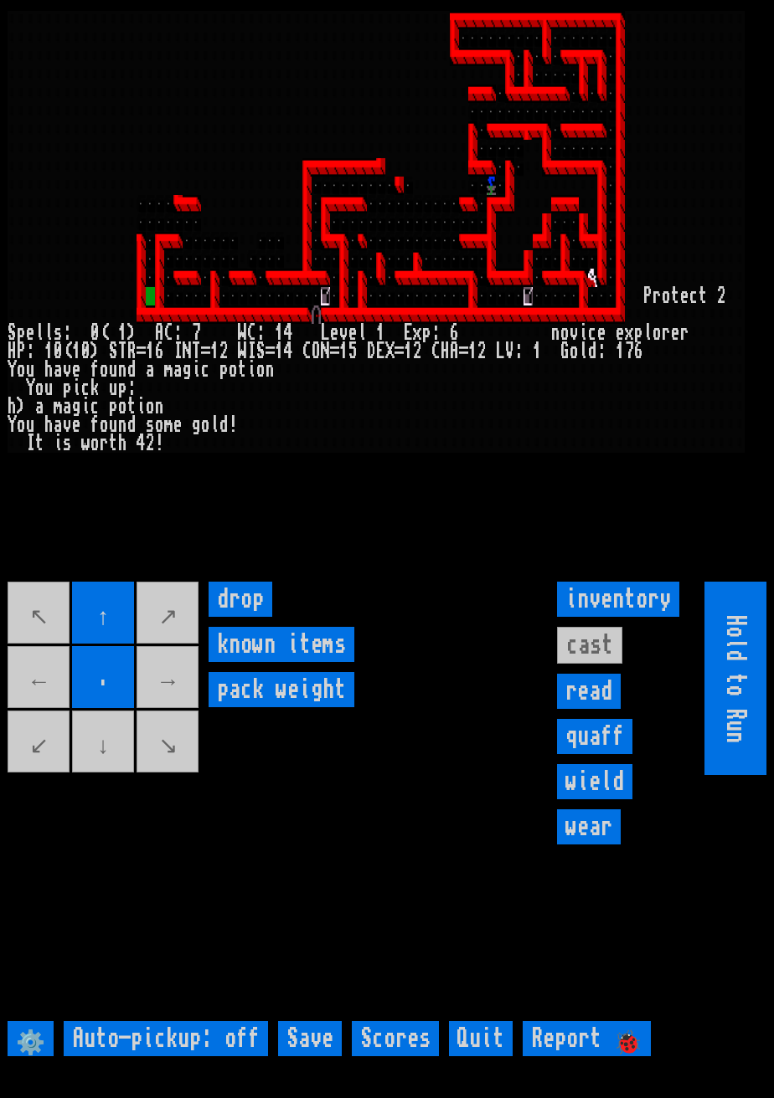
click at [111, 765] on movebuttons "↖ ↑ ↗ ← . → ↙ ↓ ↘" at bounding box center [104, 678] width 193 height 193
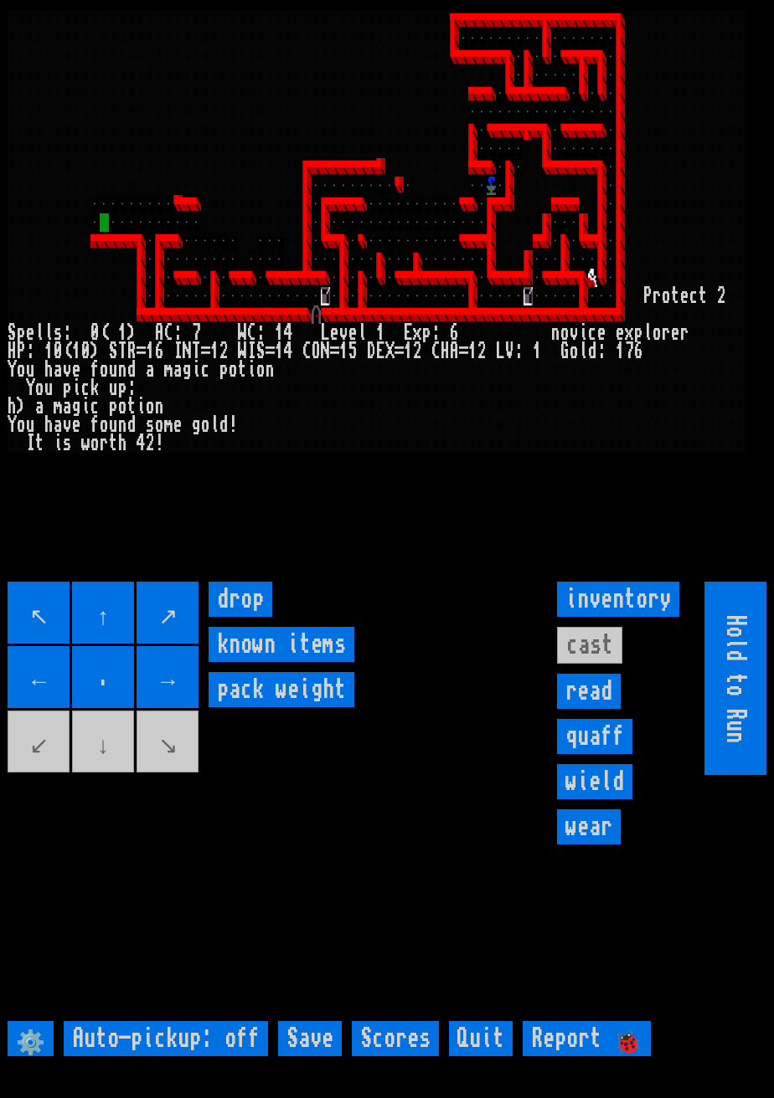
click at [39, 644] on input "↖" at bounding box center [39, 613] width 62 height 62
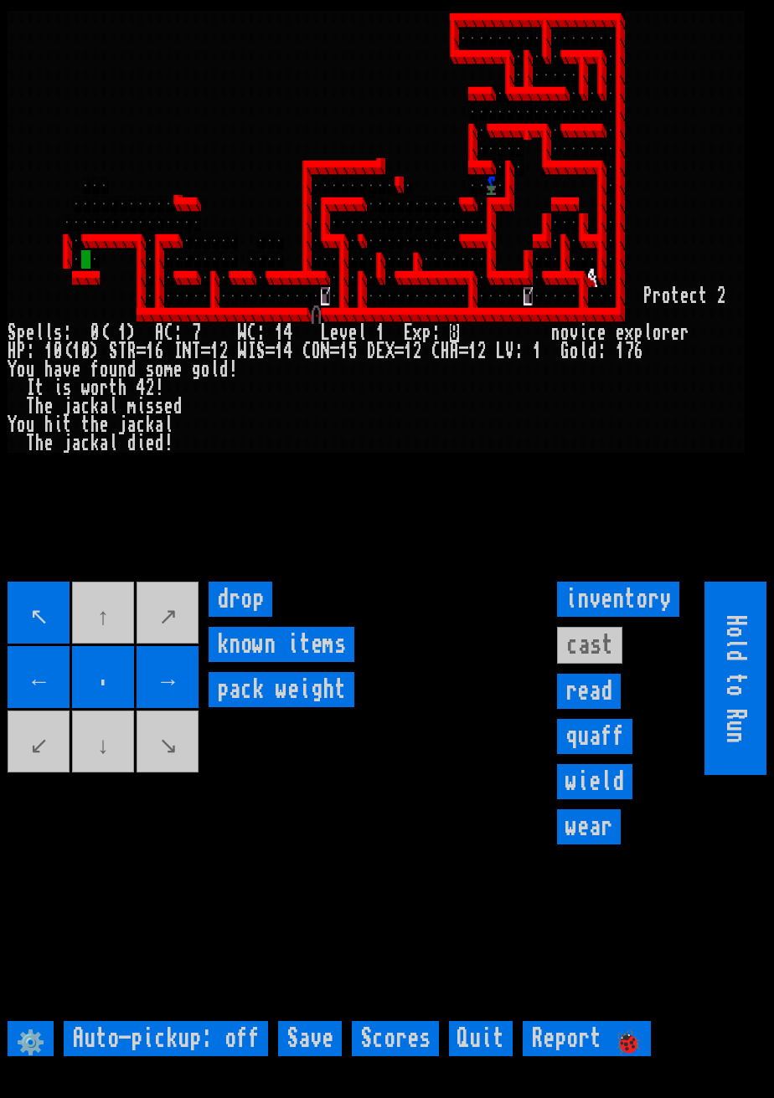
click at [183, 771] on movebuttons "↖ ↑ ↗ ← . → ↙ ↓ ↘" at bounding box center [104, 678] width 193 height 193
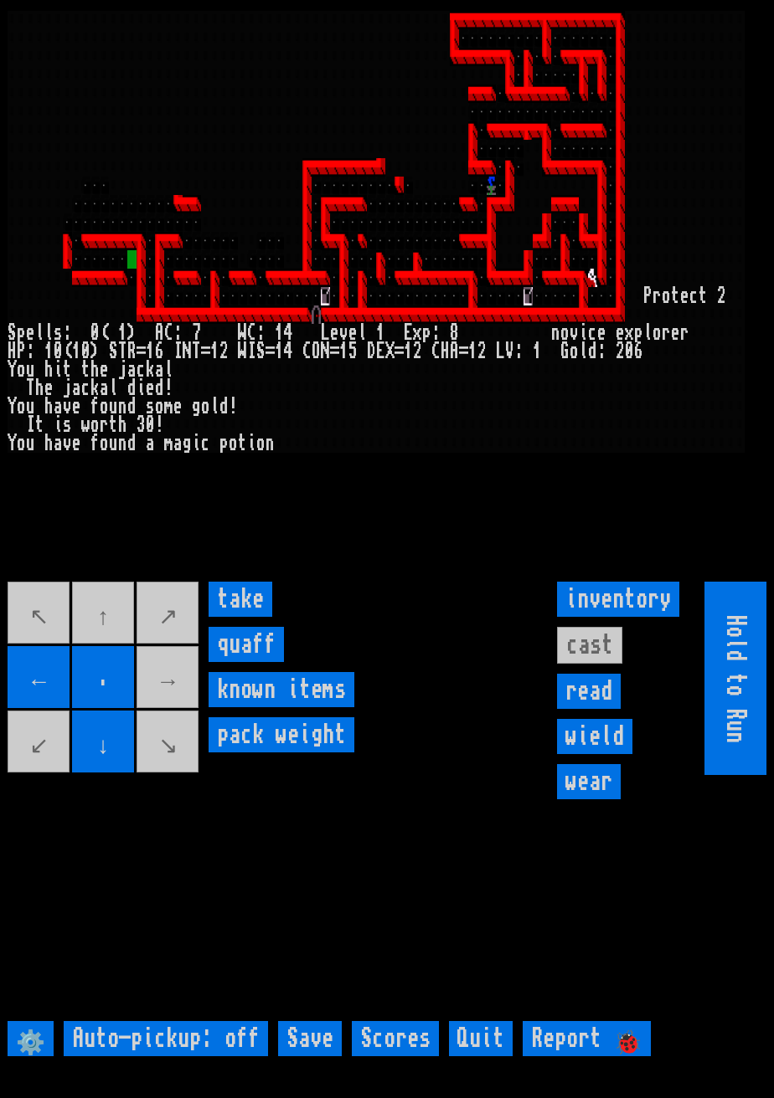
click at [244, 617] on input "take" at bounding box center [240, 599] width 64 height 35
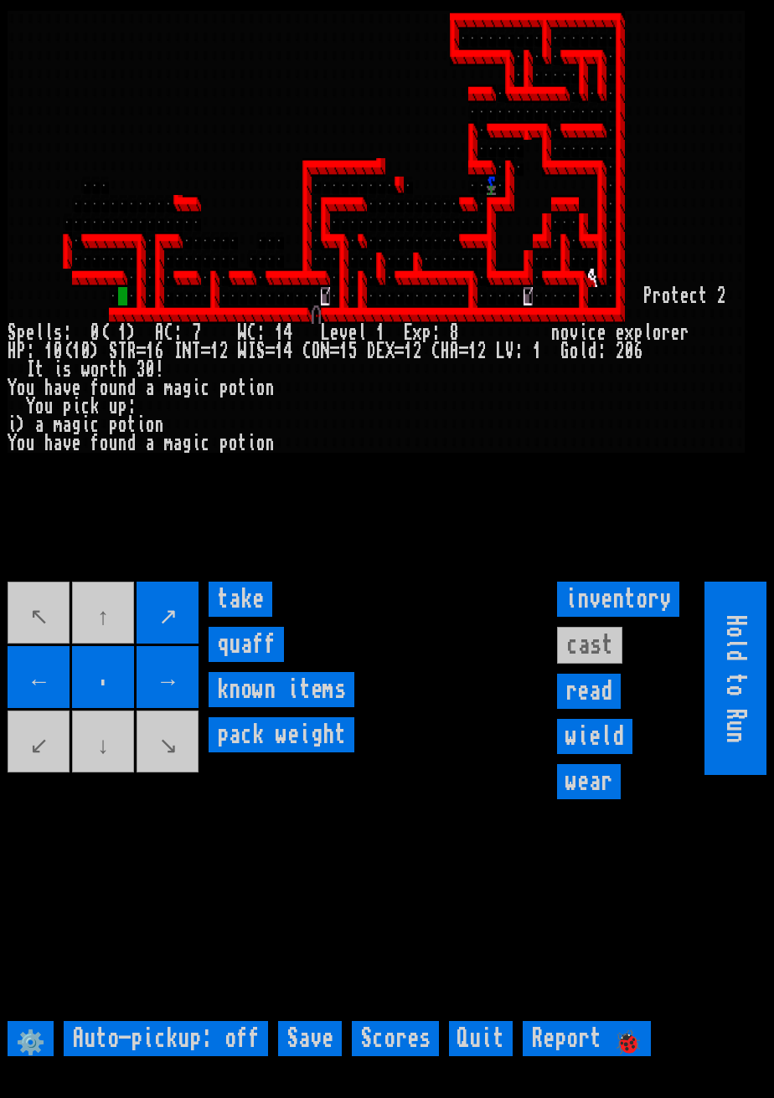
click at [239, 617] on input "take" at bounding box center [240, 599] width 64 height 35
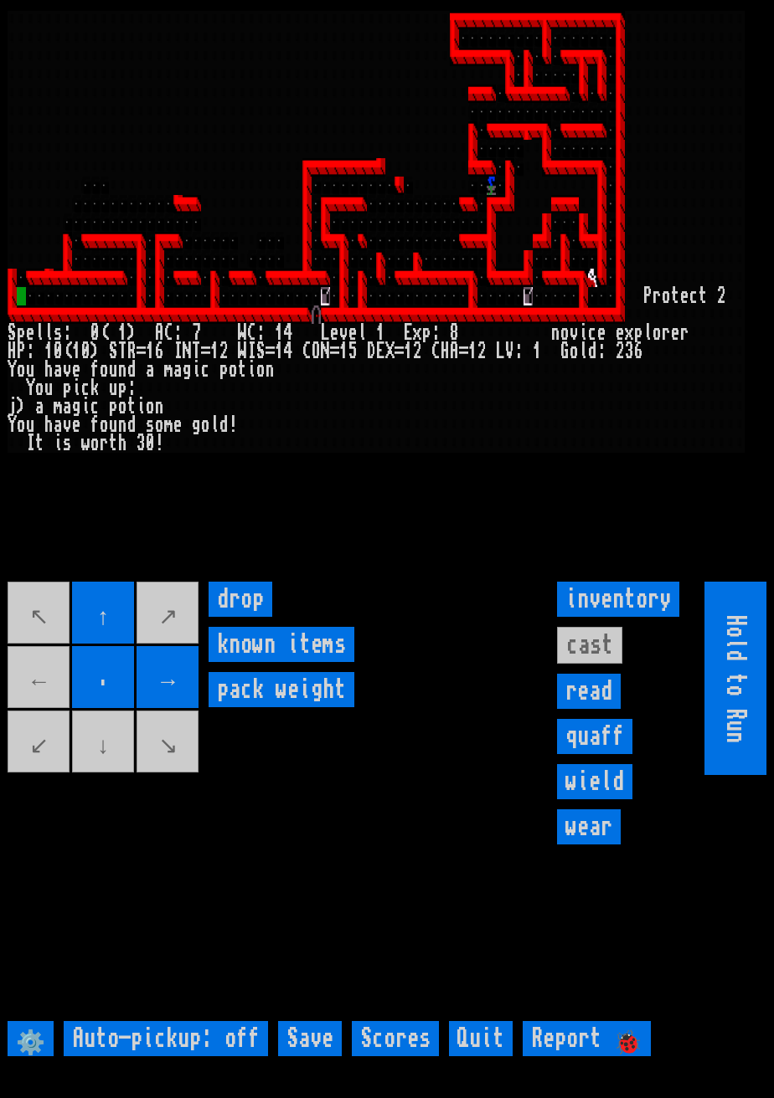
click at [47, 703] on movebuttons "↖ ↑ ↗ ← . → ↙ ↓ ↘" at bounding box center [104, 678] width 193 height 193
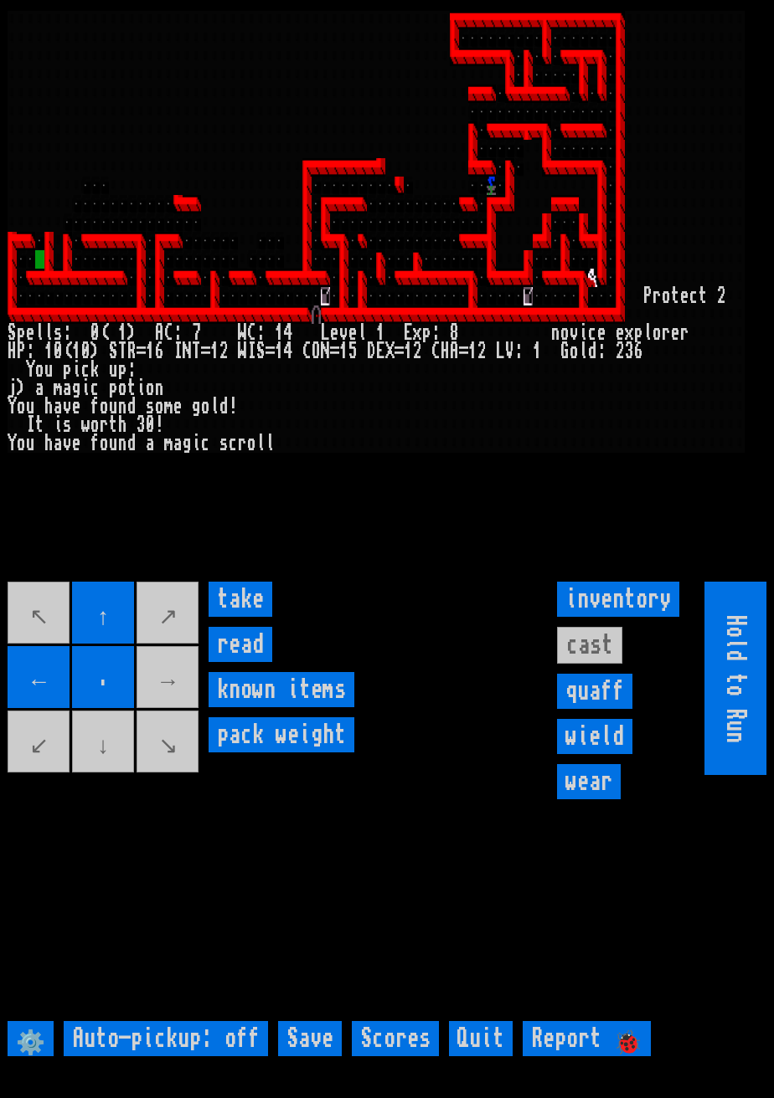
click at [188, 696] on movebuttons "↖ ↑ ↗ ← . → ↙ ↓ ↘" at bounding box center [104, 678] width 193 height 193
click at [249, 617] on input "take" at bounding box center [240, 599] width 64 height 35
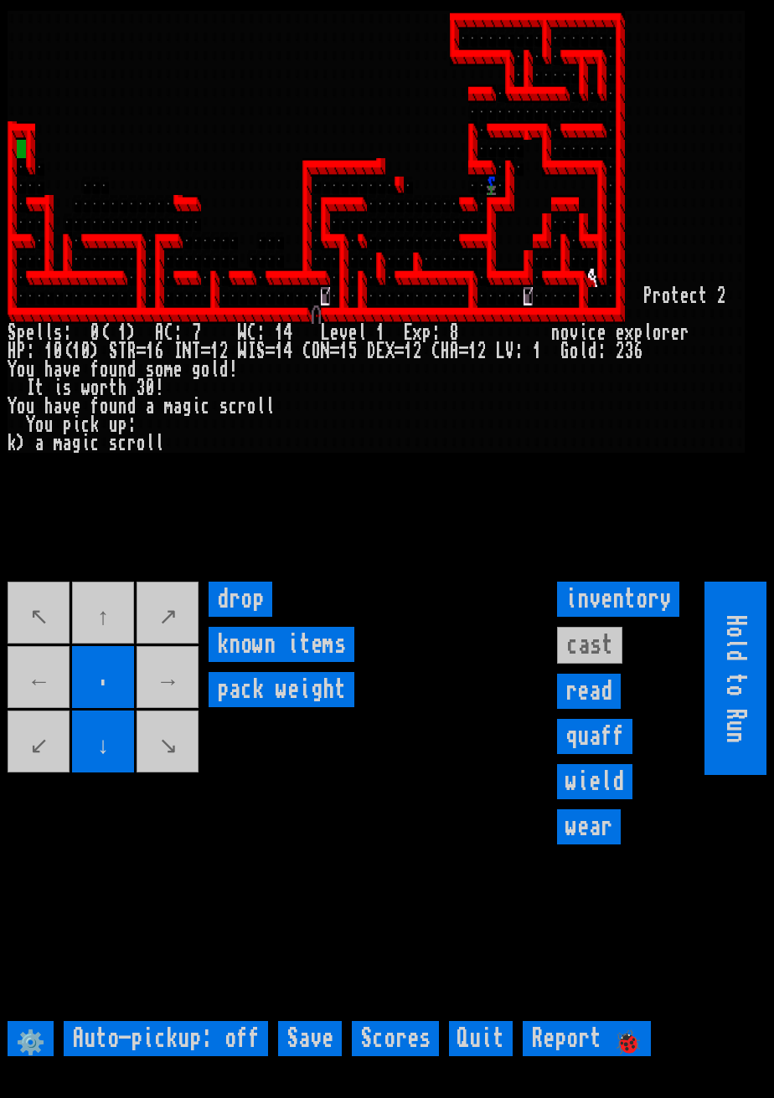
click at [115, 640] on movebuttons "↖ ↑ ↗ ← . → ↙ ↓ ↘" at bounding box center [104, 678] width 193 height 193
click at [100, 635] on movebuttons "↖ ↑ ↗ ← . → ↙ ↓ ↘" at bounding box center [104, 678] width 193 height 193
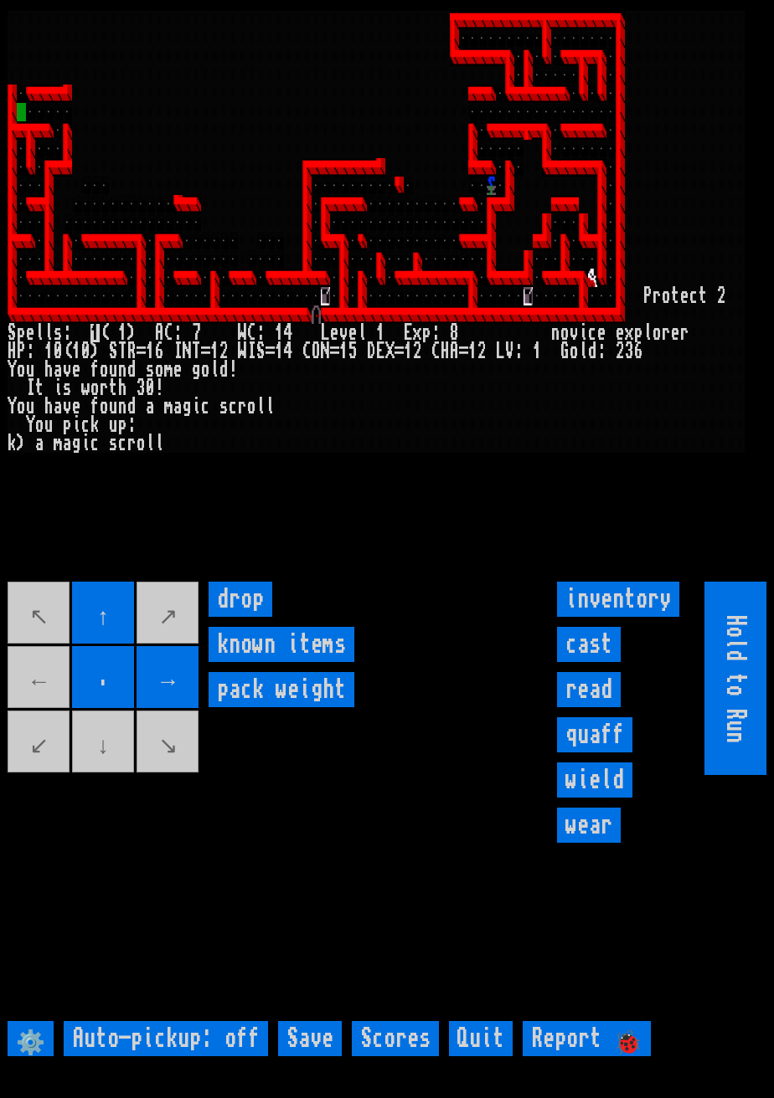
click at [30, 702] on movebuttons "↖ ↑ ↗ ← . → ↙ ↓ ↘" at bounding box center [104, 678] width 193 height 193
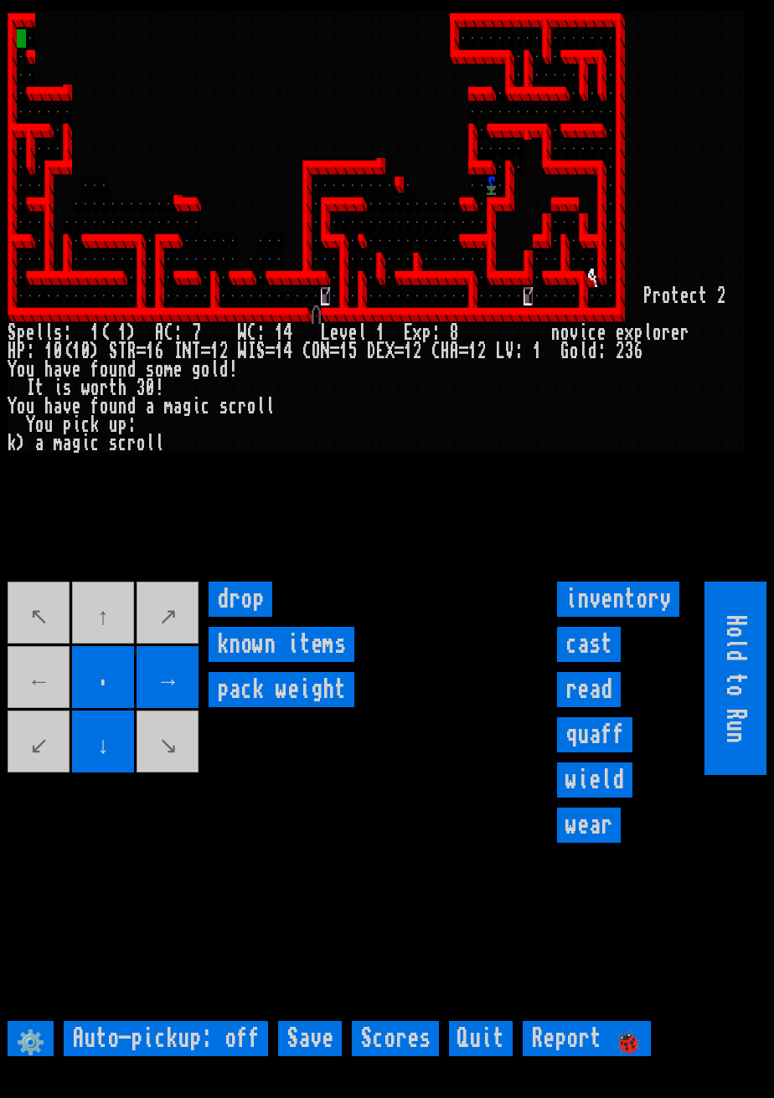
click at [106, 627] on movebuttons "↖ ↑ ↗ ← . → ↙ ↓ ↘" at bounding box center [104, 678] width 193 height 193
click at [112, 629] on movebuttons "↖ ↑ ↗ ← . → ↙ ↓ ↘" at bounding box center [104, 678] width 193 height 193
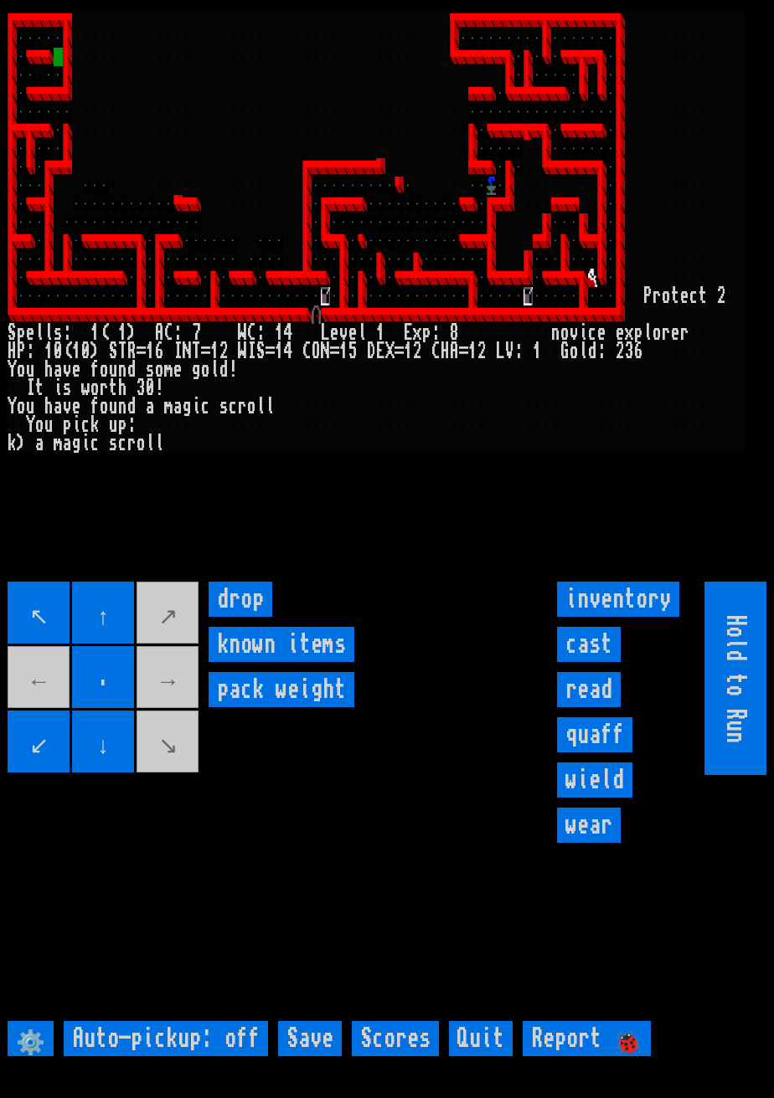
click at [110, 708] on input "." at bounding box center [103, 677] width 62 height 62
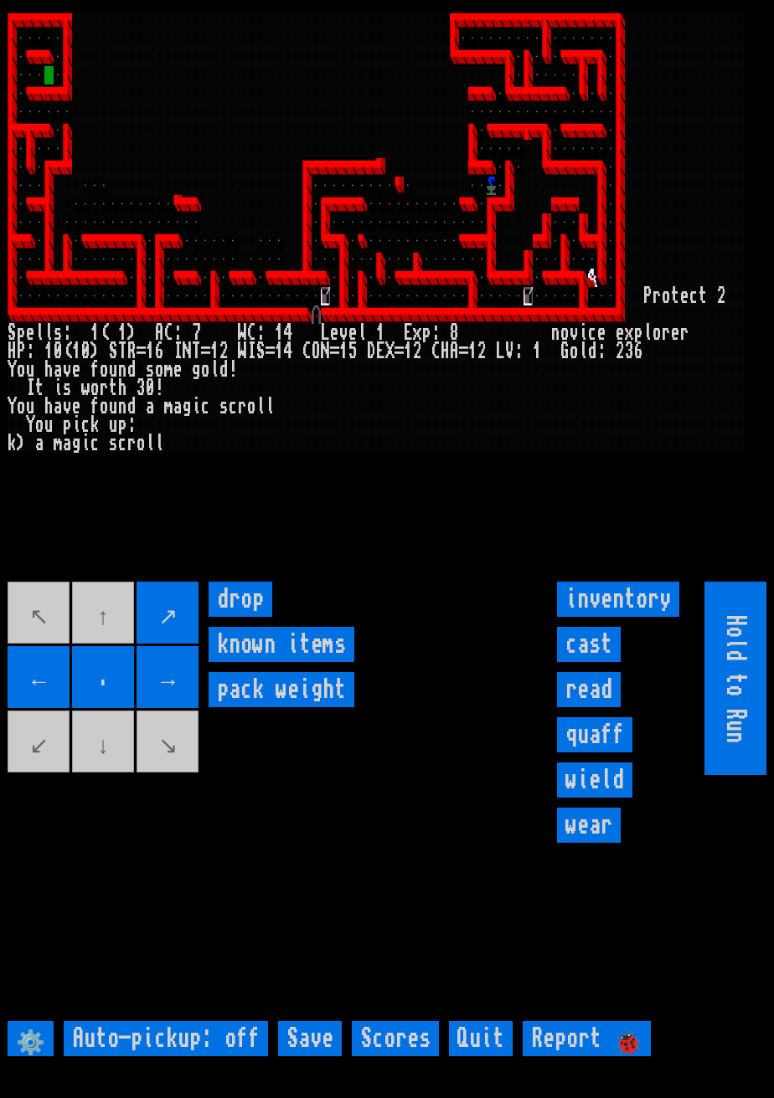
click at [44, 765] on movebuttons "↖ ↑ ↗ ← . → ↙ ↓ ↘" at bounding box center [104, 678] width 193 height 193
click at [52, 678] on movebuttons "↖ ↑ ↗ ← . → ↙ ↓ ↘" at bounding box center [104, 678] width 193 height 193
click at [52, 775] on movebuttons "↖ ↑ ↗ ← . → ↙ ↓ ↘" at bounding box center [104, 678] width 193 height 193
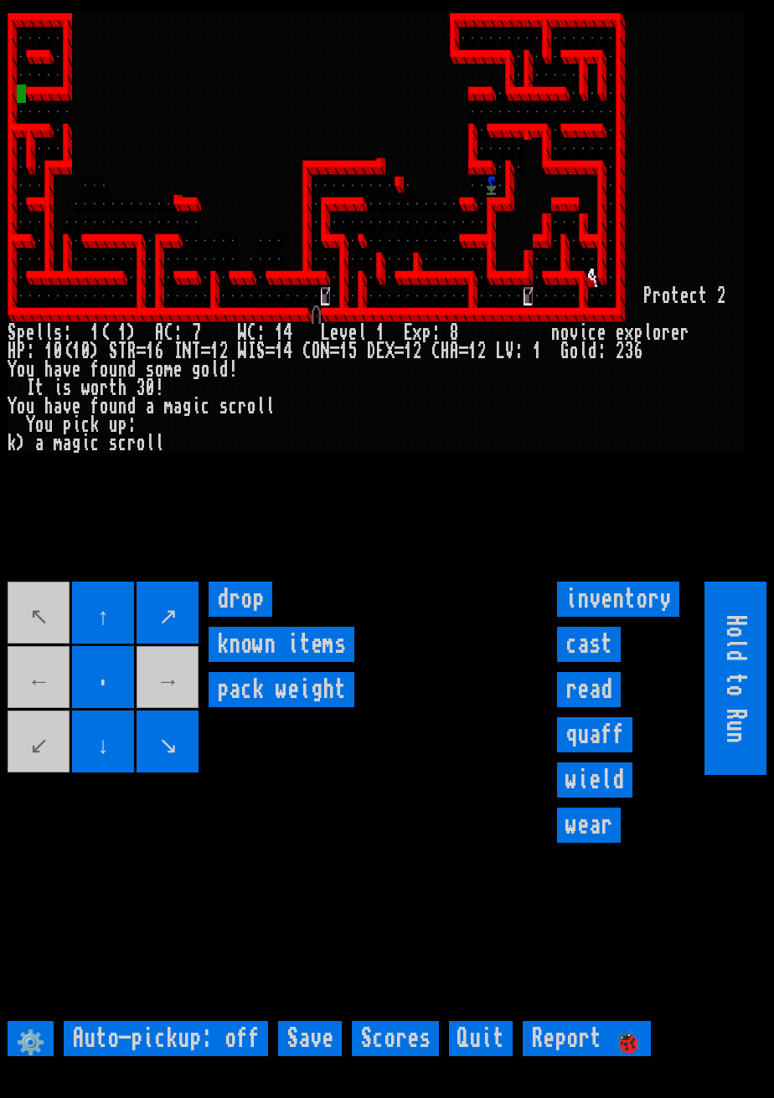
click at [194, 775] on movebuttons "↖ ↑ ↗ ← . → ↙ ↓ ↘" at bounding box center [104, 678] width 193 height 193
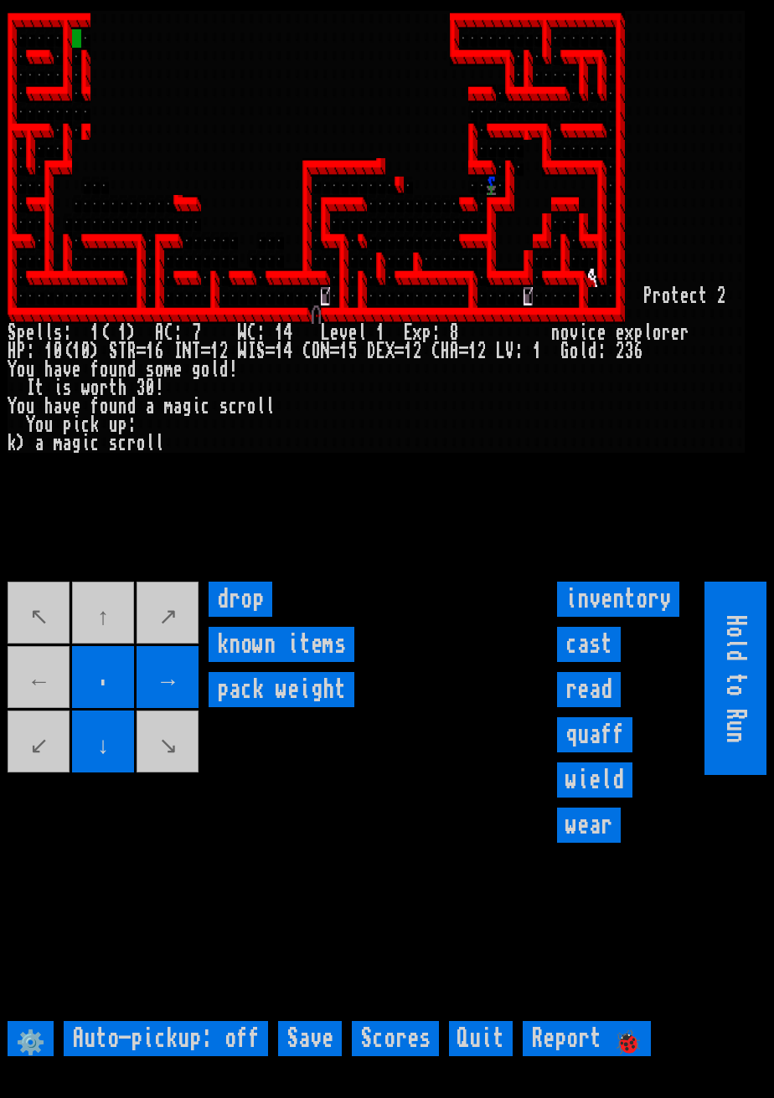
click at [102, 639] on movebuttons "↖ ↑ ↗ ← . → ↙ ↓ ↘" at bounding box center [104, 678] width 193 height 193
click at [179, 692] on input "→" at bounding box center [167, 677] width 62 height 62
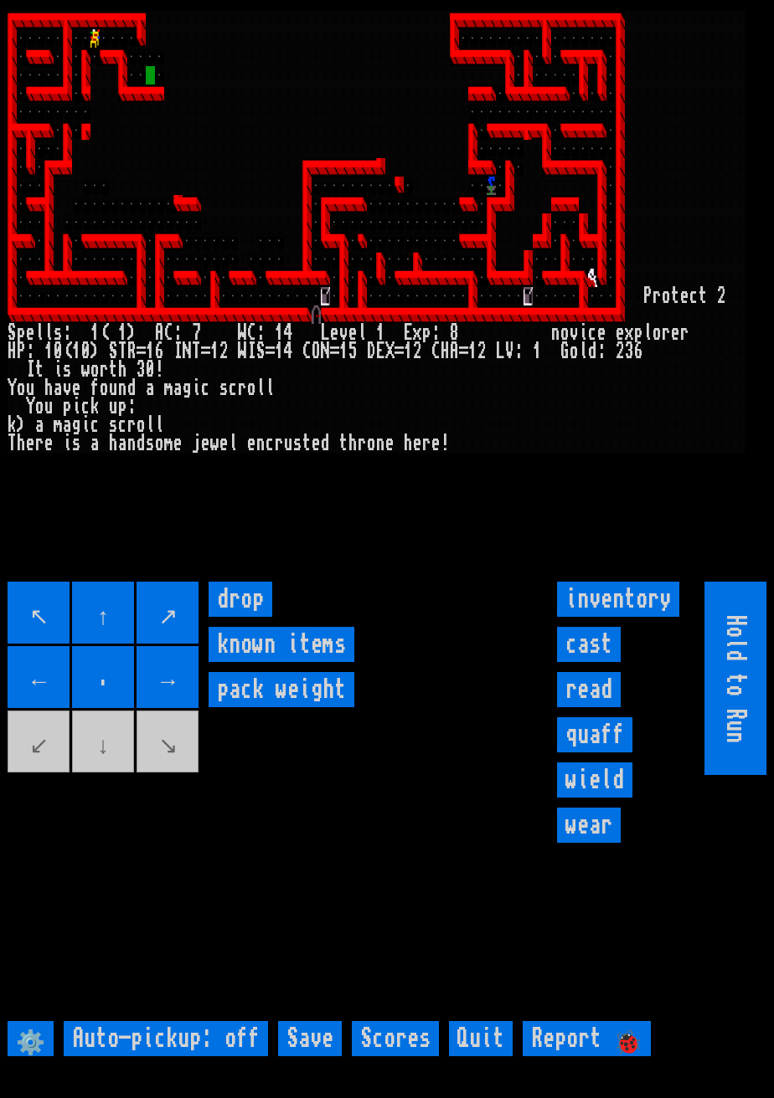
click at [113, 626] on input "↑" at bounding box center [103, 613] width 62 height 62
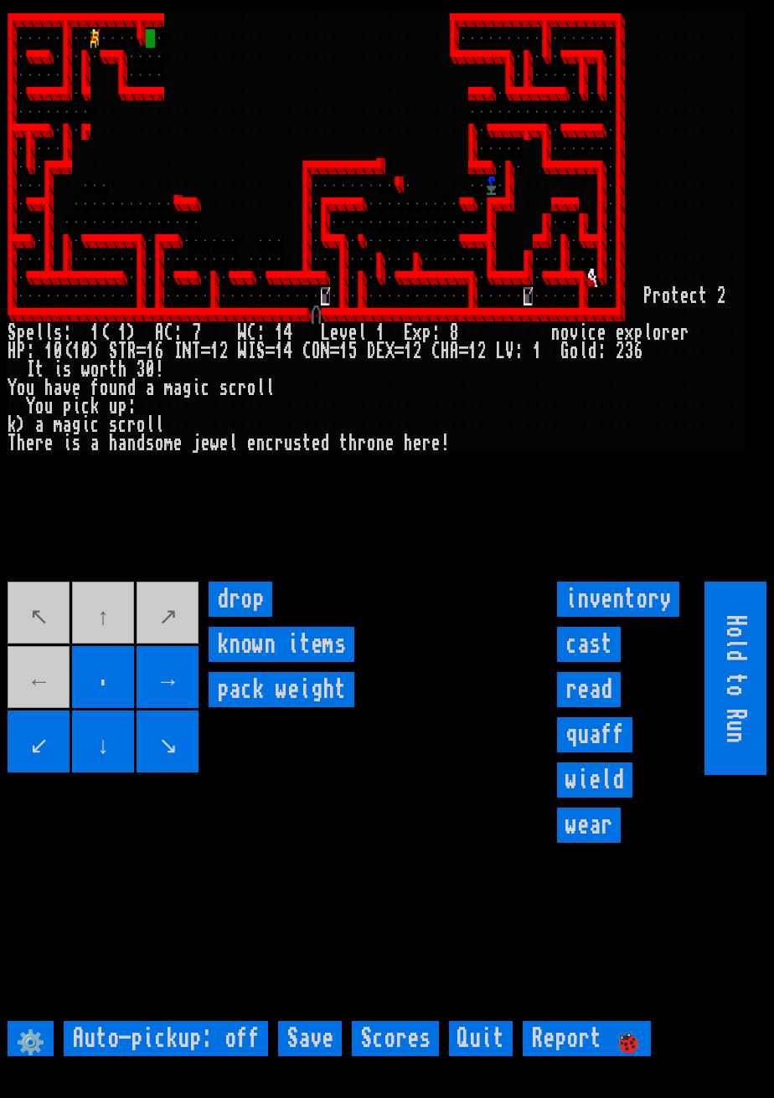
click at [114, 625] on movebuttons "↖ ↑ ↗ ← . → ↙ ↓ ↘" at bounding box center [104, 678] width 193 height 193
click at [114, 623] on larngrid at bounding box center [387, 549] width 774 height 1098
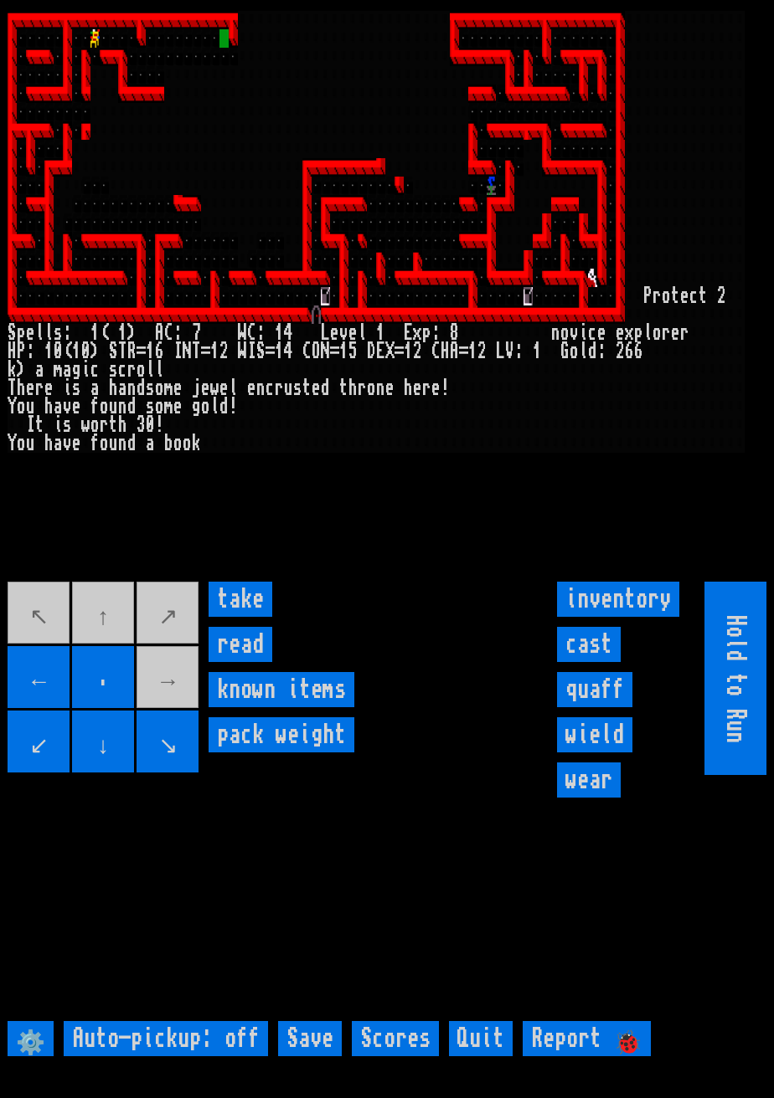
click at [242, 662] on input "read" at bounding box center [240, 644] width 64 height 35
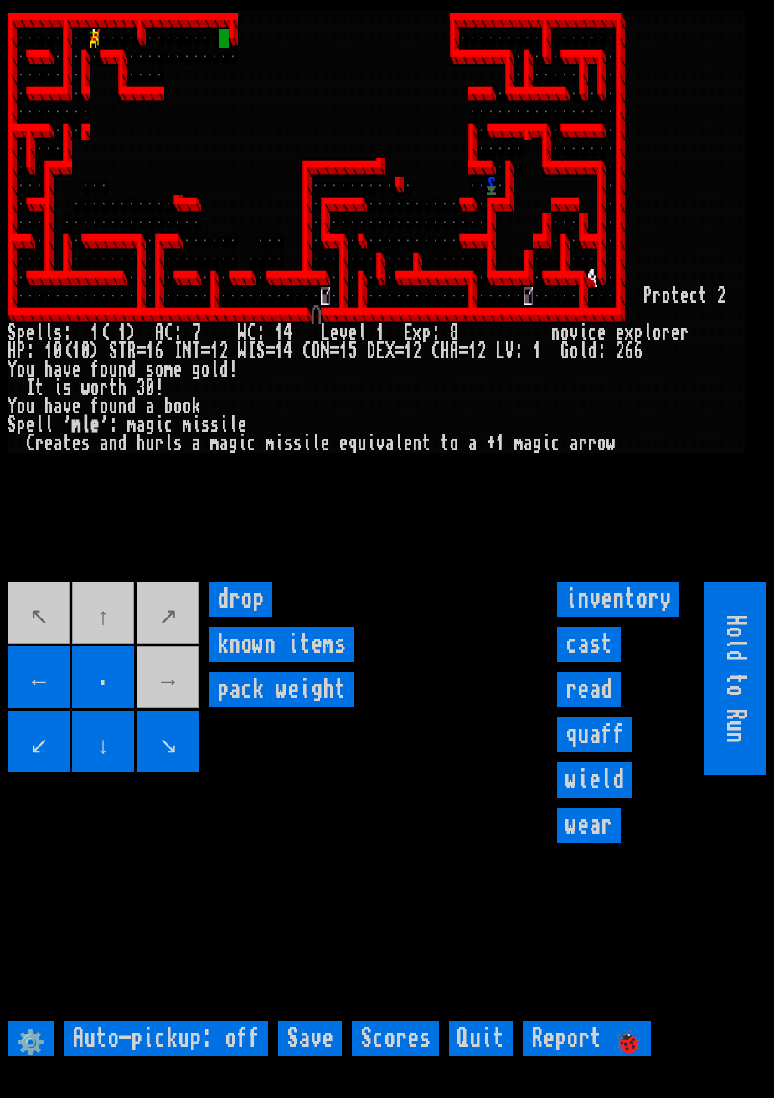
click at [174, 710] on movebuttons "↖ ↑ ↗ ← . → ↙ ↓ ↘" at bounding box center [104, 678] width 193 height 193
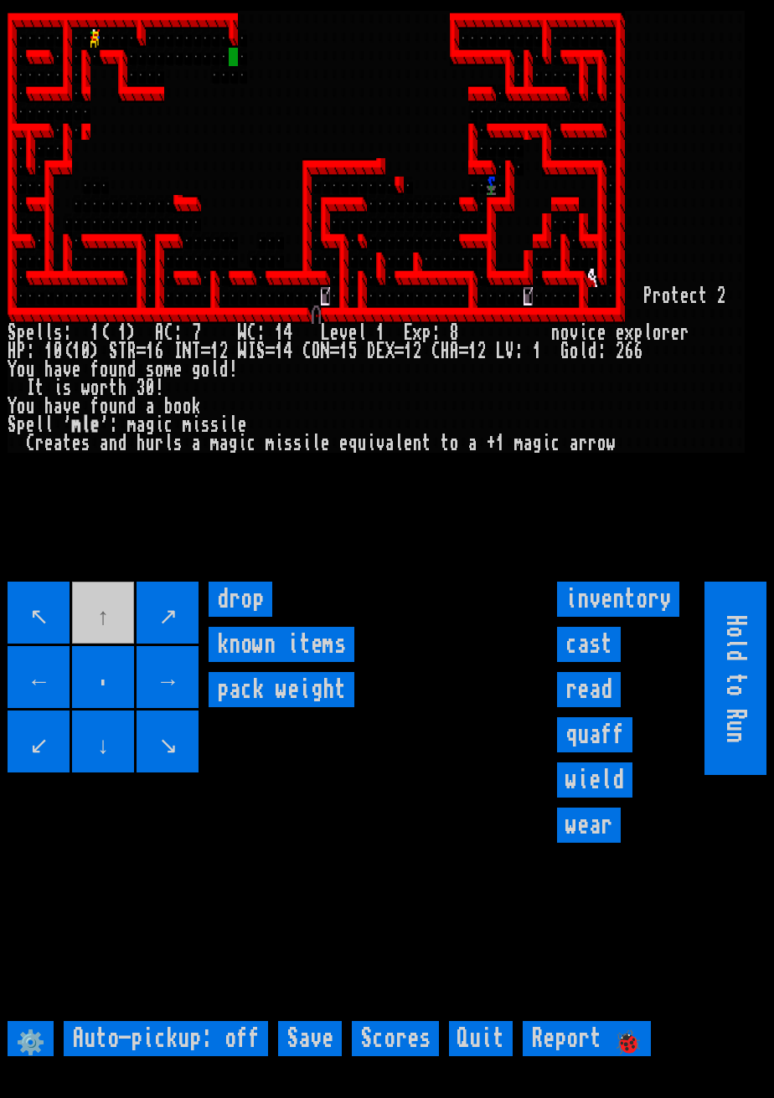
click at [194, 708] on input "→" at bounding box center [167, 677] width 62 height 62
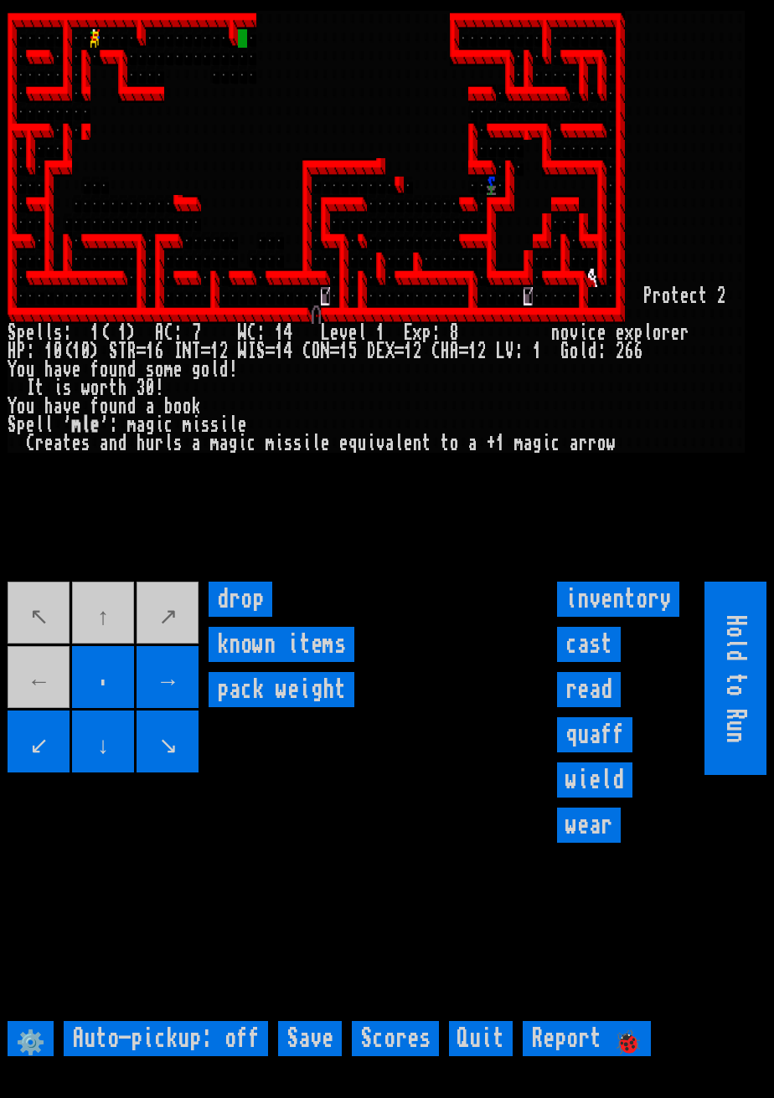
click at [126, 632] on movebuttons "↖ ↑ ↗ ← . → ↙ ↓ ↘" at bounding box center [104, 678] width 193 height 193
click at [195, 697] on input "→" at bounding box center [167, 677] width 62 height 62
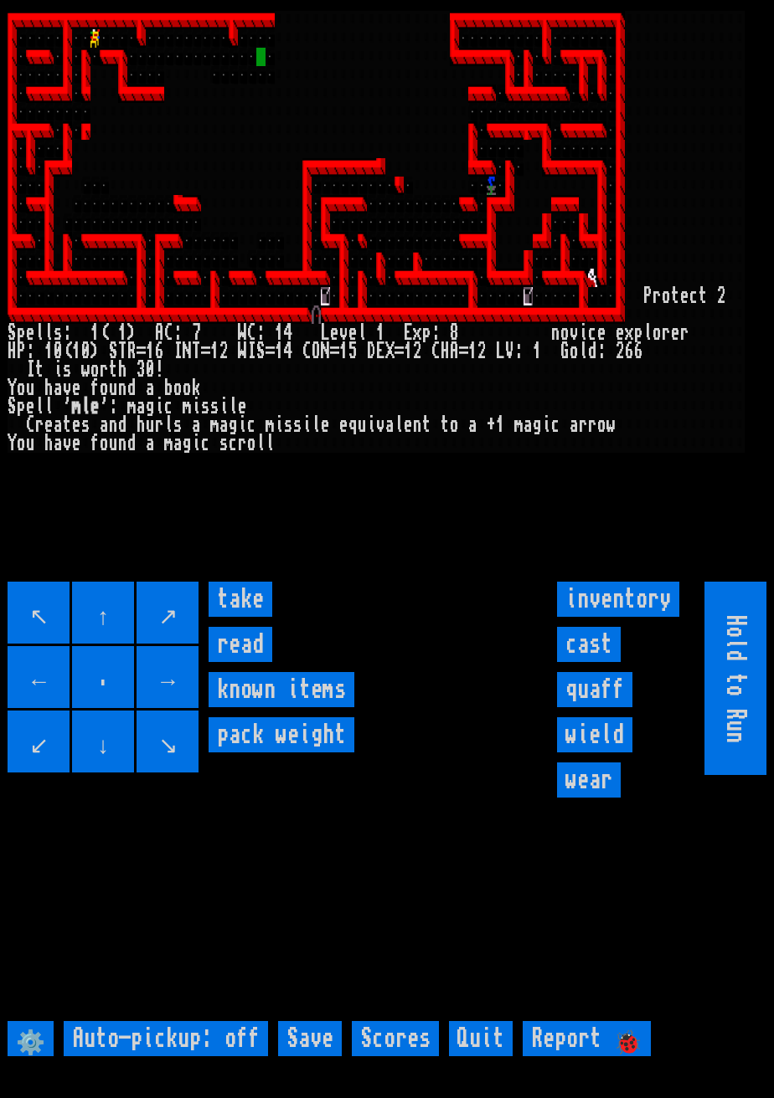
click at [250, 617] on input "take" at bounding box center [240, 599] width 64 height 35
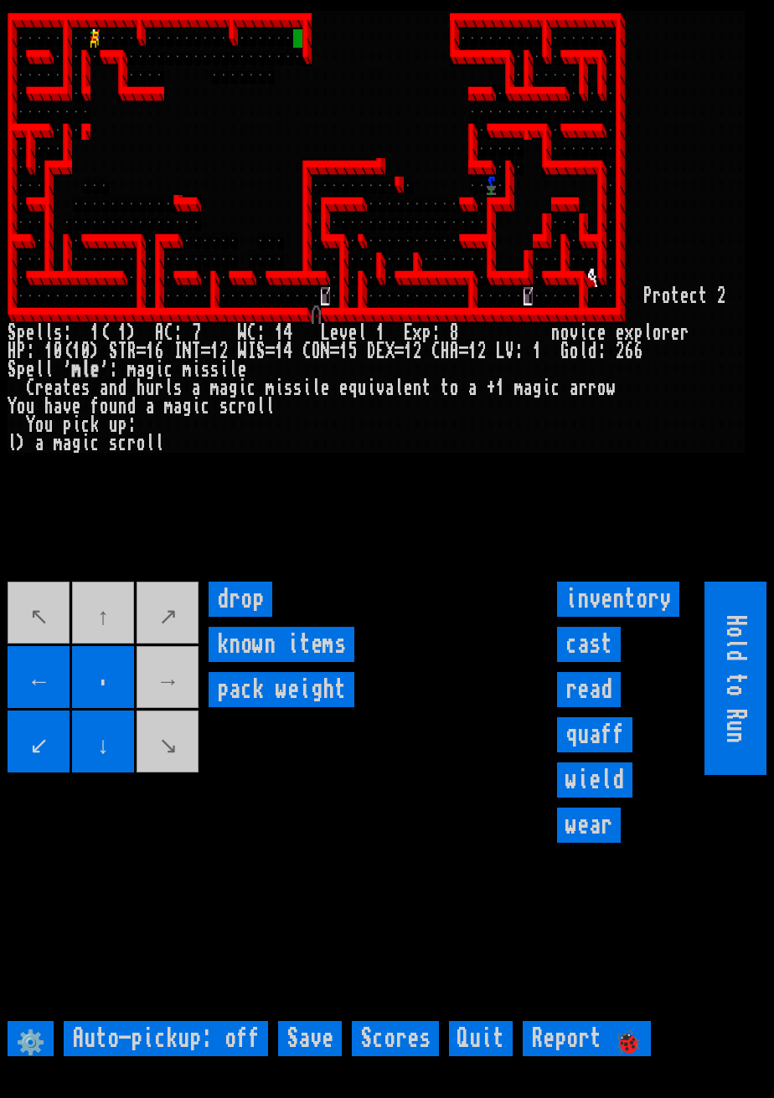
click at [184, 700] on movebuttons "↖ ↑ ↗ ← . → ↙ ↓ ↘" at bounding box center [104, 678] width 193 height 193
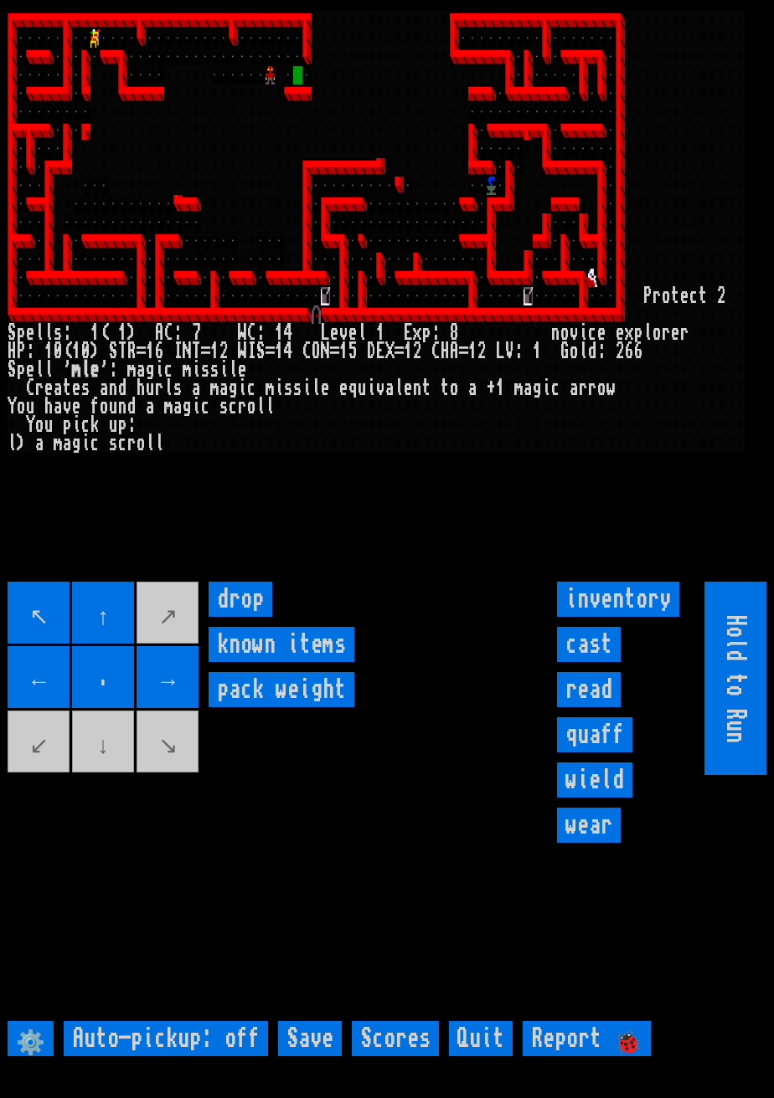
click at [586, 662] on input "cast" at bounding box center [589, 644] width 64 height 35
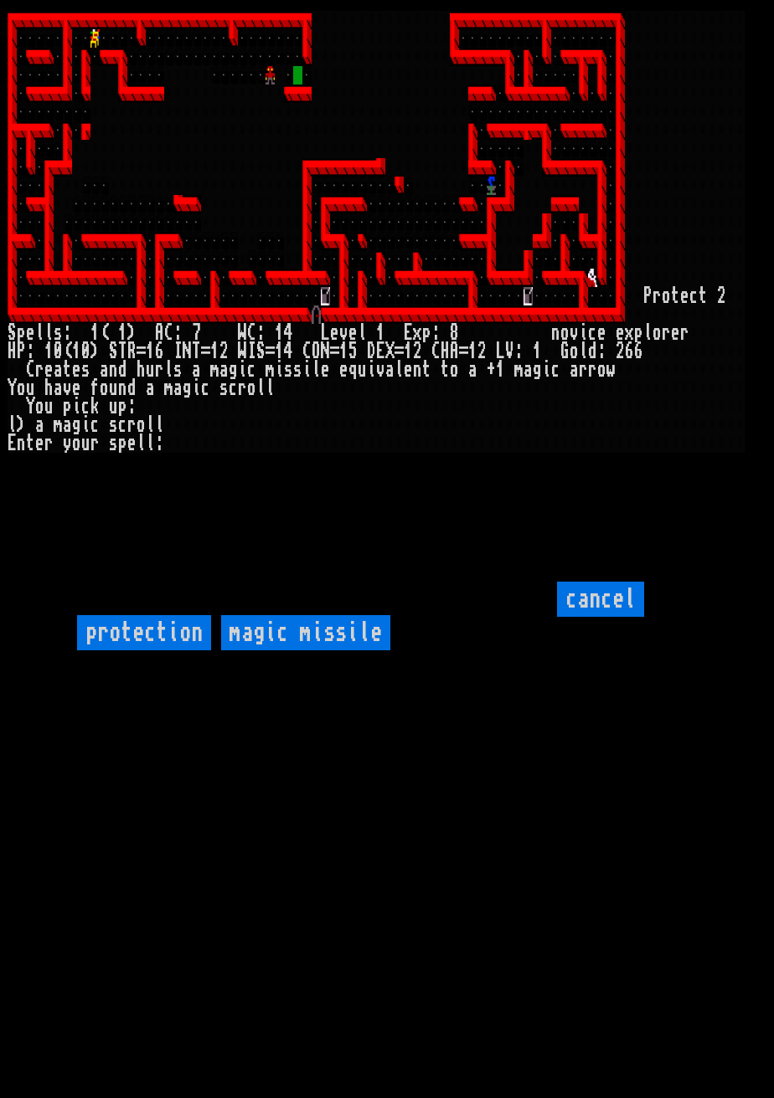
click at [358, 651] on missile "magic missile" at bounding box center [305, 632] width 169 height 35
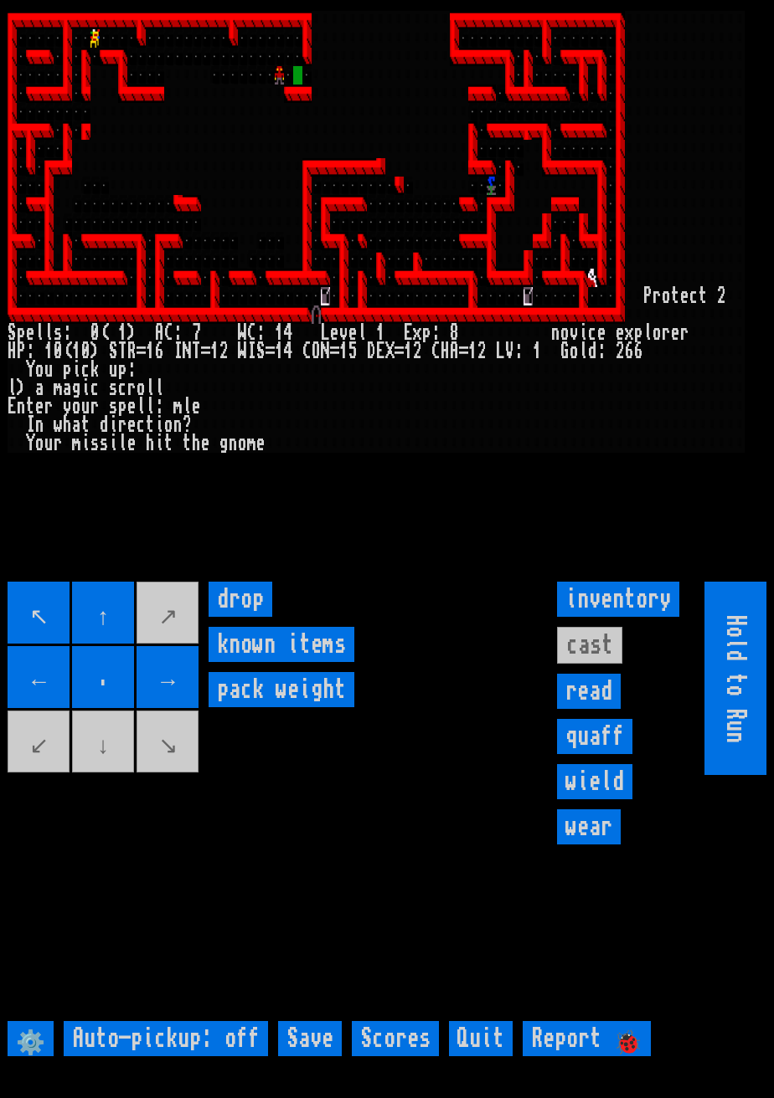
click at [601, 682] on larngrid at bounding box center [387, 549] width 774 height 1098
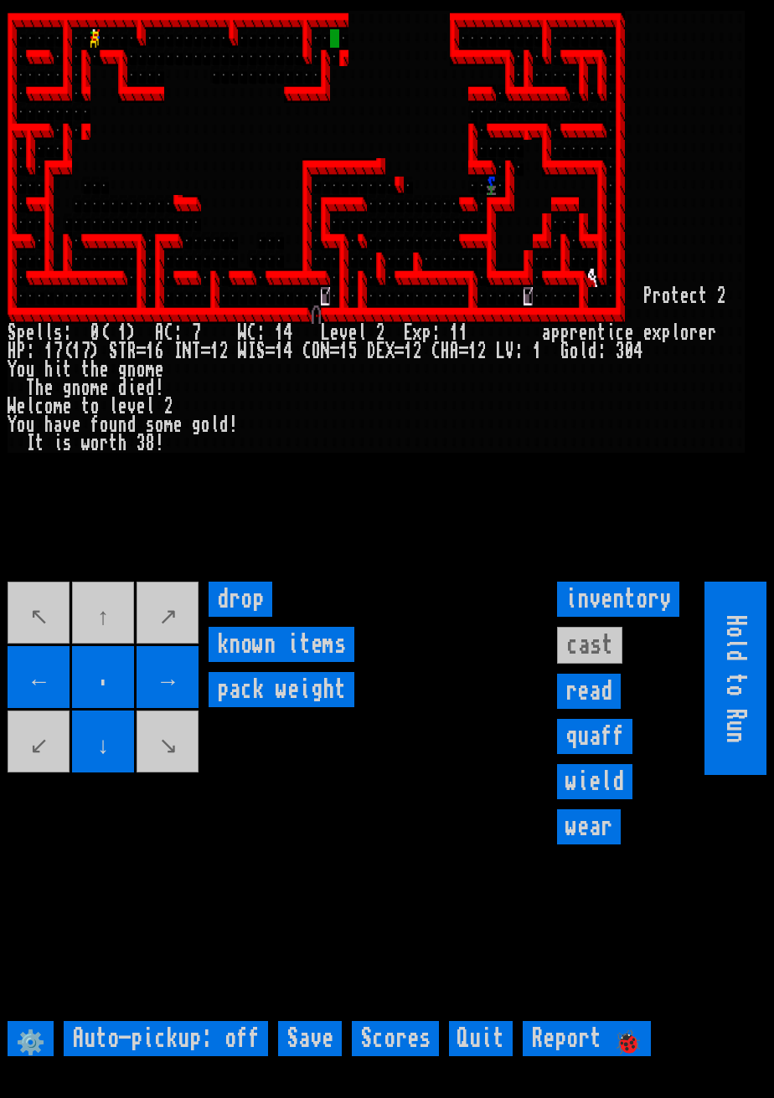
click at [193, 692] on input "→" at bounding box center [167, 677] width 62 height 62
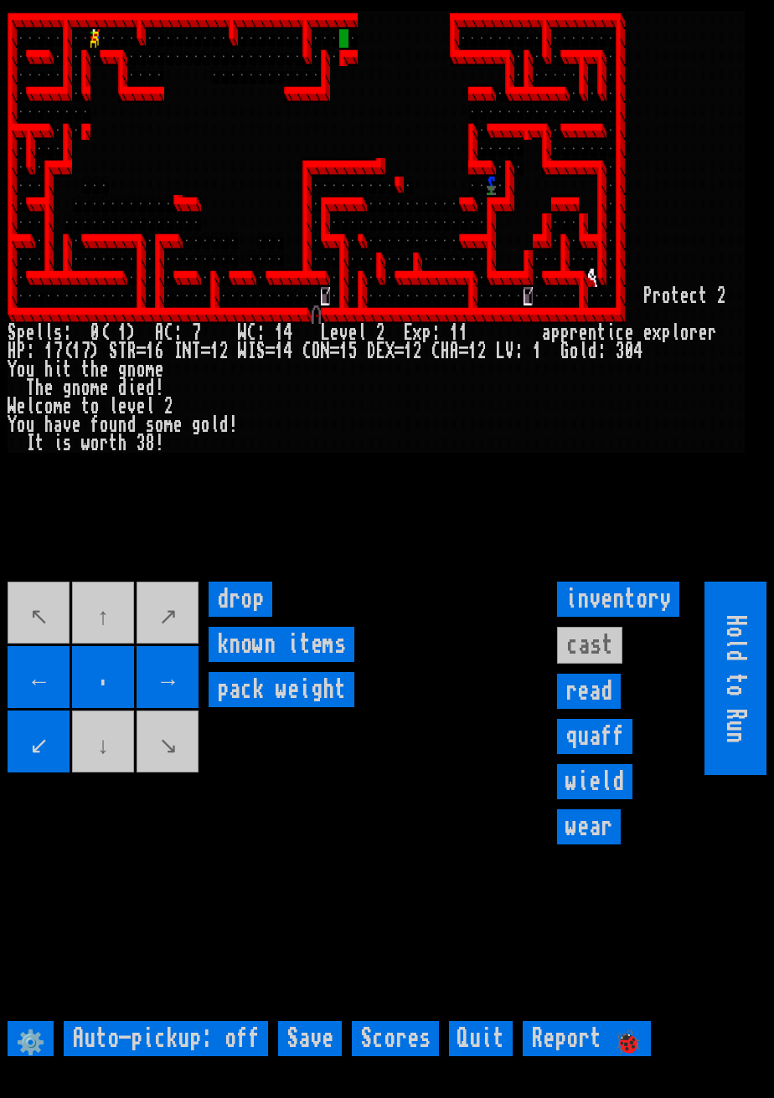
click at [189, 692] on input "→" at bounding box center [167, 677] width 62 height 62
click at [190, 692] on input "→" at bounding box center [167, 677] width 62 height 62
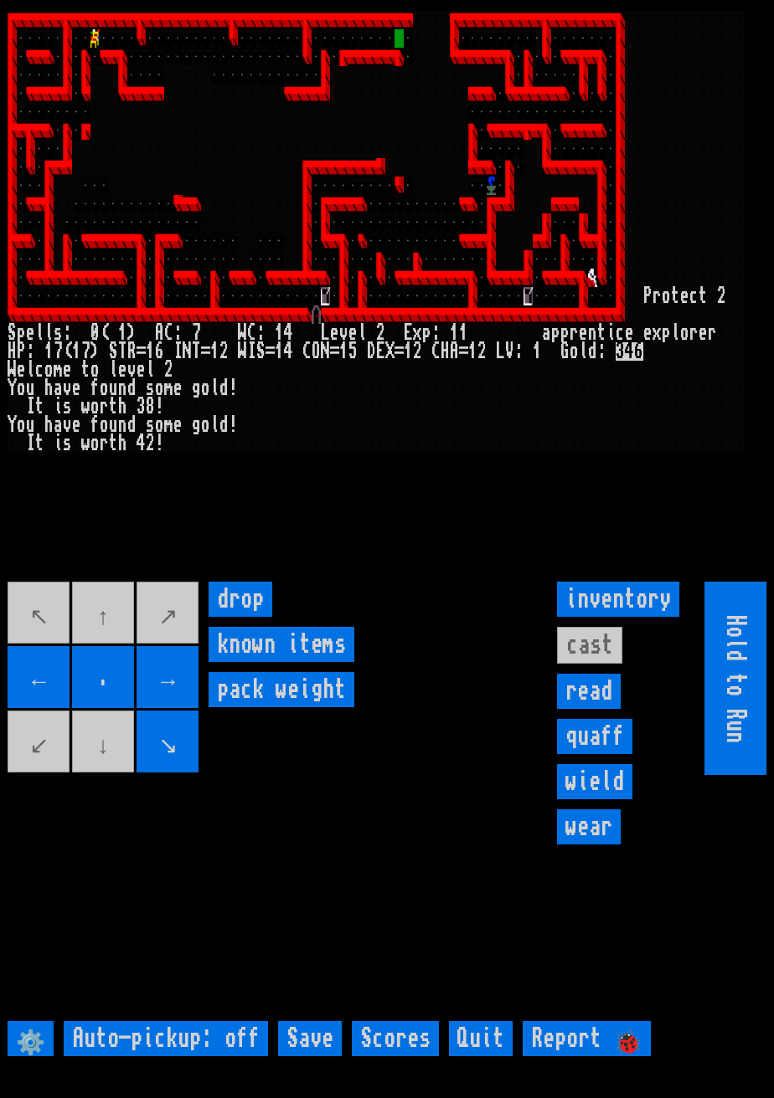
click at [194, 696] on movebuttons "↖ ↑ ↗ ← . → ↙ ↓ ↘" at bounding box center [104, 678] width 193 height 193
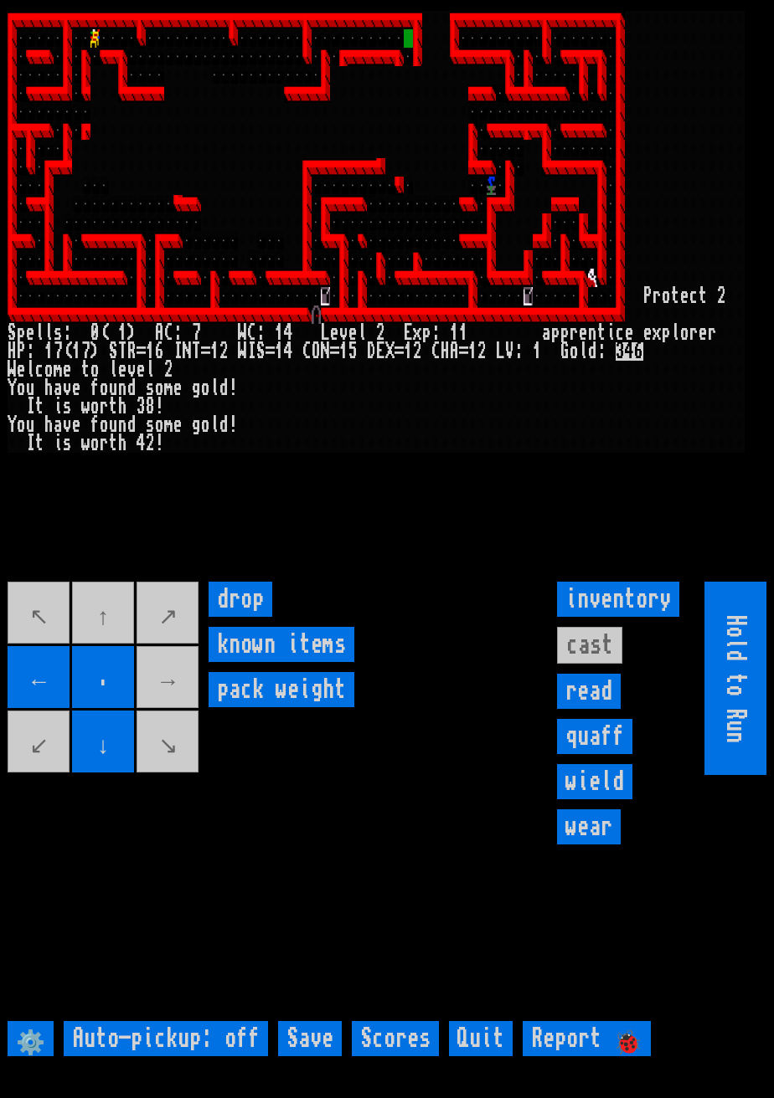
click at [209, 662] on items "known items" at bounding box center [281, 644] width 146 height 35
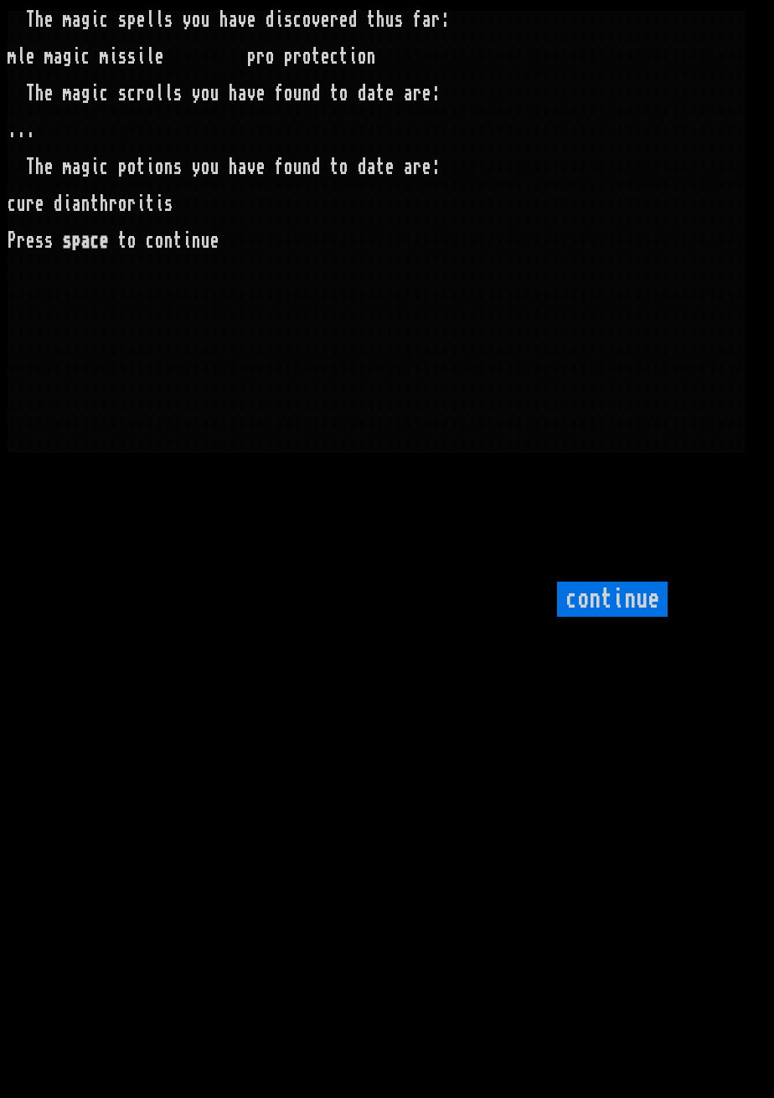
click at [634, 617] on input "continue" at bounding box center [612, 599] width 111 height 35
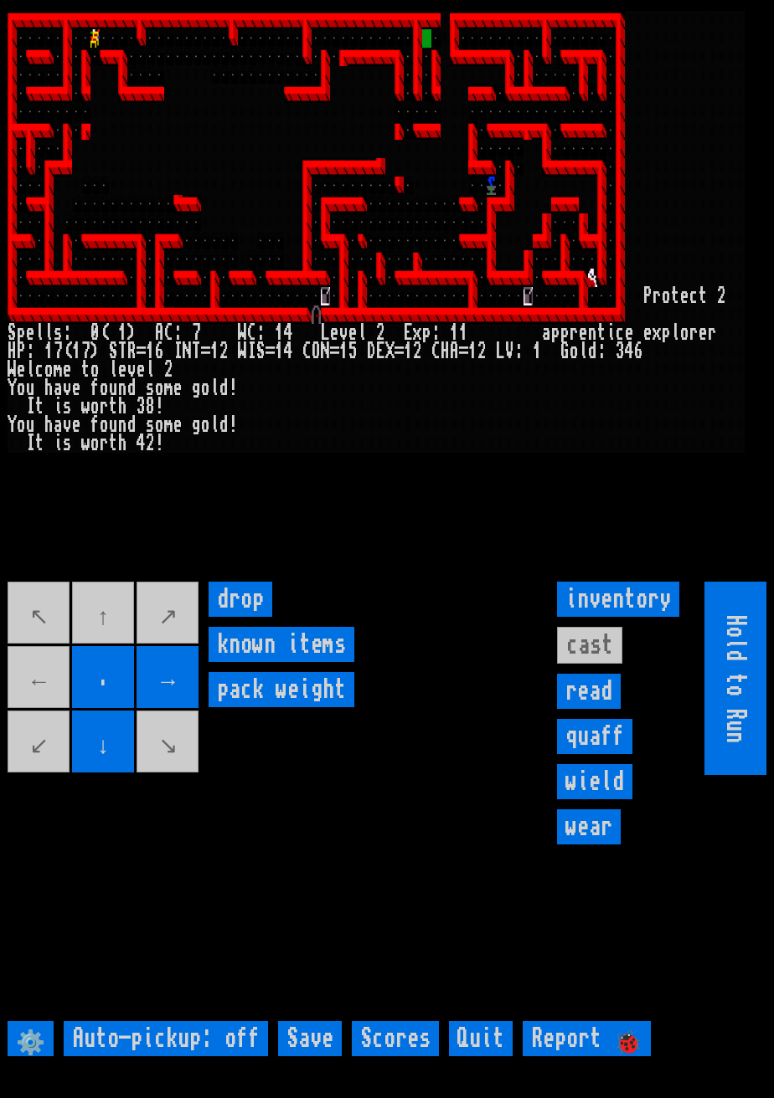
click at [114, 632] on movebuttons "↖ ↑ ↗ ← . → ↙ ↓ ↘" at bounding box center [104, 678] width 193 height 193
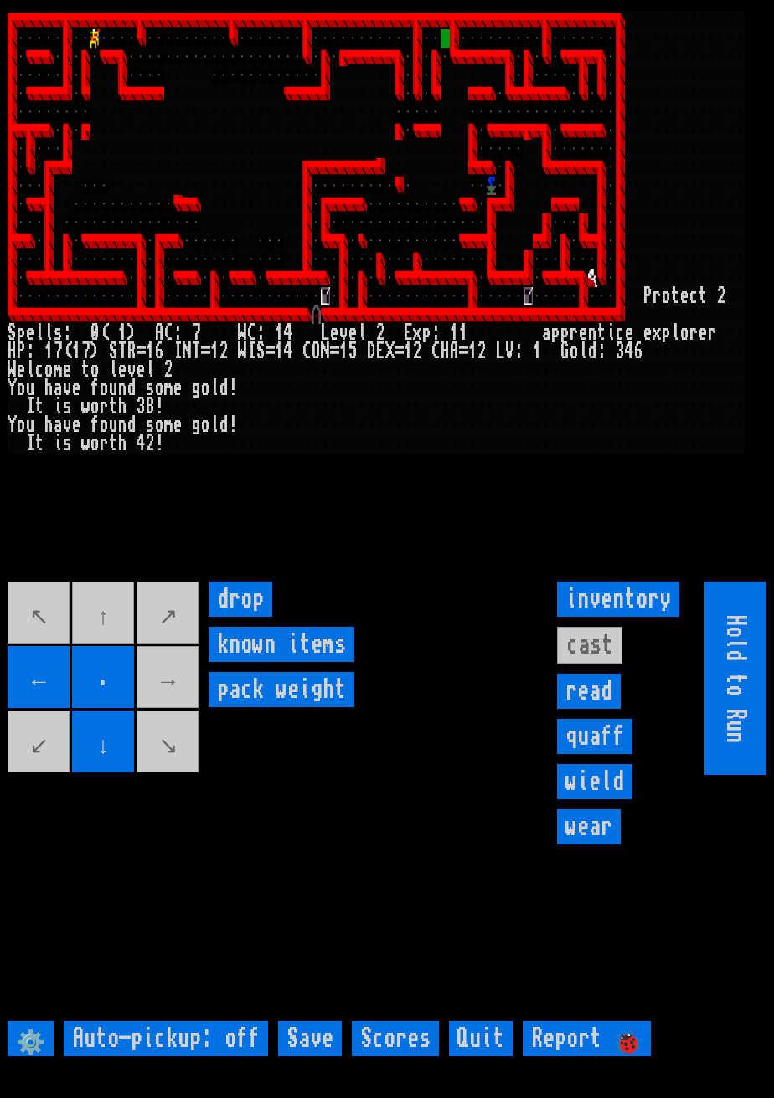
click at [596, 693] on larngrid at bounding box center [387, 549] width 774 height 1098
click at [612, 690] on larngrid at bounding box center [387, 549] width 774 height 1098
click at [614, 709] on input "read" at bounding box center [589, 691] width 64 height 35
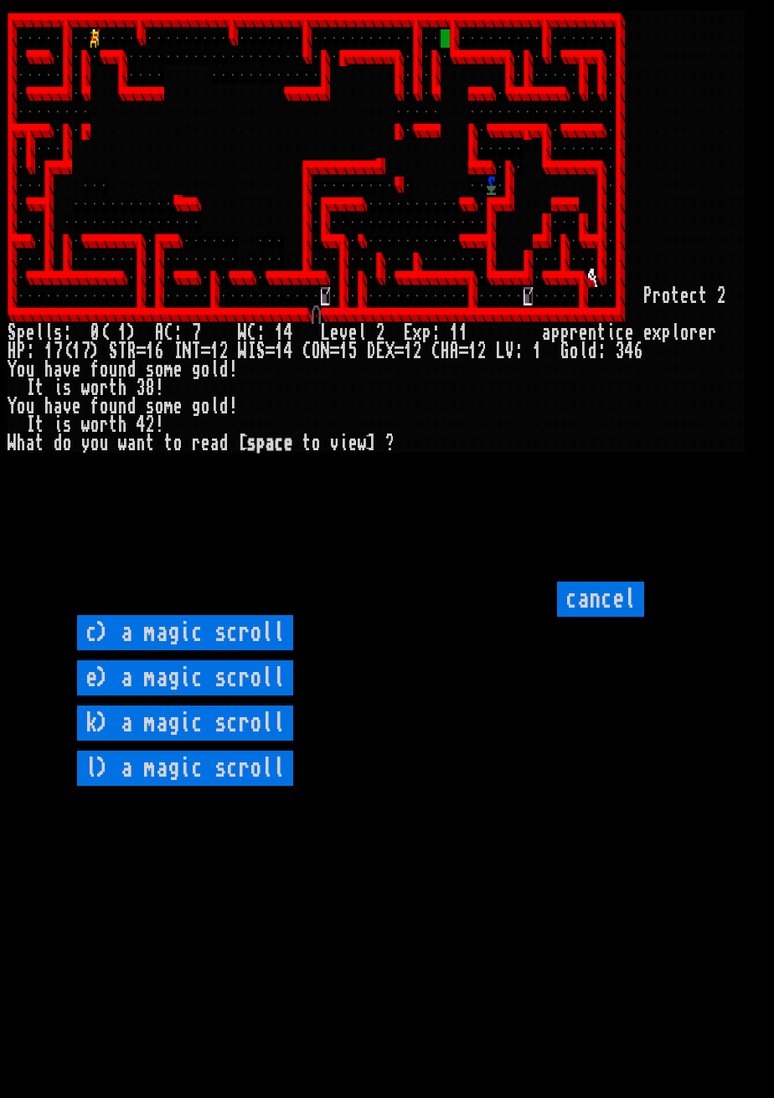
click at [607, 617] on input "cancel" at bounding box center [600, 599] width 87 height 35
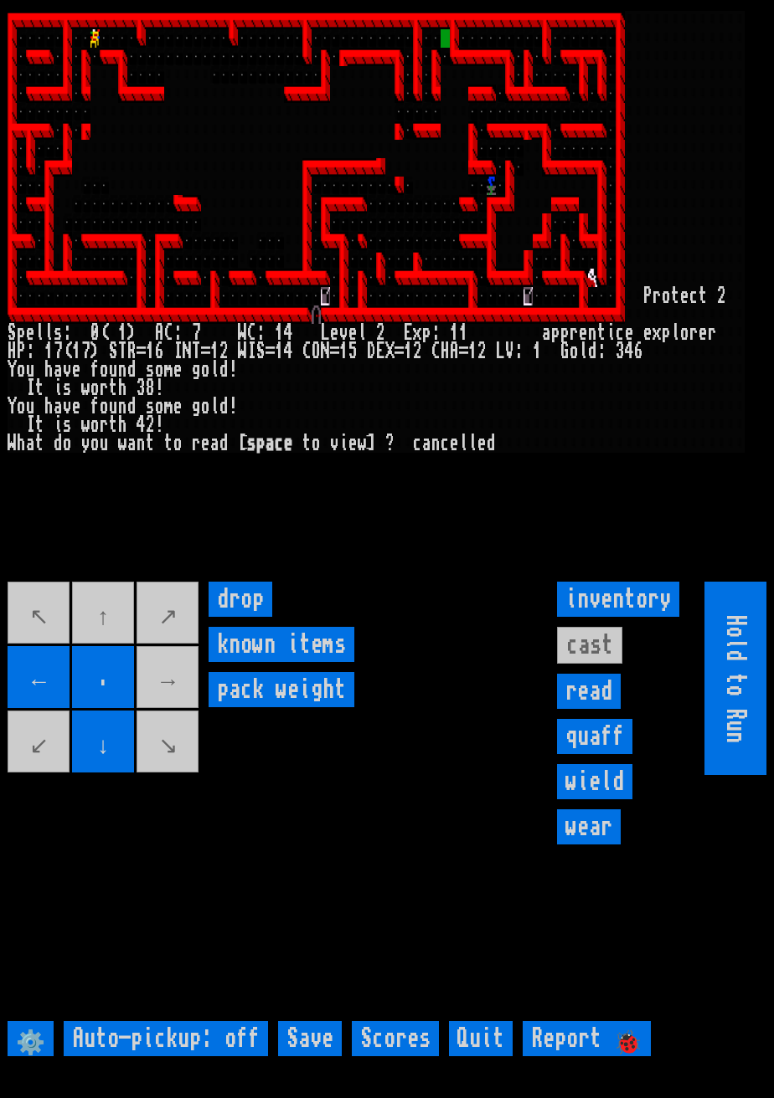
click at [602, 691] on larngrid at bounding box center [387, 549] width 774 height 1098
click at [610, 709] on input "read" at bounding box center [589, 691] width 64 height 35
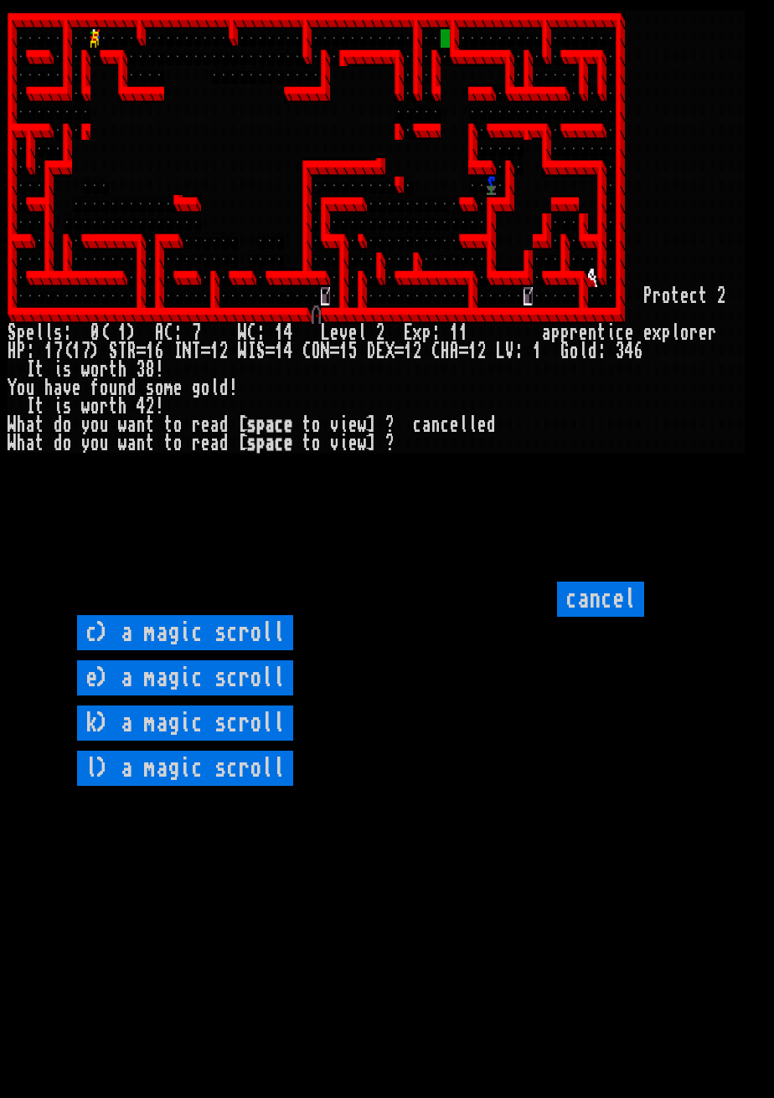
click at [251, 651] on scroll "c) a magic scroll" at bounding box center [185, 632] width 216 height 35
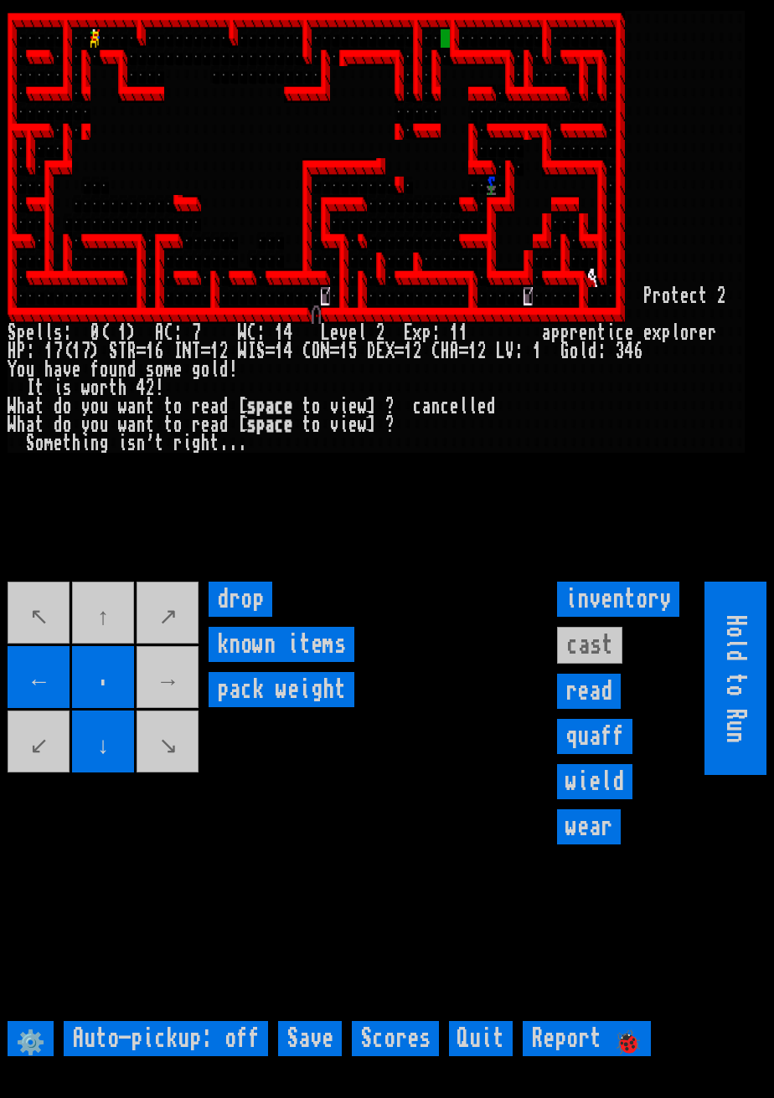
click at [598, 709] on input "read" at bounding box center [589, 691] width 64 height 35
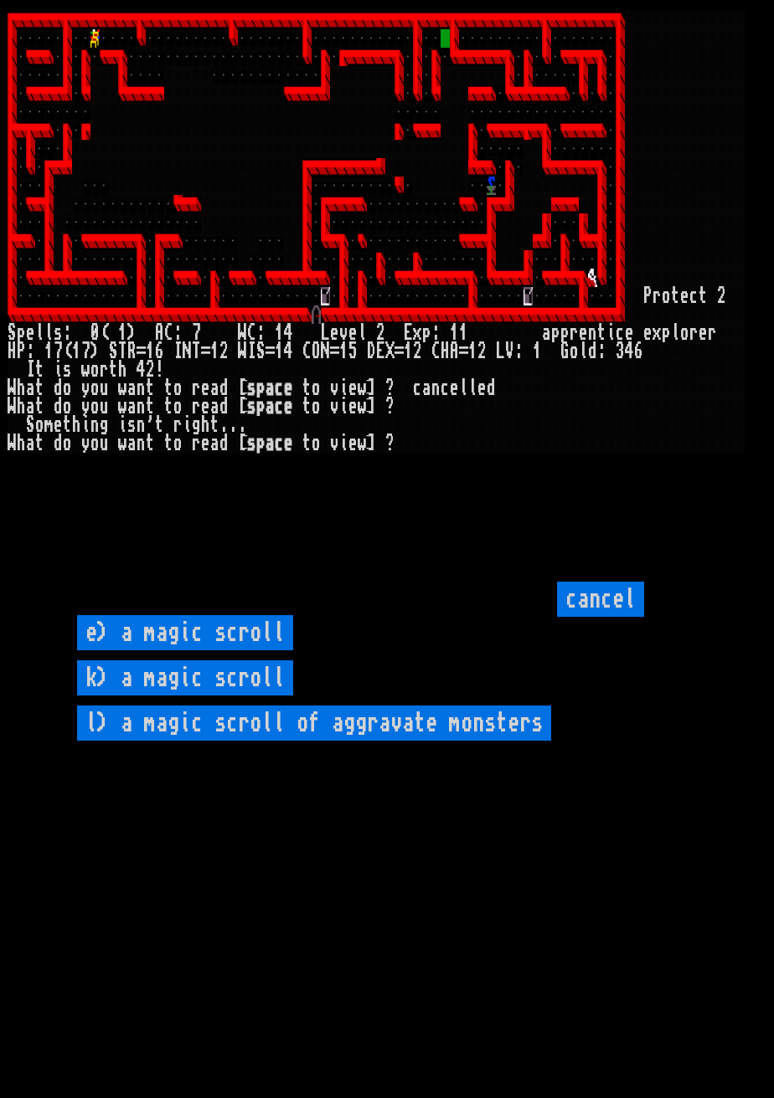
click at [242, 651] on scroll "e) a magic scroll" at bounding box center [185, 632] width 216 height 35
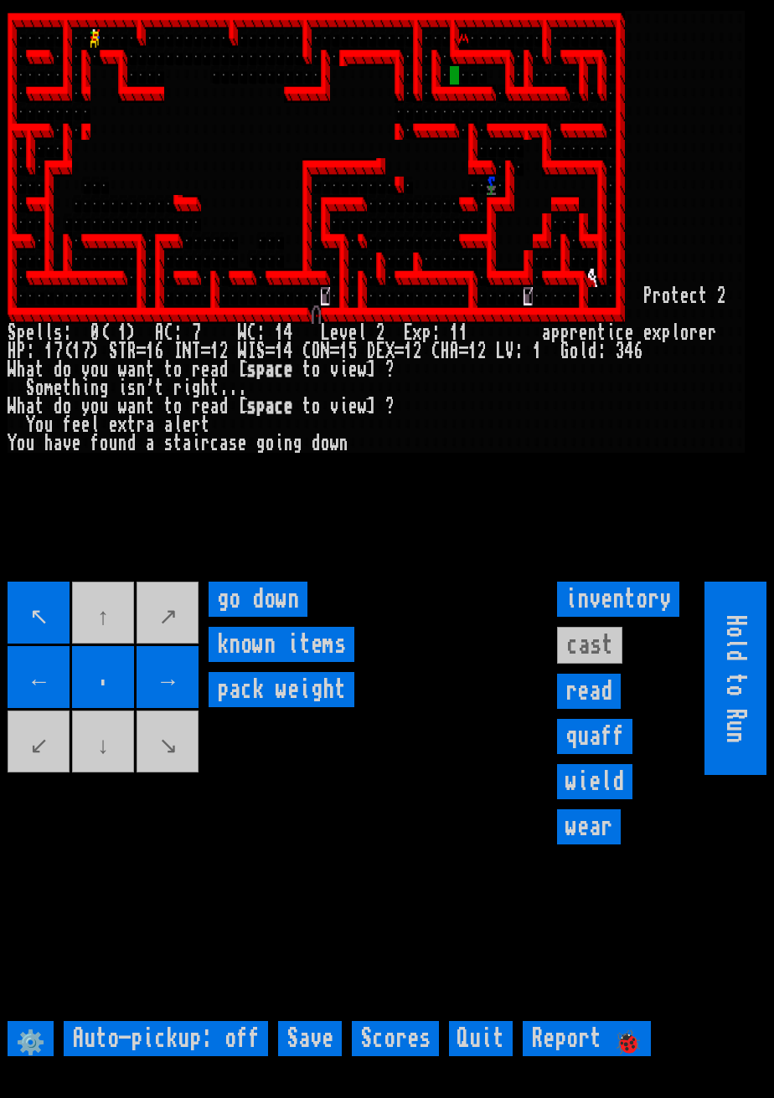
click at [183, 672] on movebuttons "↖ ↑ ↗ ← . → ↙ ↓ ↘" at bounding box center [104, 678] width 193 height 193
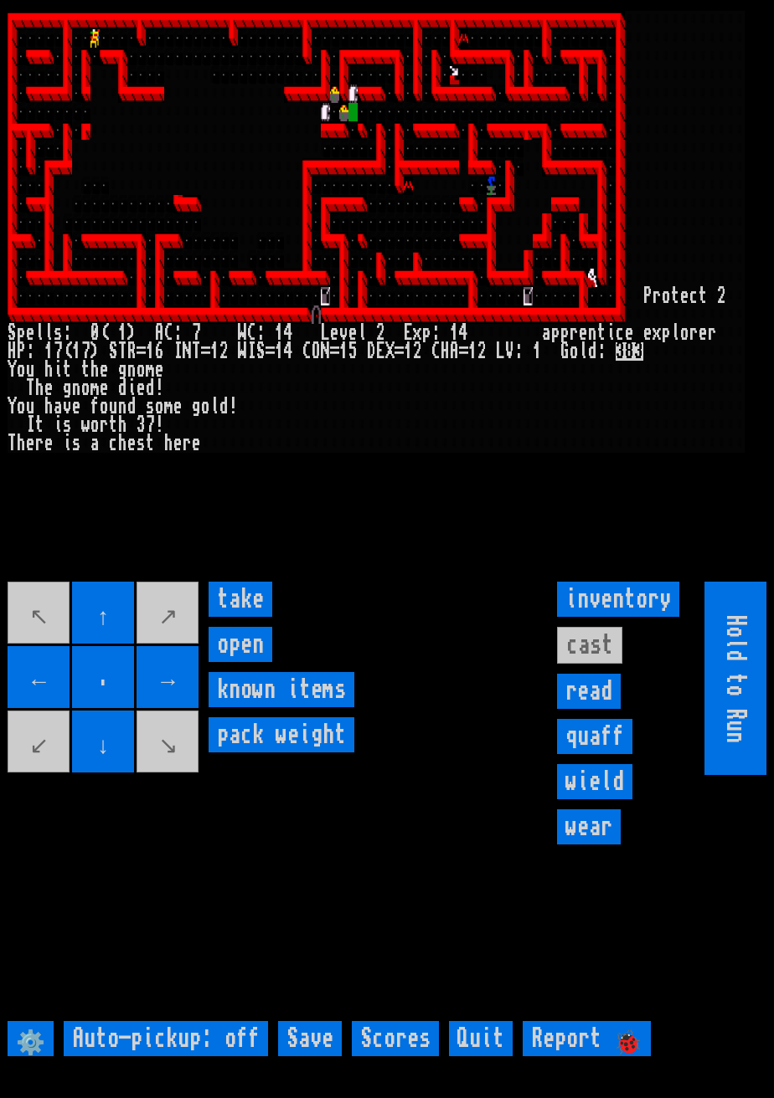
click at [249, 617] on input "take" at bounding box center [240, 599] width 64 height 35
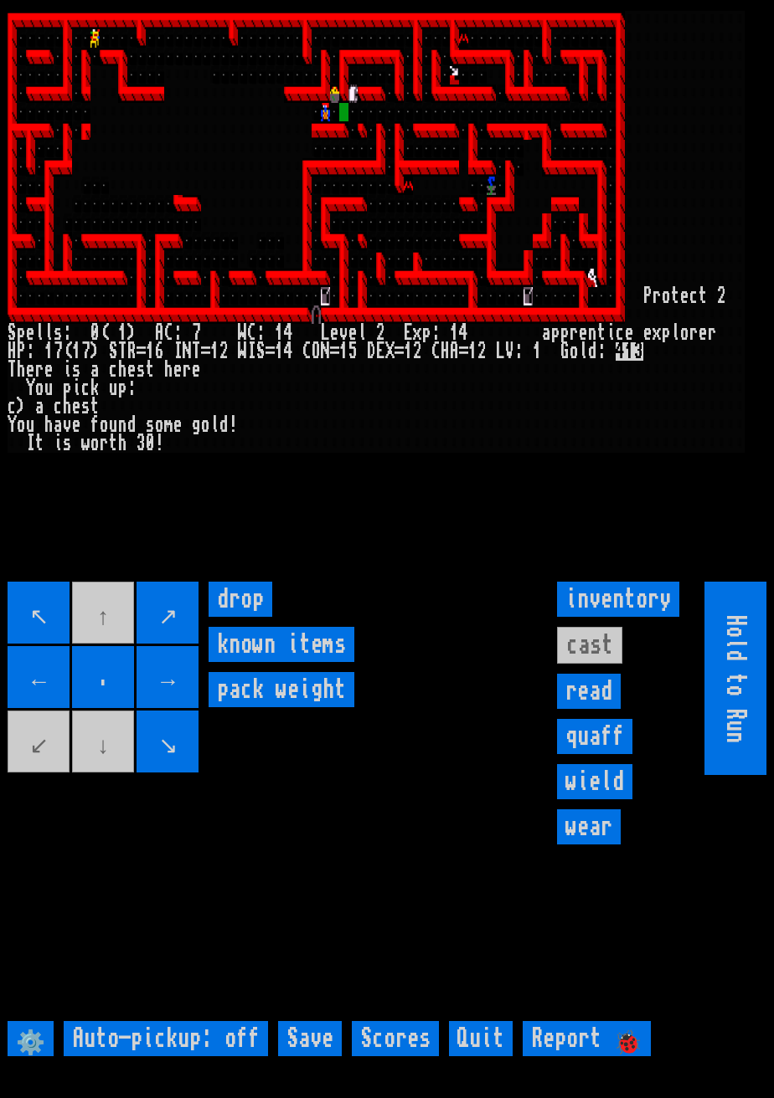
click at [587, 691] on larngrid at bounding box center [387, 549] width 774 height 1098
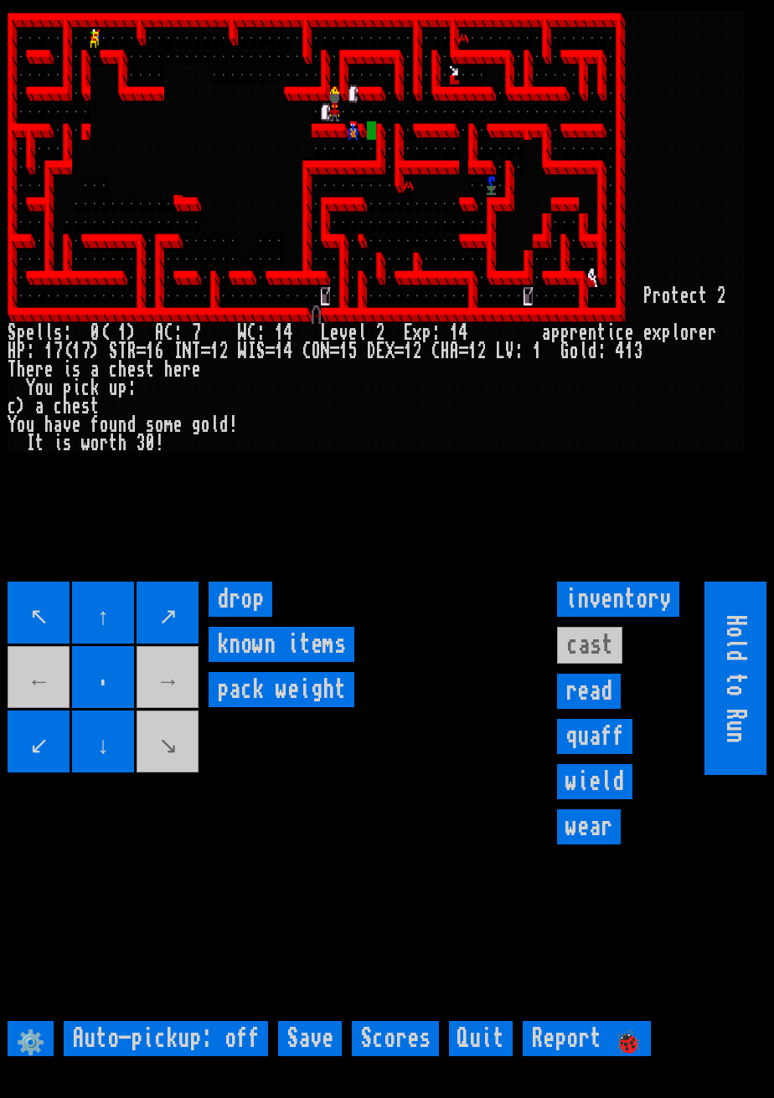
click at [57, 757] on input "↙" at bounding box center [39, 742] width 62 height 62
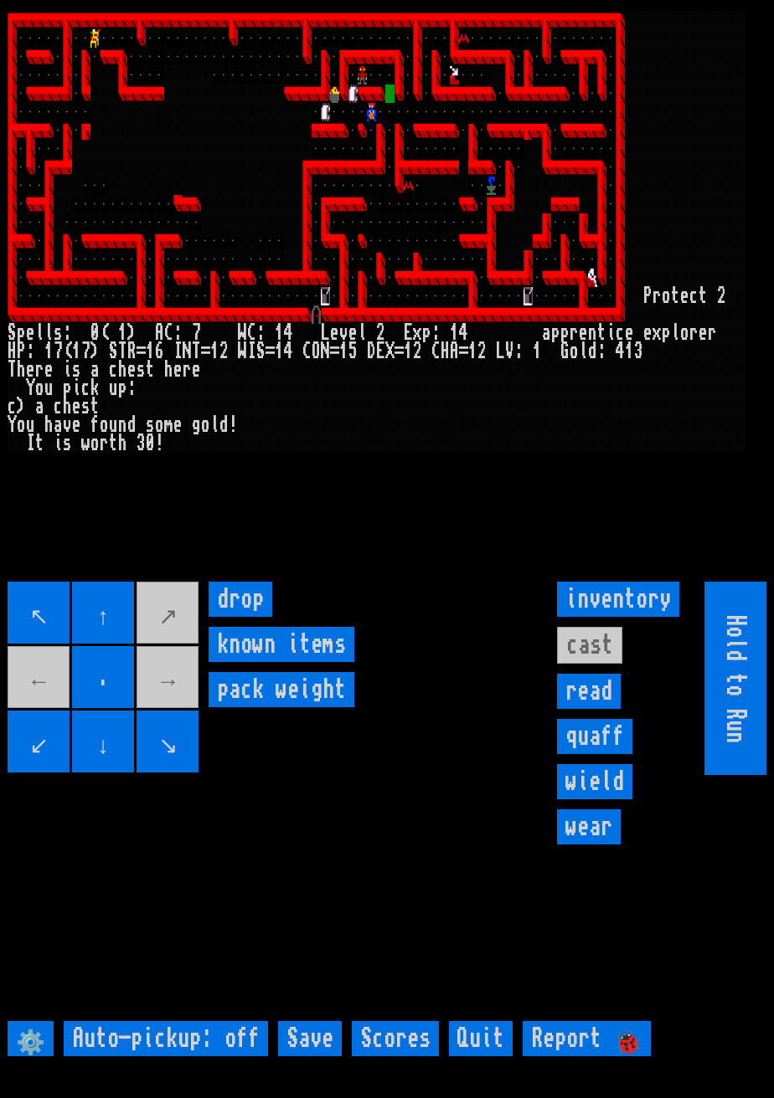
click at [121, 627] on input "↑" at bounding box center [103, 613] width 62 height 62
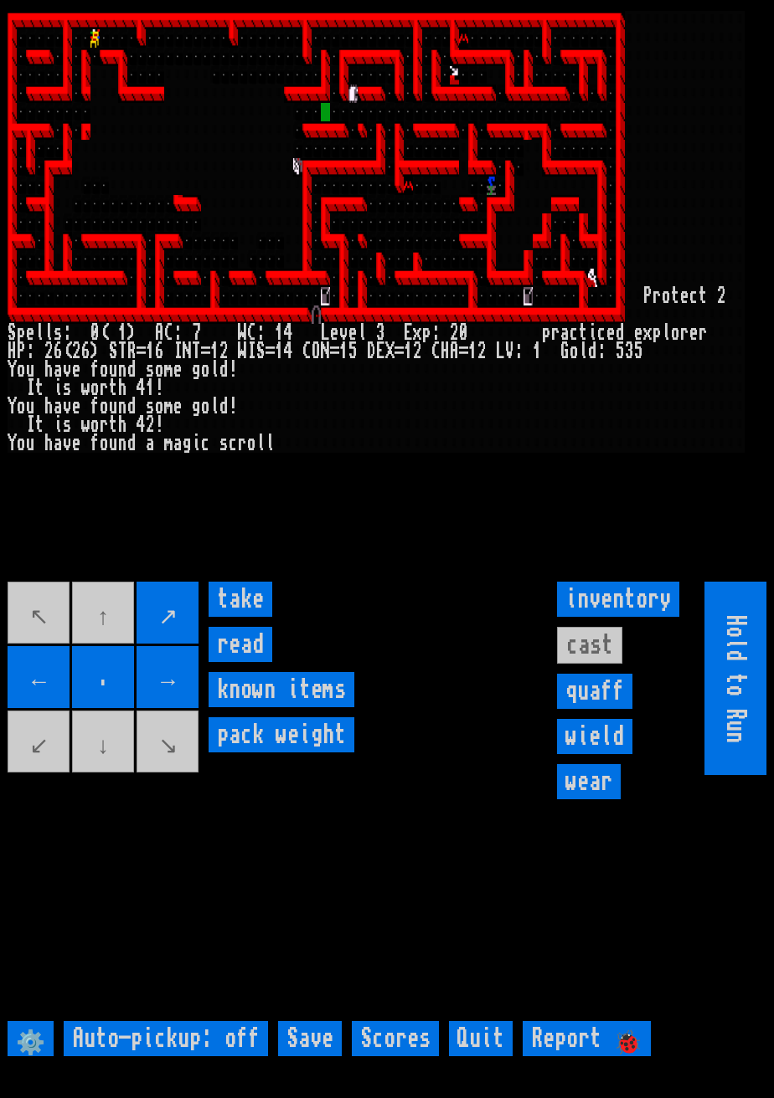
click at [249, 617] on input "take" at bounding box center [240, 599] width 64 height 35
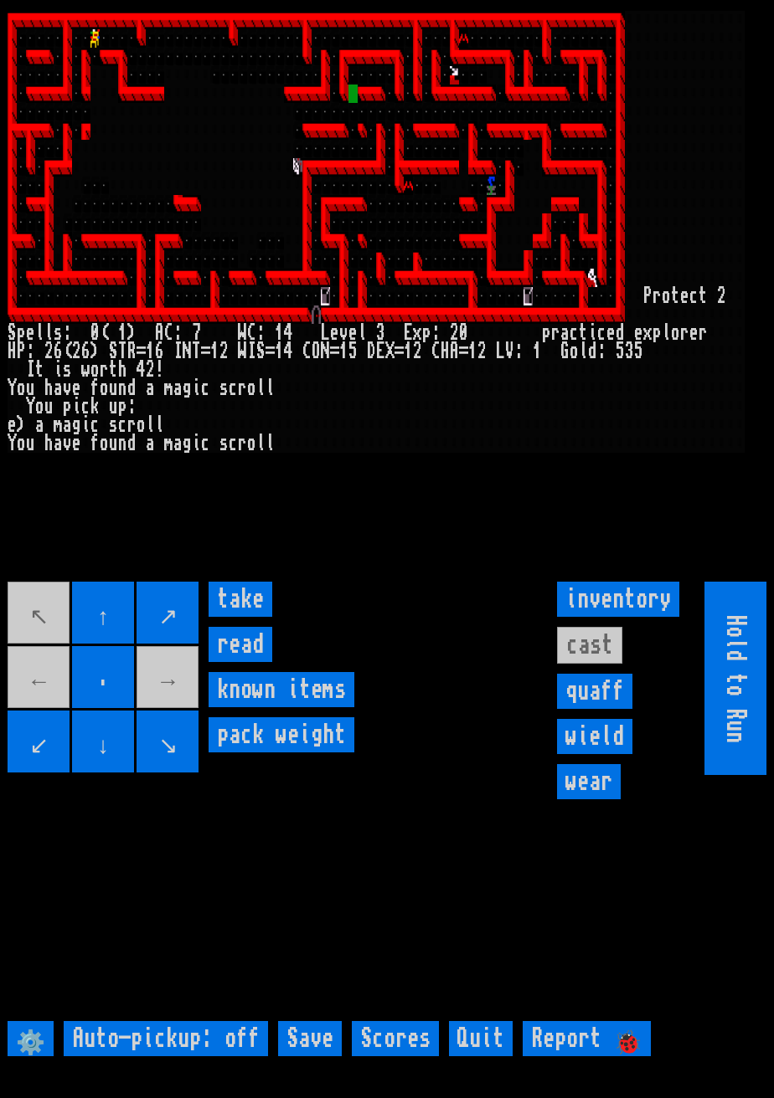
click at [250, 617] on input "take" at bounding box center [240, 599] width 64 height 35
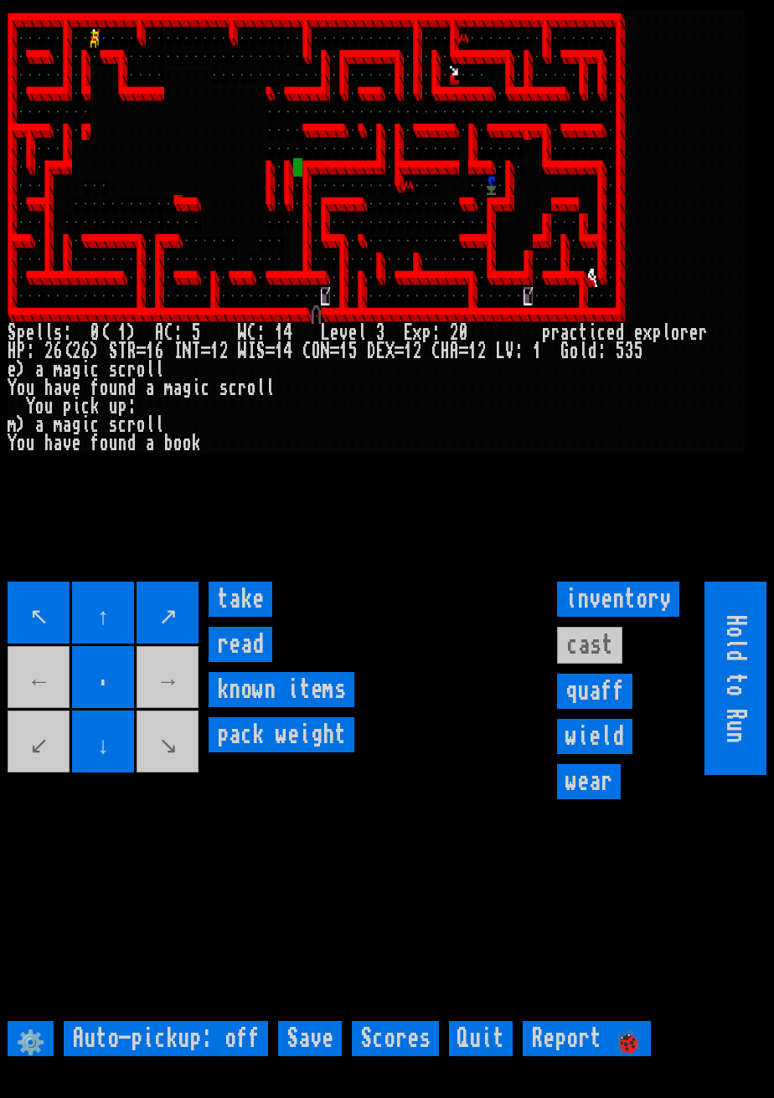
click at [259, 617] on input "take" at bounding box center [240, 599] width 64 height 35
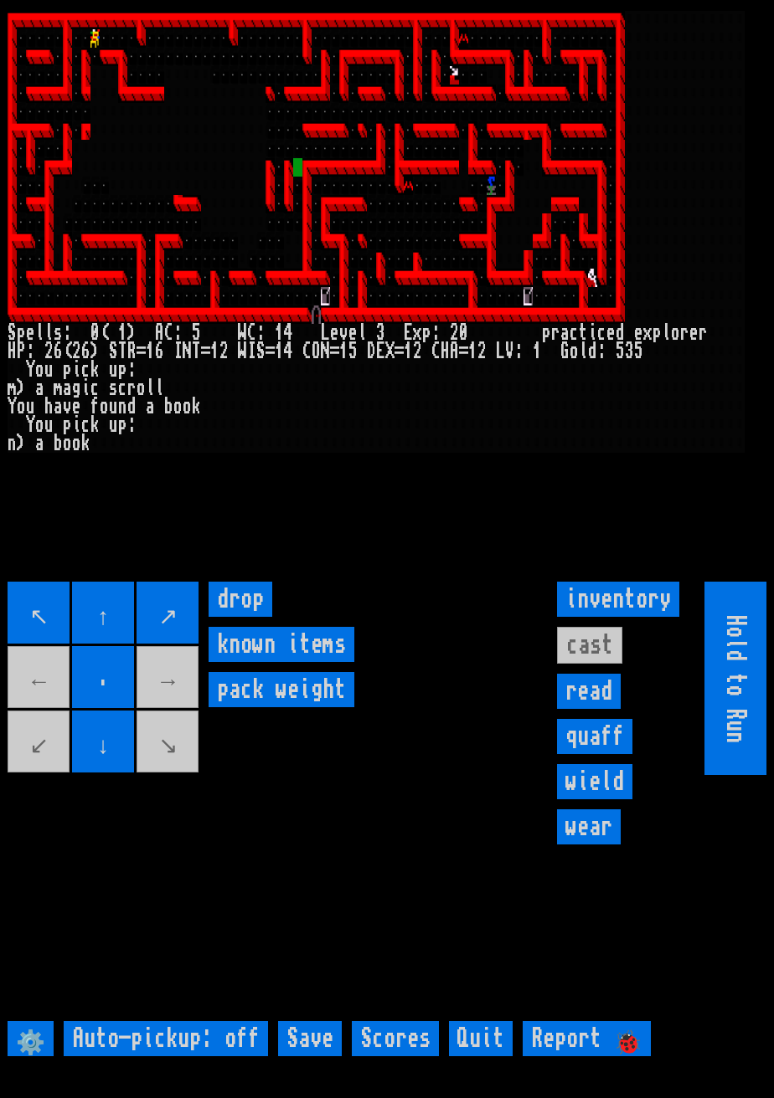
click at [627, 617] on input "inventory" at bounding box center [618, 599] width 122 height 35
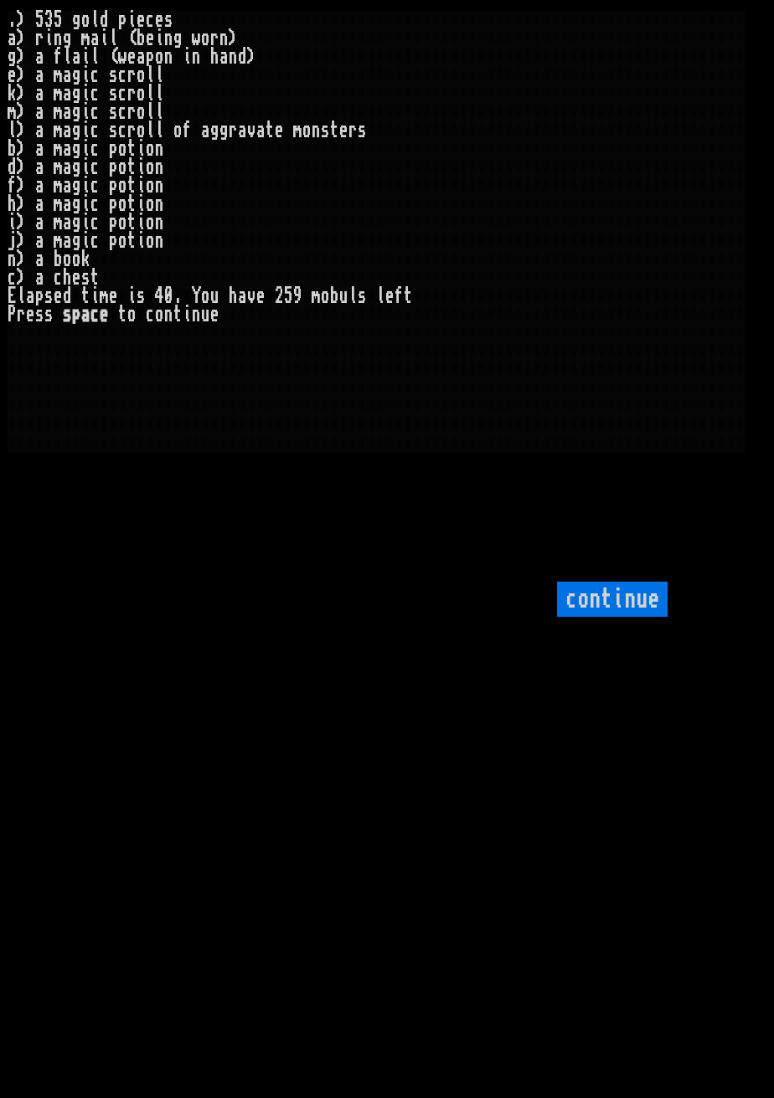
click at [643, 617] on input "continue" at bounding box center [612, 599] width 111 height 35
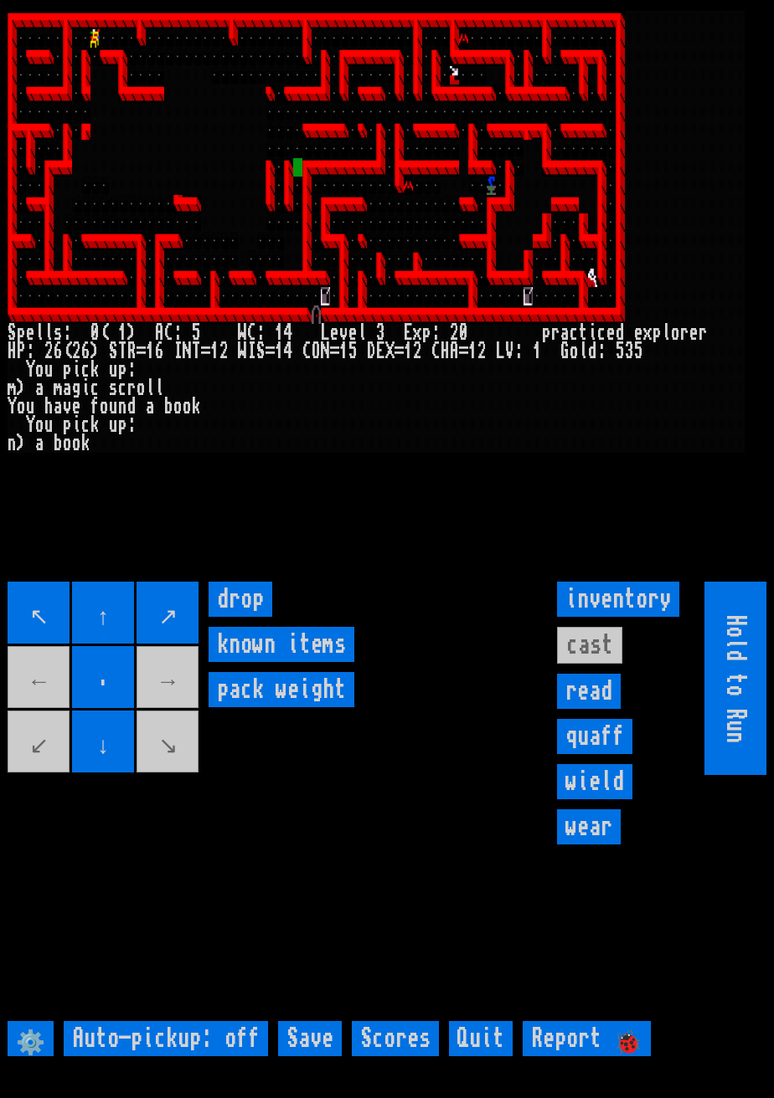
click at [113, 708] on input "." at bounding box center [103, 677] width 62 height 62
click at [112, 757] on input "↓" at bounding box center [103, 742] width 62 height 62
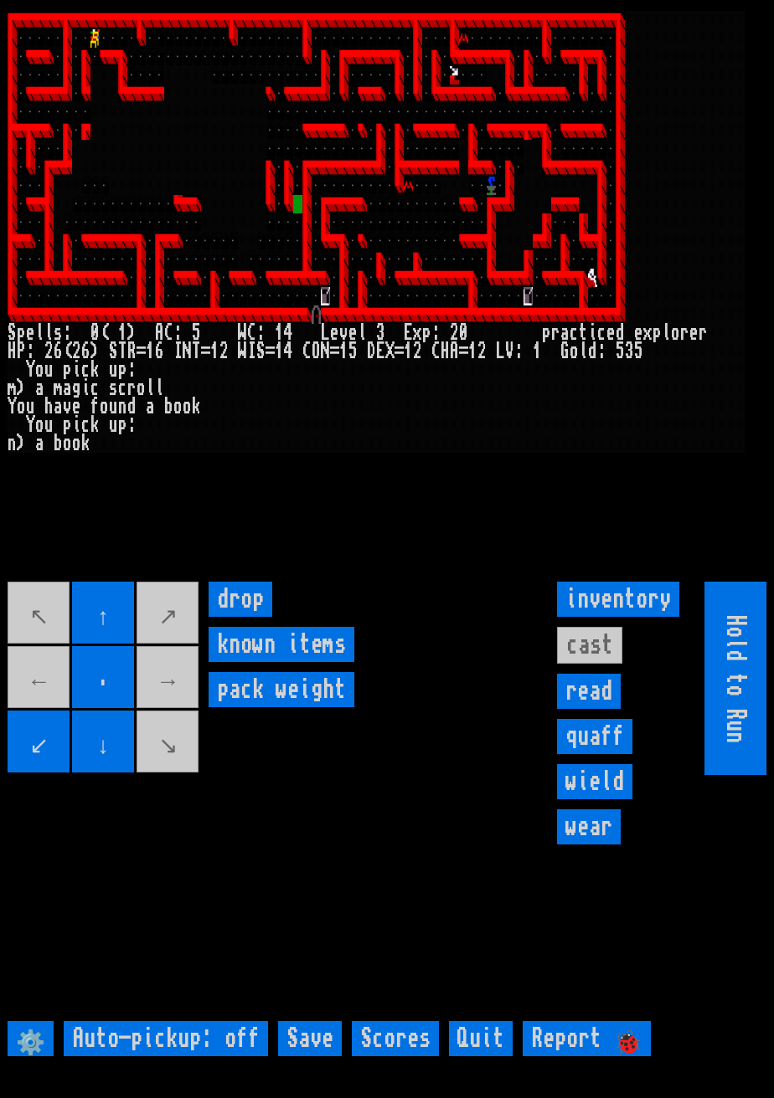
click at [115, 757] on input "↓" at bounding box center [103, 742] width 62 height 62
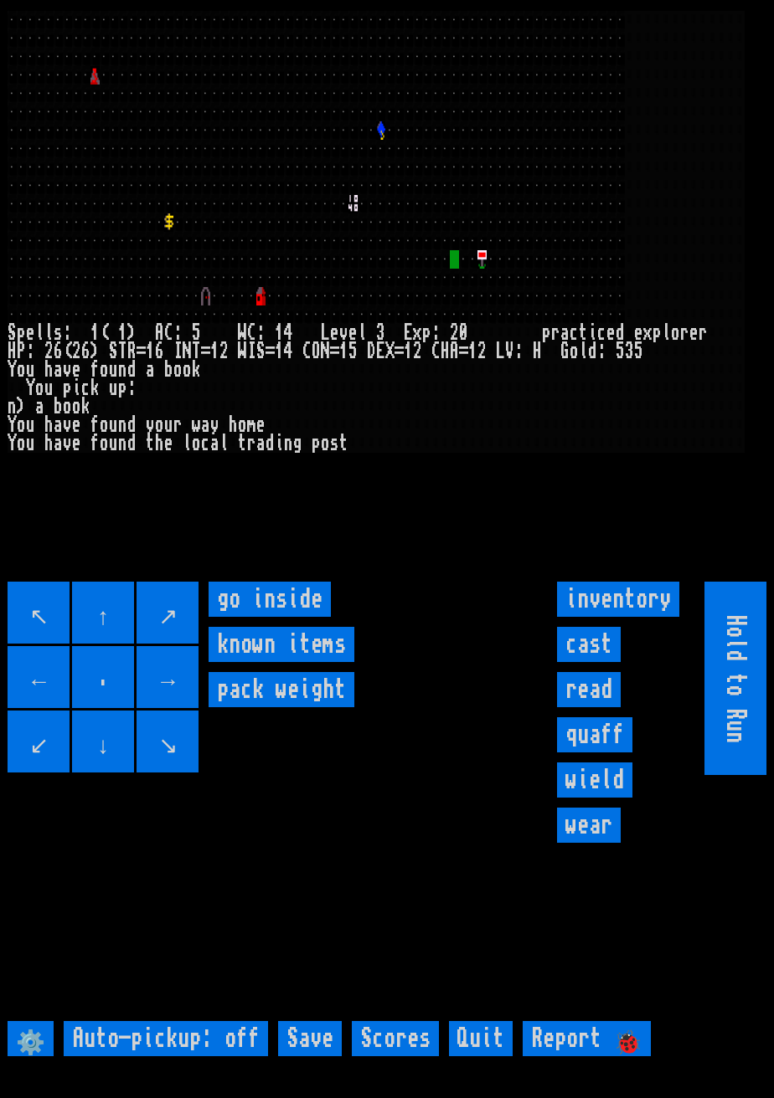
click at [290, 617] on inside "go inside" at bounding box center [269, 599] width 122 height 35
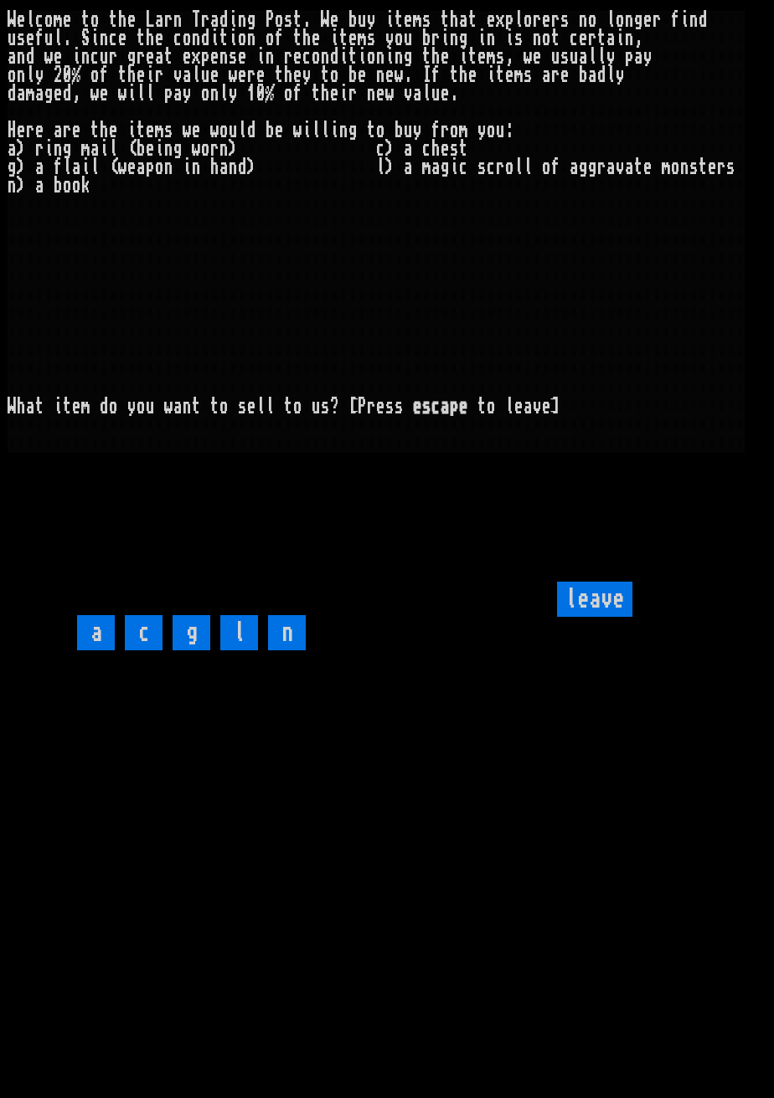
click at [289, 651] on input "n" at bounding box center [287, 632] width 38 height 35
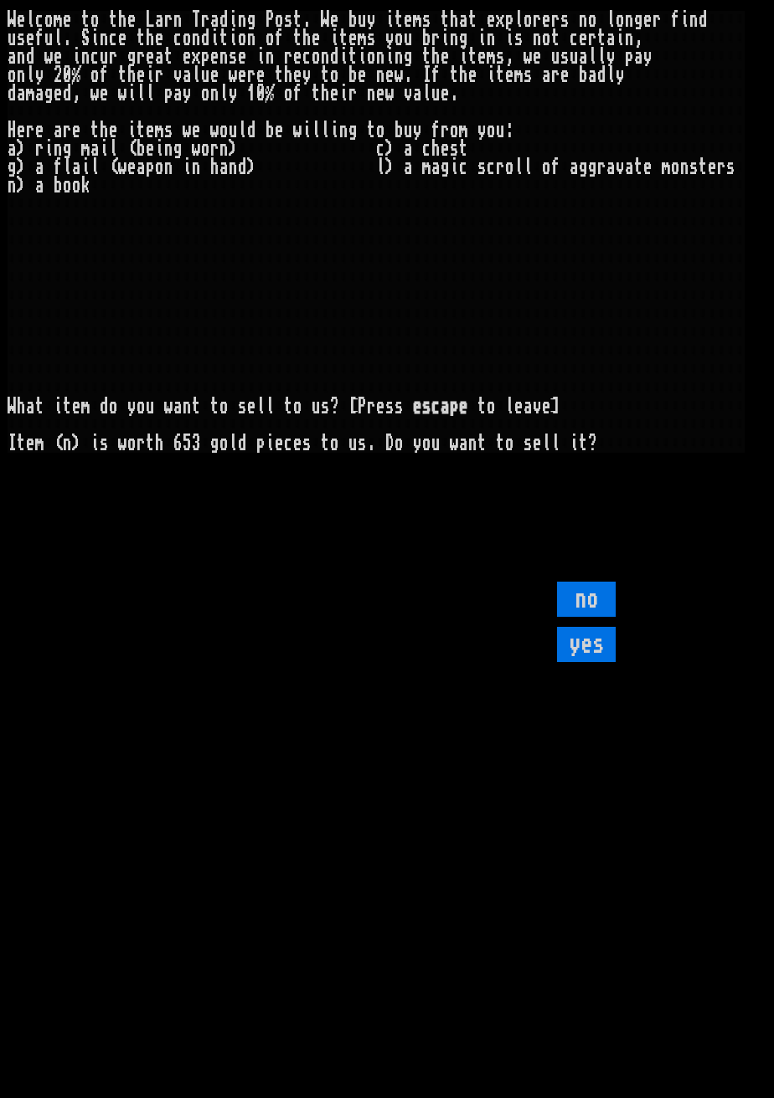
click at [604, 662] on input "yes" at bounding box center [586, 644] width 59 height 35
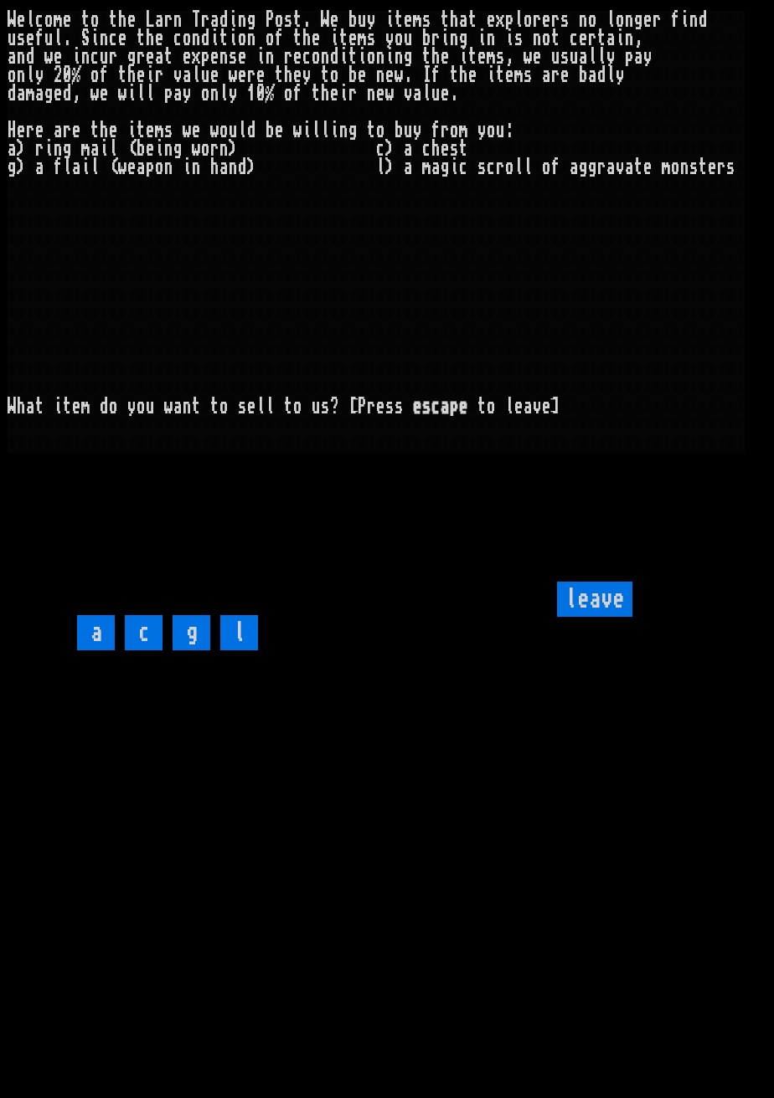
click at [248, 651] on input "l" at bounding box center [239, 632] width 38 height 35
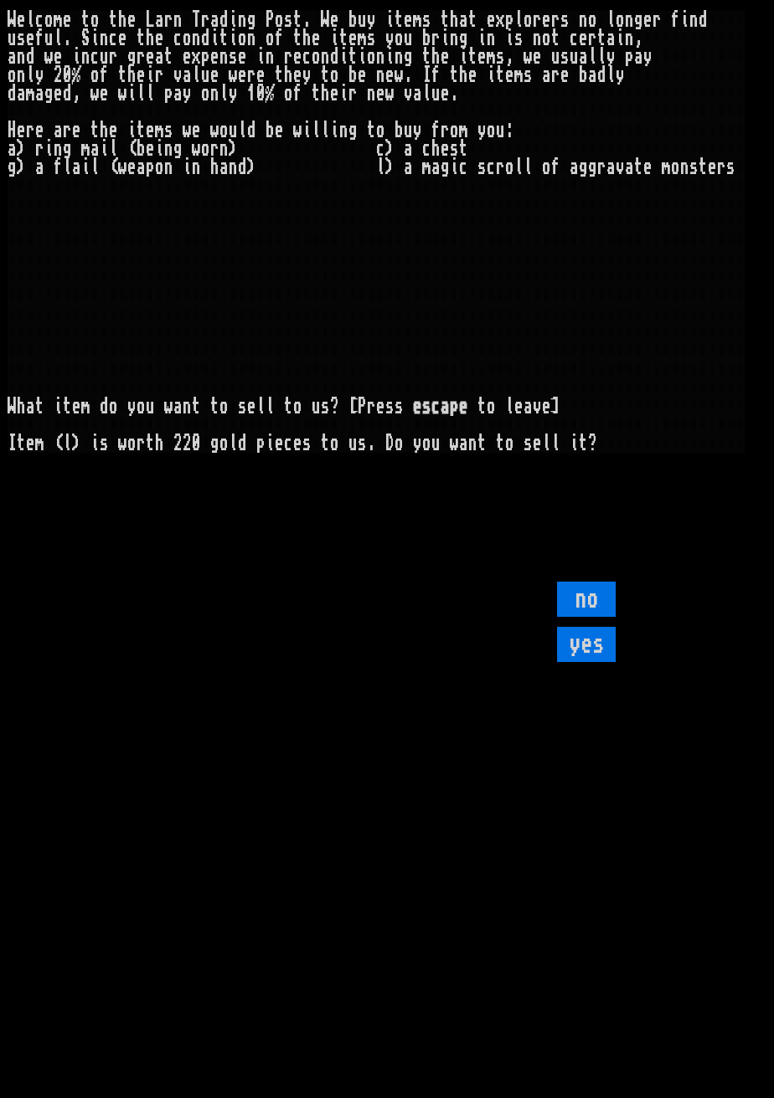
click at [600, 662] on input "yes" at bounding box center [586, 644] width 59 height 35
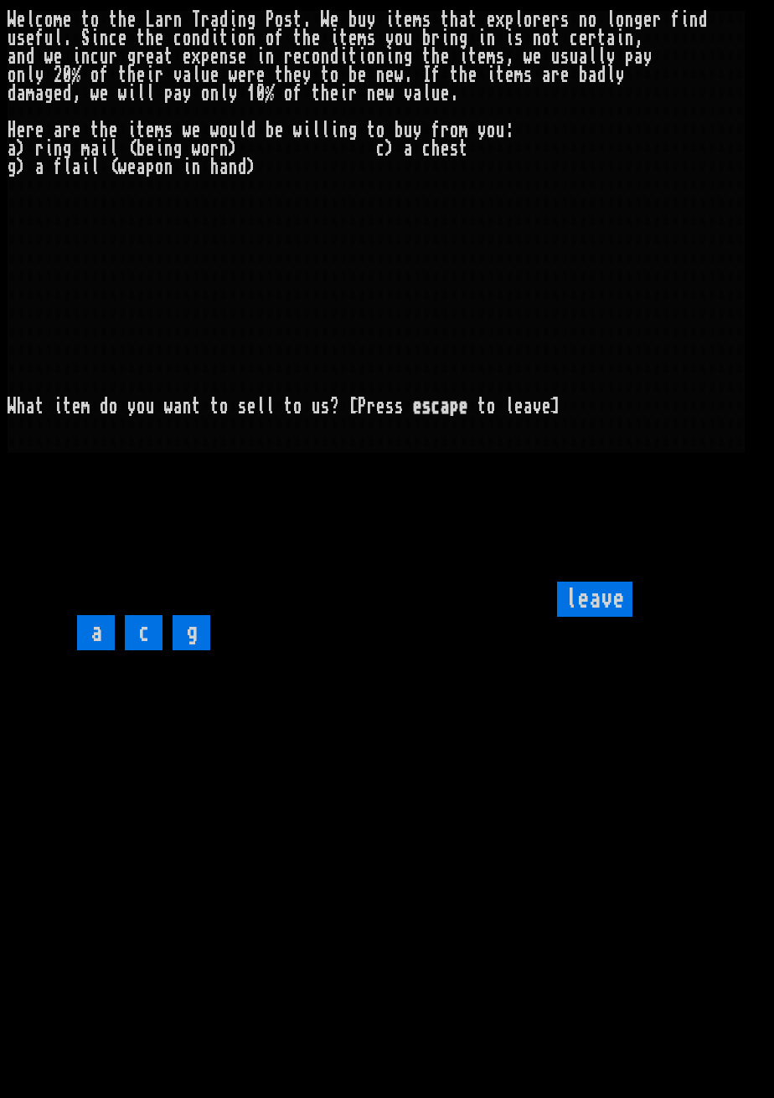
click at [147, 651] on input "c" at bounding box center [144, 632] width 38 height 35
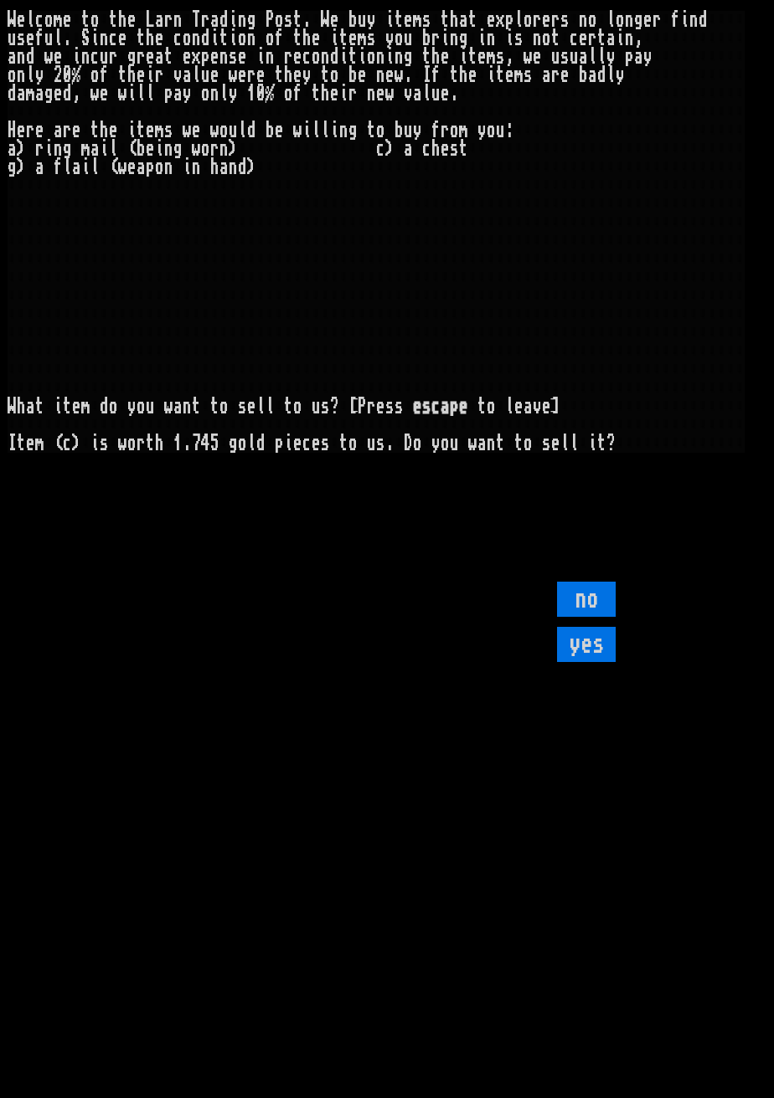
click at [593, 662] on input "yes" at bounding box center [586, 644] width 59 height 35
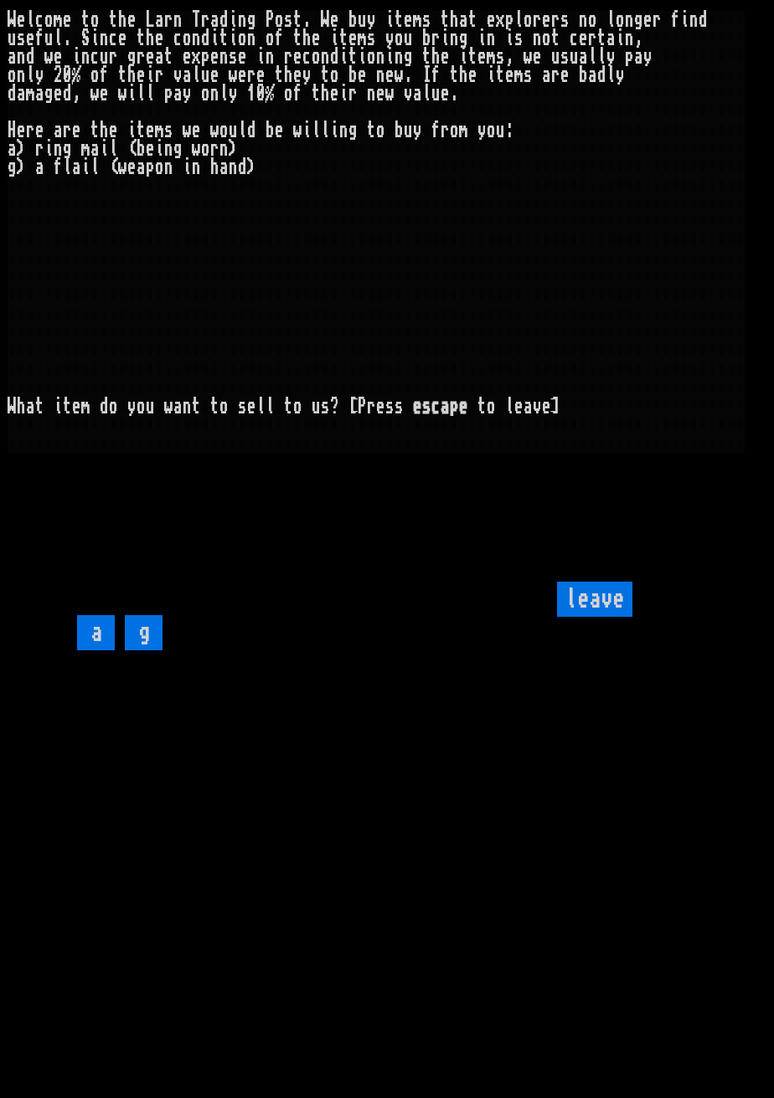
click at [606, 617] on input "leave" at bounding box center [594, 599] width 75 height 35
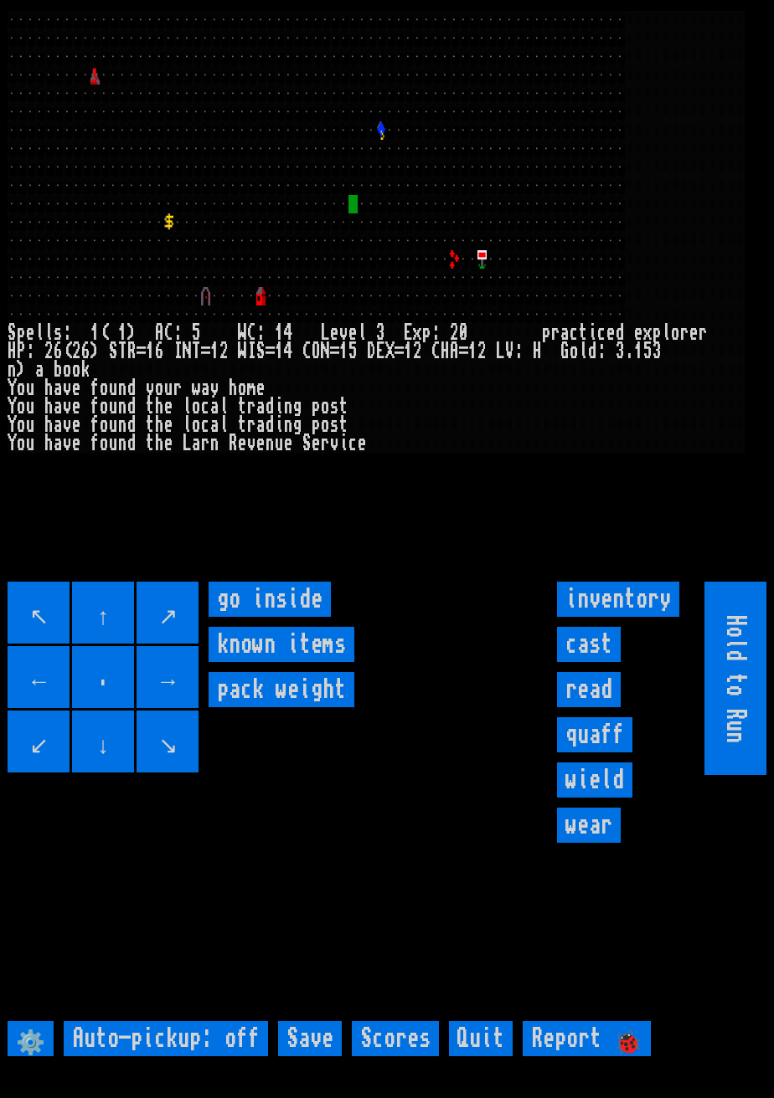
click at [292, 617] on inside "go inside" at bounding box center [269, 599] width 122 height 35
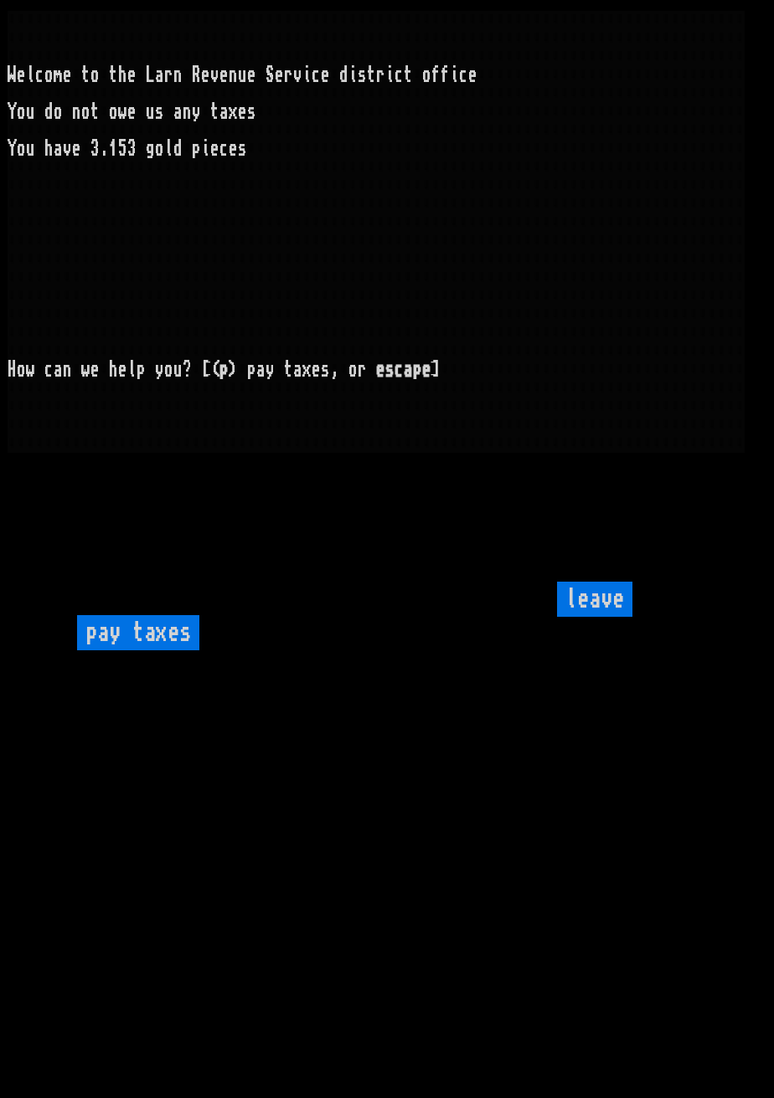
click at [599, 617] on input "leave" at bounding box center [594, 599] width 75 height 35
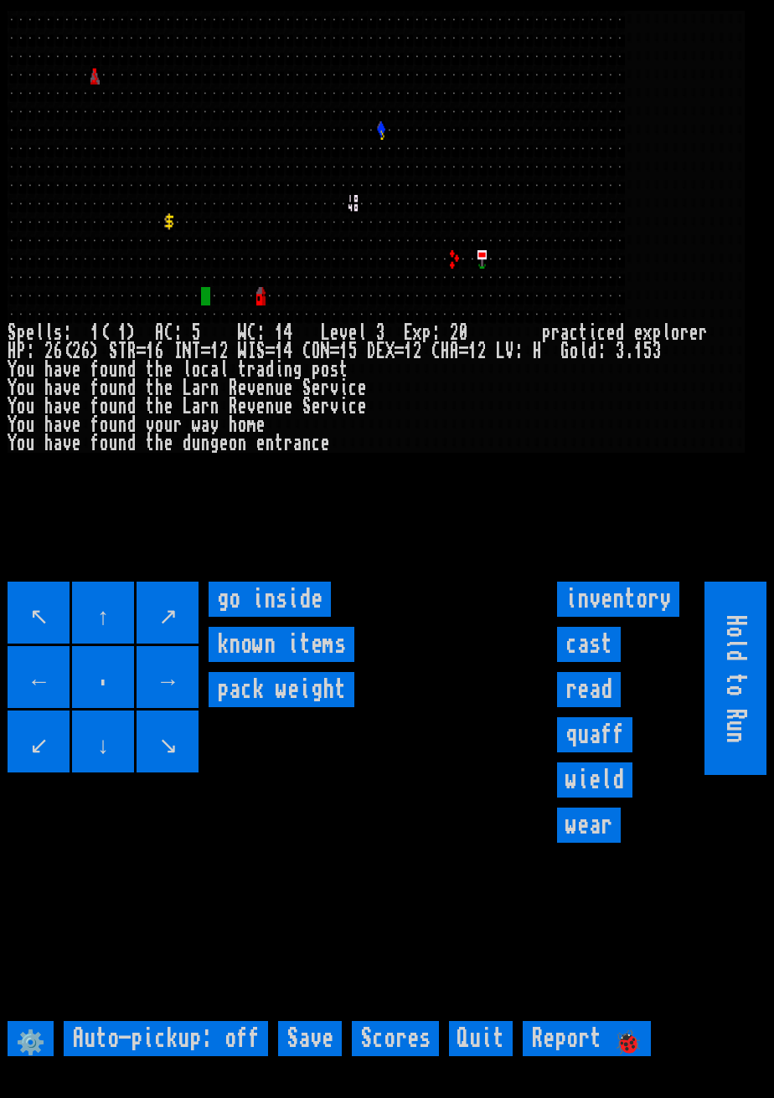
click at [311, 617] on inside "go inside" at bounding box center [269, 599] width 122 height 35
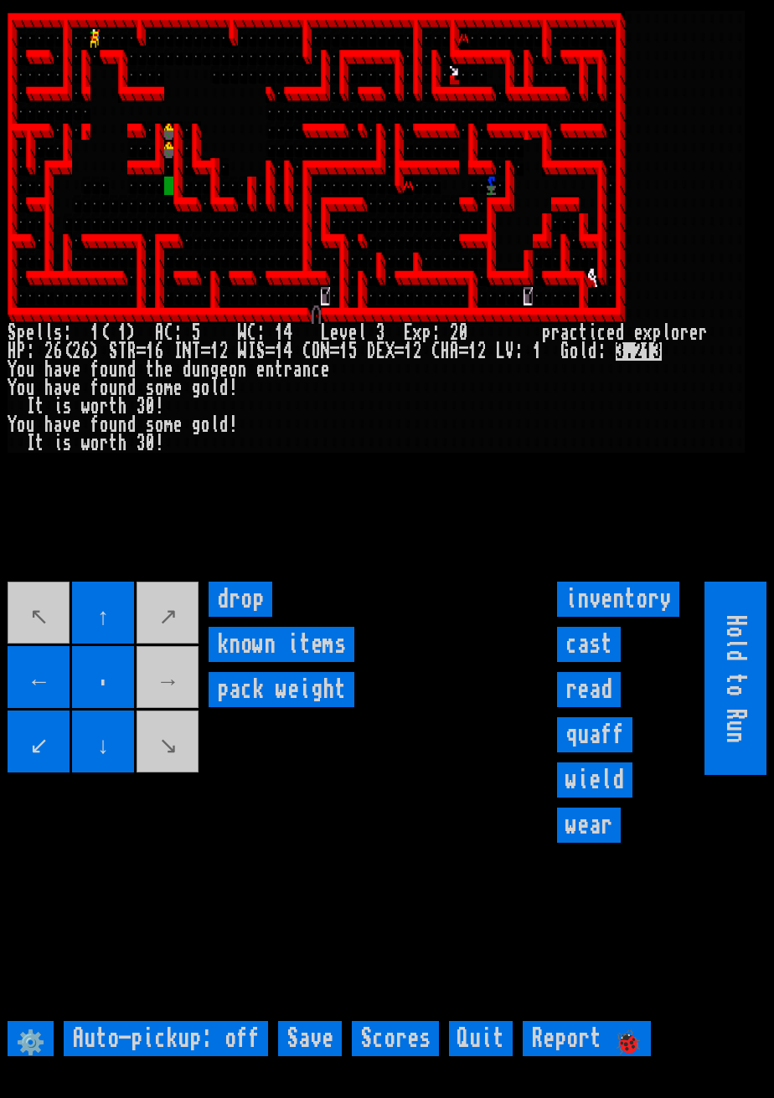
click at [99, 625] on input "↑" at bounding box center [103, 613] width 62 height 62
click at [96, 613] on larngrid at bounding box center [387, 549] width 774 height 1098
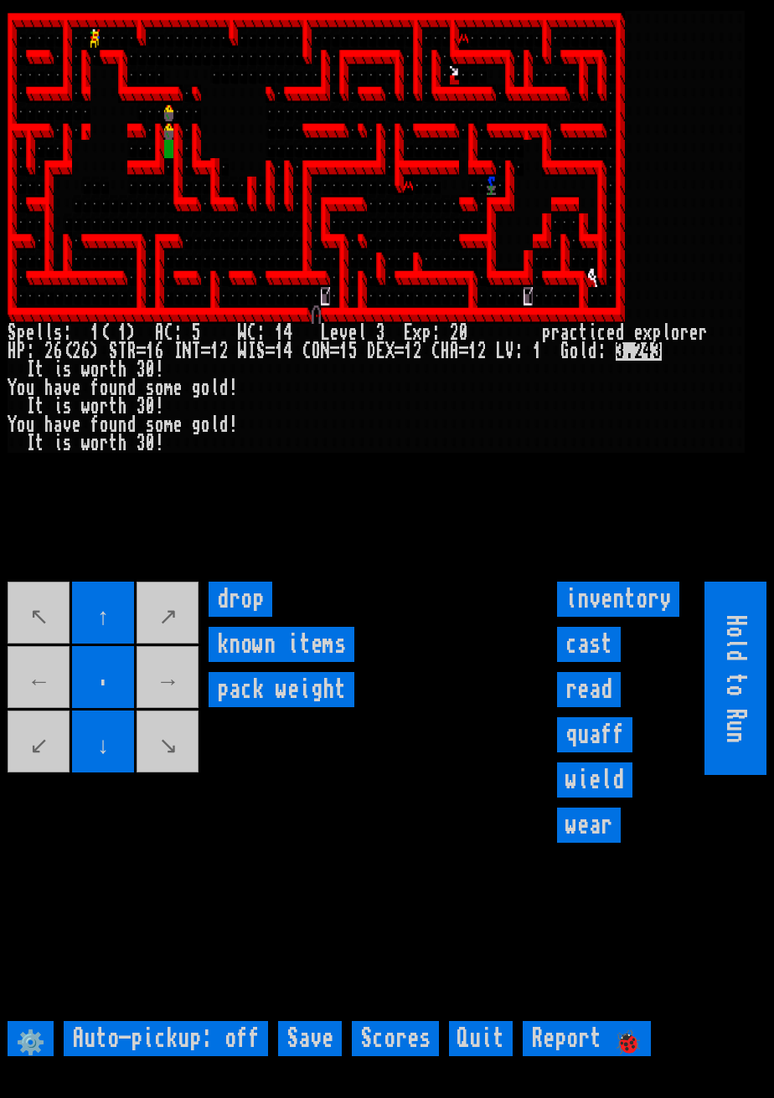
click at [94, 625] on input "↑" at bounding box center [103, 613] width 62 height 62
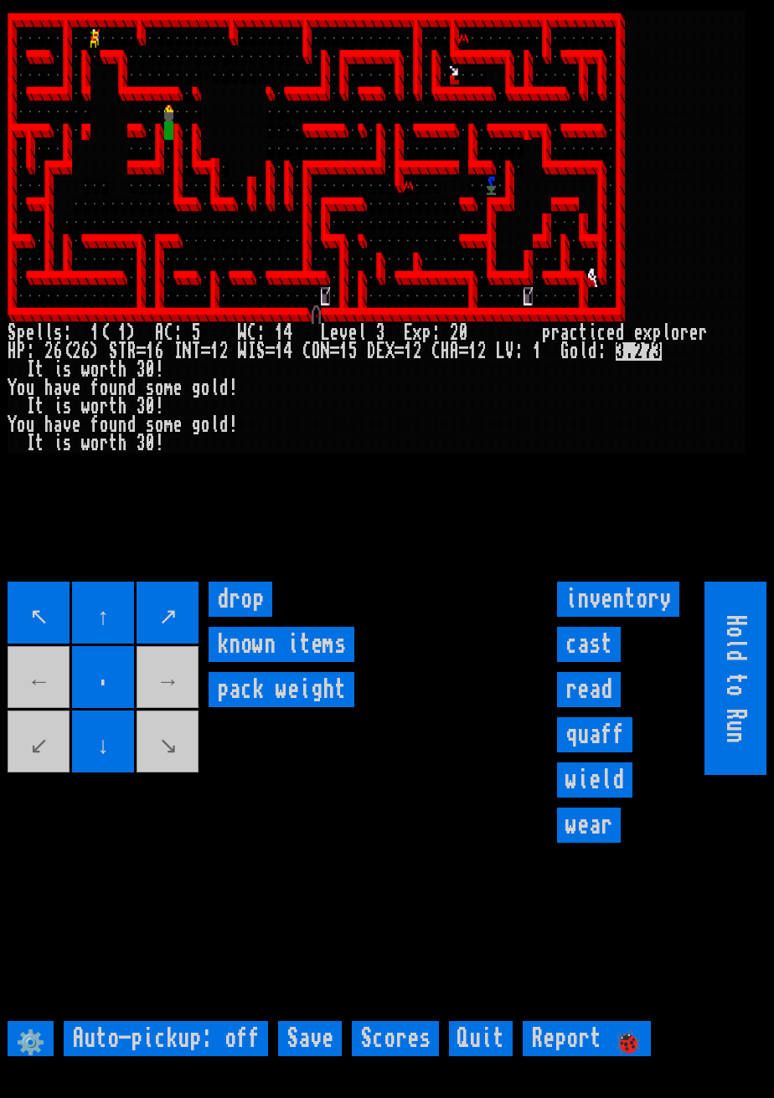
click at [88, 628] on input "↑" at bounding box center [103, 613] width 62 height 62
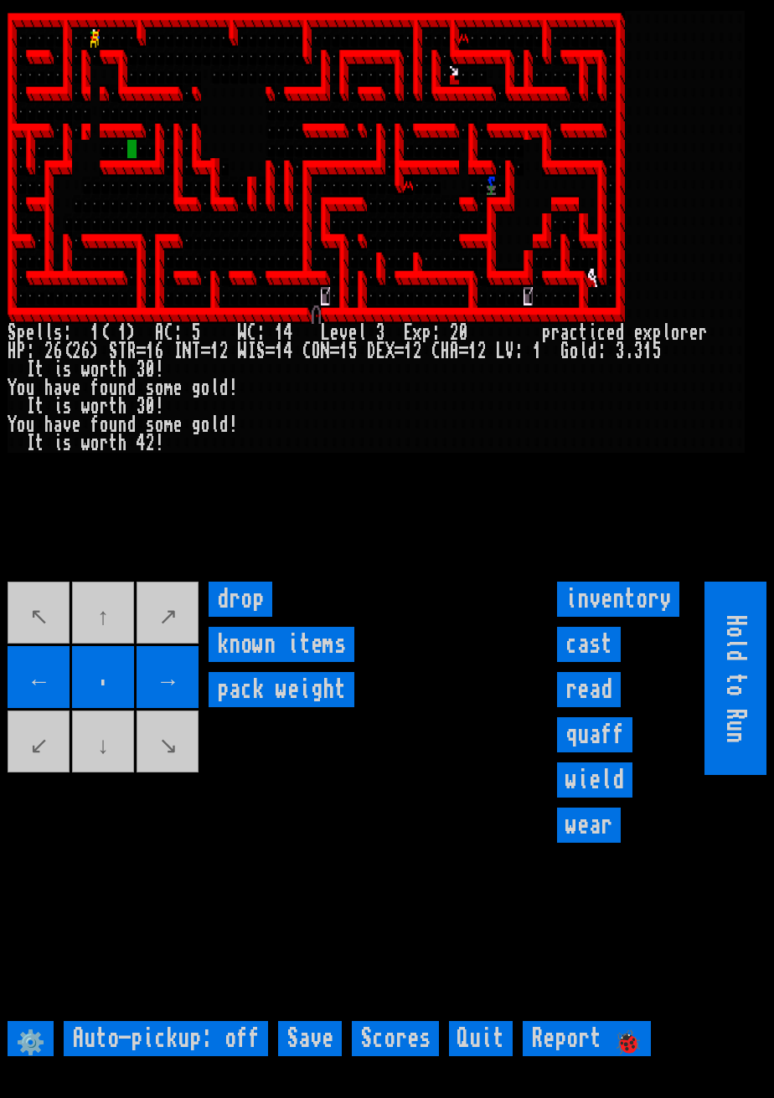
click at [34, 692] on input "←" at bounding box center [39, 677] width 62 height 62
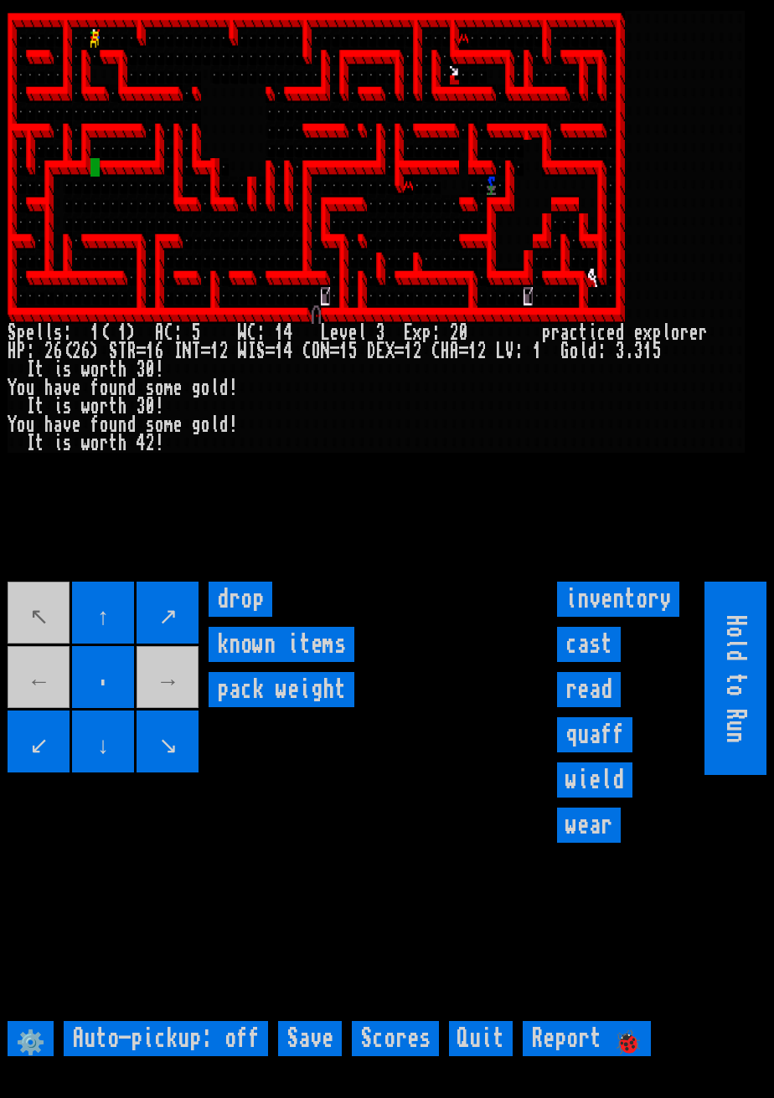
click at [109, 628] on input "↑" at bounding box center [103, 613] width 62 height 62
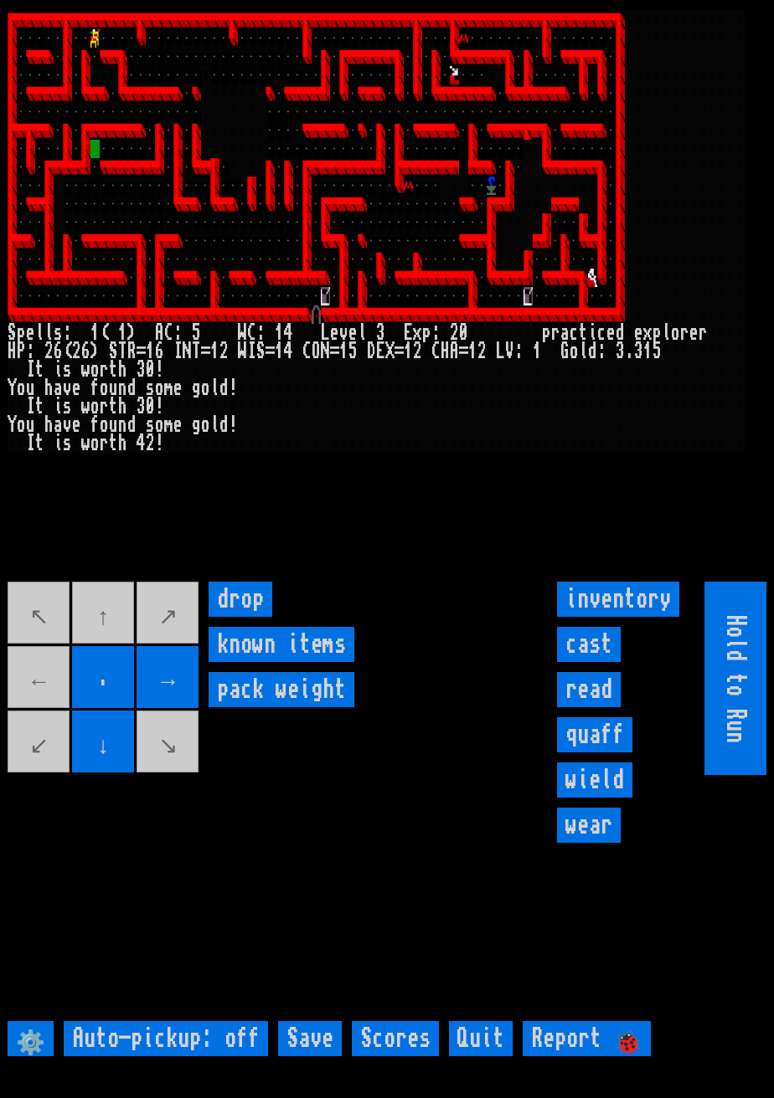
click at [194, 691] on input "→" at bounding box center [167, 677] width 62 height 62
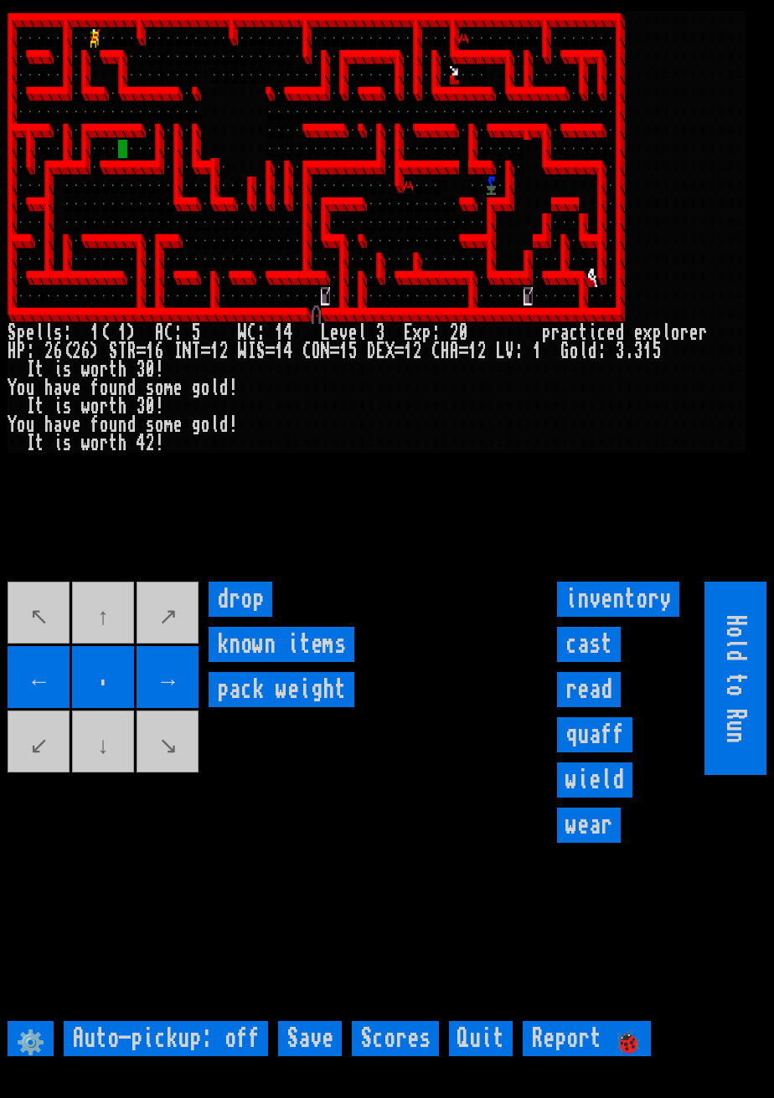
click at [195, 691] on input "→" at bounding box center [167, 677] width 62 height 62
click at [193, 692] on input "→" at bounding box center [167, 677] width 62 height 62
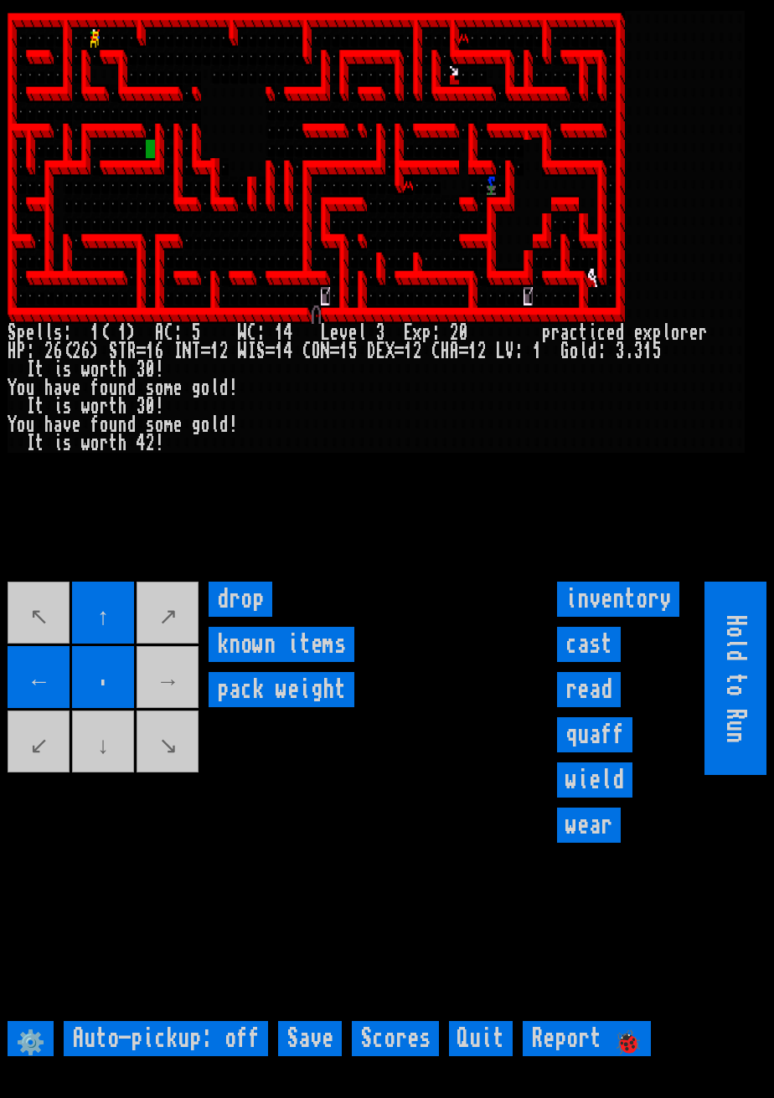
click at [188, 690] on movebuttons "↖ ↑ ↗ ← . → ↙ ↓ ↘" at bounding box center [104, 678] width 193 height 193
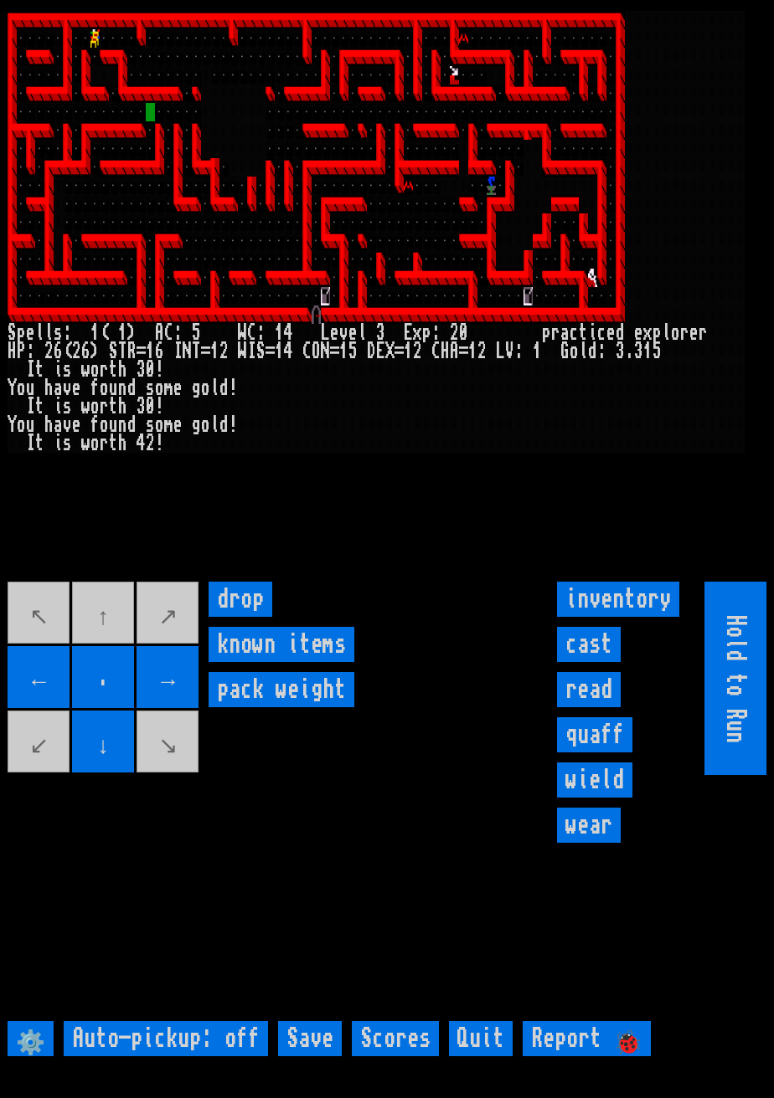
click at [166, 601] on larngrid at bounding box center [387, 549] width 774 height 1098
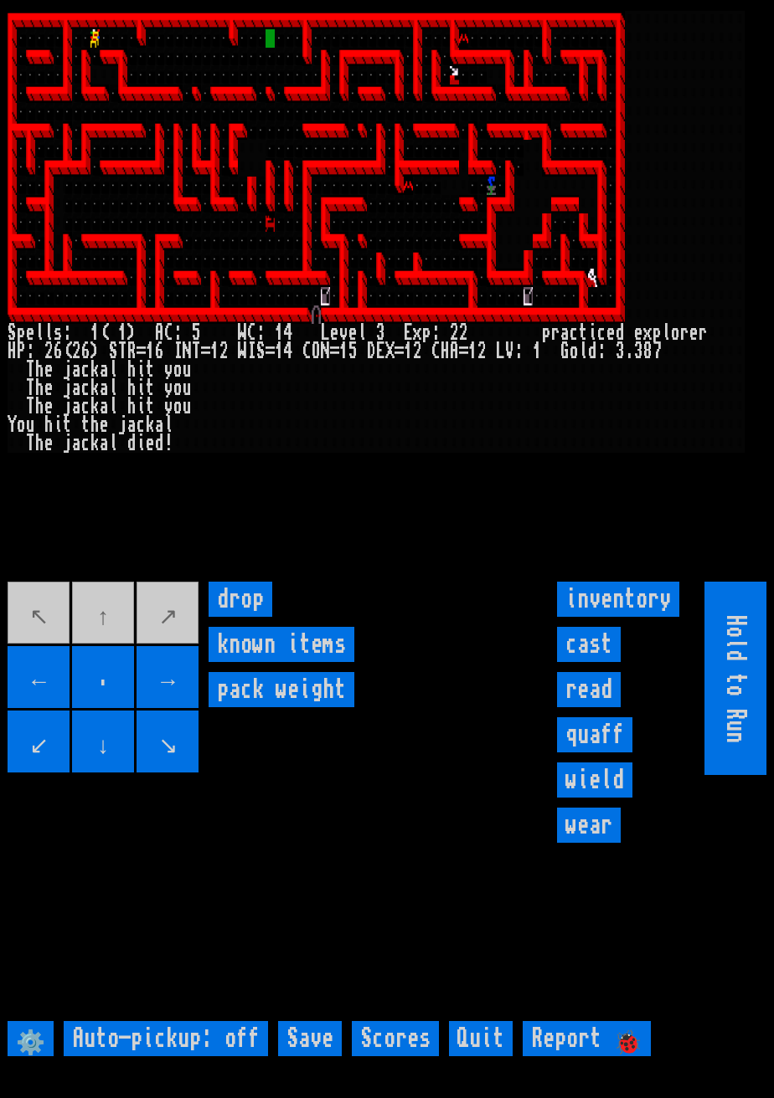
click at [312, 1057] on input "Save" at bounding box center [310, 1038] width 64 height 35
